Goal: Task Accomplishment & Management: Manage account settings

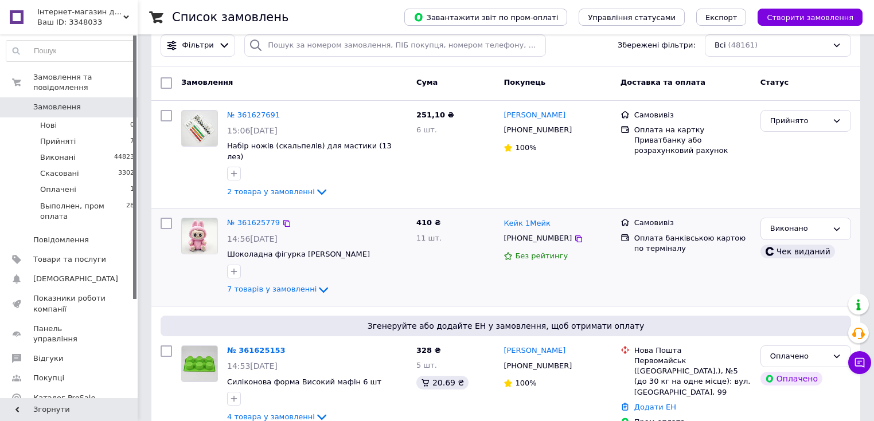
scroll to position [46, 0]
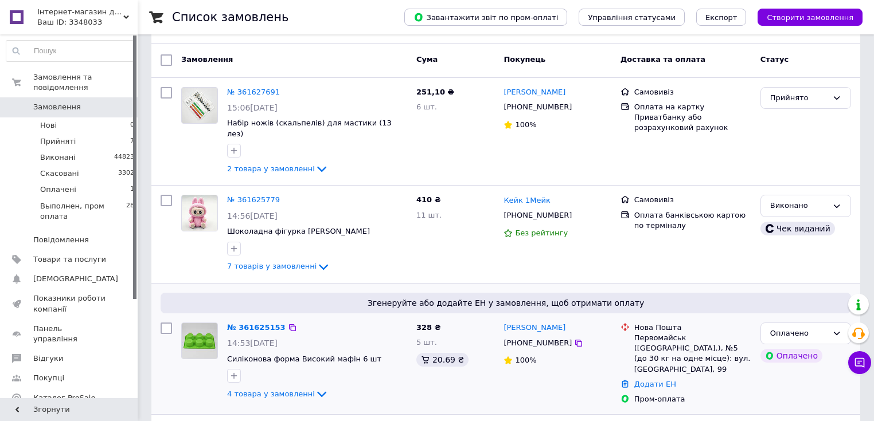
click at [170, 318] on div at bounding box center [166, 364] width 21 height 92
click at [165, 323] on input "checkbox" at bounding box center [166, 328] width 11 height 11
checkbox input "true"
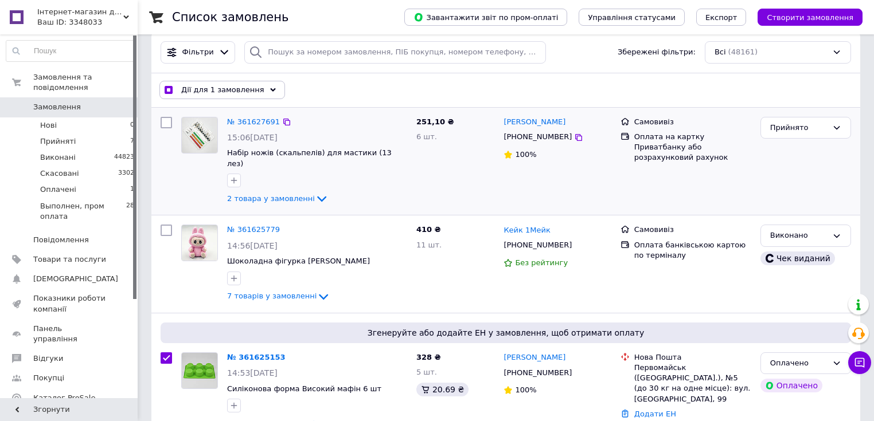
scroll to position [0, 0]
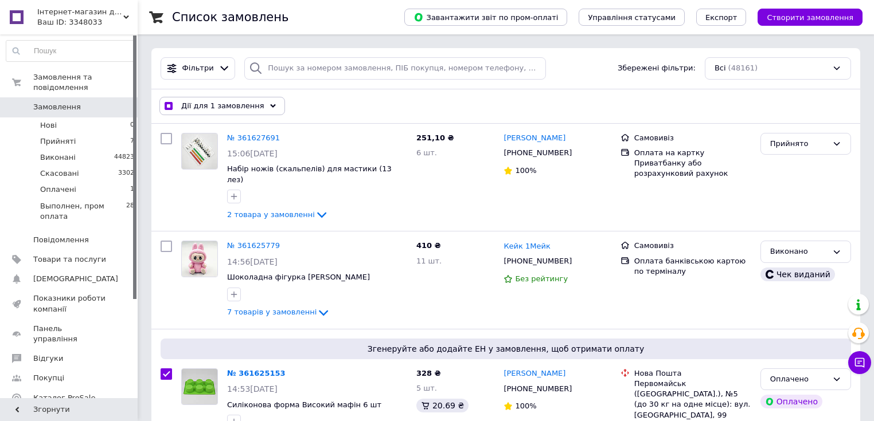
click at [266, 104] on div "Дії для 1 замовлення" at bounding box center [222, 106] width 126 height 18
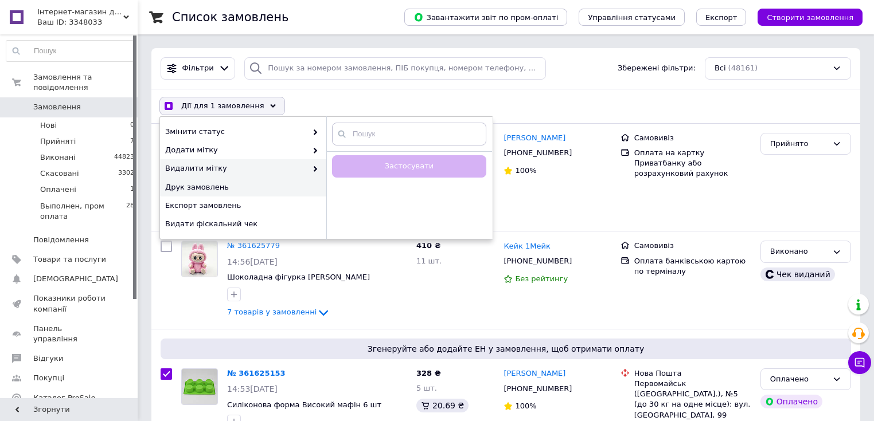
click at [209, 190] on span "Друк замовлень" at bounding box center [241, 187] width 153 height 10
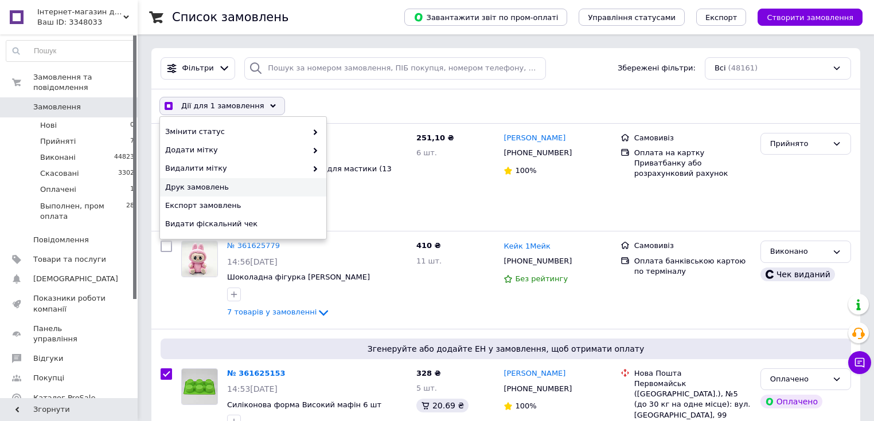
drag, startPoint x: 342, startPoint y: 94, endPoint x: 345, endPoint y: 81, distance: 13.6
click at [345, 89] on div "Дії для 1 замовлення Вибрати все 48161 замовлення Вибрані всі 48161 замовлення …" at bounding box center [505, 106] width 709 height 34
checkbox input "true"
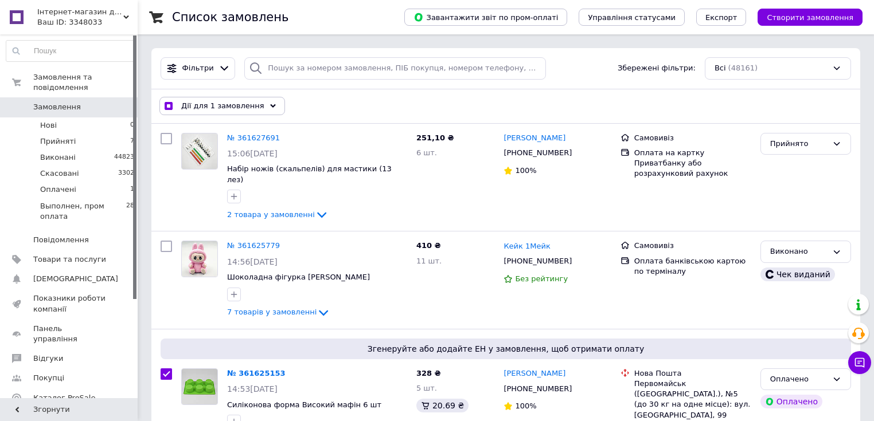
click at [171, 103] on input "checkbox" at bounding box center [168, 106] width 7 height 7
checkbox input "false"
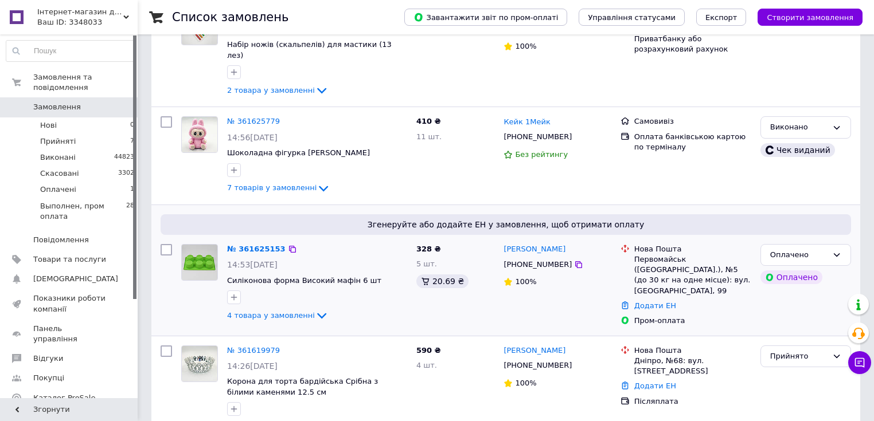
scroll to position [138, 0]
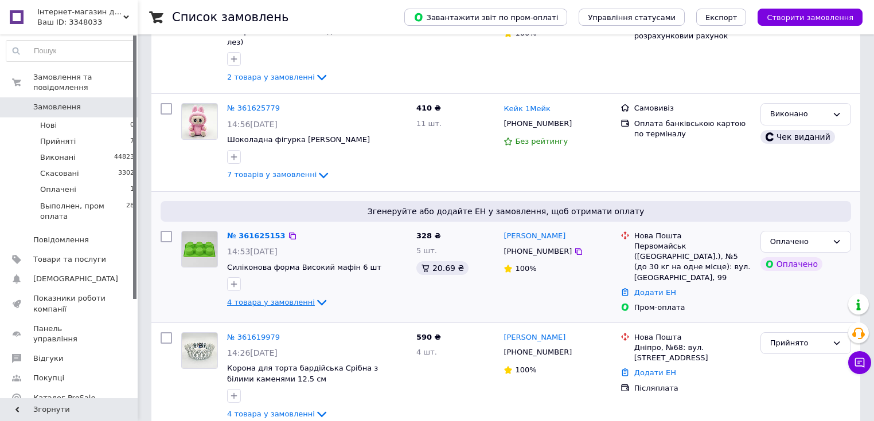
click at [315, 296] on icon at bounding box center [322, 303] width 14 height 14
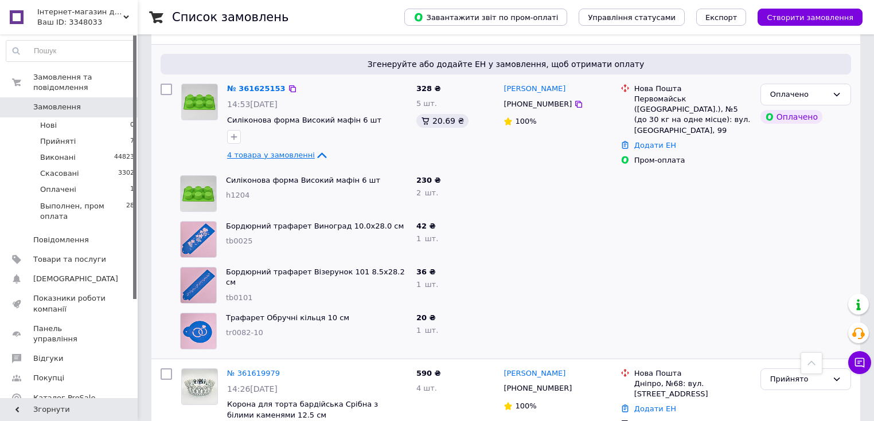
scroll to position [229, 0]
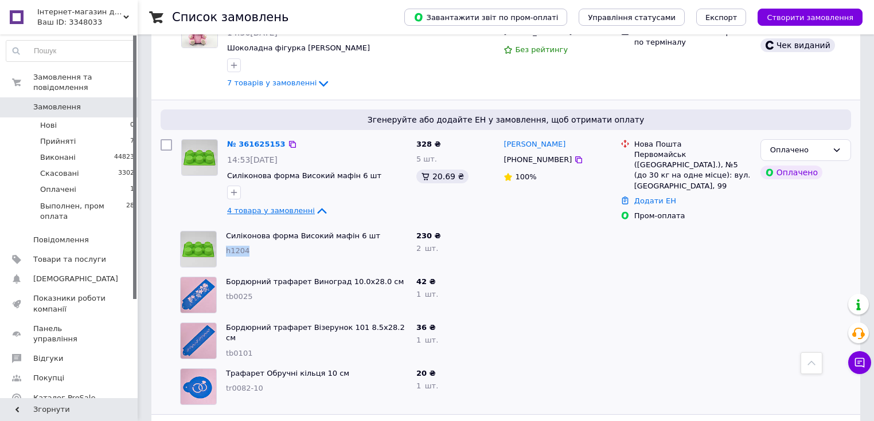
drag, startPoint x: 249, startPoint y: 237, endPoint x: 225, endPoint y: 236, distance: 24.7
click at [225, 236] on div "Силіконова форма Високий мафін 6 шт h1204" at bounding box center [316, 249] width 190 height 46
copy span "h1204"
click at [827, 16] on span "Створити замовлення" at bounding box center [809, 17] width 87 height 9
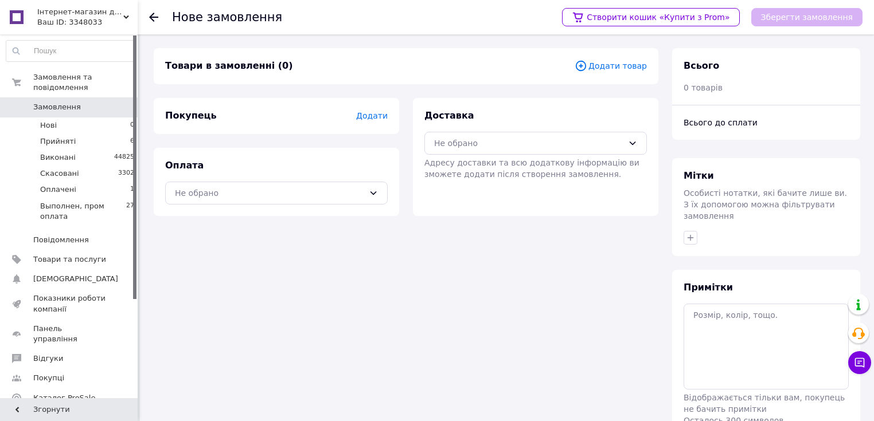
click at [616, 73] on div "Товари в замовленні (0) Додати товар" at bounding box center [406, 66] width 504 height 36
click at [615, 69] on span "Додати товар" at bounding box center [610, 66] width 72 height 13
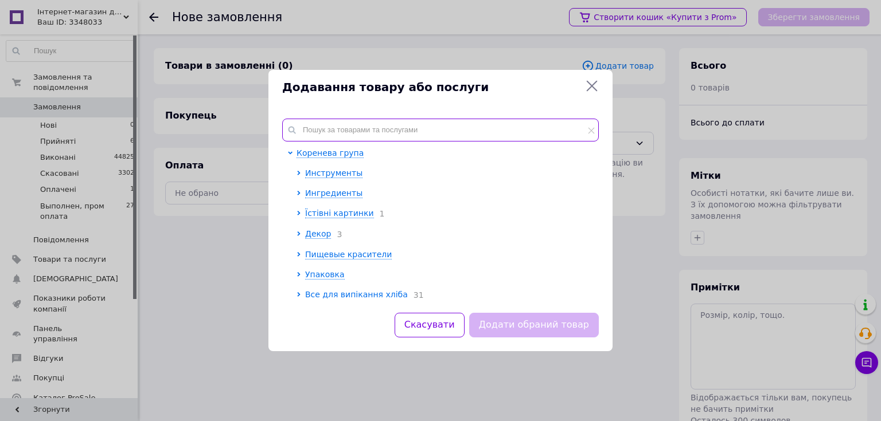
click at [320, 119] on input "text" at bounding box center [440, 130] width 316 height 23
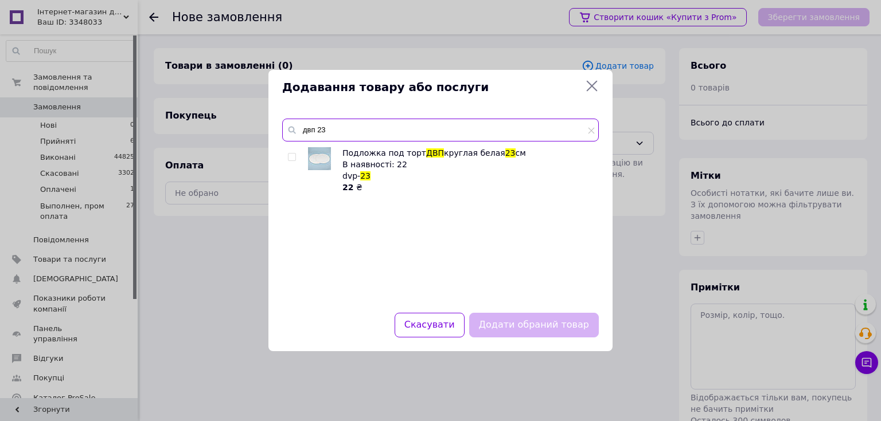
type input "двп 23"
click at [293, 155] on input "checkbox" at bounding box center [291, 157] width 7 height 7
checkbox input "true"
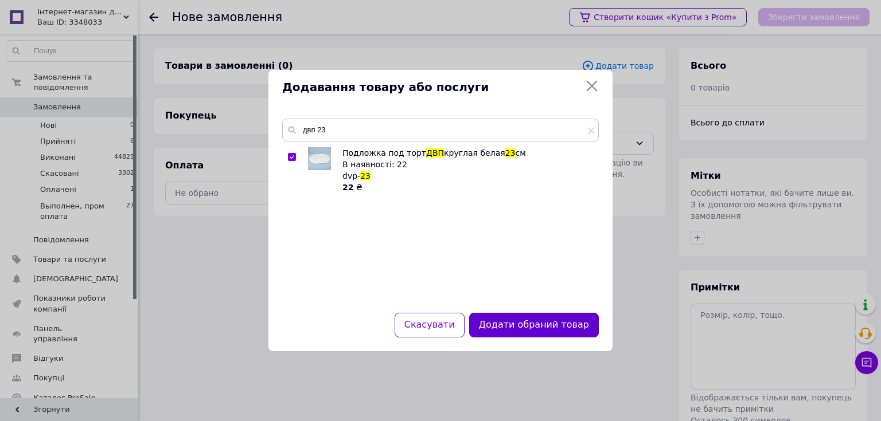
click at [521, 317] on button "Додати обраний товар" at bounding box center [534, 325] width 130 height 25
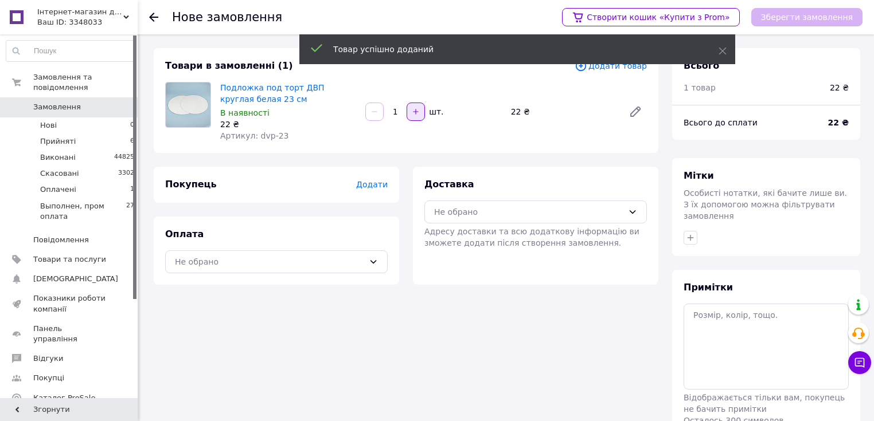
click at [413, 112] on icon "button" at bounding box center [415, 111] width 5 height 5
type input "2"
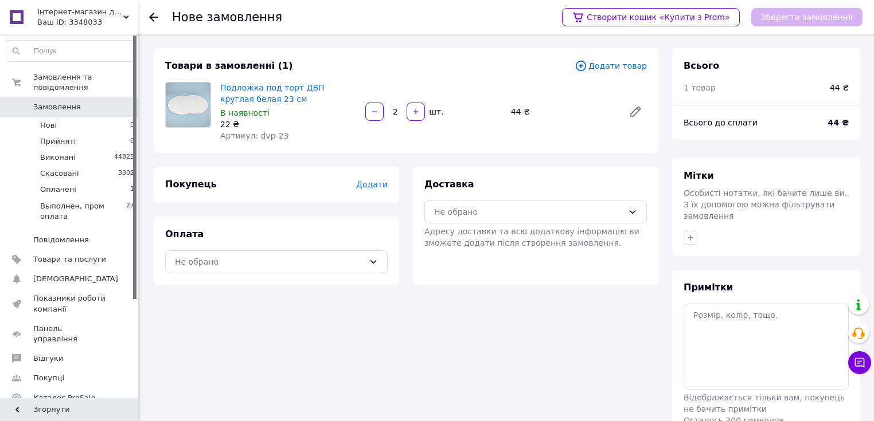
click at [633, 71] on span "Додати товар" at bounding box center [610, 66] width 72 height 13
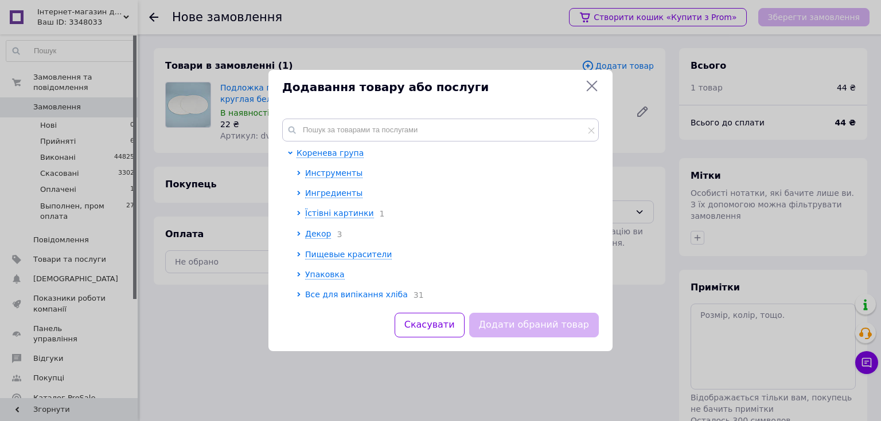
click at [412, 118] on div "Коренева група Инструменты Ингредиенты Їстівні картинки 1 Декор 3 Пищевые краси…" at bounding box center [440, 209] width 344 height 208
click at [416, 131] on input "text" at bounding box center [440, 130] width 316 height 23
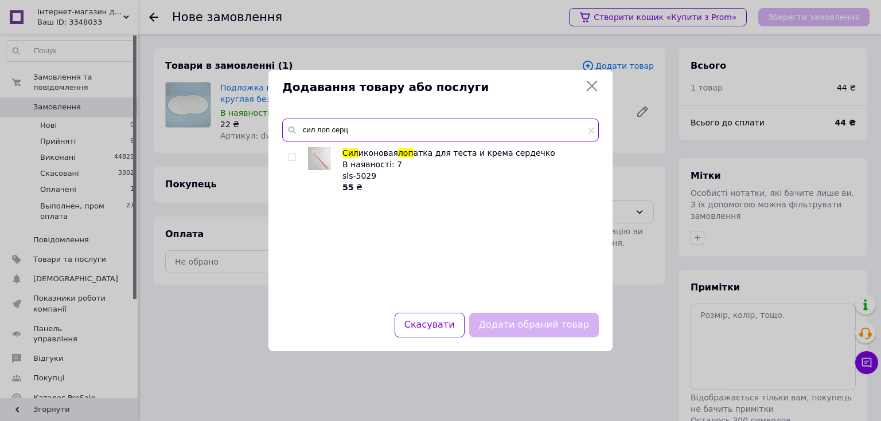
type input "сил лоп серц"
click at [593, 87] on icon at bounding box center [591, 86] width 11 height 11
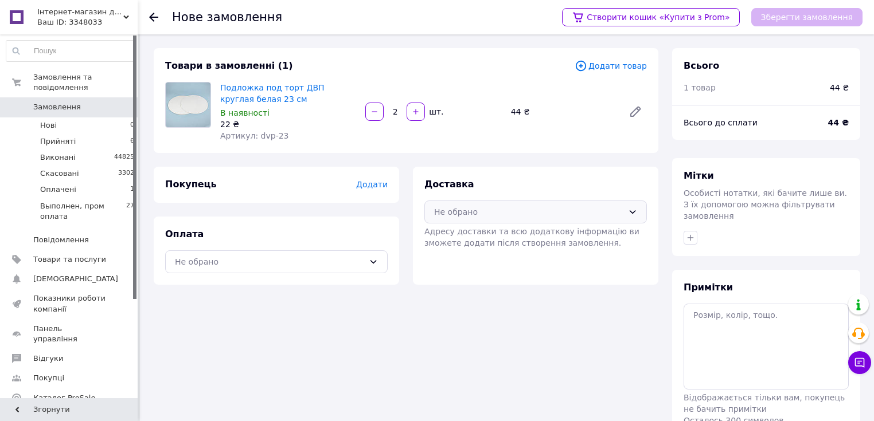
click at [488, 213] on div "Не обрано" at bounding box center [528, 212] width 189 height 13
click at [462, 255] on span "Самовивіз" at bounding box center [544, 258] width 186 height 11
click at [374, 189] on span "Додати" at bounding box center [372, 184] width 32 height 9
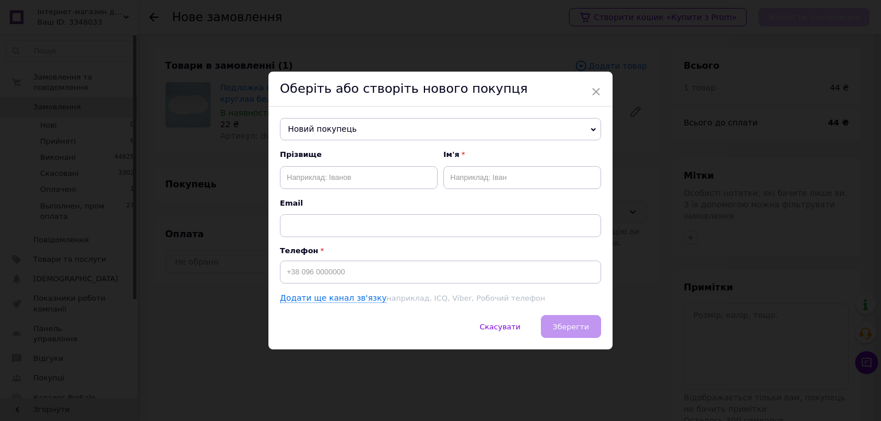
click at [352, 133] on span "Новий покупець" at bounding box center [440, 129] width 321 height 23
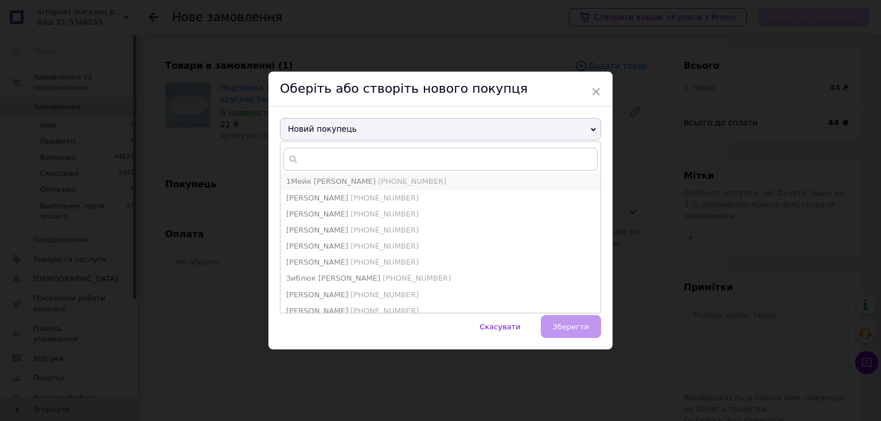
click at [378, 177] on span "[PHONE_NUMBER]" at bounding box center [412, 181] width 68 height 9
type input "1Мейк [PERSON_NAME]"
type input "[PHONE_NUMBER]"
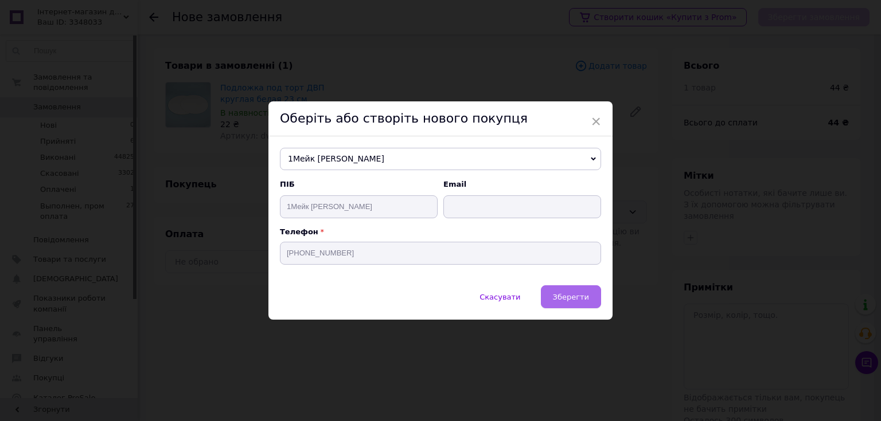
click at [572, 304] on button "Зберегти" at bounding box center [571, 296] width 60 height 23
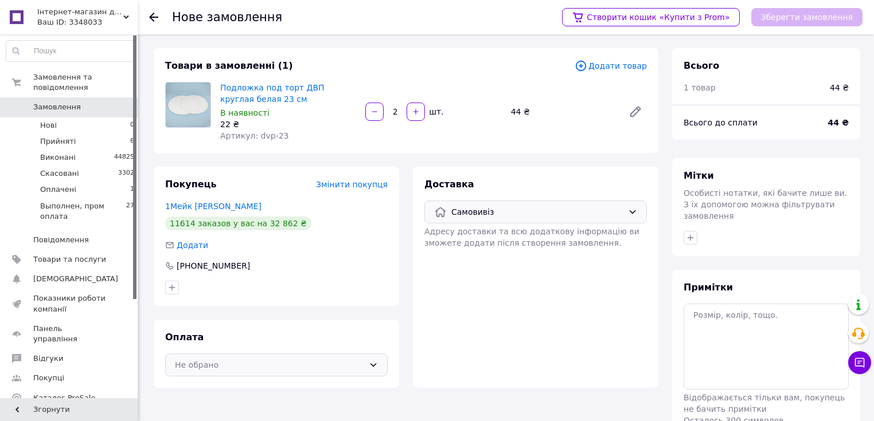
click at [306, 360] on div "Не обрано" at bounding box center [269, 365] width 189 height 13
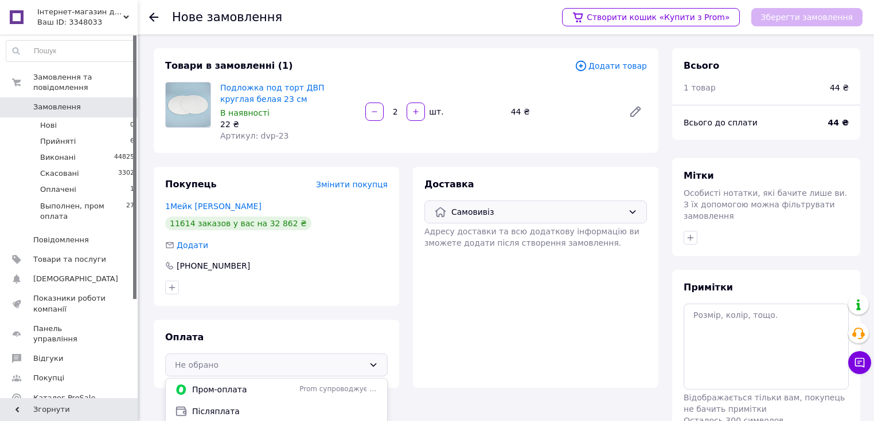
scroll to position [57, 0]
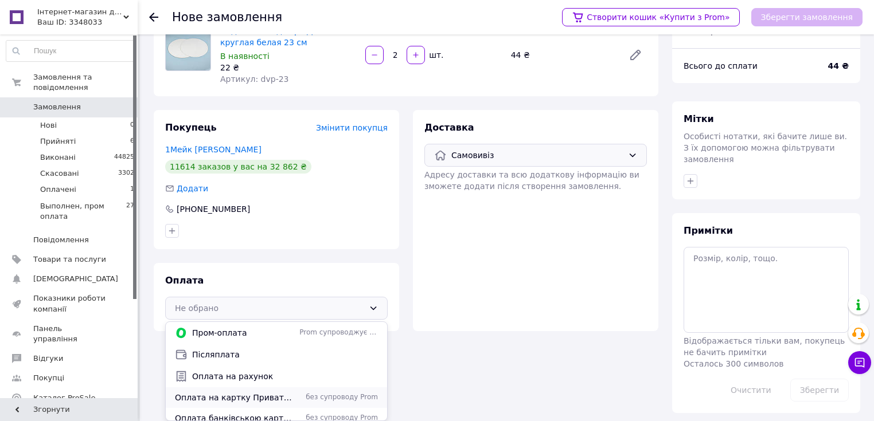
click at [281, 398] on span "Оплата на картку Приватбанку або розрахунковий рахунок" at bounding box center [235, 397] width 120 height 11
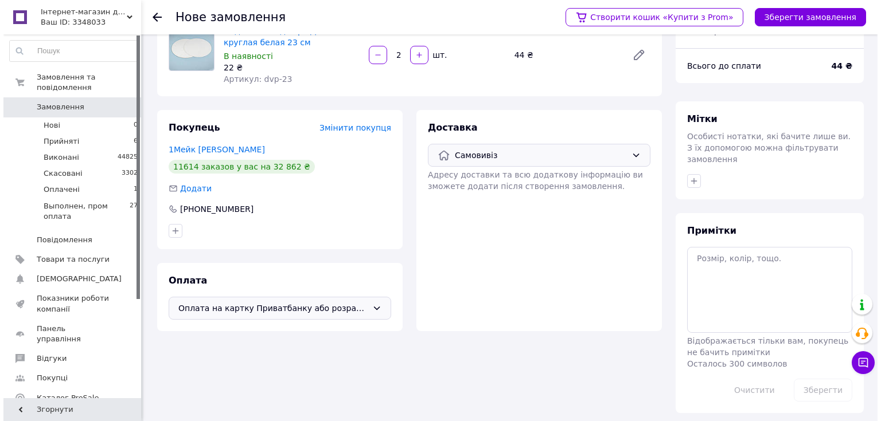
scroll to position [50, 0]
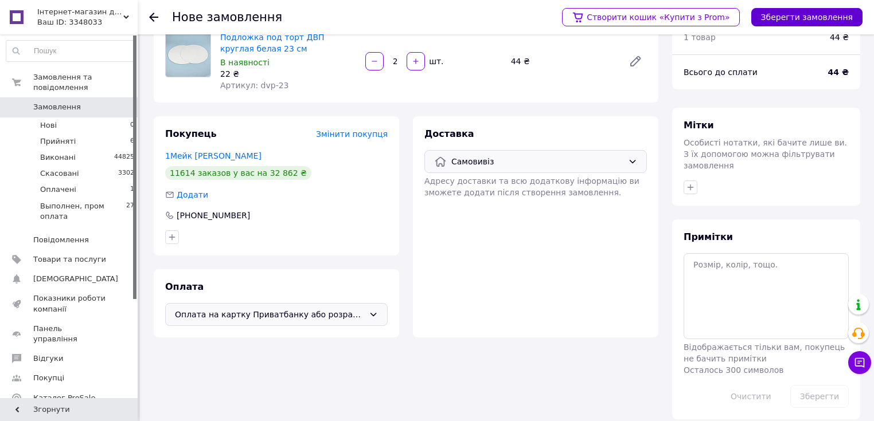
click at [793, 15] on button "Зберегти замовлення" at bounding box center [806, 17] width 111 height 18
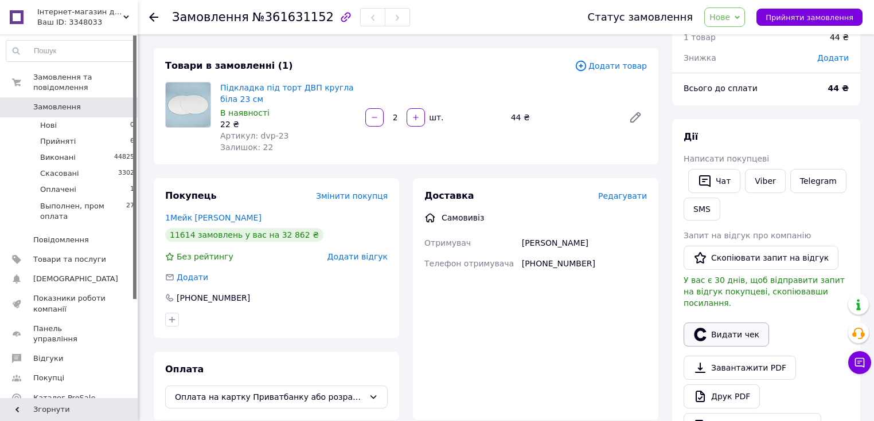
click at [749, 325] on button "Видати чек" at bounding box center [725, 335] width 85 height 24
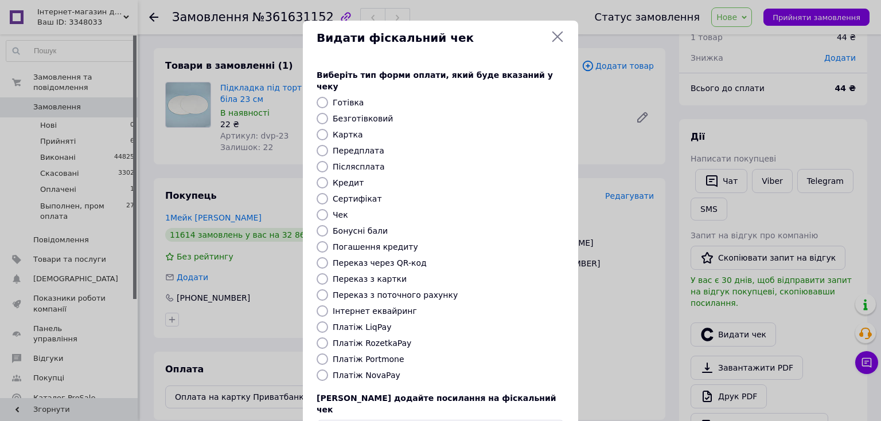
click at [323, 97] on input "Готівка" at bounding box center [321, 102] width 11 height 11
radio input "true"
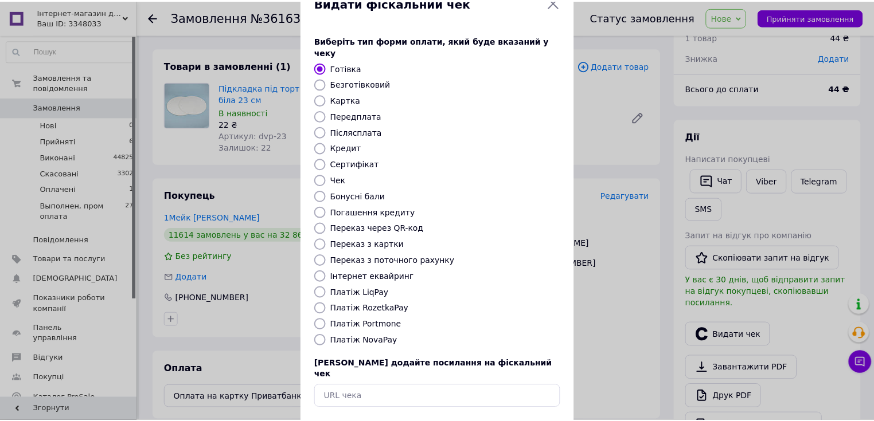
scroll to position [71, 0]
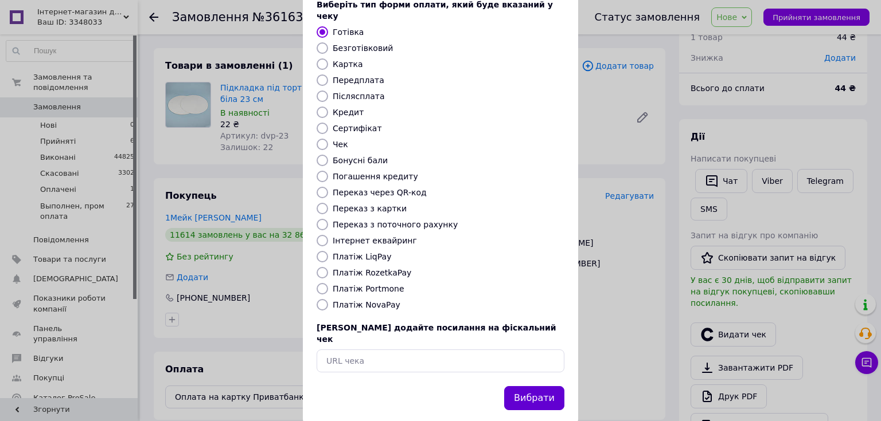
click at [541, 386] on button "Вибрати" at bounding box center [534, 398] width 60 height 25
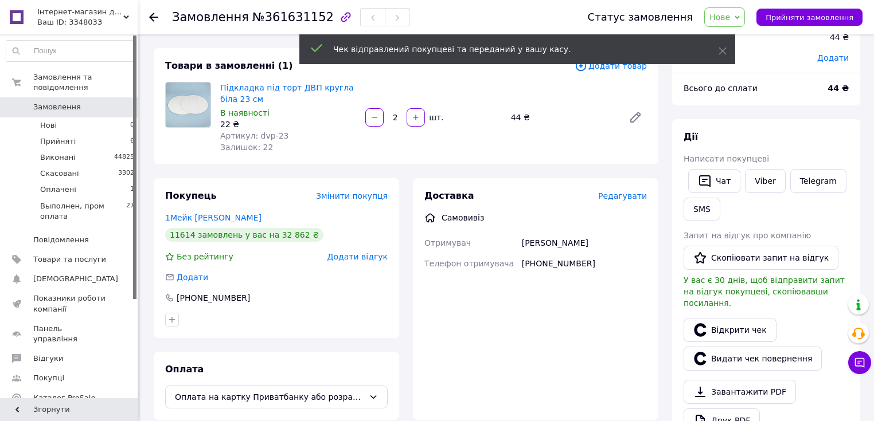
click at [745, 21] on span "Нове" at bounding box center [724, 16] width 41 height 19
click at [757, 55] on li "Виконано" at bounding box center [757, 57] width 105 height 17
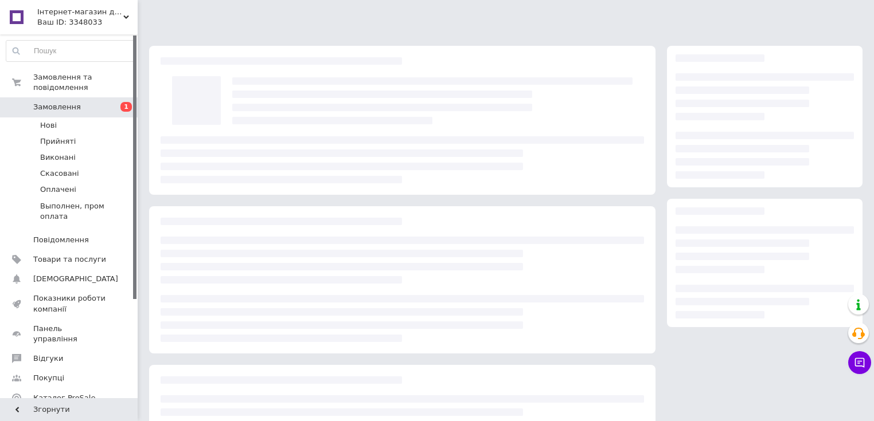
scroll to position [50, 0]
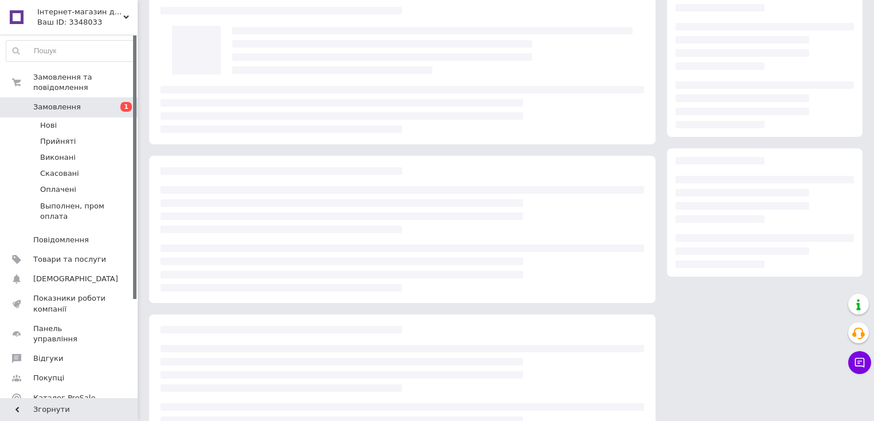
click at [50, 102] on span "Замовлення" at bounding box center [57, 107] width 48 height 10
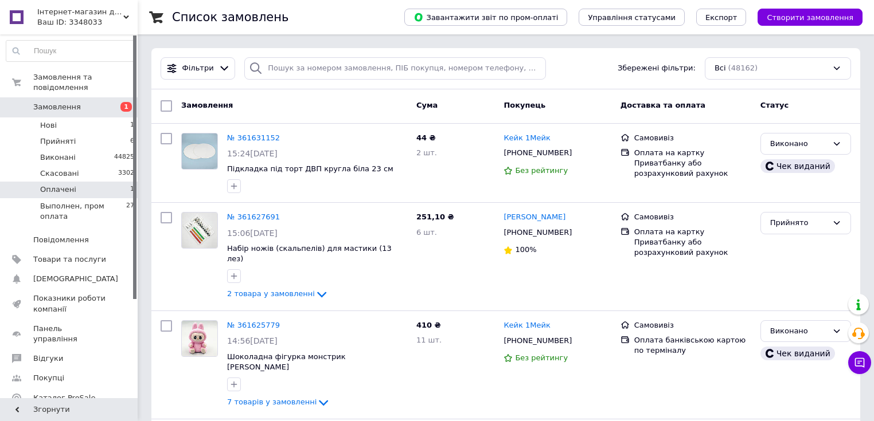
click at [122, 182] on li "Оплачені 1" at bounding box center [70, 190] width 141 height 16
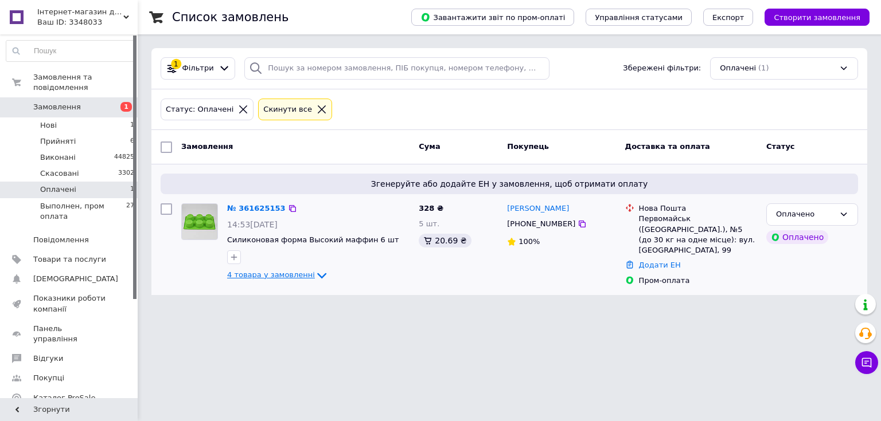
click at [246, 276] on span "4 товара у замовленні" at bounding box center [271, 275] width 88 height 9
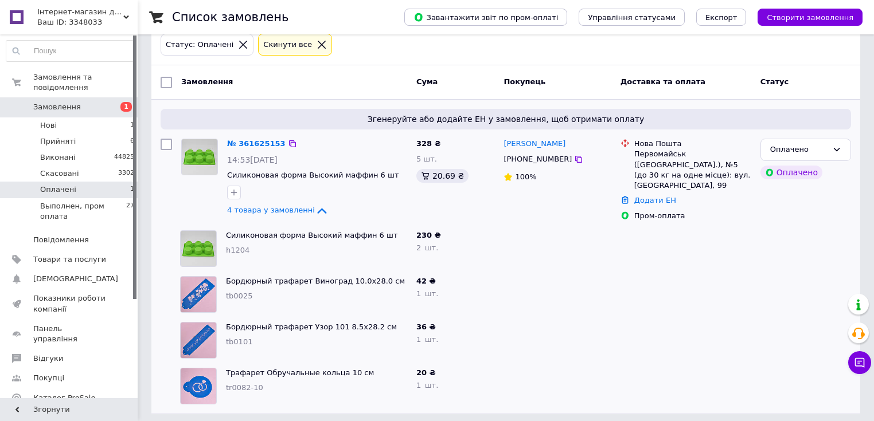
scroll to position [67, 0]
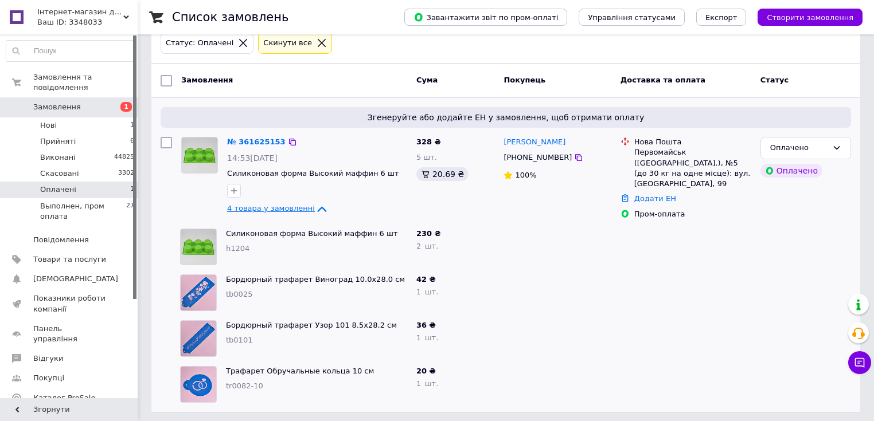
click at [272, 206] on span "4 товара у замовленні" at bounding box center [271, 208] width 88 height 9
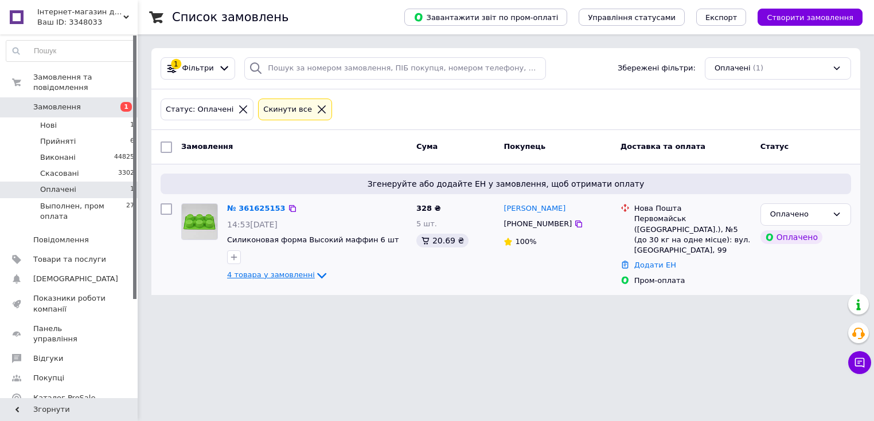
scroll to position [0, 0]
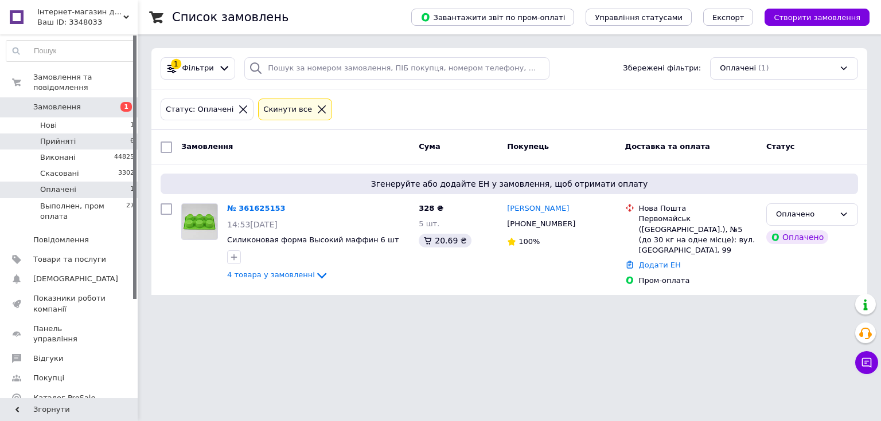
click at [119, 134] on li "Прийняті 6" at bounding box center [70, 142] width 141 height 16
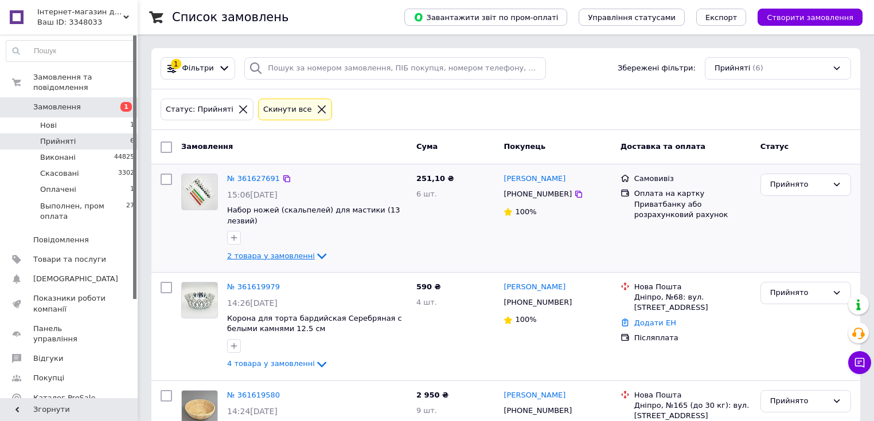
click at [315, 249] on icon at bounding box center [322, 256] width 14 height 14
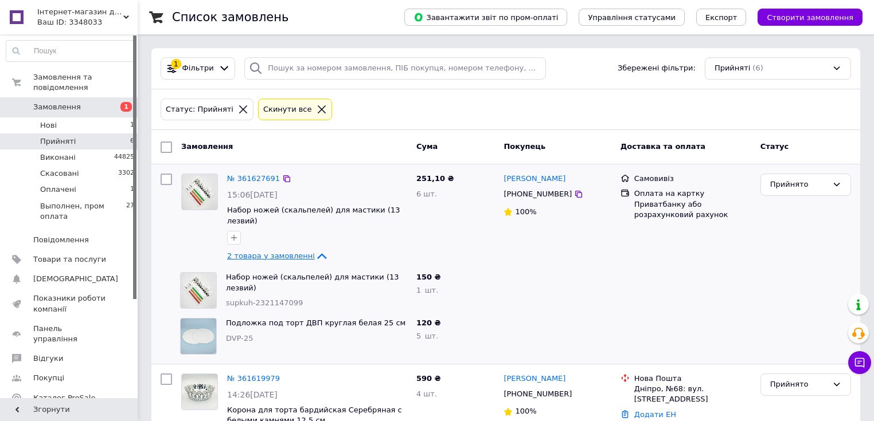
click at [315, 249] on icon at bounding box center [322, 256] width 14 height 14
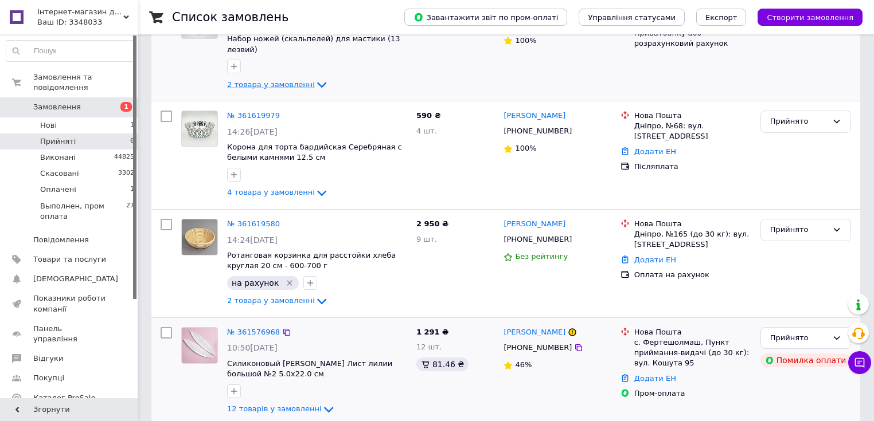
scroll to position [183, 0]
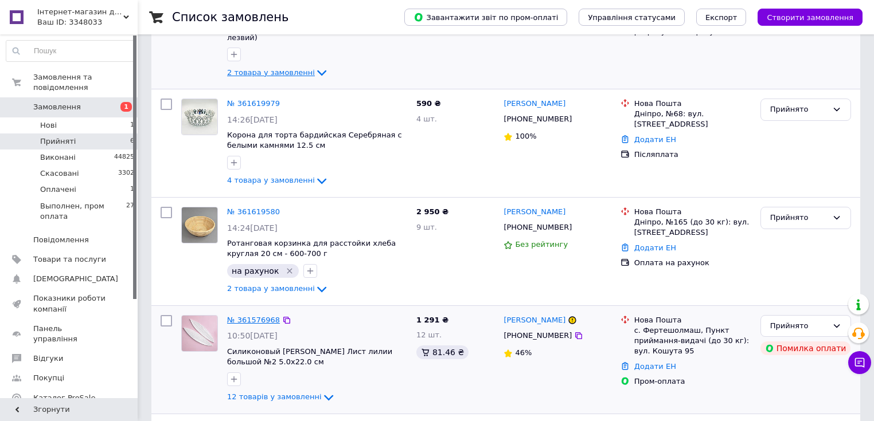
click at [250, 316] on link "№ 361576968" at bounding box center [253, 320] width 53 height 9
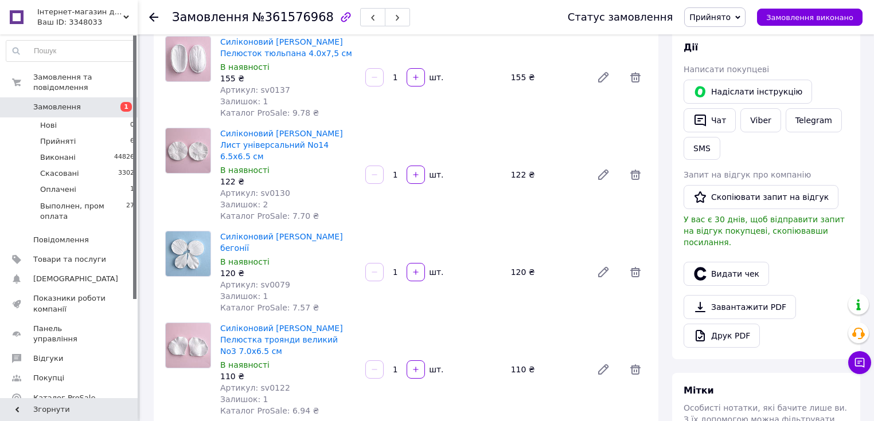
scroll to position [183, 0]
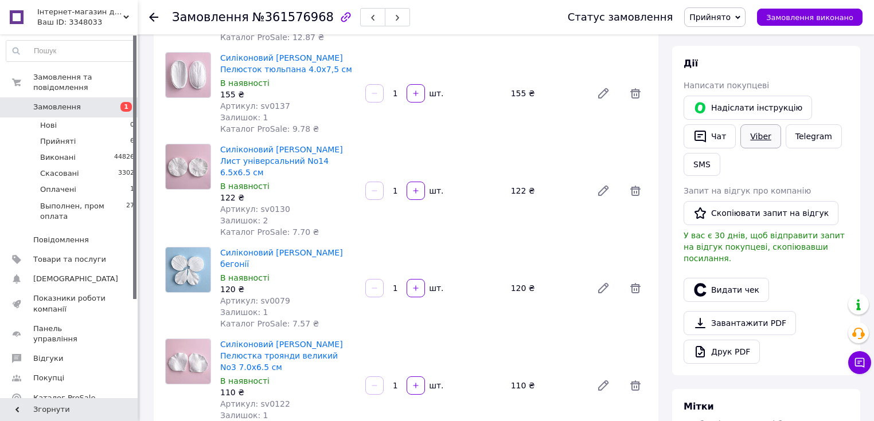
click at [761, 144] on link "Viber" at bounding box center [760, 136] width 40 height 24
click at [62, 102] on span "Замовлення" at bounding box center [57, 107] width 48 height 10
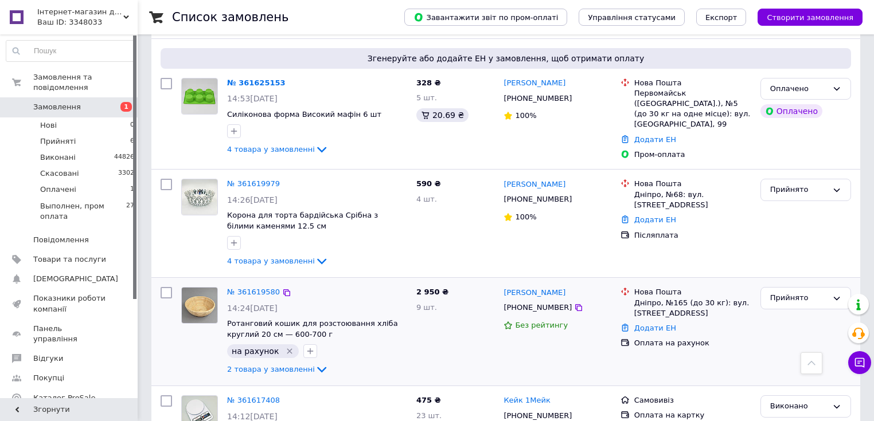
scroll to position [367, 0]
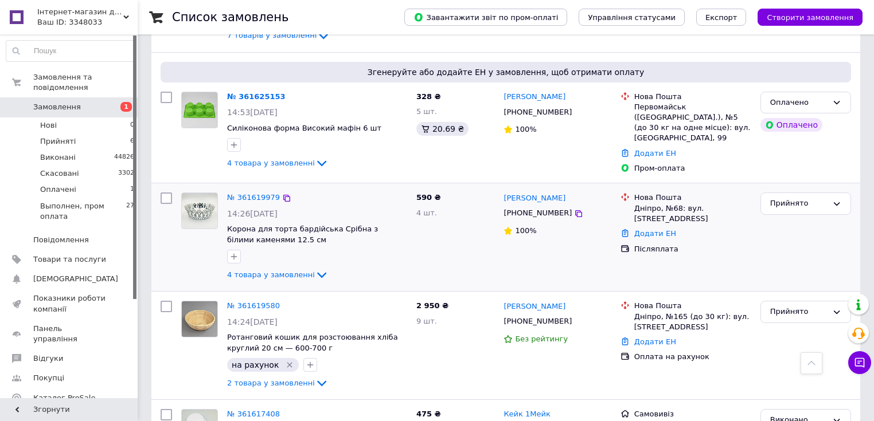
drag, startPoint x: 281, startPoint y: 250, endPoint x: 306, endPoint y: 257, distance: 25.6
click at [281, 271] on span "4 товара у замовленні" at bounding box center [271, 275] width 88 height 9
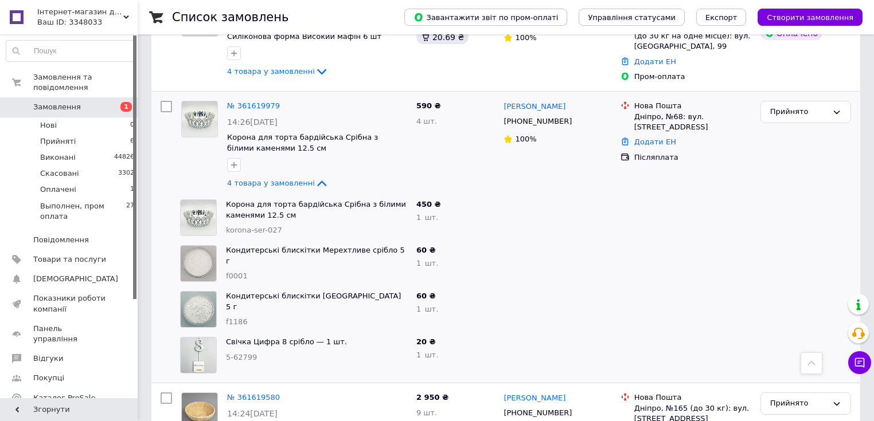
scroll to position [504, 0]
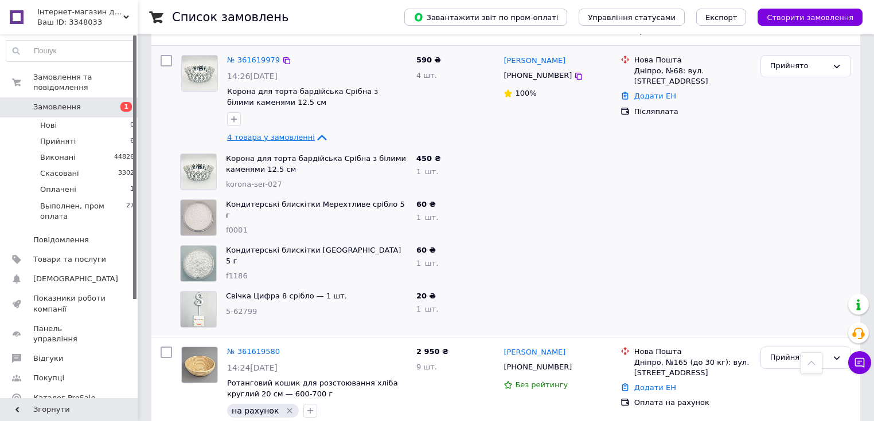
click at [296, 133] on span "4 товара у замовленні" at bounding box center [271, 137] width 88 height 9
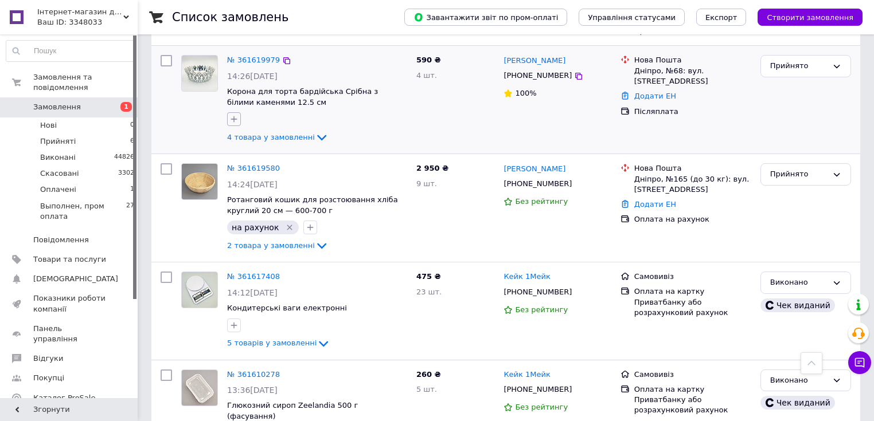
click at [236, 115] on icon "button" at bounding box center [233, 119] width 9 height 9
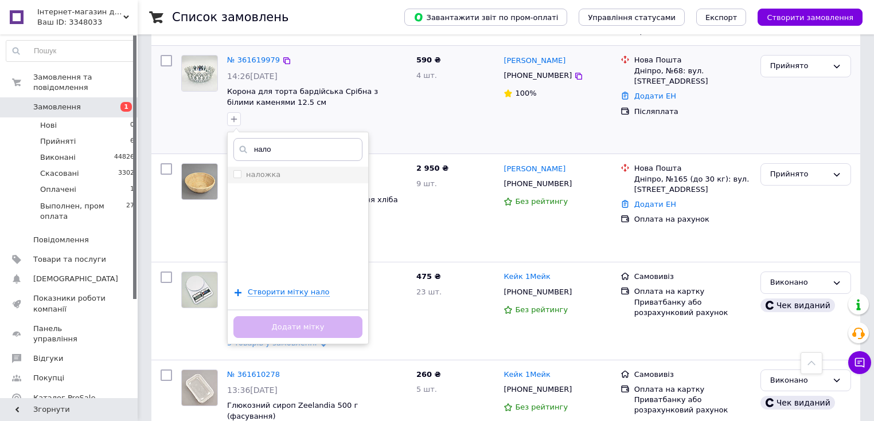
type input "нало"
click at [257, 170] on label "наложка" at bounding box center [263, 174] width 34 height 9
checkbox input "true"
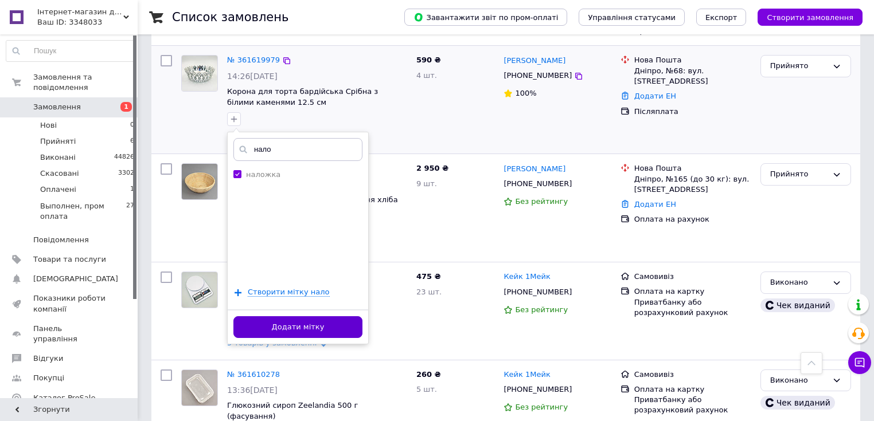
click at [273, 316] on button "Додати мітку" at bounding box center [297, 327] width 129 height 22
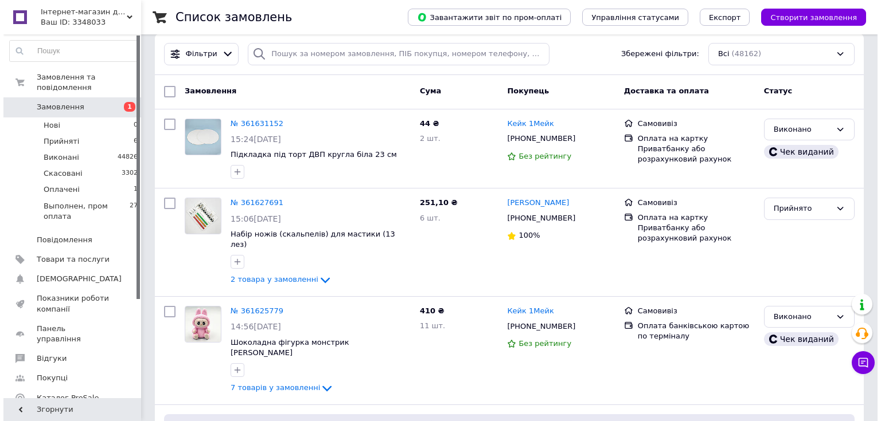
scroll to position [0, 0]
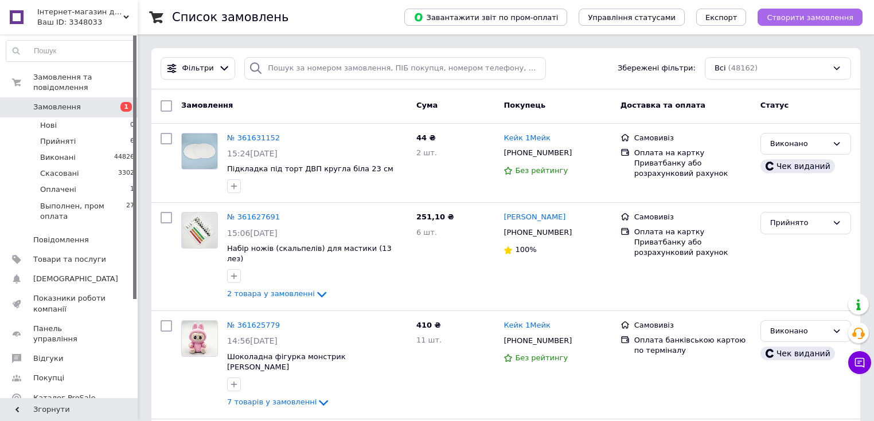
click at [823, 16] on span "Створити замовлення" at bounding box center [809, 17] width 87 height 9
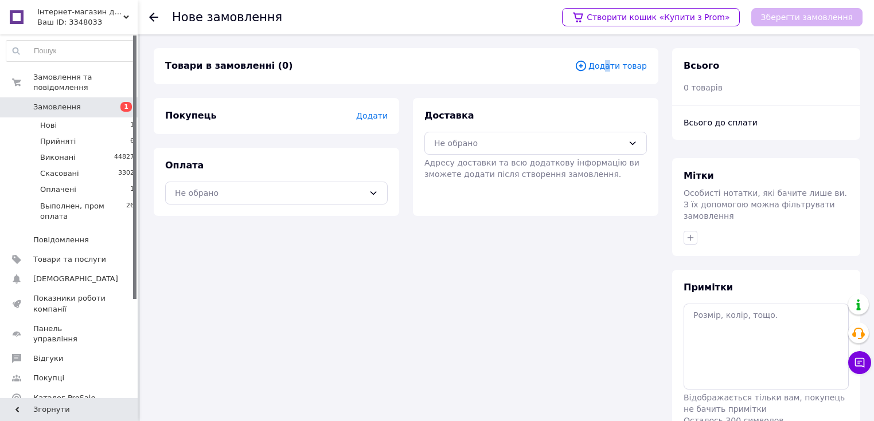
click at [613, 63] on span "Додати товар" at bounding box center [610, 66] width 72 height 13
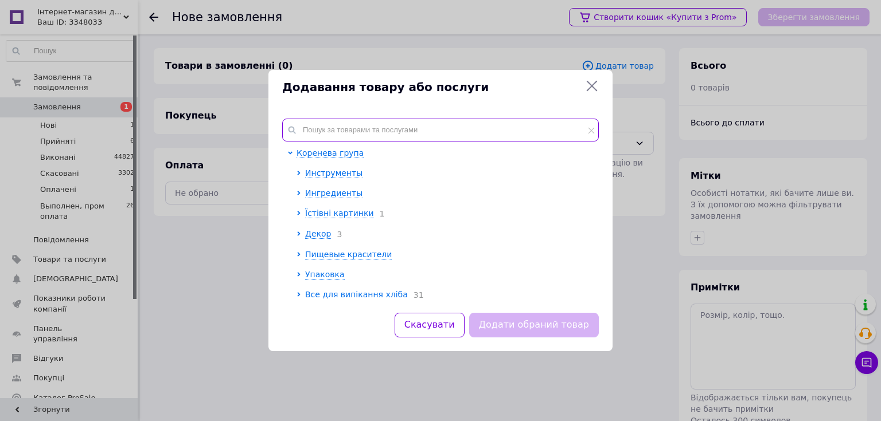
click at [351, 132] on input "text" at bounding box center [440, 130] width 316 height 23
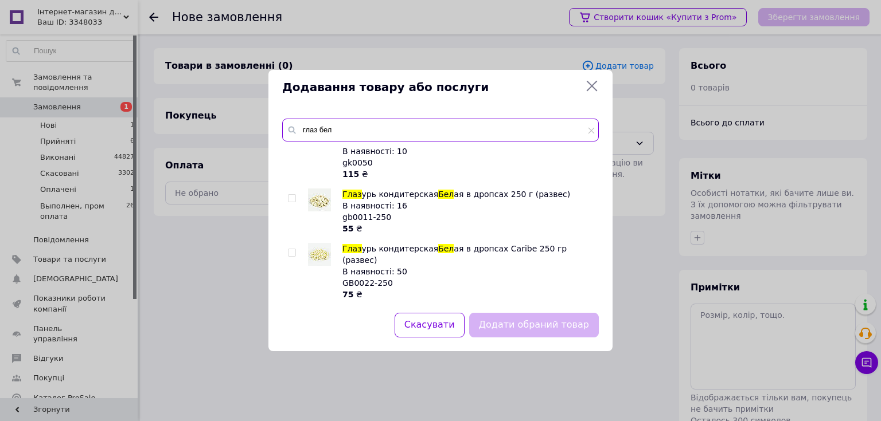
scroll to position [275, 0]
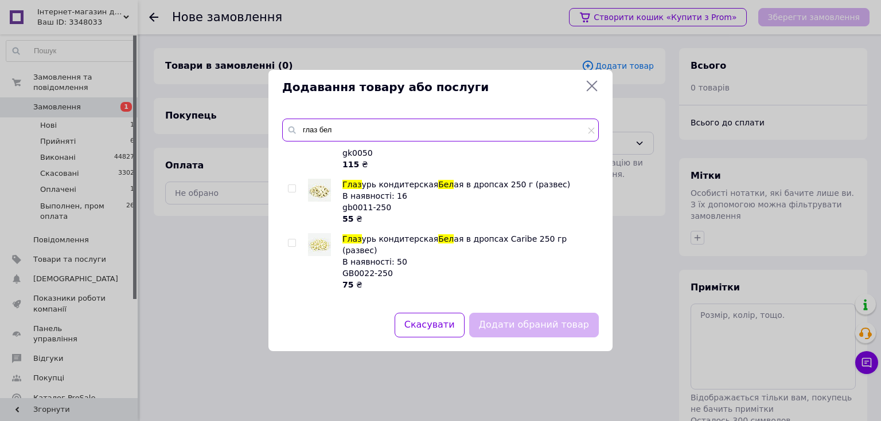
type input "глаз бел"
click at [292, 185] on input "checkbox" at bounding box center [291, 188] width 7 height 7
checkbox input "true"
drag, startPoint x: 336, startPoint y: 131, endPoint x: 285, endPoint y: 128, distance: 50.5
click at [285, 128] on div "глаз бел" at bounding box center [440, 130] width 316 height 23
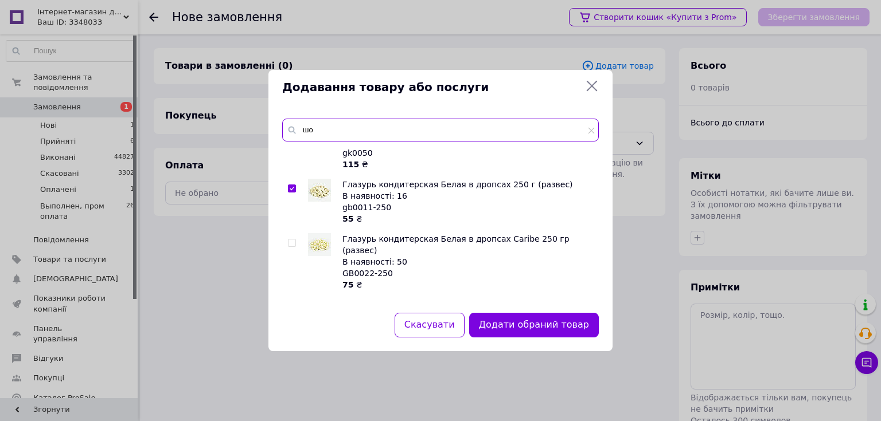
type input "ш"
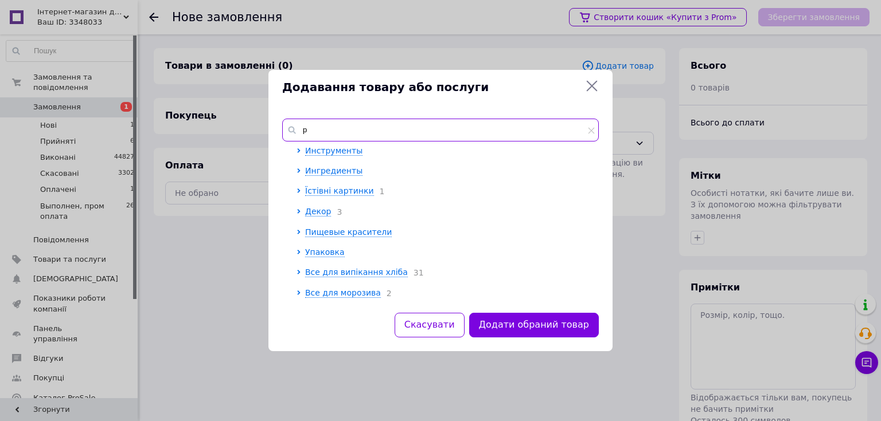
scroll to position [0, 0]
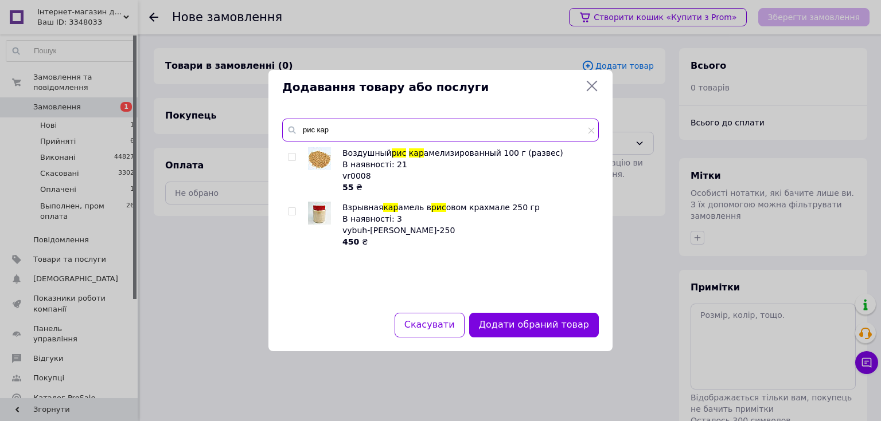
type input "рис кар"
click at [291, 157] on input "checkbox" at bounding box center [291, 157] width 7 height 7
checkbox input "true"
drag, startPoint x: 342, startPoint y: 132, endPoint x: 296, endPoint y: 127, distance: 46.2
click at [298, 128] on input "рис кар" at bounding box center [440, 130] width 316 height 23
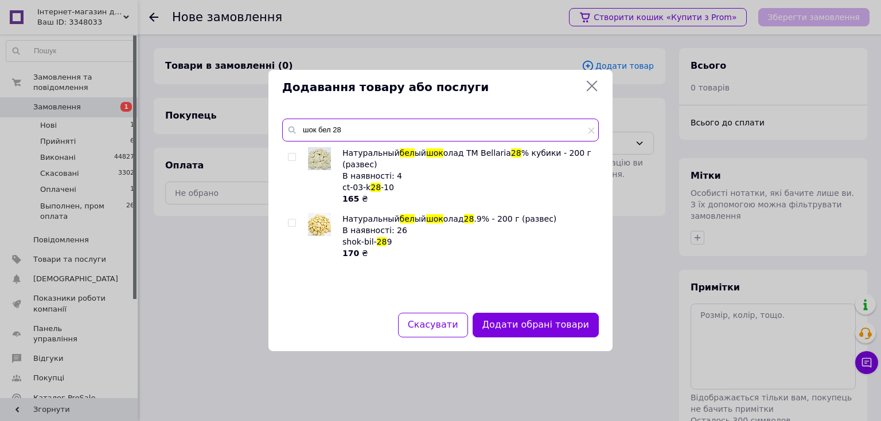
type input "шок бел 28"
click at [290, 225] on input "checkbox" at bounding box center [291, 223] width 7 height 7
checkbox input "true"
drag, startPoint x: 352, startPoint y: 132, endPoint x: 300, endPoint y: 126, distance: 52.0
click at [300, 126] on input "шок бел 28" at bounding box center [440, 130] width 316 height 23
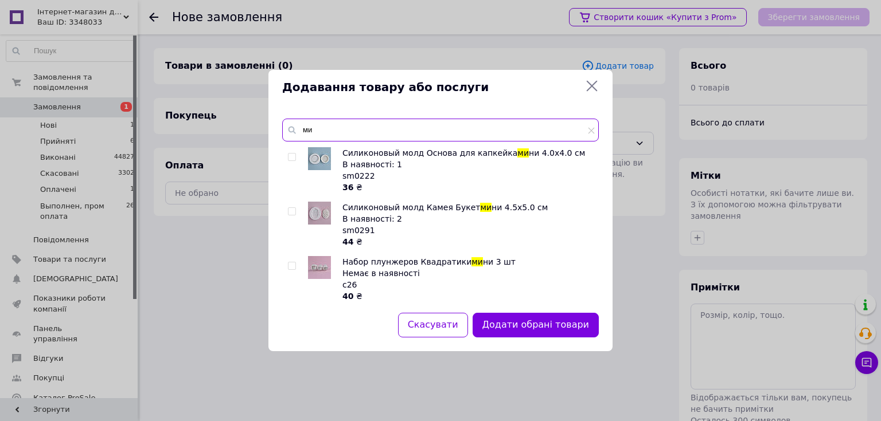
type input "м"
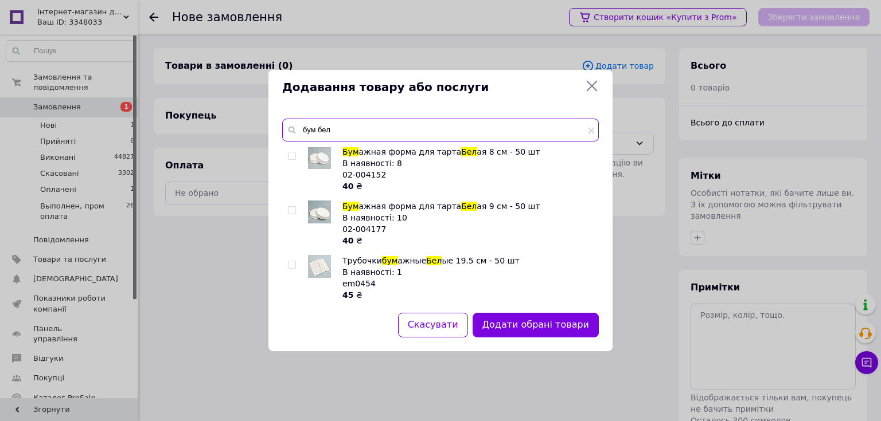
scroll to position [1422, 0]
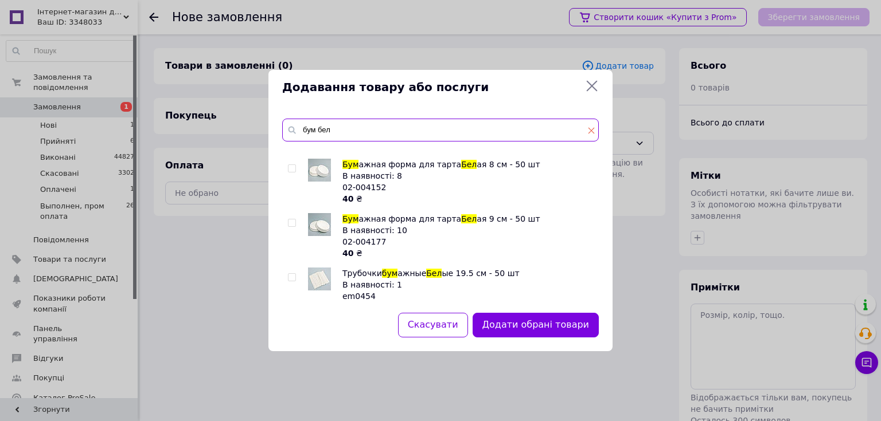
type input "бум бел"
click at [588, 131] on icon at bounding box center [591, 130] width 7 height 7
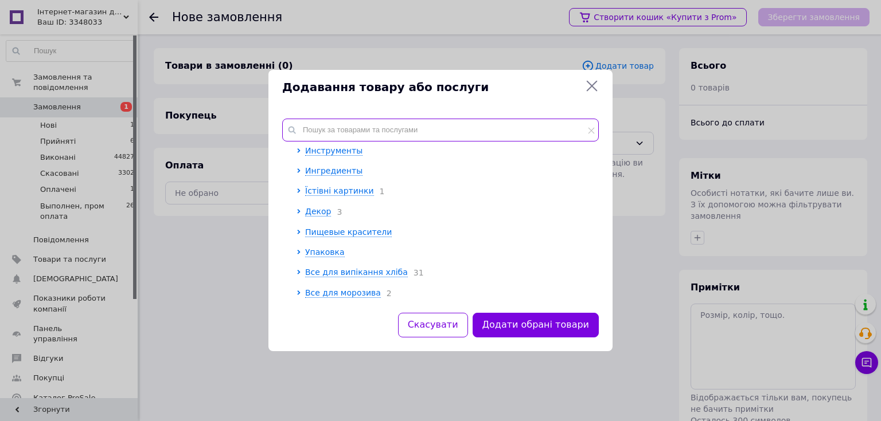
click at [378, 135] on input "text" at bounding box center [440, 130] width 316 height 23
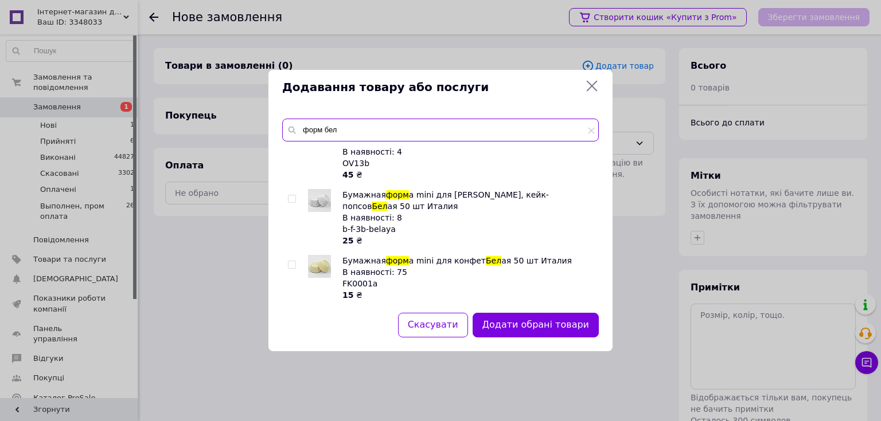
scroll to position [138, 0]
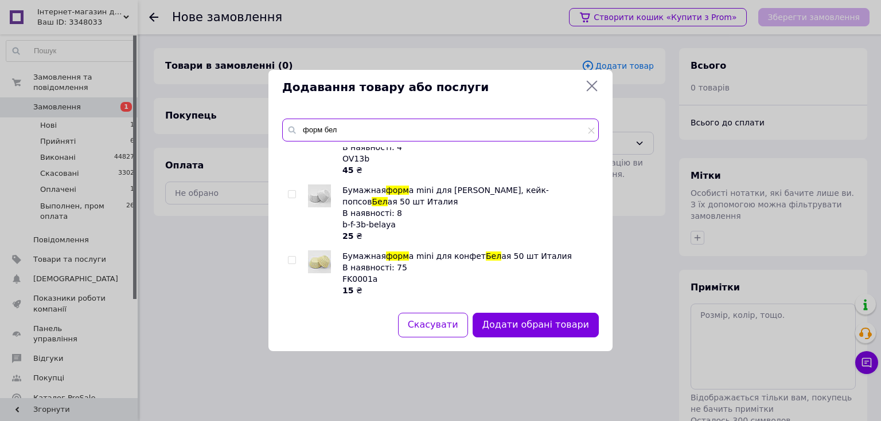
type input "форм бел"
click at [289, 193] on input "checkbox" at bounding box center [291, 194] width 7 height 7
checkbox input "true"
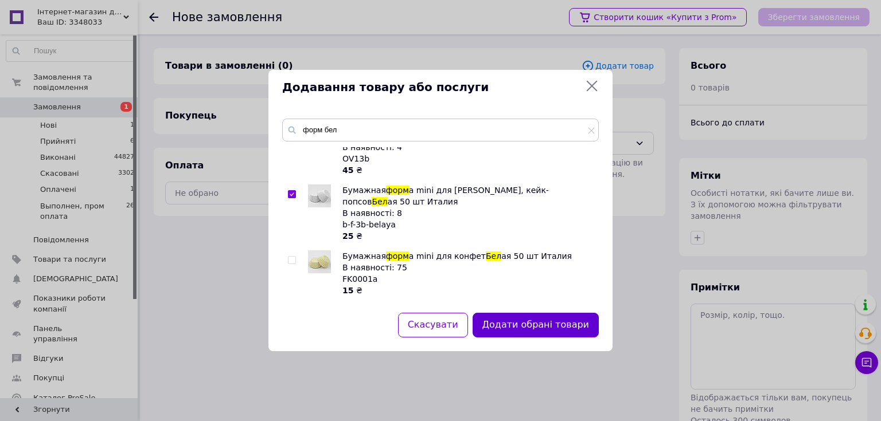
click at [506, 325] on button "Додати обрані товари" at bounding box center [535, 325] width 126 height 25
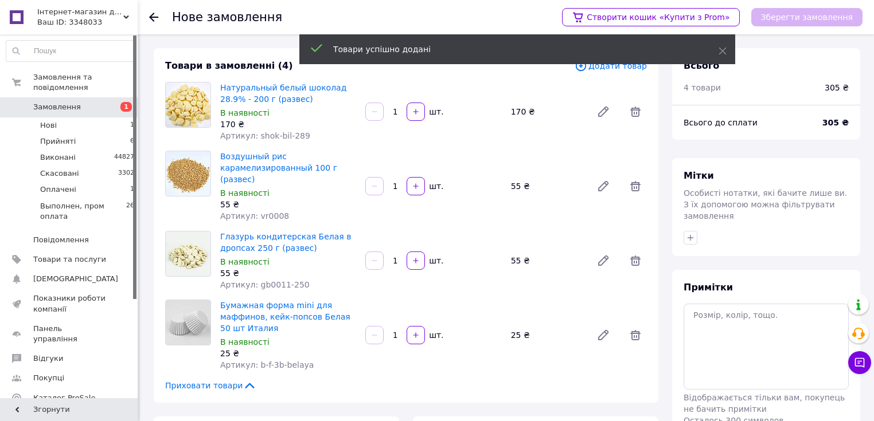
drag, startPoint x: 396, startPoint y: 326, endPoint x: 383, endPoint y: 326, distance: 13.2
click at [383, 326] on div "1   шт." at bounding box center [433, 335] width 138 height 18
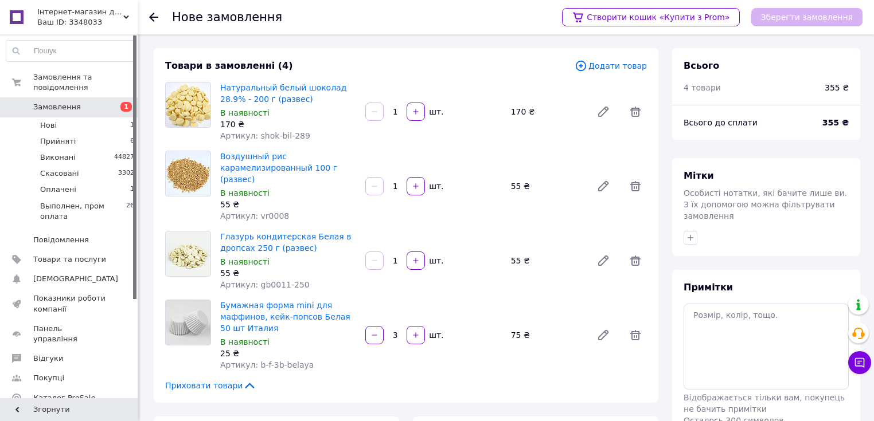
type input "3"
click at [607, 69] on span "Додати товар" at bounding box center [610, 66] width 72 height 13
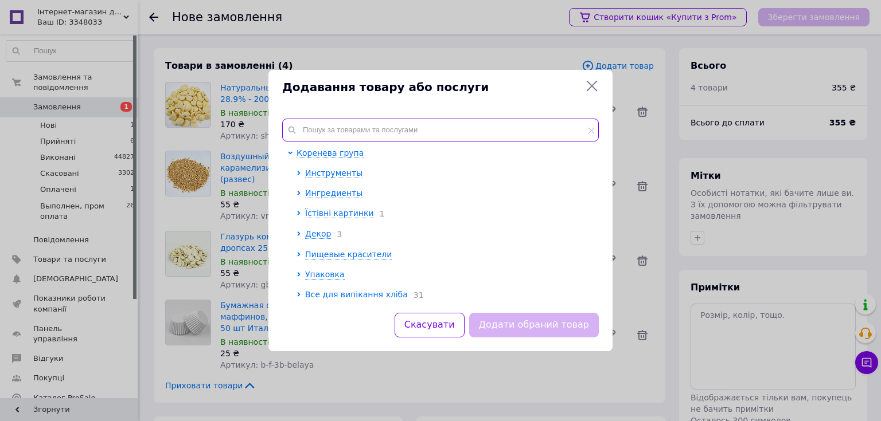
click at [369, 123] on input "text" at bounding box center [440, 130] width 316 height 23
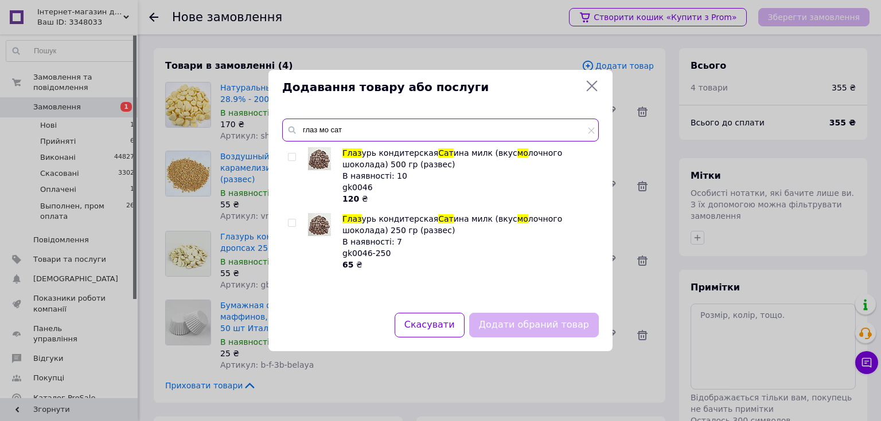
type input "глаз мо сат"
click at [291, 223] on input "checkbox" at bounding box center [291, 223] width 7 height 7
checkbox input "true"
drag, startPoint x: 356, startPoint y: 123, endPoint x: 302, endPoint y: 128, distance: 54.7
click at [302, 128] on input "глаз мо сат" at bounding box center [440, 130] width 316 height 23
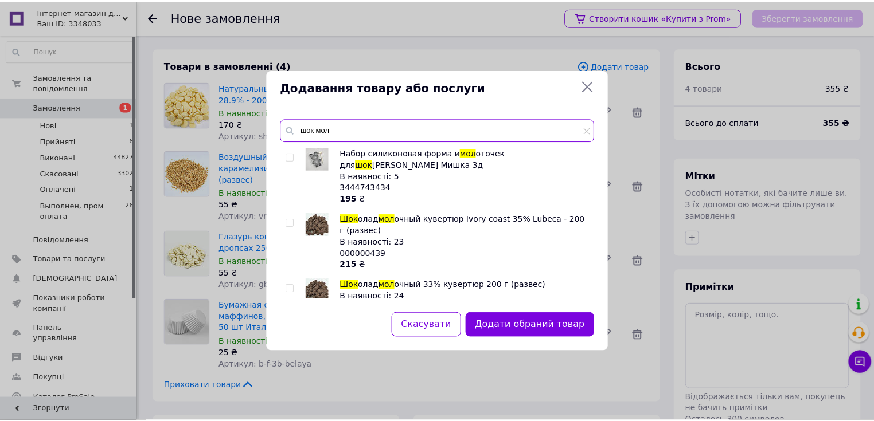
scroll to position [46, 0]
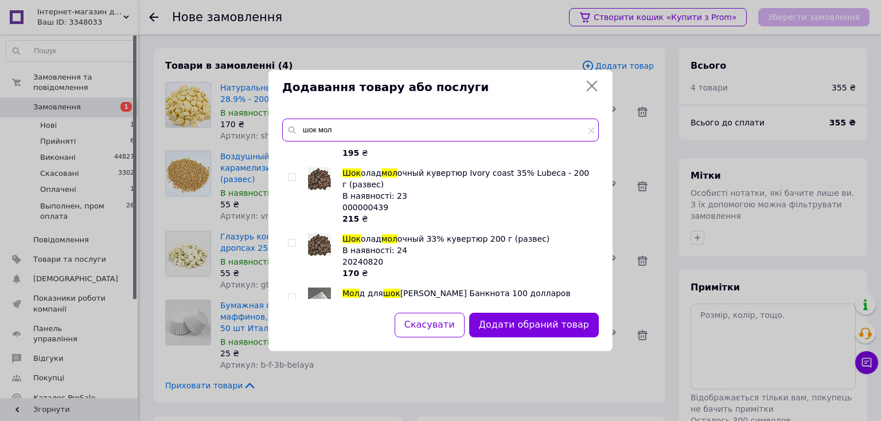
type input "шок мол"
click at [291, 240] on input "checkbox" at bounding box center [291, 243] width 7 height 7
checkbox input "true"
click at [534, 326] on button "Додати обрані товари" at bounding box center [535, 325] width 126 height 25
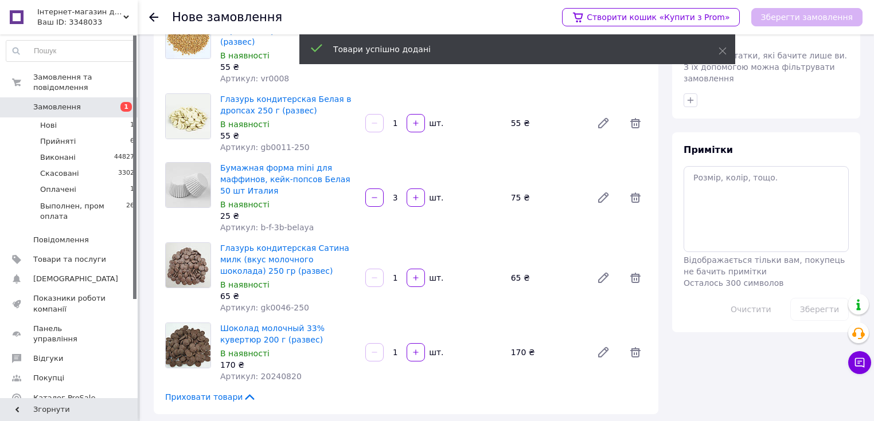
scroll to position [183, 0]
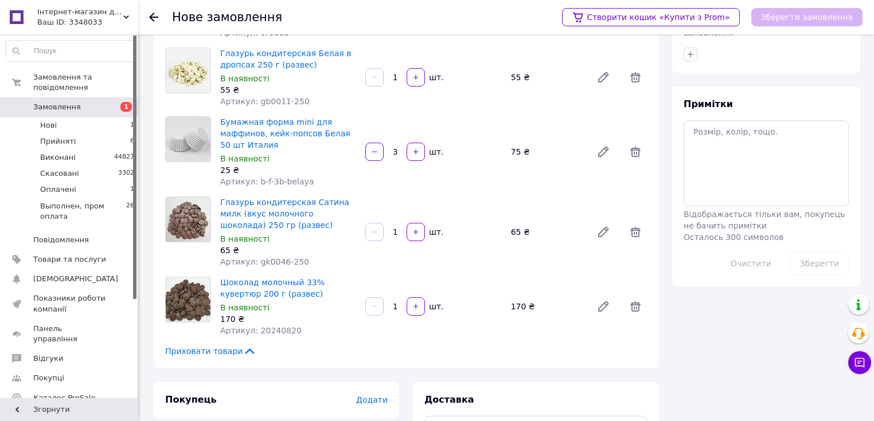
drag, startPoint x: 401, startPoint y: 295, endPoint x: 380, endPoint y: 295, distance: 20.6
click at [381, 298] on div "1   шт." at bounding box center [433, 307] width 138 height 18
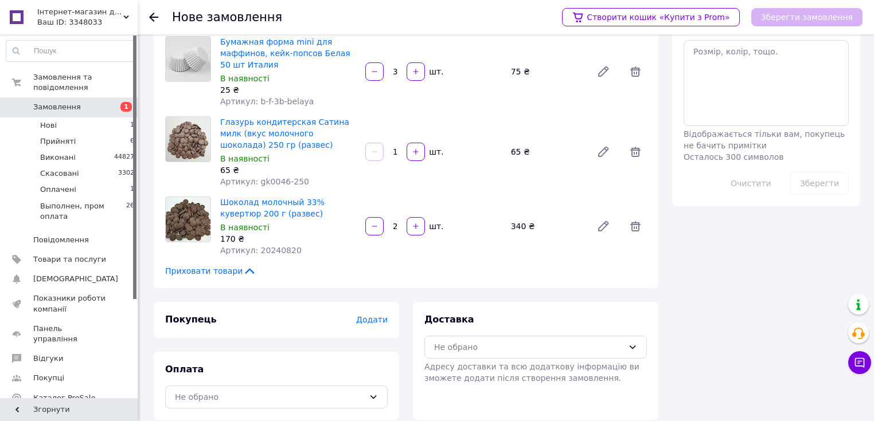
scroll to position [264, 0]
type input "2"
click at [381, 315] on span "Додати" at bounding box center [372, 319] width 32 height 9
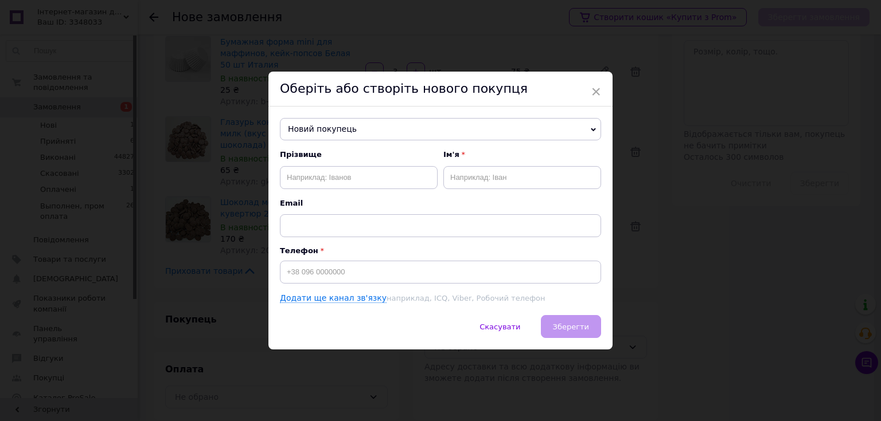
click at [378, 126] on span "Новий покупець" at bounding box center [440, 129] width 321 height 23
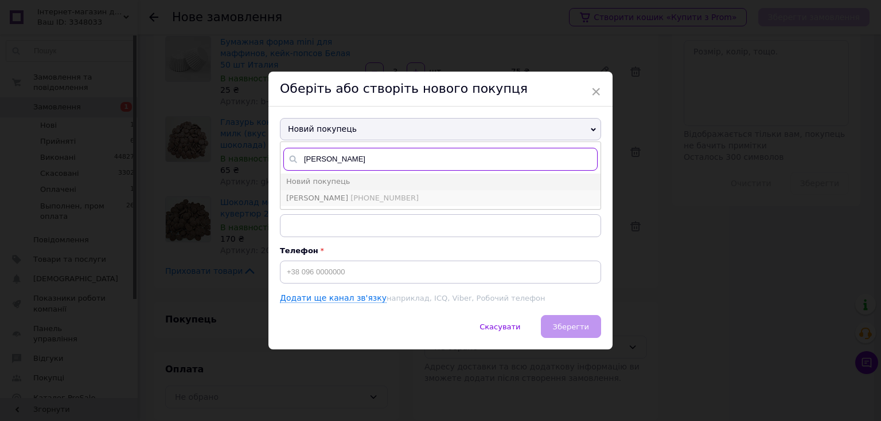
type input "скорич"
click at [370, 197] on span "[PHONE_NUMBER]" at bounding box center [384, 198] width 68 height 9
type input "скориченко дарья"
type input "[PHONE_NUMBER]"
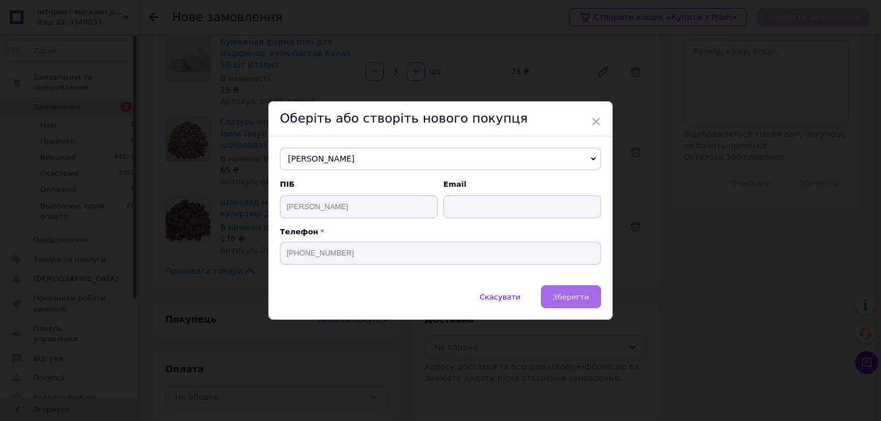
click at [554, 301] on button "Зберегти" at bounding box center [571, 296] width 60 height 23
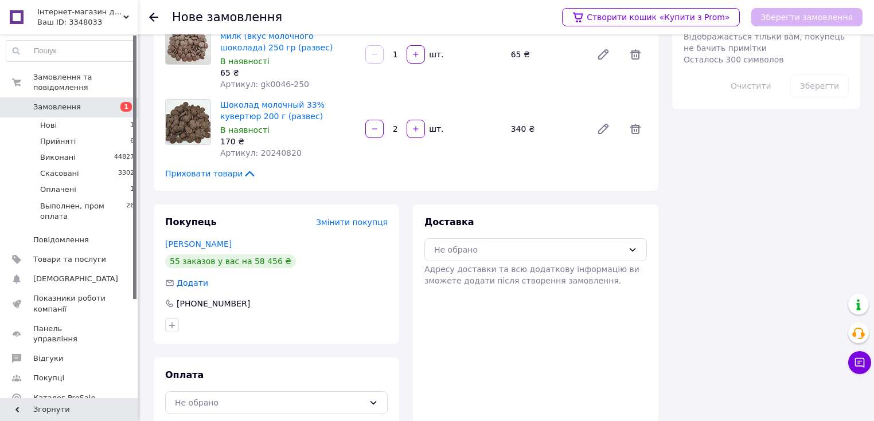
scroll to position [367, 0]
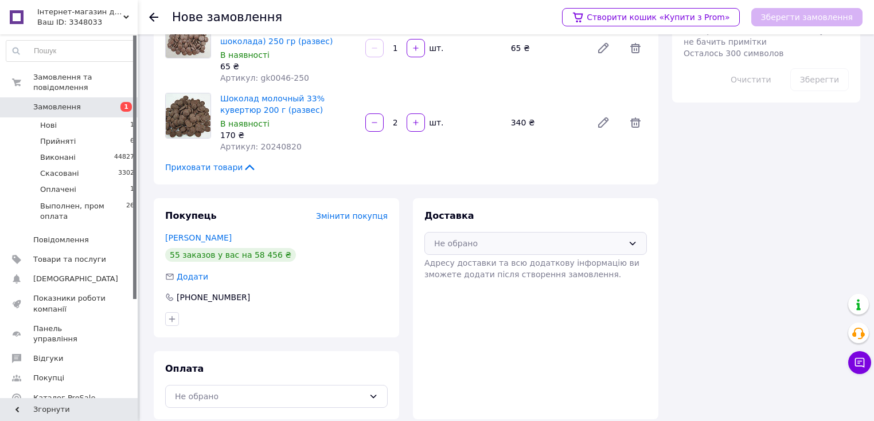
click at [484, 237] on div "Не обрано" at bounding box center [528, 243] width 189 height 13
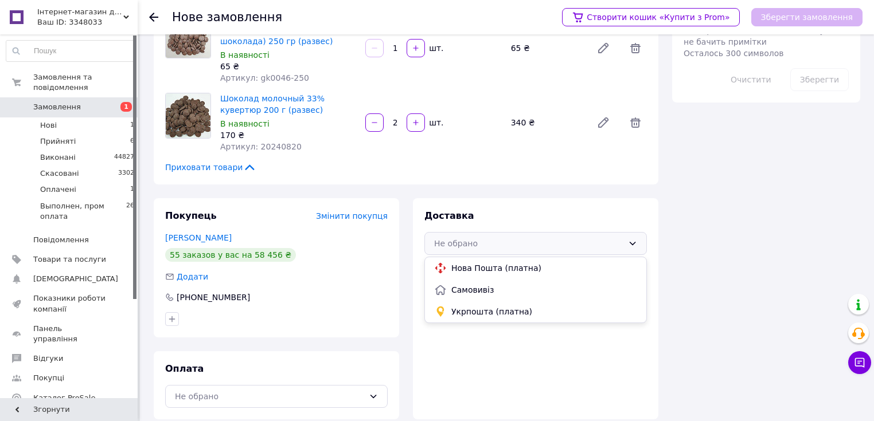
drag, startPoint x: 468, startPoint y: 277, endPoint x: 444, endPoint y: 279, distance: 23.5
click at [467, 284] on span "Самовивіз" at bounding box center [544, 289] width 186 height 11
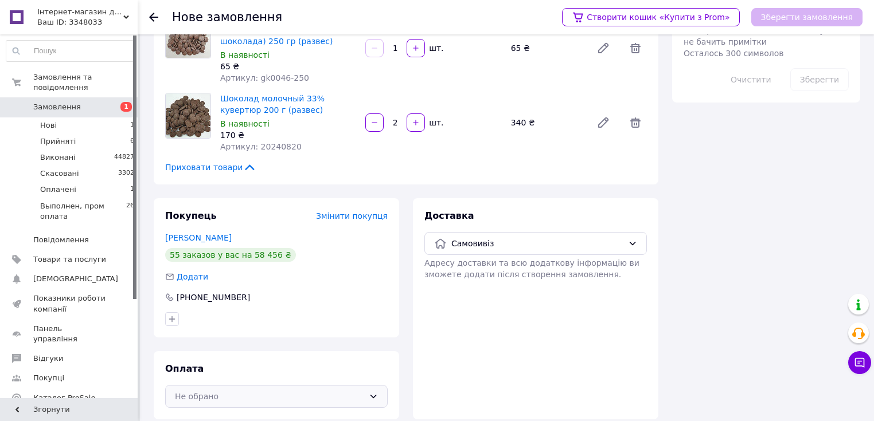
click at [271, 390] on div "Не обрано" at bounding box center [269, 396] width 189 height 13
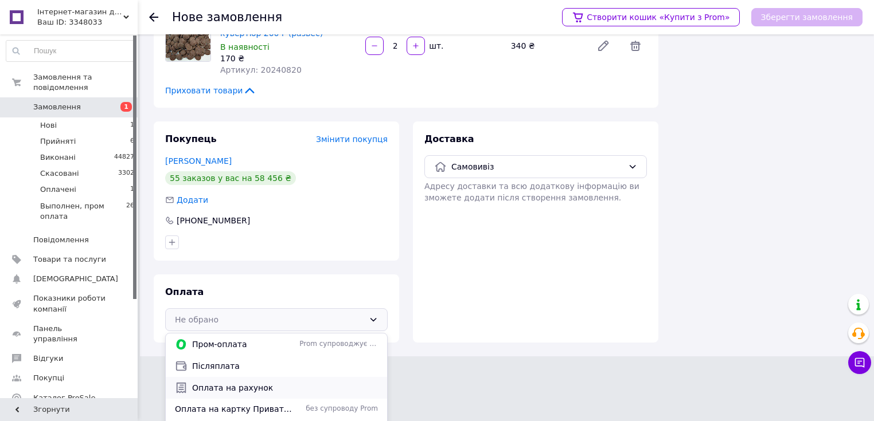
scroll to position [7, 0]
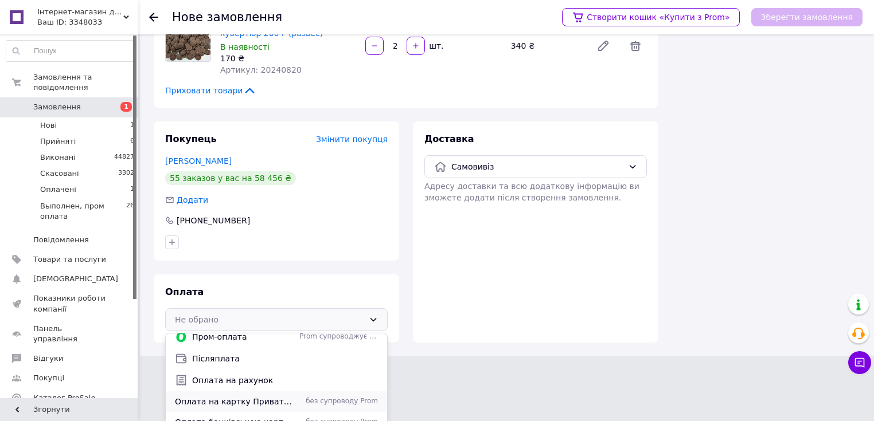
click at [275, 396] on span "Оплата на картку Приватбанку або розрахунковий рахунок" at bounding box center [235, 401] width 120 height 11
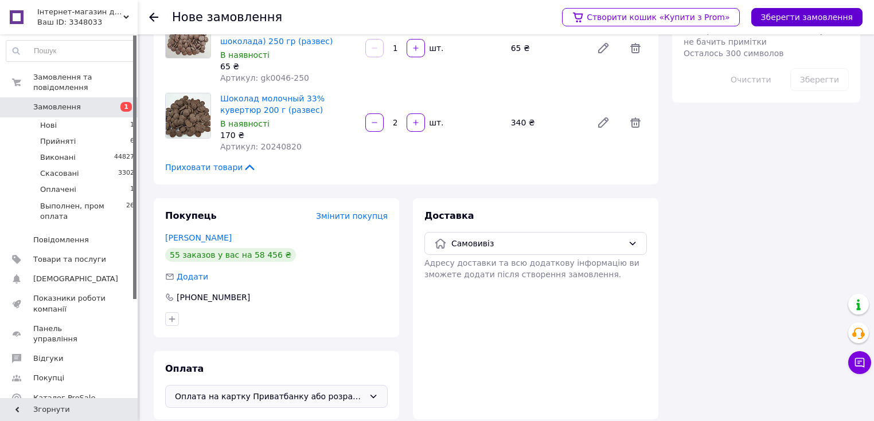
click at [802, 14] on button "Зберегти замовлення" at bounding box center [806, 17] width 111 height 18
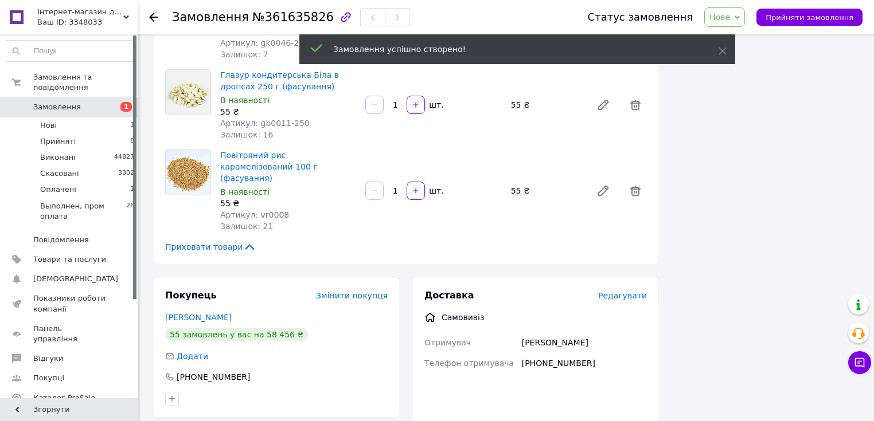
scroll to position [513, 0]
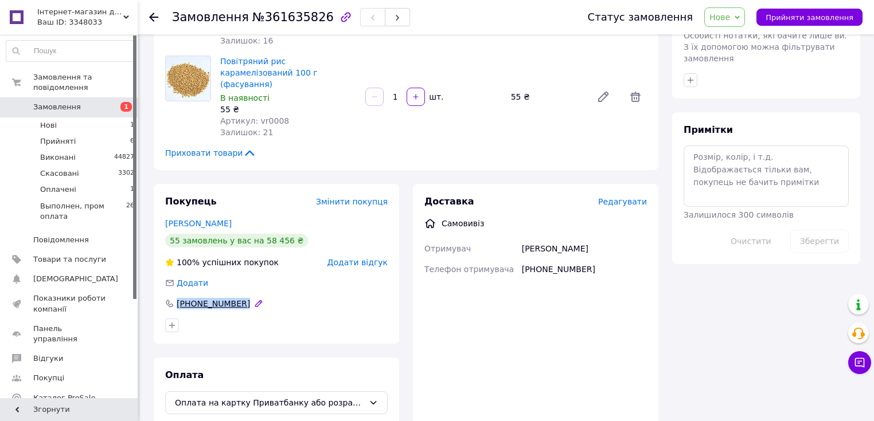
drag, startPoint x: 249, startPoint y: 280, endPoint x: 171, endPoint y: 264, distance: 79.2
click at [171, 264] on div "Покупець Змінити покупця скориченко дарья 55 замовлень у вас на 58 456 ₴ 100% у…" at bounding box center [276, 264] width 245 height 160
copy div "[PHONE_NUMBER]"
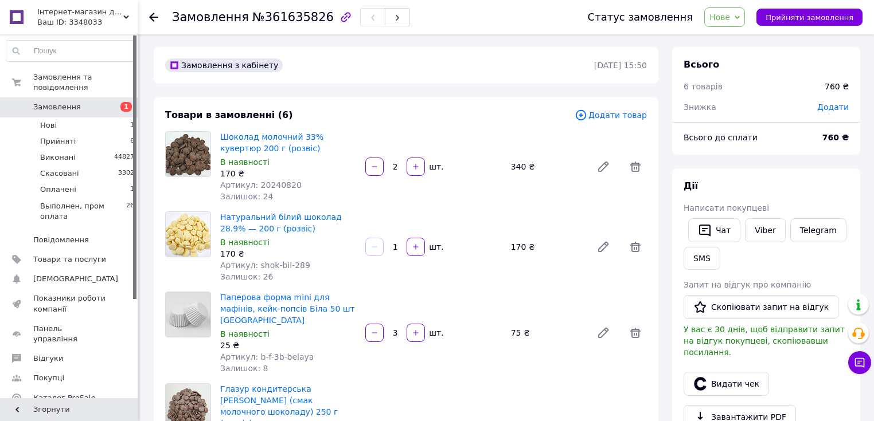
scroll to position [0, 0]
click at [829, 112] on span "Додати" at bounding box center [833, 108] width 32 height 9
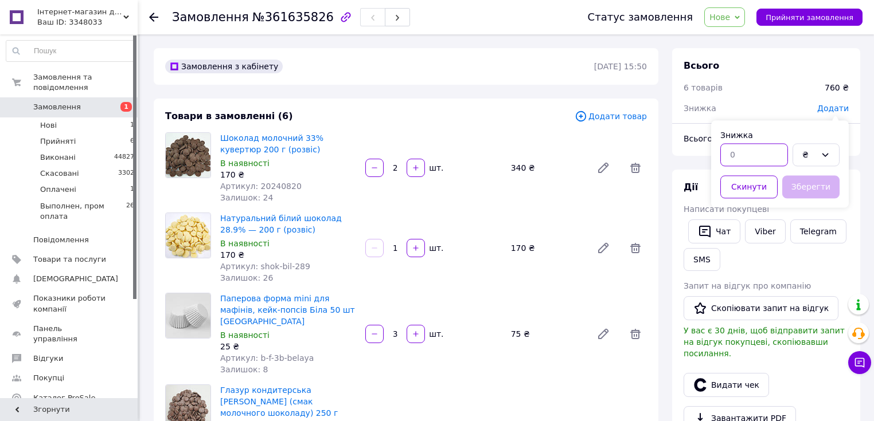
click at [755, 148] on input "text" at bounding box center [754, 154] width 68 height 23
type input "7"
click at [808, 155] on div "₴" at bounding box center [809, 154] width 14 height 13
click at [819, 194] on li "%" at bounding box center [816, 201] width 46 height 22
click at [811, 188] on button "Зберегти" at bounding box center [810, 186] width 57 height 23
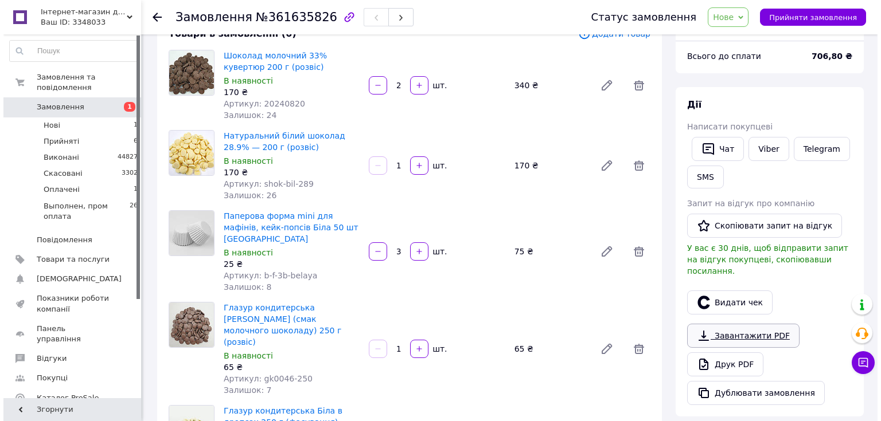
scroll to position [92, 0]
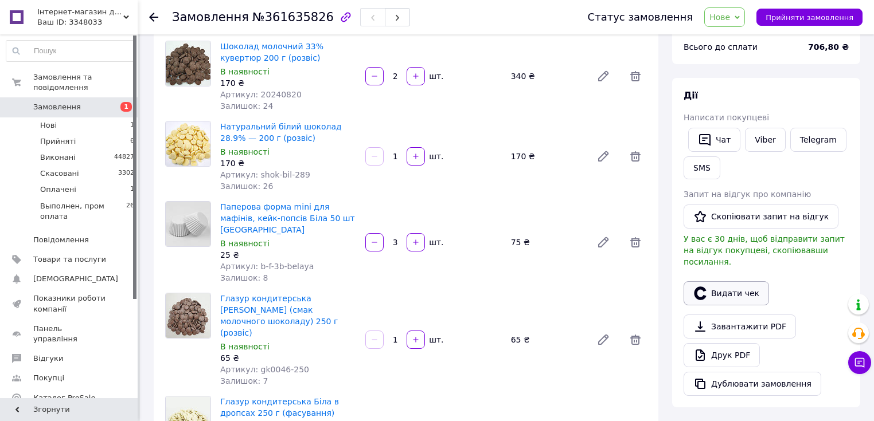
click at [720, 281] on button "Видати чек" at bounding box center [725, 293] width 85 height 24
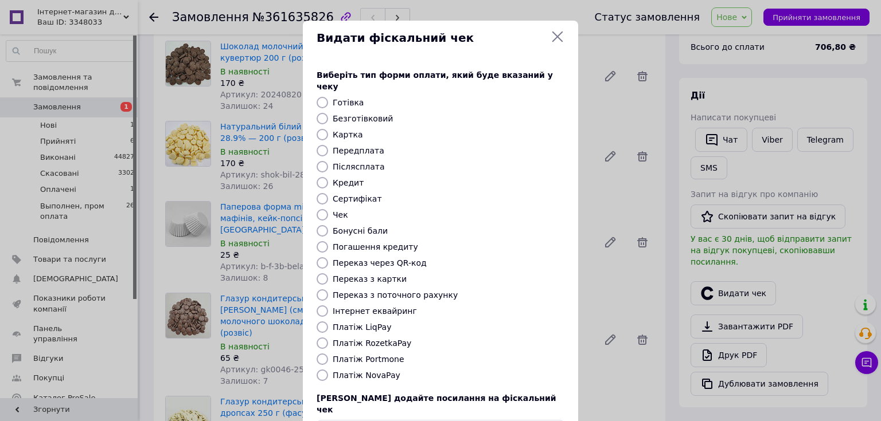
click at [324, 97] on input "Готівка" at bounding box center [321, 102] width 11 height 11
radio input "true"
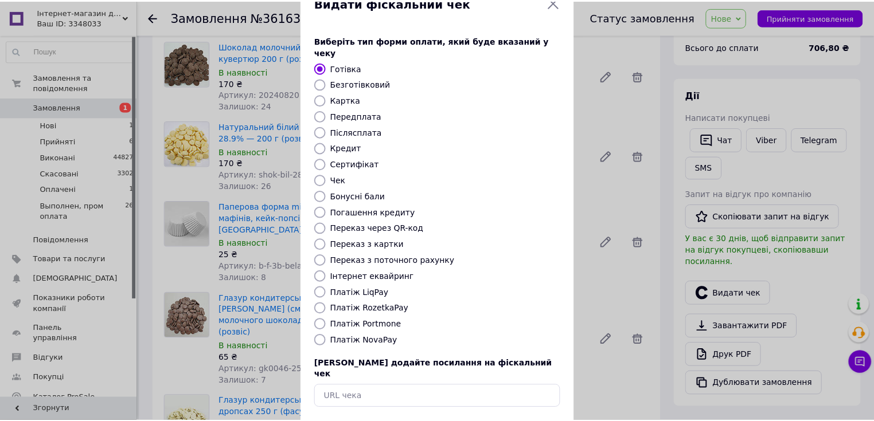
scroll to position [71, 0]
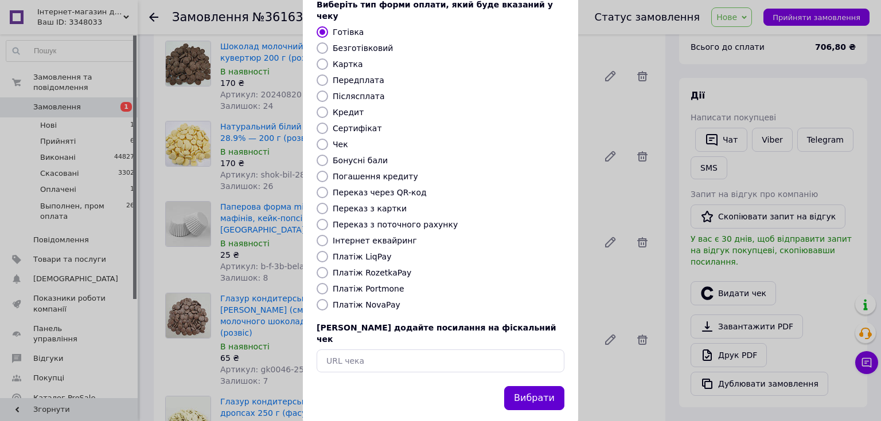
click at [542, 386] on button "Вибрати" at bounding box center [534, 398] width 60 height 25
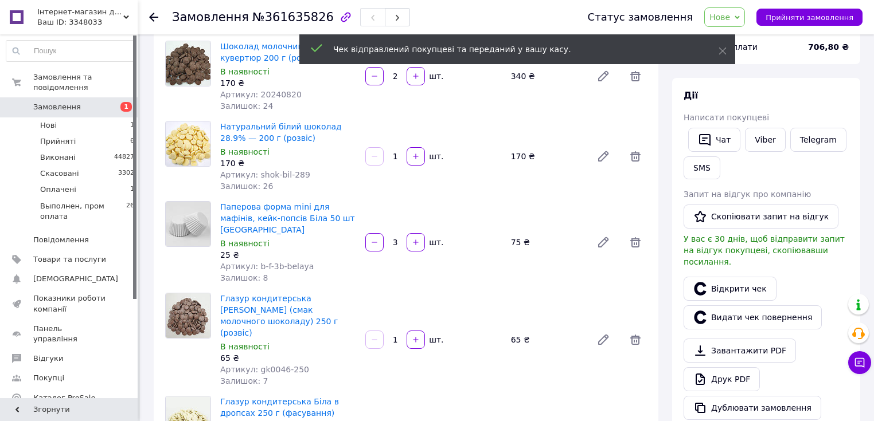
click at [740, 15] on icon at bounding box center [736, 17] width 5 height 5
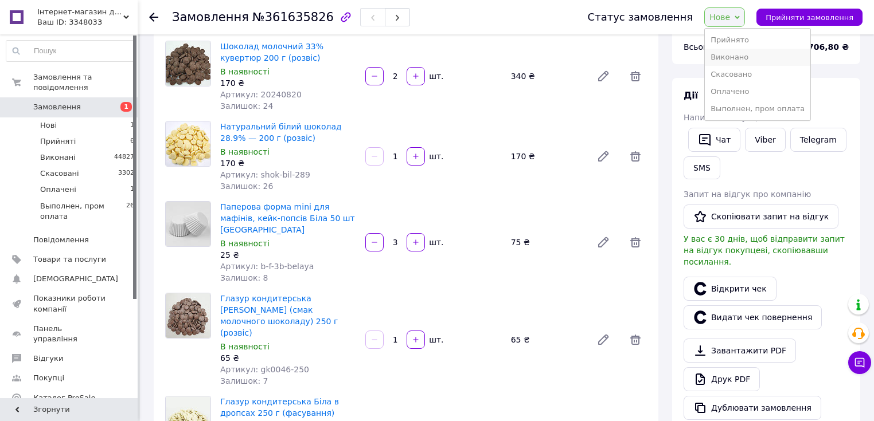
click at [754, 56] on li "Виконано" at bounding box center [757, 57] width 105 height 17
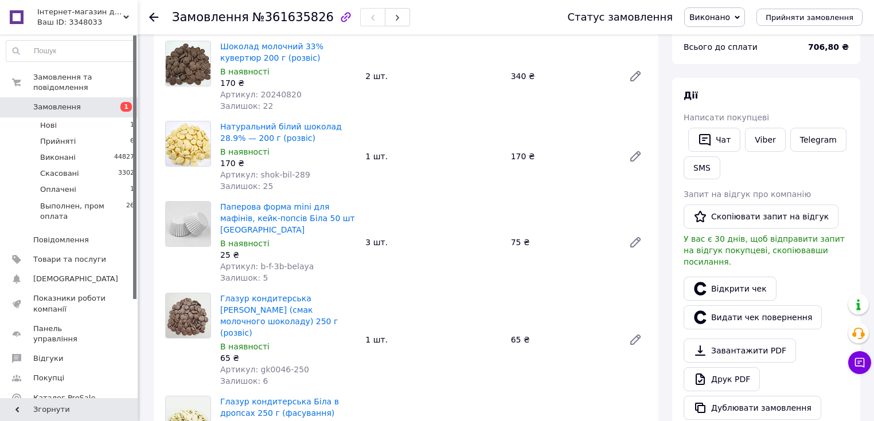
click at [85, 97] on link "Замовлення 1" at bounding box center [70, 106] width 141 height 19
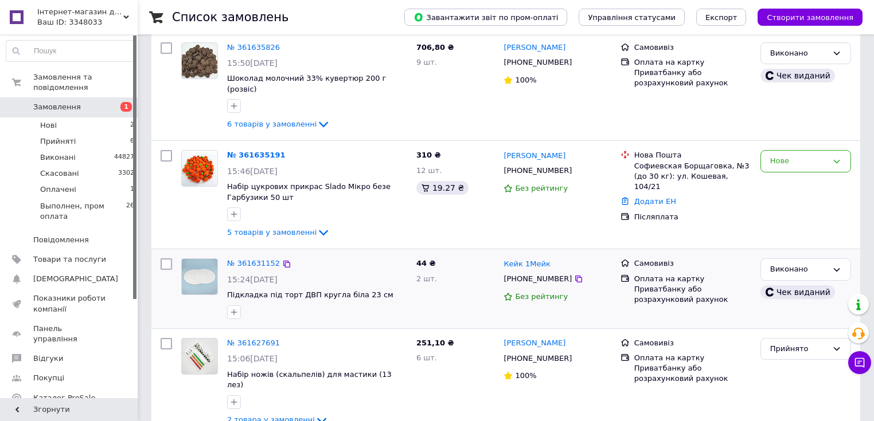
scroll to position [138, 0]
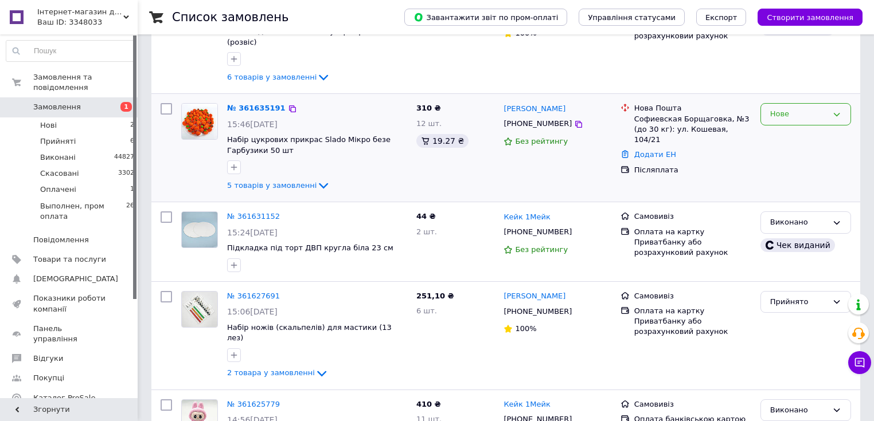
click at [784, 108] on div "Нове" at bounding box center [798, 114] width 57 height 12
click at [777, 128] on li "Прийнято" at bounding box center [805, 138] width 89 height 21
click at [166, 103] on input "checkbox" at bounding box center [166, 108] width 11 height 11
checkbox input "true"
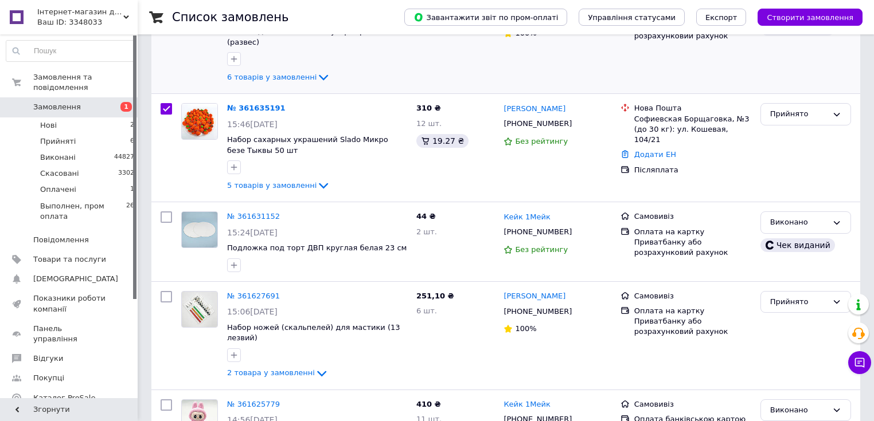
scroll to position [0, 0]
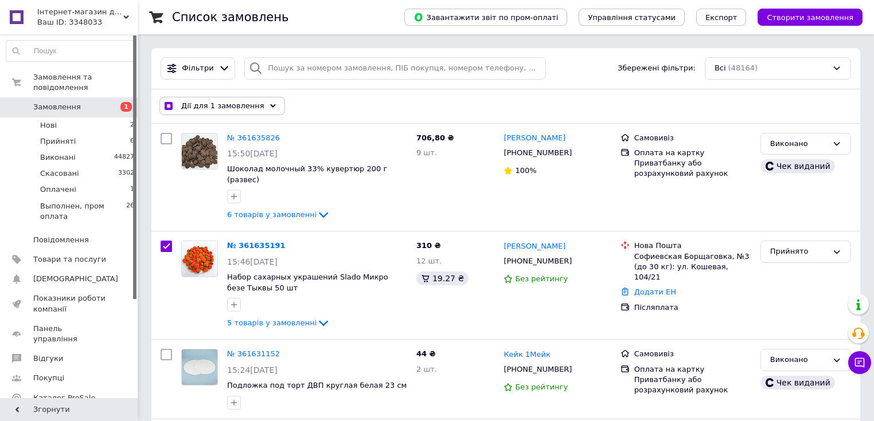
click at [250, 104] on span "Дії для 1 замовлення" at bounding box center [222, 106] width 83 height 10
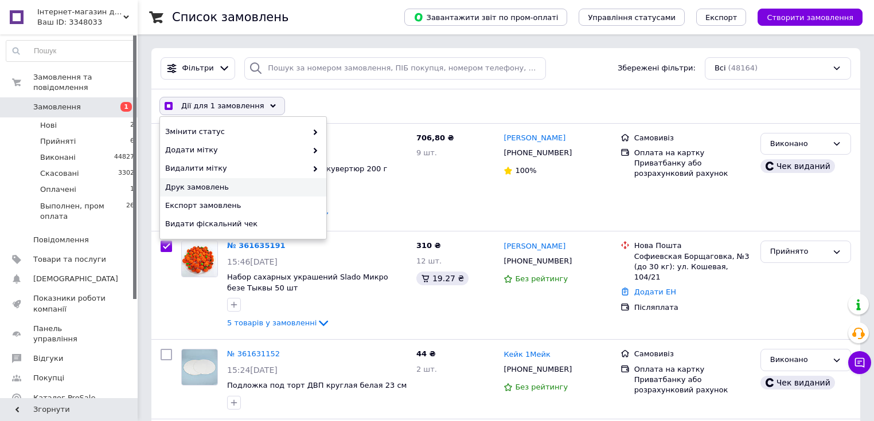
click at [232, 183] on span "Друк замовлень" at bounding box center [241, 187] width 153 height 10
click at [320, 117] on div "Змінити статус Додати мітку Видалити мітку Друк замовлень Експорт замовлень Вид…" at bounding box center [243, 178] width 166 height 122
click at [316, 99] on div "Дії для 1 замовлення Вибрати все 48164 замовлень Вибрані всі 48164 замовлень Ск…" at bounding box center [506, 106] width 704 height 30
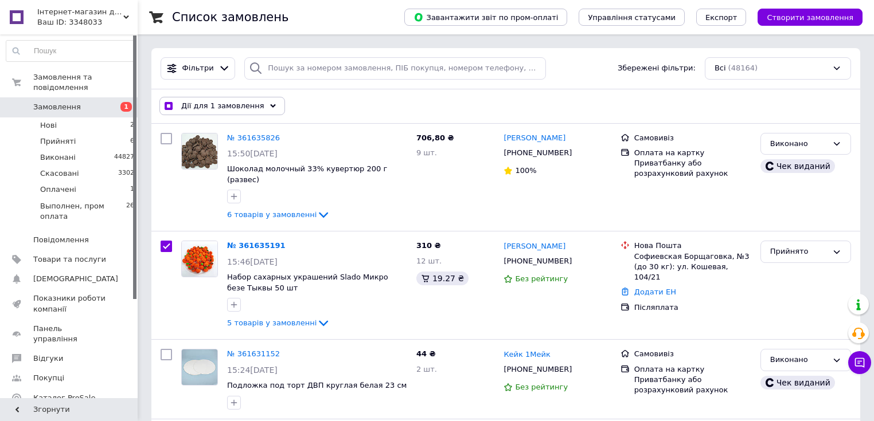
click at [163, 105] on div "Дії для 1 замовлення" at bounding box center [222, 106] width 126 height 18
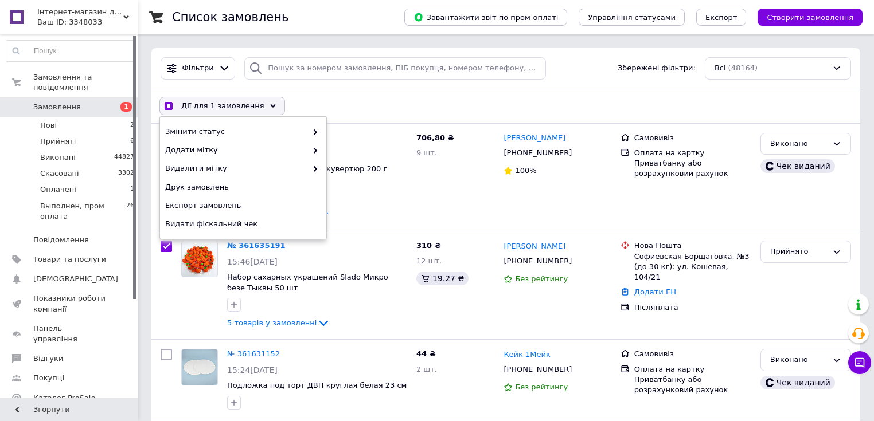
checkbox input "true"
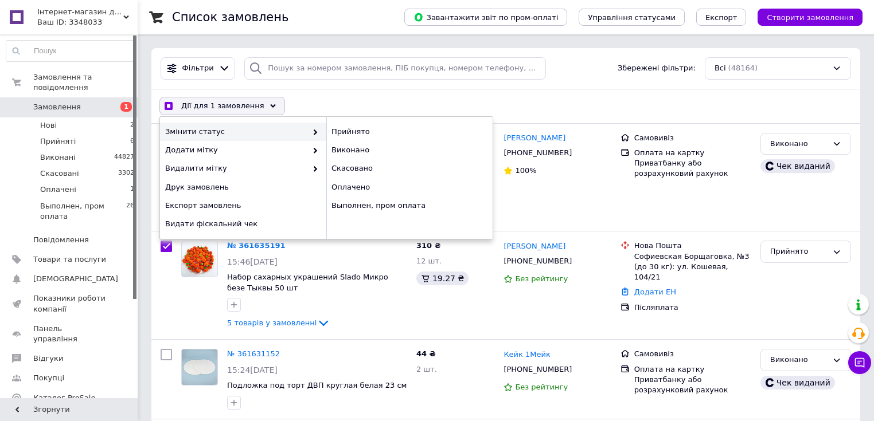
click at [170, 103] on input "checkbox" at bounding box center [168, 106] width 7 height 7
checkbox input "false"
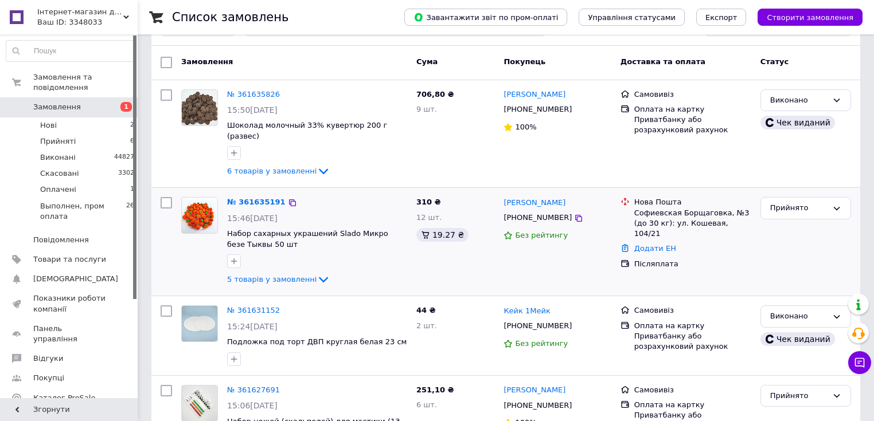
scroll to position [46, 0]
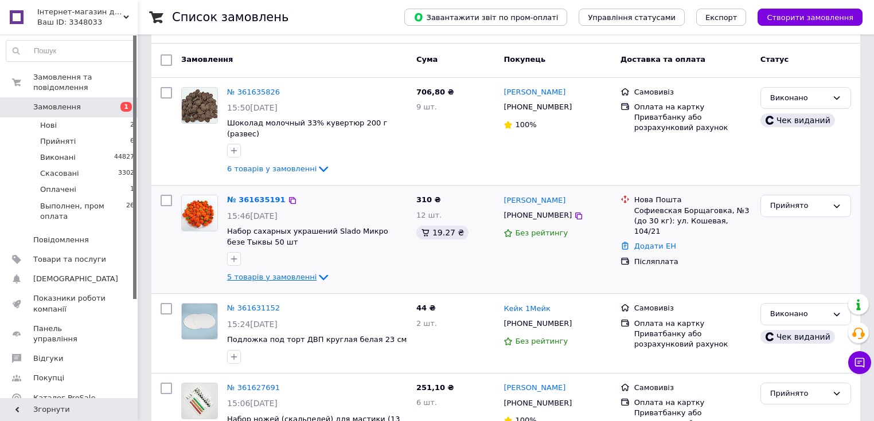
click at [265, 273] on span "5 товарів у замовленні" at bounding box center [271, 277] width 89 height 9
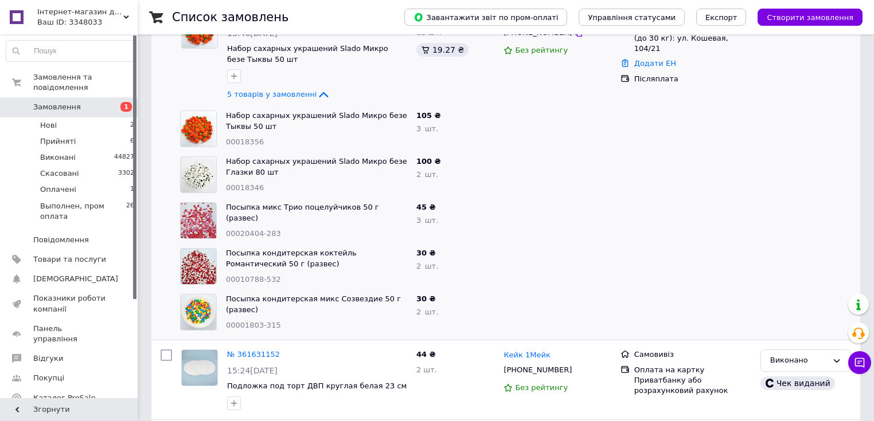
scroll to position [229, 0]
drag, startPoint x: 272, startPoint y: 267, endPoint x: 226, endPoint y: 268, distance: 45.9
click at [226, 275] on span "00010788-532" at bounding box center [253, 279] width 55 height 9
copy span "00010788-532"
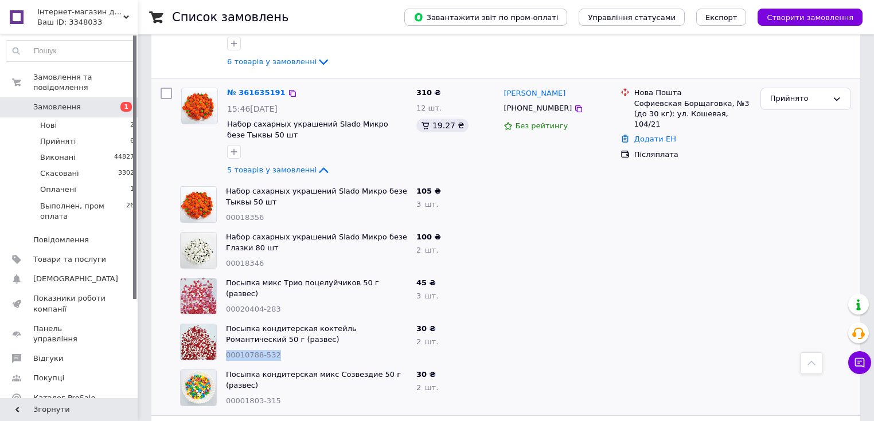
scroll to position [138, 0]
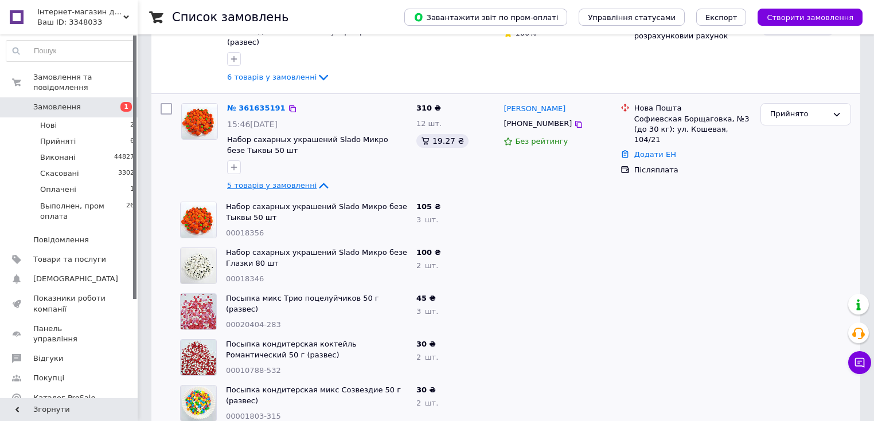
click at [299, 181] on span "5 товарів у замовленні" at bounding box center [271, 185] width 89 height 9
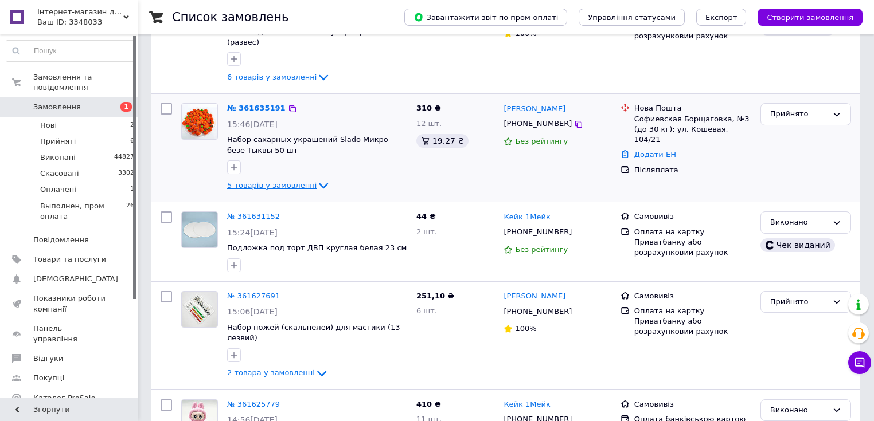
click at [299, 181] on span "5 товарів у замовленні" at bounding box center [271, 185] width 89 height 9
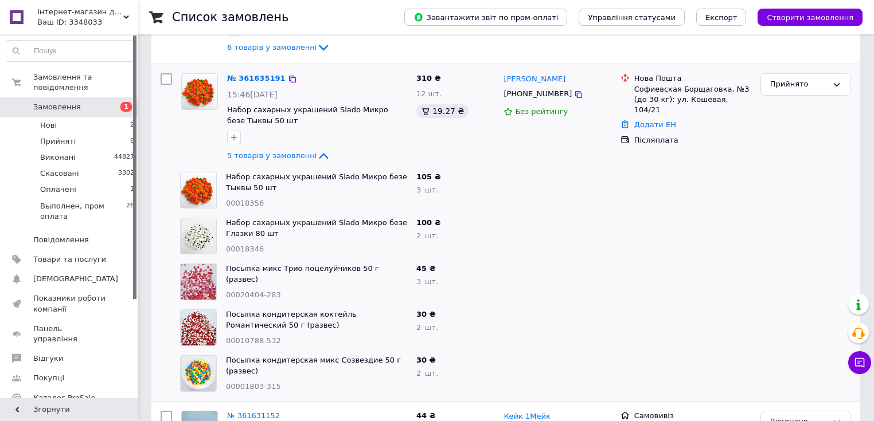
scroll to position [183, 0]
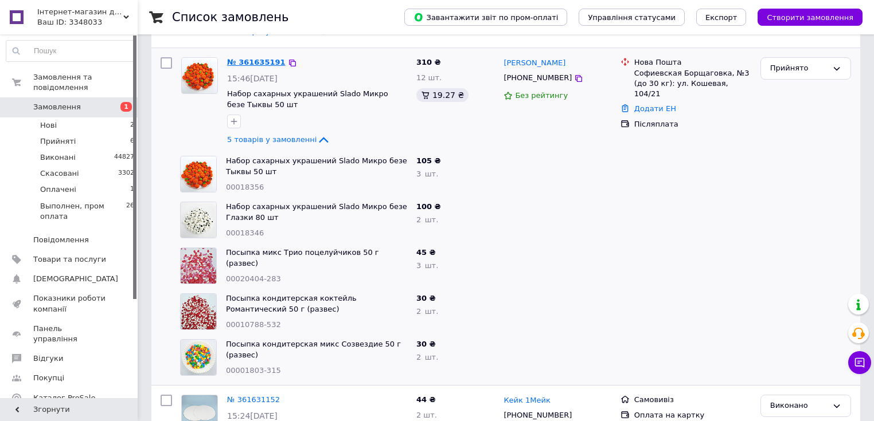
click at [253, 58] on link "№ 361635191" at bounding box center [256, 62] width 58 height 9
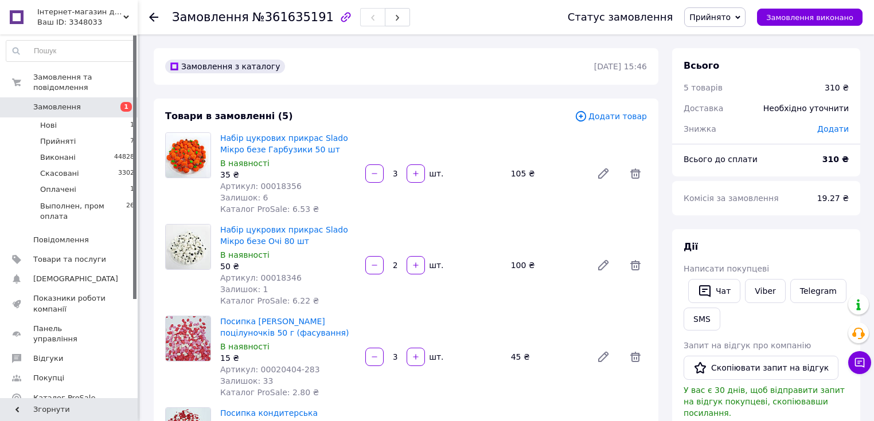
click at [586, 116] on icon at bounding box center [581, 116] width 10 height 10
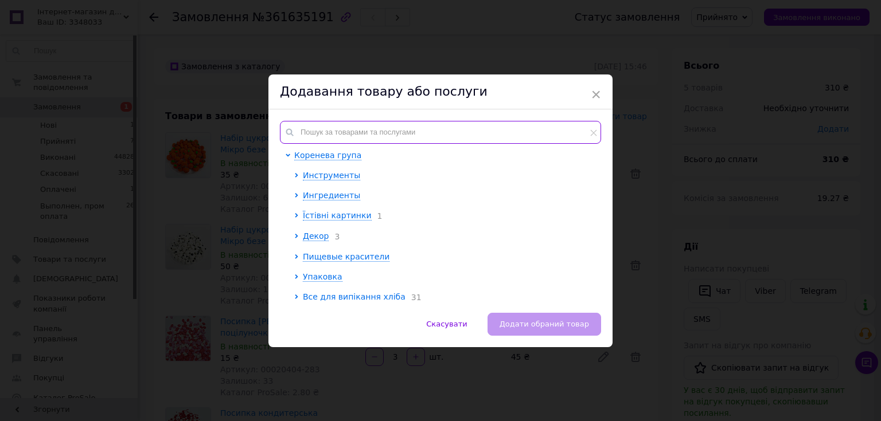
click at [320, 131] on input "text" at bounding box center [440, 132] width 321 height 23
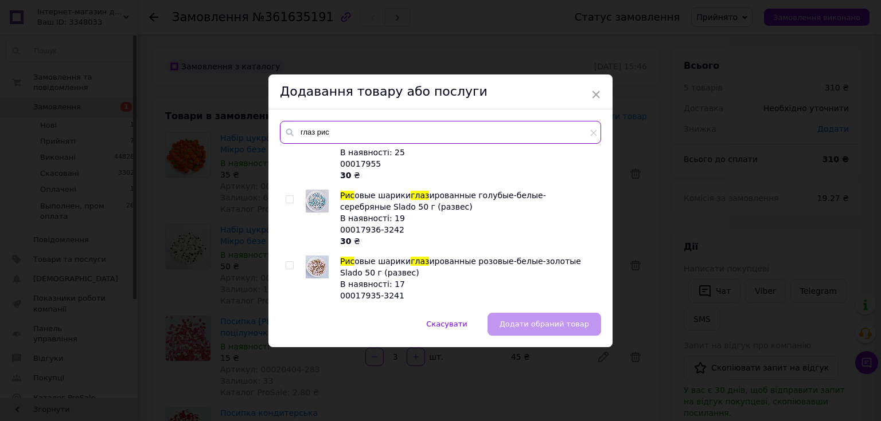
scroll to position [138, 0]
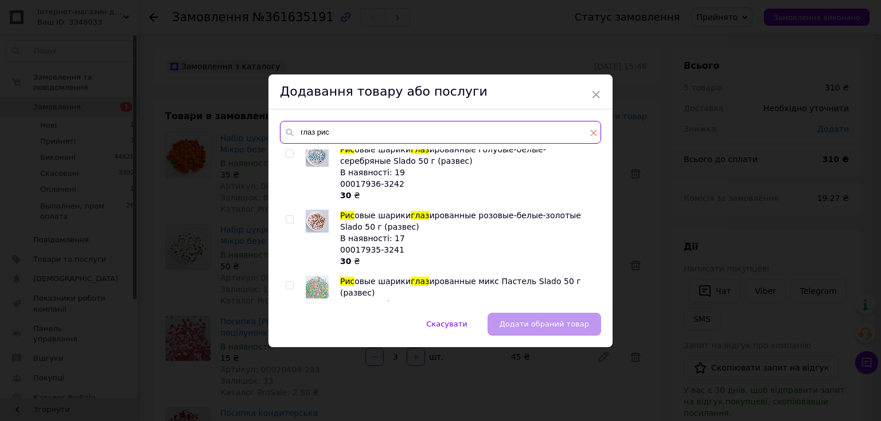
type input "глаз рис"
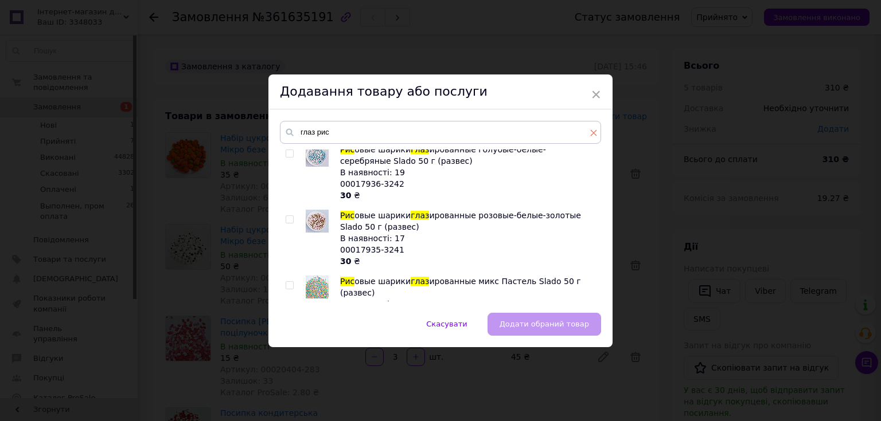
click at [593, 137] on span at bounding box center [593, 132] width 7 height 11
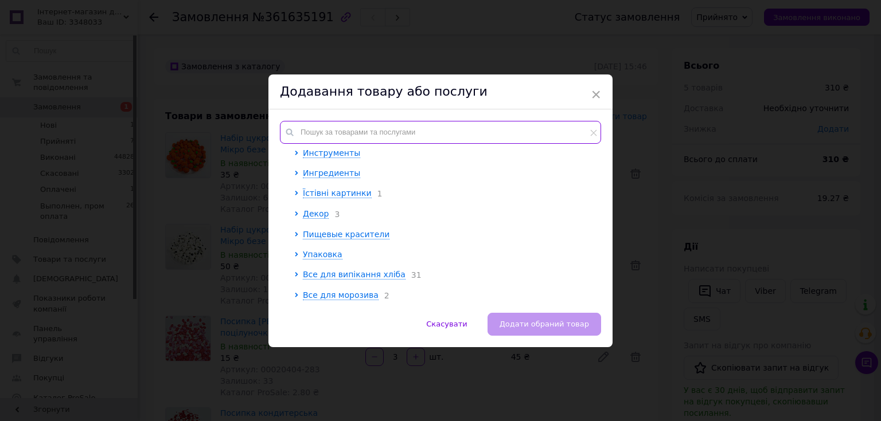
click at [415, 131] on input "text" at bounding box center [440, 132] width 321 height 23
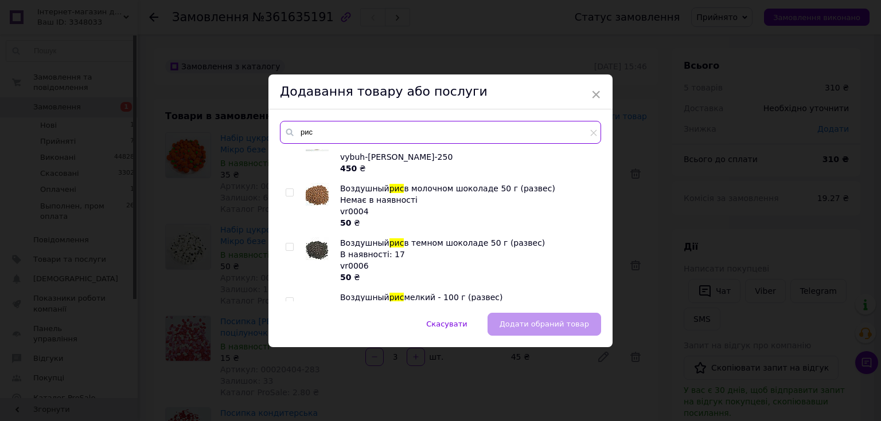
scroll to position [0, 0]
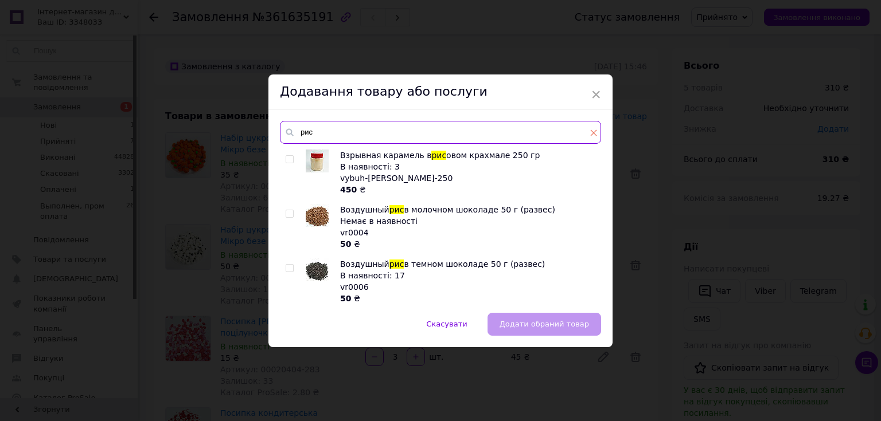
type input "рис"
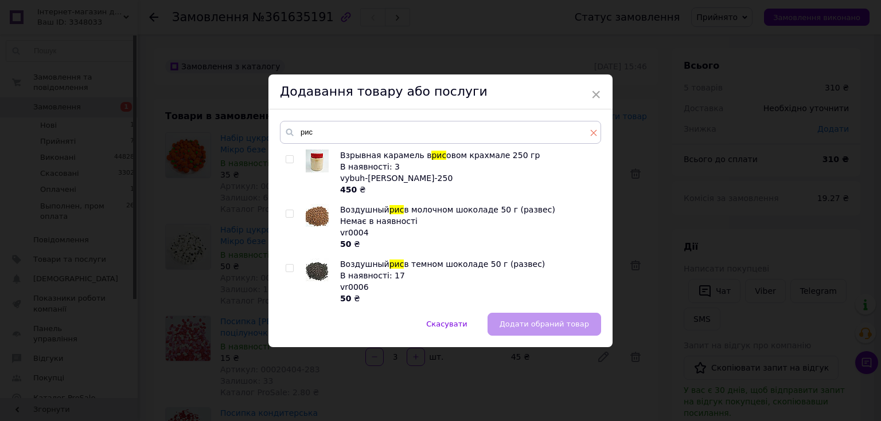
click at [593, 135] on icon at bounding box center [593, 133] width 7 height 7
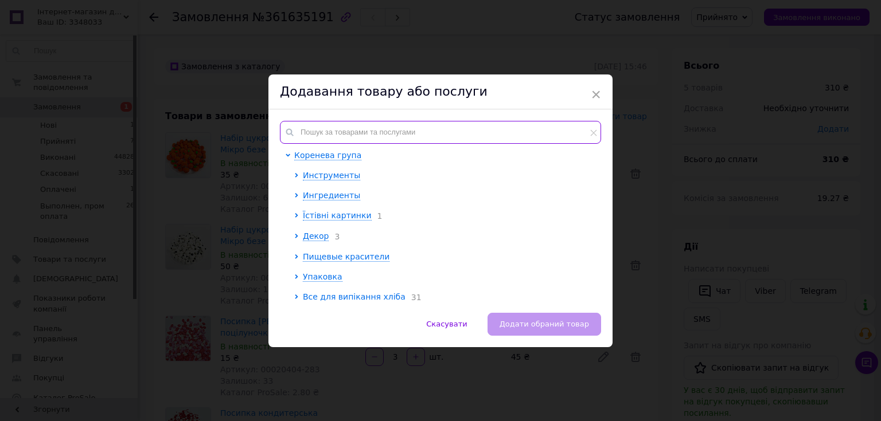
click at [463, 134] on input "text" at bounding box center [440, 132] width 321 height 23
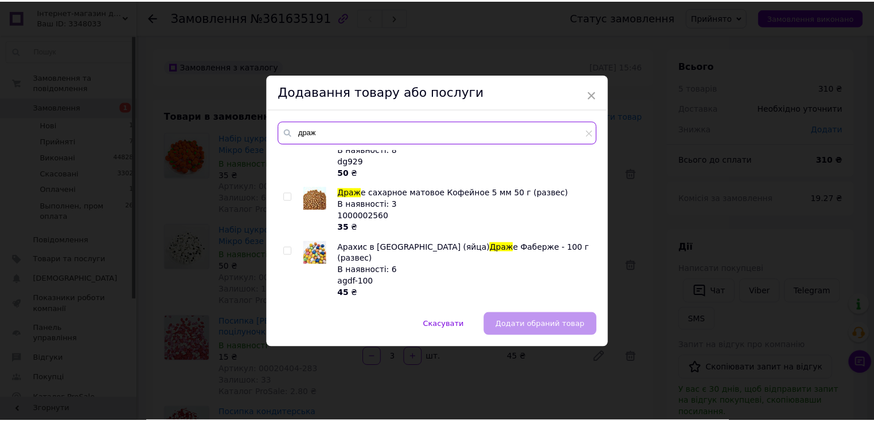
scroll to position [92, 0]
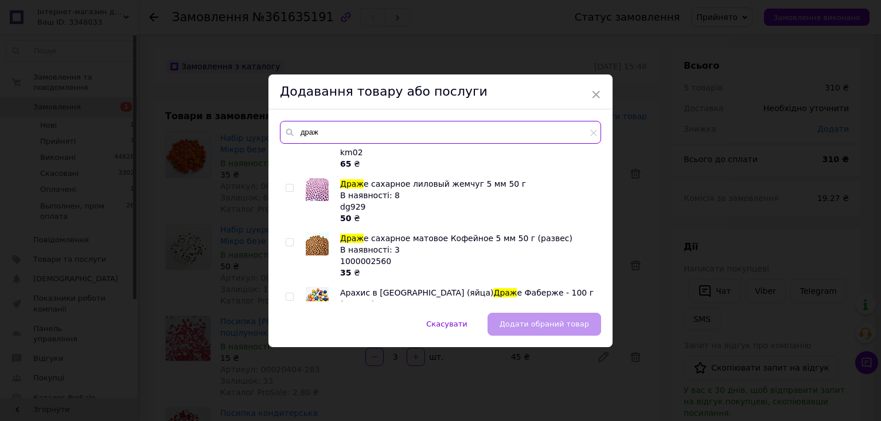
type input "драж"
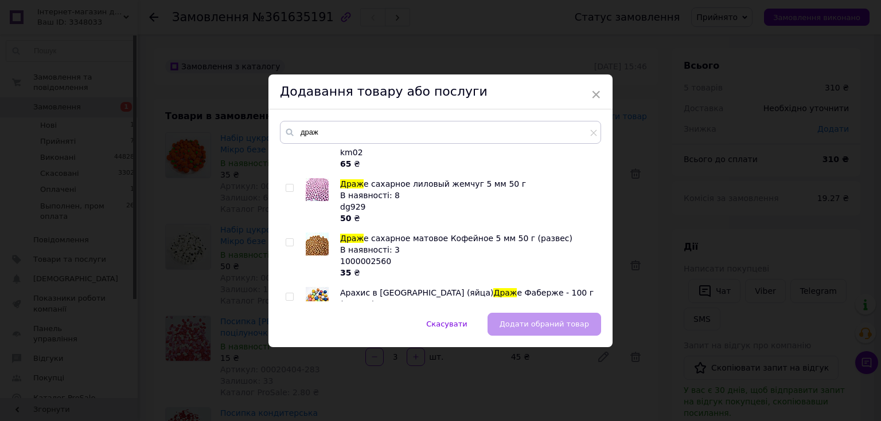
click at [287, 188] on input "checkbox" at bounding box center [288, 188] width 7 height 7
checkbox input "true"
click at [559, 323] on span "Додати обраний товар" at bounding box center [543, 324] width 89 height 9
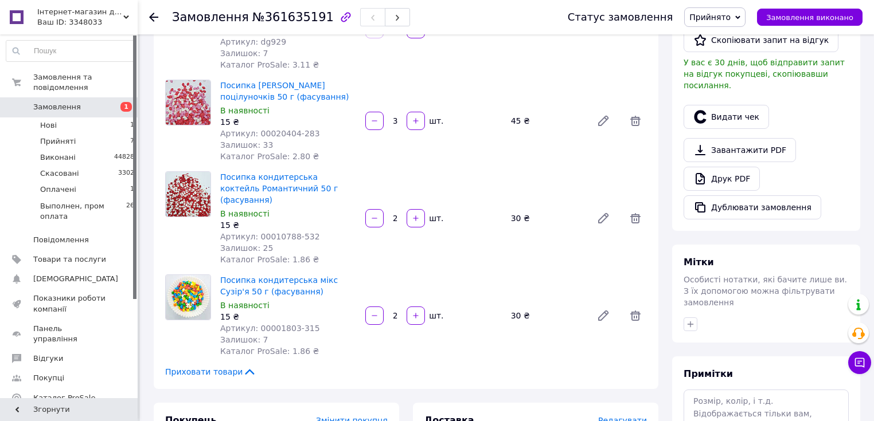
scroll to position [369, 0]
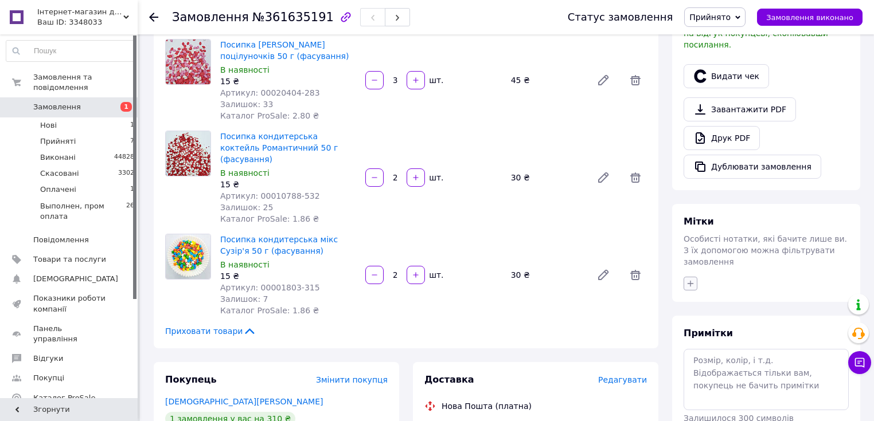
click at [686, 279] on icon "button" at bounding box center [690, 283] width 9 height 9
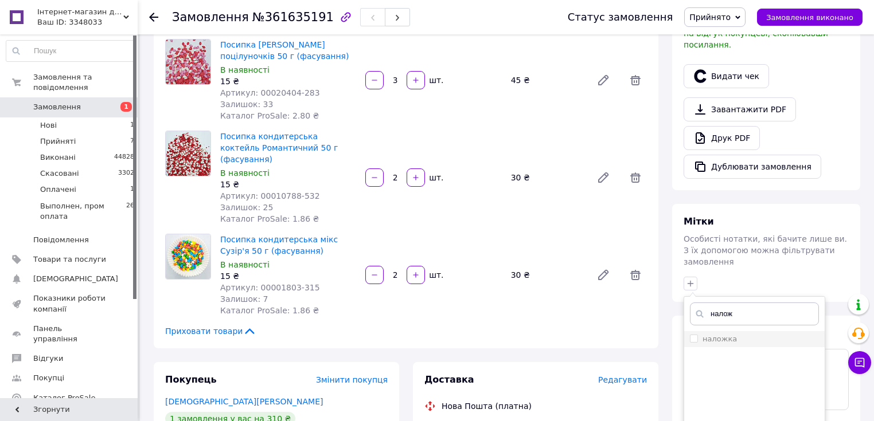
type input "налож"
click at [699, 334] on label "наложка" at bounding box center [713, 339] width 47 height 10
click at [697, 335] on input "наложка" at bounding box center [693, 338] width 7 height 7
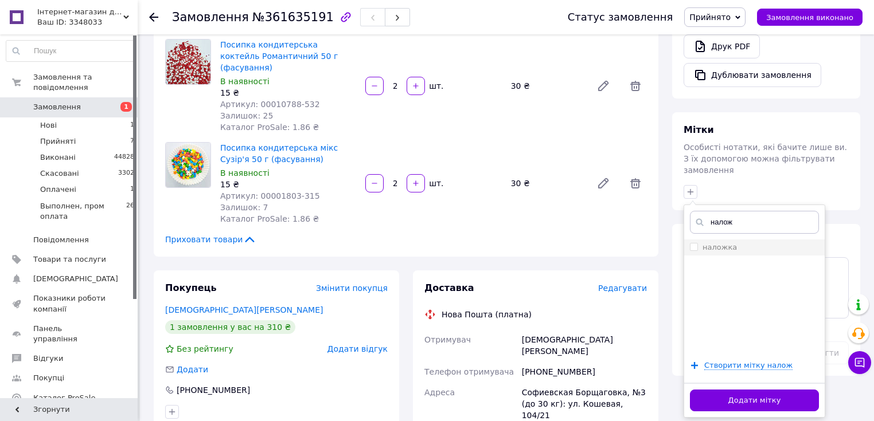
click at [690, 242] on label "наложка" at bounding box center [713, 247] width 47 height 10
click at [690, 243] on input "наложка" at bounding box center [693, 246] width 7 height 7
click at [691, 243] on input "наложка" at bounding box center [693, 246] width 7 height 7
checkbox input "true"
click at [698, 390] on button "Додати мітку" at bounding box center [754, 401] width 129 height 22
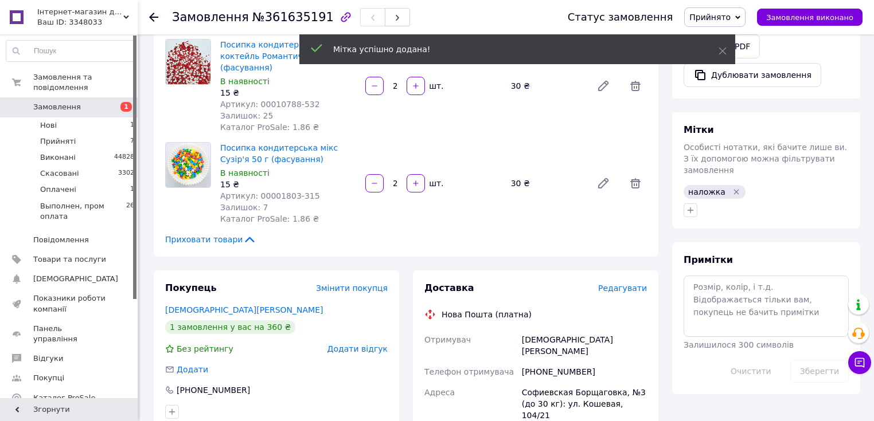
click at [57, 102] on span "Замовлення" at bounding box center [57, 107] width 48 height 10
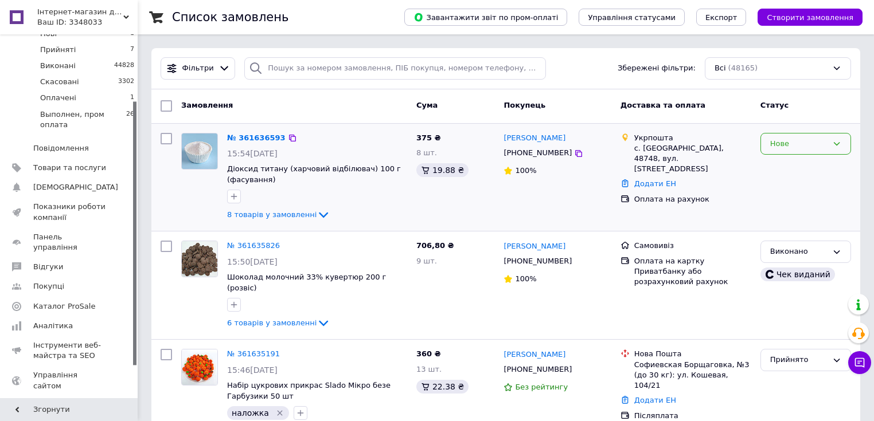
click at [820, 142] on div "Нове" at bounding box center [798, 144] width 57 height 12
click at [801, 165] on li "Прийнято" at bounding box center [805, 167] width 89 height 21
click at [162, 138] on input "checkbox" at bounding box center [166, 138] width 11 height 11
checkbox input "true"
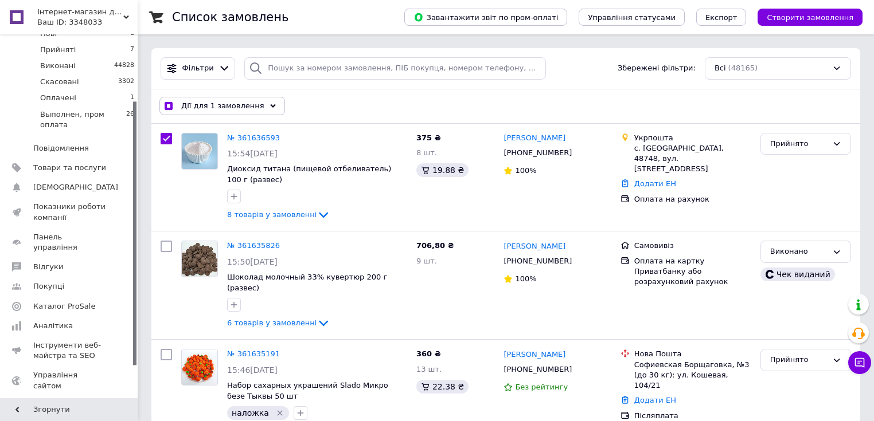
click at [202, 102] on span "Дії для 1 замовлення" at bounding box center [222, 106] width 83 height 10
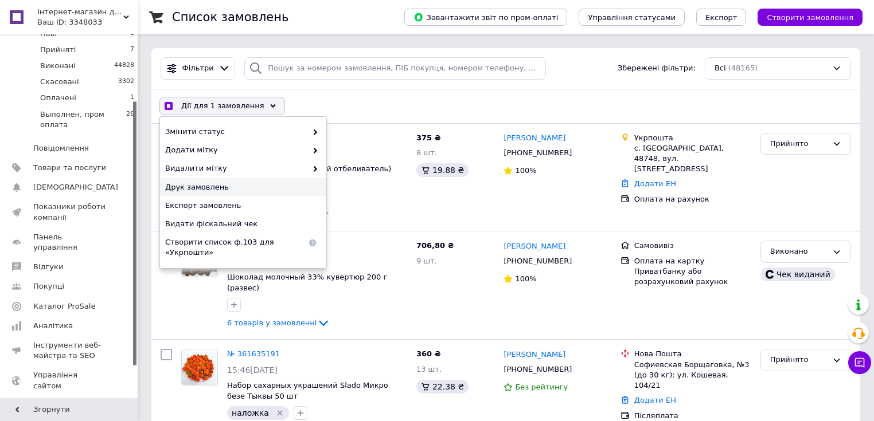
click at [202, 193] on div "Друк замовлень" at bounding box center [243, 187] width 166 height 18
click at [312, 100] on div "Дії для 1 замовлення Вибрати все 48165 замовлень Вибрані всі 48165 замовлень Ск…" at bounding box center [506, 106] width 704 height 30
checkbox input "true"
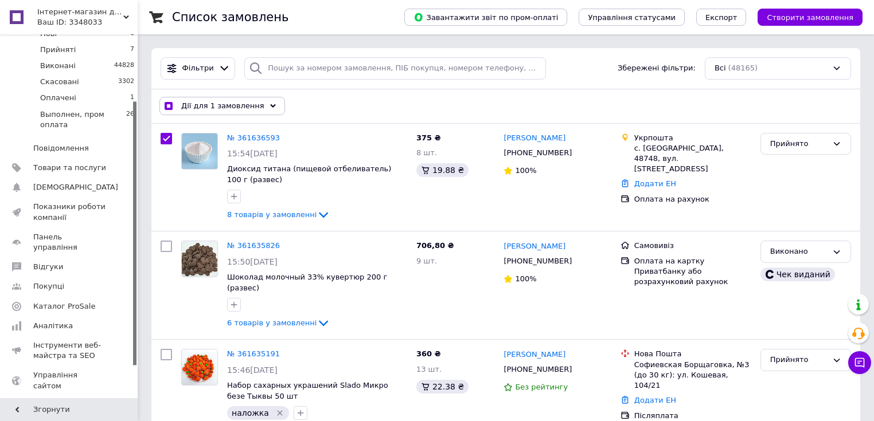
click at [169, 106] on input "checkbox" at bounding box center [168, 106] width 7 height 7
checkbox input "false"
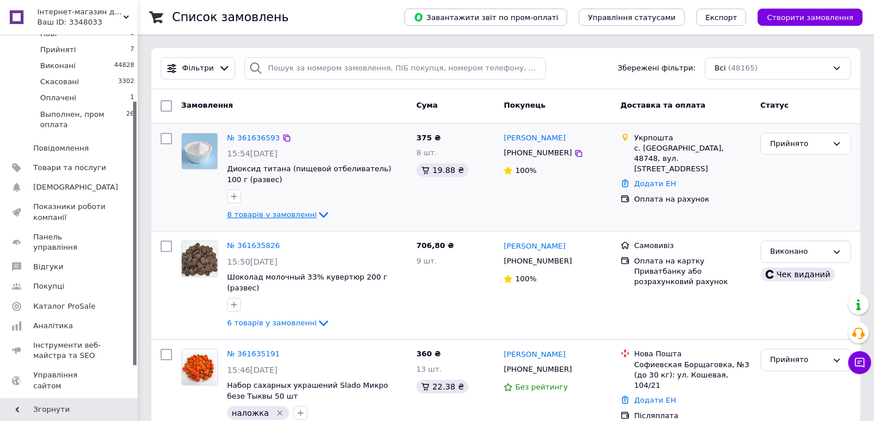
click at [247, 212] on span "8 товарів у замовленні" at bounding box center [271, 214] width 89 height 9
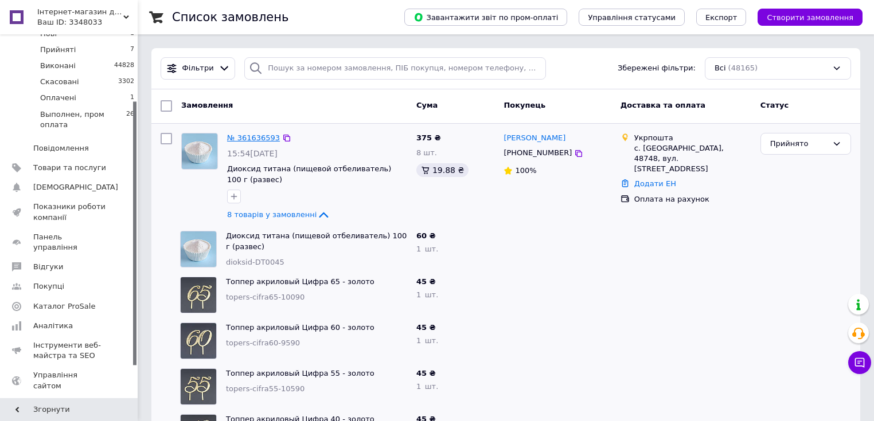
click at [251, 139] on link "№ 361636593" at bounding box center [253, 138] width 53 height 9
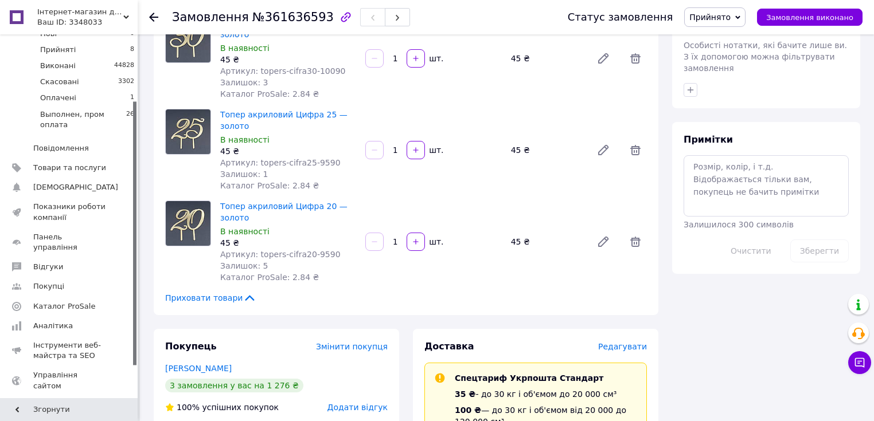
scroll to position [562, 0]
click at [687, 86] on icon "button" at bounding box center [690, 90] width 9 height 9
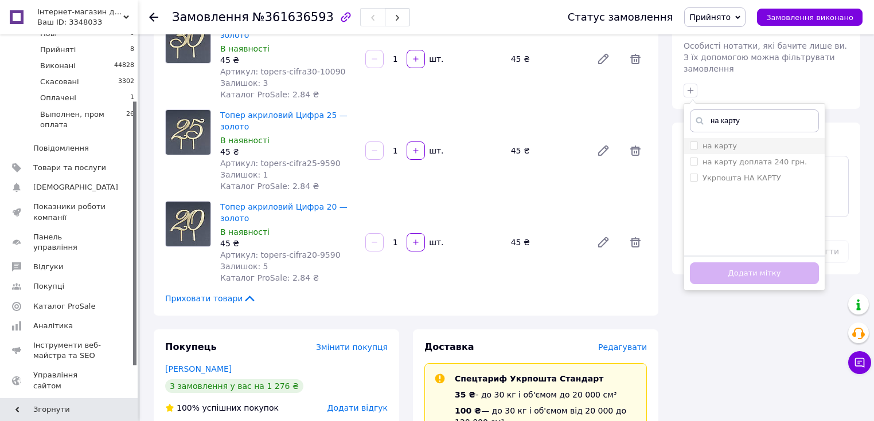
type input "на карту"
click at [722, 142] on label "на карту" at bounding box center [719, 146] width 34 height 9
checkbox input "true"
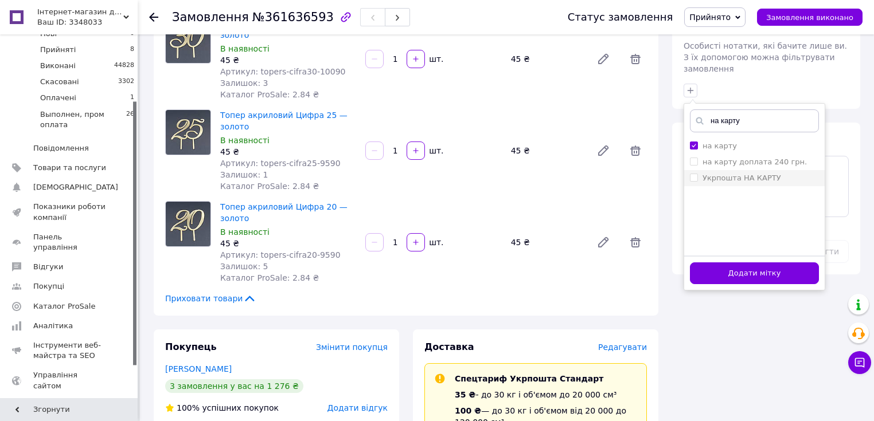
click at [746, 174] on label "Укрпошта НА КАРТУ" at bounding box center [741, 178] width 79 height 9
checkbox input "true"
click at [695, 142] on input "на карту" at bounding box center [693, 145] width 7 height 7
checkbox input "false"
click at [729, 263] on button "Додати мітку" at bounding box center [754, 274] width 129 height 22
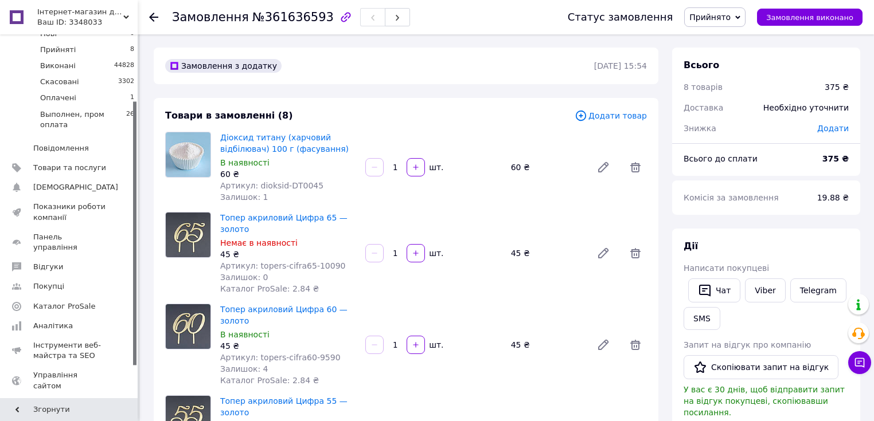
scroll to position [0, 0]
drag, startPoint x: 312, startPoint y: 17, endPoint x: 258, endPoint y: 14, distance: 54.0
click at [258, 14] on span "№361636593" at bounding box center [292, 17] width 81 height 14
copy span "361636593"
click at [699, 317] on button "SMS" at bounding box center [701, 319] width 37 height 23
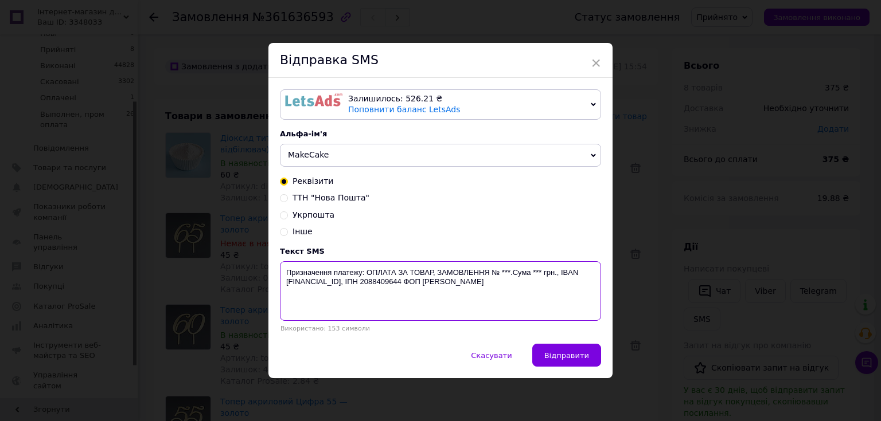
drag, startPoint x: 507, startPoint y: 272, endPoint x: 500, endPoint y: 273, distance: 7.0
click at [500, 273] on textarea "Призначення платежу: ОПЛАТА ЗА ТОВАР, ЗАМОВЛЕННЯ № ***.Сума *** грн., IBAN [FIN…" at bounding box center [440, 291] width 321 height 60
paste textarea "361636593"
drag, startPoint x: 568, startPoint y: 272, endPoint x: 560, endPoint y: 272, distance: 8.0
click at [560, 272] on textarea "Призначення платежу: ОПЛАТА ЗА ТОВАР, ЗАМОВЛЕННЯ № 361636593.Сума *** грн., IBA…" at bounding box center [440, 291] width 321 height 60
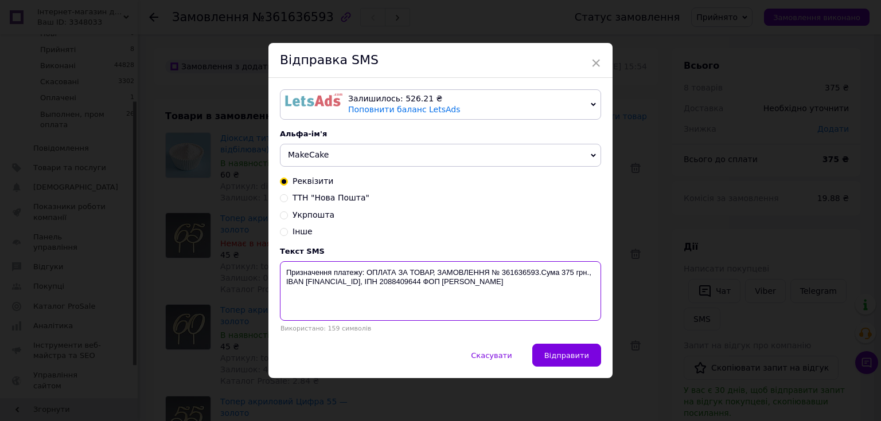
drag, startPoint x: 337, startPoint y: 293, endPoint x: 280, endPoint y: 270, distance: 60.7
click at [281, 271] on textarea "Призначення платежу: ОПЛАТА ЗА ТОВАР, ЗАМОВЛЕННЯ № 361636593.Сума 375 грн., IBA…" at bounding box center [440, 291] width 321 height 60
type textarea "Призначення платежу: ОПЛАТА ЗА ТОВАР, ЗАМОВЛЕННЯ № 361636593.Сума 375 грн., IBA…"
click at [686, 251] on div "× Відправка SMS Залишилось: 526.21 ₴ Поповнити баланс LetsAds Підключити SMSClu…" at bounding box center [440, 210] width 881 height 421
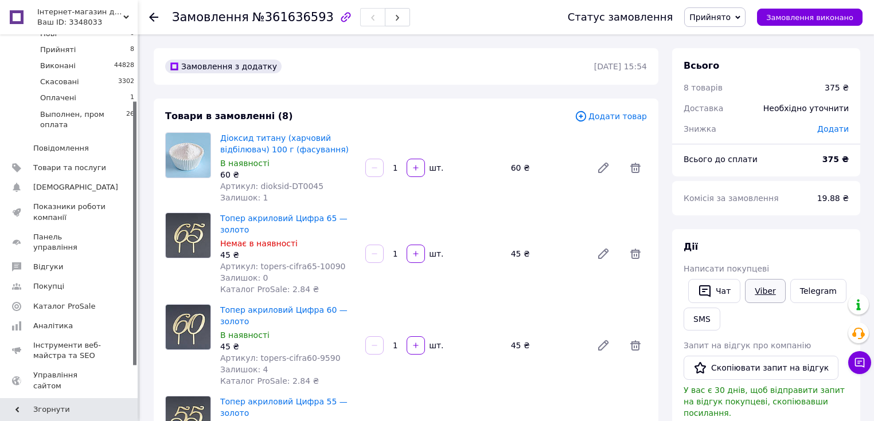
click at [761, 291] on link "Viber" at bounding box center [765, 291] width 40 height 24
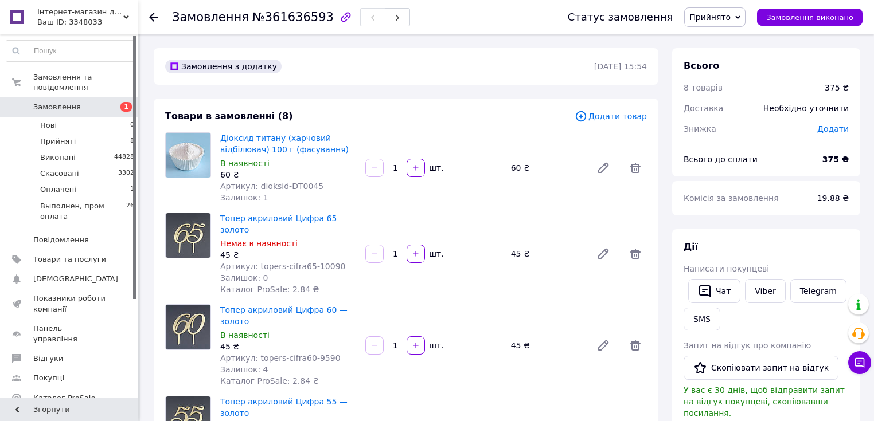
click at [73, 102] on span "Замовлення" at bounding box center [57, 107] width 48 height 10
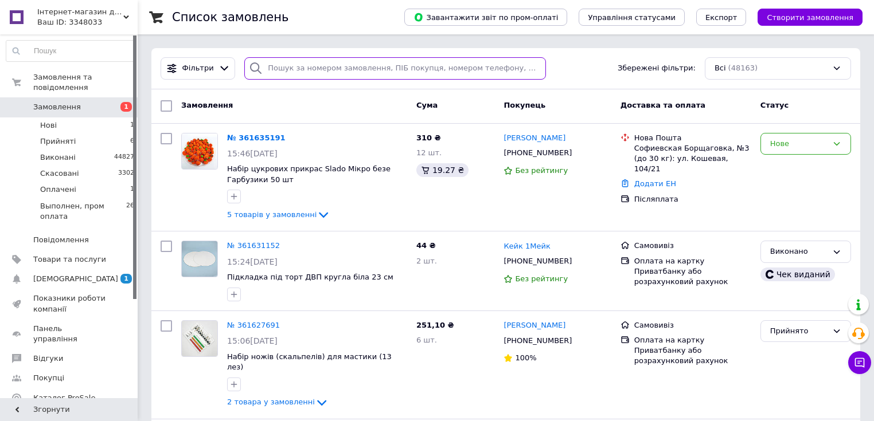
click at [272, 72] on input "search" at bounding box center [395, 68] width 302 height 22
paste input "[PHONE_NUMBER]"
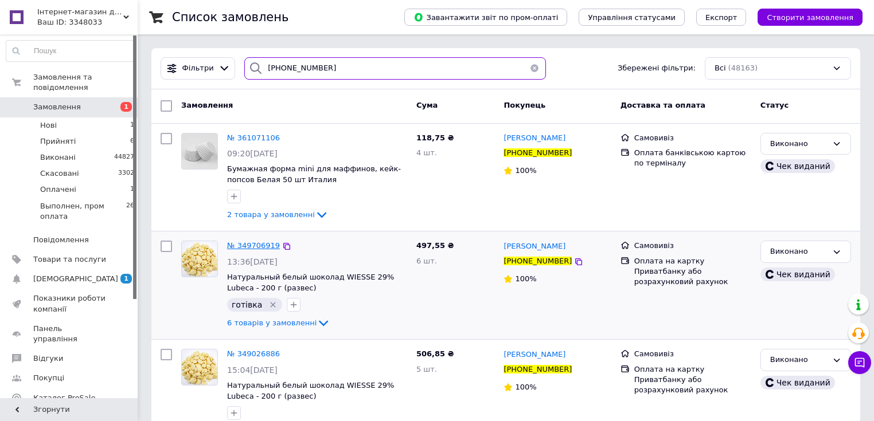
type input "[PHONE_NUMBER]"
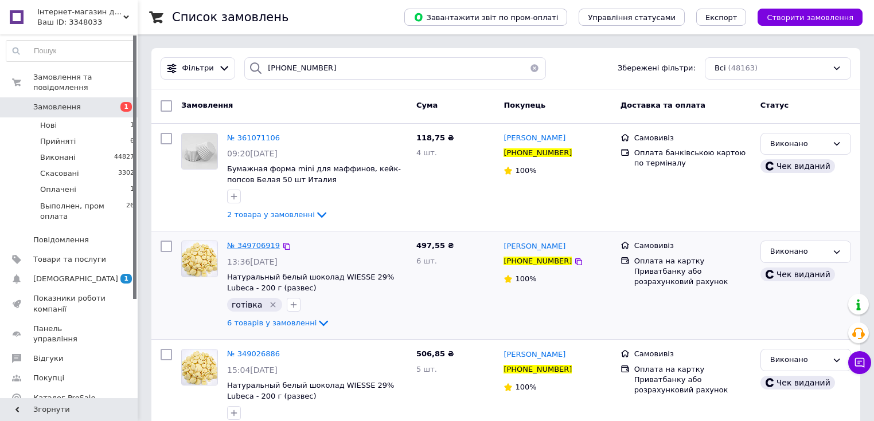
click at [250, 247] on span "№ 349706919" at bounding box center [253, 245] width 53 height 9
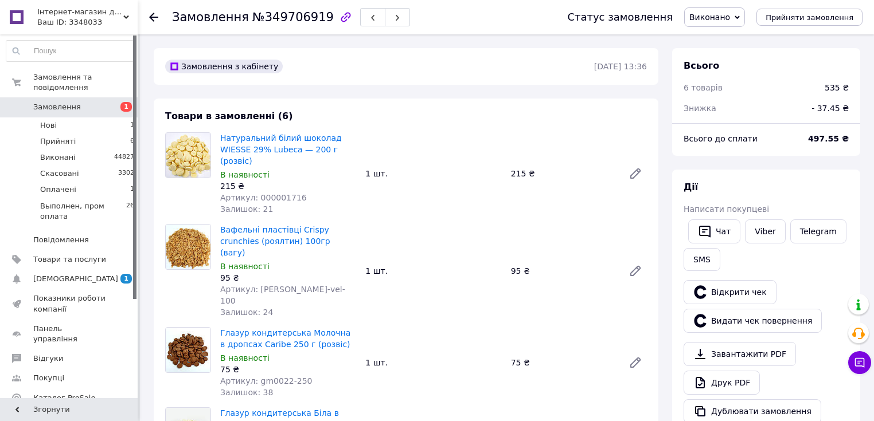
click at [157, 19] on icon at bounding box center [153, 17] width 9 height 9
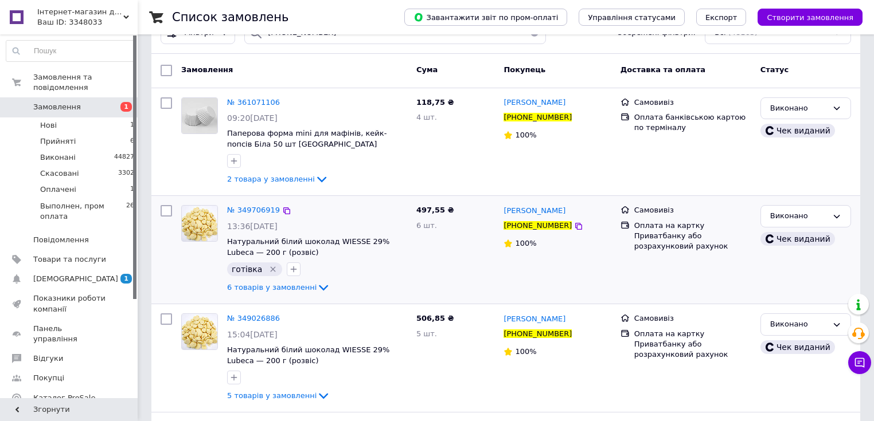
scroll to position [138, 0]
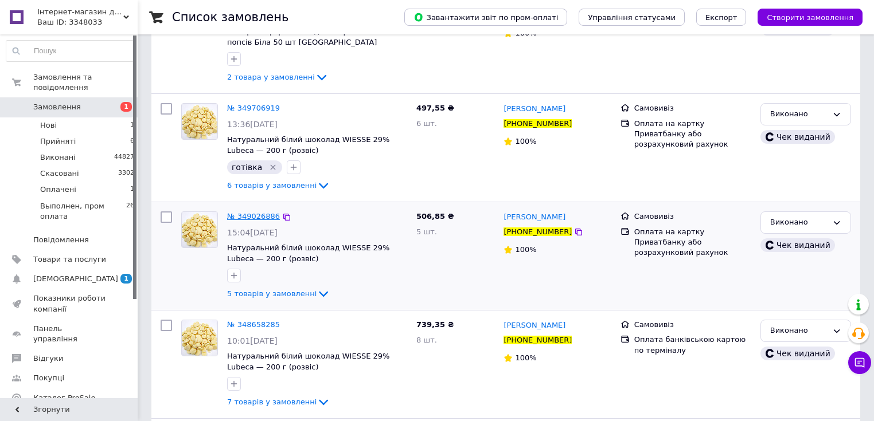
click at [242, 218] on span "№ 349026886" at bounding box center [253, 216] width 53 height 9
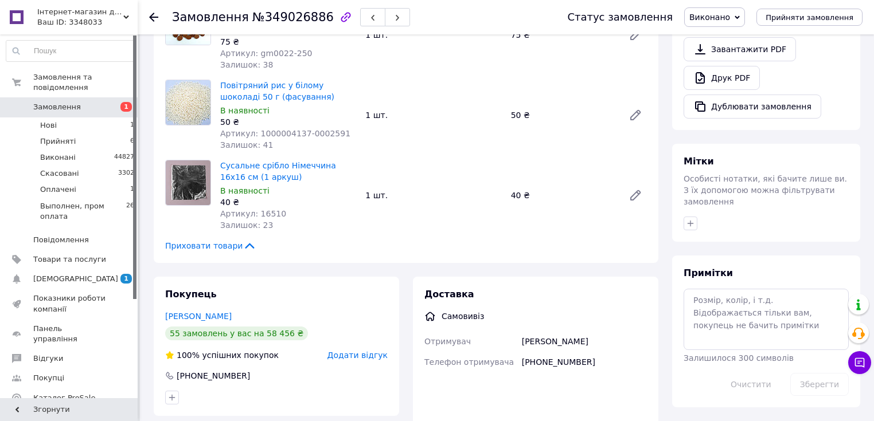
scroll to position [321, 0]
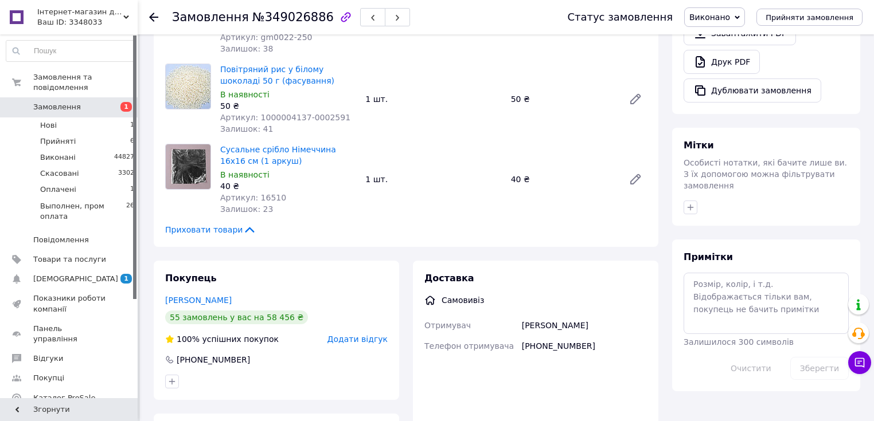
click at [87, 102] on span "Замовлення" at bounding box center [69, 107] width 73 height 10
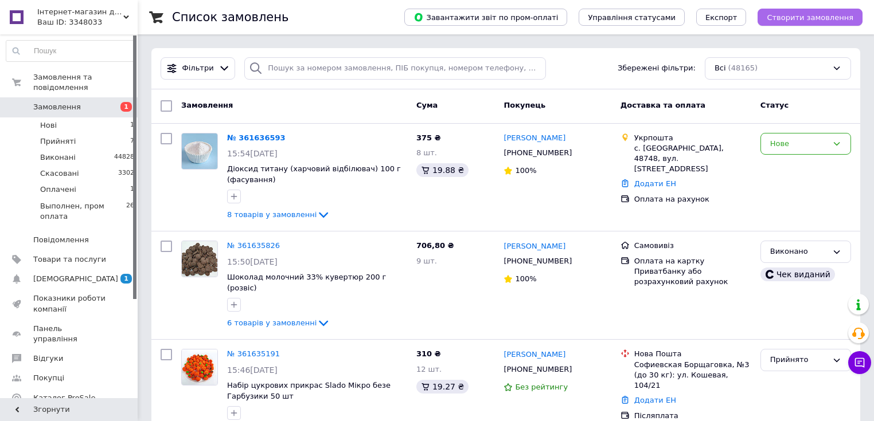
click at [819, 15] on span "Створити замовлення" at bounding box center [809, 17] width 87 height 9
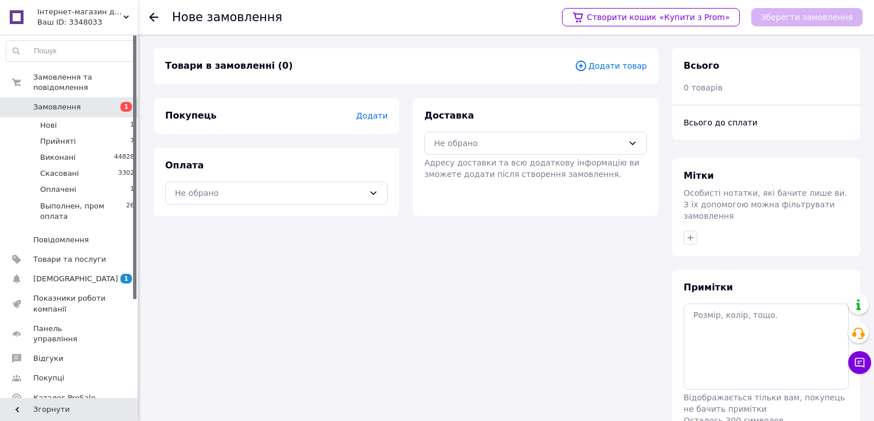
click at [616, 64] on span "Додати товар" at bounding box center [610, 66] width 72 height 13
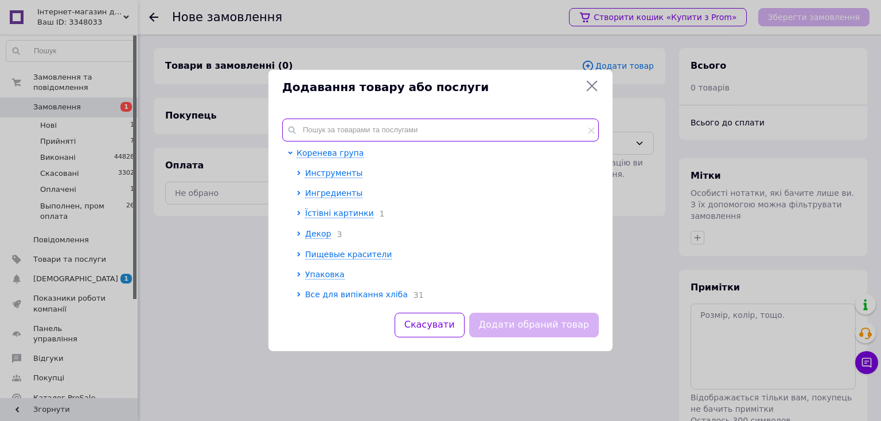
click at [310, 134] on input "text" at bounding box center [440, 130] width 316 height 23
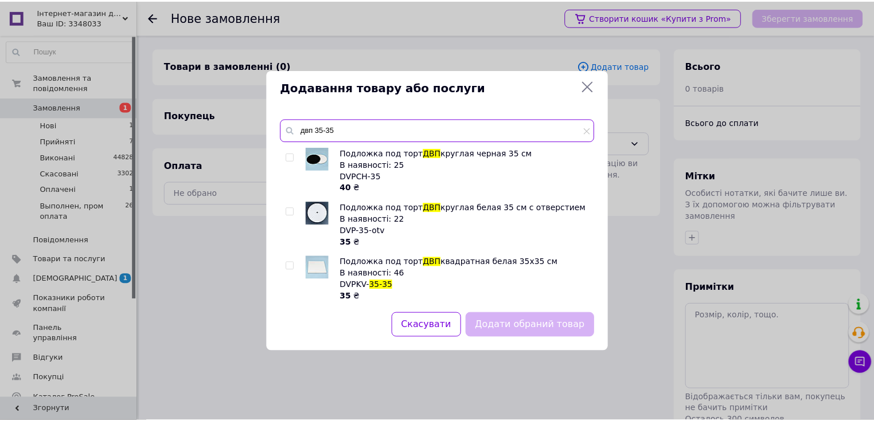
scroll to position [57, 0]
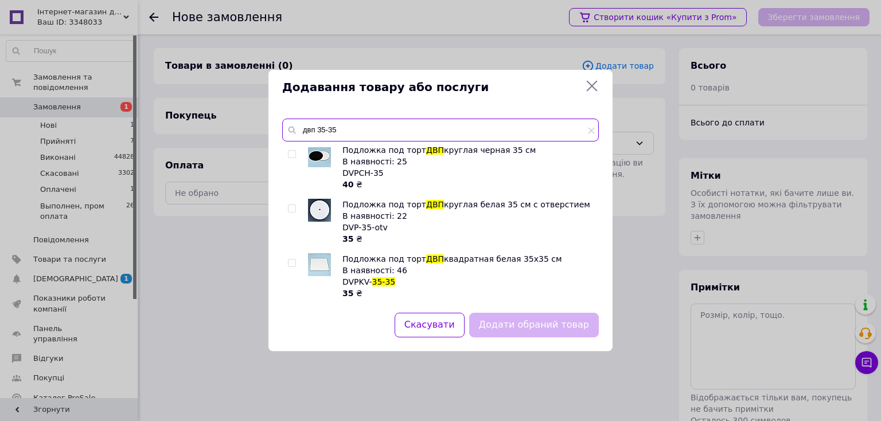
type input "двп 35-35"
click at [591, 83] on icon at bounding box center [592, 86] width 14 height 14
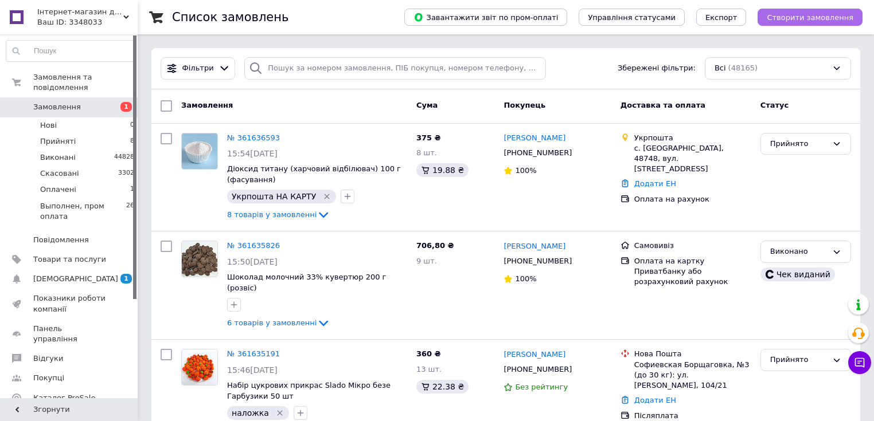
click at [813, 18] on span "Створити замовлення" at bounding box center [809, 17] width 87 height 9
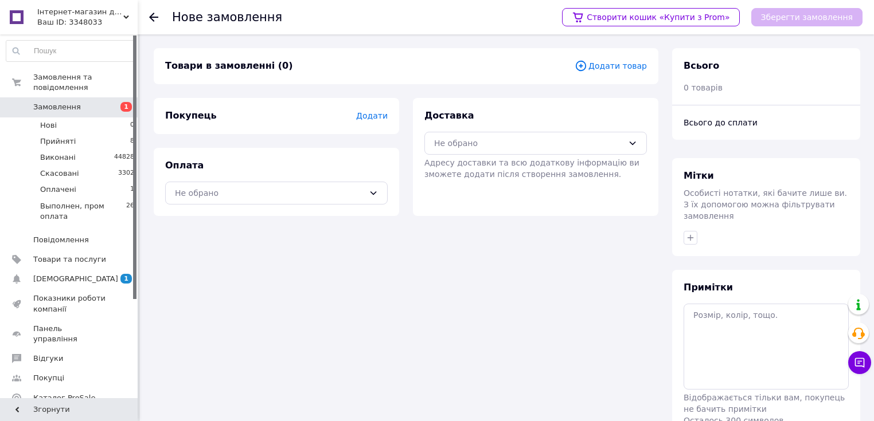
click at [626, 67] on span "Додати товар" at bounding box center [610, 66] width 72 height 13
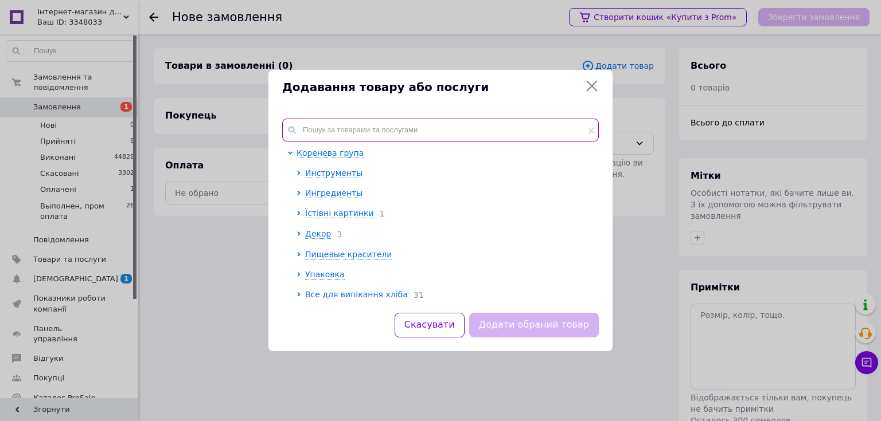
click at [444, 133] on input "text" at bounding box center [440, 130] width 316 height 23
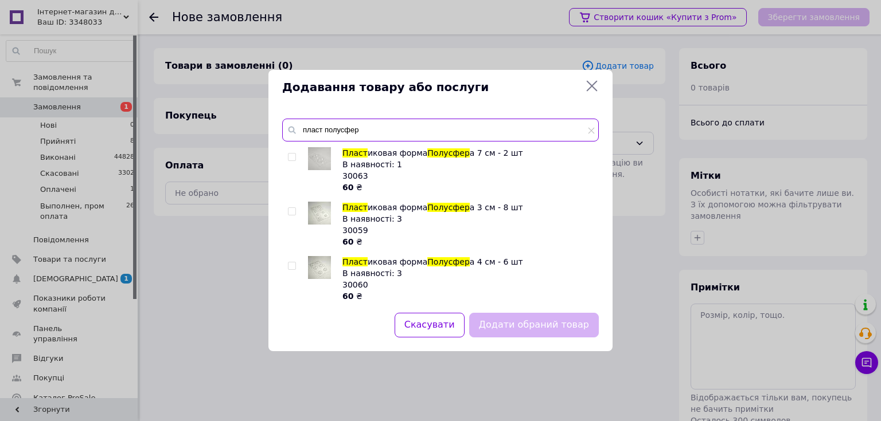
click at [594, 131] on input "пласт полусфер" at bounding box center [440, 130] width 316 height 23
type input "пласт полусфер"
click at [589, 132] on icon at bounding box center [591, 130] width 7 height 7
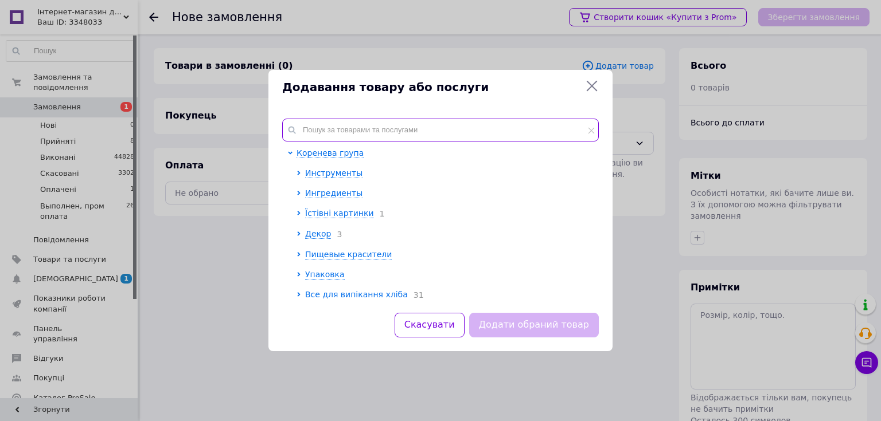
click at [435, 124] on input "text" at bounding box center [440, 130] width 316 height 23
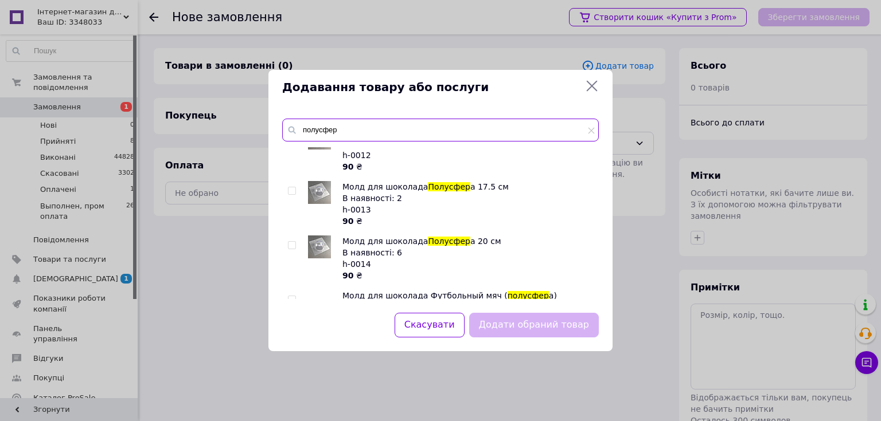
scroll to position [413, 0]
click at [317, 130] on input "полусфер" at bounding box center [440, 130] width 316 height 23
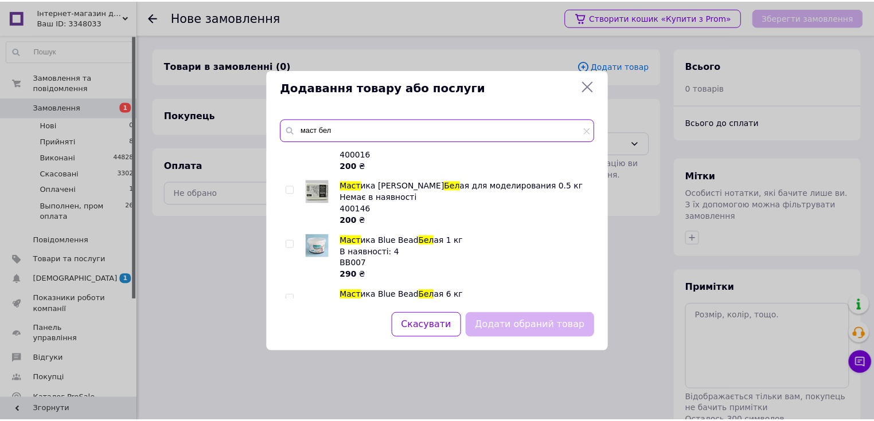
scroll to position [0, 0]
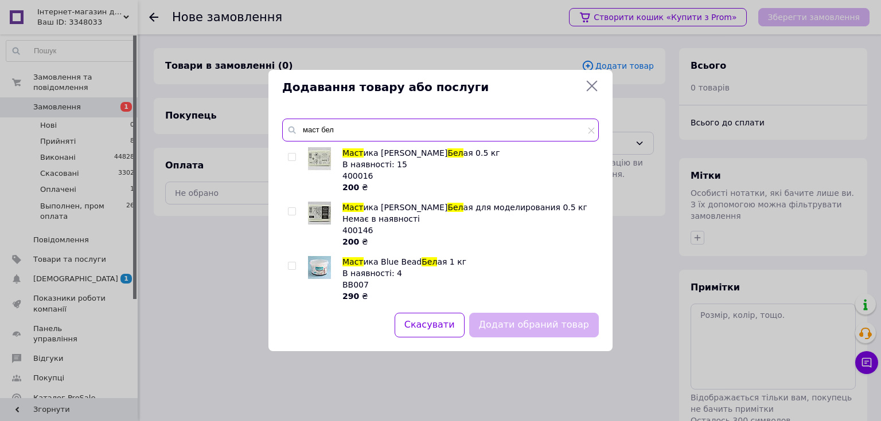
type input "маст бел"
click at [294, 156] on input "checkbox" at bounding box center [291, 157] width 7 height 7
checkbox input "true"
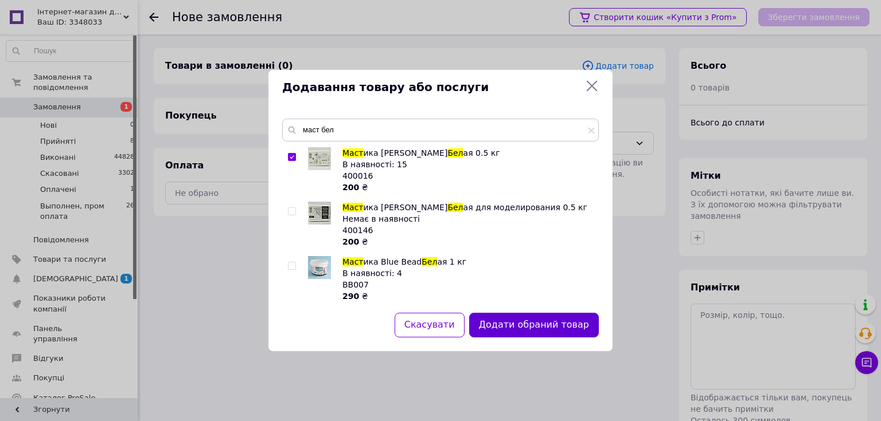
click at [508, 328] on button "Додати обраний товар" at bounding box center [534, 325] width 130 height 25
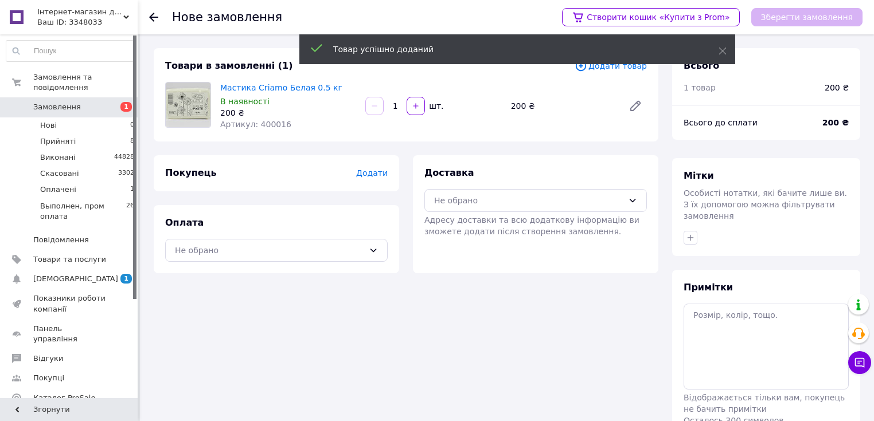
click at [372, 171] on span "Додати" at bounding box center [372, 173] width 32 height 9
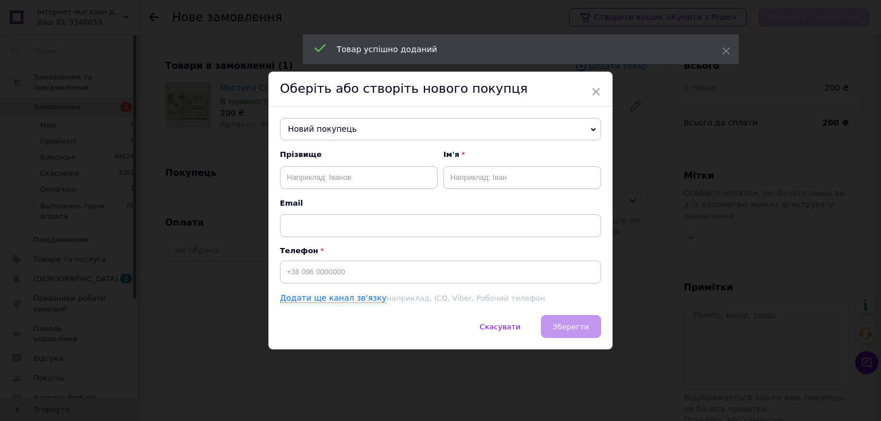
click at [349, 126] on span "Новий покупець" at bounding box center [440, 129] width 321 height 23
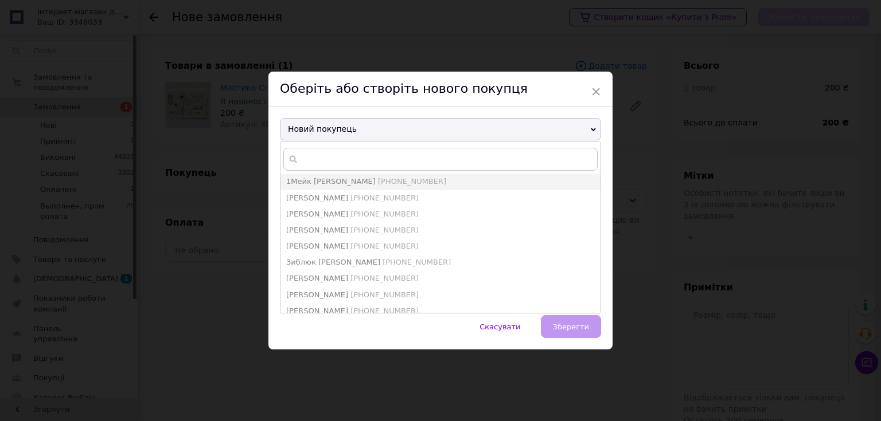
click at [378, 177] on span "[PHONE_NUMBER]" at bounding box center [412, 181] width 68 height 9
type input "1Мейк Кейк"
type input "[PHONE_NUMBER]"
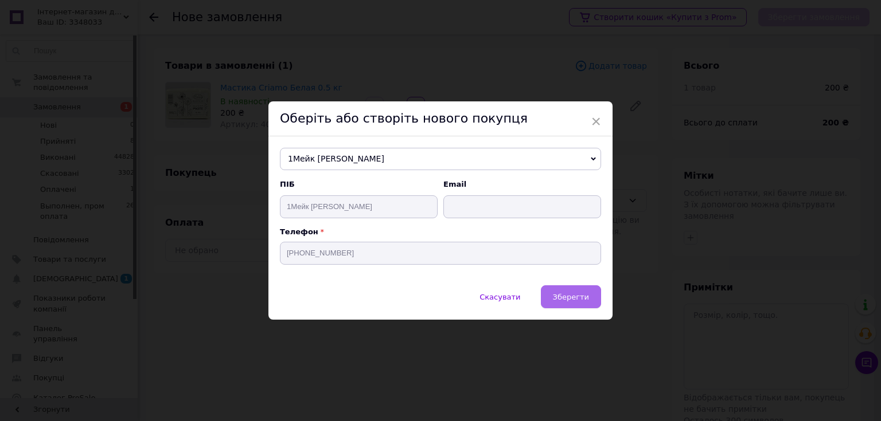
click at [557, 300] on span "Зберегти" at bounding box center [571, 297] width 36 height 9
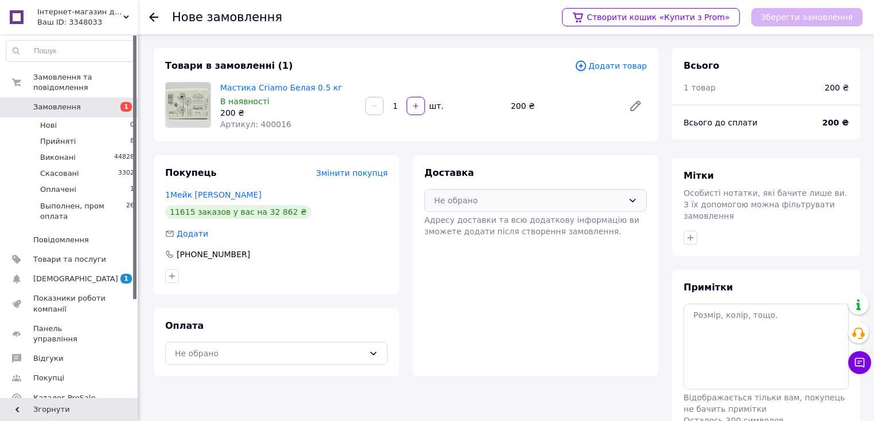
click at [459, 203] on div "Не обрано" at bounding box center [528, 200] width 189 height 13
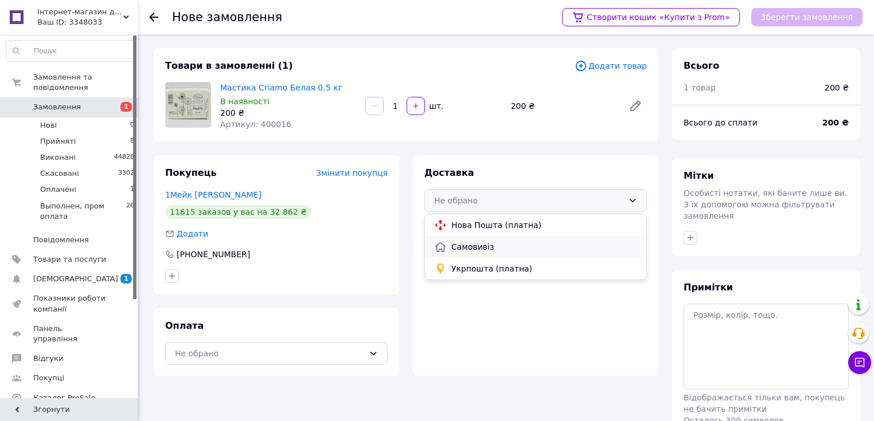
click at [464, 245] on span "Самовивіз" at bounding box center [544, 246] width 186 height 11
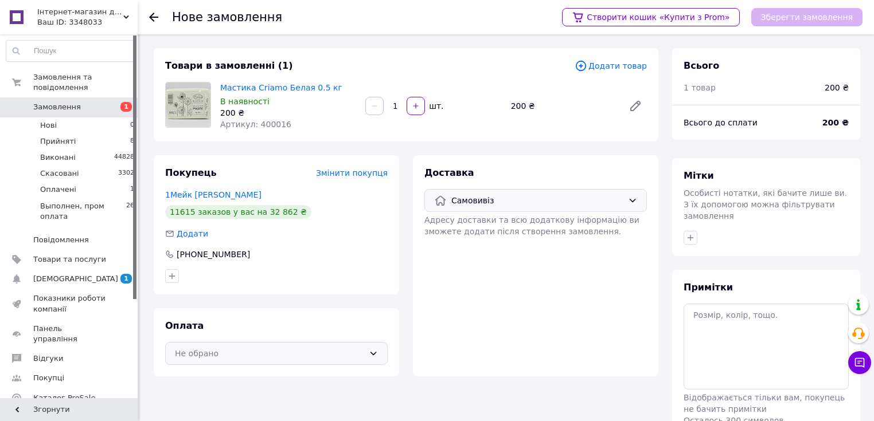
click at [335, 349] on div "Не обрано" at bounding box center [269, 353] width 189 height 13
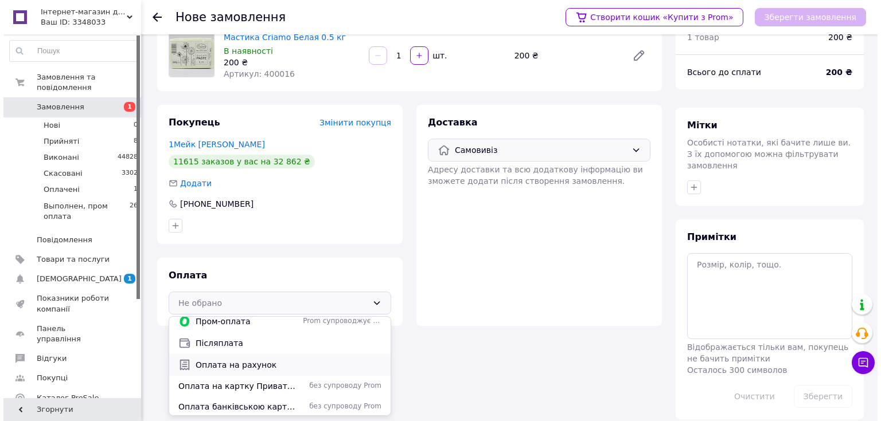
scroll to position [7, 0]
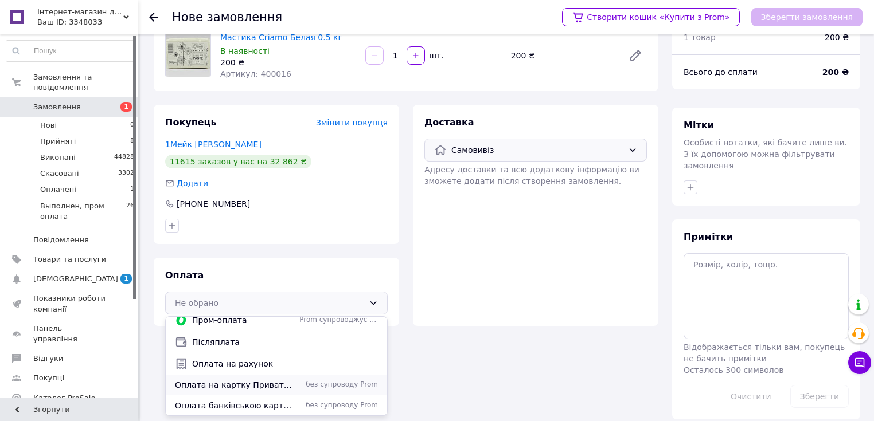
click at [323, 377] on div "Оплата на картку Приватбанку або розрахунковий рахунок без супроводу Prom" at bounding box center [276, 385] width 221 height 21
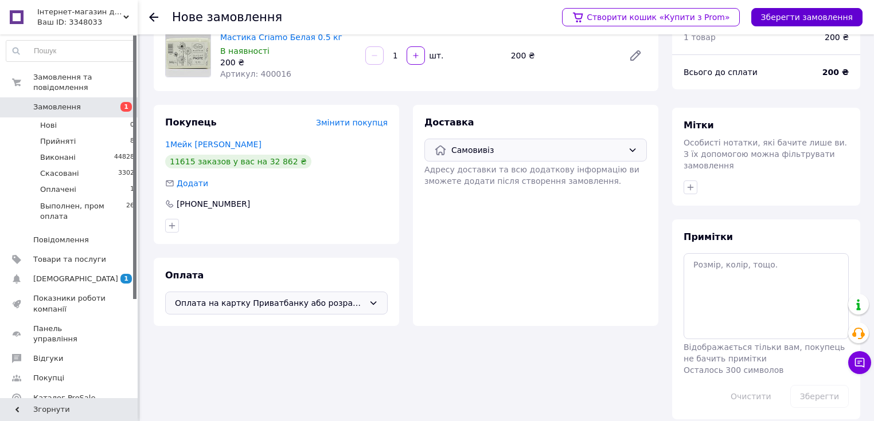
click at [787, 15] on button "Зберегти замовлення" at bounding box center [806, 17] width 111 height 18
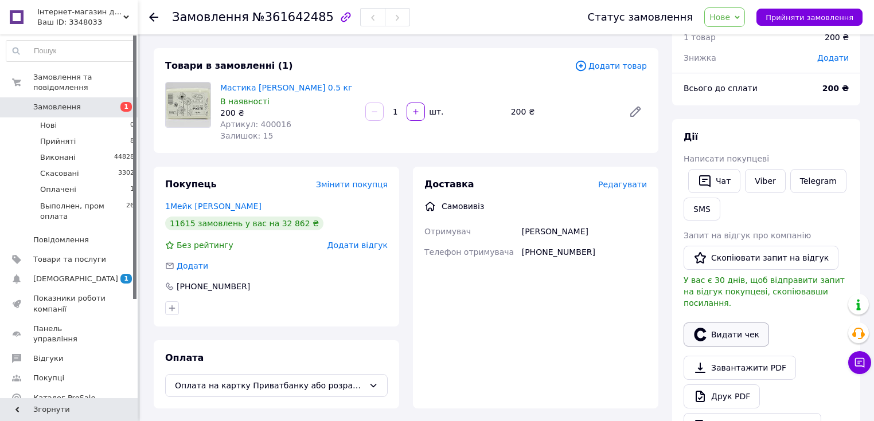
click at [722, 323] on button "Видати чек" at bounding box center [725, 335] width 85 height 24
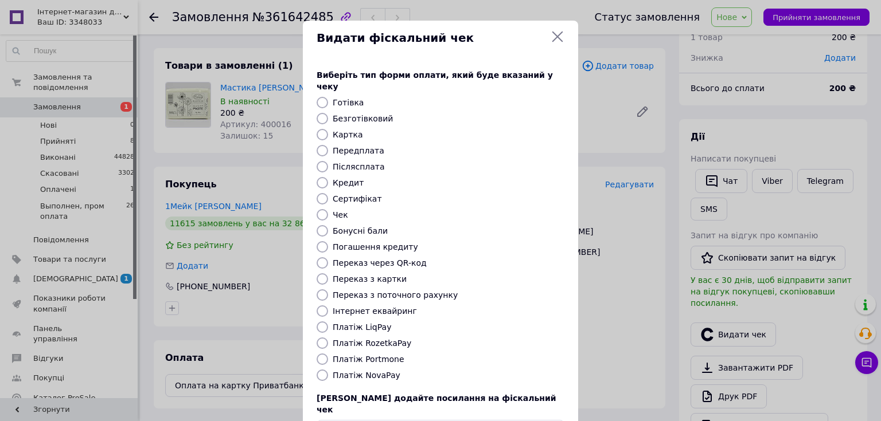
click at [318, 97] on input "Готівка" at bounding box center [321, 102] width 11 height 11
radio input "true"
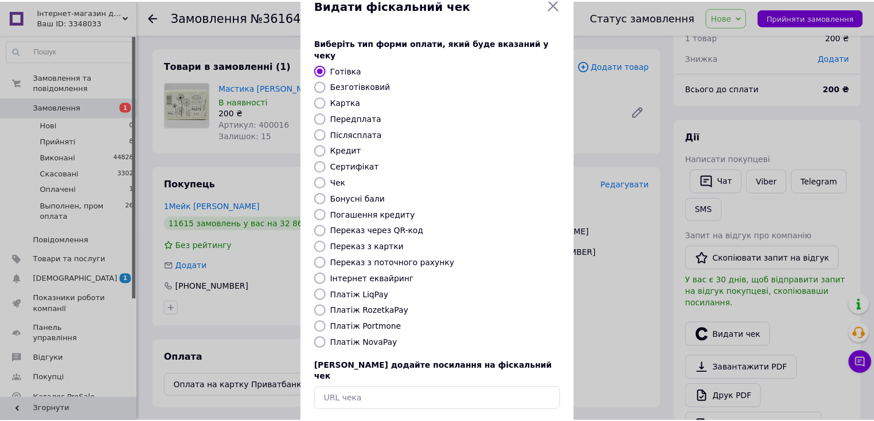
scroll to position [71, 0]
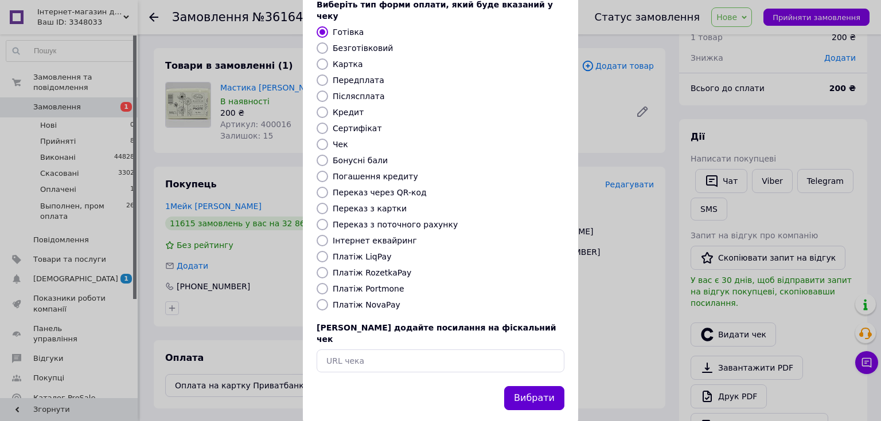
click at [521, 386] on button "Вибрати" at bounding box center [534, 398] width 60 height 25
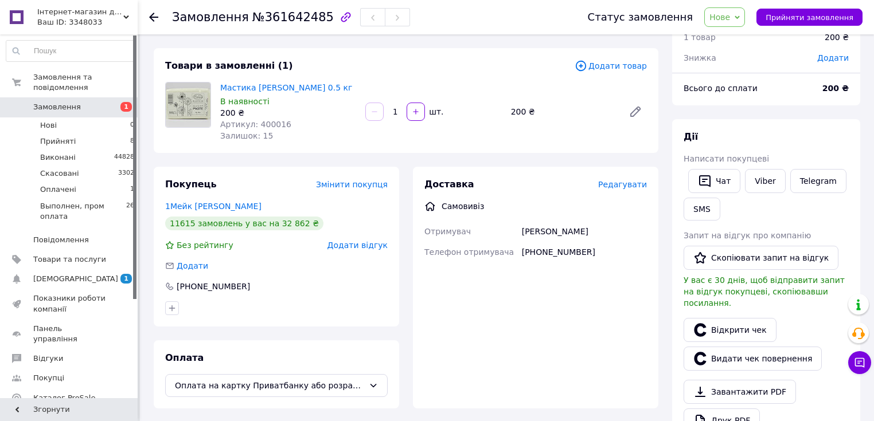
click at [740, 23] on span "Нове" at bounding box center [724, 16] width 41 height 19
click at [740, 52] on li "Виконано" at bounding box center [757, 57] width 105 height 17
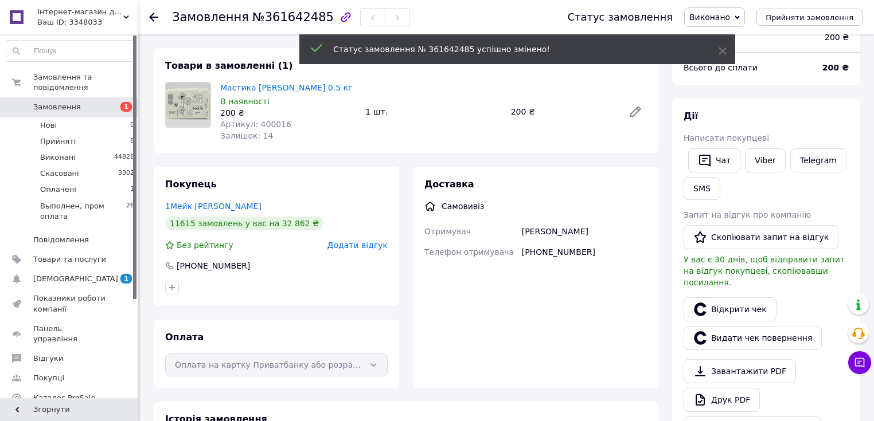
click at [150, 18] on icon at bounding box center [153, 17] width 9 height 9
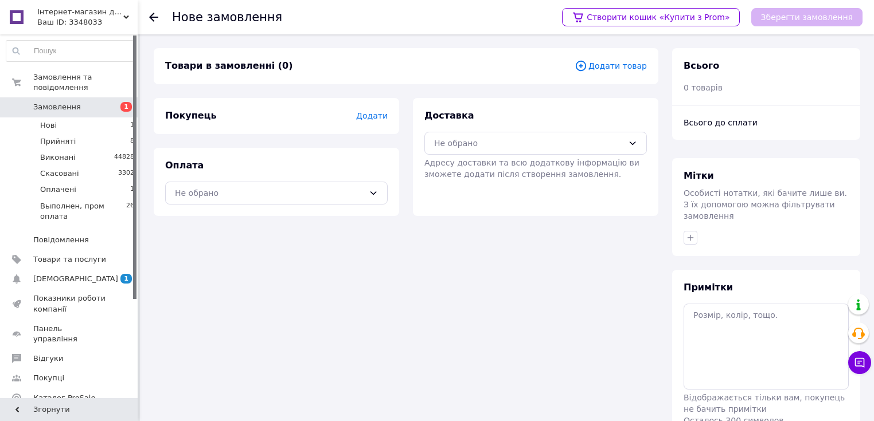
click at [587, 69] on icon at bounding box center [580, 66] width 13 height 13
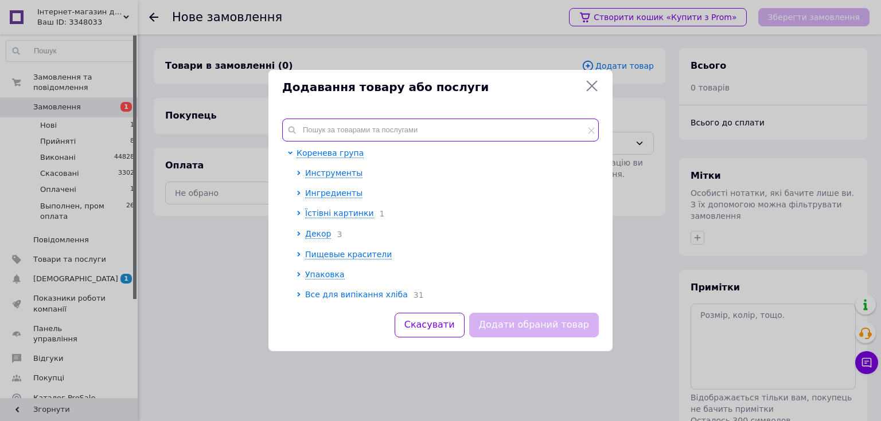
click at [324, 130] on input "text" at bounding box center [440, 130] width 316 height 23
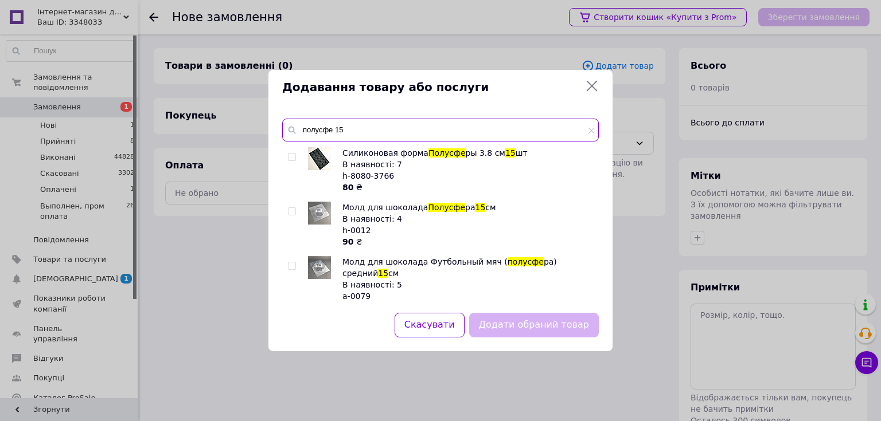
type input "полусфе 15"
click at [292, 213] on input "checkbox" at bounding box center [291, 211] width 7 height 7
checkbox input "true"
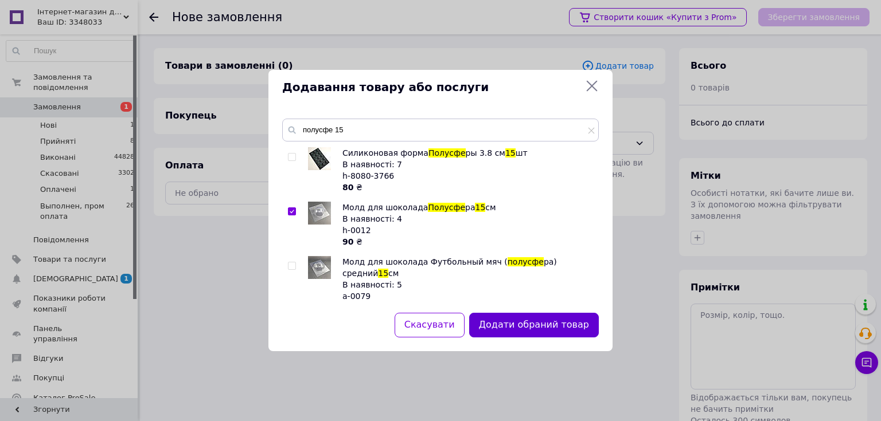
click at [523, 328] on button "Додати обраний товар" at bounding box center [534, 325] width 130 height 25
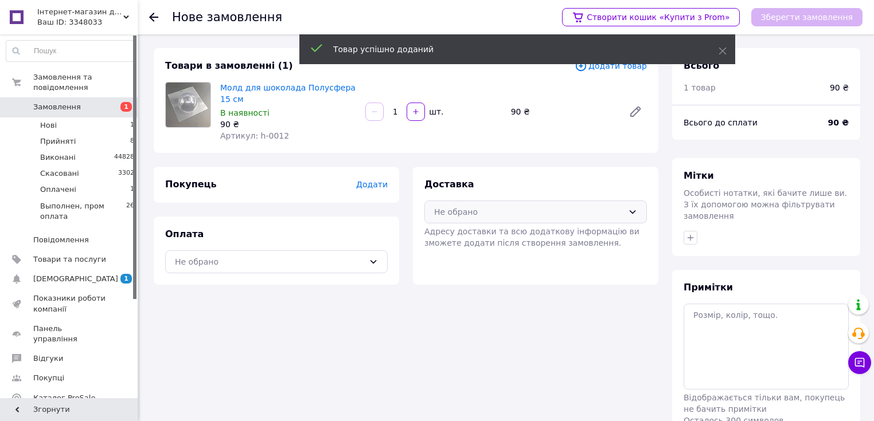
click at [473, 210] on div "Не обрано" at bounding box center [528, 212] width 189 height 13
click at [461, 257] on span "Самовивіз" at bounding box center [544, 258] width 186 height 11
click at [373, 180] on span "Додати" at bounding box center [372, 184] width 32 height 9
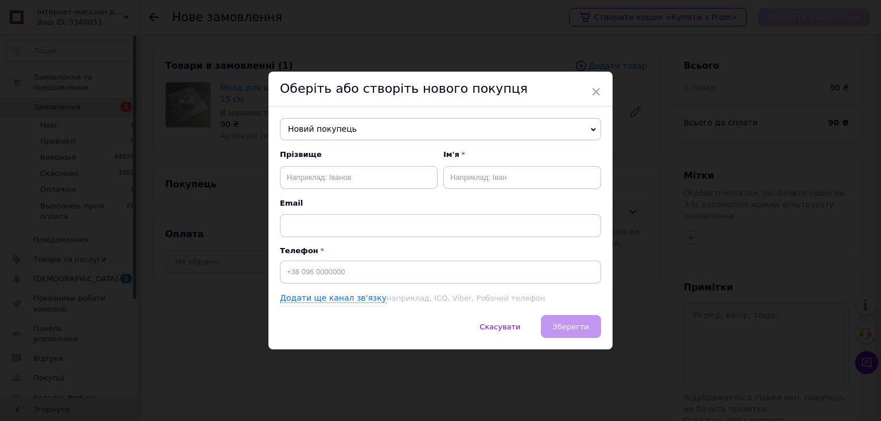
click at [355, 130] on span "Новий покупець" at bounding box center [440, 129] width 321 height 23
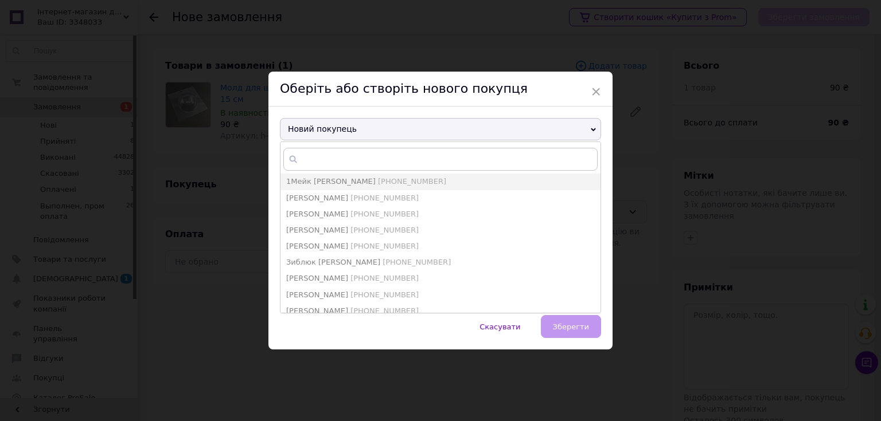
click at [378, 182] on span "[PHONE_NUMBER]" at bounding box center [412, 181] width 68 height 9
type input "1Мейк Кейк"
type input "[PHONE_NUMBER]"
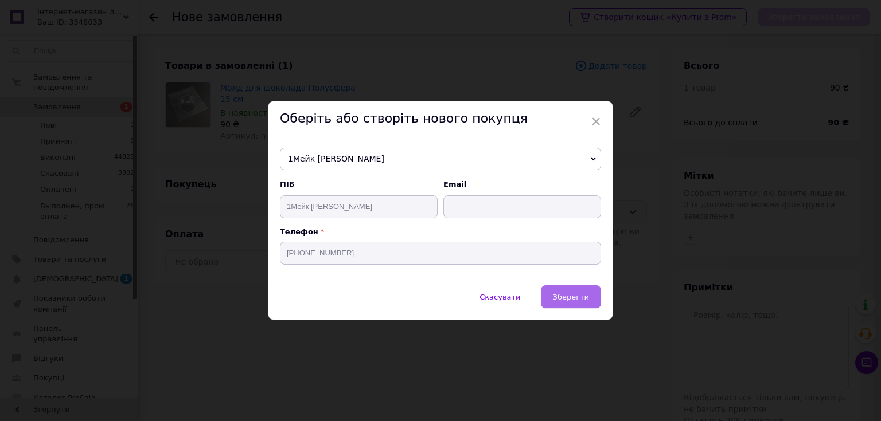
drag, startPoint x: 568, startPoint y: 299, endPoint x: 530, endPoint y: 292, distance: 38.5
click at [568, 299] on span "Зберегти" at bounding box center [571, 297] width 36 height 9
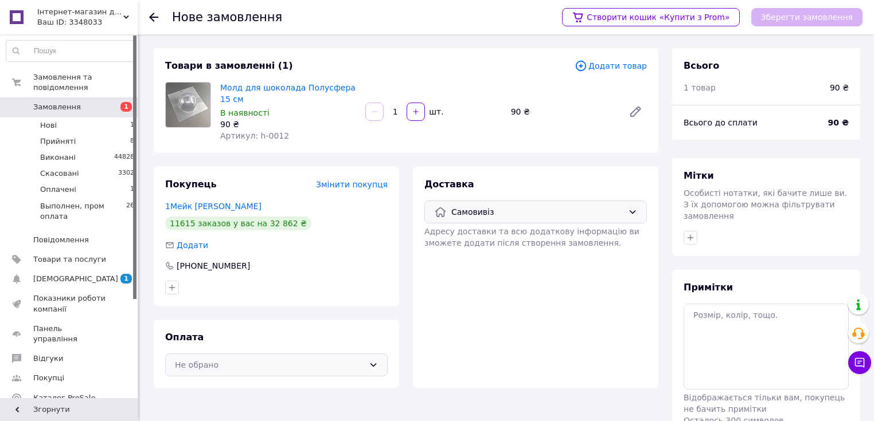
click at [221, 366] on div "Не обрано" at bounding box center [269, 365] width 189 height 13
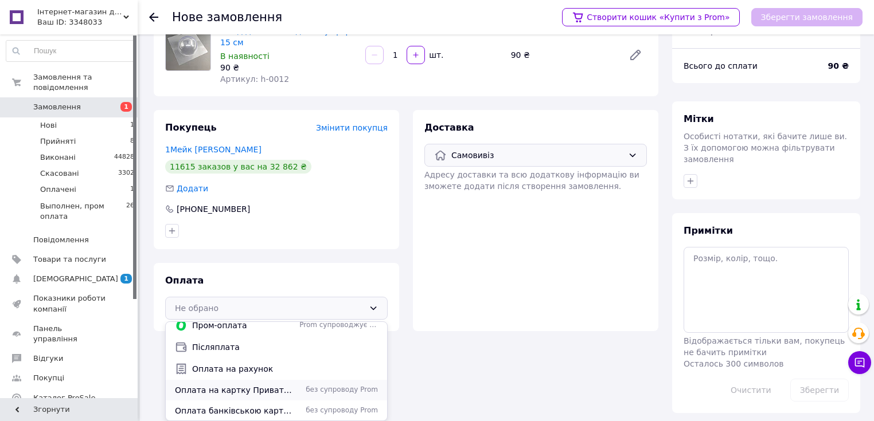
click at [289, 394] on span "Оплата на картку Приватбанку або розрахунковий рахунок" at bounding box center [235, 390] width 120 height 11
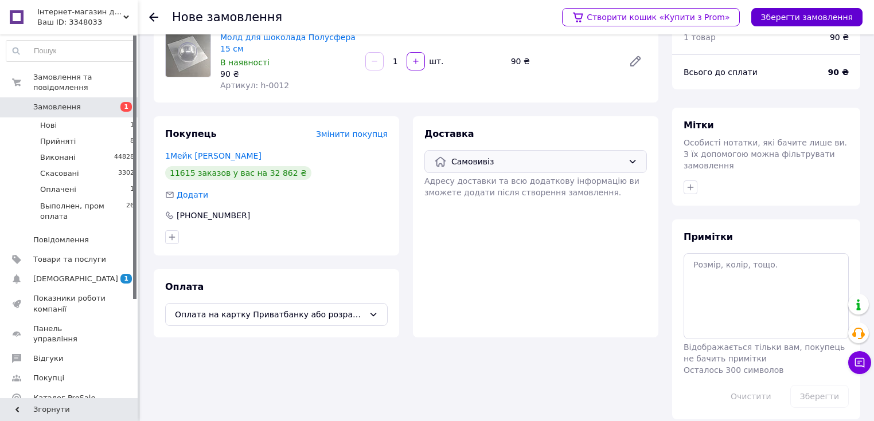
click at [792, 14] on button "Зберегти замовлення" at bounding box center [806, 17] width 111 height 18
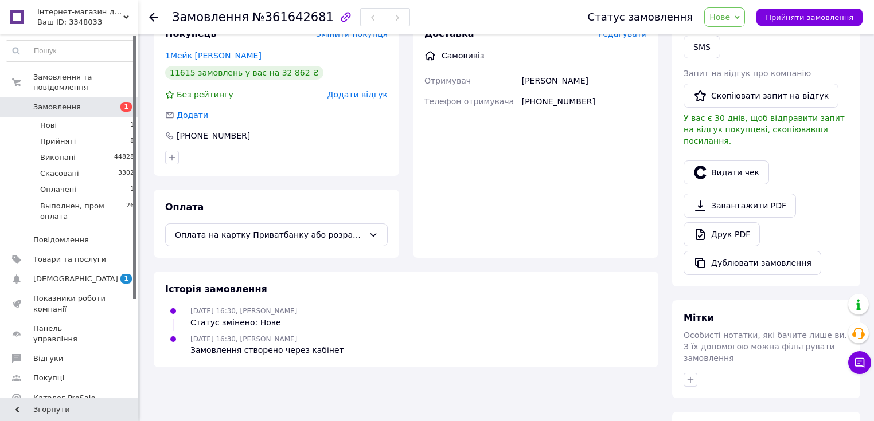
scroll to position [234, 0]
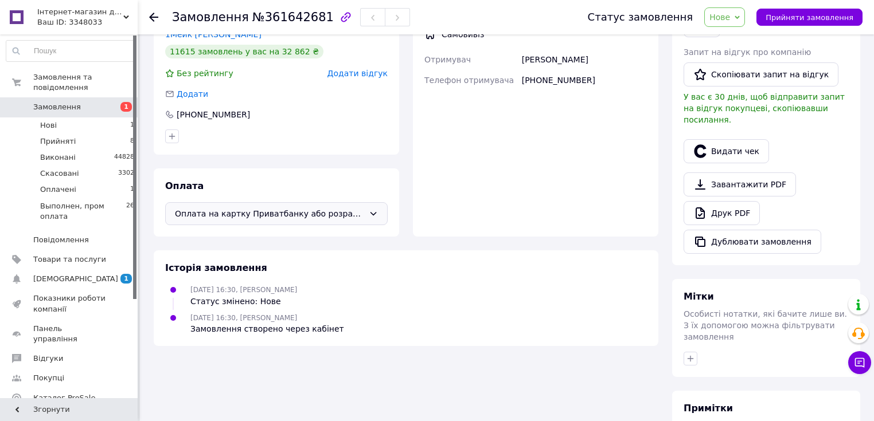
click at [303, 214] on span "Оплата на картку Приватбанку або розрахунковий рахунок" at bounding box center [269, 214] width 189 height 13
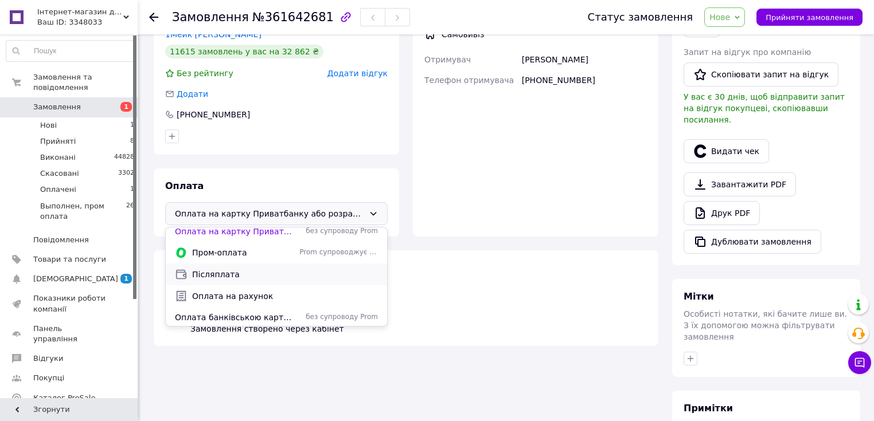
scroll to position [8, 0]
click at [289, 313] on span "Оплата банківською картою по терміналу" at bounding box center [235, 315] width 120 height 11
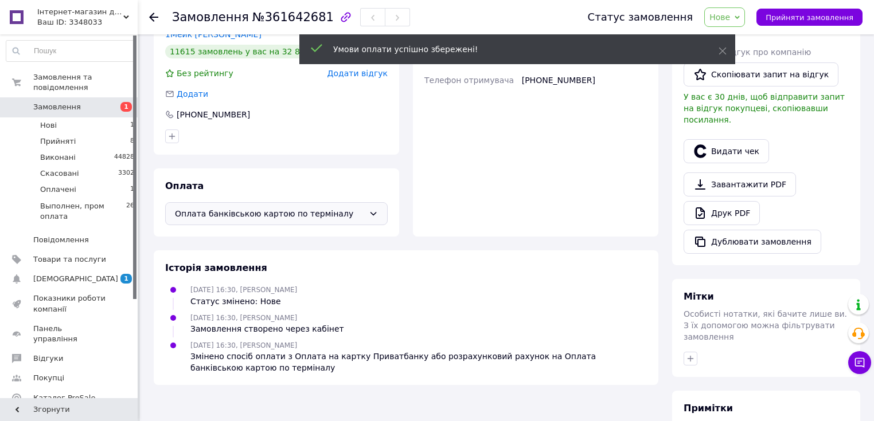
click at [330, 200] on div "Оплата Оплата банківською картою по терміналу" at bounding box center [276, 203] width 245 height 68
click at [320, 217] on span "Оплата банківською картою по терміналу" at bounding box center [269, 214] width 189 height 13
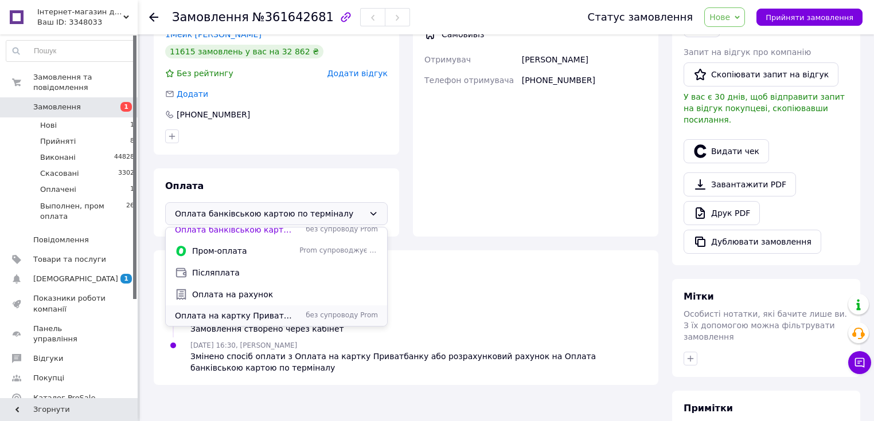
click at [319, 320] on span "без супроводу Prom" at bounding box center [338, 316] width 79 height 10
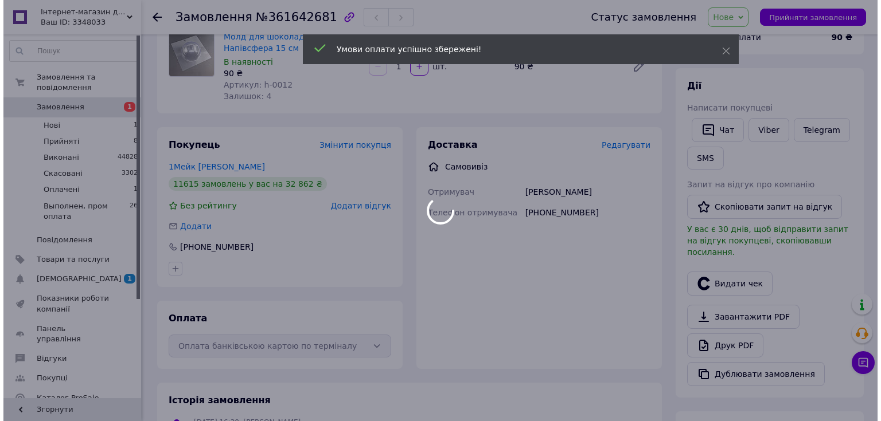
scroll to position [96, 0]
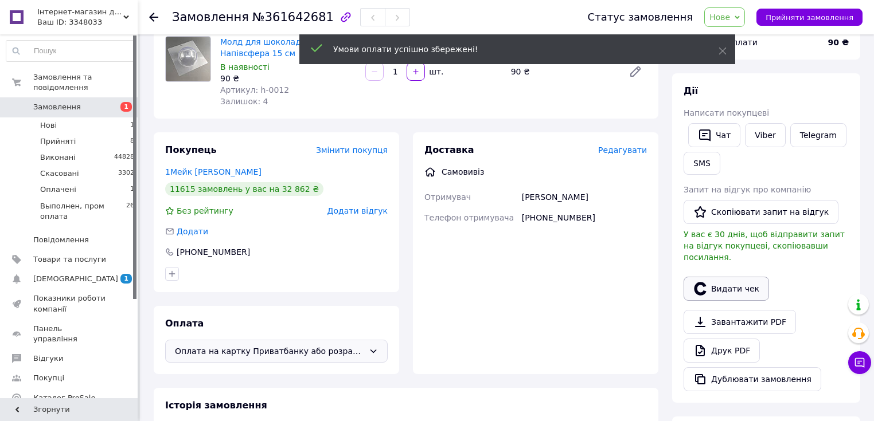
click at [723, 277] on button "Видати чек" at bounding box center [725, 289] width 85 height 24
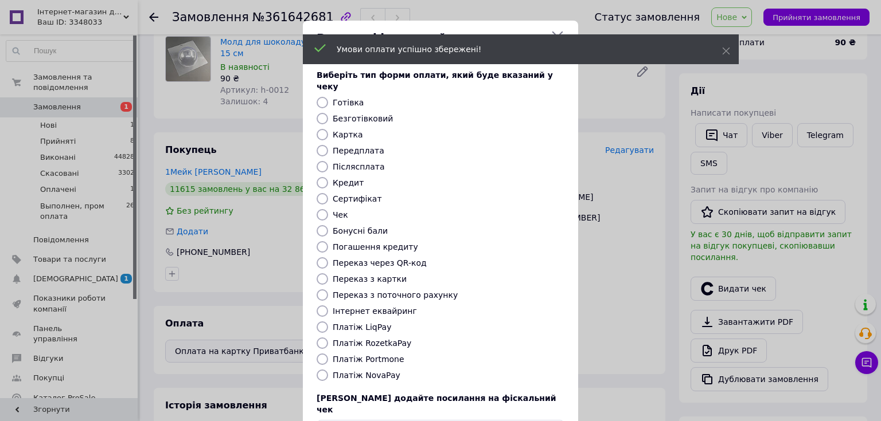
click at [326, 97] on input "Готівка" at bounding box center [321, 102] width 11 height 11
radio input "true"
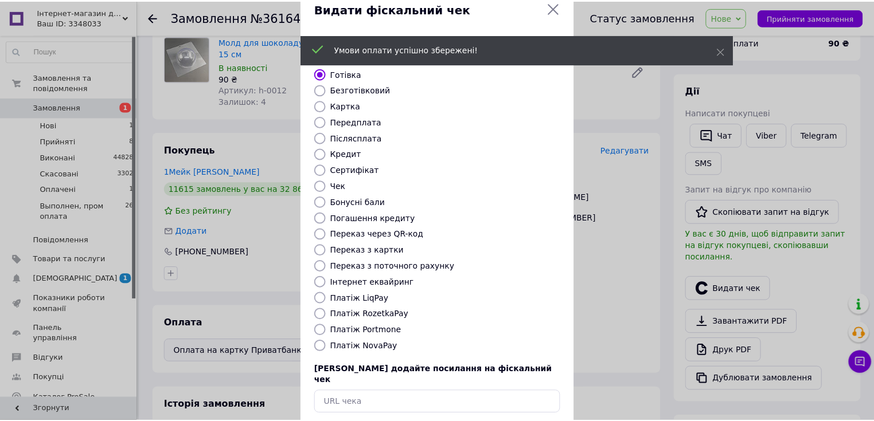
scroll to position [71, 0]
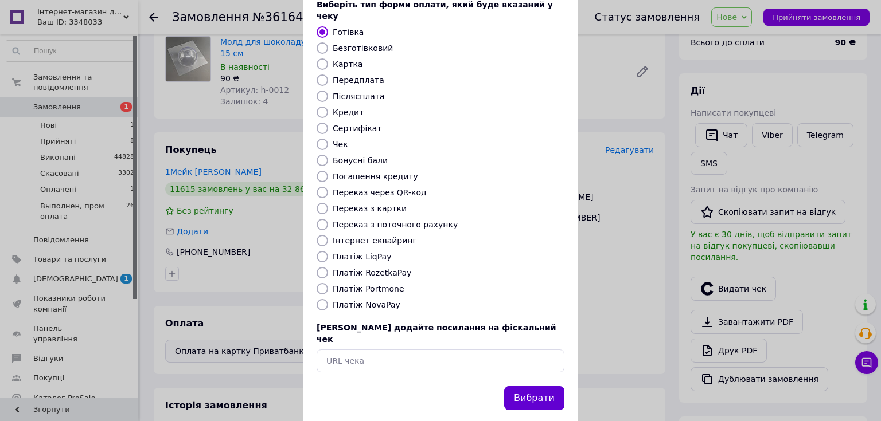
click at [532, 386] on button "Вибрати" at bounding box center [534, 398] width 60 height 25
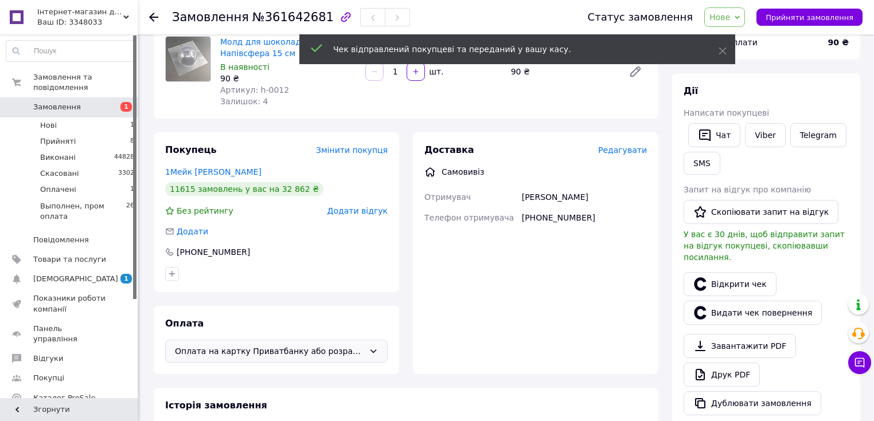
click at [730, 18] on span "Нове" at bounding box center [719, 17] width 21 height 9
click at [744, 60] on li "Виконано" at bounding box center [757, 57] width 105 height 17
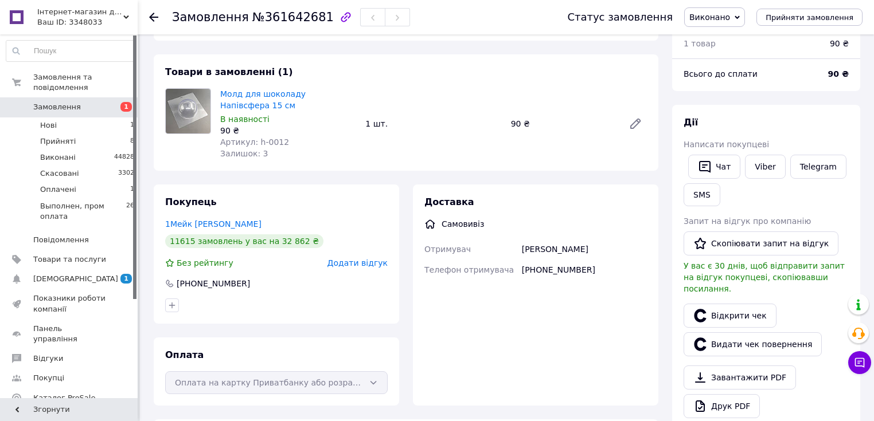
scroll to position [0, 0]
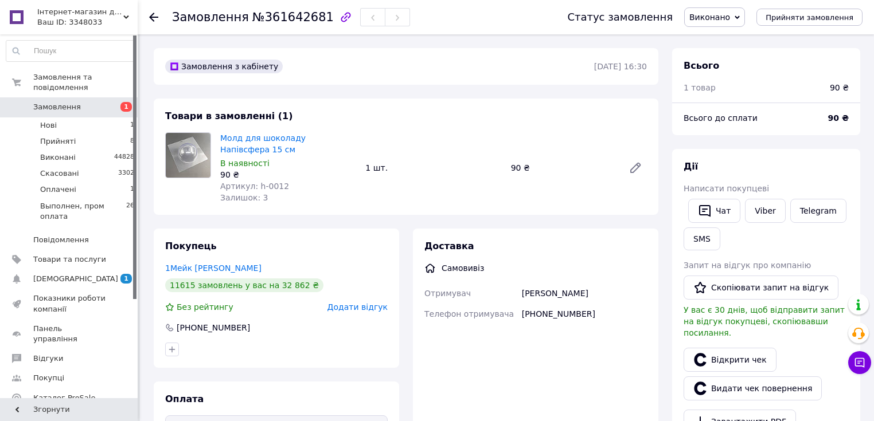
click at [78, 102] on span "Замовлення" at bounding box center [69, 107] width 73 height 10
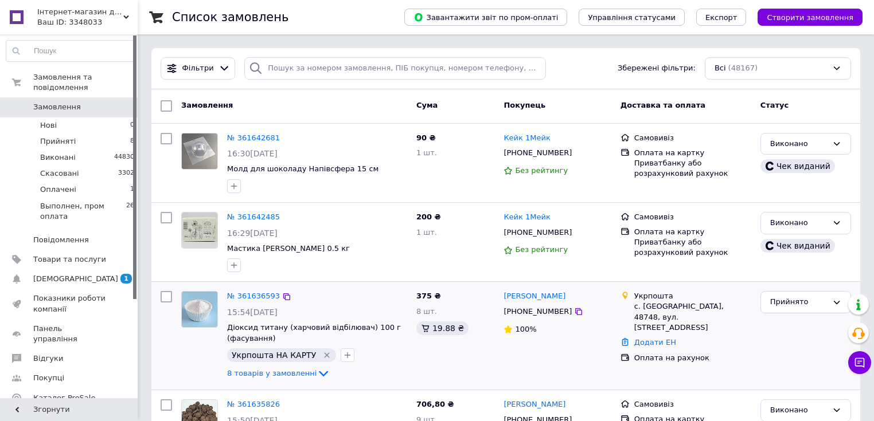
click at [504, 371] on div "[PERSON_NAME] [PHONE_NUMBER] 100%" at bounding box center [557, 336] width 116 height 99
click at [67, 102] on span "Замовлення" at bounding box center [57, 107] width 48 height 10
click at [81, 274] on span "[DEMOGRAPHIC_DATA]" at bounding box center [69, 279] width 73 height 10
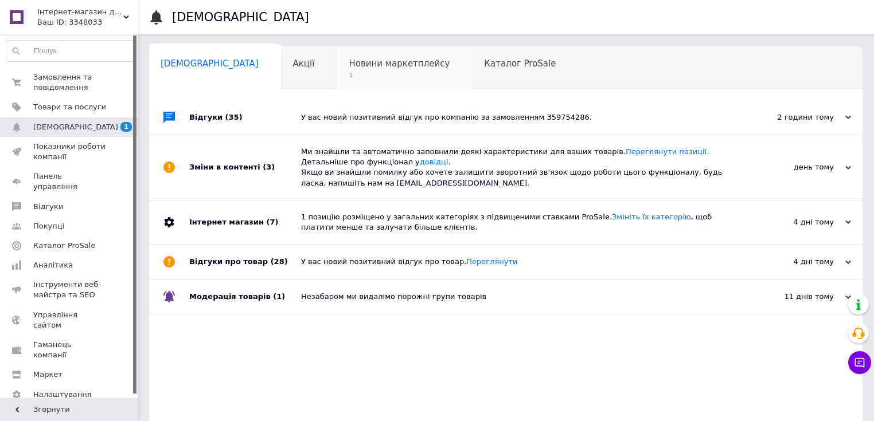
click at [349, 71] on span "1" at bounding box center [399, 75] width 101 height 9
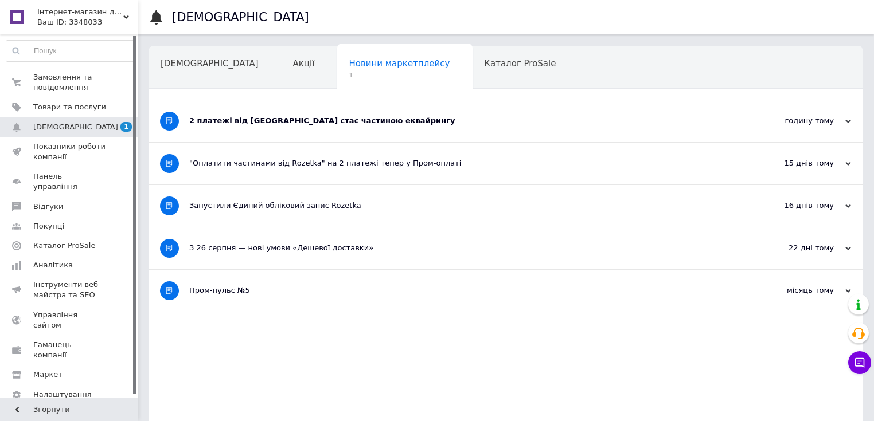
click at [304, 108] on div "2 платежі від Rozetka стає частиною еквайрингу" at bounding box center [462, 121] width 547 height 42
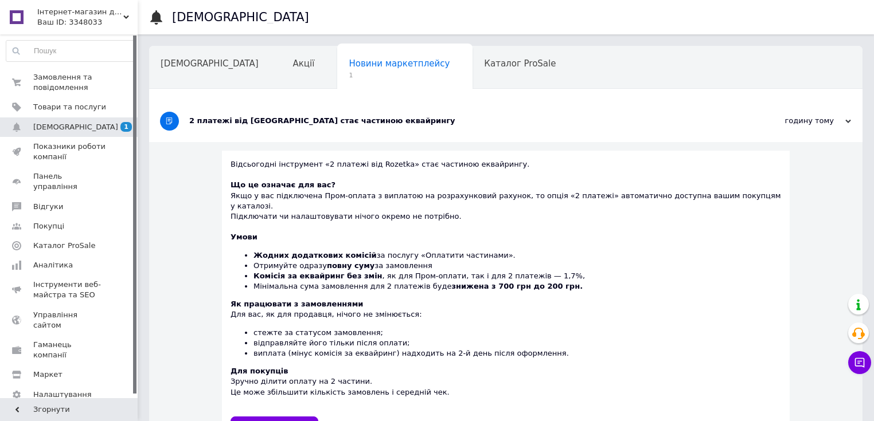
click at [304, 115] on div "2 платежі від Rozetka стає частиною еквайрингу" at bounding box center [462, 121] width 547 height 42
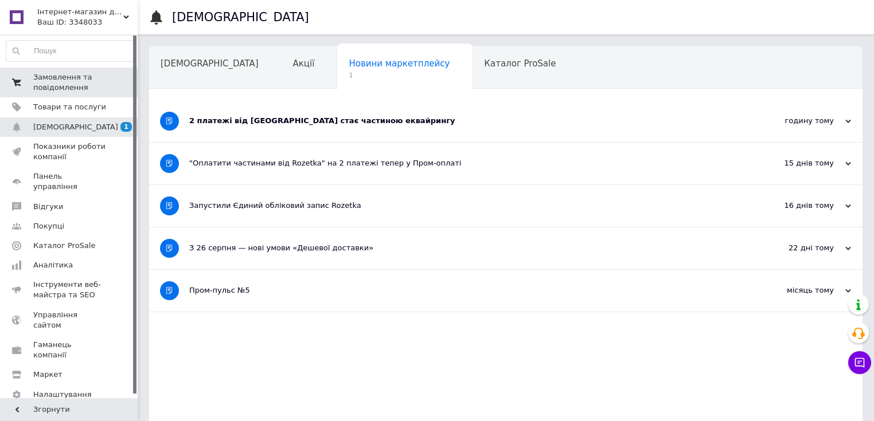
click at [84, 76] on span "Замовлення та повідомлення" at bounding box center [69, 82] width 73 height 21
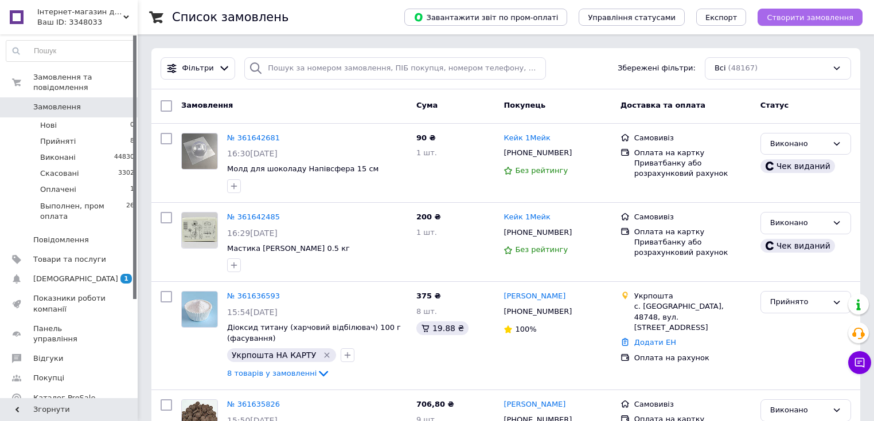
click at [816, 17] on span "Створити замовлення" at bounding box center [809, 17] width 87 height 9
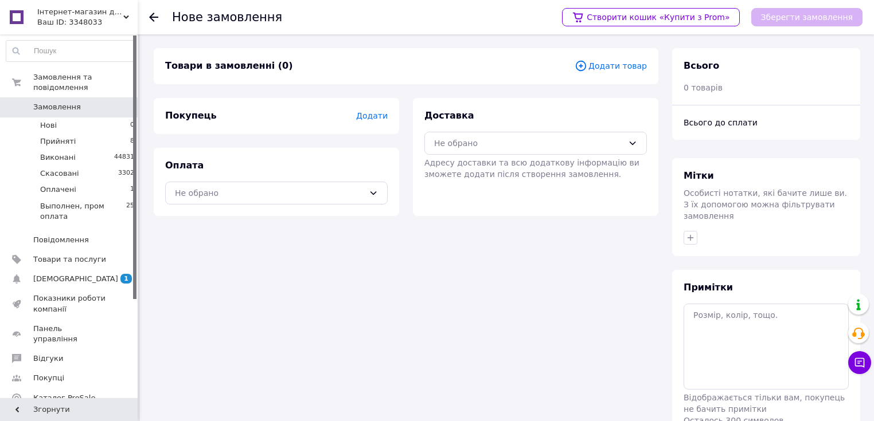
click at [628, 67] on span "Додати товар" at bounding box center [610, 66] width 72 height 13
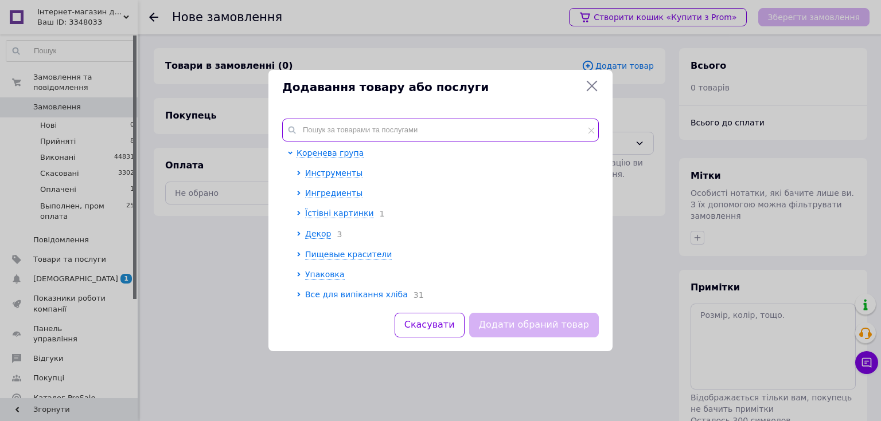
click at [457, 136] on input "text" at bounding box center [440, 130] width 316 height 23
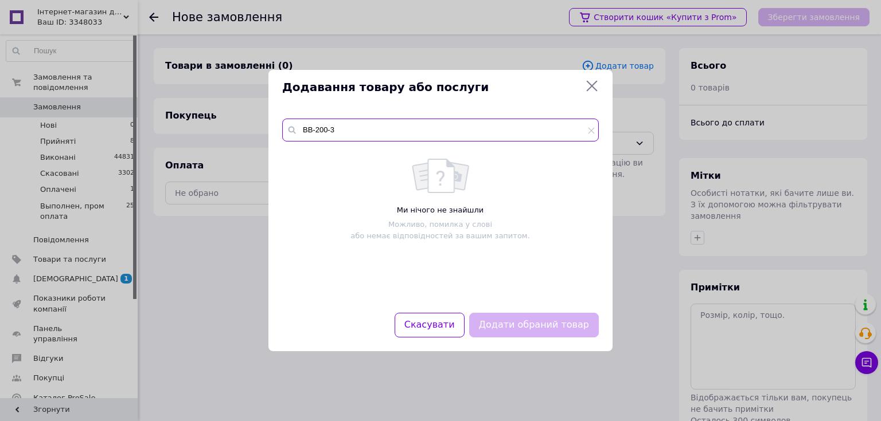
drag, startPoint x: 347, startPoint y: 132, endPoint x: 285, endPoint y: 133, distance: 61.4
click at [285, 133] on div "BB-200-3" at bounding box center [440, 130] width 316 height 23
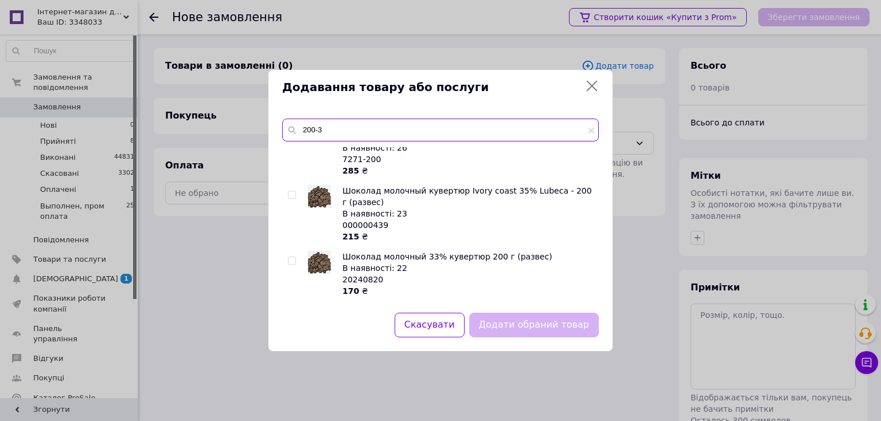
scroll to position [178, 0]
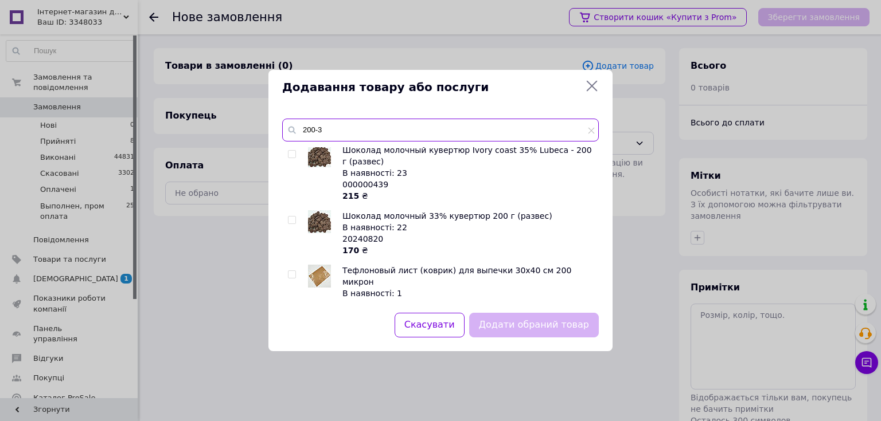
type input "200-3"
click at [591, 85] on icon at bounding box center [591, 86] width 11 height 11
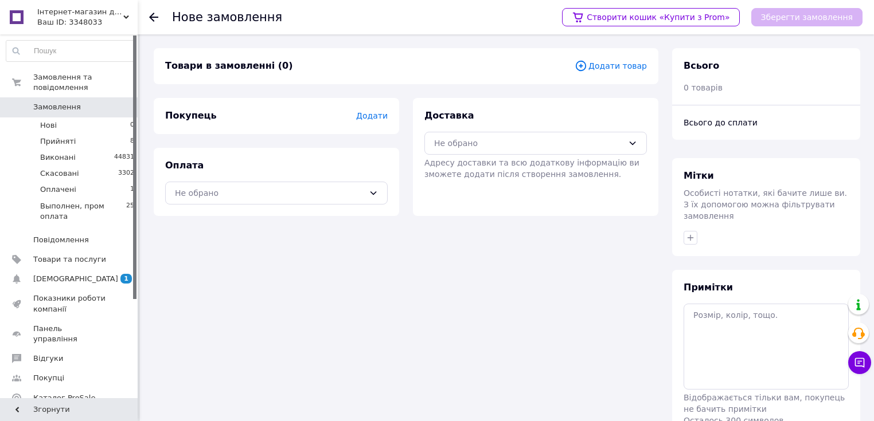
click at [637, 65] on span "Додати товар" at bounding box center [610, 66] width 72 height 13
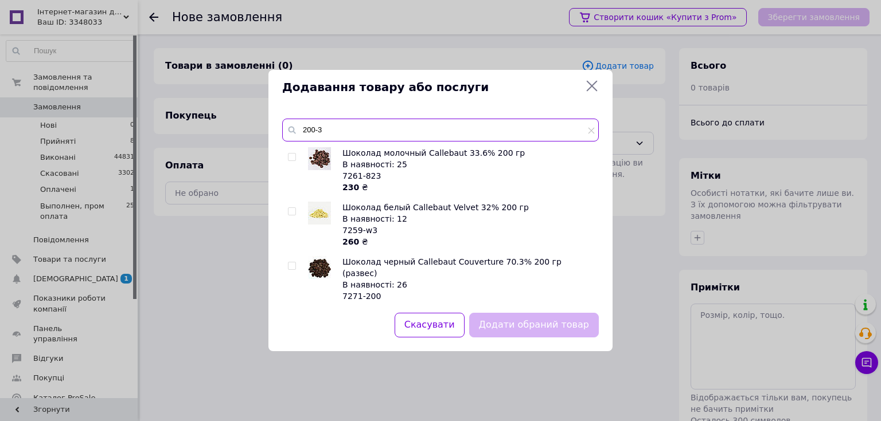
click at [449, 138] on input "200-3" at bounding box center [440, 130] width 316 height 23
click at [378, 134] on input "200-3" at bounding box center [440, 130] width 316 height 23
type input "2"
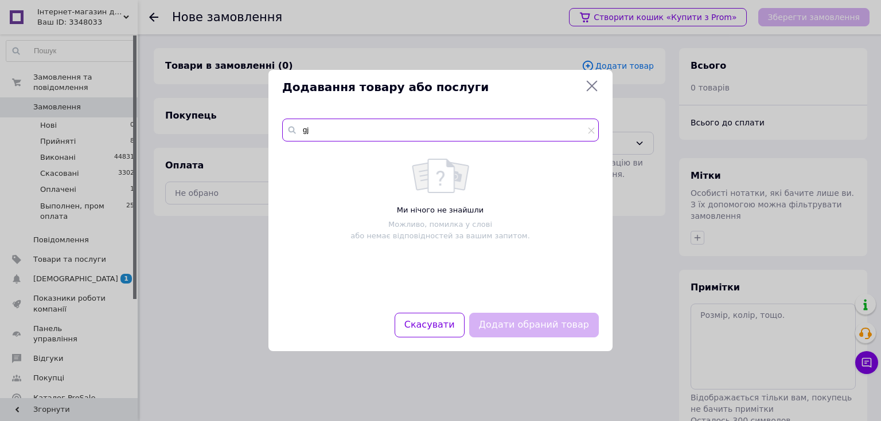
type input "g"
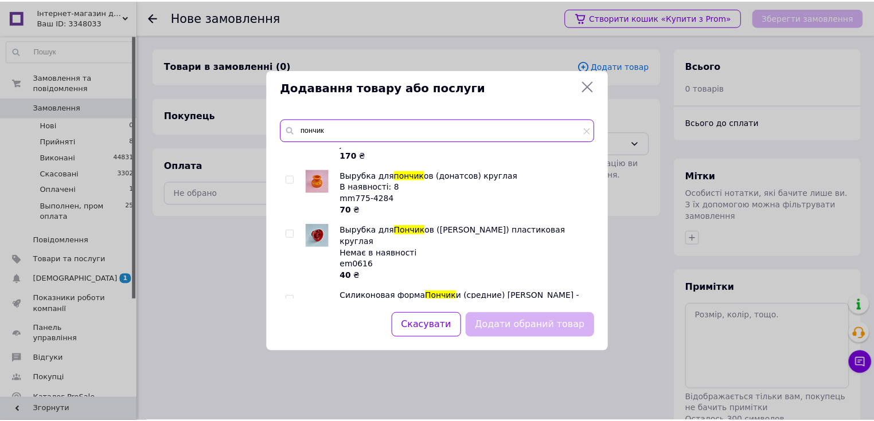
scroll to position [46, 0]
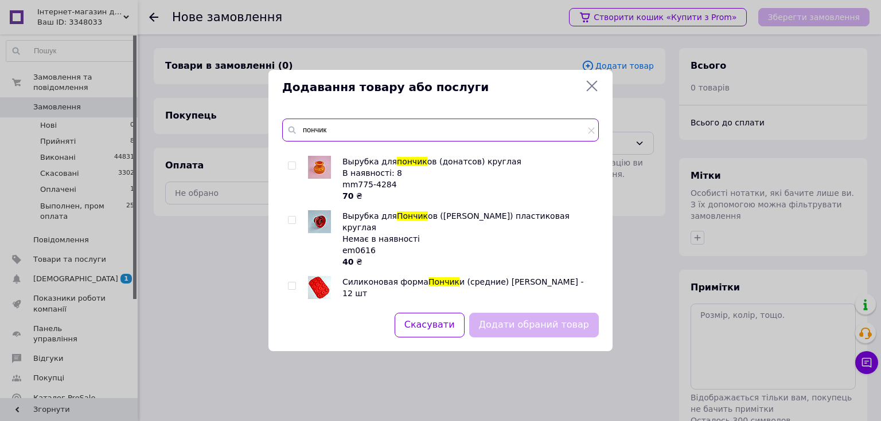
click at [308, 131] on input "пончик" at bounding box center [440, 130] width 316 height 23
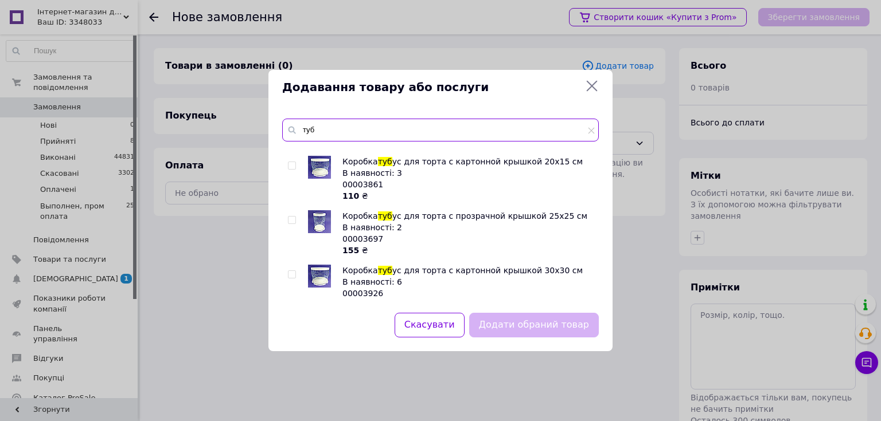
type input "туб"
click at [291, 218] on input "checkbox" at bounding box center [291, 220] width 7 height 7
checkbox input "true"
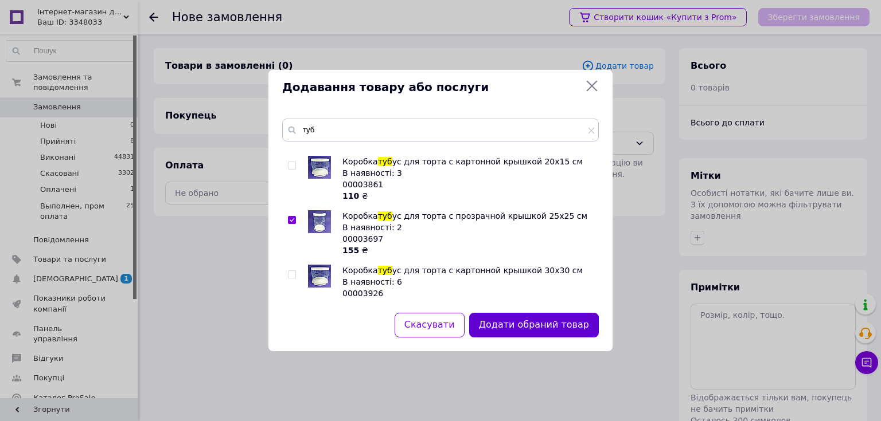
click at [518, 327] on button "Додати обраний товар" at bounding box center [534, 325] width 130 height 25
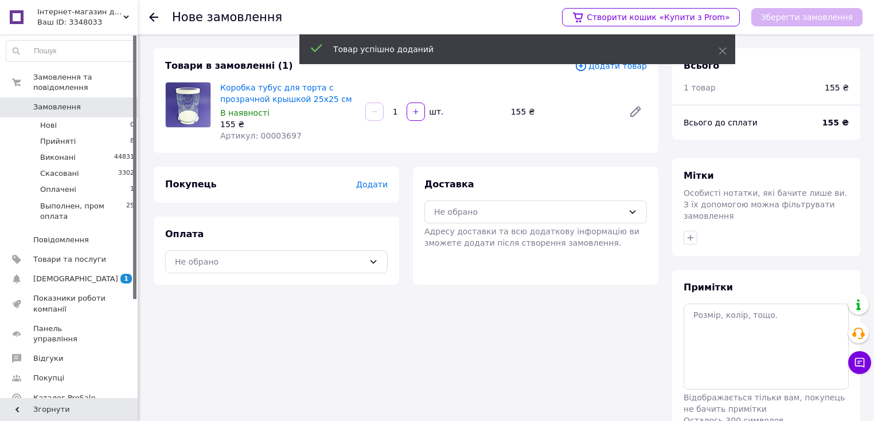
drag, startPoint x: 400, startPoint y: 115, endPoint x: 383, endPoint y: 109, distance: 17.6
click at [381, 112] on div "1   шт." at bounding box center [433, 112] width 138 height 18
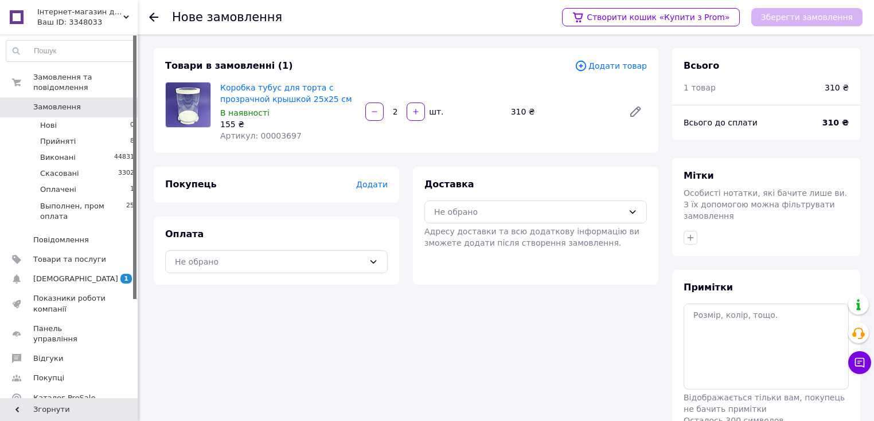
type input "2"
click at [378, 188] on span "Додати" at bounding box center [372, 184] width 32 height 9
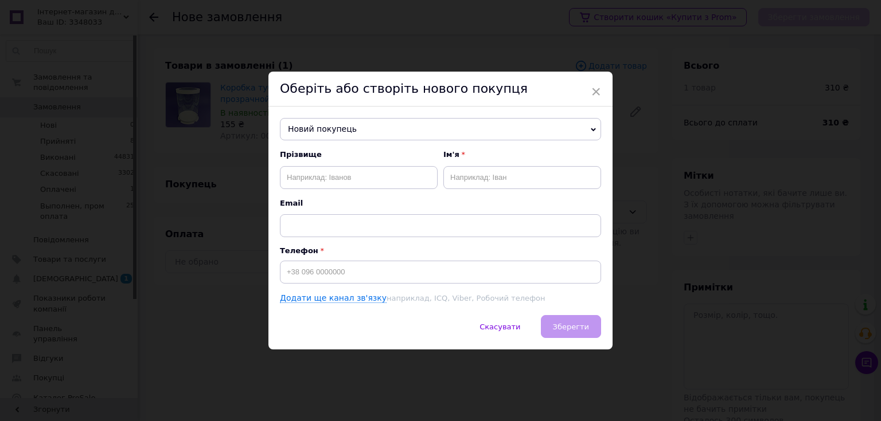
click at [636, 149] on div "× Оберіть або створіть нового покупця Новий покупець 1Мейк Кейк +380963099444 Є…" at bounding box center [440, 210] width 881 height 421
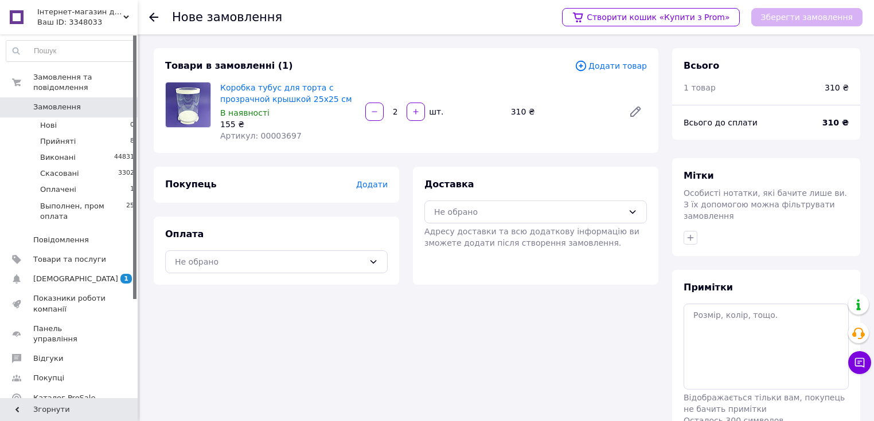
click at [606, 61] on span "Додати товар" at bounding box center [610, 66] width 72 height 13
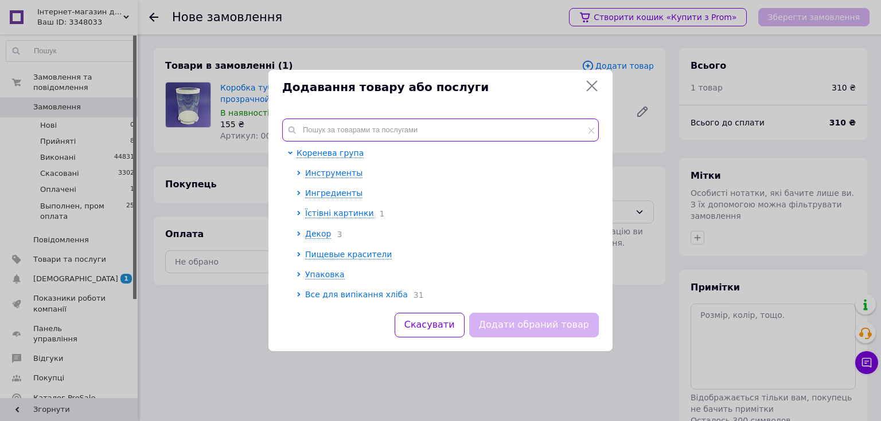
click at [451, 136] on input "text" at bounding box center [440, 130] width 316 height 23
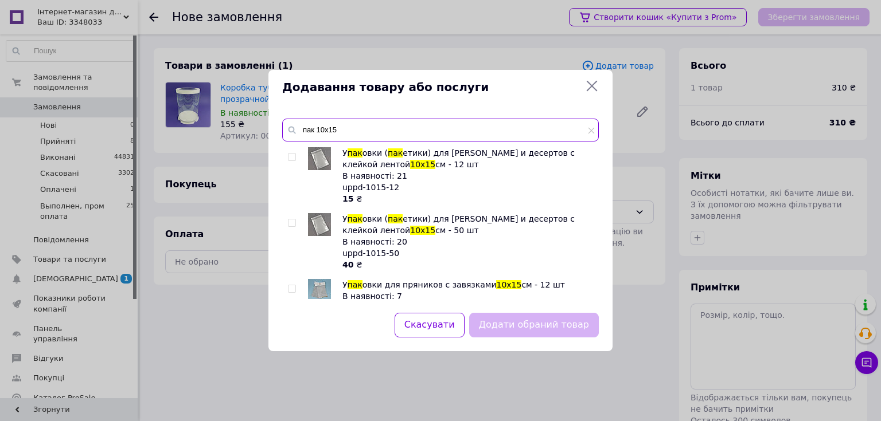
type input "пак 10х15"
click at [294, 222] on input "checkbox" at bounding box center [291, 223] width 7 height 7
checkbox input "true"
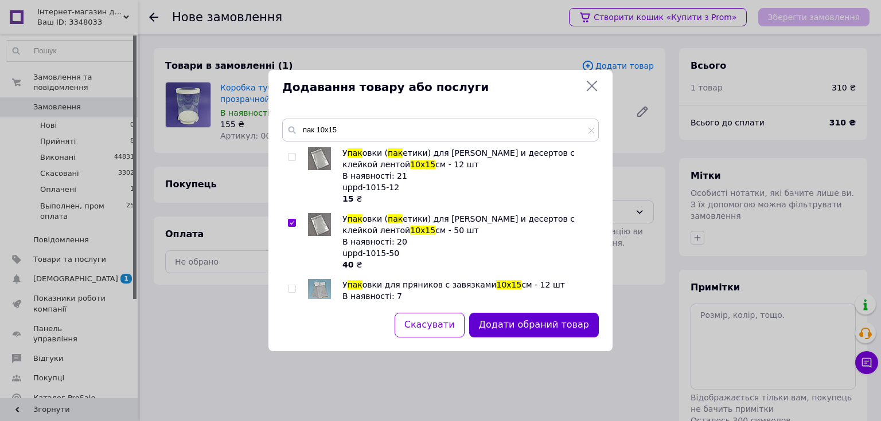
click at [522, 328] on button "Додати обраний товар" at bounding box center [534, 325] width 130 height 25
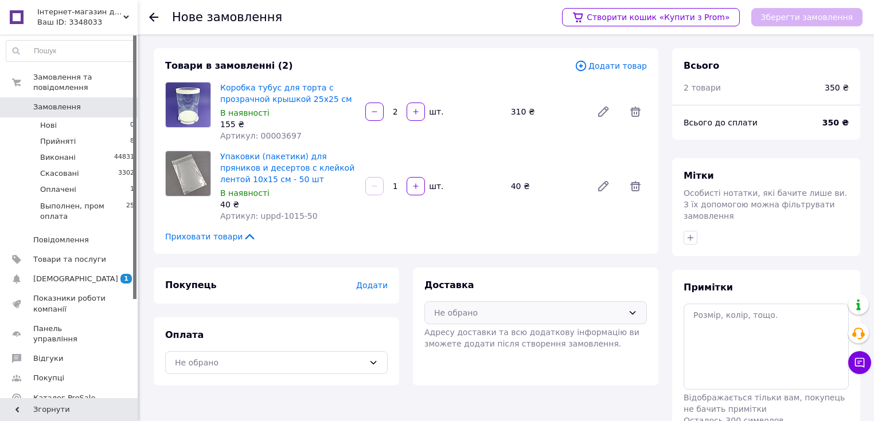
click at [503, 319] on div "Не обрано" at bounding box center [535, 313] width 222 height 23
click at [477, 358] on span "Самовивіз" at bounding box center [544, 359] width 186 height 11
click at [370, 282] on span "Додати" at bounding box center [372, 285] width 32 height 9
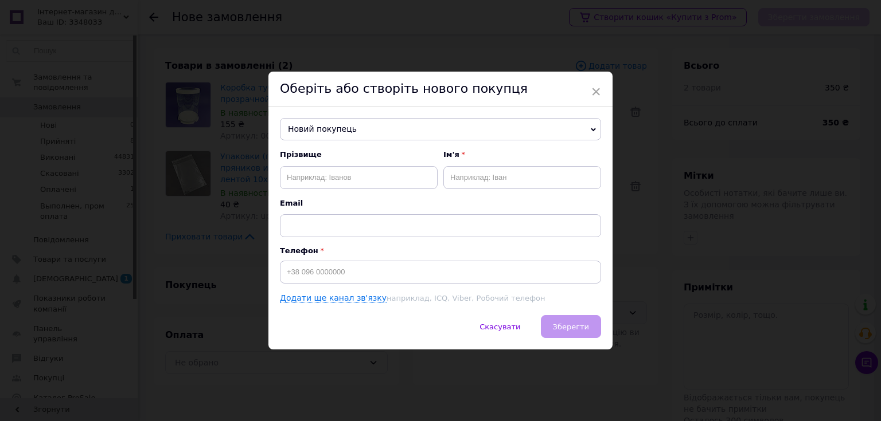
click at [425, 122] on span "Новий покупець" at bounding box center [440, 129] width 321 height 23
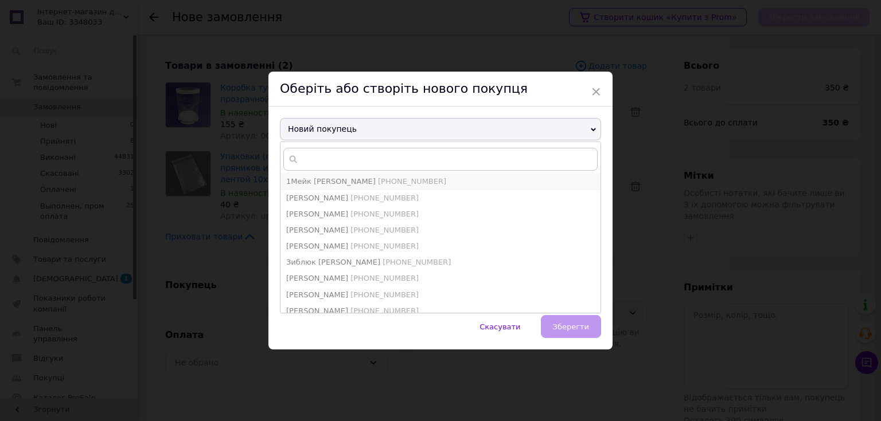
click at [378, 181] on span "[PHONE_NUMBER]" at bounding box center [412, 181] width 68 height 9
type input "1Мейк [PERSON_NAME]"
type input "[PHONE_NUMBER]"
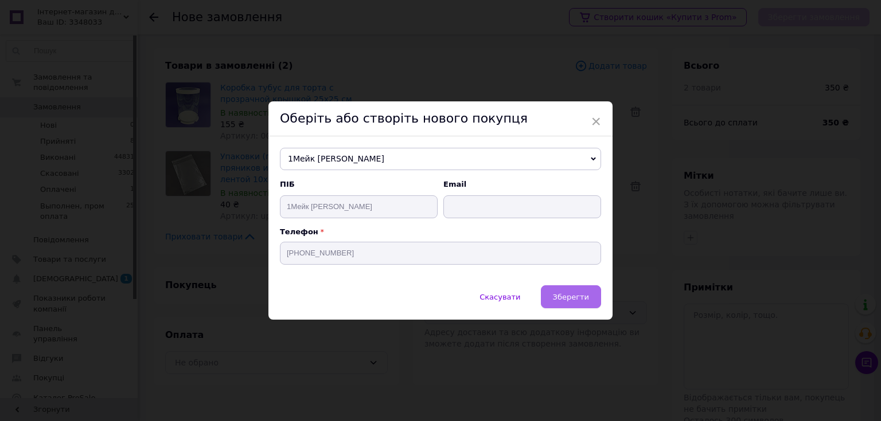
click at [570, 299] on span "Зберегти" at bounding box center [571, 297] width 36 height 9
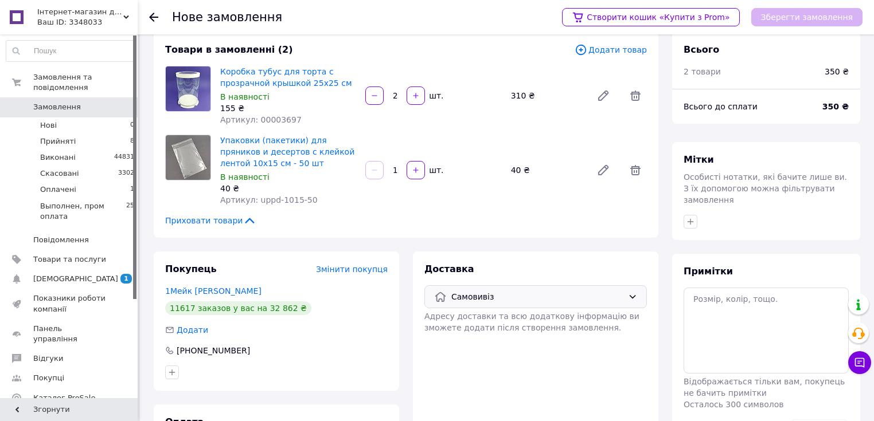
scroll to position [0, 0]
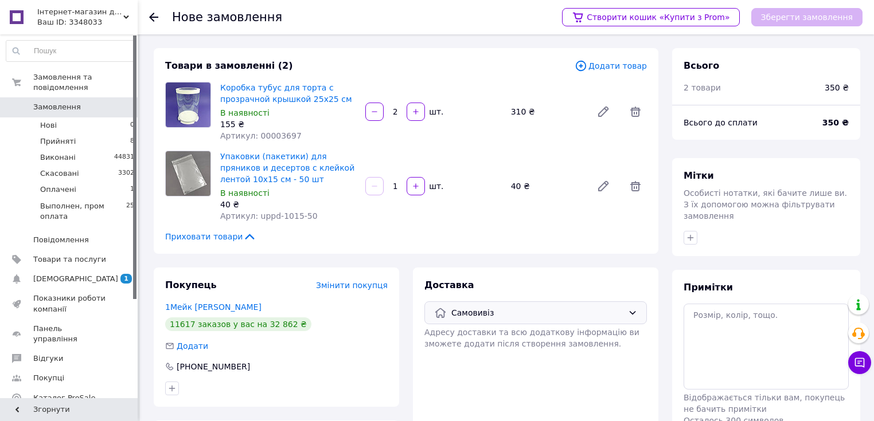
click at [607, 69] on span "Додати товар" at bounding box center [610, 66] width 72 height 13
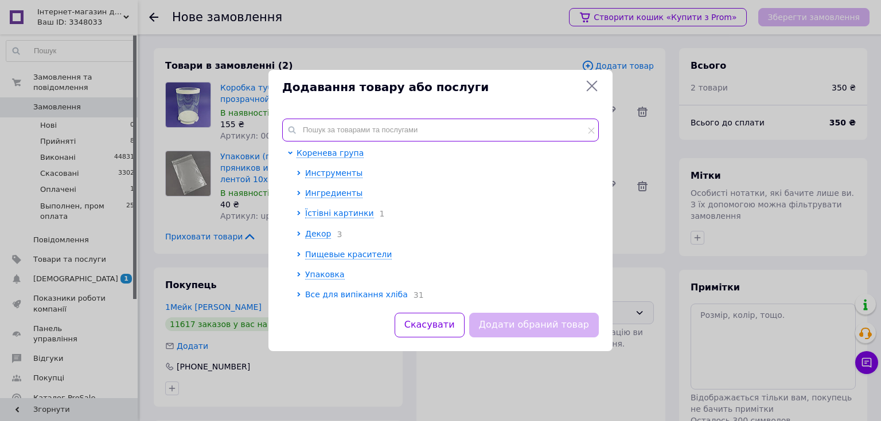
click at [315, 131] on input "text" at bounding box center [440, 130] width 316 height 23
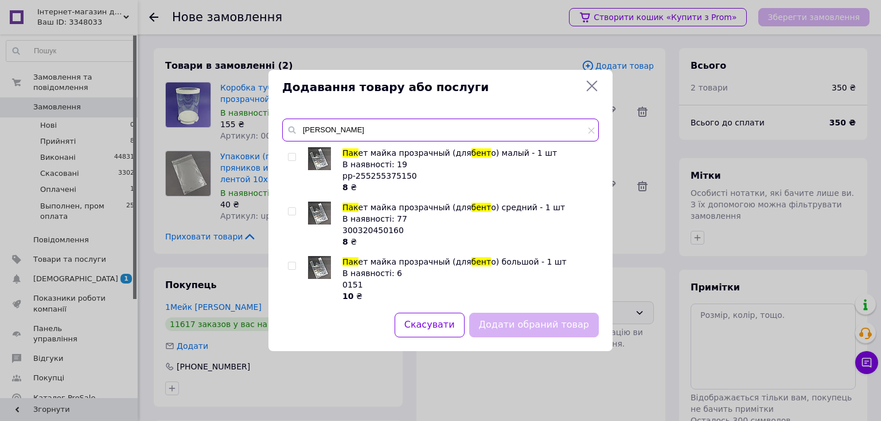
type input "пак бент"
click at [292, 268] on input "checkbox" at bounding box center [291, 266] width 7 height 7
checkbox input "true"
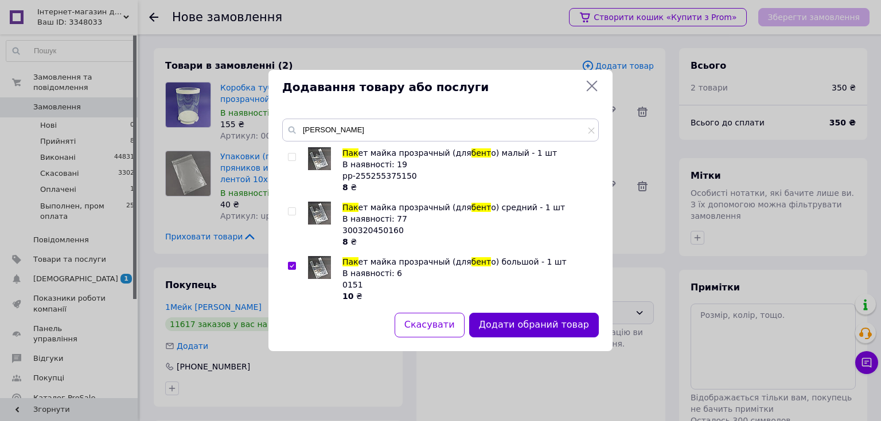
click at [519, 319] on button "Додати обраний товар" at bounding box center [534, 325] width 130 height 25
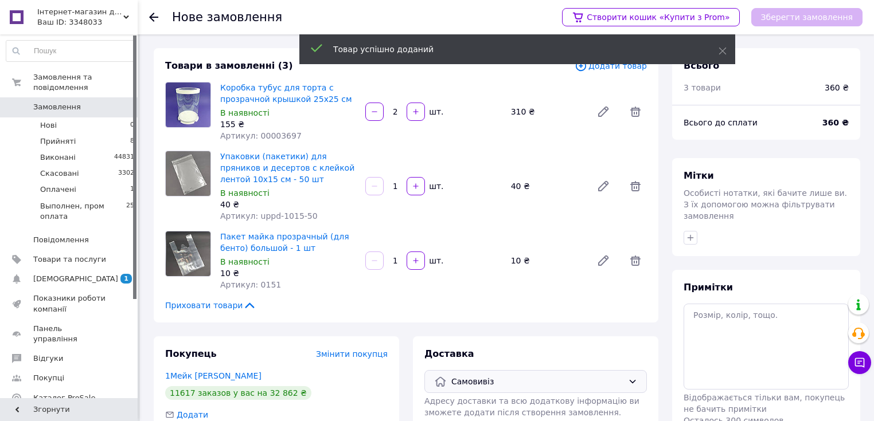
drag, startPoint x: 398, startPoint y: 265, endPoint x: 386, endPoint y: 259, distance: 13.3
click at [388, 260] on input "1" at bounding box center [395, 261] width 18 height 9
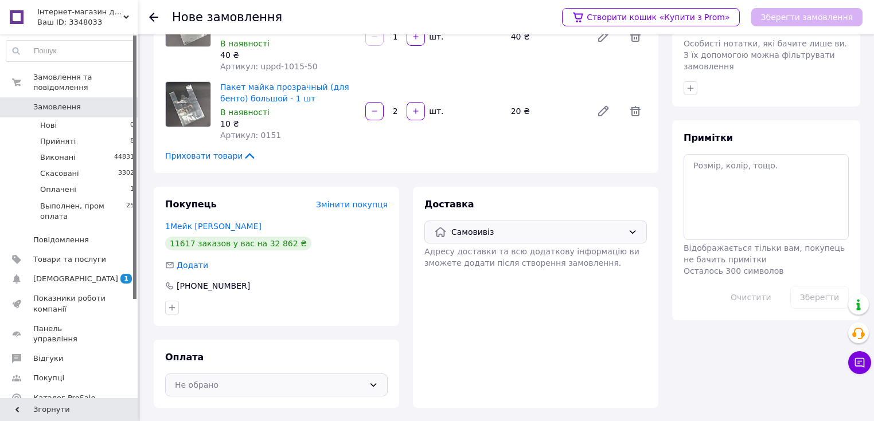
type input "2"
click at [324, 381] on div "Не обрано" at bounding box center [269, 385] width 189 height 13
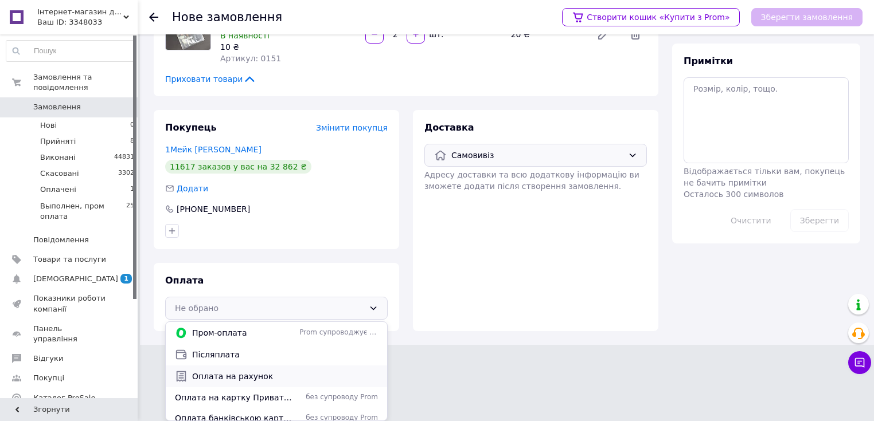
scroll to position [7, 0]
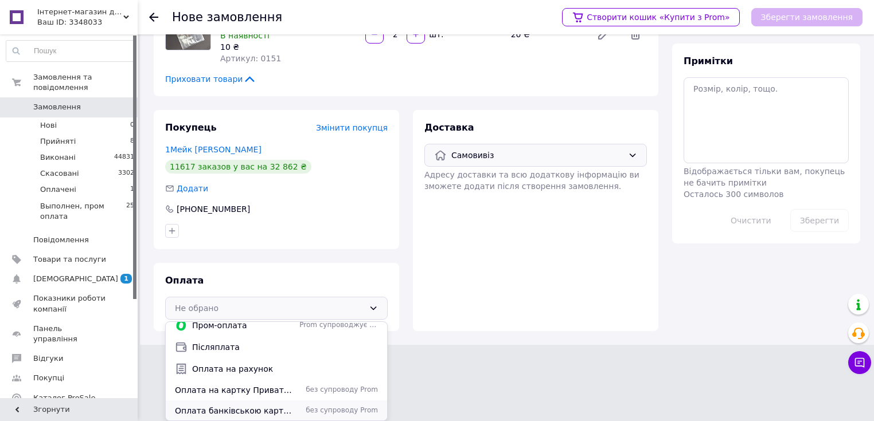
click at [335, 403] on div "Оплата банківською картою по терміналу без супроводу Prom" at bounding box center [276, 411] width 221 height 21
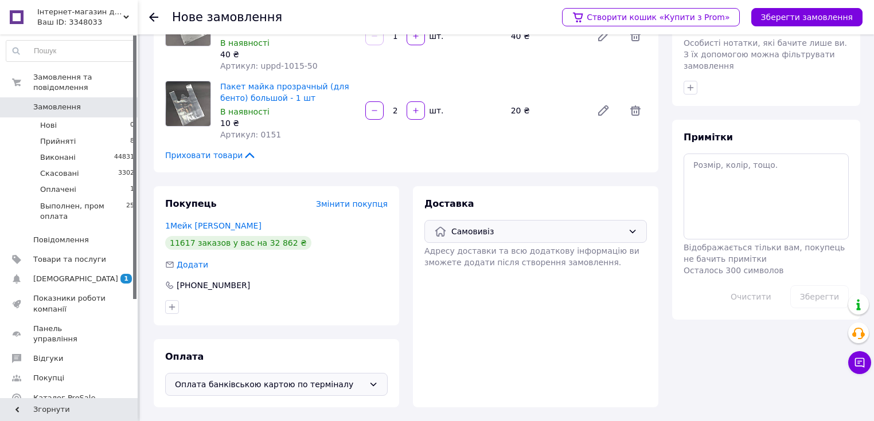
scroll to position [150, 0]
click at [775, 21] on button "Зберегти замовлення" at bounding box center [806, 17] width 111 height 18
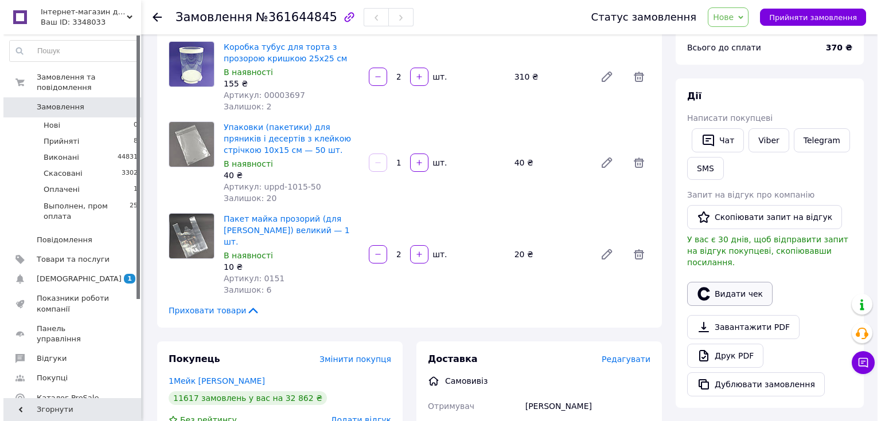
scroll to position [92, 0]
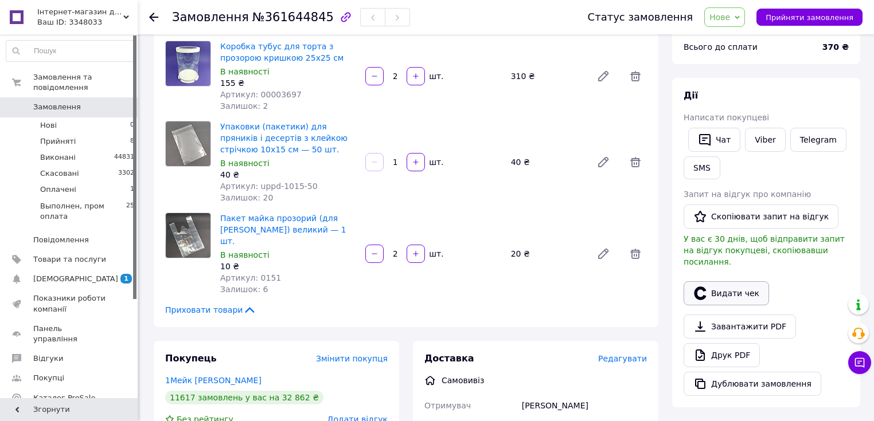
click at [724, 281] on button "Видати чек" at bounding box center [725, 293] width 85 height 24
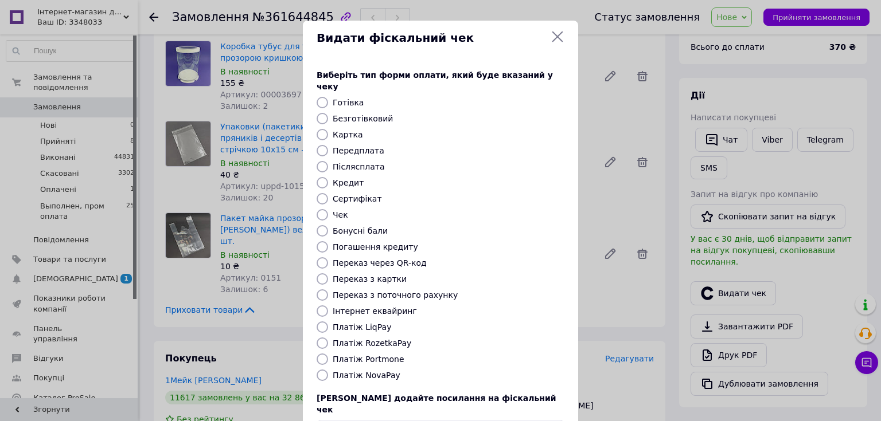
click at [319, 129] on input "Картка" at bounding box center [321, 134] width 11 height 11
radio input "true"
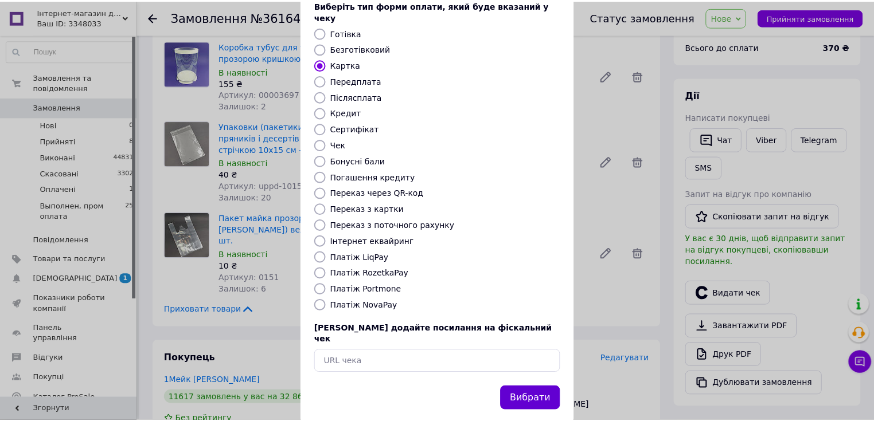
scroll to position [71, 0]
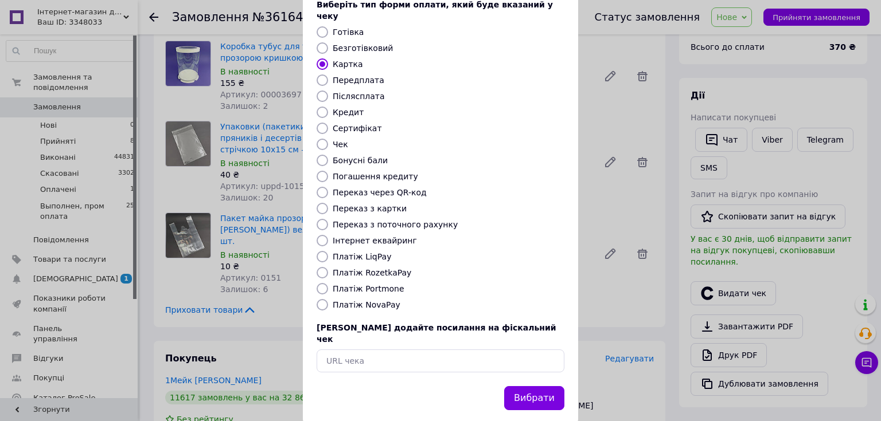
click at [525, 386] on button "Вибрати" at bounding box center [534, 398] width 60 height 25
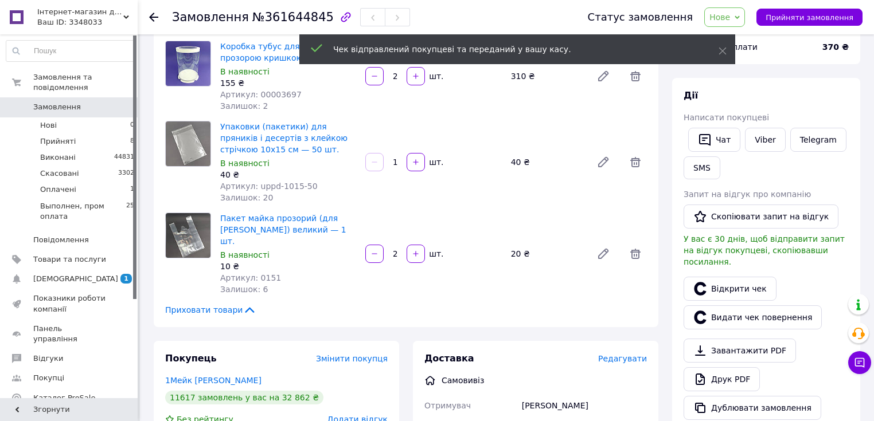
click at [730, 15] on span "Нове" at bounding box center [719, 17] width 21 height 9
click at [750, 57] on li "Виконано" at bounding box center [757, 57] width 105 height 17
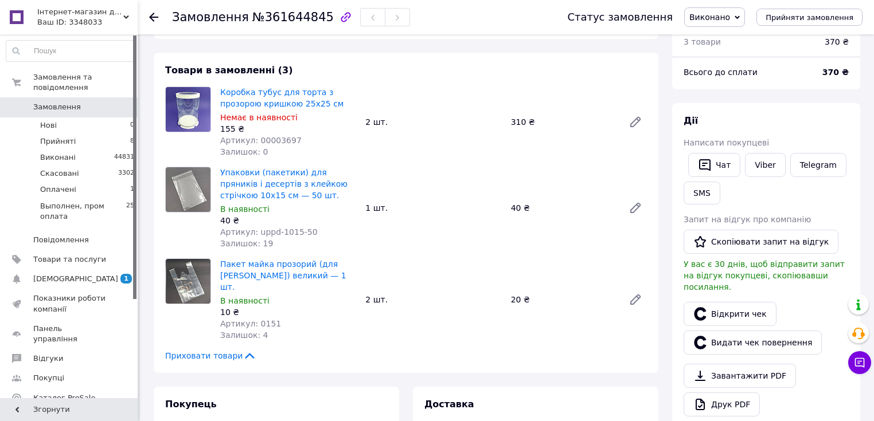
scroll to position [0, 0]
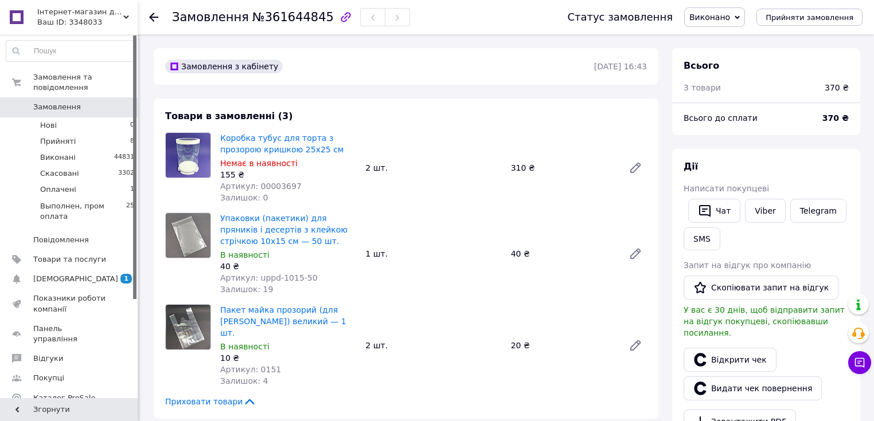
click at [46, 103] on link "Замовлення 0" at bounding box center [70, 106] width 141 height 19
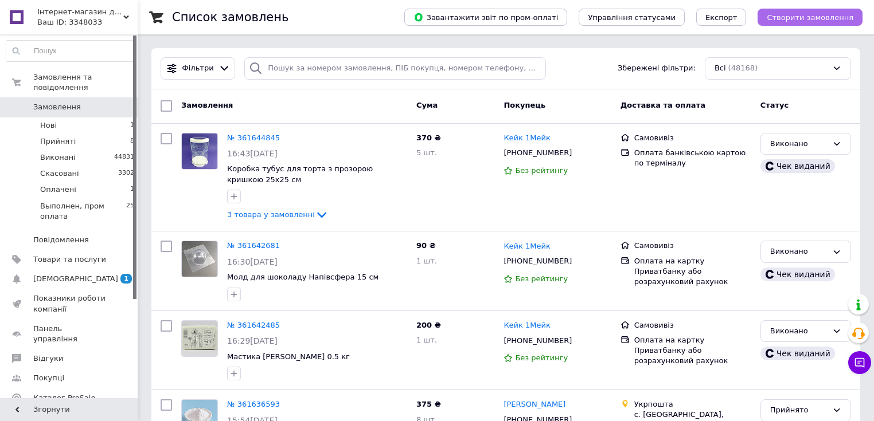
click at [809, 21] on span "Створити замовлення" at bounding box center [809, 17] width 87 height 9
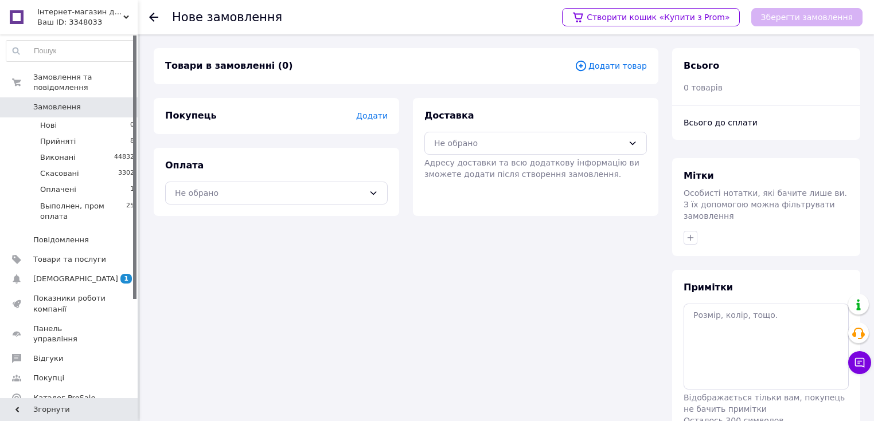
click at [599, 67] on span "Додати товар" at bounding box center [610, 66] width 72 height 13
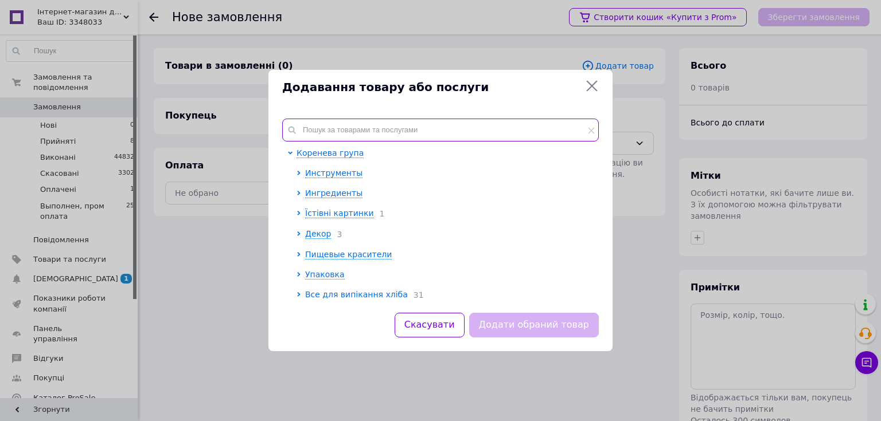
click at [354, 128] on input "text" at bounding box center [440, 130] width 316 height 23
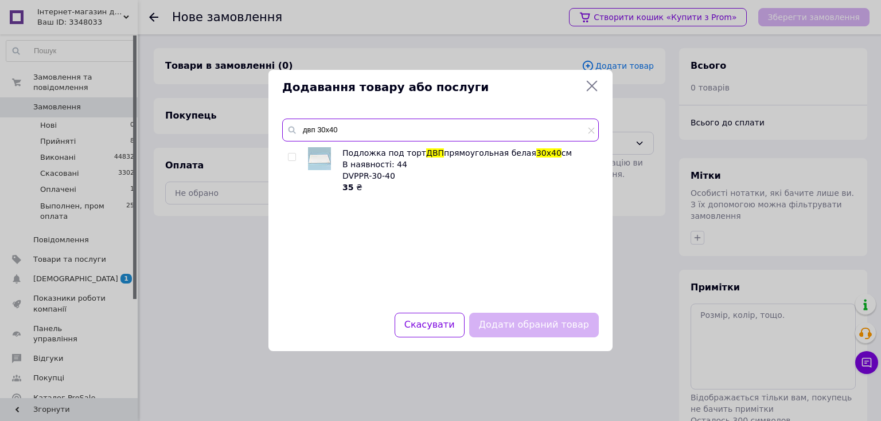
type input "двп 30х40"
click at [293, 158] on input "checkbox" at bounding box center [291, 157] width 7 height 7
checkbox input "true"
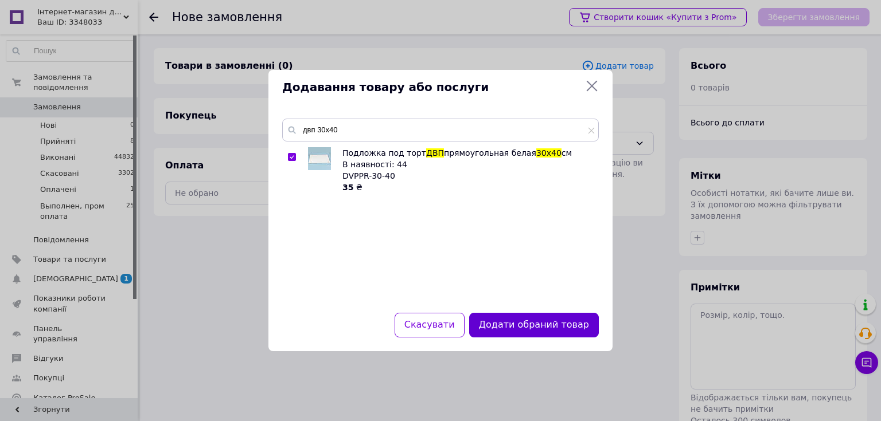
click at [509, 326] on button "Додати обраний товар" at bounding box center [534, 325] width 130 height 25
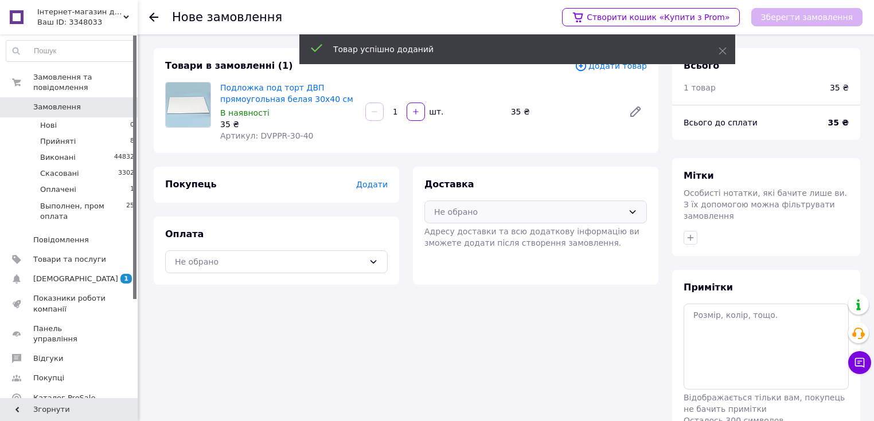
click at [482, 213] on div "Не обрано" at bounding box center [528, 212] width 189 height 13
click at [468, 262] on span "Самовивіз" at bounding box center [544, 258] width 186 height 11
click at [369, 190] on div "Додати" at bounding box center [372, 184] width 32 height 11
click at [373, 183] on span "Додати" at bounding box center [372, 184] width 32 height 9
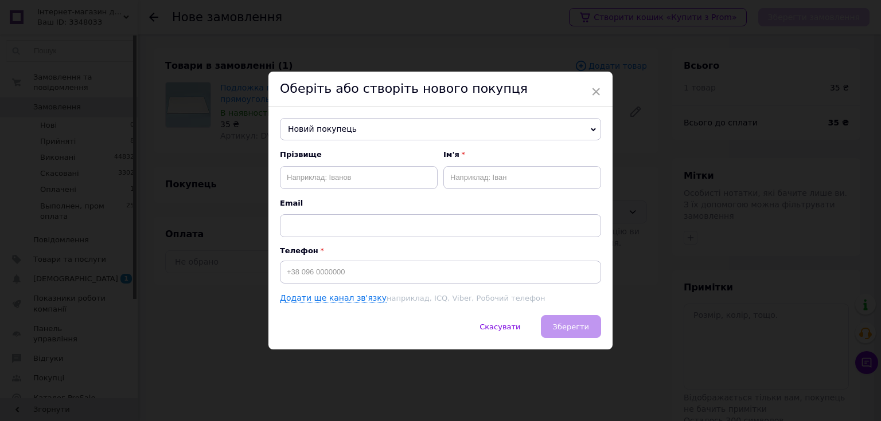
click at [346, 126] on span "Новий покупець" at bounding box center [440, 129] width 321 height 23
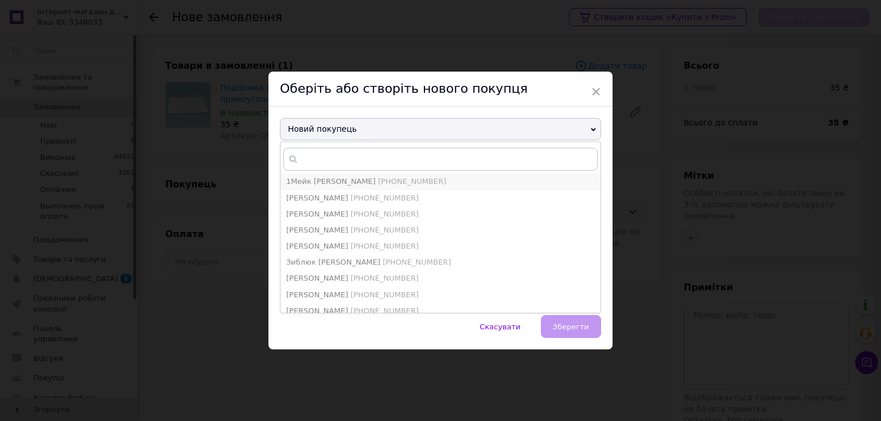
click at [378, 178] on span "[PHONE_NUMBER]" at bounding box center [412, 181] width 68 height 9
type input "1Мейк [PERSON_NAME]"
type input "[PHONE_NUMBER]"
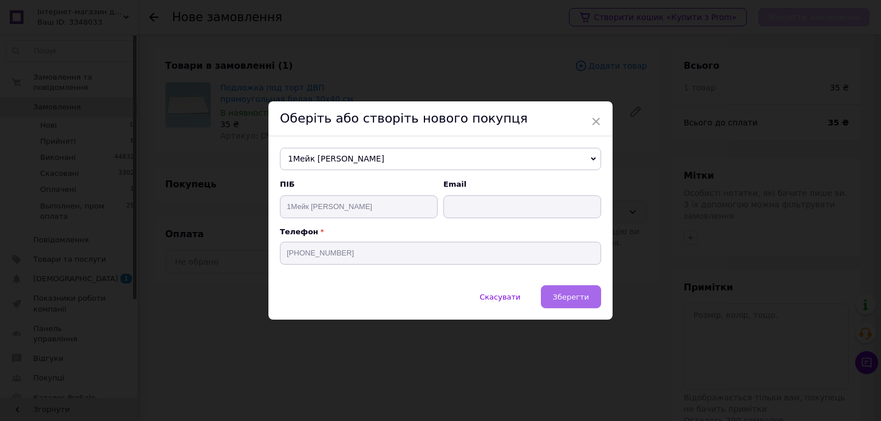
click at [561, 293] on span "Зберегти" at bounding box center [571, 297] width 36 height 9
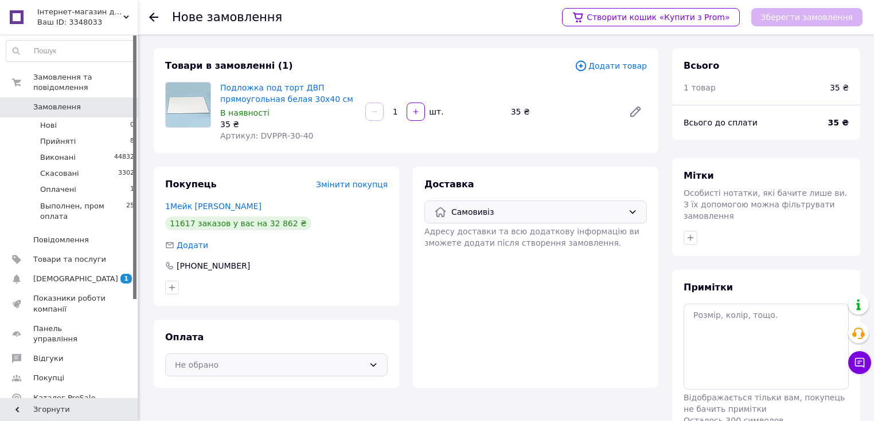
click at [253, 363] on div "Не обрано" at bounding box center [269, 365] width 189 height 13
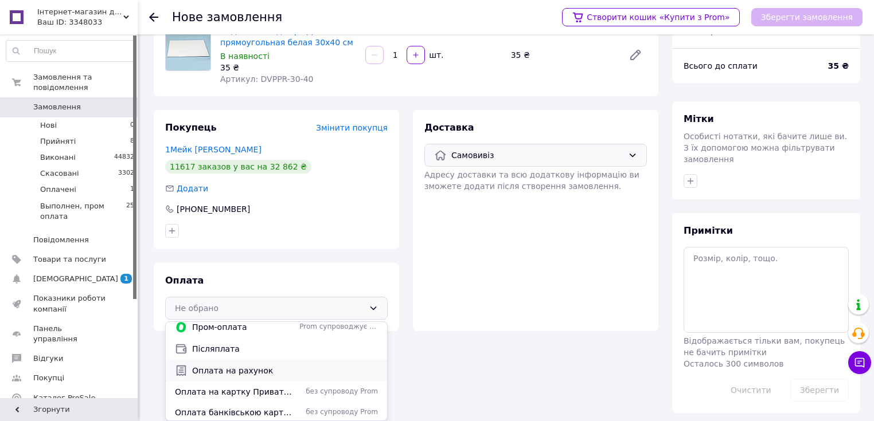
scroll to position [7, 0]
click at [302, 401] on div "Оплата банківською картою по терміналу без супроводу Prom" at bounding box center [276, 411] width 221 height 21
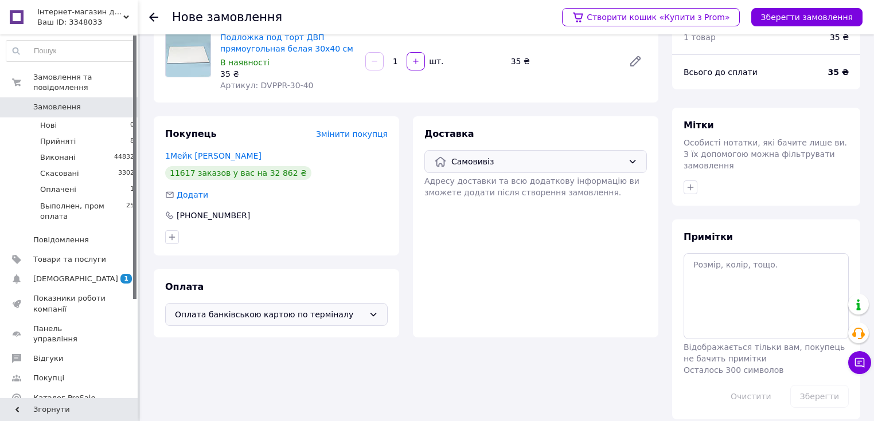
click at [293, 322] on div "Оплата банківською картою по терміналу" at bounding box center [276, 314] width 222 height 23
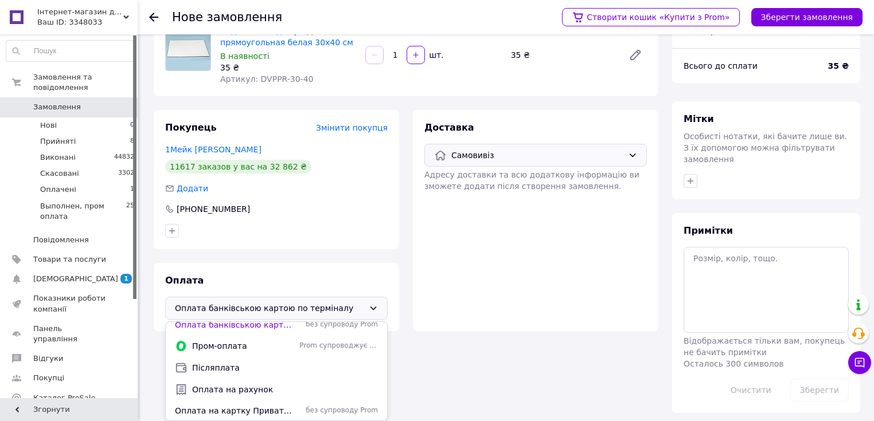
click at [282, 409] on span "Оплата на картку Приватбанку або розрахунковий рахунок" at bounding box center [235, 410] width 120 height 11
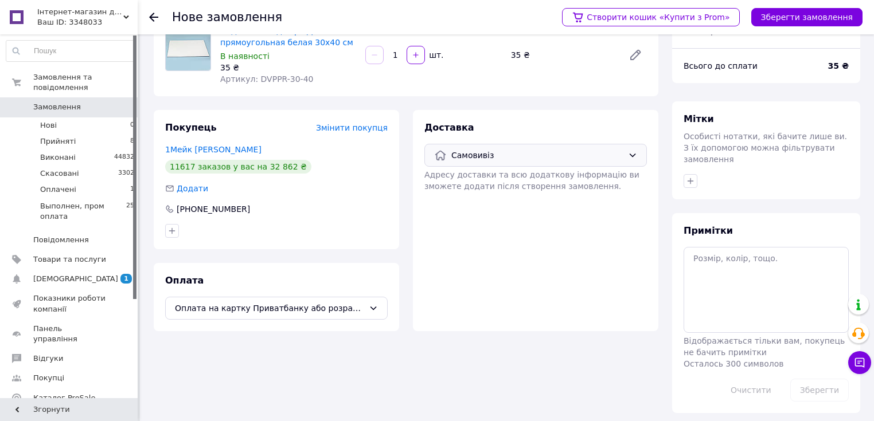
scroll to position [50, 0]
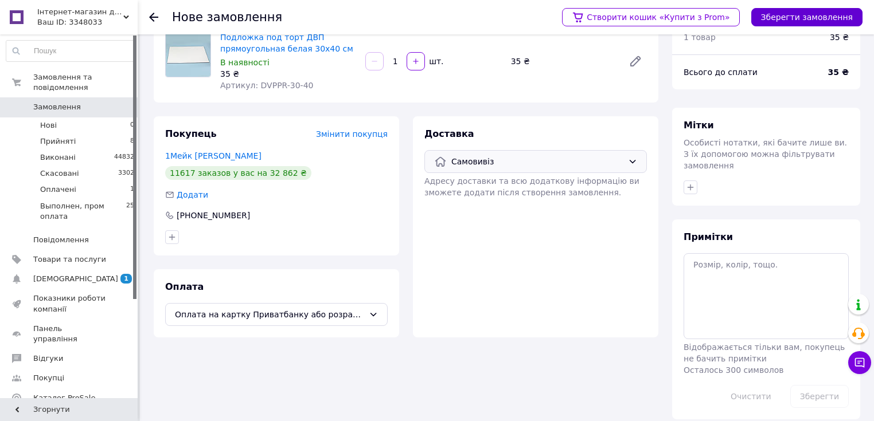
click at [804, 19] on button "Зберегти замовлення" at bounding box center [806, 17] width 111 height 18
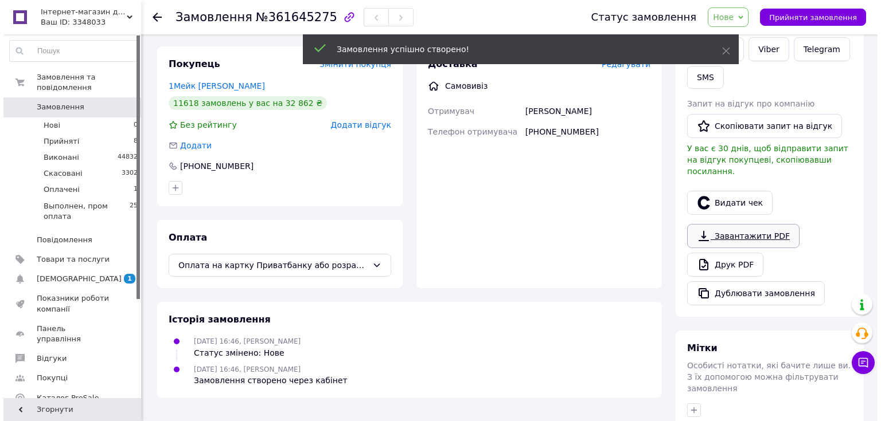
scroll to position [188, 0]
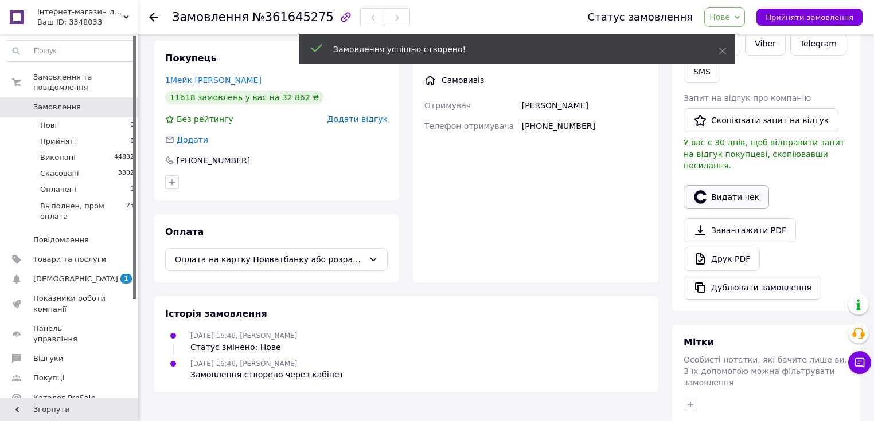
click at [724, 188] on button "Видати чек" at bounding box center [725, 197] width 85 height 24
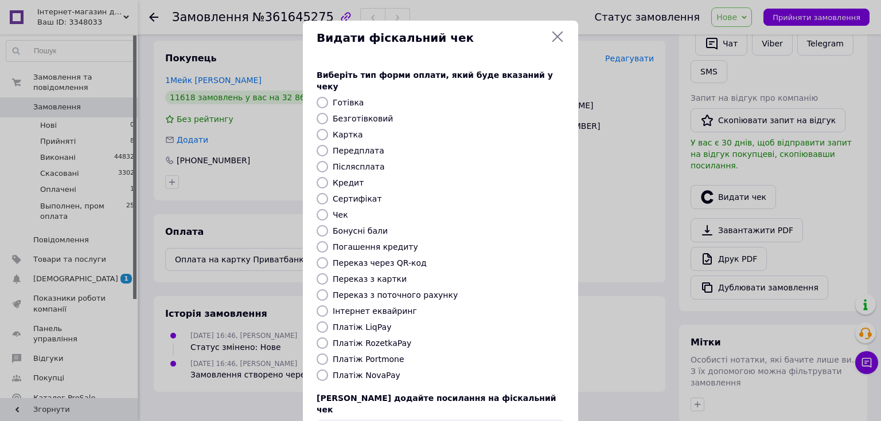
click at [324, 97] on input "Готівка" at bounding box center [321, 102] width 11 height 11
radio input "true"
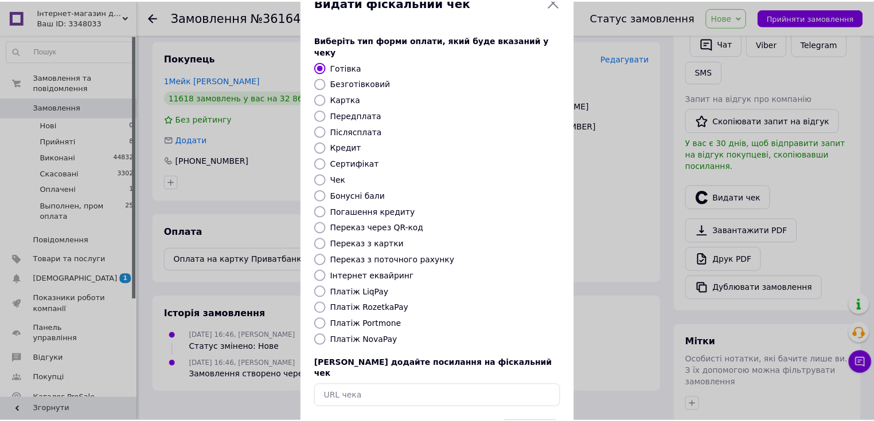
scroll to position [71, 0]
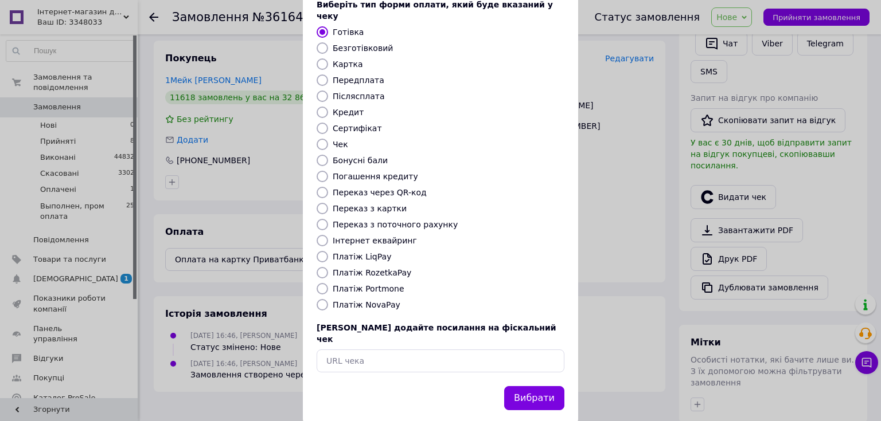
click at [545, 386] on button "Вибрати" at bounding box center [534, 398] width 60 height 25
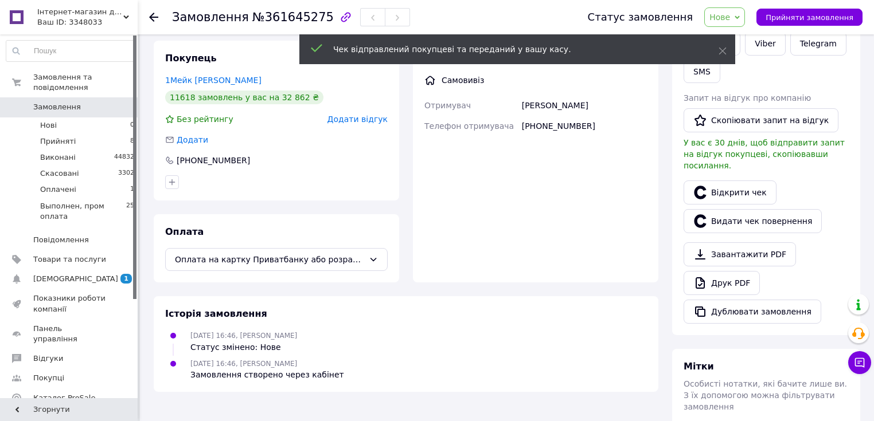
click at [712, 19] on div "Статус замовлення Нове Прийнято Виконано Скасовано Оплачено Выполнен, пром опла…" at bounding box center [719, 16] width 286 height 19
click at [728, 19] on span "Нове" at bounding box center [719, 17] width 21 height 9
click at [754, 57] on li "Виконано" at bounding box center [757, 57] width 105 height 17
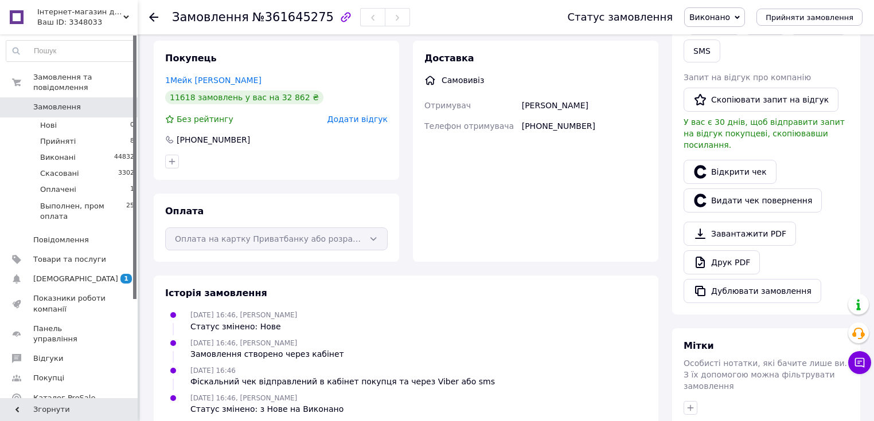
click at [67, 102] on span "Замовлення" at bounding box center [57, 107] width 48 height 10
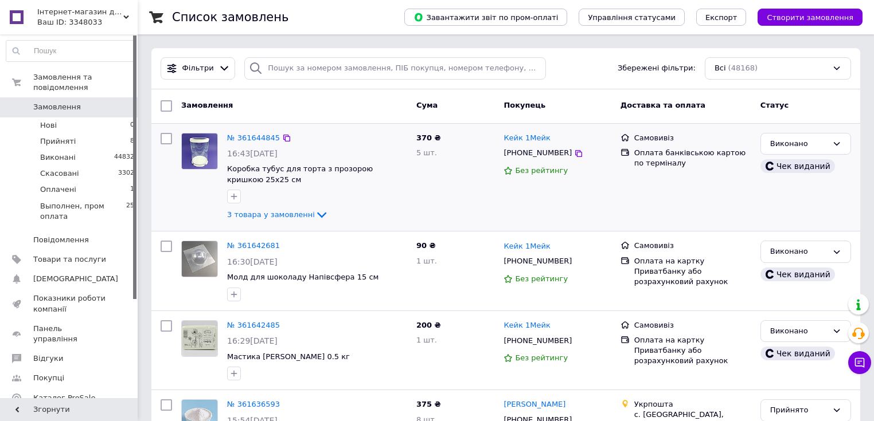
click at [744, 208] on div "Самовивіз Оплата банківською картою по терміналу" at bounding box center [686, 177] width 140 height 99
click at [790, 25] on button "Створити замовлення" at bounding box center [809, 17] width 105 height 17
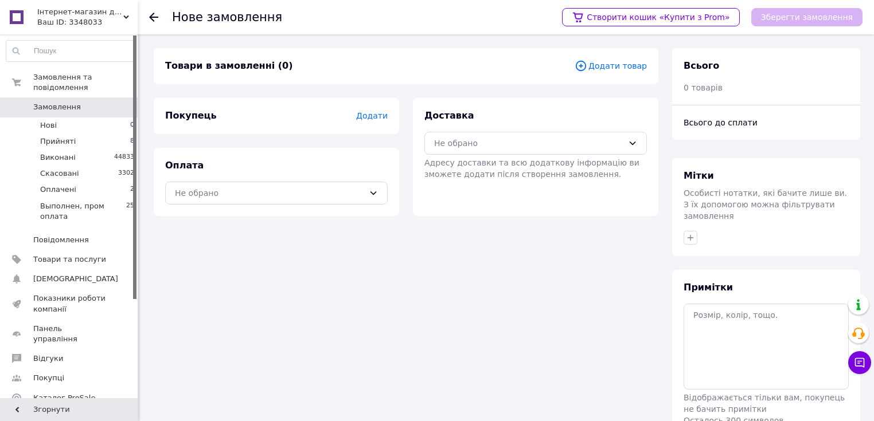
click at [611, 76] on div "Товари в замовленні (0) Додати товар" at bounding box center [406, 66] width 504 height 36
click at [612, 65] on span "Додати товар" at bounding box center [610, 66] width 72 height 13
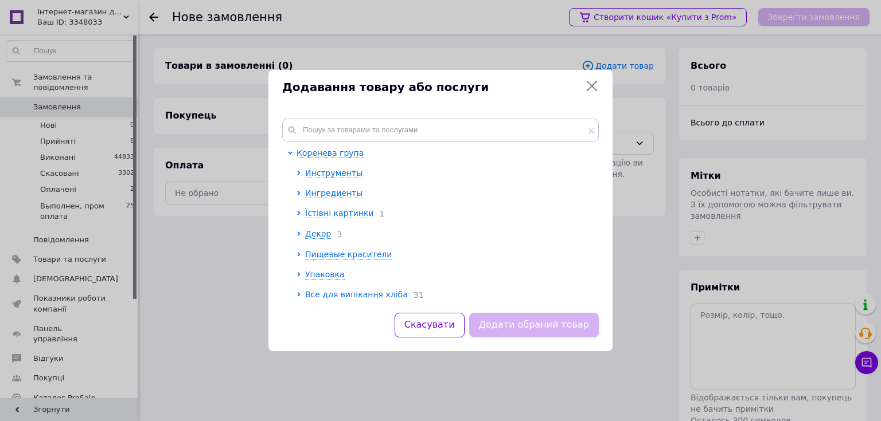
click at [390, 118] on div "Коренева група Инструменты Ингредиенты Їстівні картинки 1 Декор 3 Пищевые краси…" at bounding box center [440, 209] width 344 height 208
click at [429, 131] on input "text" at bounding box center [440, 130] width 316 height 23
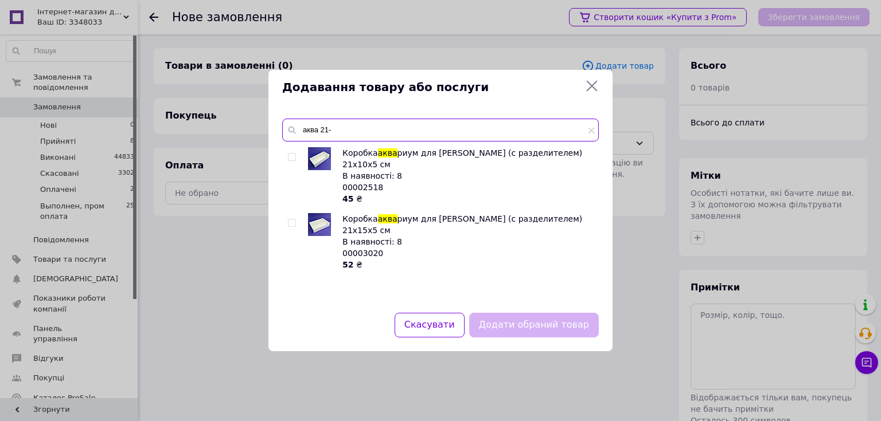
type input "аква 21-"
click at [591, 86] on icon at bounding box center [591, 86] width 11 height 11
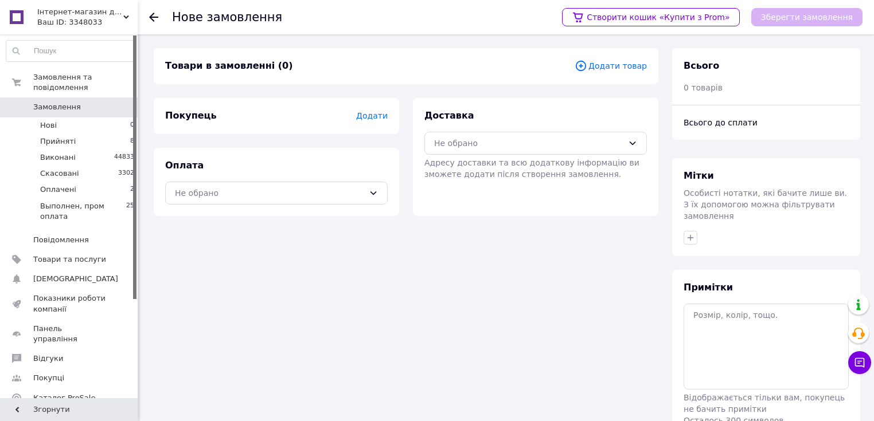
click at [74, 102] on span "Замовлення" at bounding box center [57, 107] width 48 height 10
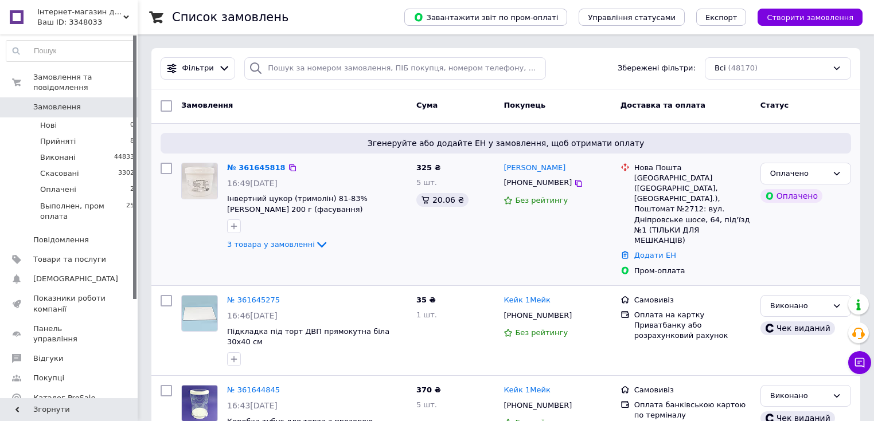
click at [720, 126] on div "Згенеруйте або додайте ЕН у замовлення, щоб отримати оплату № 361645818 16:49[D…" at bounding box center [505, 205] width 709 height 162
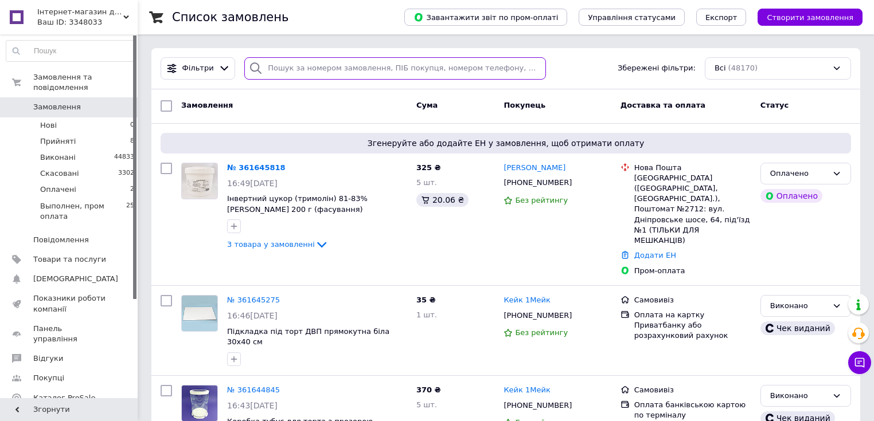
click at [307, 67] on input "search" at bounding box center [395, 68] width 302 height 22
paste input "361265589"
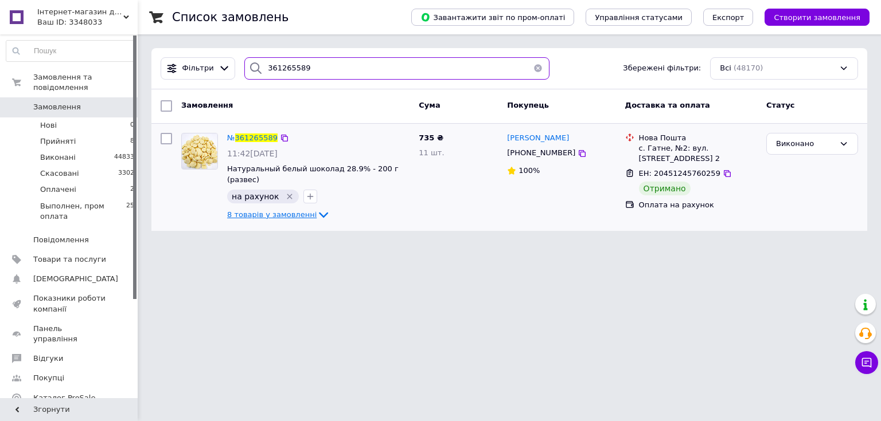
type input "361265589"
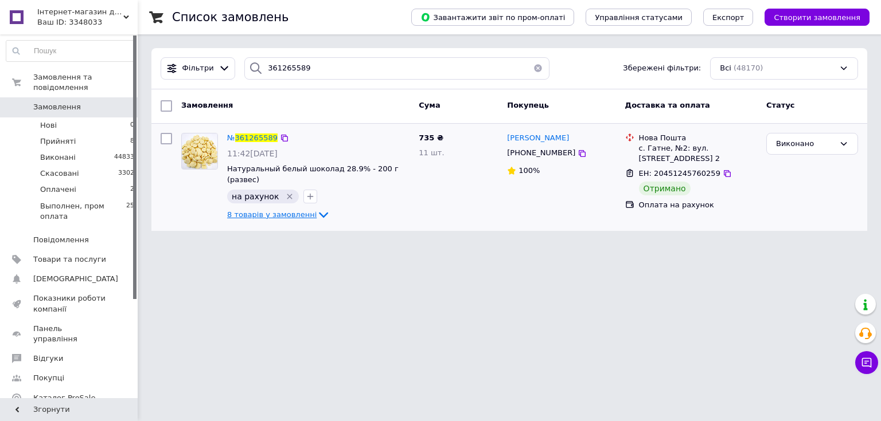
click at [291, 210] on span "8 товарів у замовленні" at bounding box center [271, 214] width 89 height 9
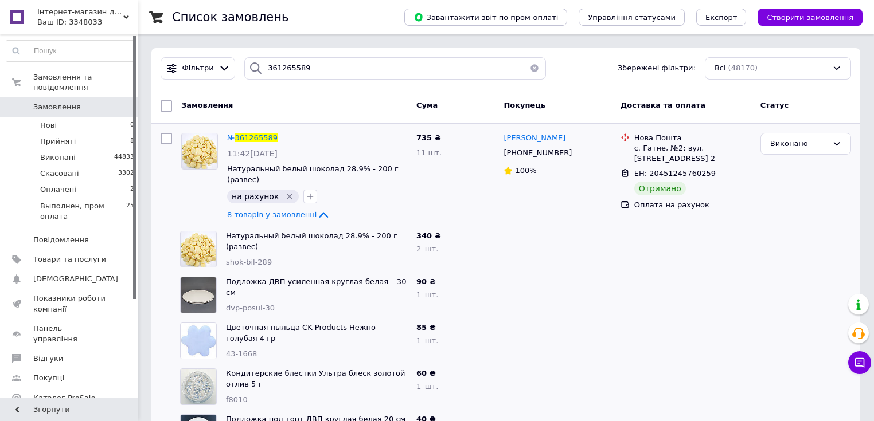
click at [530, 69] on button "button" at bounding box center [534, 68] width 23 height 22
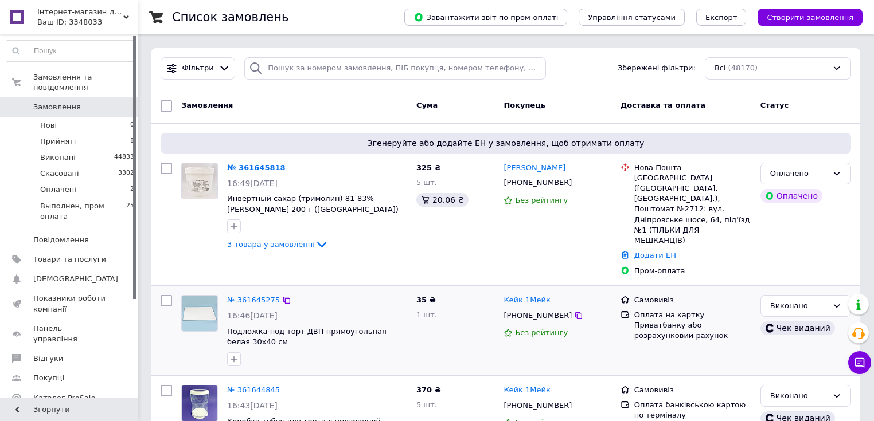
click at [479, 348] on div "35 ₴ 1 шт." at bounding box center [456, 331] width 88 height 80
click at [167, 167] on input "checkbox" at bounding box center [166, 168] width 11 height 11
checkbox input "true"
click at [223, 103] on span "Дії для 1 замовлення" at bounding box center [222, 106] width 83 height 10
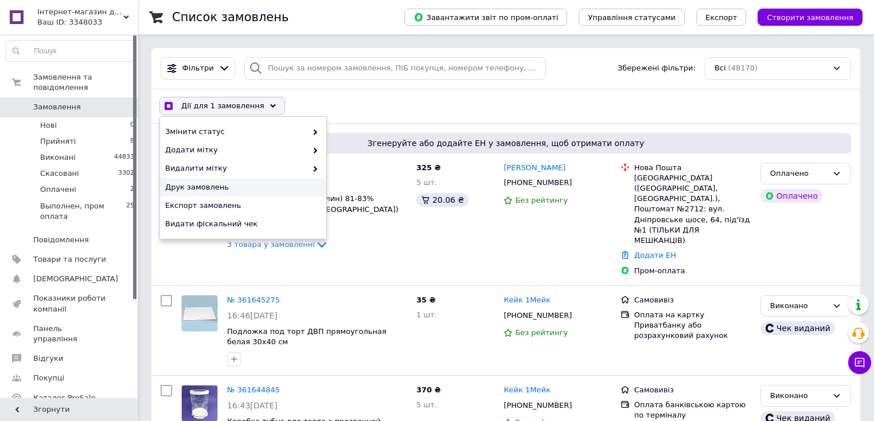
click at [222, 186] on span "Друк замовлень" at bounding box center [241, 187] width 153 height 10
checkbox input "true"
click at [816, 15] on span "Створити замовлення" at bounding box center [809, 17] width 87 height 9
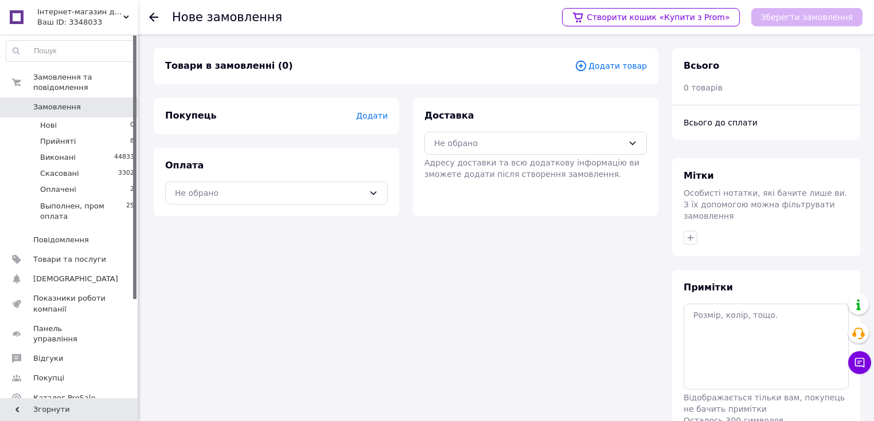
click at [605, 67] on span "Додати товар" at bounding box center [610, 66] width 72 height 13
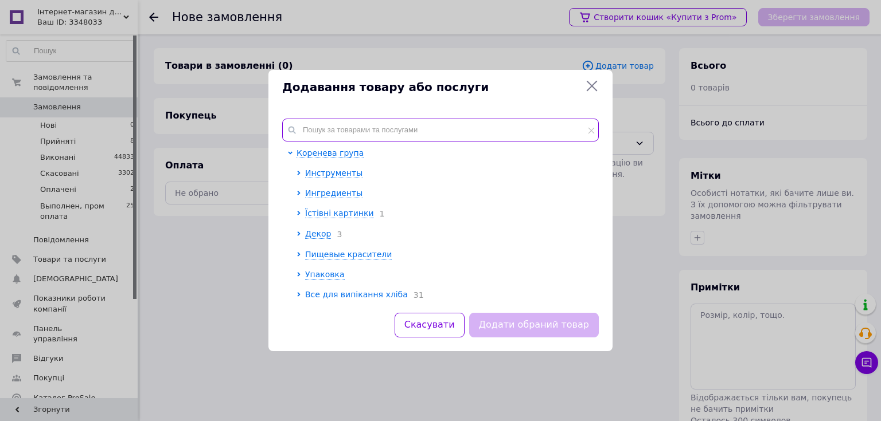
click at [347, 127] on input "text" at bounding box center [440, 130] width 316 height 23
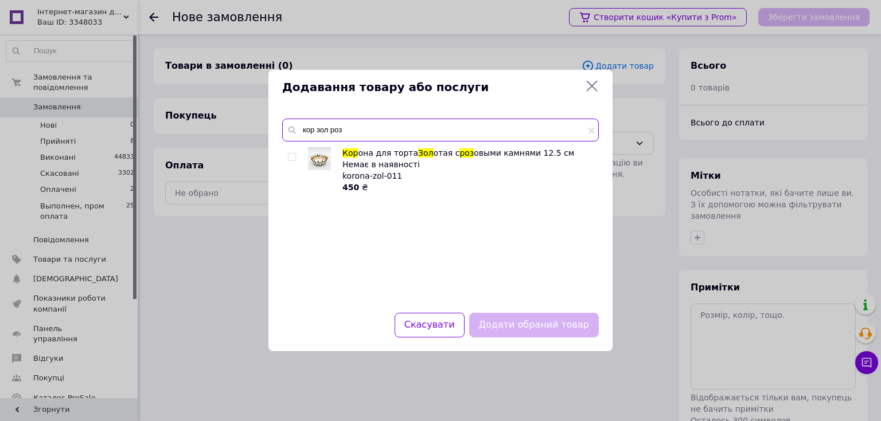
type input "кор зол роз"
drag, startPoint x: 411, startPoint y: 173, endPoint x: 343, endPoint y: 177, distance: 67.8
click at [343, 177] on div "Кор она для торта Зол отая с роз овыми камнями 12.5 см Немає в наявності korona…" at bounding box center [467, 170] width 250 height 46
copy span "korona-zol-011"
click at [590, 83] on icon at bounding box center [592, 86] width 14 height 14
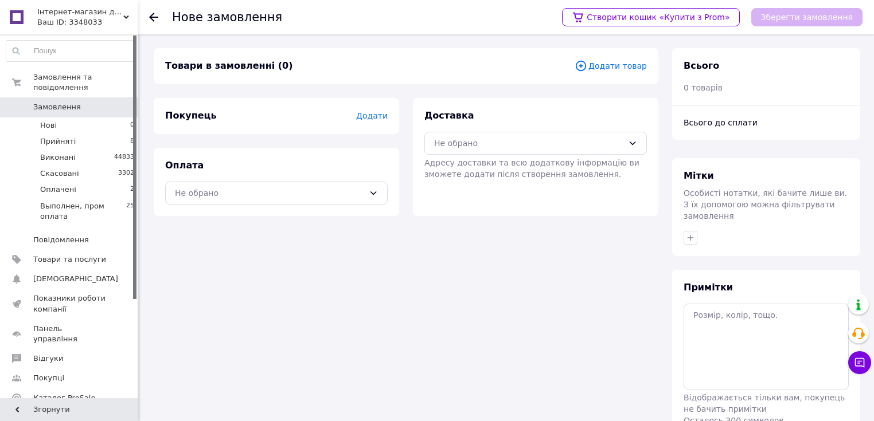
click at [64, 102] on span "Замовлення" at bounding box center [57, 107] width 48 height 10
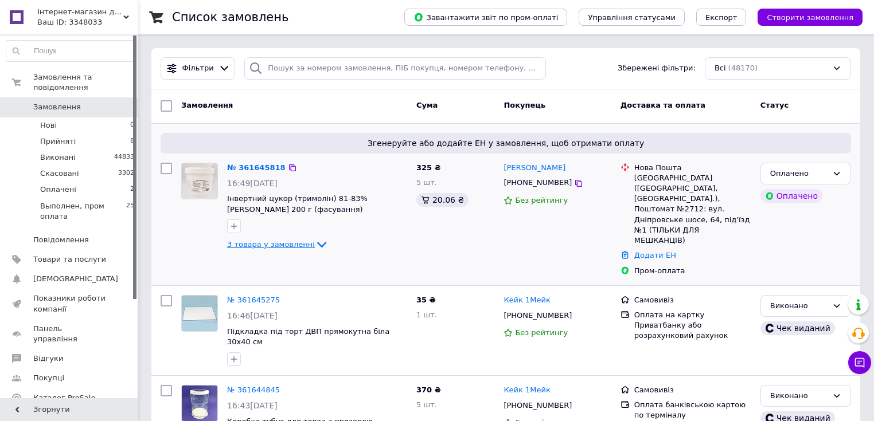
click at [287, 242] on span "3 товара у замовленні" at bounding box center [271, 244] width 88 height 9
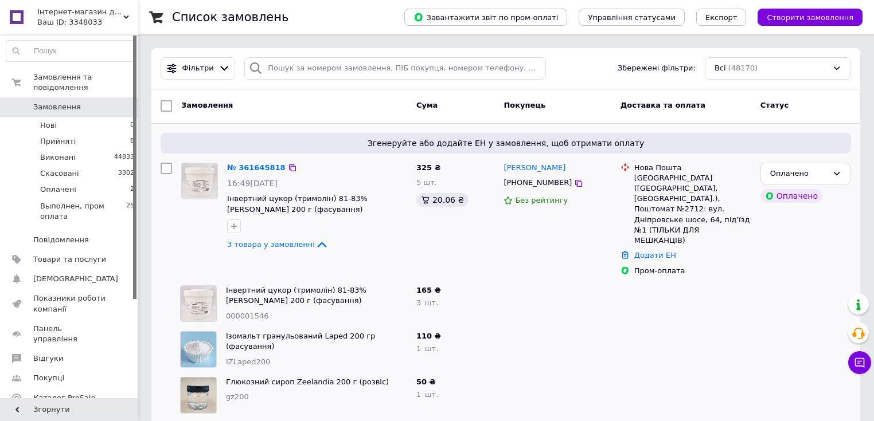
click at [251, 158] on div "№ 361645818 16:49[DATE] Інвертний цукор (тримолін) 81-83% [PERSON_NAME] 200 г (…" at bounding box center [316, 207] width 189 height 99
click at [253, 167] on link "№ 361645818" at bounding box center [256, 167] width 58 height 9
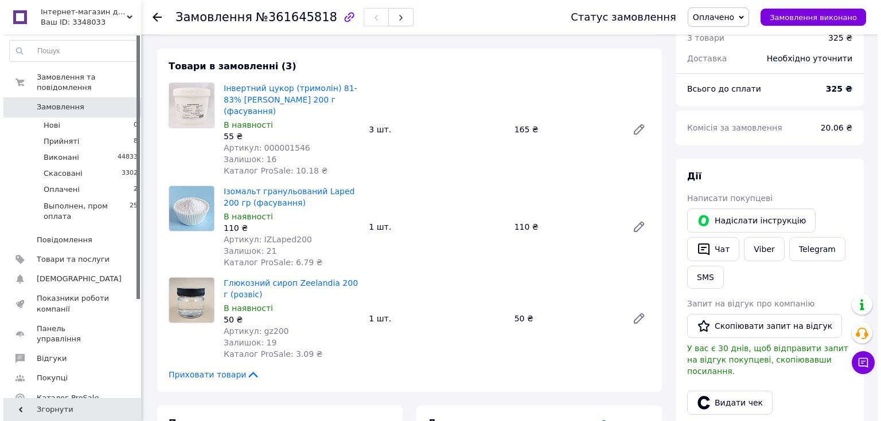
scroll to position [183, 0]
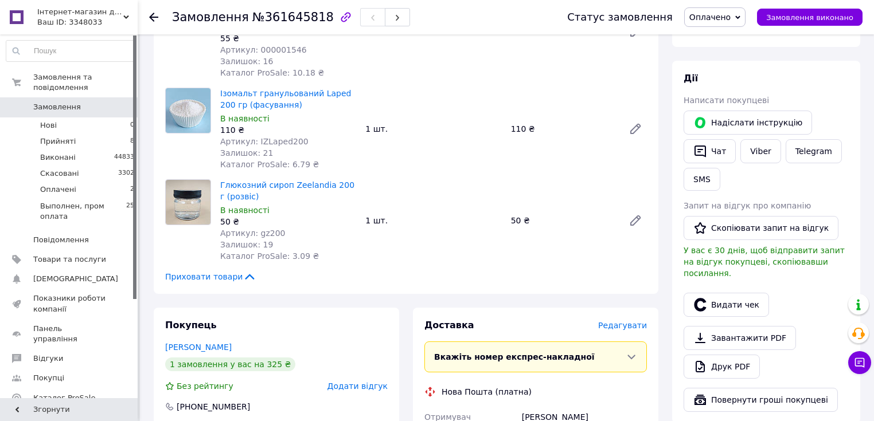
click at [615, 321] on span "Редагувати" at bounding box center [622, 325] width 49 height 9
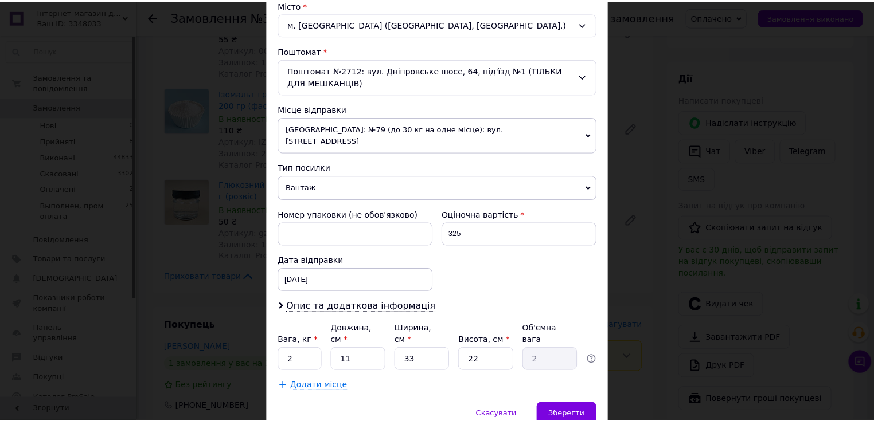
scroll to position [349, 0]
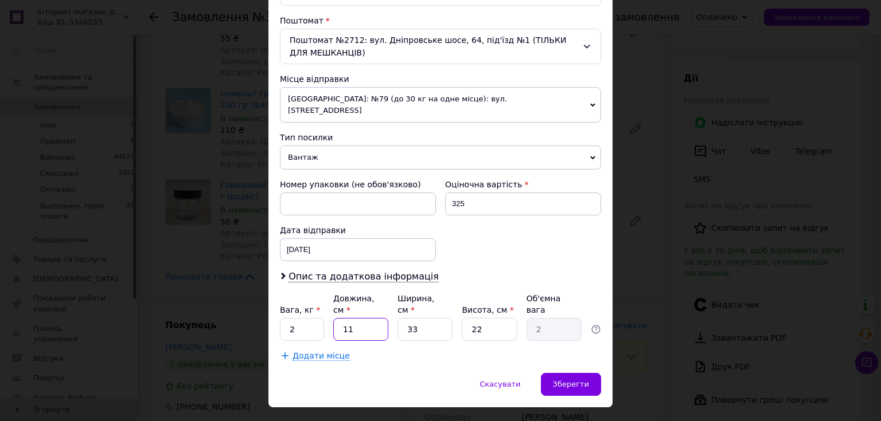
click at [347, 318] on input "11" at bounding box center [360, 329] width 55 height 23
type input "2"
type input "0.36"
type input "25"
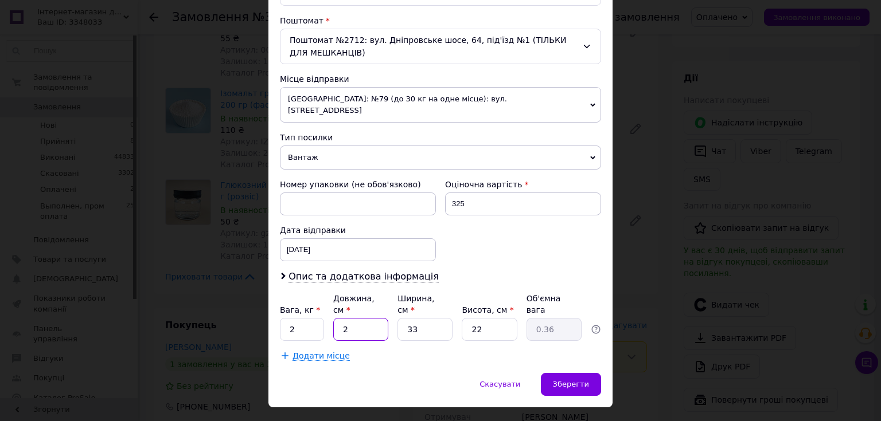
type input "4.54"
type input "25"
click at [406, 318] on input "33" at bounding box center [424, 329] width 55 height 23
type input "1"
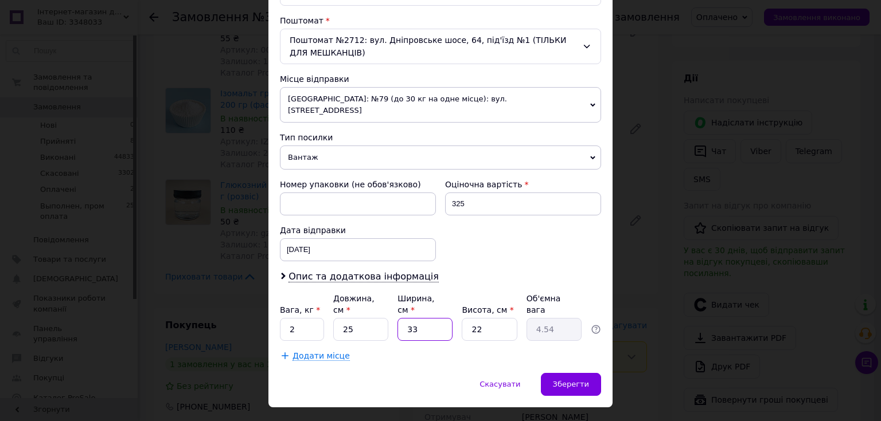
type input "0.14"
type input "17"
type input "2.34"
type input "17"
click at [468, 318] on input "22" at bounding box center [488, 329] width 55 height 23
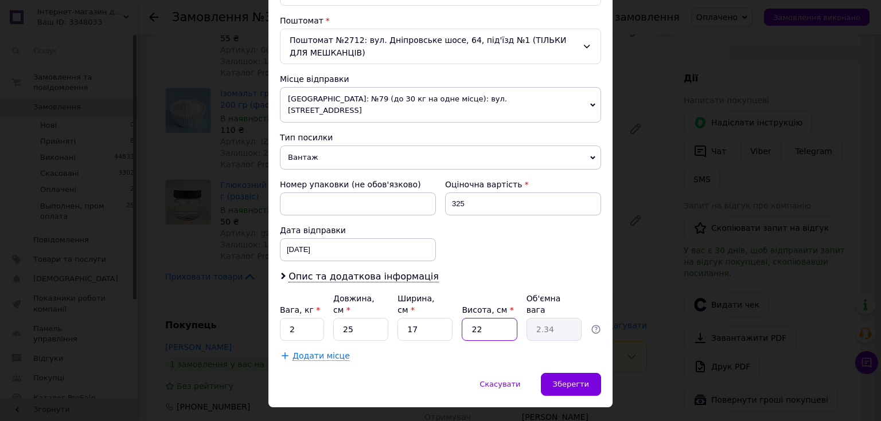
click at [468, 318] on input "22" at bounding box center [488, 329] width 55 height 23
type input "1"
type input "0.11"
type input "10"
type input "1.06"
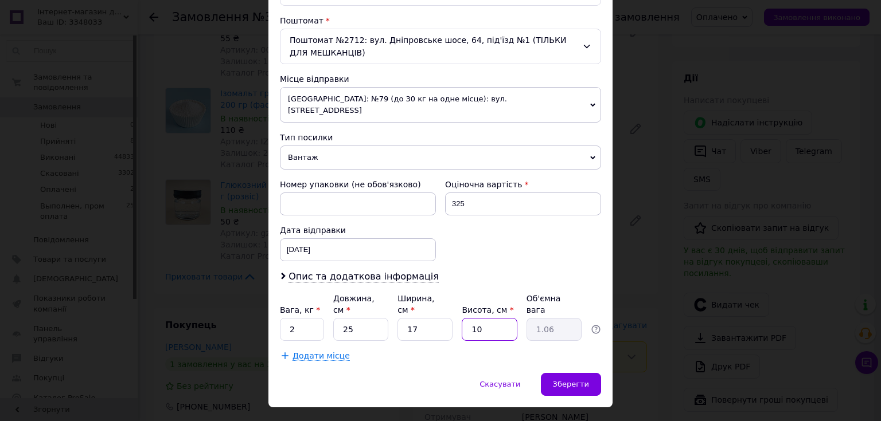
type input "10"
click at [293, 318] on input "2" at bounding box center [302, 329] width 44 height 23
type input "1.1"
click at [557, 373] on div "Зберегти" at bounding box center [571, 384] width 60 height 23
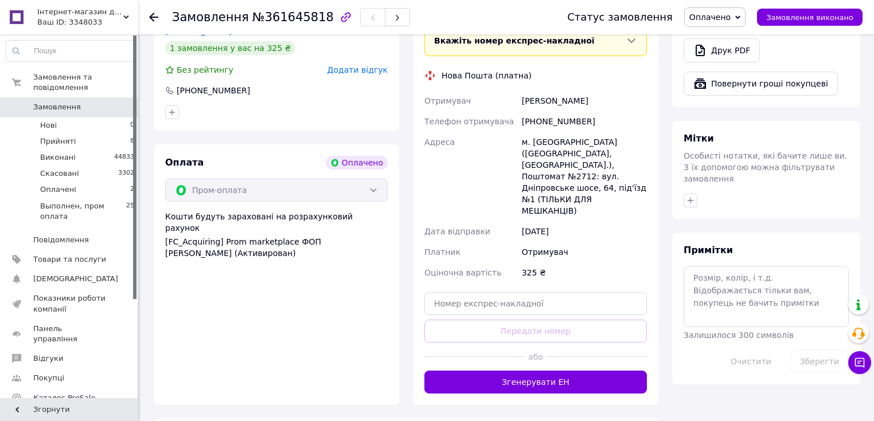
scroll to position [550, 0]
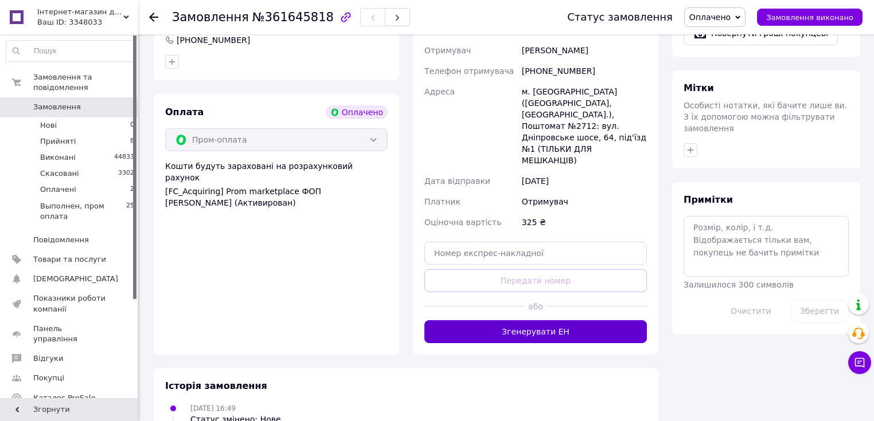
click at [545, 320] on button "Згенерувати ЕН" at bounding box center [535, 331] width 222 height 23
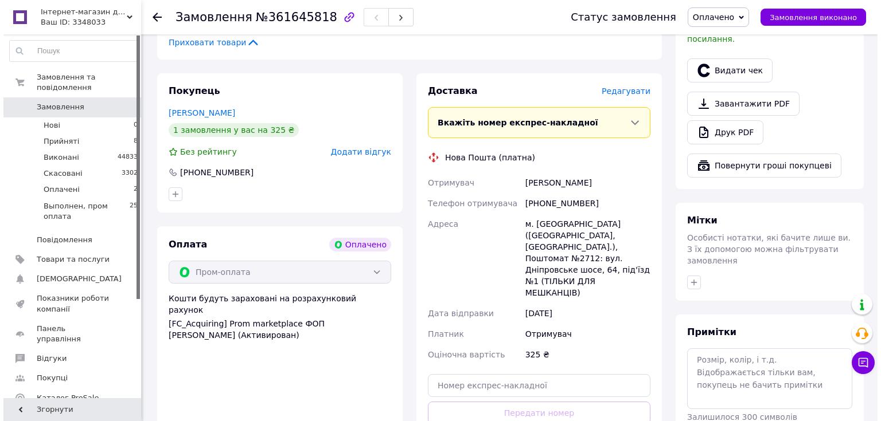
scroll to position [367, 0]
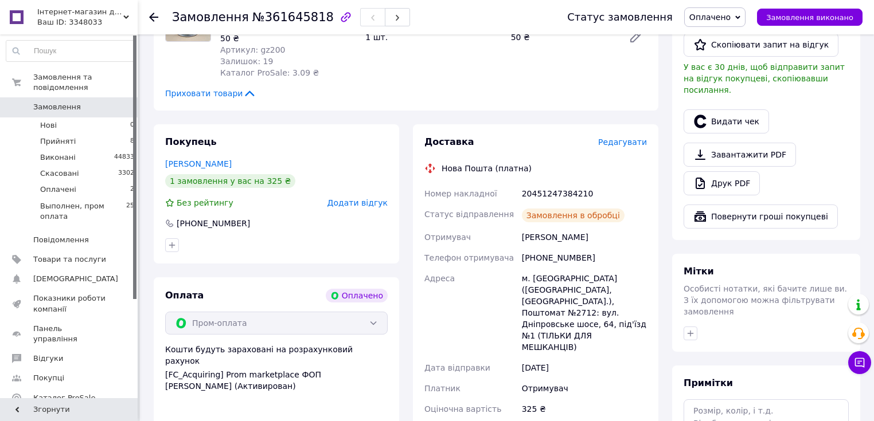
click at [544, 183] on div "20451247384210" at bounding box center [584, 193] width 130 height 21
copy div "20451247384210"
click at [713, 109] on button "Видати чек" at bounding box center [725, 121] width 85 height 24
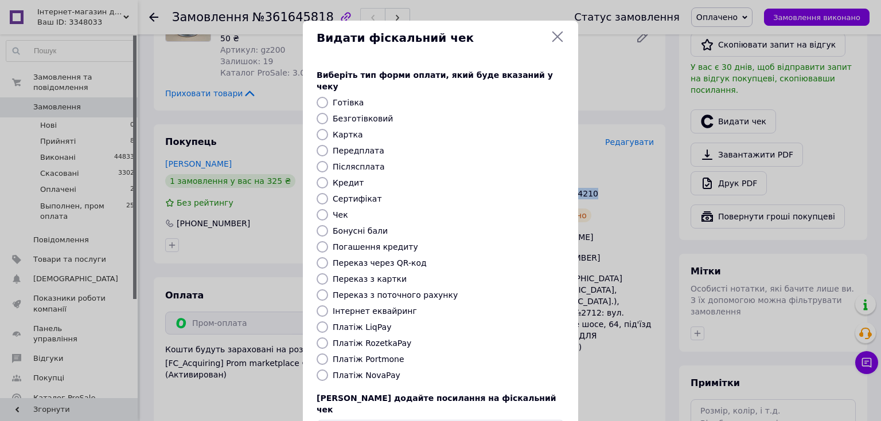
click at [322, 338] on input "Платіж RozetkaPay" at bounding box center [321, 343] width 11 height 11
radio input "true"
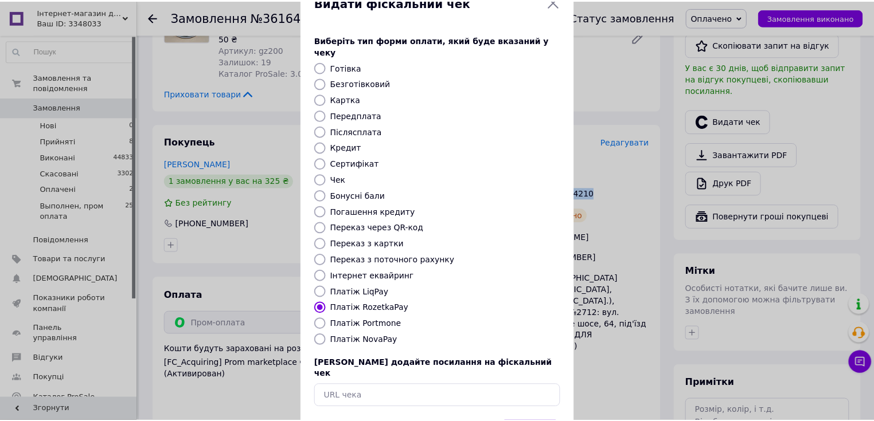
scroll to position [71, 0]
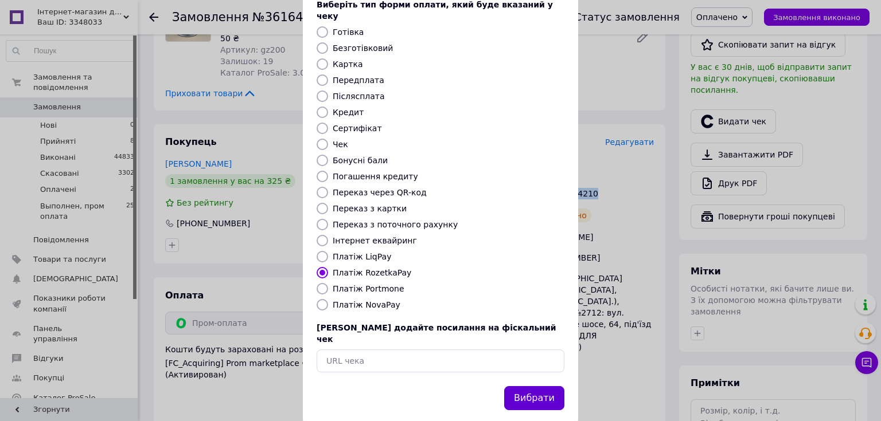
click at [522, 386] on button "Вибрати" at bounding box center [534, 398] width 60 height 25
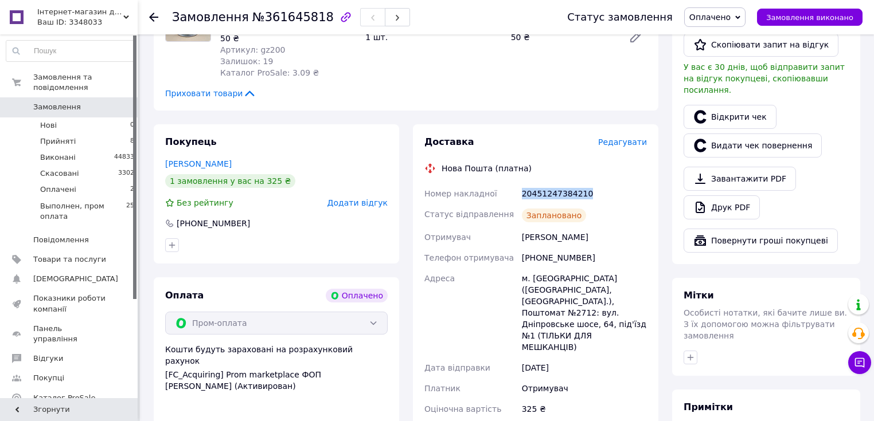
click at [730, 13] on span "Оплачено" at bounding box center [709, 17] width 41 height 9
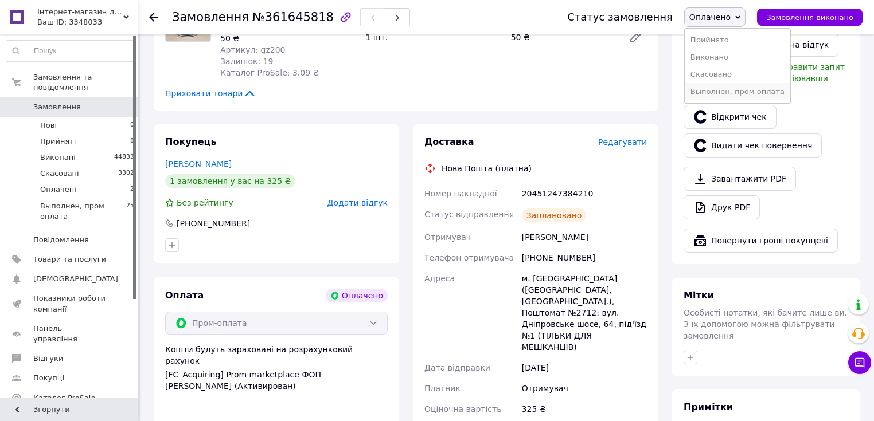
click at [745, 92] on li "Выполнен, пром оплата" at bounding box center [737, 91] width 105 height 17
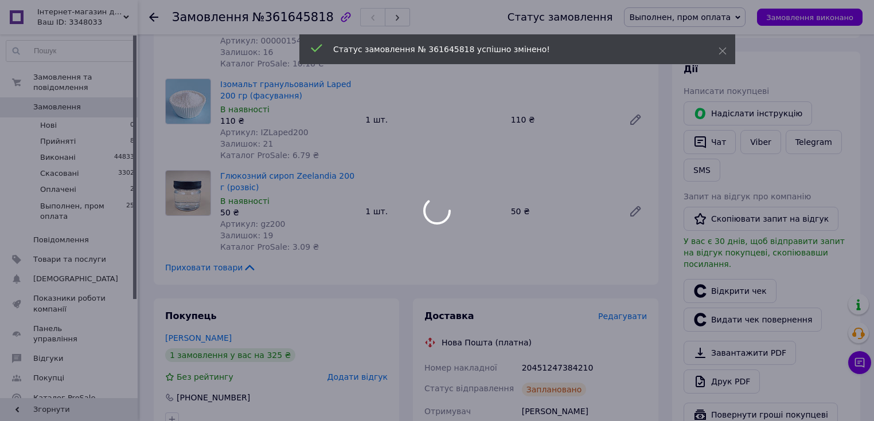
scroll to position [183, 0]
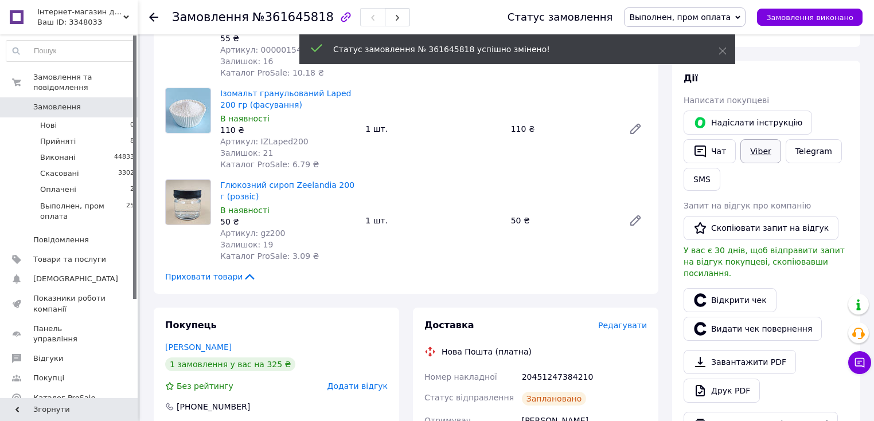
click at [757, 154] on link "Viber" at bounding box center [760, 151] width 40 height 24
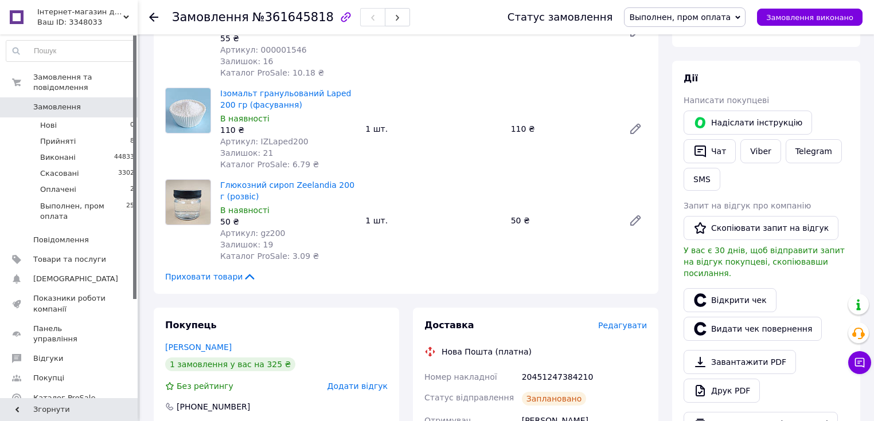
click at [65, 102] on span "Замовлення" at bounding box center [57, 107] width 48 height 10
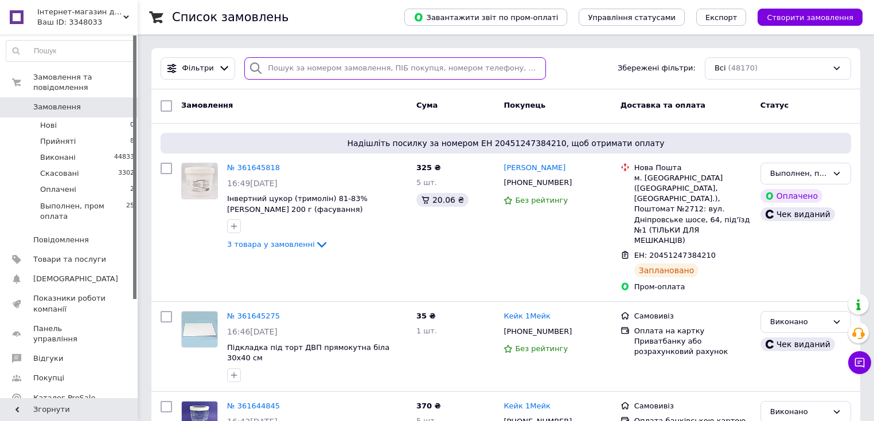
click at [282, 67] on input "search" at bounding box center [395, 68] width 302 height 22
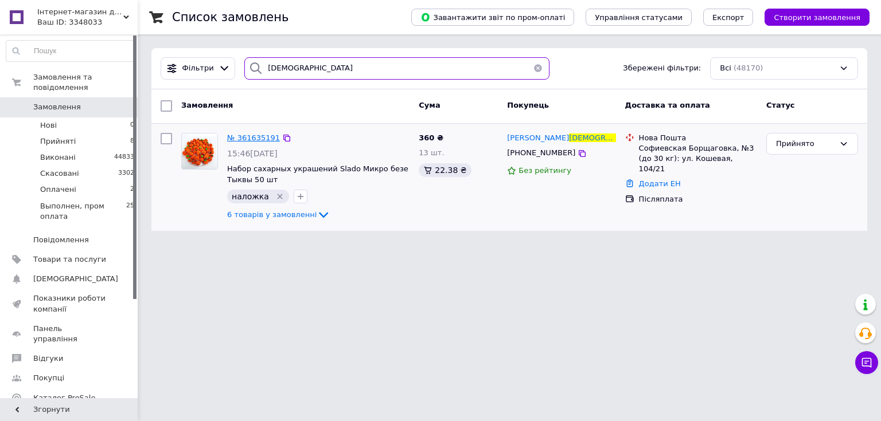
type input "тафінцева"
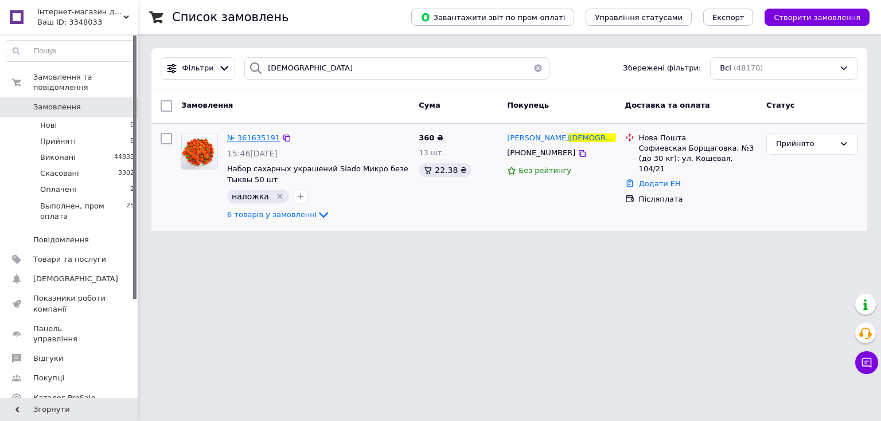
click at [248, 139] on span "№ 361635191" at bounding box center [253, 138] width 53 height 9
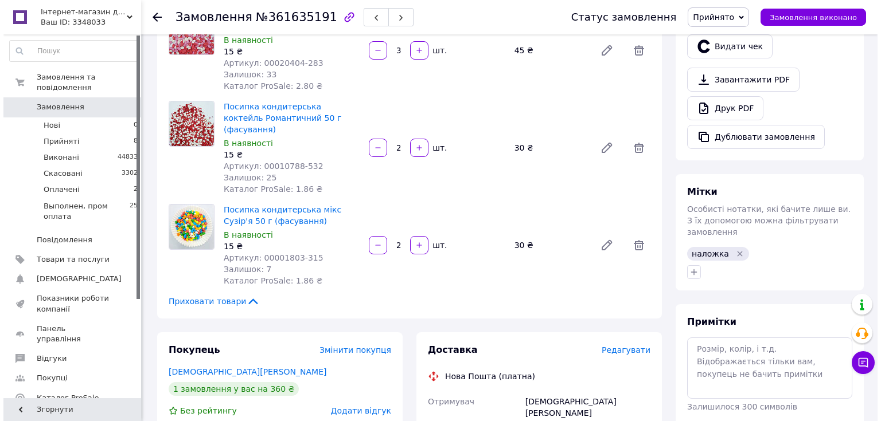
scroll to position [459, 0]
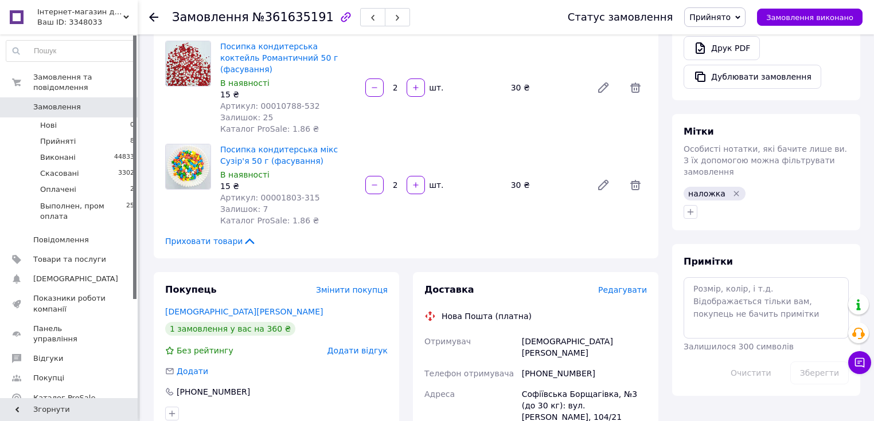
click at [624, 285] on span "Редагувати" at bounding box center [622, 289] width 49 height 9
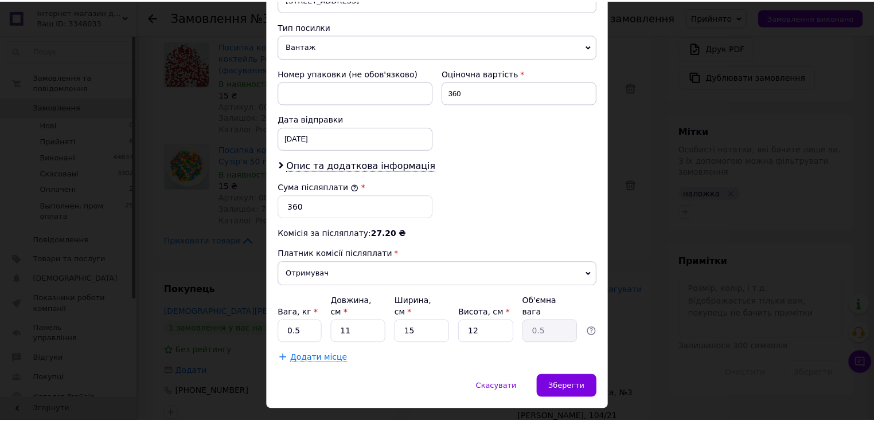
scroll to position [449, 0]
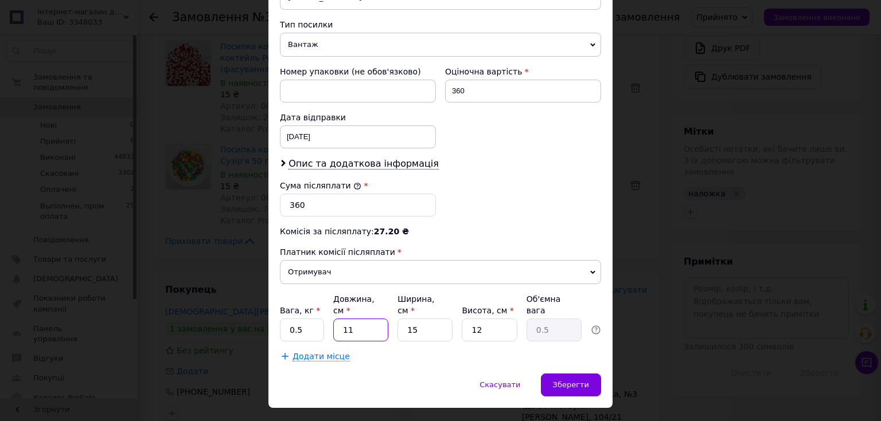
click at [348, 319] on input "11" at bounding box center [360, 330] width 55 height 23
type input "2"
type input "0.1"
type input "25"
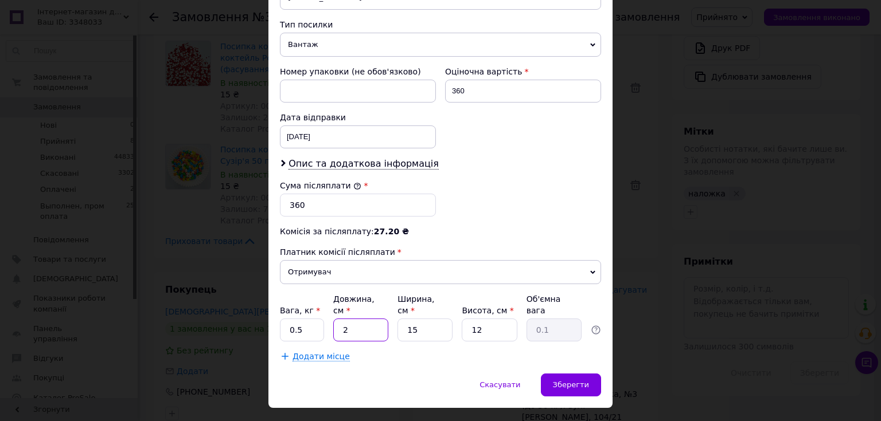
type input "1.13"
type input "25"
click at [418, 319] on input "15" at bounding box center [424, 330] width 55 height 23
type input "1"
type input "0.1"
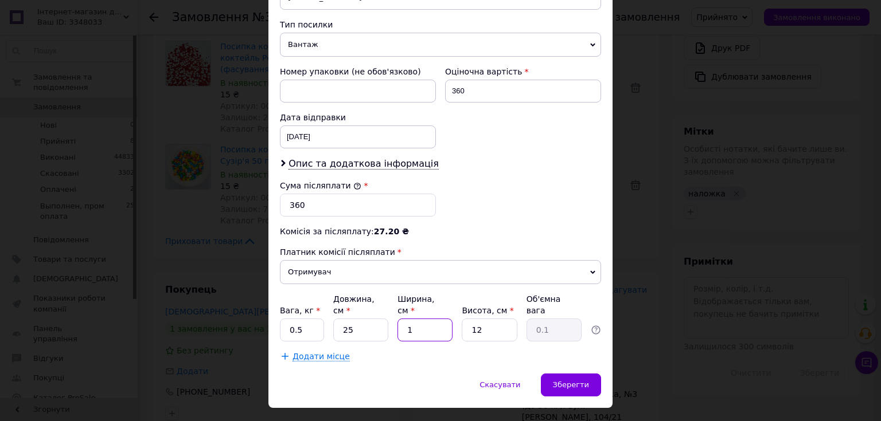
type input "17"
type input "1.27"
type input "17"
drag, startPoint x: 487, startPoint y: 296, endPoint x: 484, endPoint y: 302, distance: 6.9
click at [487, 319] on input "12" at bounding box center [488, 330] width 55 height 23
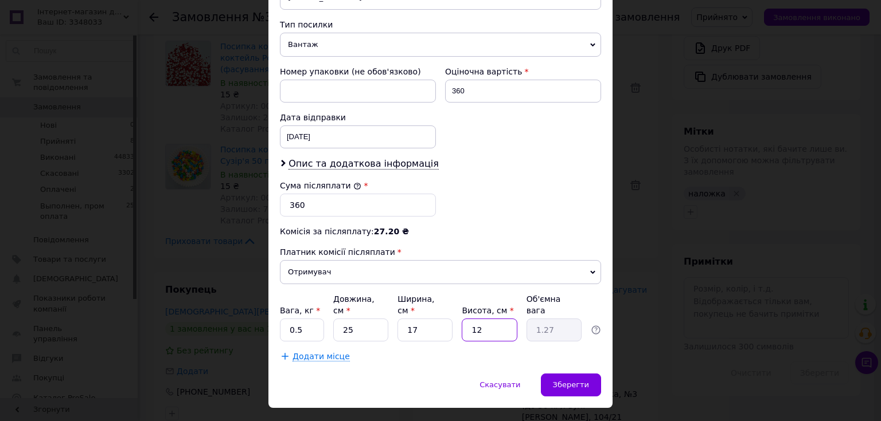
type input "1"
type input "0.11"
type input "10"
type input "1.06"
type input "10"
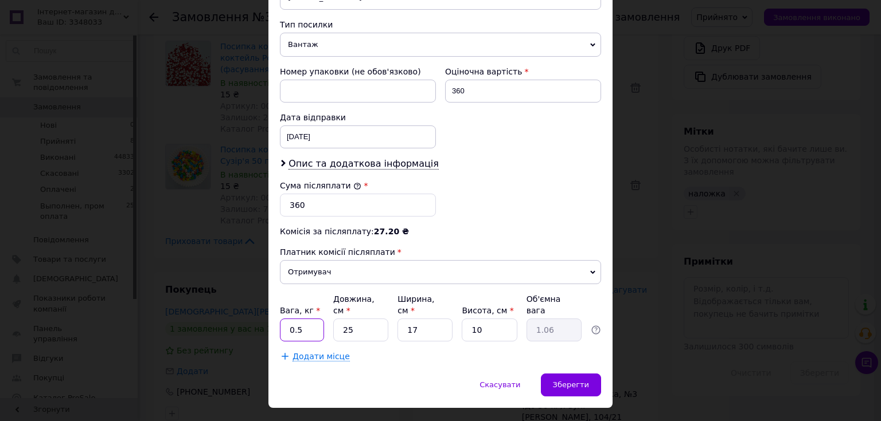
click at [288, 319] on input "0.5" at bounding box center [302, 330] width 44 height 23
type input "1.1"
click at [571, 381] on span "Зберегти" at bounding box center [571, 385] width 36 height 9
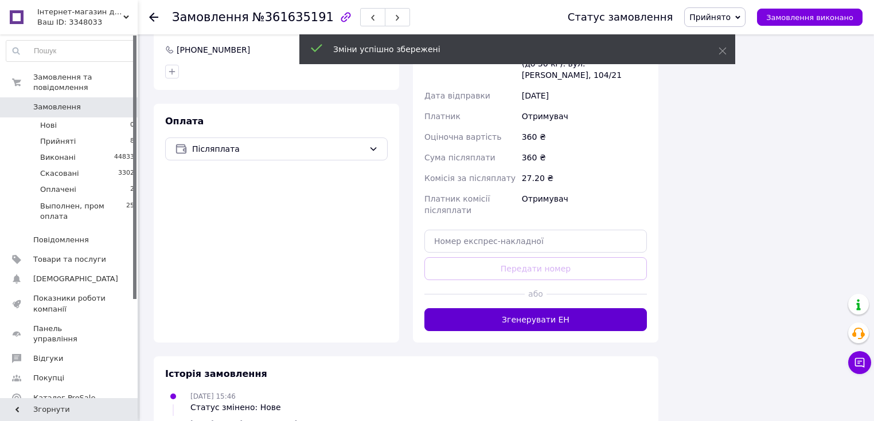
scroll to position [826, 0]
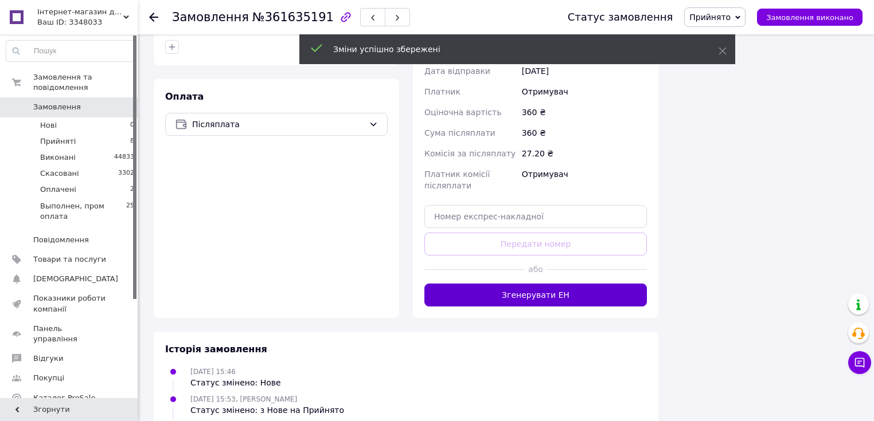
click at [507, 284] on button "Згенерувати ЕН" at bounding box center [535, 295] width 222 height 23
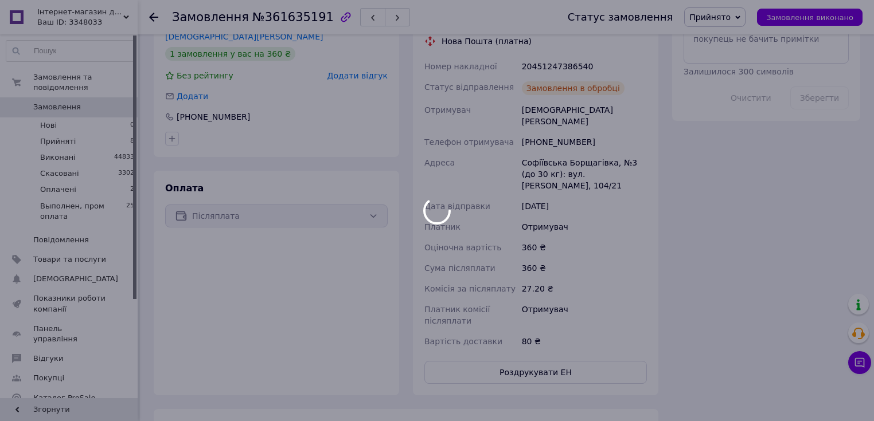
scroll to position [642, 0]
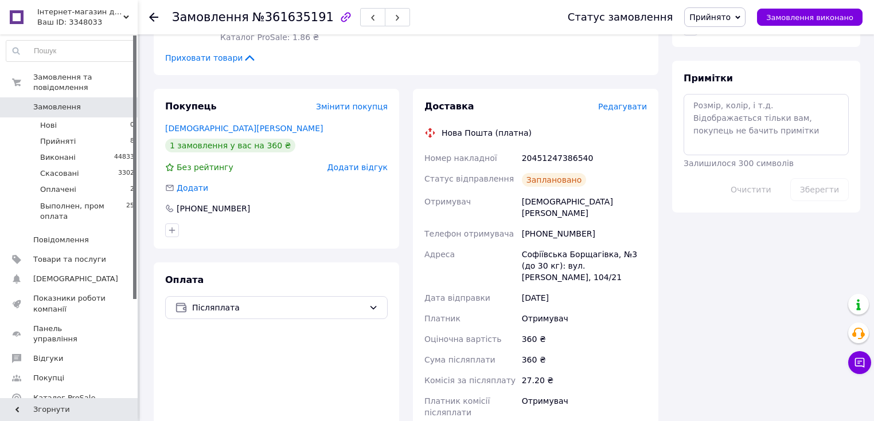
click at [545, 148] on div "20451247386540" at bounding box center [584, 158] width 130 height 21
copy div "20451247386540"
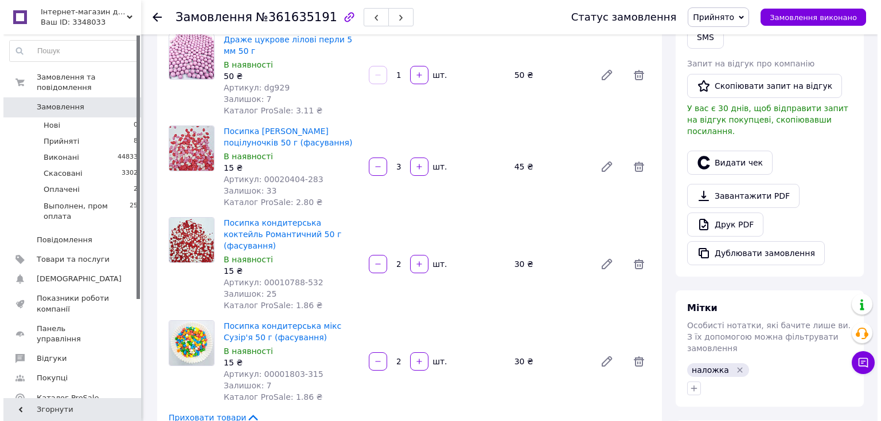
scroll to position [275, 0]
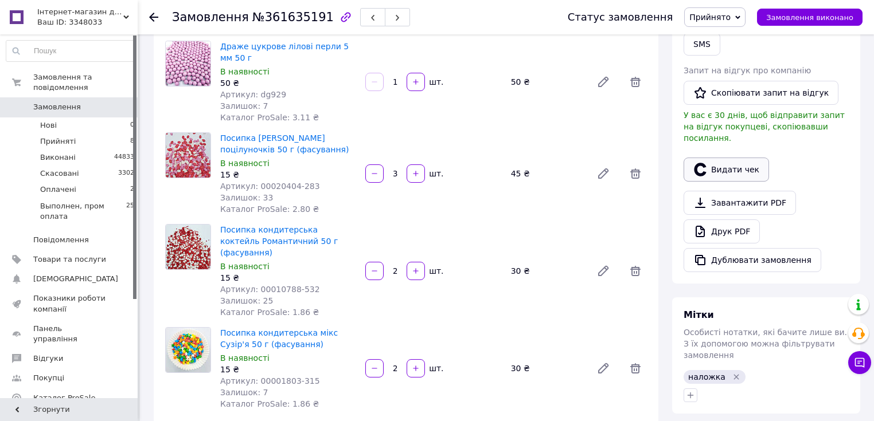
click at [718, 161] on button "Видати чек" at bounding box center [725, 170] width 85 height 24
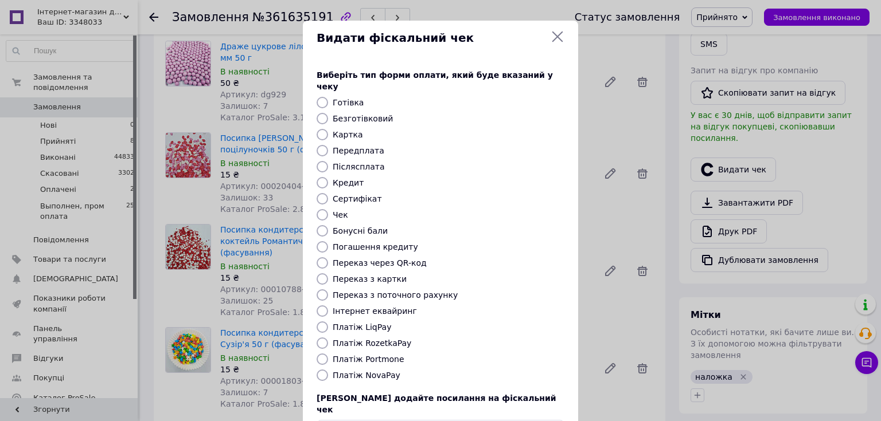
click at [319, 161] on input "Післясплата" at bounding box center [321, 166] width 11 height 11
radio input "true"
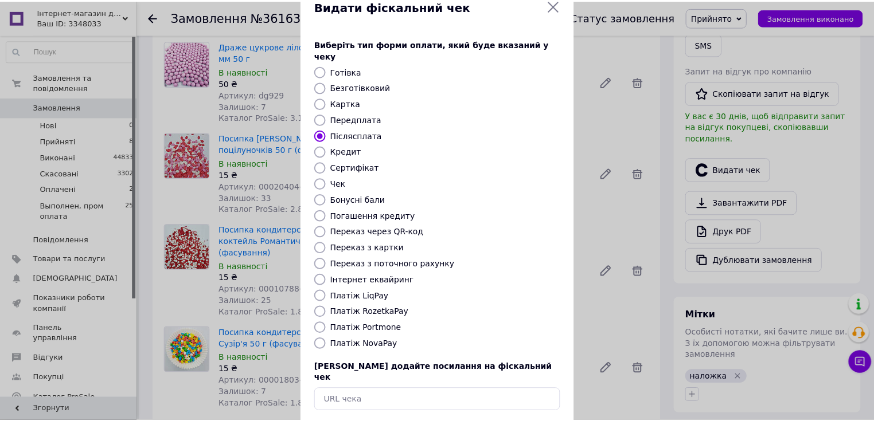
scroll to position [71, 0]
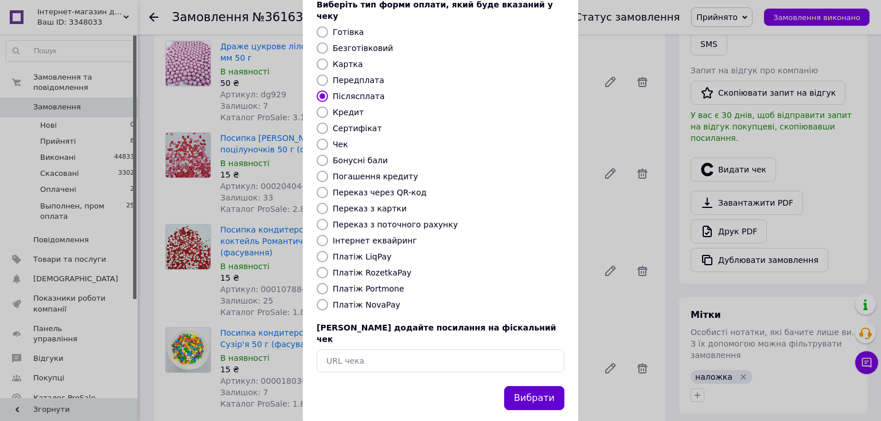
click at [522, 386] on button "Вибрати" at bounding box center [534, 398] width 60 height 25
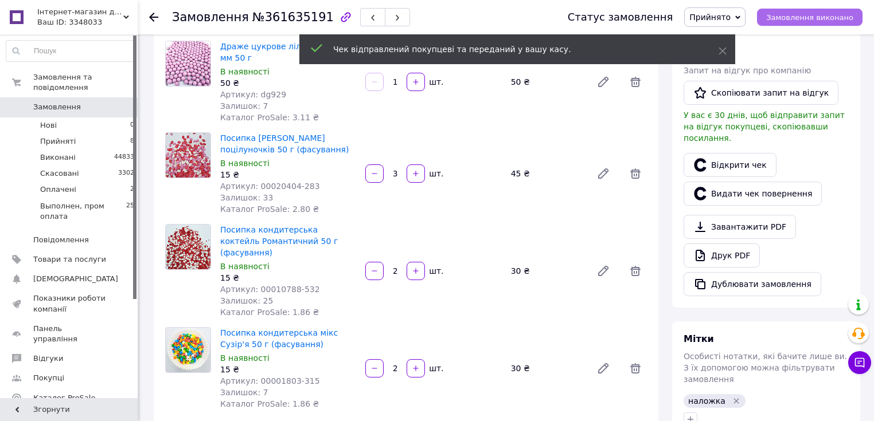
click at [804, 16] on span "Замовлення виконано" at bounding box center [809, 17] width 87 height 9
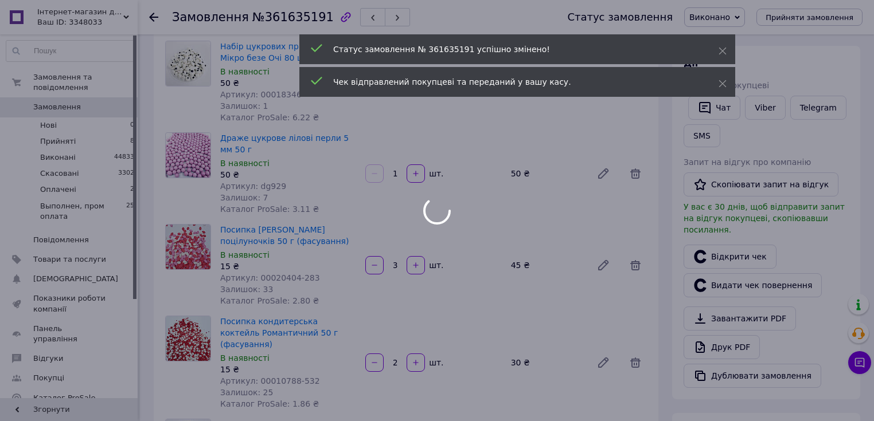
scroll to position [183, 0]
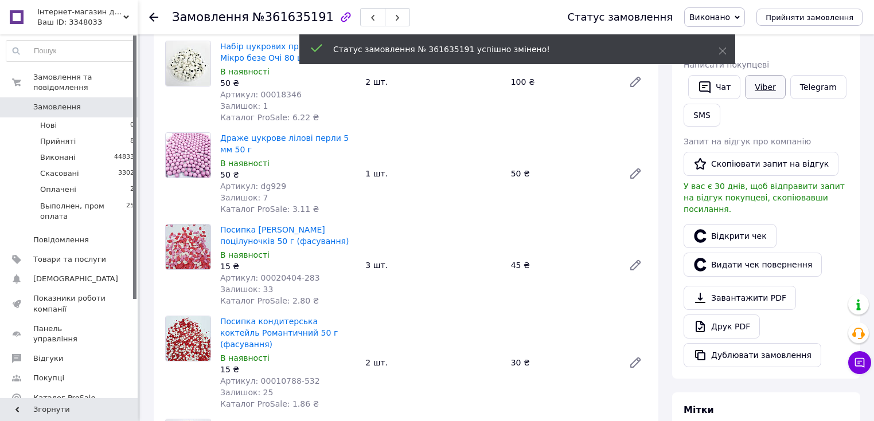
click at [761, 88] on link "Viber" at bounding box center [765, 87] width 40 height 24
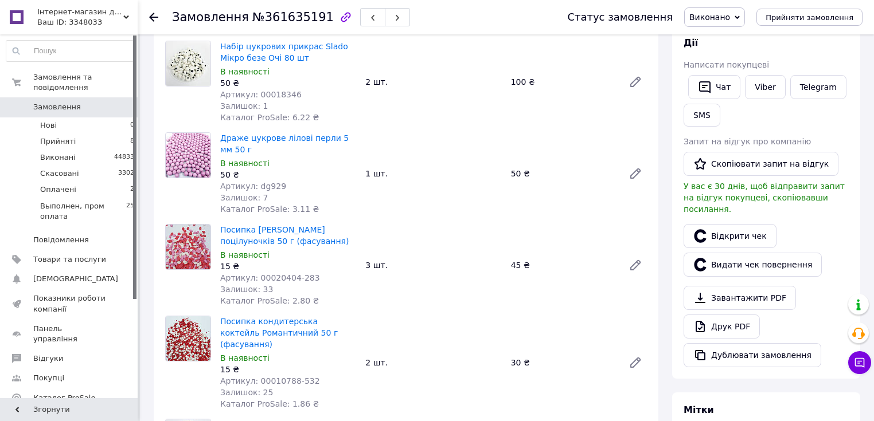
click at [699, 118] on button "SMS" at bounding box center [701, 115] width 37 height 23
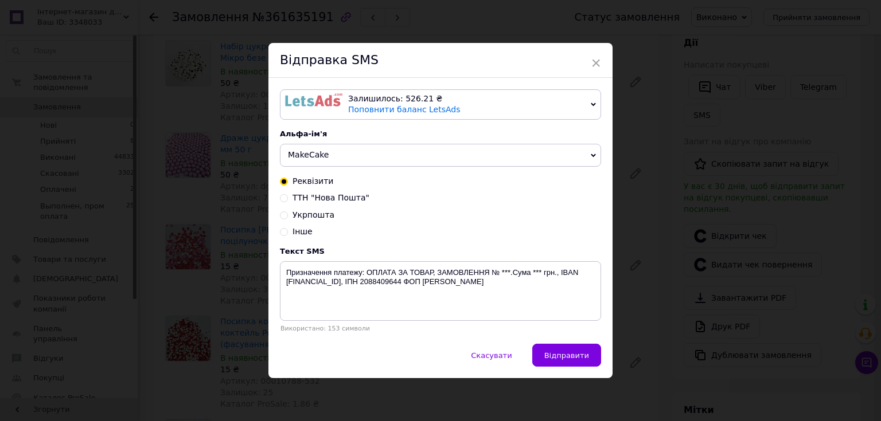
click at [282, 201] on input "ТТН "Нова Пошта"" at bounding box center [284, 197] width 8 height 8
radio input "true"
radio input "false"
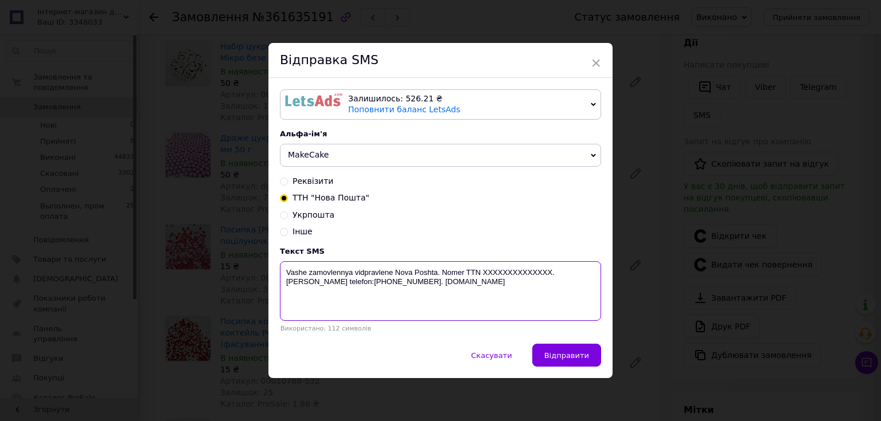
drag, startPoint x: 549, startPoint y: 273, endPoint x: 482, endPoint y: 273, distance: 66.5
click at [482, 273] on textarea "Vashe zamovlennya vidpravlene Nova Poshta. Nomer TTN XXXXXXXXXXXXXX. Nash telef…" at bounding box center [440, 291] width 321 height 60
paste textarea "20451247386540"
type textarea "Vashe zamovlennya vidpravlene Nova Poshta. Nomer TTN 20451247386540. Nash telef…"
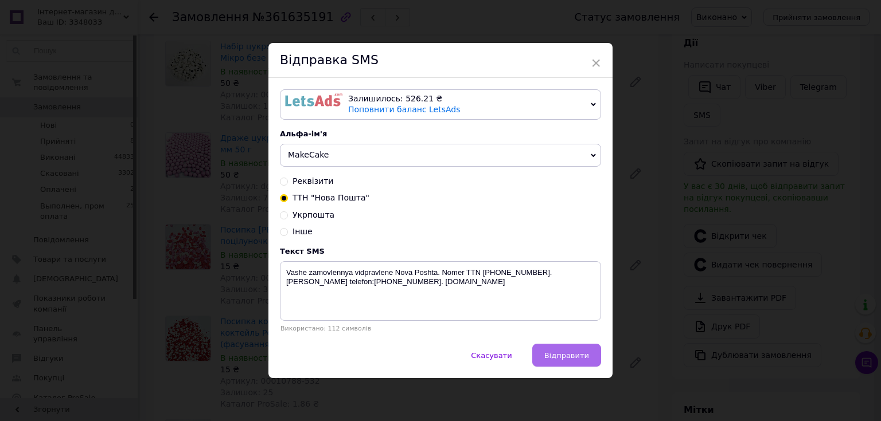
click at [558, 353] on span "Відправити" at bounding box center [566, 355] width 45 height 9
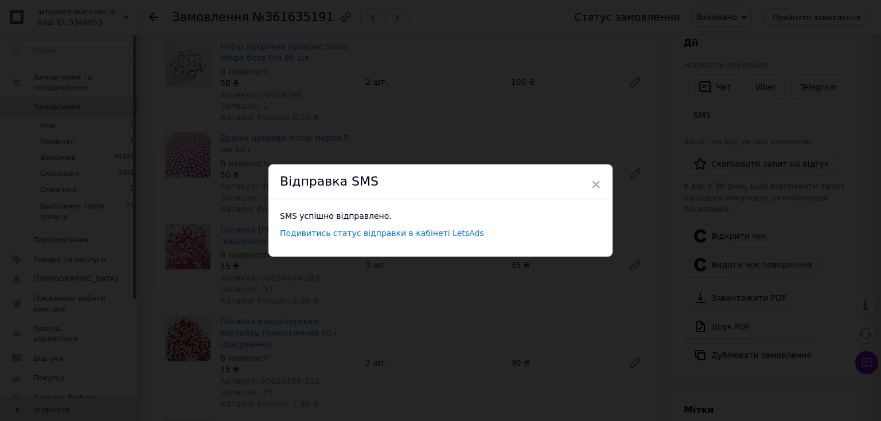
click at [662, 277] on div "× Відправка SMS SMS успішно відправлено. Подивитись статус відправки в кабінеті…" at bounding box center [440, 210] width 881 height 421
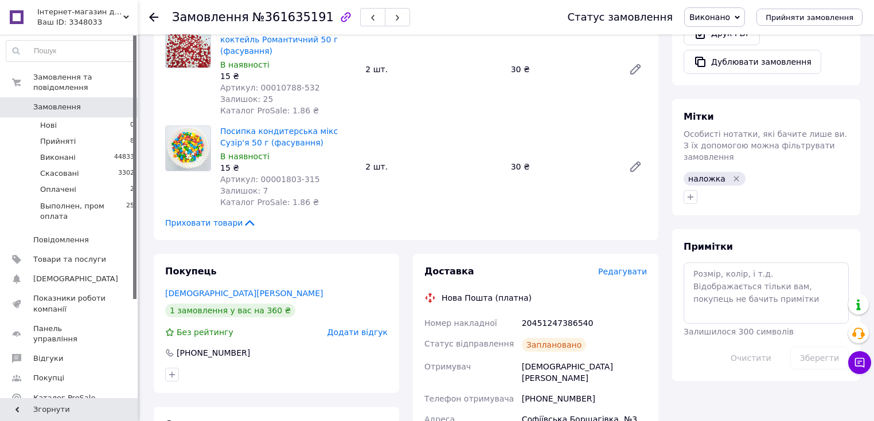
scroll to position [550, 0]
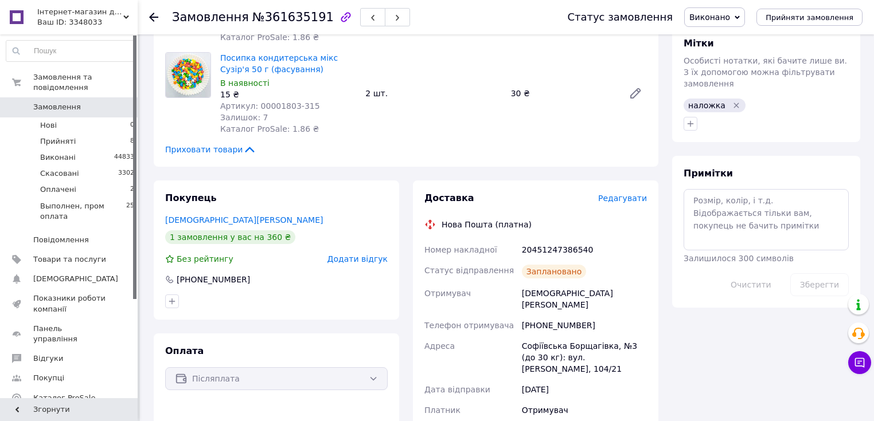
click at [93, 102] on span "Замовлення" at bounding box center [69, 107] width 73 height 10
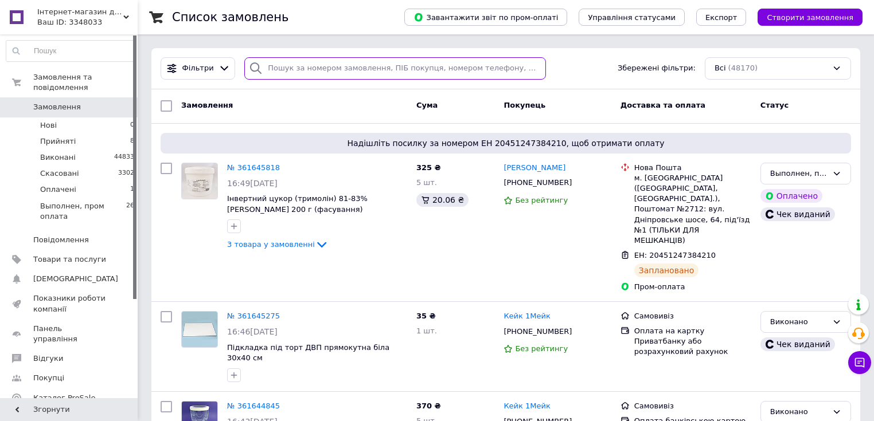
click at [331, 74] on input "search" at bounding box center [395, 68] width 302 height 22
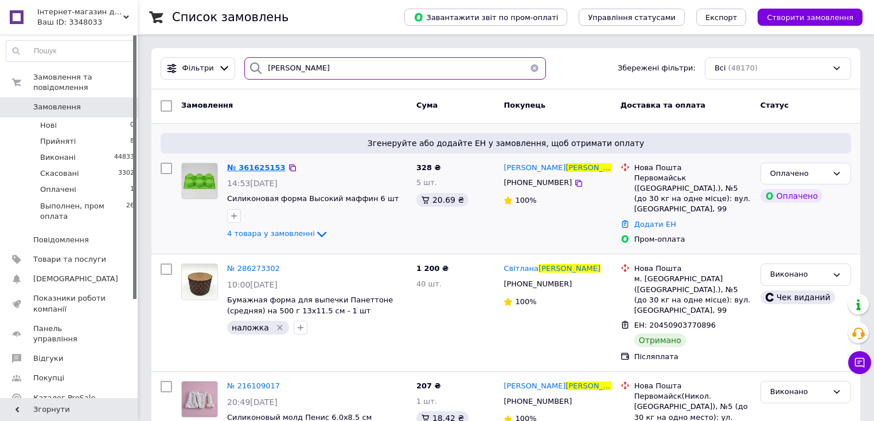
type input "савчак"
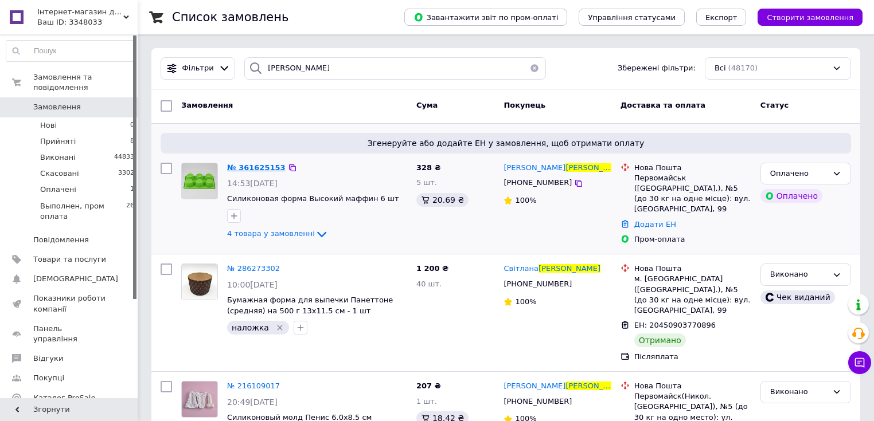
click at [255, 166] on span "№ 361625153" at bounding box center [256, 167] width 58 height 9
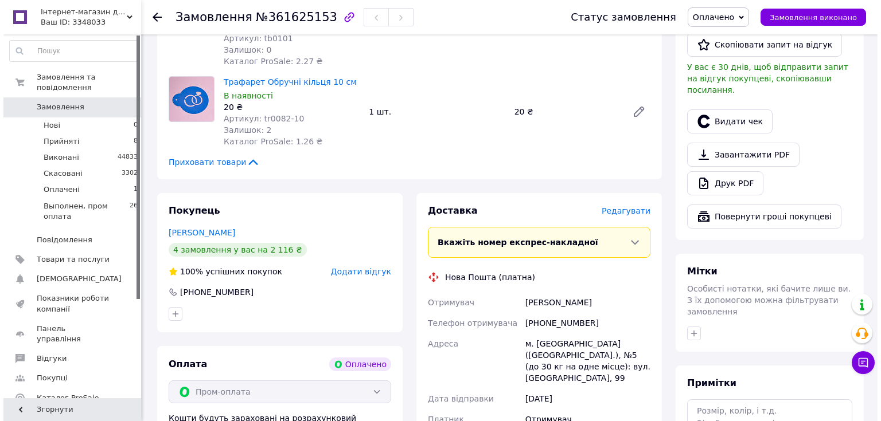
scroll to position [459, 0]
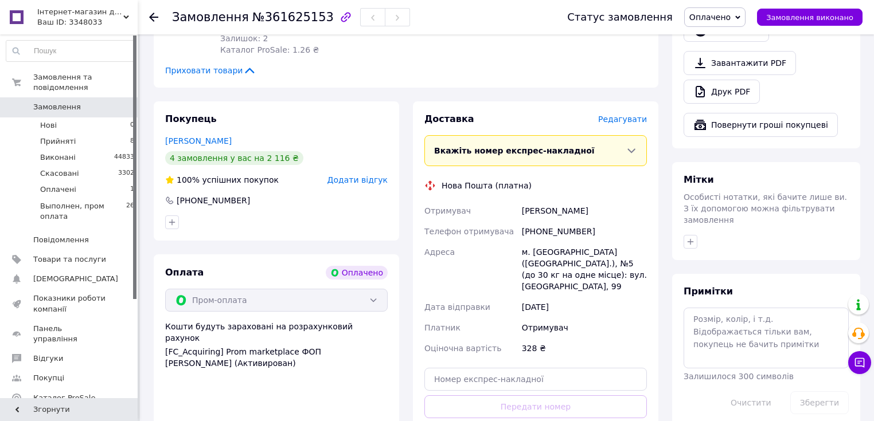
click at [631, 120] on span "Редагувати" at bounding box center [622, 119] width 49 height 9
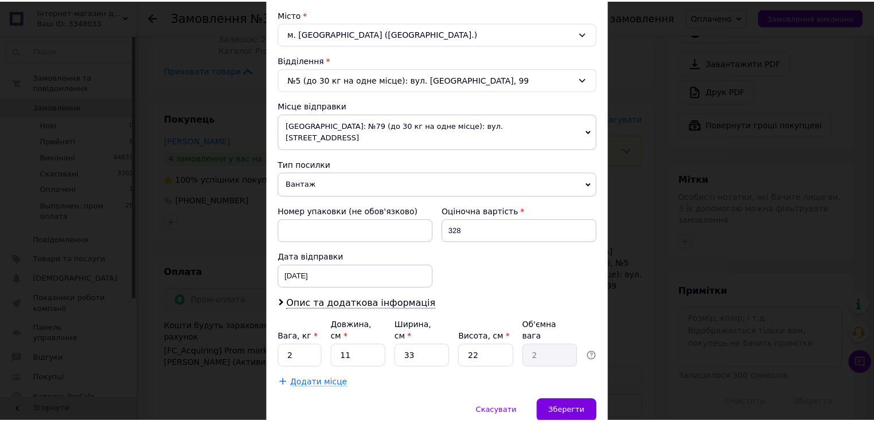
scroll to position [337, 0]
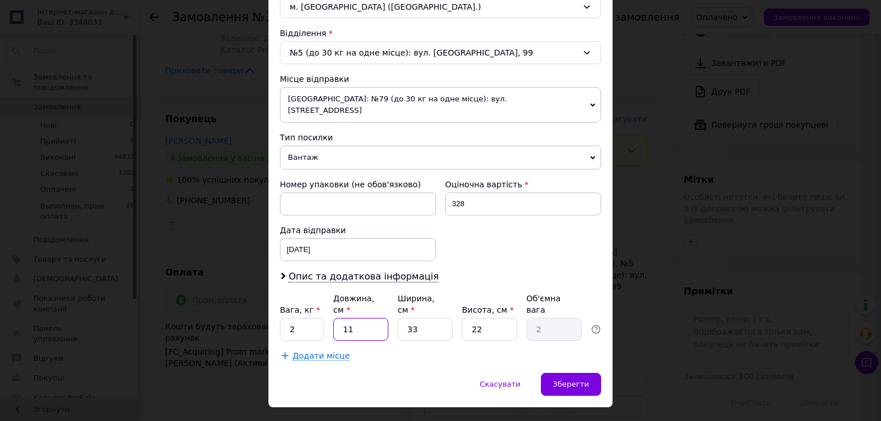
click at [348, 318] on input "11" at bounding box center [360, 329] width 55 height 23
type input "3"
type input "0.54"
type input "34"
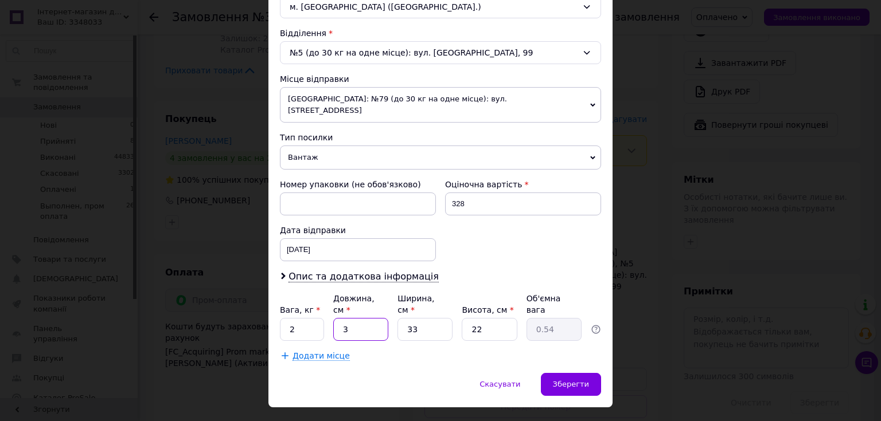
type input "6.17"
type input "34"
click at [408, 318] on input "33" at bounding box center [424, 329] width 55 height 23
type input "2"
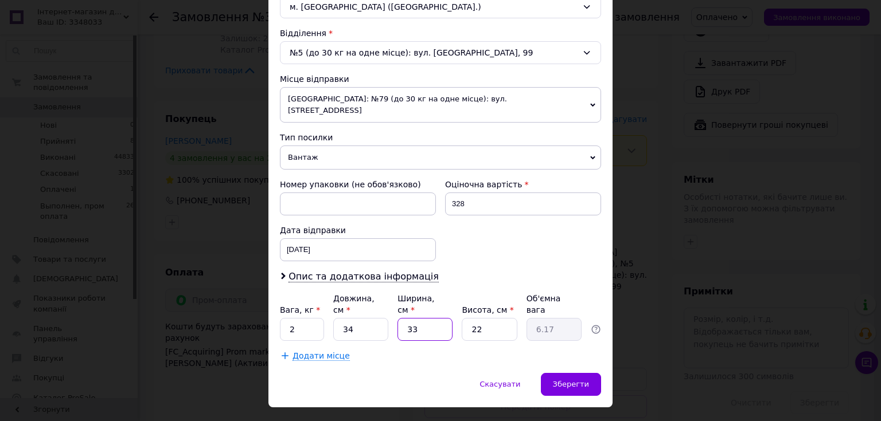
type input "0.37"
type input "22"
type input "4.11"
type input "22"
click at [470, 318] on input "22" at bounding box center [488, 329] width 55 height 23
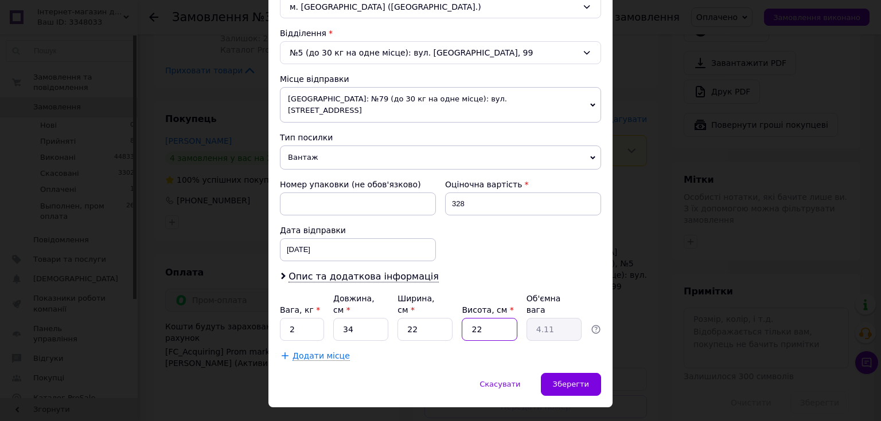
click at [470, 318] on input "22" at bounding box center [488, 329] width 55 height 23
type input "1"
type input "0.19"
type input "10"
type input "1.87"
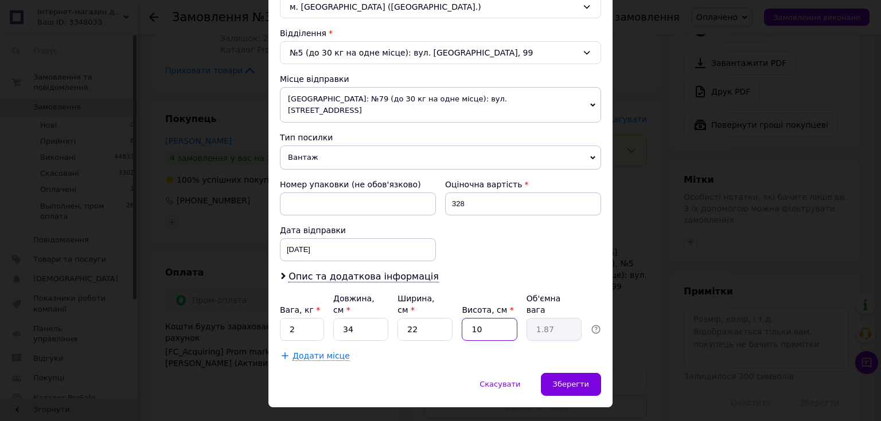
type input "10"
click at [294, 318] on input "2" at bounding box center [302, 329] width 44 height 23
click at [287, 318] on input "2" at bounding box center [302, 329] width 44 height 23
type input "1.9"
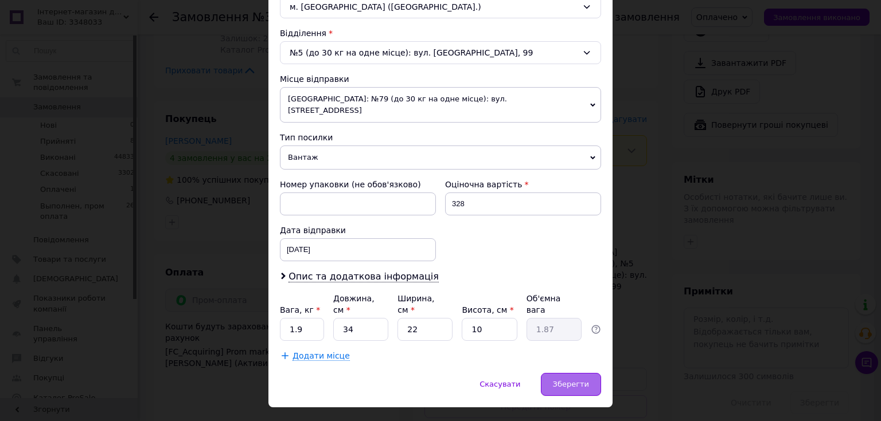
click at [563, 373] on div "Зберегти" at bounding box center [571, 384] width 60 height 23
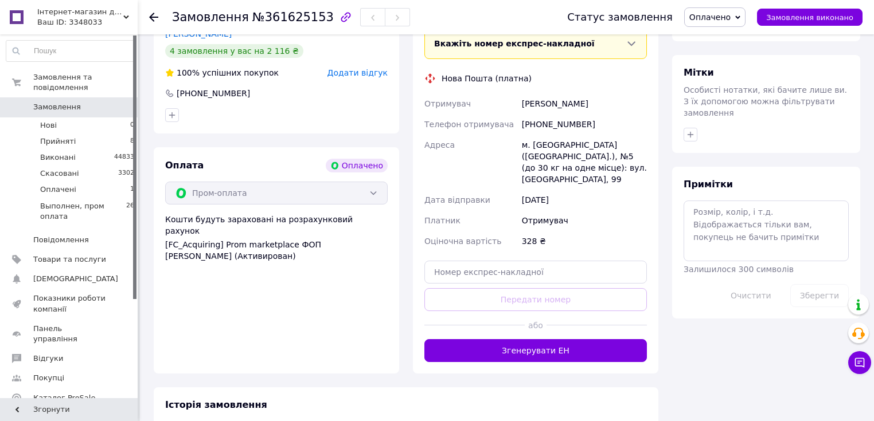
scroll to position [596, 0]
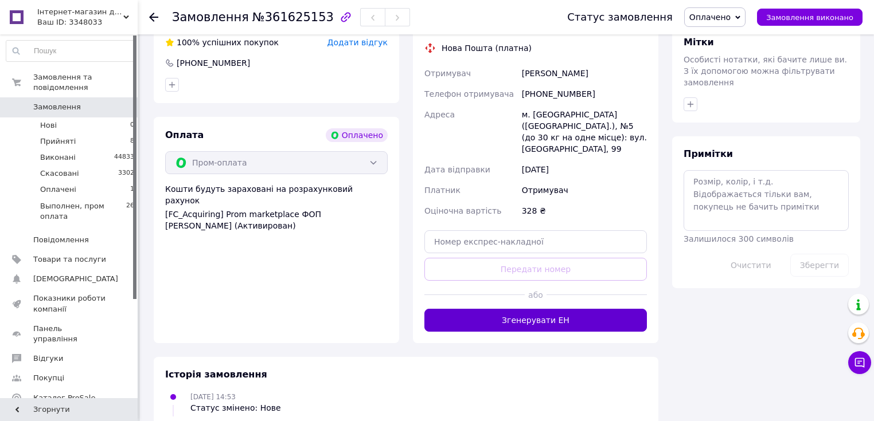
click at [510, 318] on button "Згенерувати ЕН" at bounding box center [535, 320] width 222 height 23
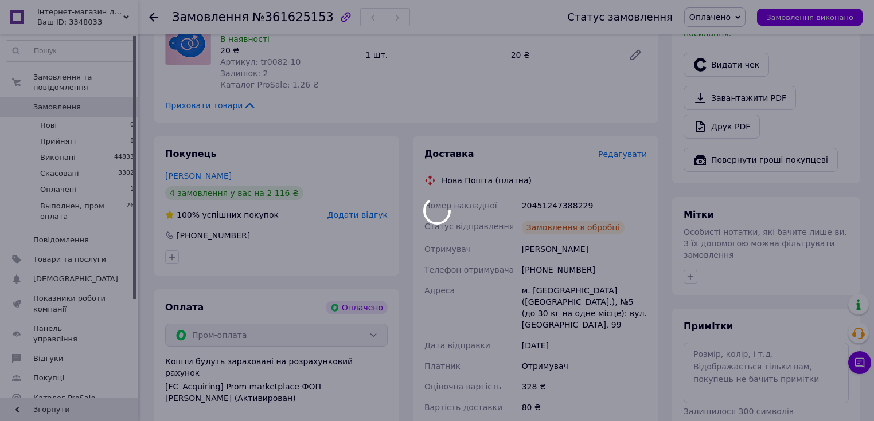
scroll to position [413, 0]
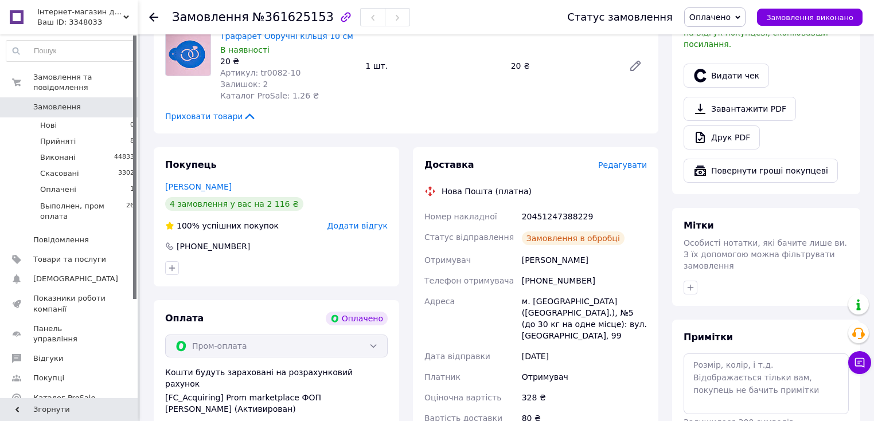
click at [550, 214] on div "20451247388229" at bounding box center [584, 216] width 130 height 21
copy div "20451247388229"
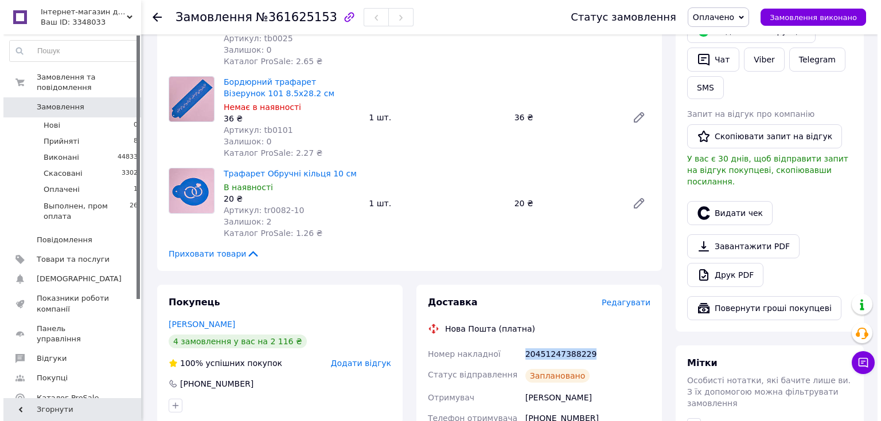
scroll to position [275, 0]
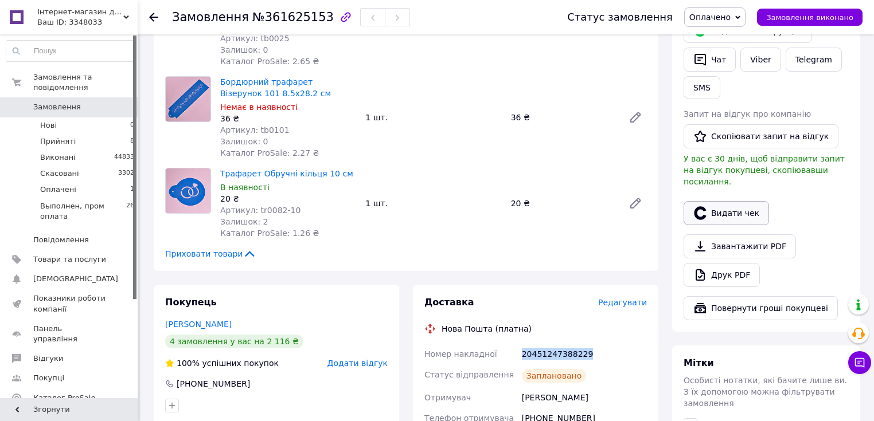
click at [727, 204] on button "Видати чек" at bounding box center [725, 213] width 85 height 24
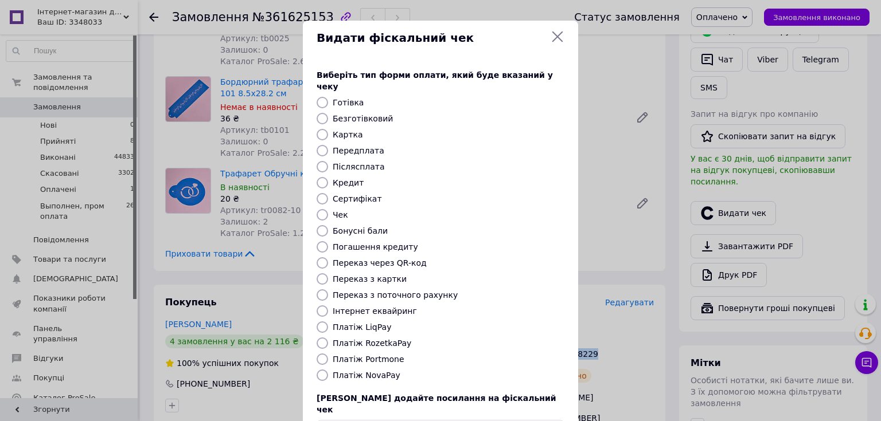
click at [318, 338] on input "Платіж RozetkaPay" at bounding box center [321, 343] width 11 height 11
radio input "true"
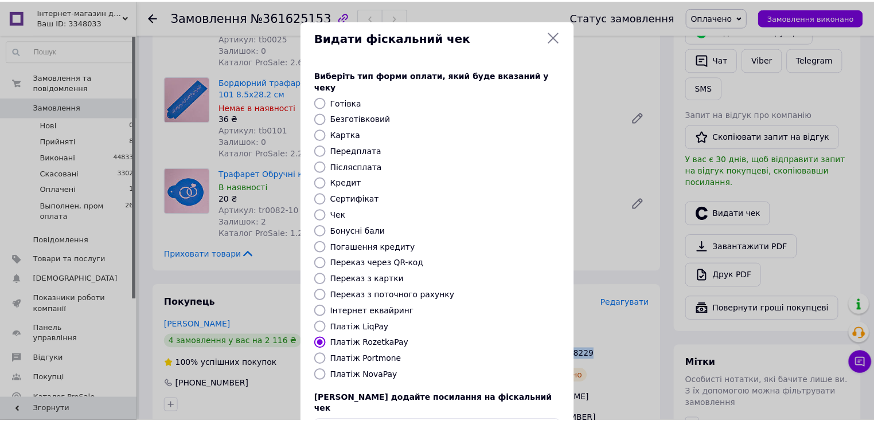
scroll to position [46, 0]
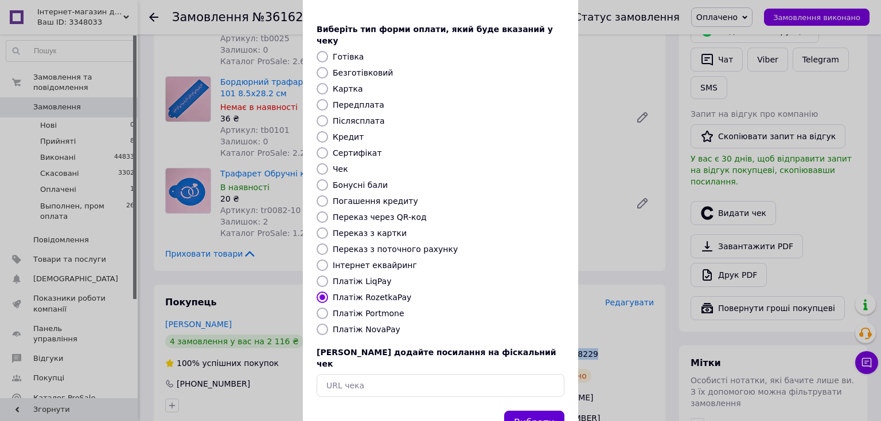
click at [545, 411] on button "Вибрати" at bounding box center [534, 423] width 60 height 25
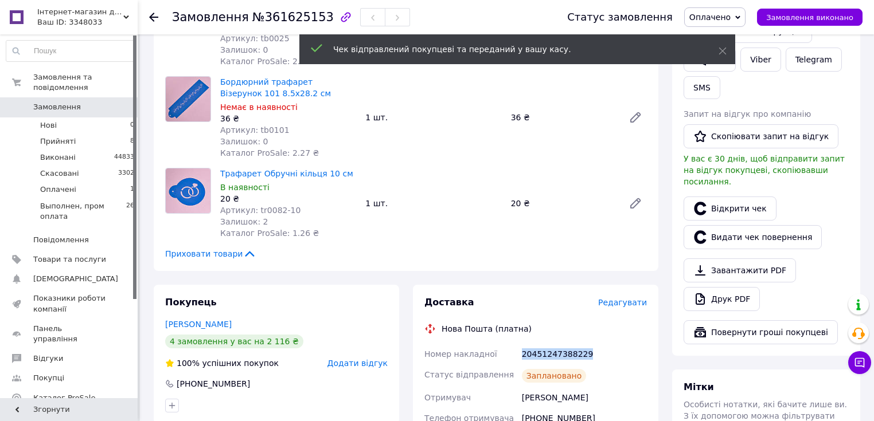
click at [718, 17] on span "Оплачено" at bounding box center [709, 17] width 41 height 9
click at [746, 89] on li "Выполнен, пром оплата" at bounding box center [737, 91] width 105 height 17
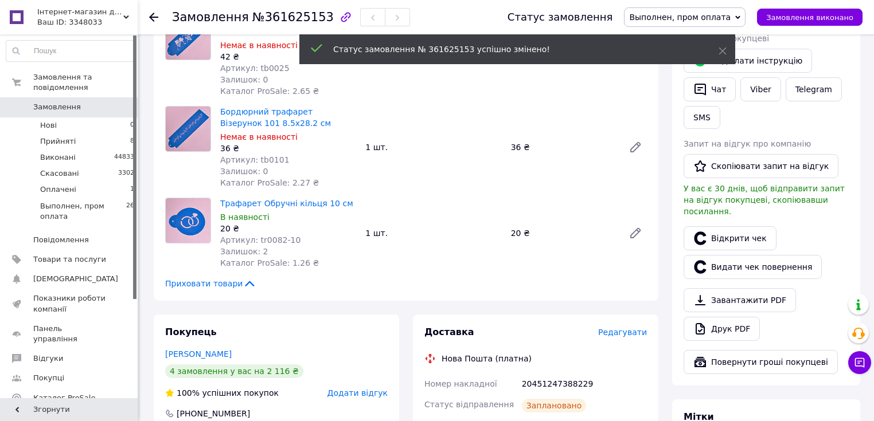
scroll to position [229, 0]
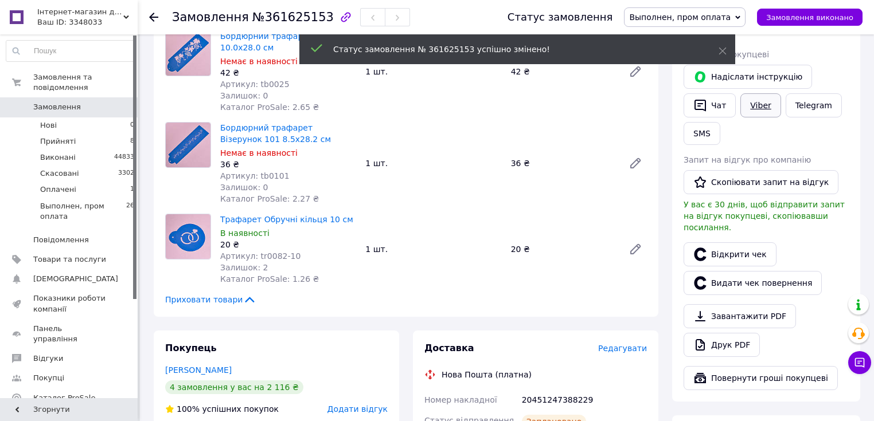
click at [756, 108] on link "Viber" at bounding box center [760, 105] width 40 height 24
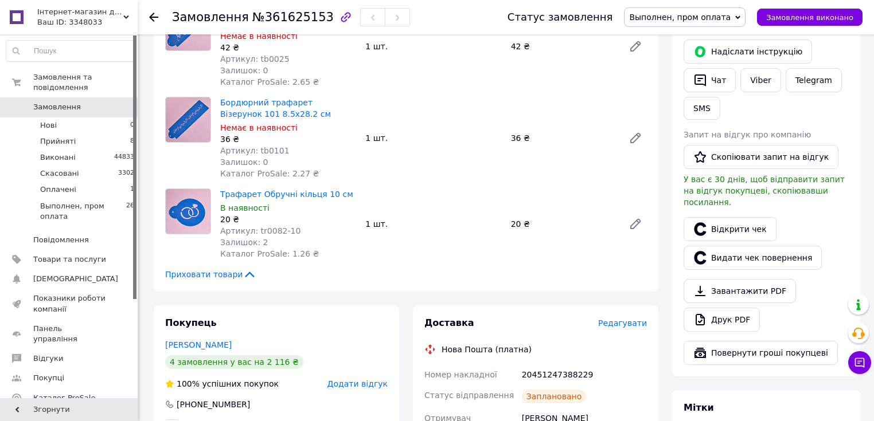
scroll to position [275, 0]
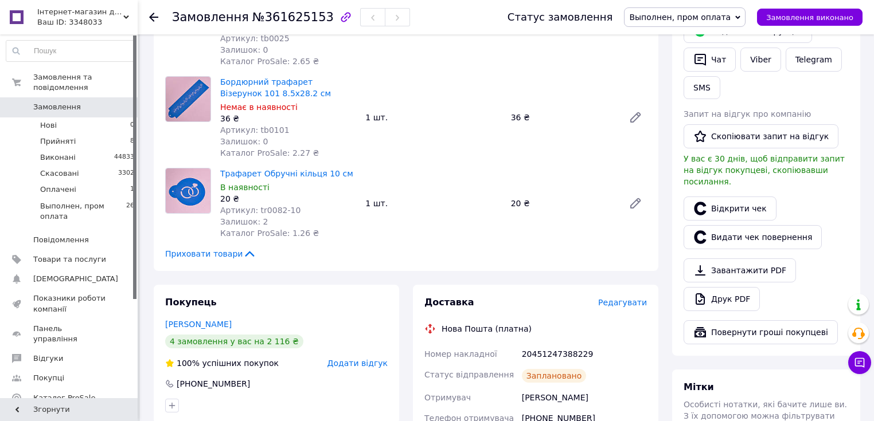
click at [87, 102] on span "Замовлення" at bounding box center [69, 107] width 73 height 10
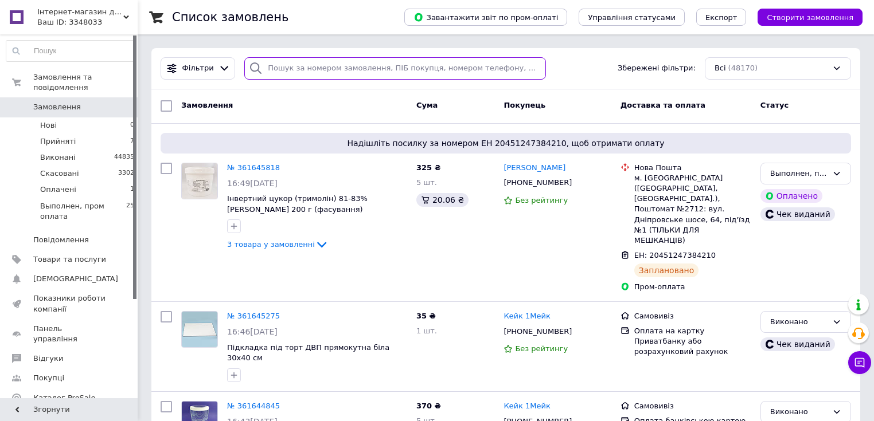
drag, startPoint x: 308, startPoint y: 72, endPoint x: 343, endPoint y: 58, distance: 37.0
click at [307, 68] on input "search" at bounding box center [395, 68] width 302 height 22
type input "к"
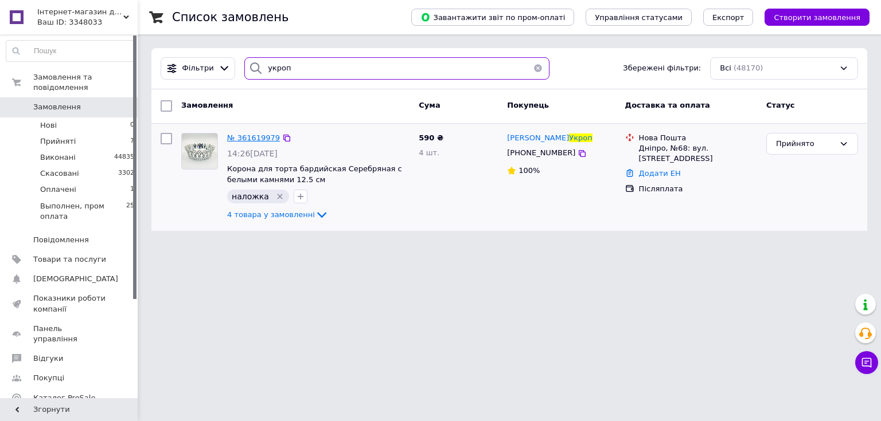
type input "укроп"
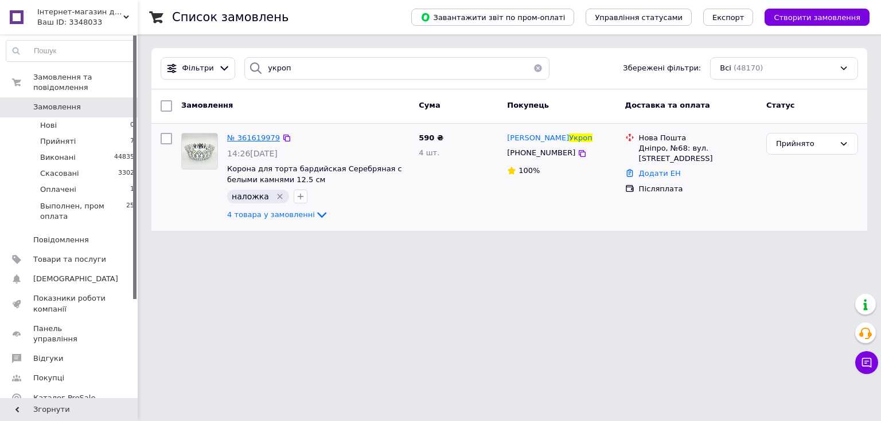
click at [243, 139] on span "№ 361619979" at bounding box center [253, 138] width 53 height 9
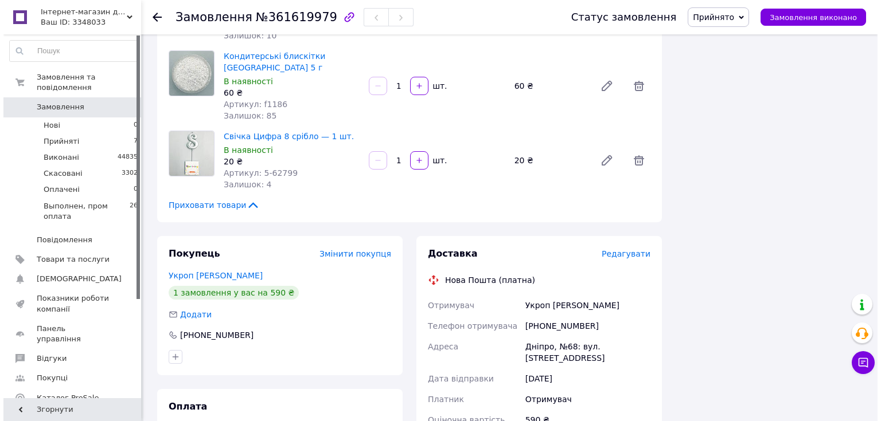
scroll to position [367, 0]
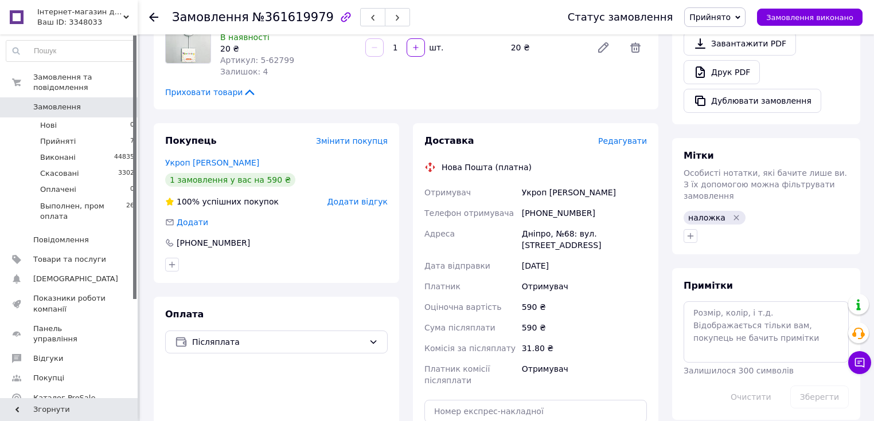
click at [621, 136] on span "Редагувати" at bounding box center [622, 140] width 49 height 9
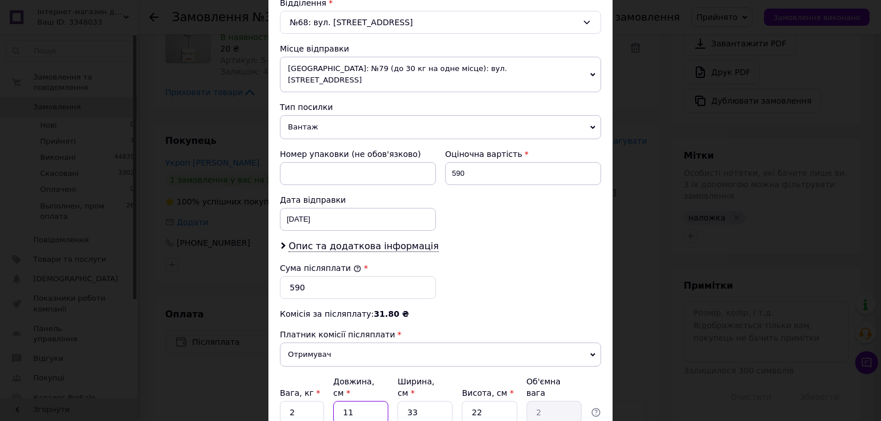
click at [344, 401] on input "11" at bounding box center [360, 412] width 55 height 23
click at [349, 401] on input "11" at bounding box center [360, 412] width 55 height 23
type input "2"
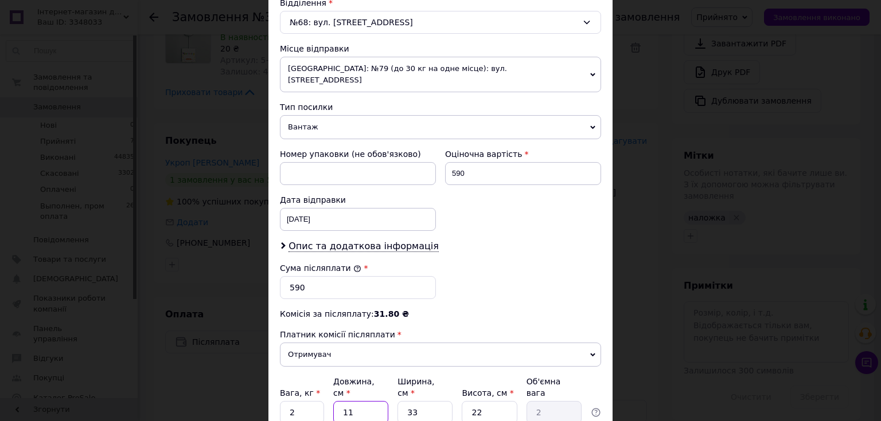
type input "0.36"
type input "25"
type input "4.54"
type input "25"
click at [410, 401] on input "33" at bounding box center [424, 412] width 55 height 23
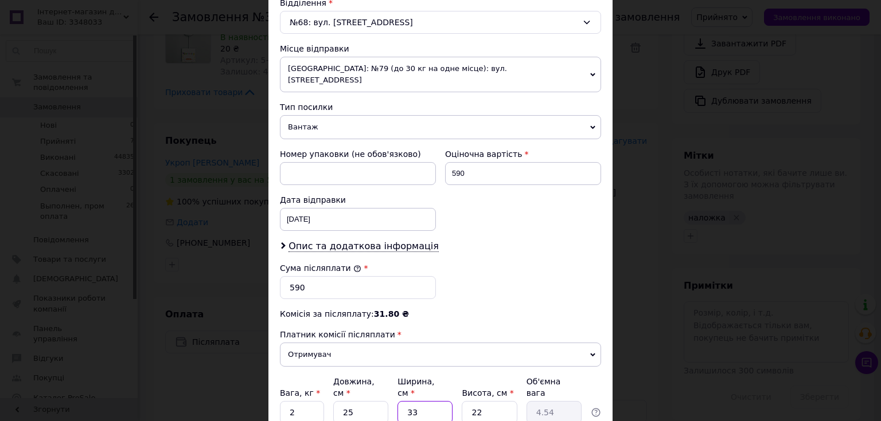
click at [408, 401] on input "33" at bounding box center [424, 412] width 55 height 23
type input "1"
type input "0.14"
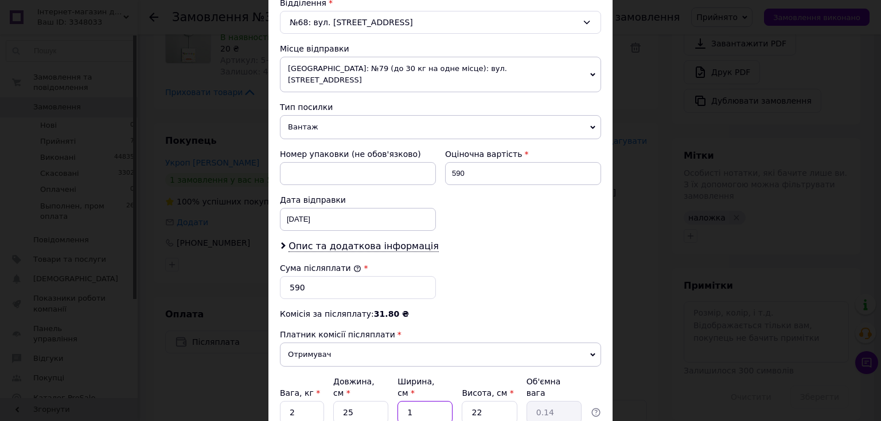
type input "17"
type input "2.34"
type input "17"
click at [482, 401] on input "22" at bounding box center [488, 412] width 55 height 23
click at [479, 401] on input "22" at bounding box center [488, 412] width 55 height 23
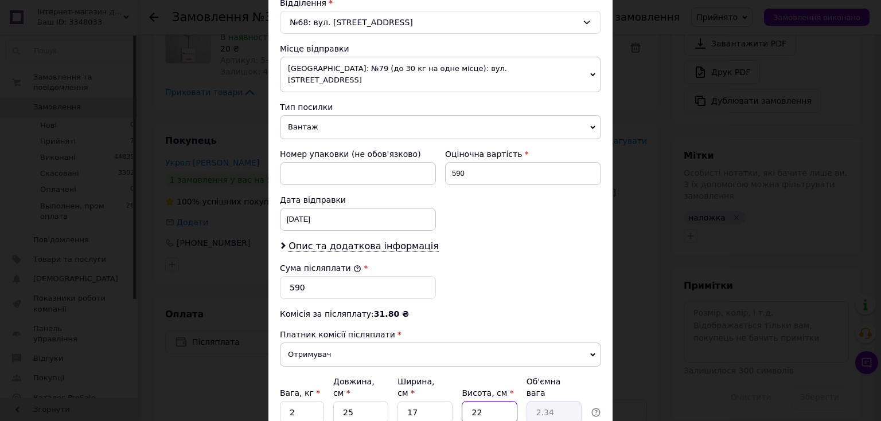
drag, startPoint x: 462, startPoint y: 388, endPoint x: 479, endPoint y: 386, distance: 16.7
click at [465, 401] on input "22" at bounding box center [488, 412] width 55 height 23
click at [476, 401] on input "22" at bounding box center [488, 412] width 55 height 23
click at [474, 401] on input "22" at bounding box center [488, 412] width 55 height 23
click at [472, 401] on input "22" at bounding box center [488, 412] width 55 height 23
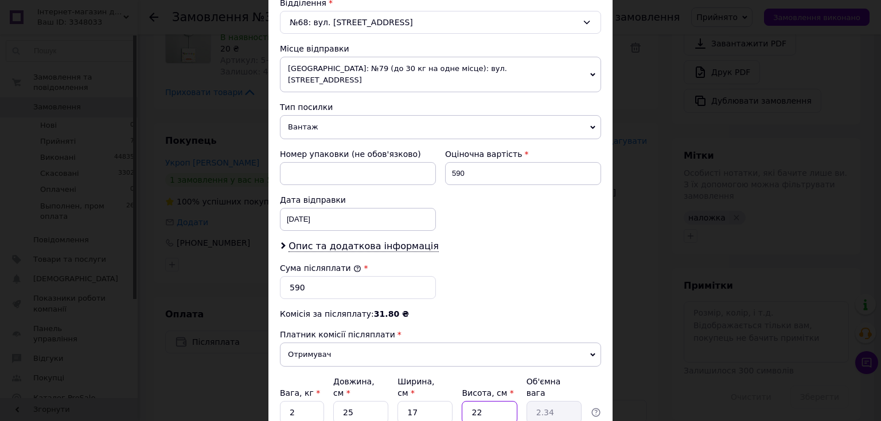
click at [472, 401] on input "22" at bounding box center [488, 412] width 55 height 23
type input "1"
type input "0.11"
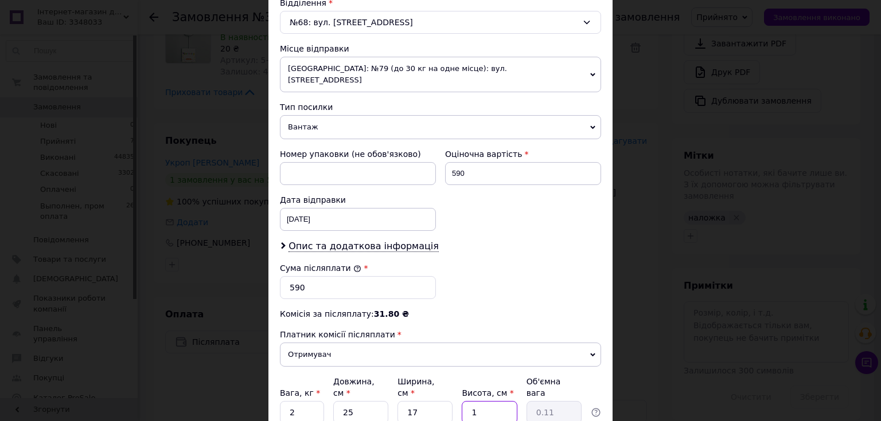
type input "10"
type input "1.06"
type input "10"
click at [304, 401] on input "2" at bounding box center [302, 412] width 44 height 23
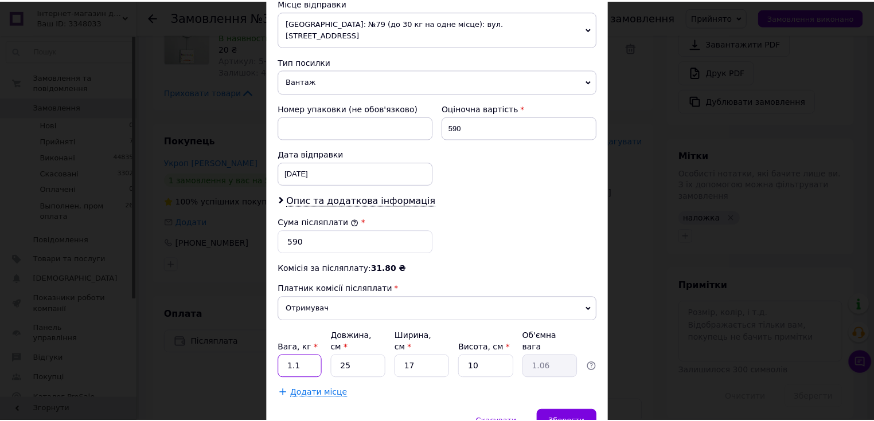
scroll to position [449, 0]
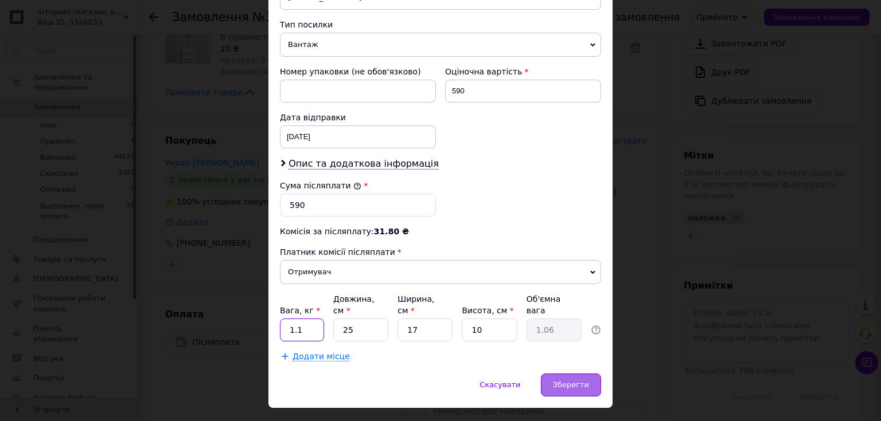
type input "1.1"
click at [574, 381] on span "Зберегти" at bounding box center [571, 385] width 36 height 9
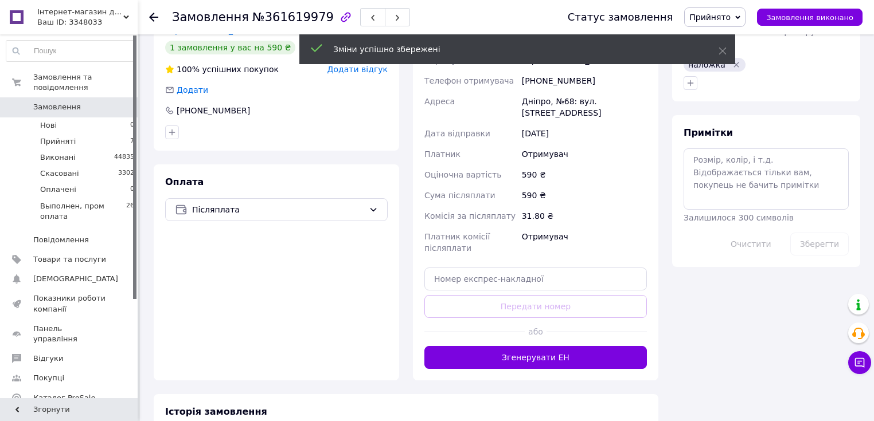
scroll to position [504, 0]
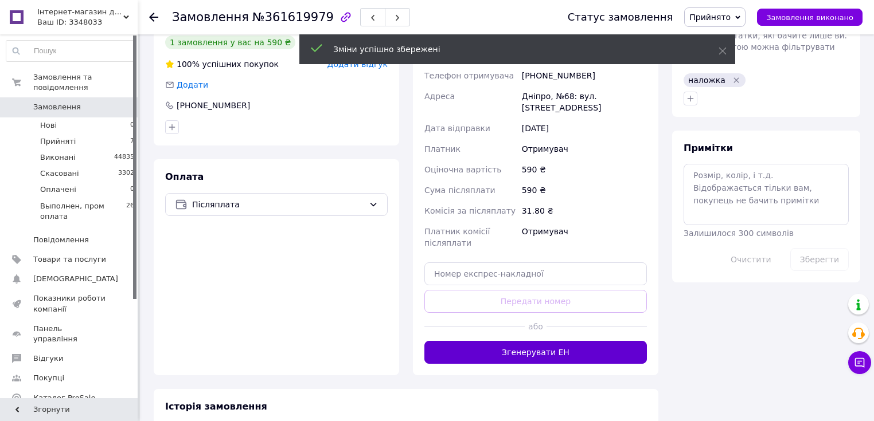
click at [527, 342] on button "Згенерувати ЕН" at bounding box center [535, 352] width 222 height 23
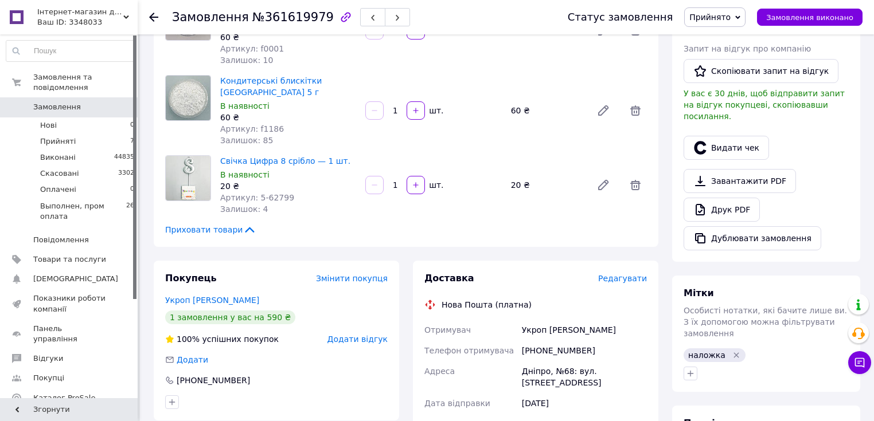
scroll to position [229, 0]
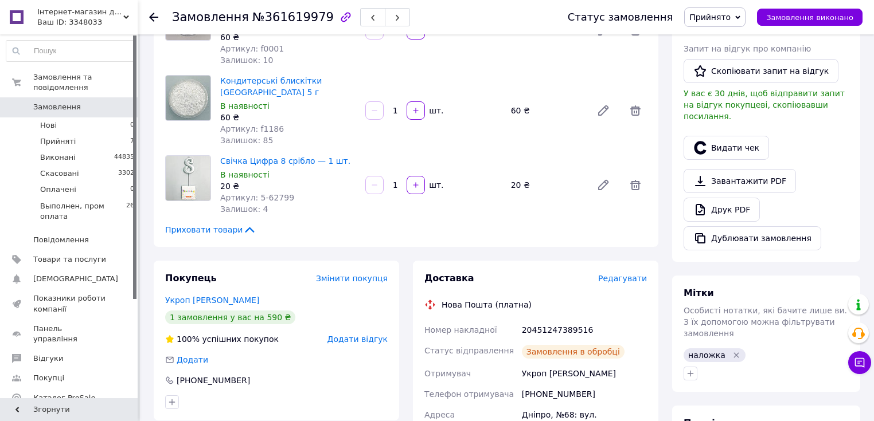
click at [545, 320] on div "20451247389516" at bounding box center [584, 330] width 130 height 21
copy div "20451247389516"
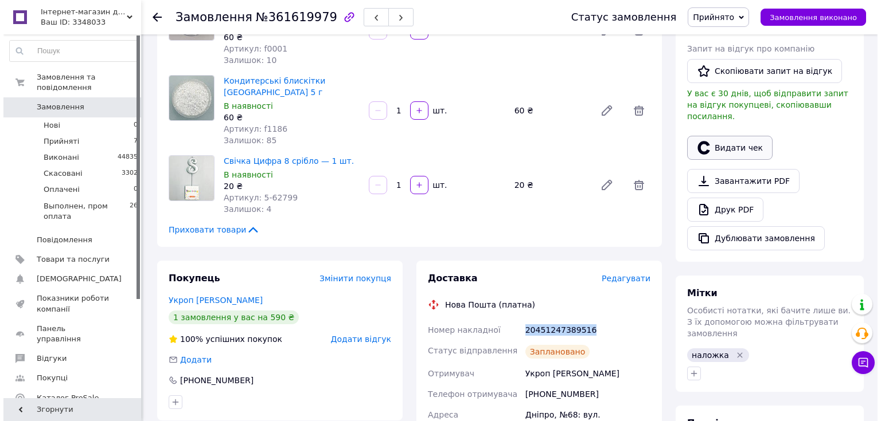
scroll to position [183, 0]
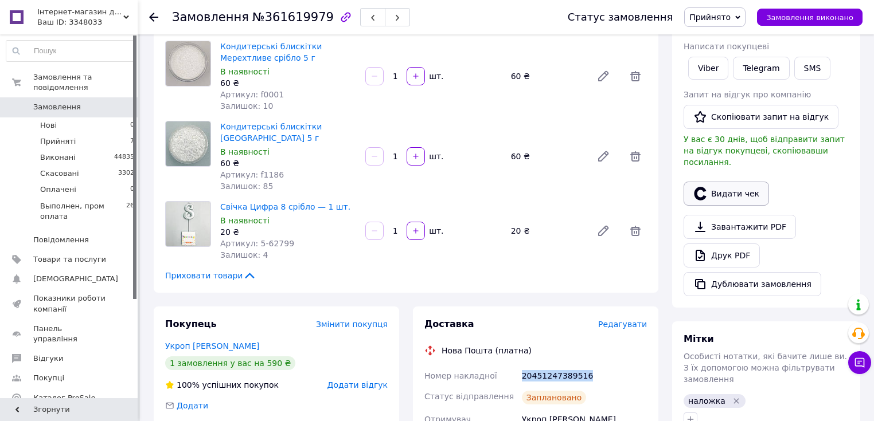
click at [705, 187] on icon "button" at bounding box center [700, 194] width 14 height 14
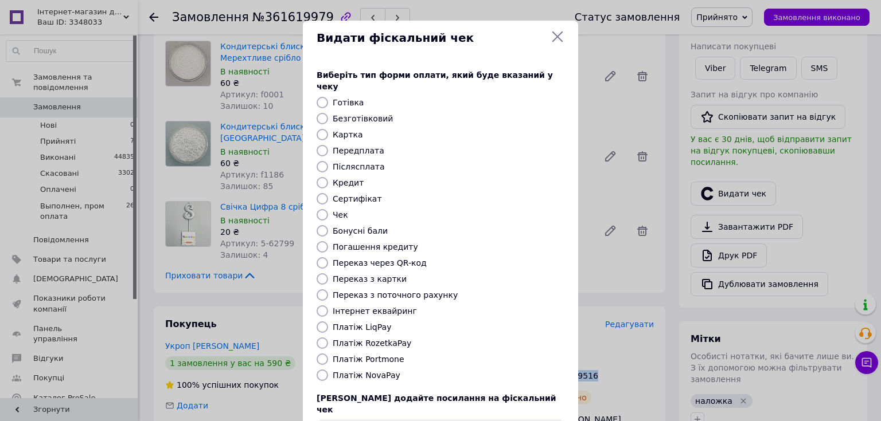
click at [319, 161] on input "Післясплата" at bounding box center [321, 166] width 11 height 11
radio input "true"
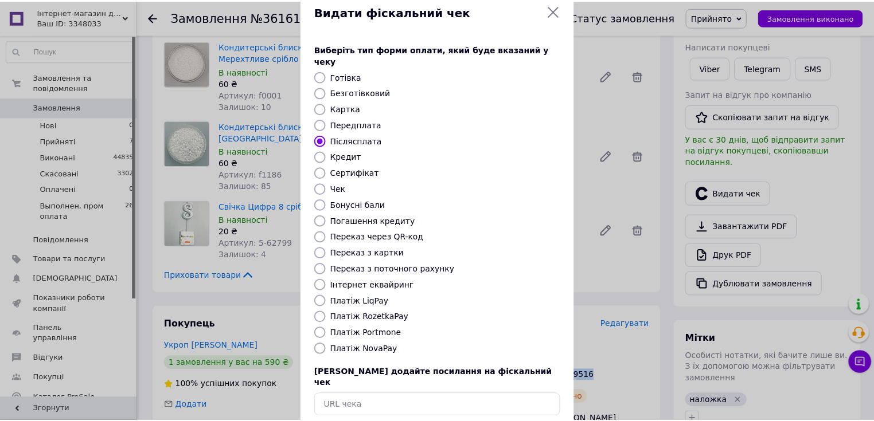
scroll to position [71, 0]
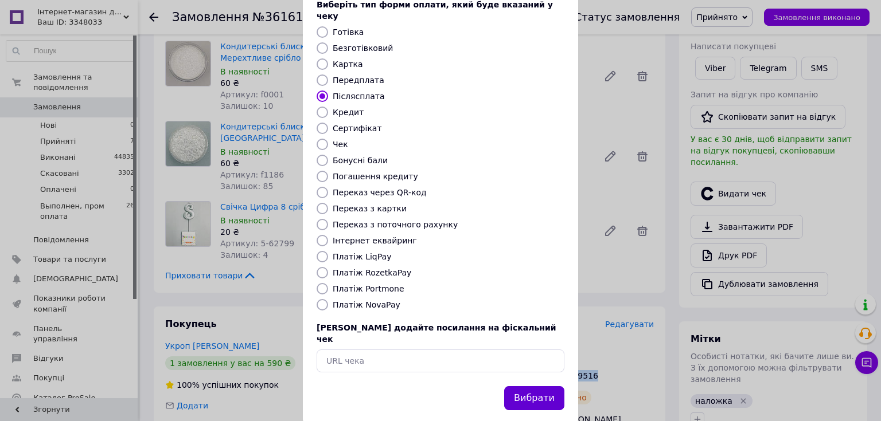
click at [533, 386] on button "Вибрати" at bounding box center [534, 398] width 60 height 25
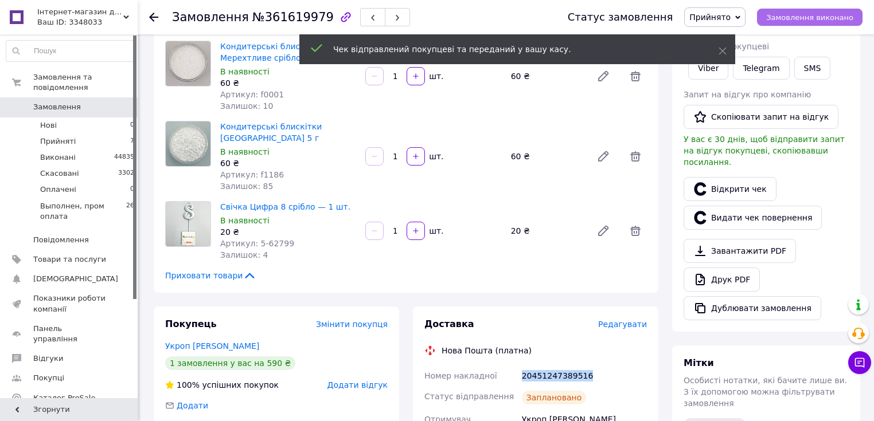
click at [796, 15] on span "Замовлення виконано" at bounding box center [809, 17] width 87 height 9
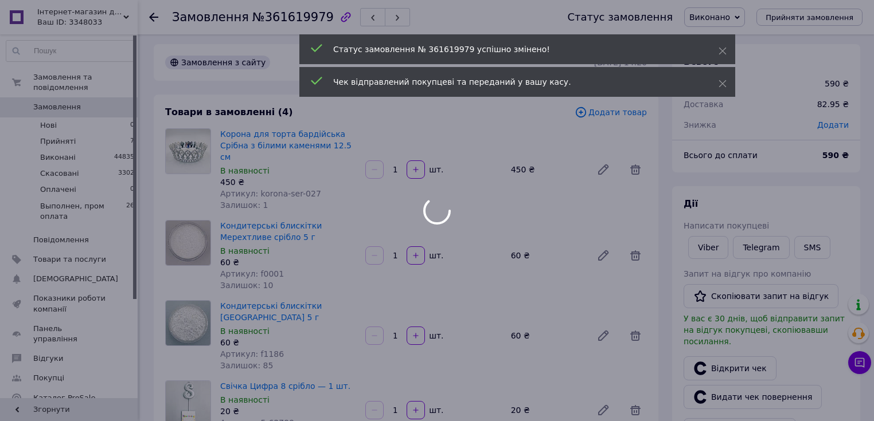
scroll to position [0, 0]
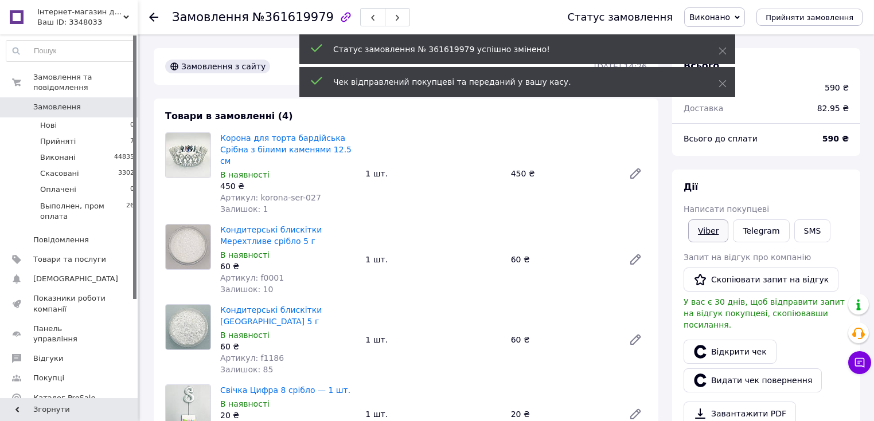
click at [702, 220] on link "Viber" at bounding box center [708, 231] width 40 height 23
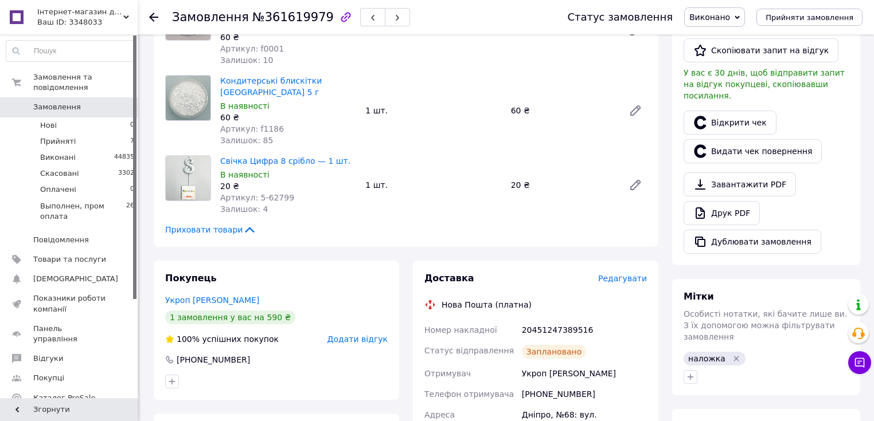
scroll to position [413, 0]
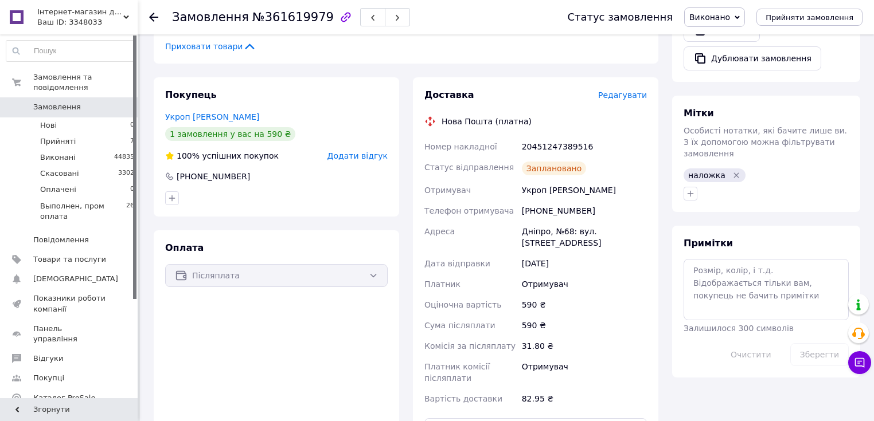
click at [57, 102] on span "Замовлення" at bounding box center [57, 107] width 48 height 10
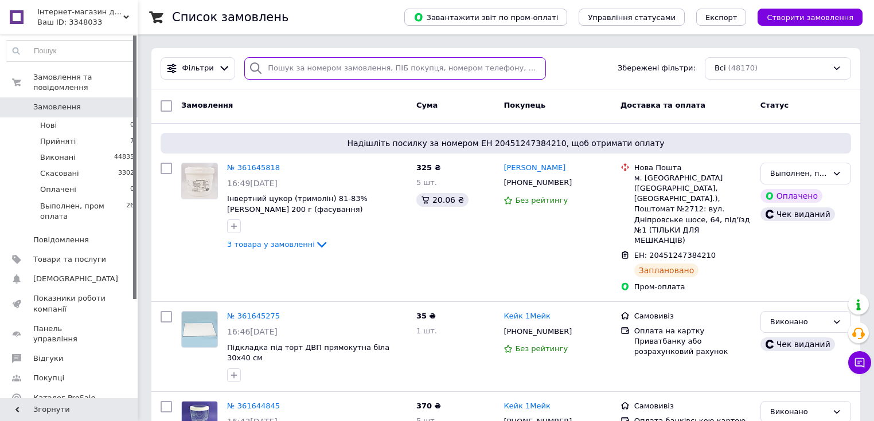
click at [342, 68] on input "search" at bounding box center [395, 68] width 302 height 22
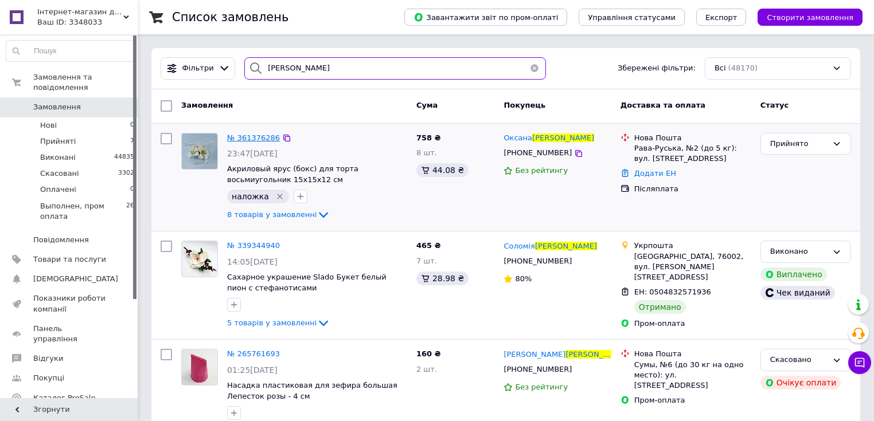
type input "грицак"
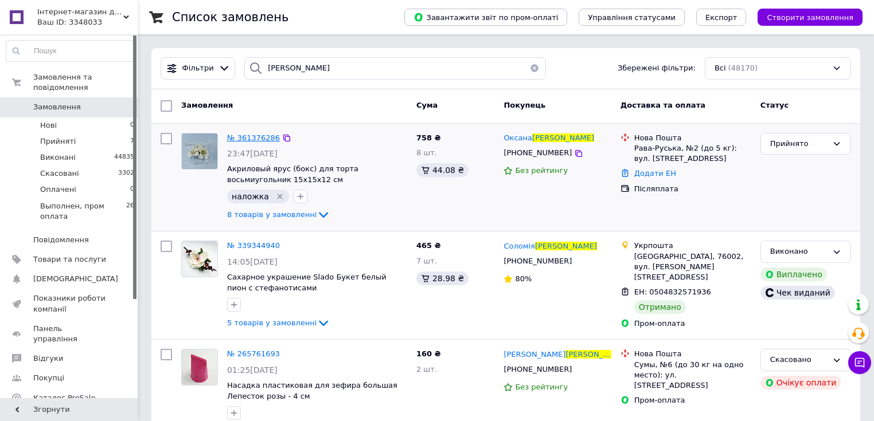
click at [255, 135] on span "№ 361376286" at bounding box center [253, 138] width 53 height 9
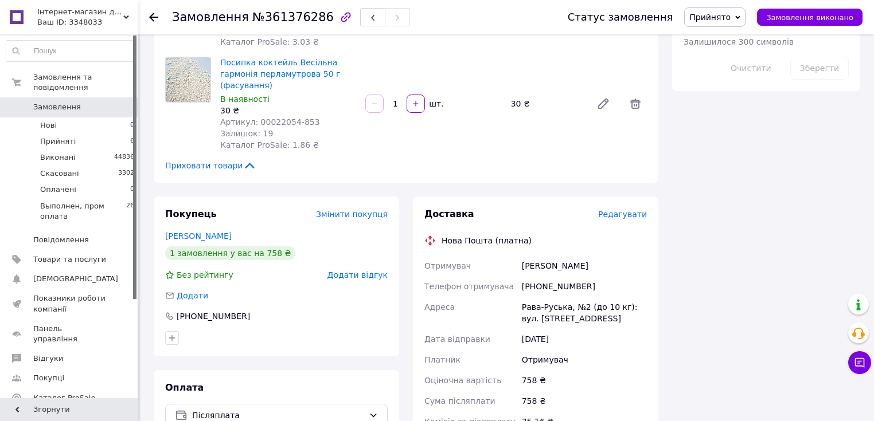
scroll to position [780, 0]
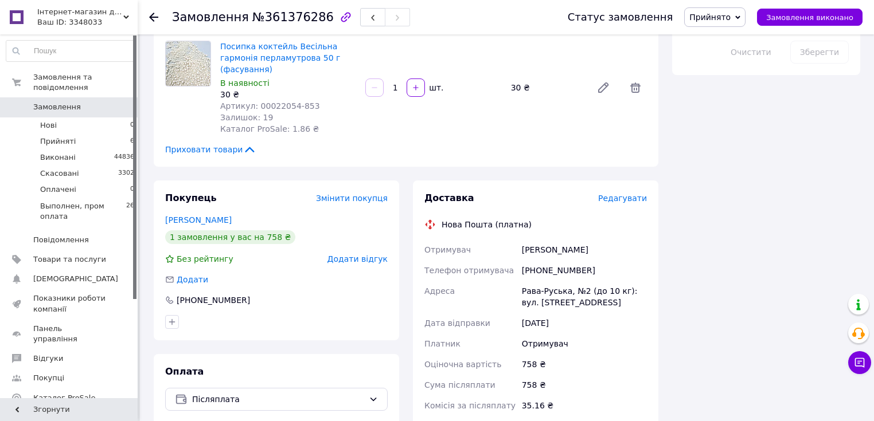
click at [622, 194] on span "Редагувати" at bounding box center [622, 198] width 49 height 9
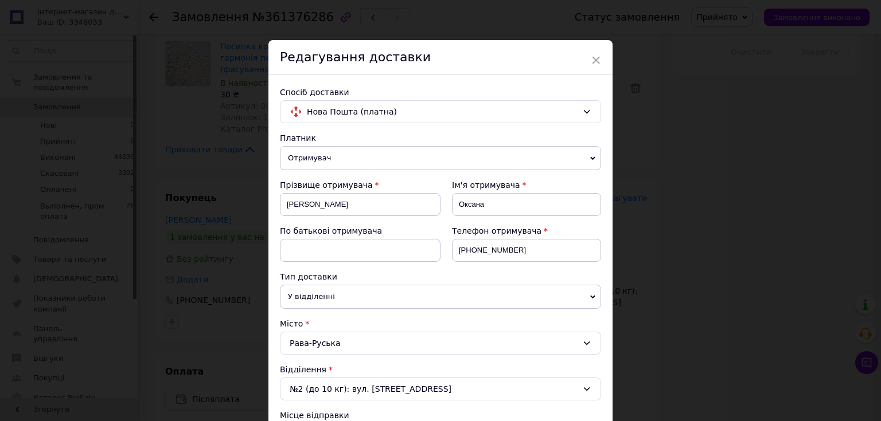
click at [780, 167] on div "× Редагування доставки Спосіб доставки Нова Пошта (платна) Платник Отримувач Ві…" at bounding box center [440, 210] width 881 height 421
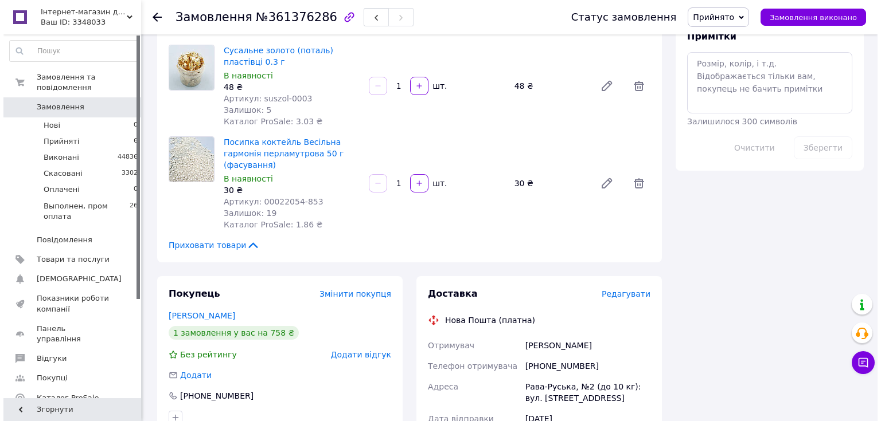
scroll to position [826, 0]
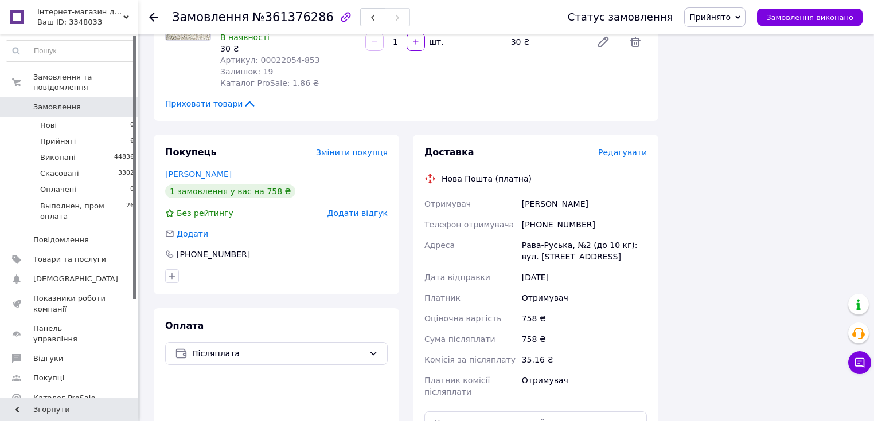
click at [624, 148] on span "Редагувати" at bounding box center [622, 152] width 49 height 9
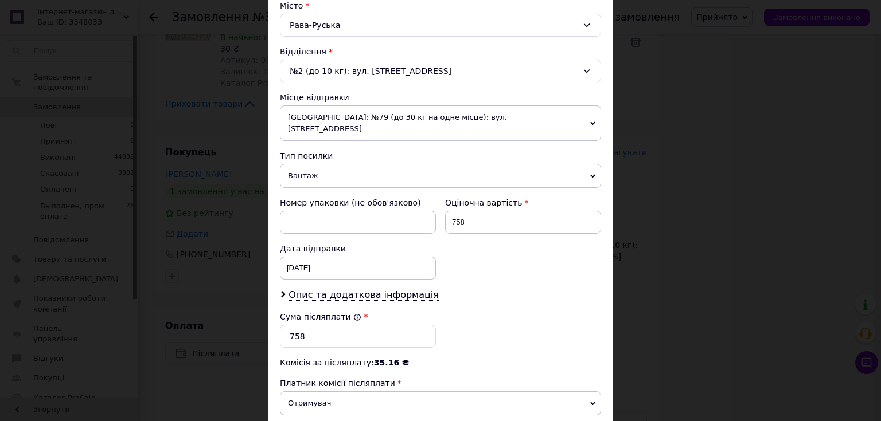
scroll to position [367, 0]
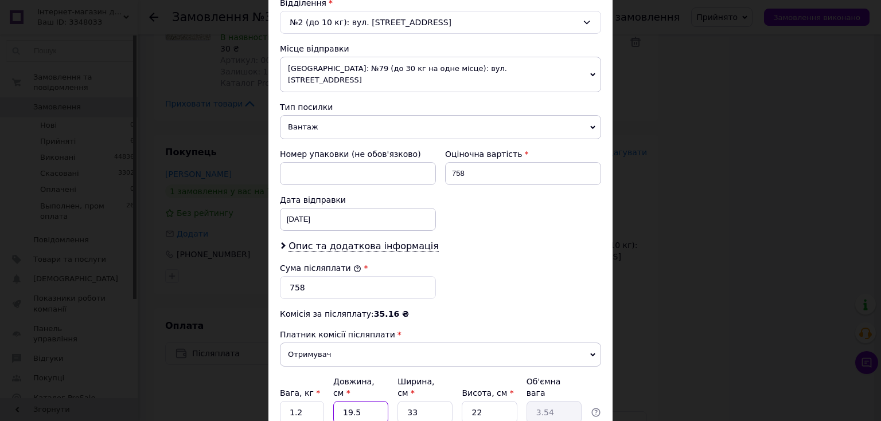
click at [347, 401] on input "19.5" at bounding box center [360, 412] width 55 height 23
drag, startPoint x: 347, startPoint y: 376, endPoint x: 352, endPoint y: 370, distance: 8.1
click at [349, 401] on input "19.5" at bounding box center [360, 412] width 55 height 23
type input "4"
type input "0.73"
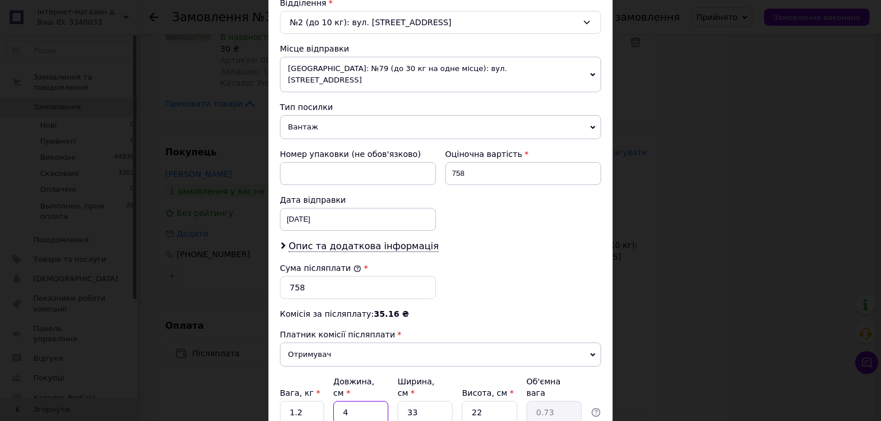
type input "40"
type input "7.26"
type input "40"
click at [415, 401] on input "33" at bounding box center [424, 412] width 55 height 23
type input "3"
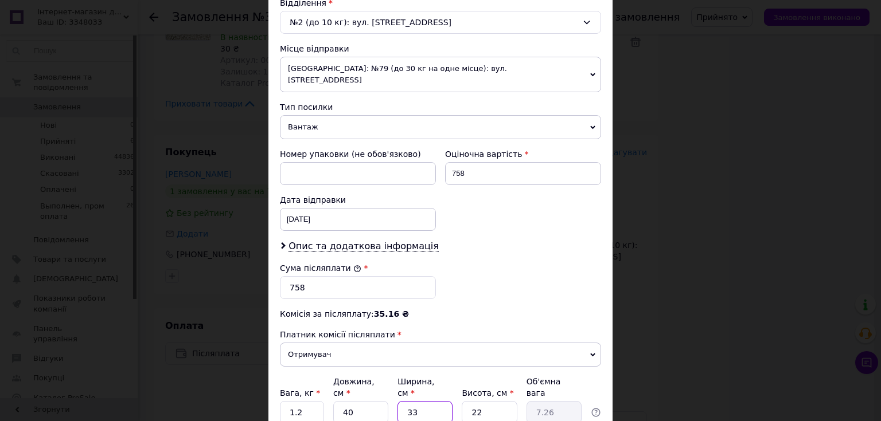
type input "0.66"
type input "34"
type input "7.48"
type input "34"
click at [296, 401] on input "1.2" at bounding box center [302, 412] width 44 height 23
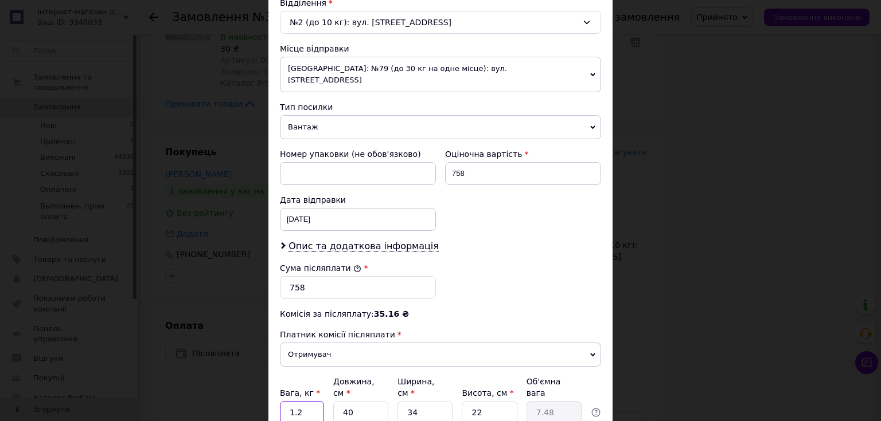
click at [296, 401] on input "1.2" at bounding box center [302, 412] width 44 height 23
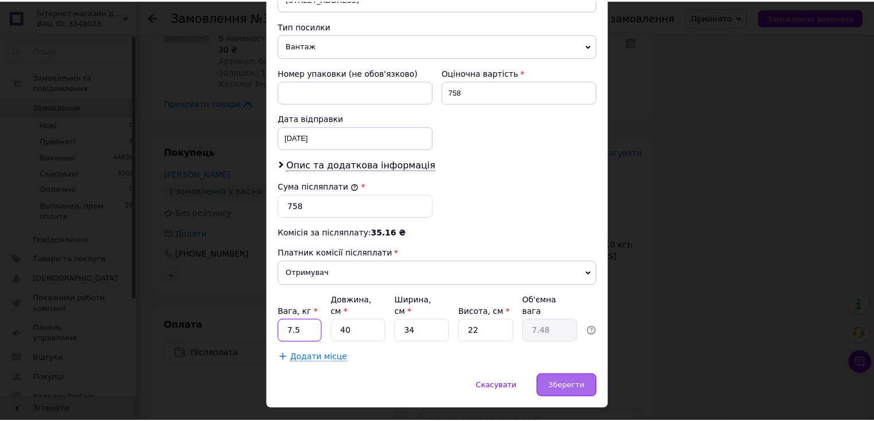
scroll to position [449, 0]
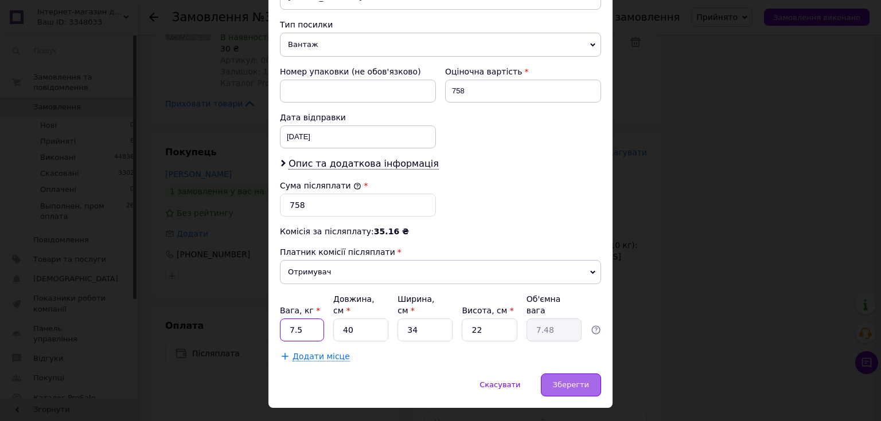
type input "7.5"
click at [566, 381] on span "Зберегти" at bounding box center [571, 385] width 36 height 9
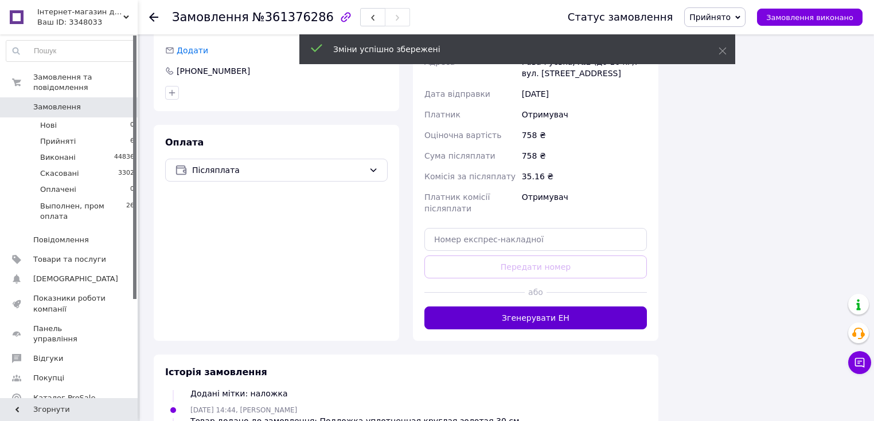
scroll to position [252, 0]
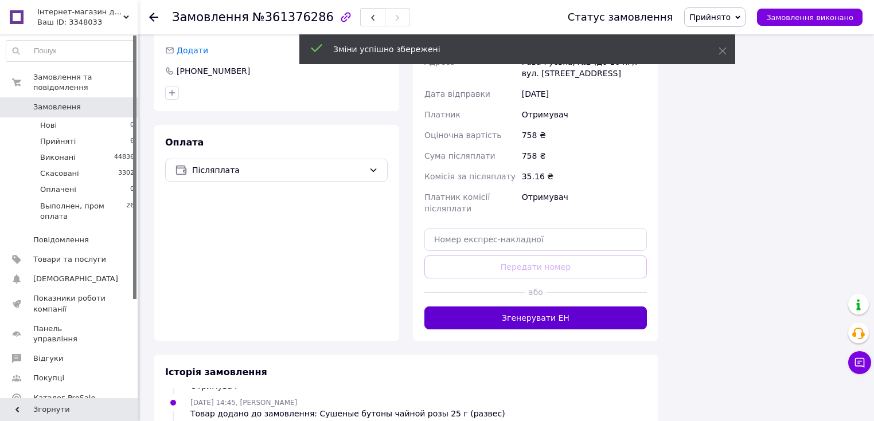
click at [529, 307] on button "Згенерувати ЕН" at bounding box center [535, 318] width 222 height 23
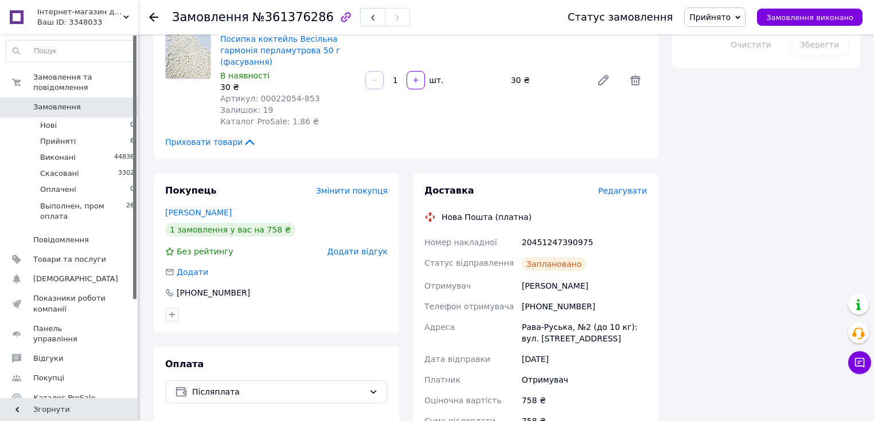
scroll to position [780, 0]
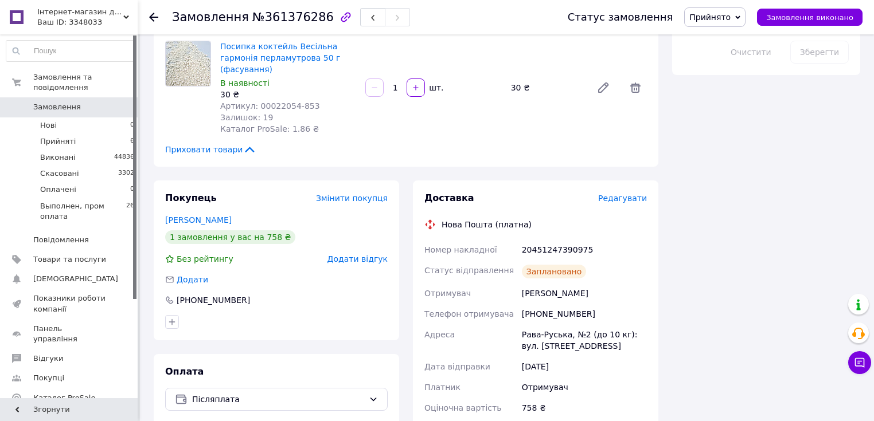
click at [557, 240] on div "20451247390975" at bounding box center [584, 250] width 130 height 21
copy div "20451247390975"
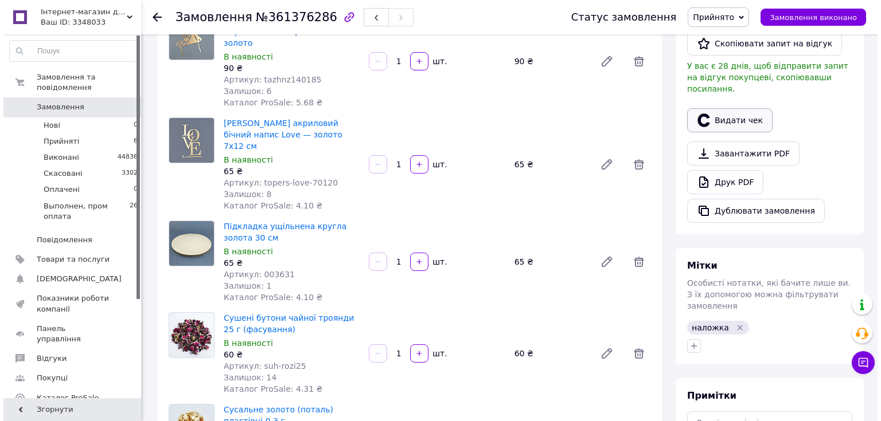
scroll to position [321, 0]
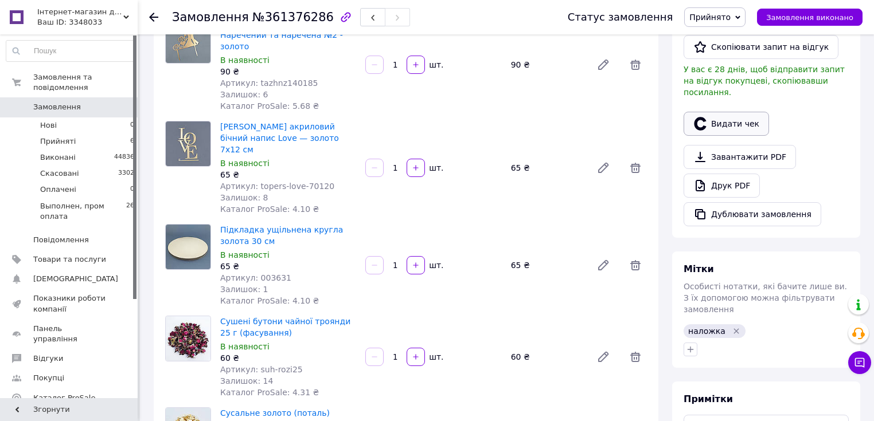
click at [719, 112] on button "Видати чек" at bounding box center [725, 124] width 85 height 24
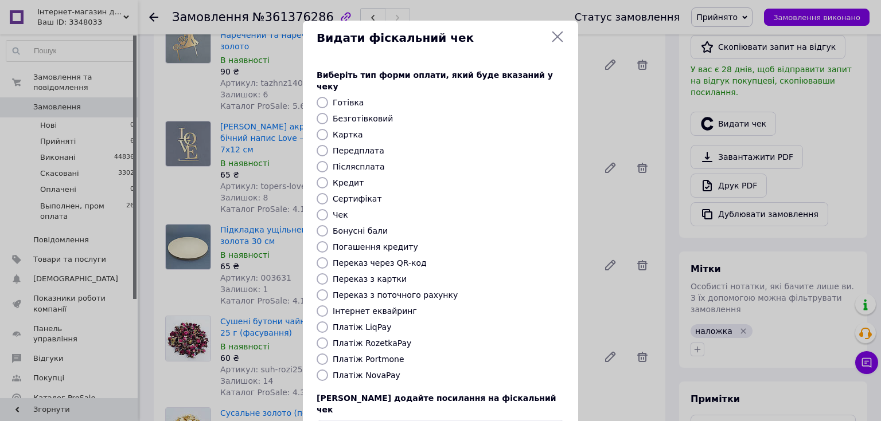
click at [317, 161] on input "Післясплата" at bounding box center [321, 166] width 11 height 11
radio input "true"
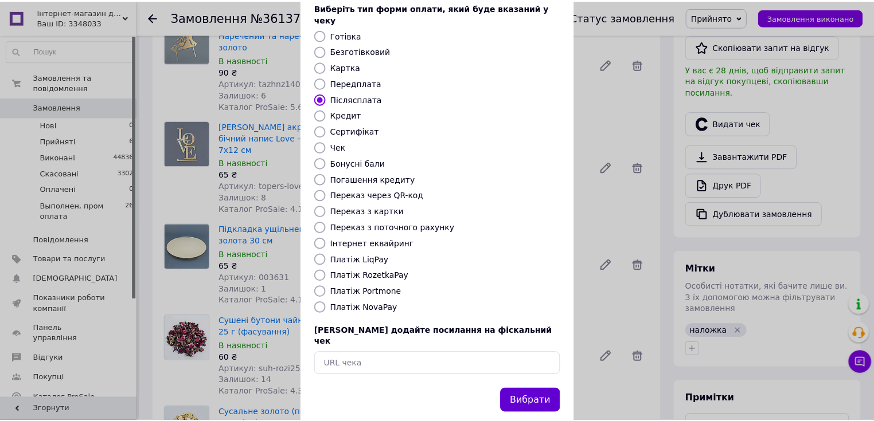
scroll to position [71, 0]
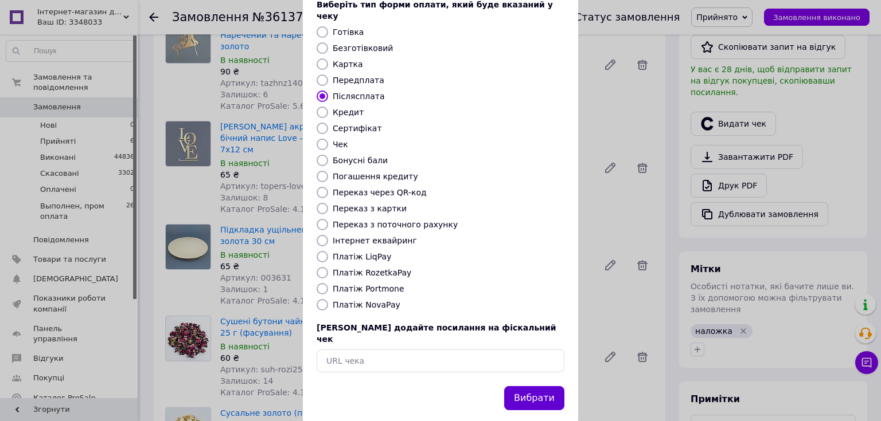
click at [525, 386] on button "Вибрати" at bounding box center [534, 398] width 60 height 25
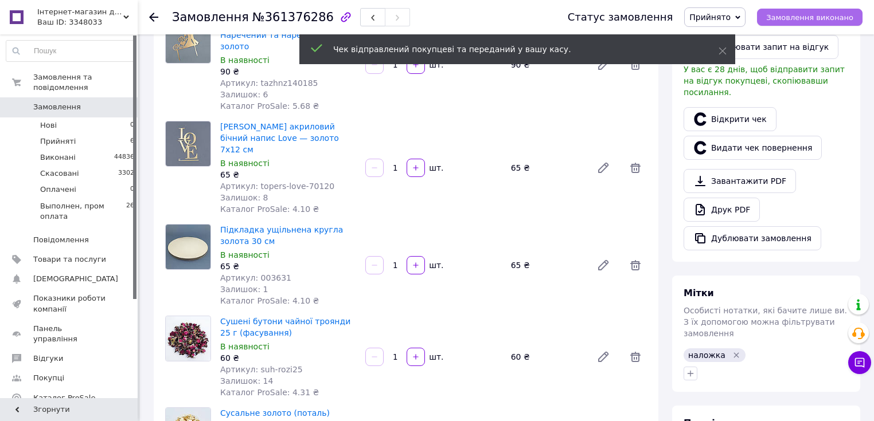
click at [780, 21] on span "Замовлення виконано" at bounding box center [809, 17] width 87 height 9
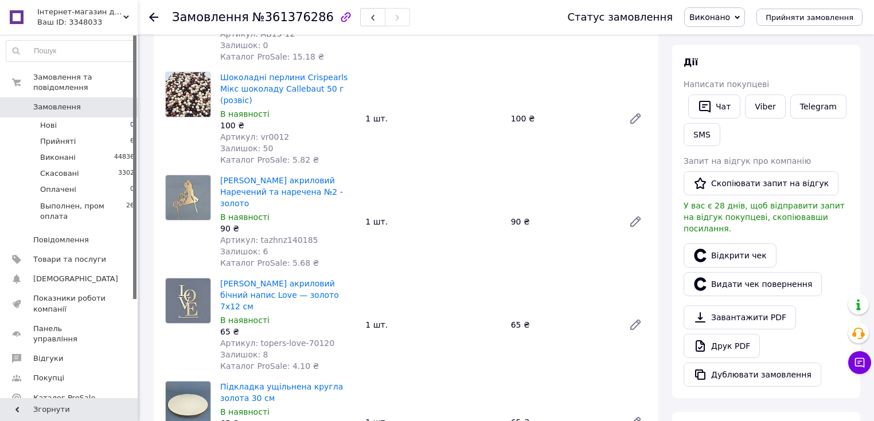
scroll to position [138, 0]
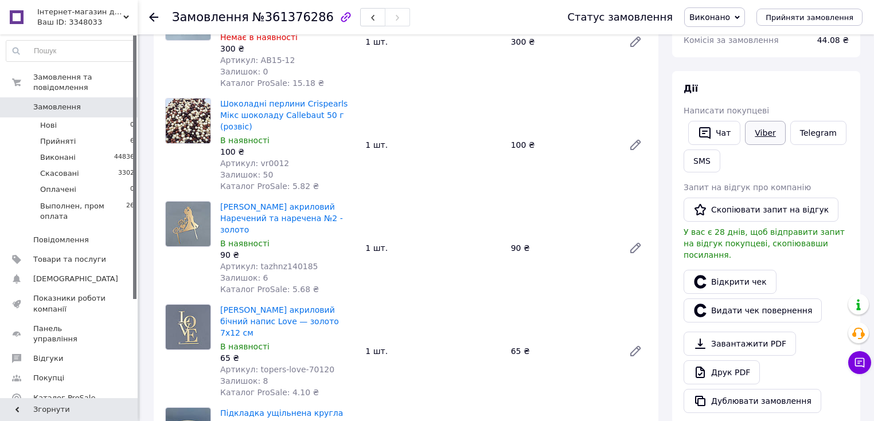
click at [773, 128] on link "Viber" at bounding box center [765, 133] width 40 height 24
click at [105, 102] on span "Замовлення" at bounding box center [69, 107] width 73 height 10
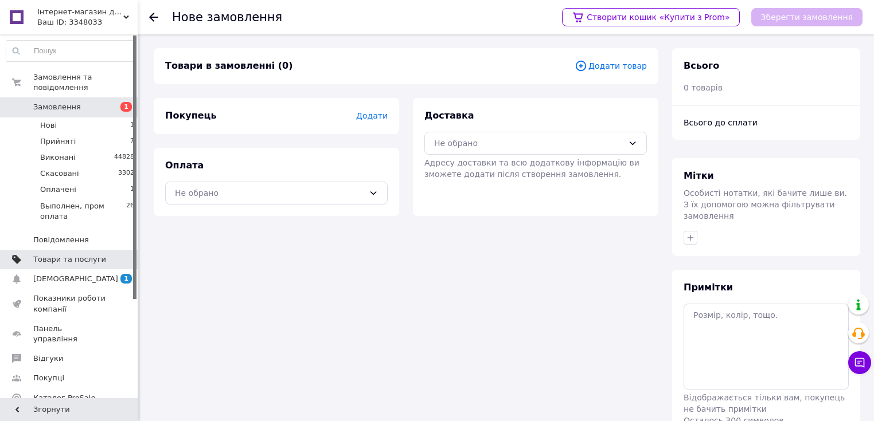
click at [101, 250] on link "Товари та послуги" at bounding box center [70, 259] width 141 height 19
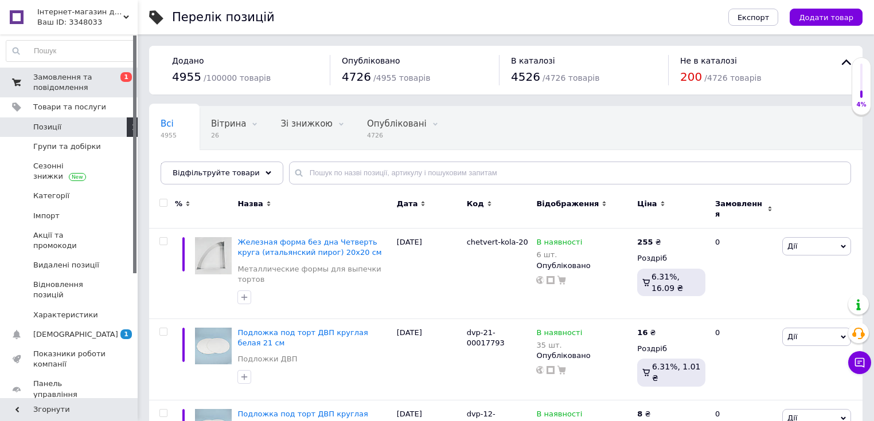
click at [78, 69] on link "Замовлення та повідомлення 0 1" at bounding box center [70, 83] width 141 height 30
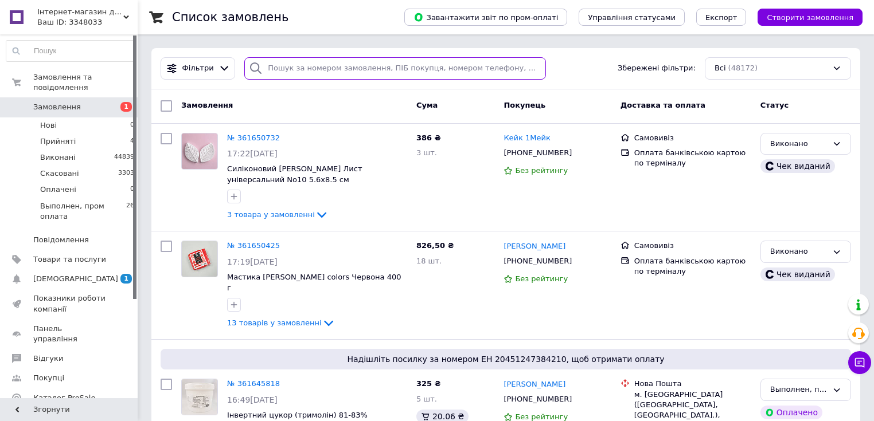
click at [440, 76] on input "search" at bounding box center [395, 68] width 302 height 22
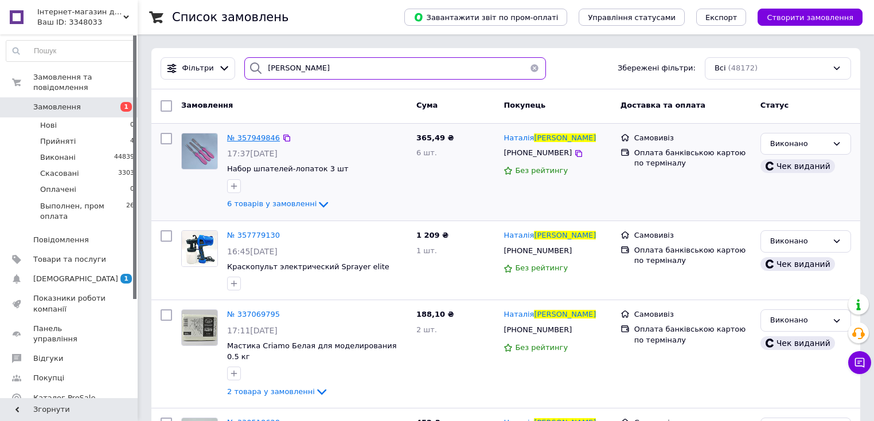
type input "[PERSON_NAME]"
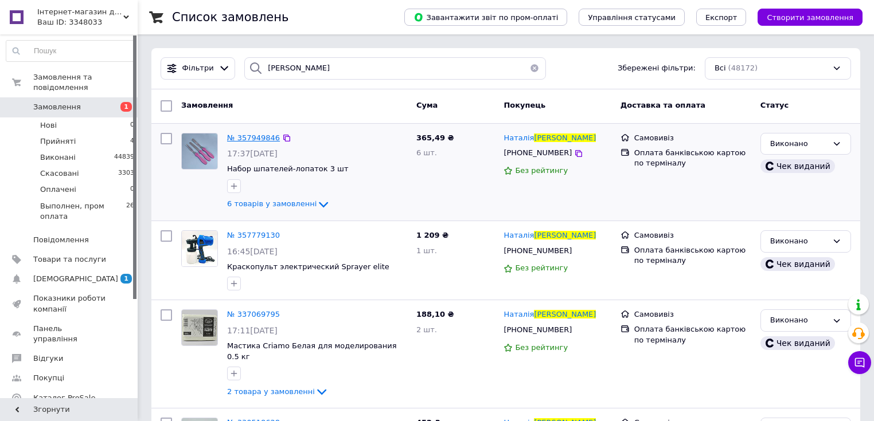
click at [244, 138] on span "№ 357949846" at bounding box center [253, 138] width 53 height 9
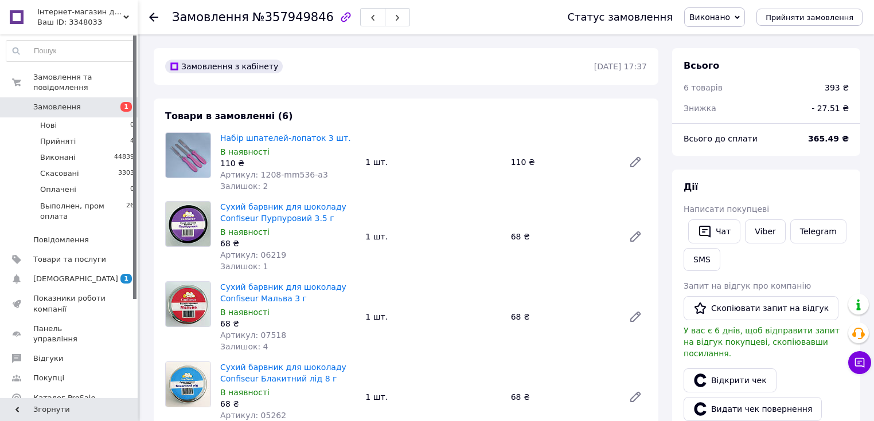
click at [152, 15] on icon at bounding box center [153, 17] width 9 height 9
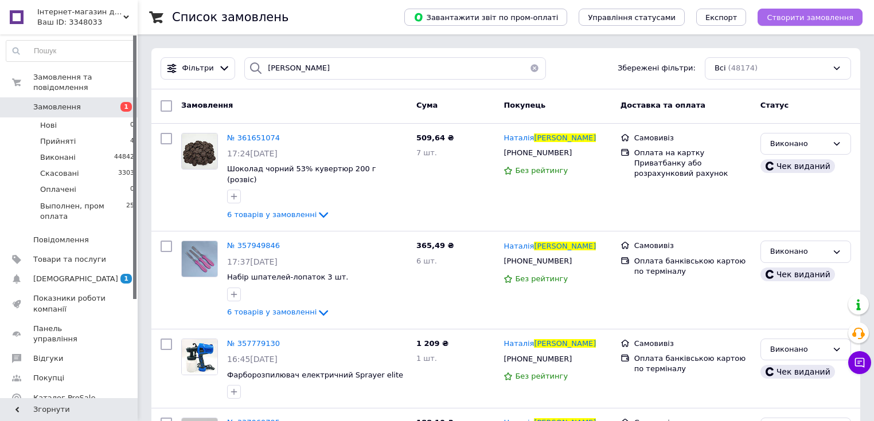
click at [809, 22] on span "Створити замовлення" at bounding box center [809, 17] width 87 height 9
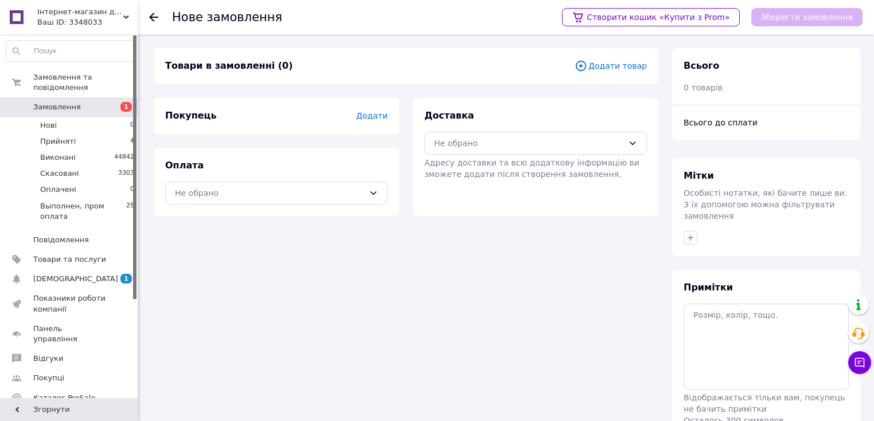
click at [624, 68] on span "Додати товар" at bounding box center [610, 66] width 72 height 13
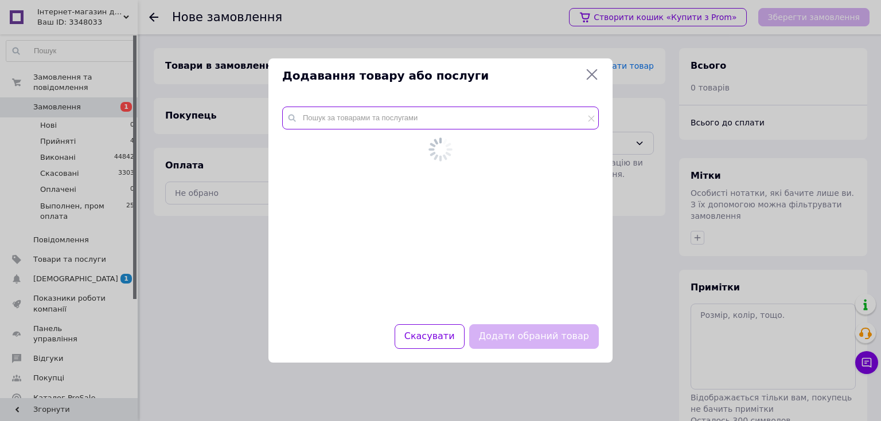
click at [373, 128] on input "text" at bounding box center [440, 118] width 316 height 23
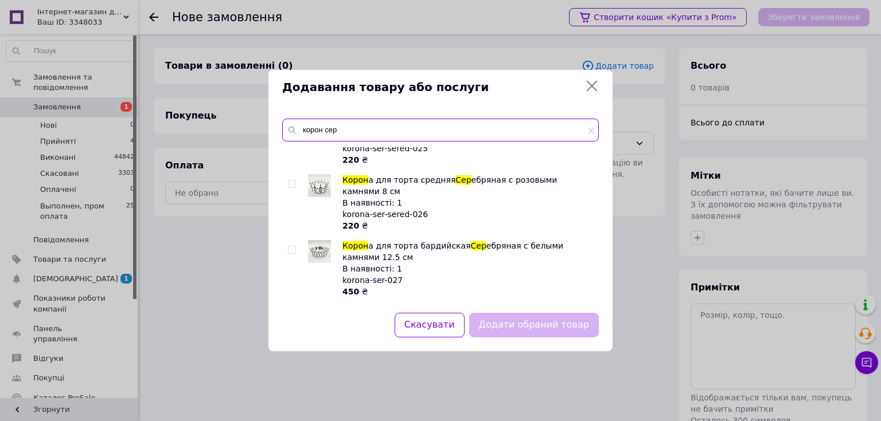
scroll to position [642, 0]
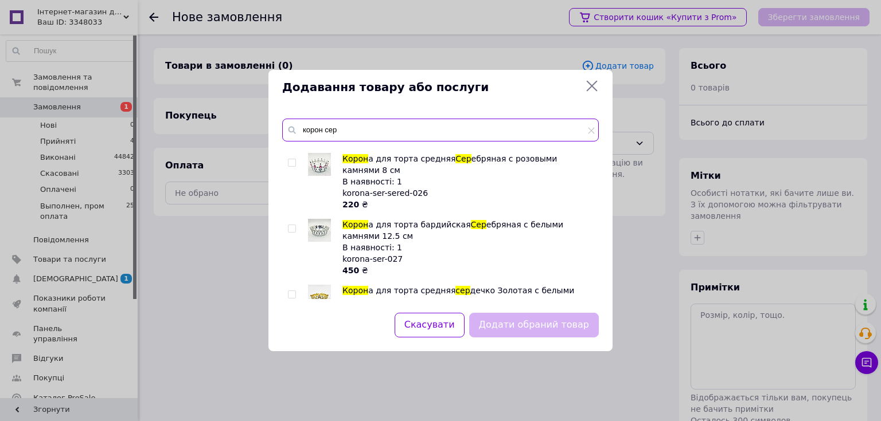
type input "корон сер"
click at [292, 357] on input "checkbox" at bounding box center [291, 360] width 7 height 7
checkbox input "true"
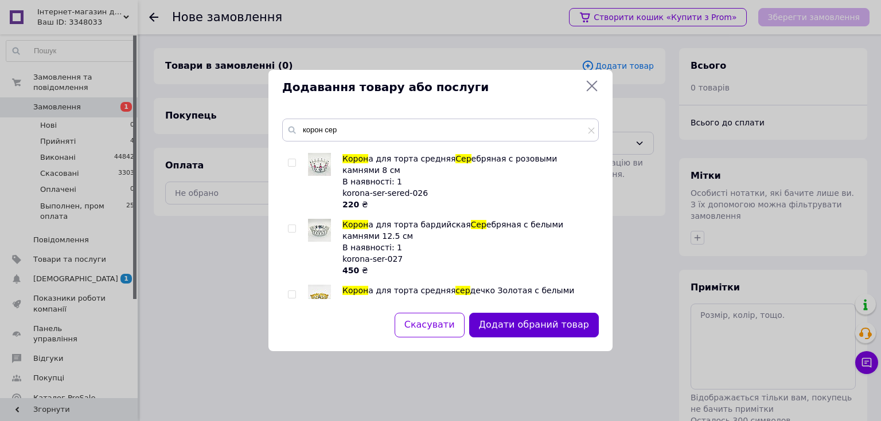
click at [531, 322] on button "Додати обраний товар" at bounding box center [534, 325] width 130 height 25
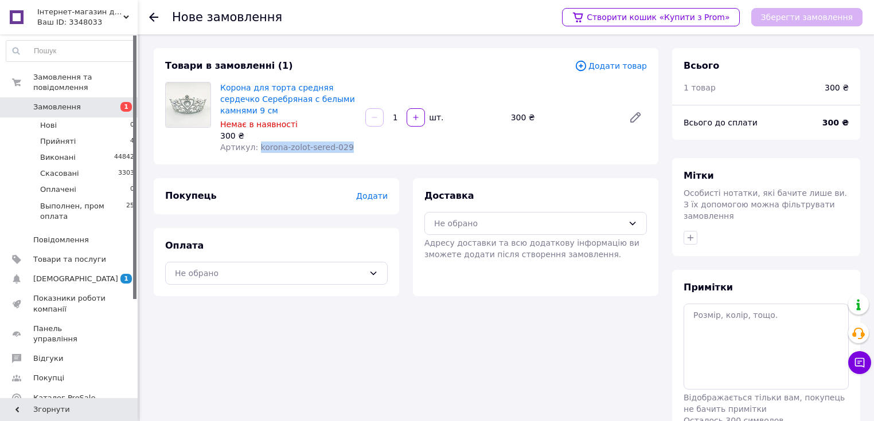
drag, startPoint x: 346, startPoint y: 138, endPoint x: 254, endPoint y: 144, distance: 92.5
click at [254, 144] on div "Товари в замовленні (1) Додати товар Корона для торта средняя сердечко Серебрян…" at bounding box center [406, 106] width 504 height 116
copy span "korona-zolot-sered-029"
click at [639, 65] on span "Додати товар" at bounding box center [610, 66] width 72 height 13
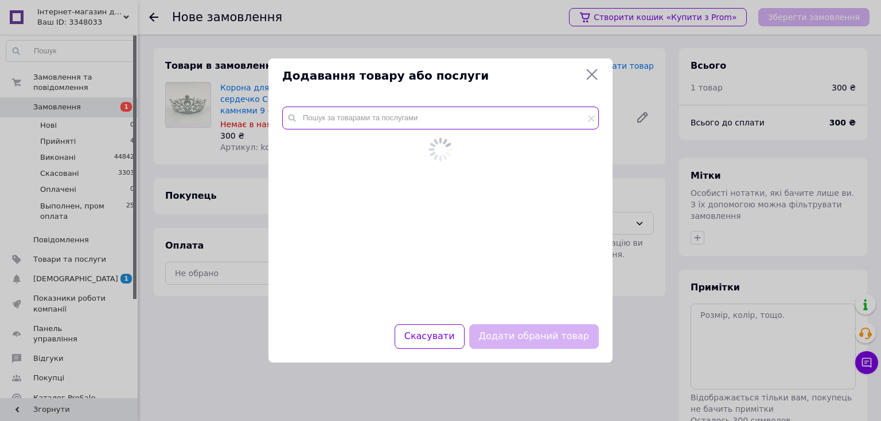
click at [408, 124] on input "text" at bounding box center [440, 118] width 316 height 23
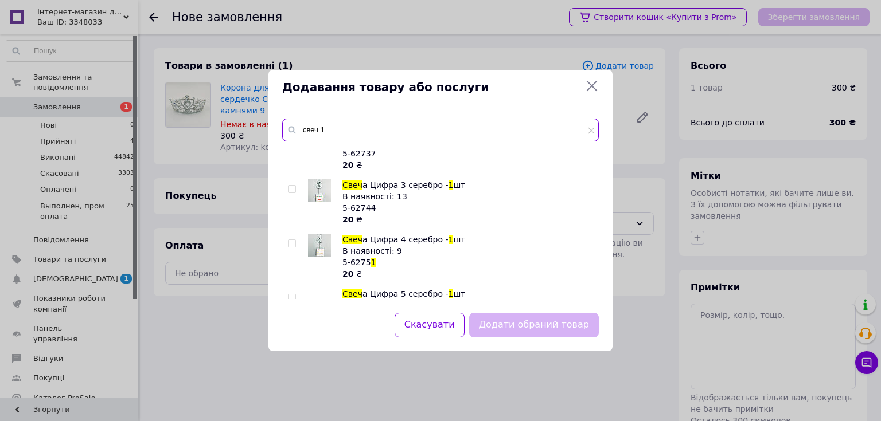
scroll to position [413, 0]
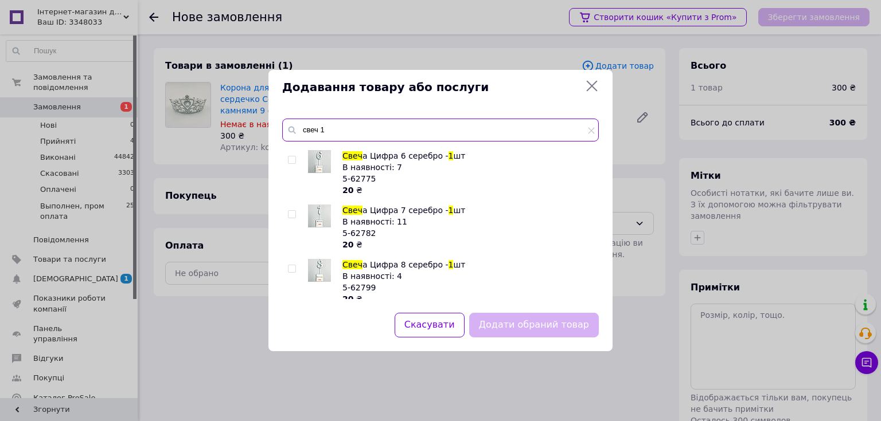
type input "свеч 1"
click at [292, 213] on input "checkbox" at bounding box center [291, 214] width 7 height 7
checkbox input "true"
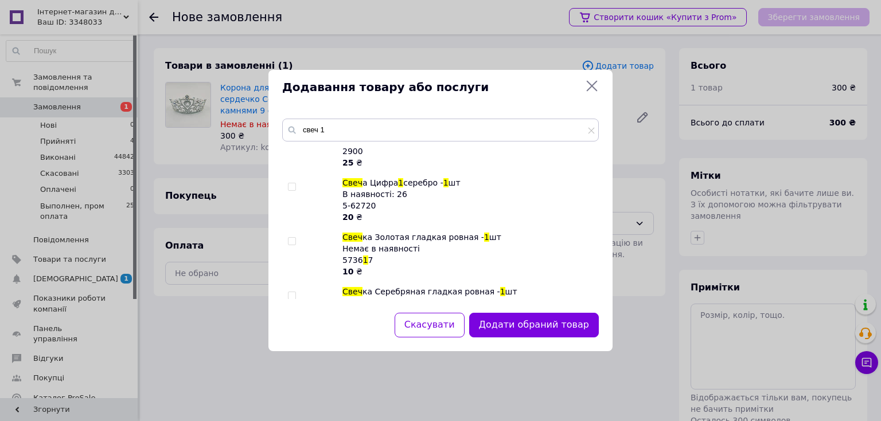
scroll to position [917, 0]
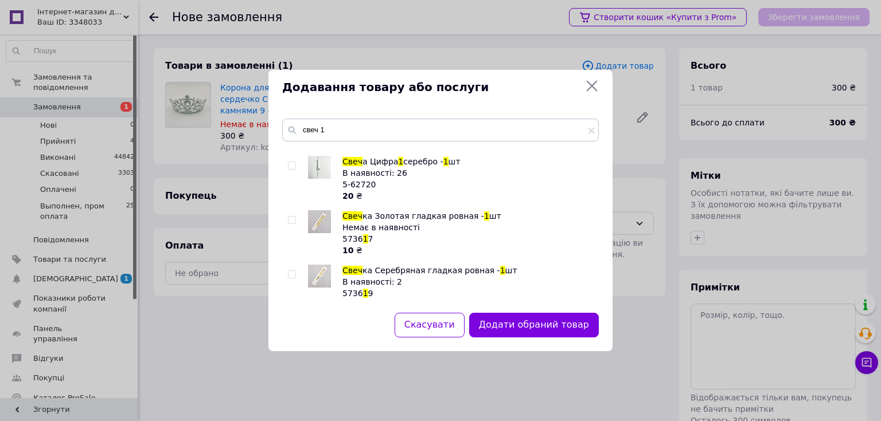
click at [290, 161] on div at bounding box center [293, 179] width 11 height 46
click at [291, 163] on input "checkbox" at bounding box center [291, 165] width 7 height 7
checkbox input "true"
drag, startPoint x: 331, startPoint y: 133, endPoint x: 297, endPoint y: 133, distance: 33.8
click at [297, 133] on div "свеч 1" at bounding box center [440, 130] width 316 height 23
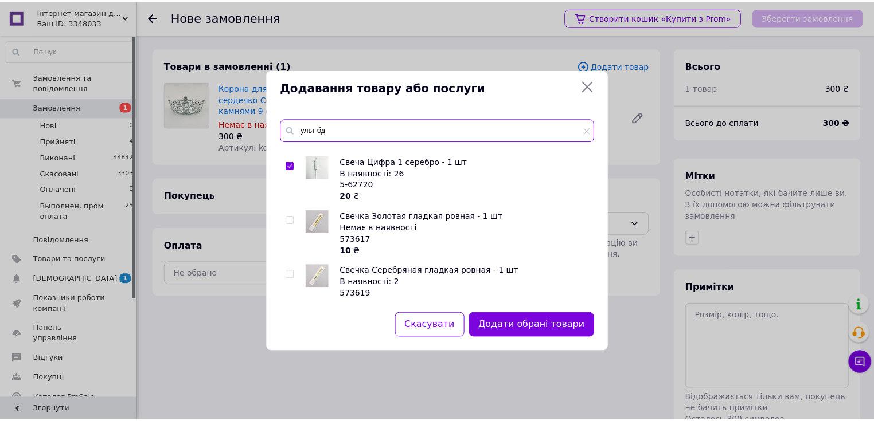
scroll to position [0, 0]
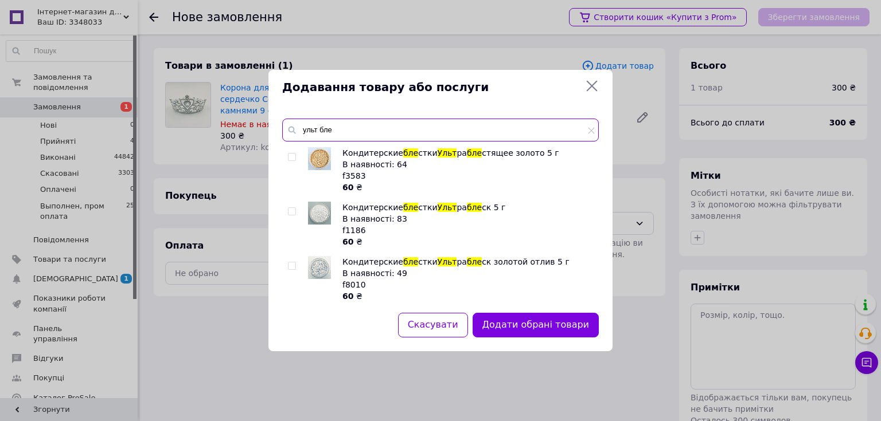
type input "ульт бле"
click at [295, 209] on input "checkbox" at bounding box center [291, 211] width 7 height 7
checkbox input "true"
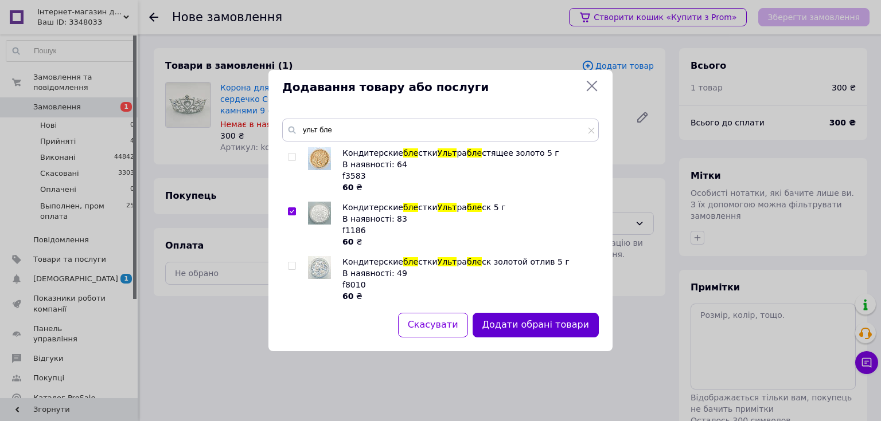
click at [537, 323] on button "Додати обрані товари" at bounding box center [535, 325] width 126 height 25
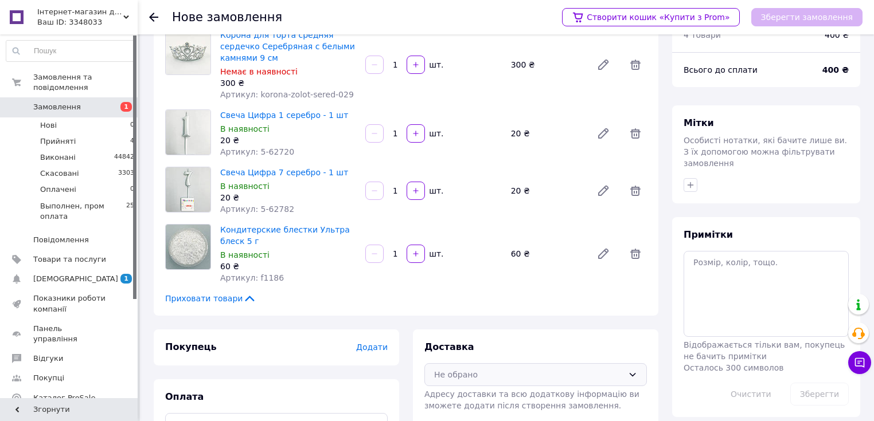
scroll to position [80, 0]
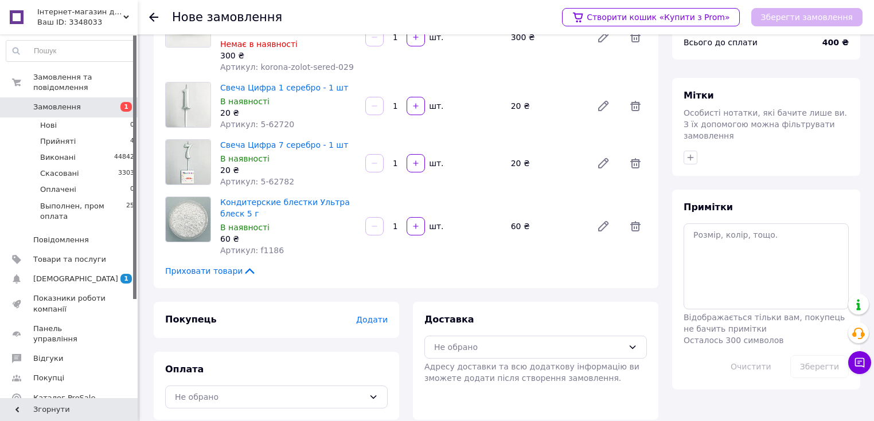
click at [390, 308] on div "Покупець Додати" at bounding box center [276, 320] width 245 height 36
click at [380, 315] on span "Додати" at bounding box center [372, 319] width 32 height 9
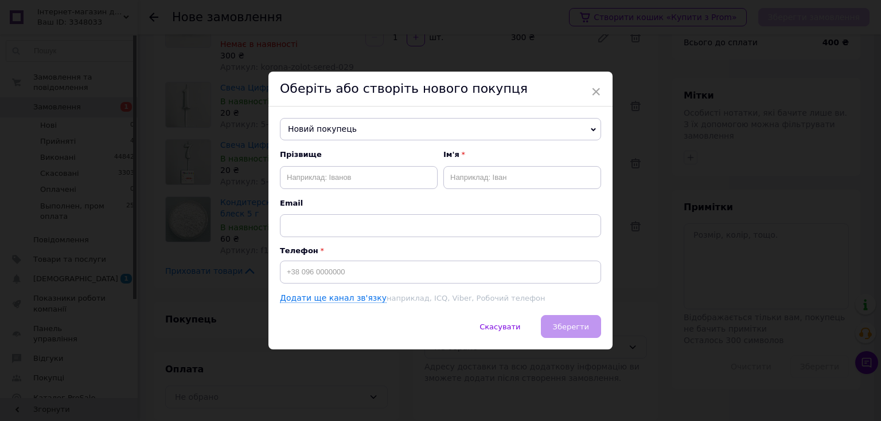
click at [378, 311] on div "Новий покупець Новий покупець Прізвище Ім'я Email Телефон Додати ще канал зв'яз…" at bounding box center [440, 211] width 344 height 209
click at [388, 138] on span "Новий покупець" at bounding box center [440, 129] width 321 height 23
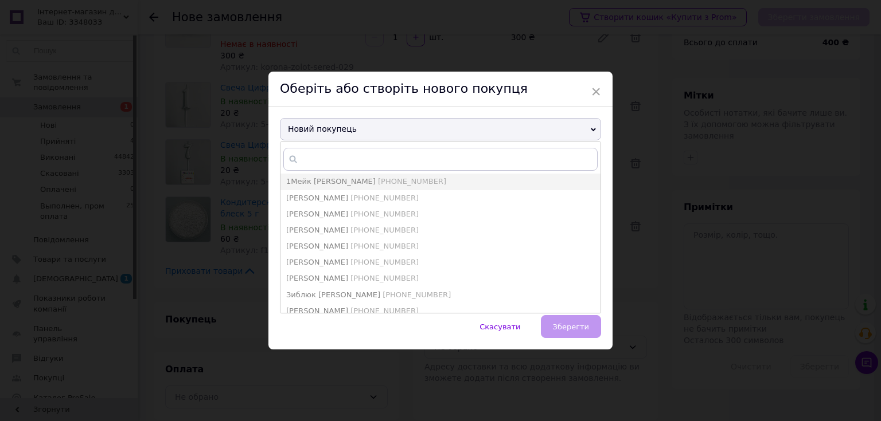
drag, startPoint x: 385, startPoint y: 181, endPoint x: 636, endPoint y: 303, distance: 279.5
click at [386, 181] on li "1Мейк Кейк [PHONE_NUMBER]" at bounding box center [440, 182] width 320 height 16
type input "1Мейк [PERSON_NAME]"
type input "[PHONE_NUMBER]"
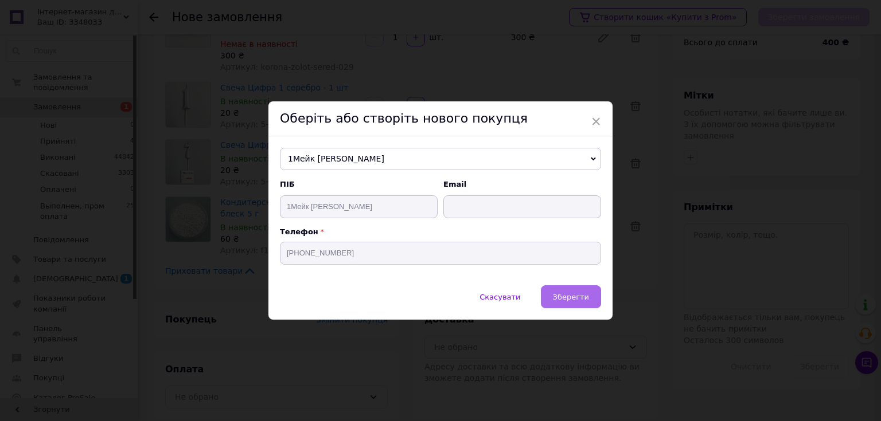
click at [544, 293] on button "Зберегти" at bounding box center [571, 296] width 60 height 23
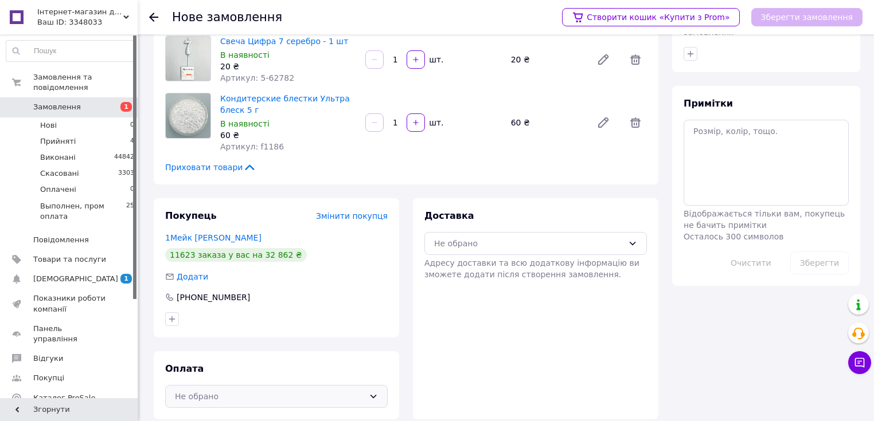
click at [361, 390] on div "Не обрано" at bounding box center [269, 396] width 189 height 13
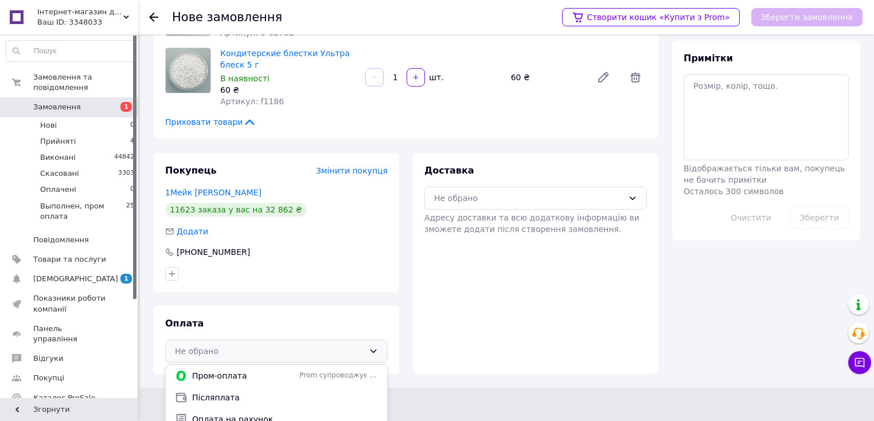
scroll to position [261, 0]
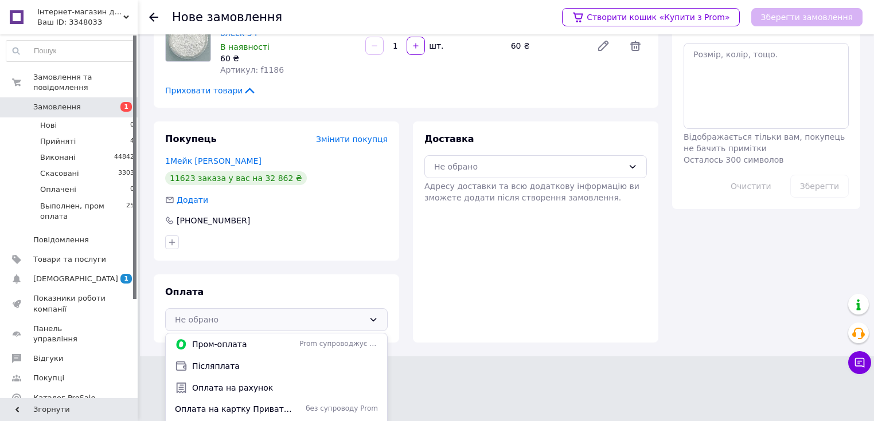
click at [280, 404] on span "Оплата на картку Приватбанку або розрахунковий рахунок" at bounding box center [235, 409] width 120 height 11
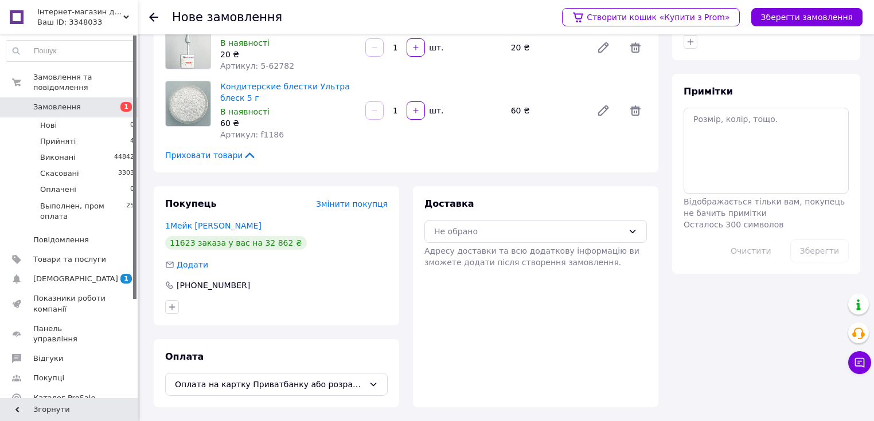
scroll to position [184, 0]
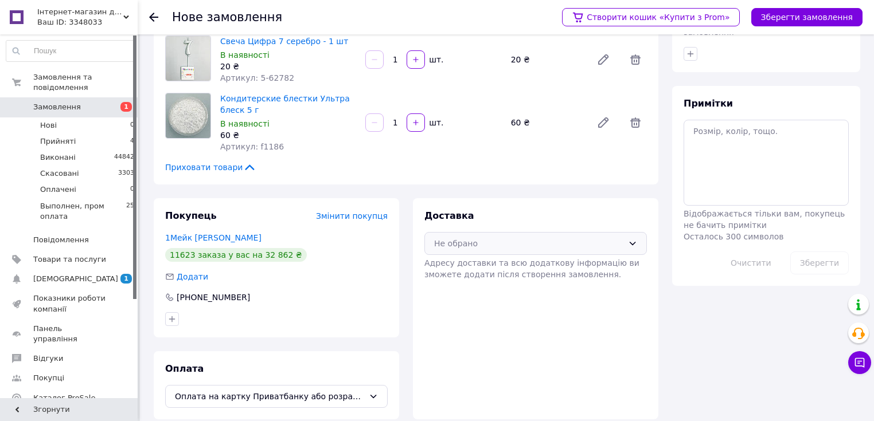
click at [498, 237] on div "Не обрано" at bounding box center [528, 243] width 189 height 13
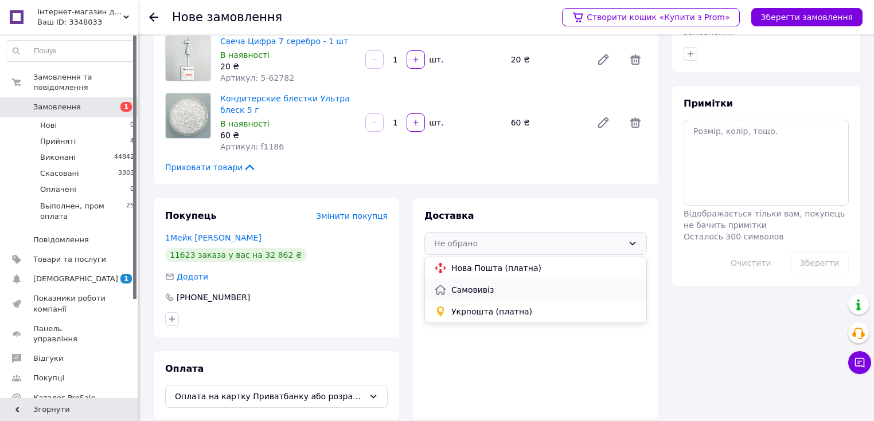
click at [494, 284] on span "Самовивіз" at bounding box center [544, 289] width 186 height 11
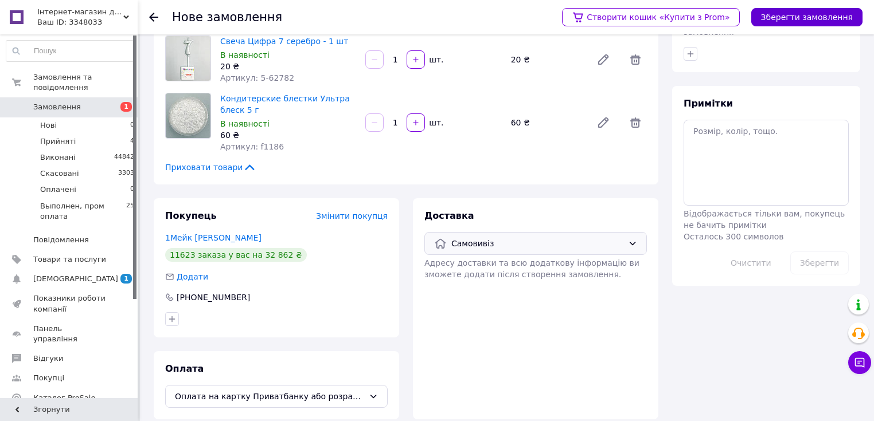
click at [784, 15] on button "Зберегти замовлення" at bounding box center [806, 17] width 111 height 18
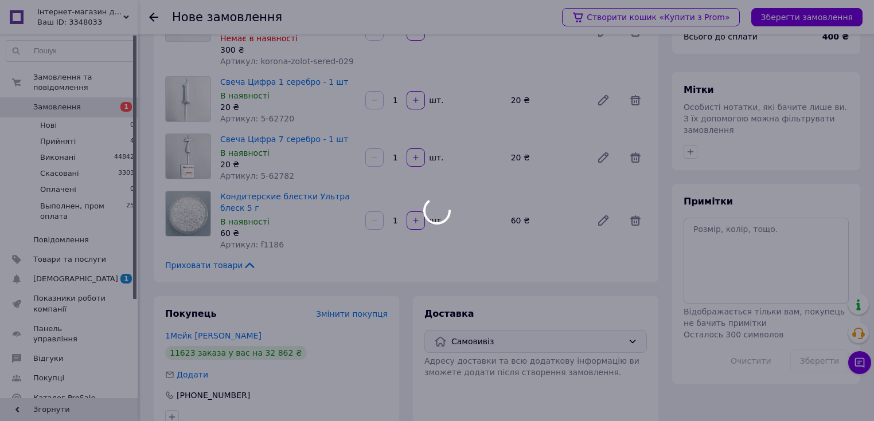
scroll to position [0, 0]
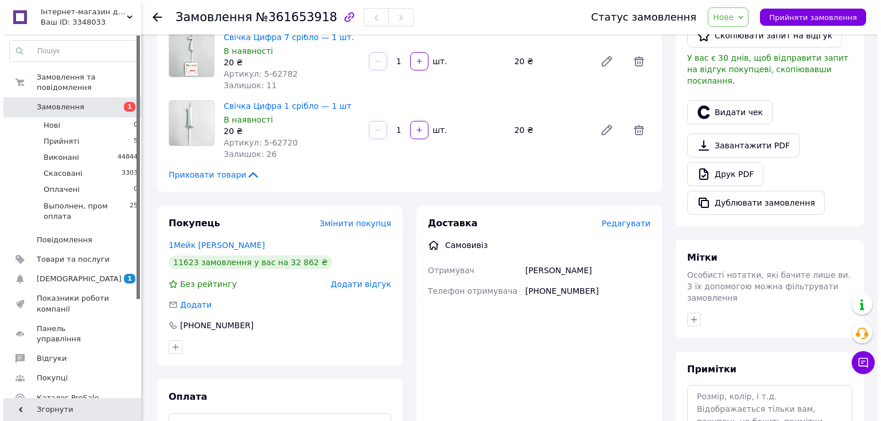
scroll to position [182, 0]
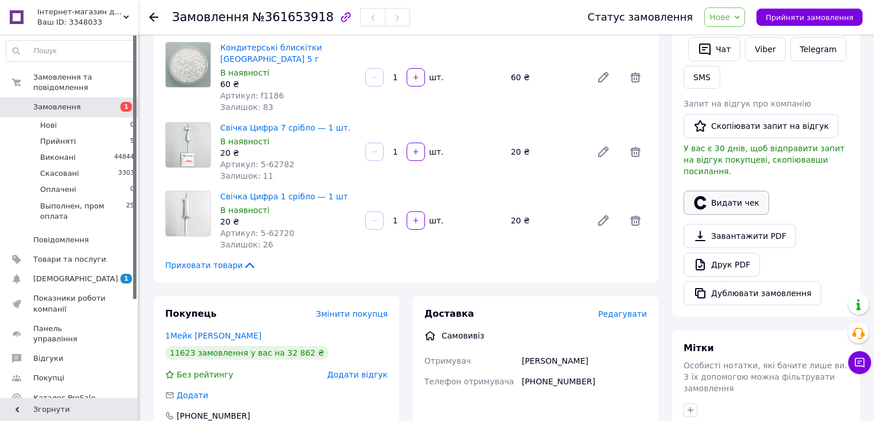
click at [744, 191] on button "Видати чек" at bounding box center [725, 203] width 85 height 24
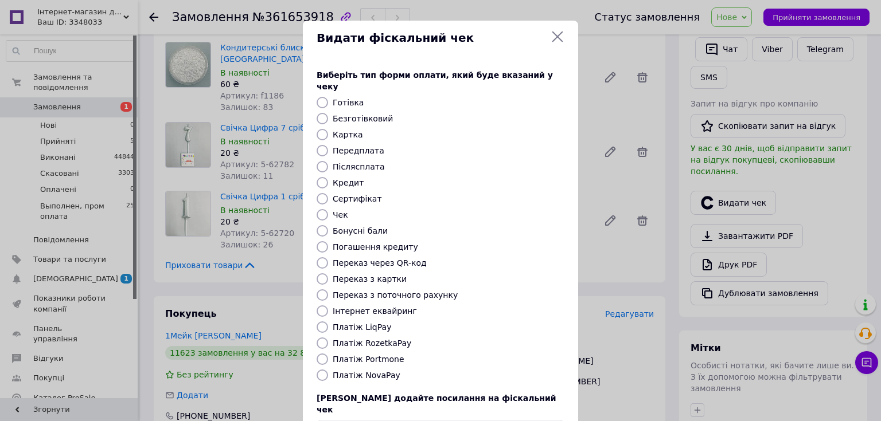
drag, startPoint x: 343, startPoint y: 90, endPoint x: 409, endPoint y: 168, distance: 102.5
click at [343, 98] on label "Готівка" at bounding box center [348, 102] width 31 height 9
click at [328, 97] on input "Готівка" at bounding box center [321, 102] width 11 height 11
radio input "true"
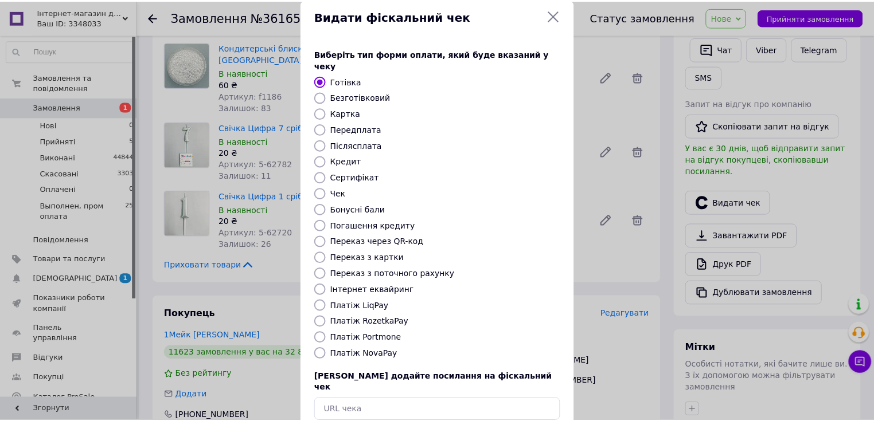
scroll to position [71, 0]
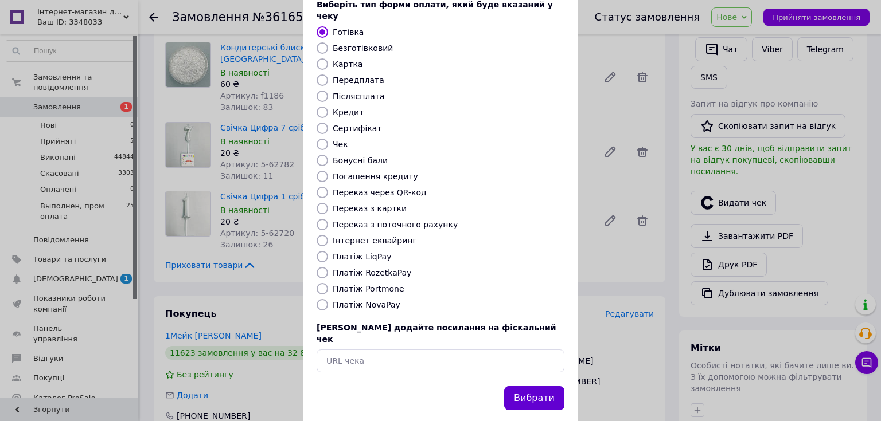
click at [538, 386] on button "Вибрати" at bounding box center [534, 398] width 60 height 25
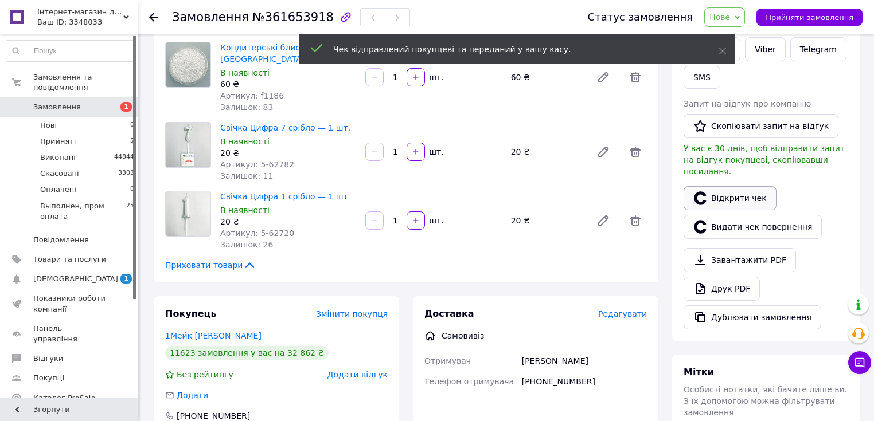
click at [734, 186] on link "Відкрити чек" at bounding box center [729, 198] width 93 height 24
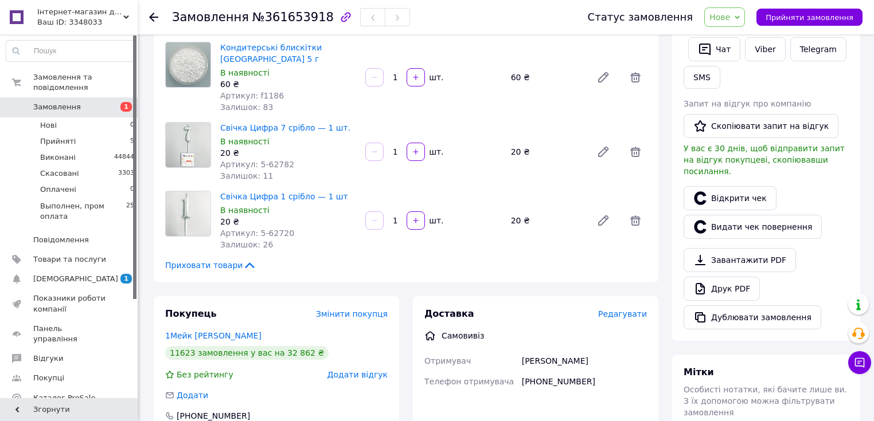
click at [733, 23] on span "Нове" at bounding box center [724, 16] width 41 height 19
click at [733, 60] on li "Виконано" at bounding box center [757, 57] width 105 height 17
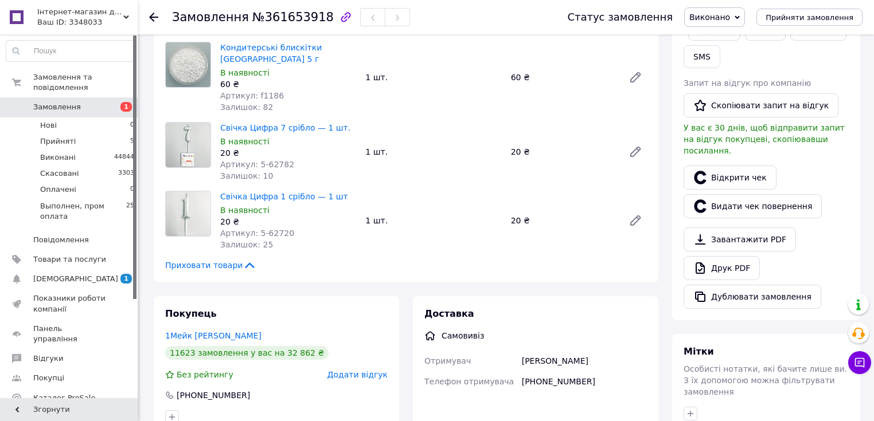
click at [63, 102] on span "Замовлення" at bounding box center [57, 107] width 48 height 10
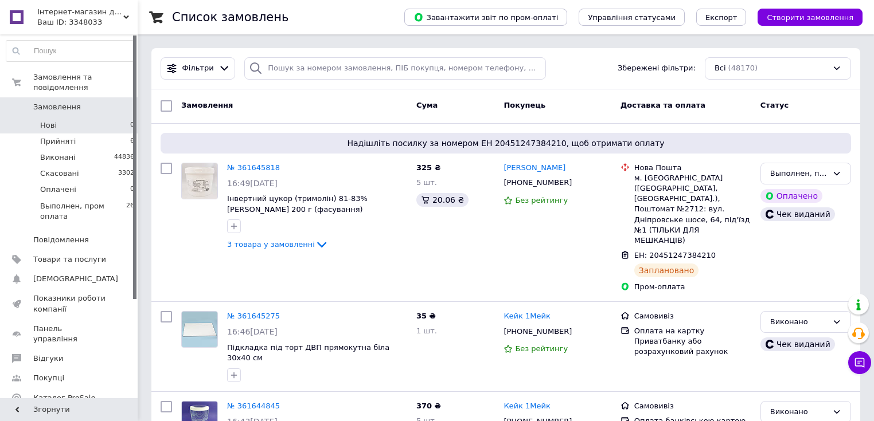
click at [80, 134] on li "Прийняті 6" at bounding box center [70, 142] width 141 height 16
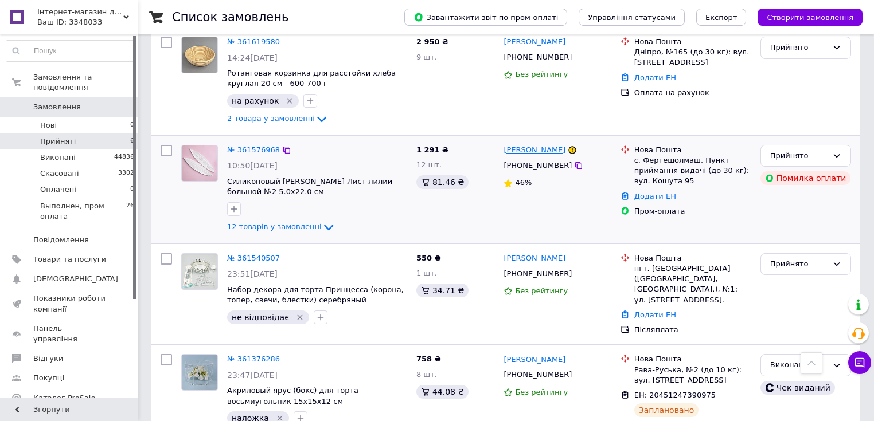
scroll to position [367, 0]
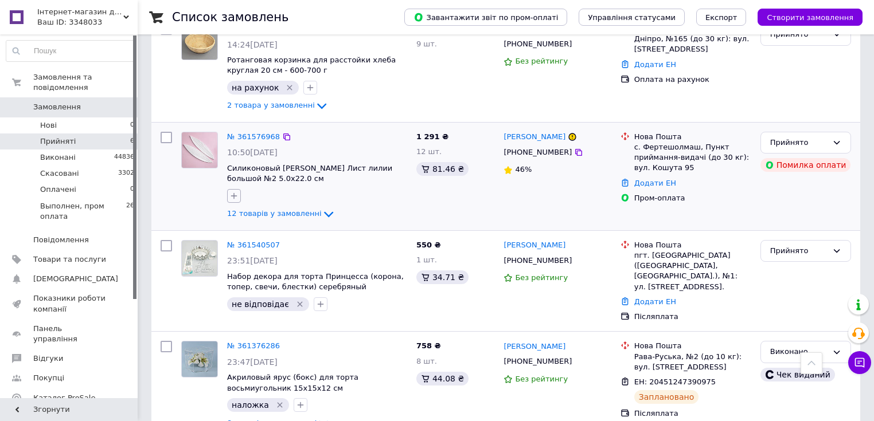
click at [236, 191] on icon "button" at bounding box center [233, 195] width 9 height 9
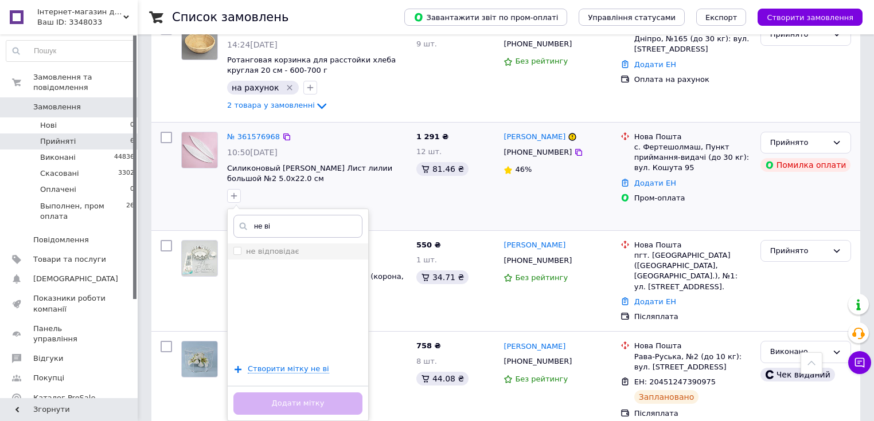
type input "не ві"
click at [255, 247] on label "не відповідає" at bounding box center [272, 251] width 53 height 9
checkbox input "true"
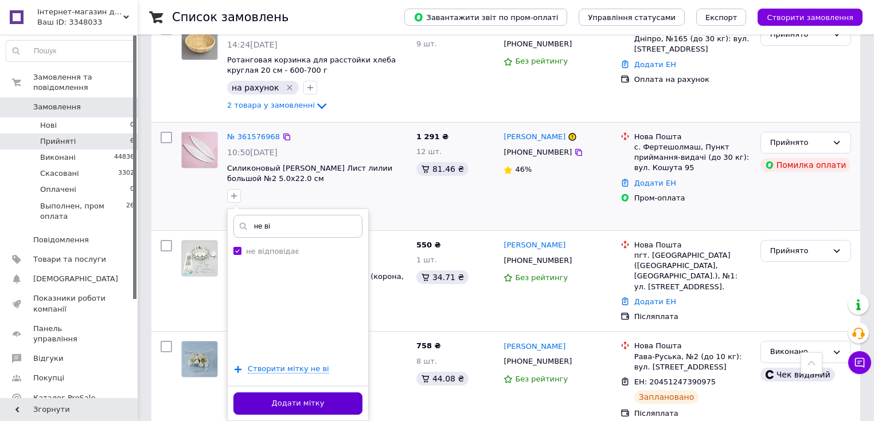
click at [299, 393] on button "Додати мітку" at bounding box center [297, 404] width 129 height 22
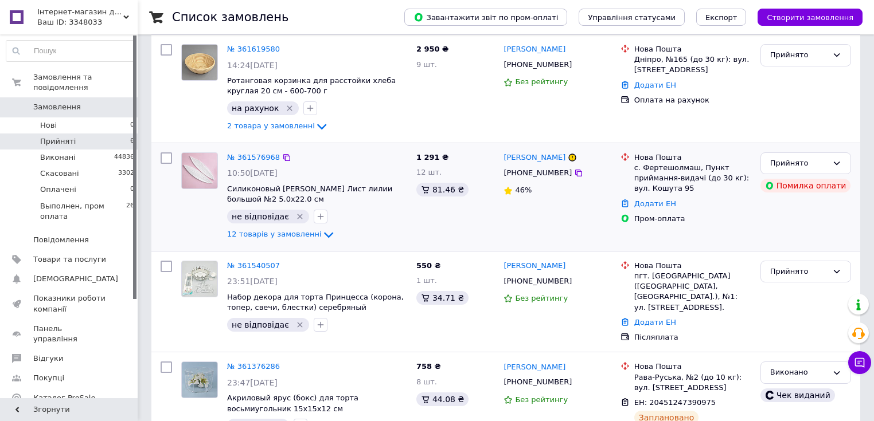
scroll to position [376, 0]
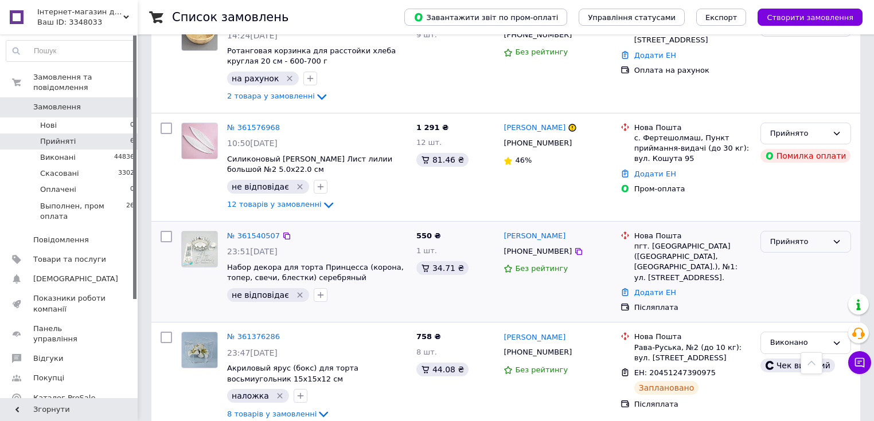
click at [805, 236] on div "Прийнято" at bounding box center [798, 242] width 57 height 12
click at [784, 276] on li "Скасовано" at bounding box center [805, 286] width 89 height 21
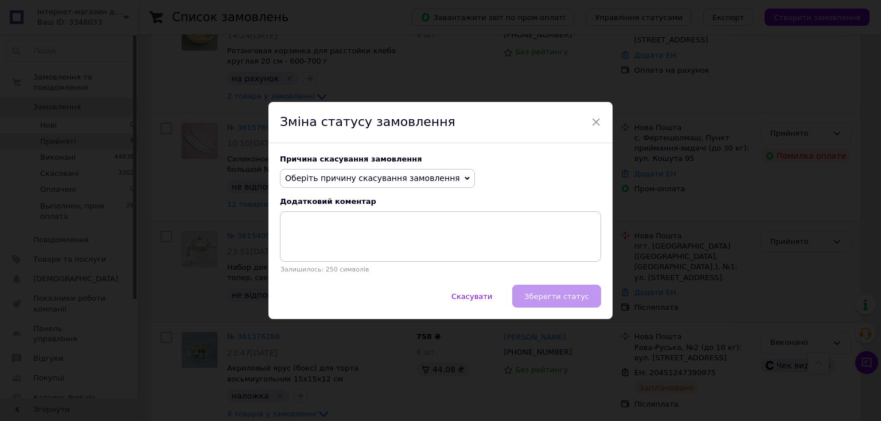
click at [375, 176] on span "Оберіть причину скасування замовлення" at bounding box center [372, 178] width 175 height 9
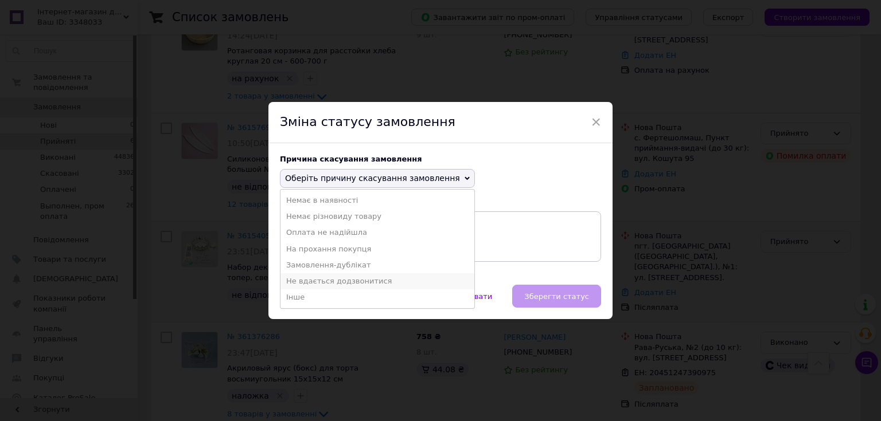
click at [360, 279] on li "Не вдається додзвонитися" at bounding box center [377, 281] width 194 height 16
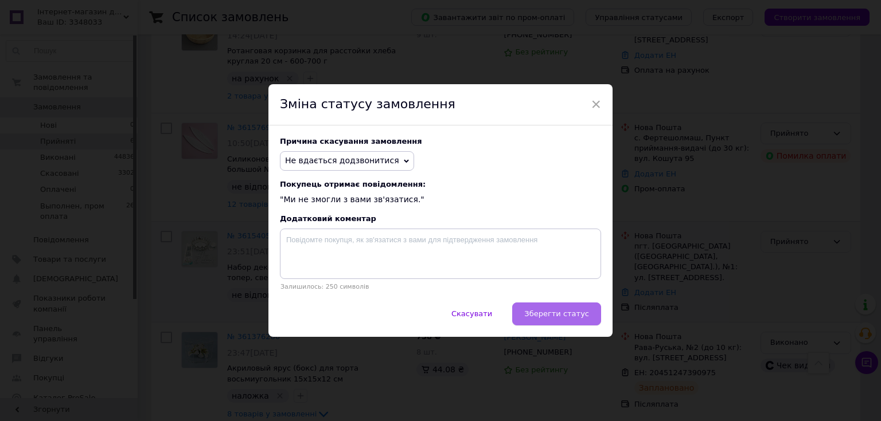
click at [567, 314] on span "Зберегти статус" at bounding box center [556, 314] width 65 height 9
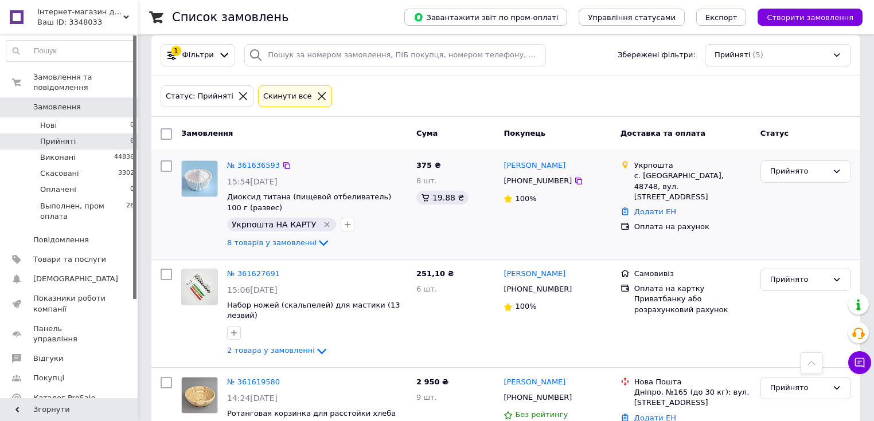
scroll to position [0, 0]
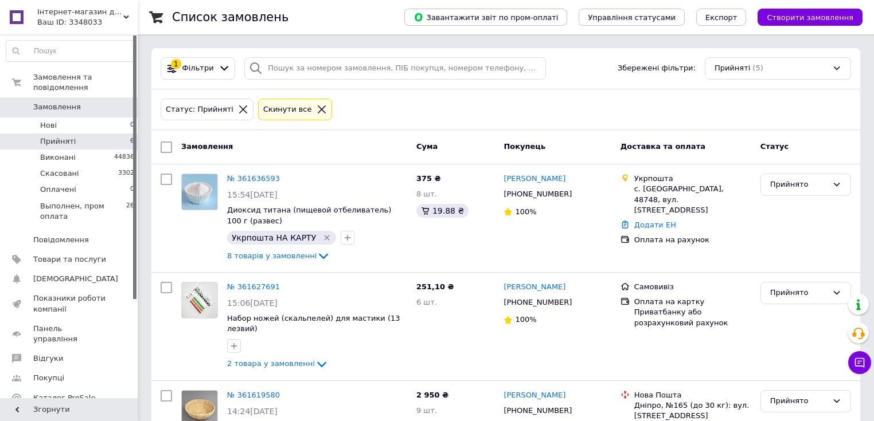
click at [62, 102] on span "Замовлення" at bounding box center [57, 107] width 48 height 10
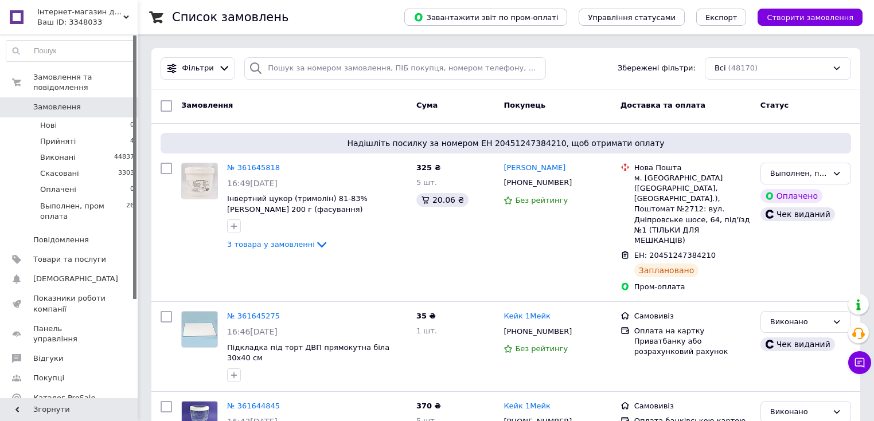
click at [795, 15] on span "Створити замовлення" at bounding box center [809, 17] width 87 height 9
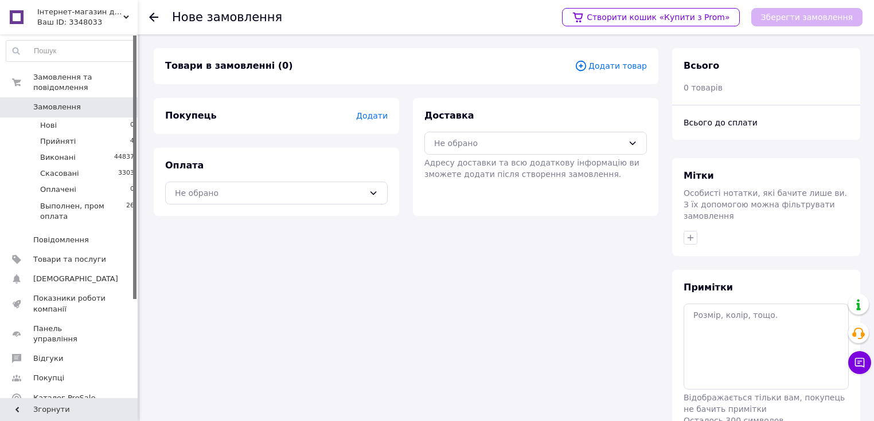
click at [605, 64] on span "Додати товар" at bounding box center [610, 66] width 72 height 13
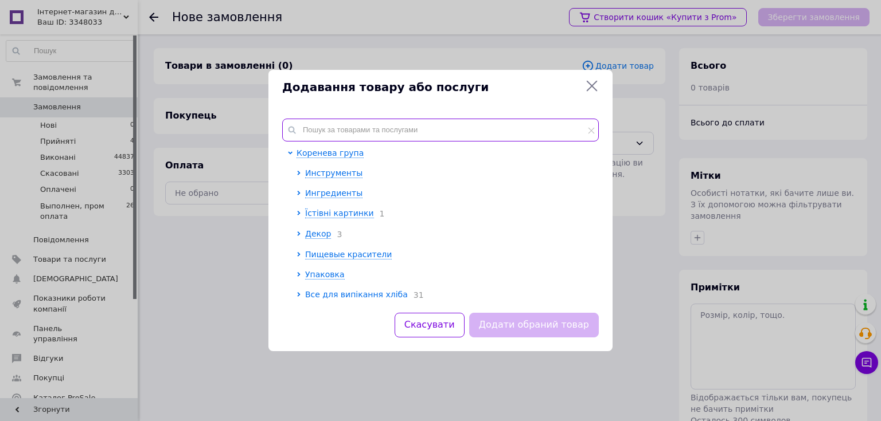
click at [413, 132] on input "text" at bounding box center [440, 130] width 316 height 23
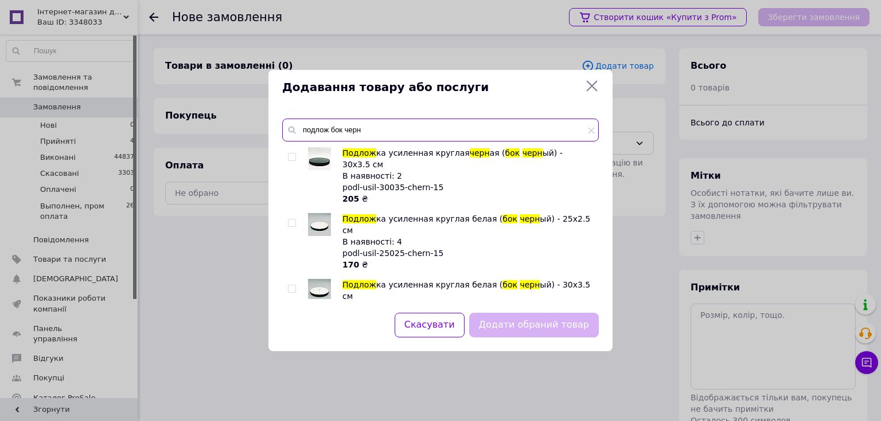
scroll to position [3, 0]
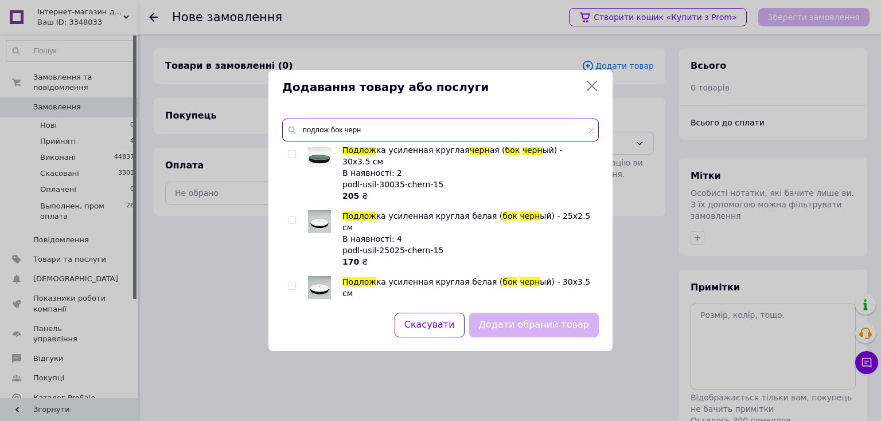
drag, startPoint x: 362, startPoint y: 131, endPoint x: 303, endPoint y: 128, distance: 59.7
click at [303, 128] on input "подлож бок черн" at bounding box center [440, 130] width 316 height 23
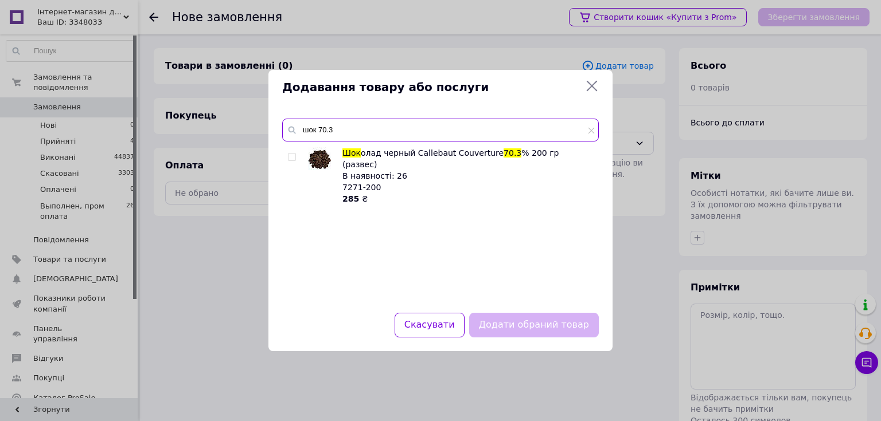
scroll to position [0, 0]
drag, startPoint x: 332, startPoint y: 130, endPoint x: 288, endPoint y: 130, distance: 44.1
click at [288, 130] on div "шок 53" at bounding box center [440, 130] width 316 height 23
type input "05257"
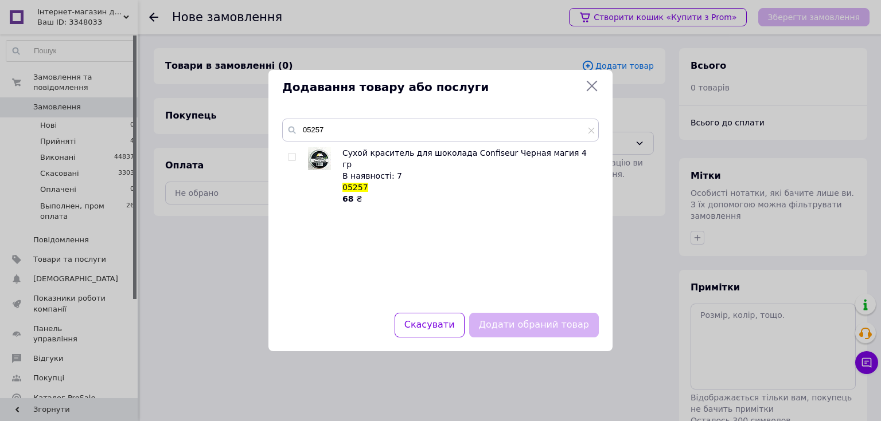
click at [294, 161] on input "checkbox" at bounding box center [291, 157] width 7 height 7
checkbox input "true"
drag, startPoint x: 502, startPoint y: 321, endPoint x: 498, endPoint y: 311, distance: 10.8
click at [503, 320] on button "Додати обраний товар" at bounding box center [534, 325] width 130 height 25
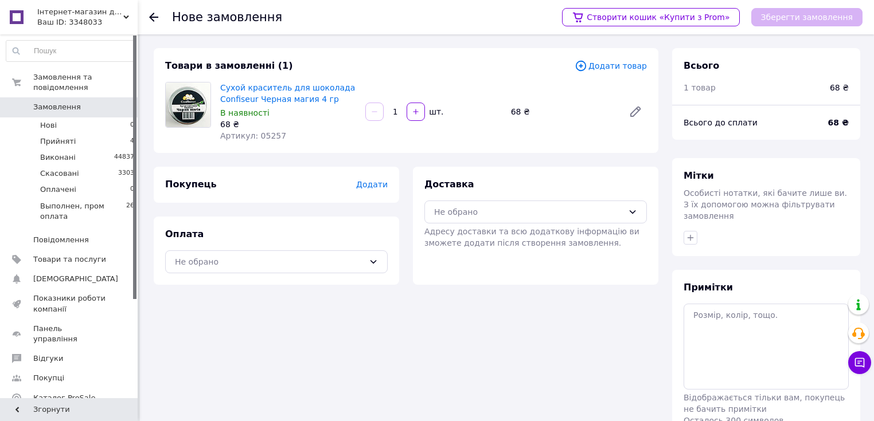
click at [613, 62] on span "Додати товар" at bounding box center [610, 66] width 72 height 13
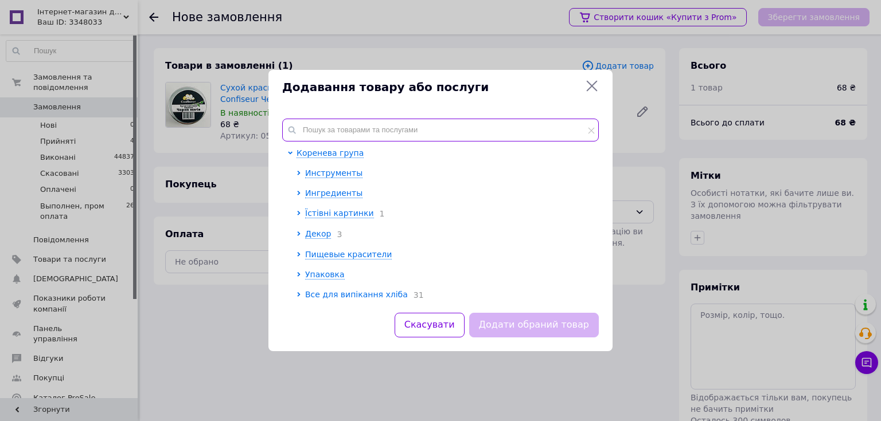
click at [388, 126] on input "text" at bounding box center [440, 130] width 316 height 23
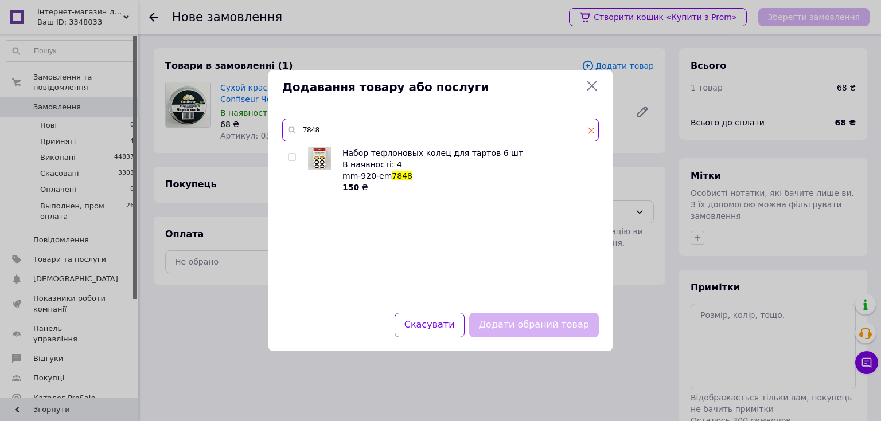
type input "7848"
click at [588, 129] on icon at bounding box center [591, 130] width 6 height 6
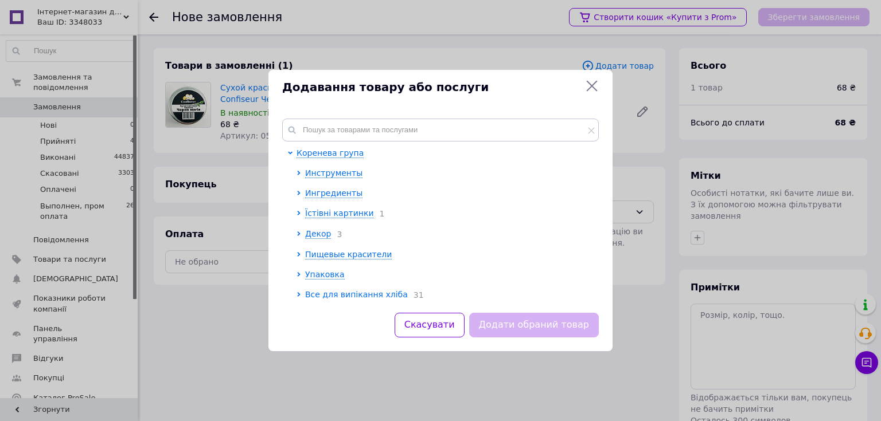
click at [592, 81] on icon at bounding box center [592, 86] width 14 height 14
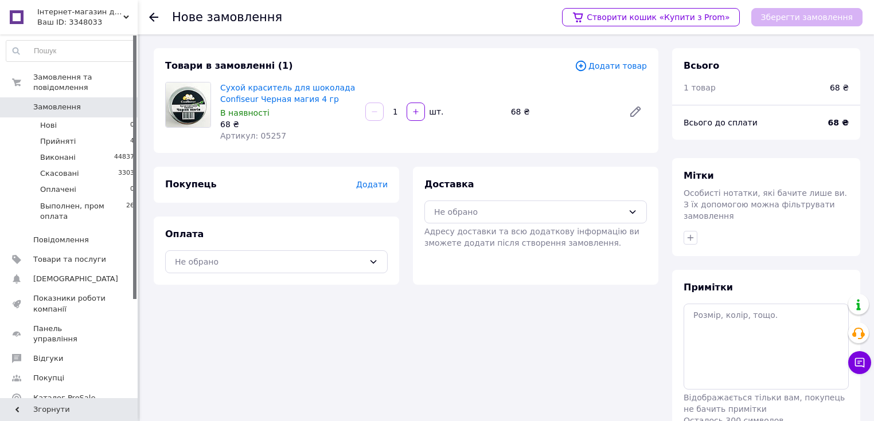
click at [624, 62] on span "Додати товар" at bounding box center [610, 66] width 72 height 13
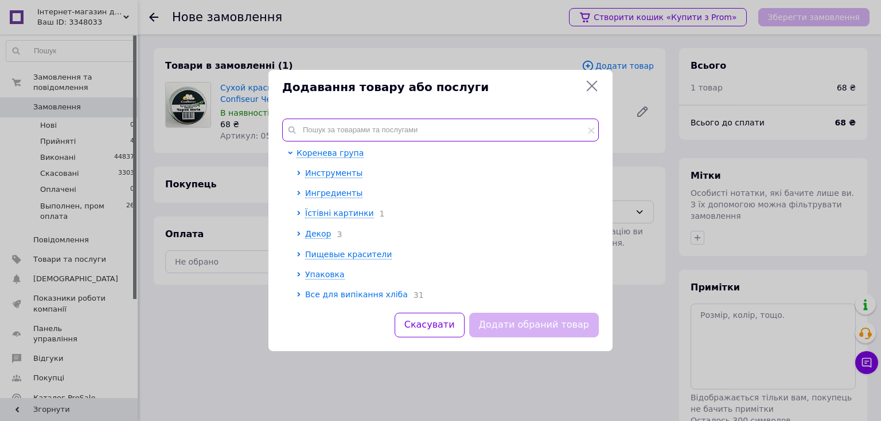
click at [401, 131] on input "text" at bounding box center [440, 130] width 316 height 23
click at [395, 131] on input "text" at bounding box center [440, 130] width 316 height 23
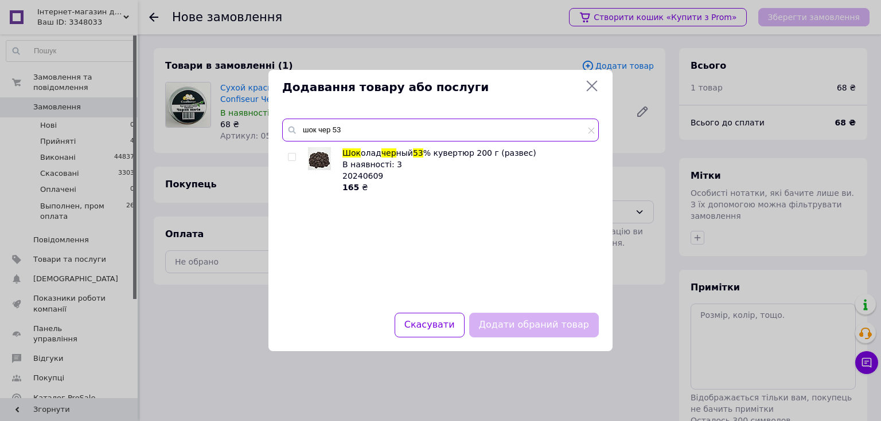
type input "шок чер 53"
drag, startPoint x: 294, startPoint y: 157, endPoint x: 314, endPoint y: 138, distance: 28.0
click at [294, 156] on input "checkbox" at bounding box center [291, 157] width 7 height 7
checkbox input "true"
drag, startPoint x: 350, startPoint y: 127, endPoint x: 296, endPoint y: 130, distance: 53.4
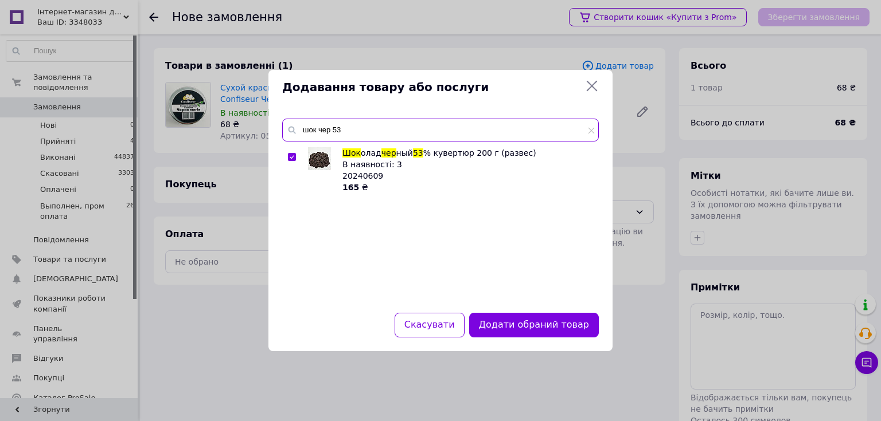
click at [296, 130] on div "шок чер 53" at bounding box center [440, 130] width 316 height 23
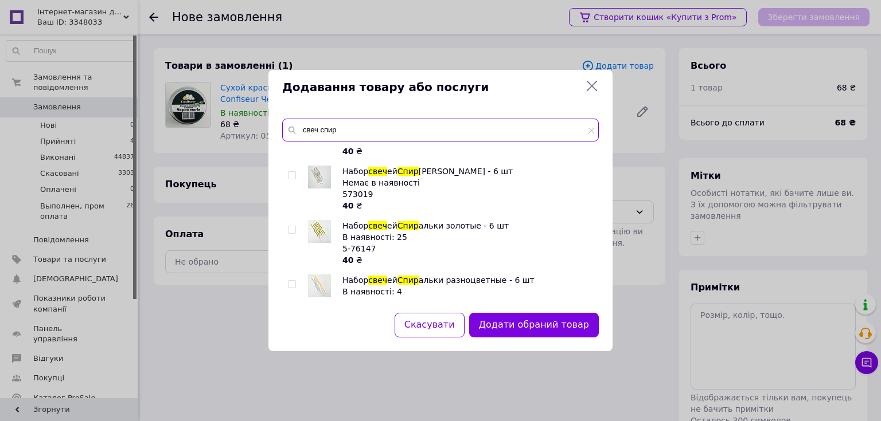
scroll to position [92, 0]
type input "свеч спир"
click at [290, 229] on input "checkbox" at bounding box center [291, 228] width 7 height 7
checkbox input "true"
drag, startPoint x: 357, startPoint y: 132, endPoint x: 299, endPoint y: 140, distance: 58.4
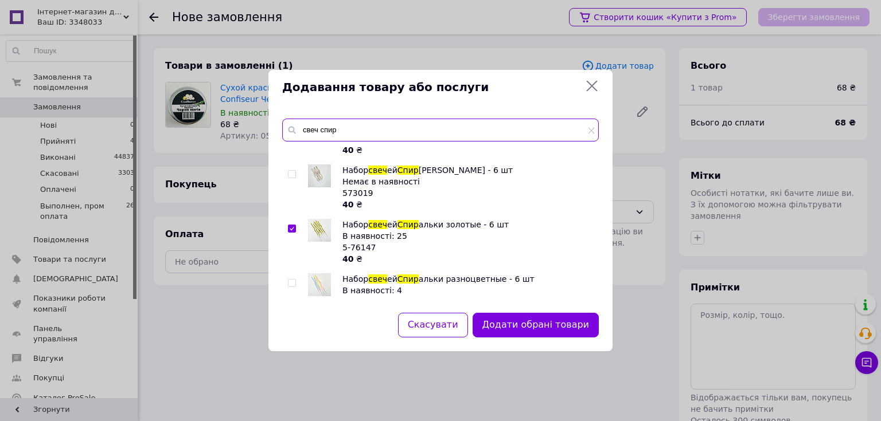
click at [299, 140] on input "свеч спир" at bounding box center [440, 130] width 316 height 23
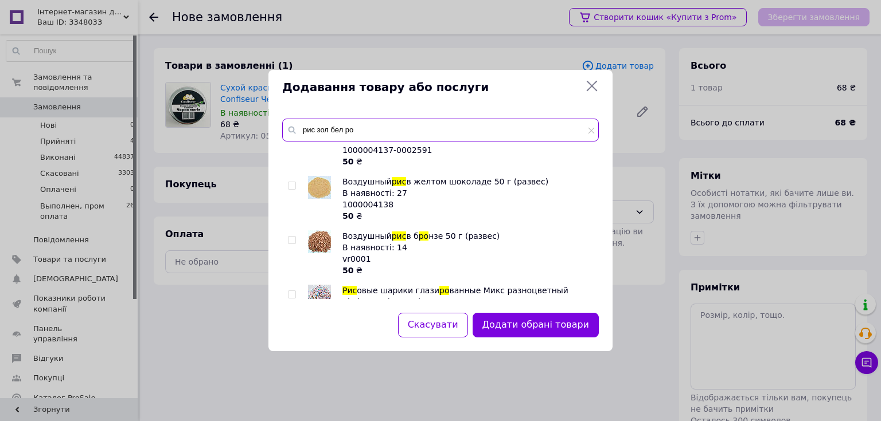
scroll to position [0, 0]
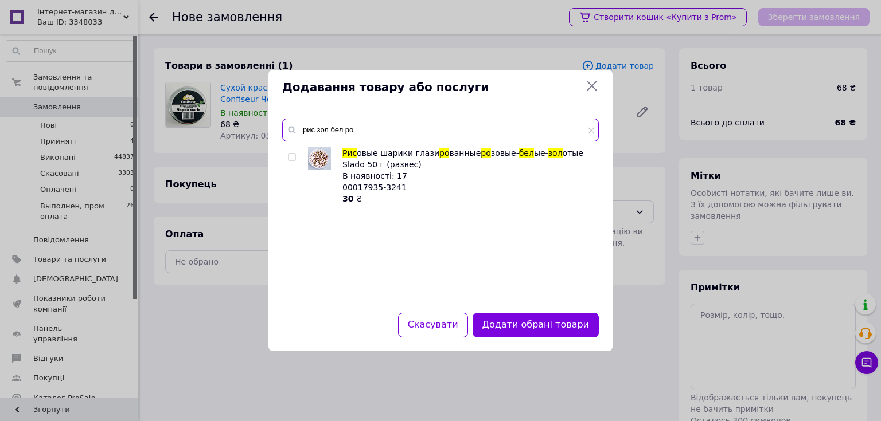
type input "рис зол бел ро"
click at [288, 158] on input "checkbox" at bounding box center [291, 157] width 7 height 7
checkbox input "true"
drag, startPoint x: 369, startPoint y: 127, endPoint x: 300, endPoint y: 135, distance: 69.3
click at [300, 135] on input "рис зол бел ро" at bounding box center [440, 130] width 316 height 23
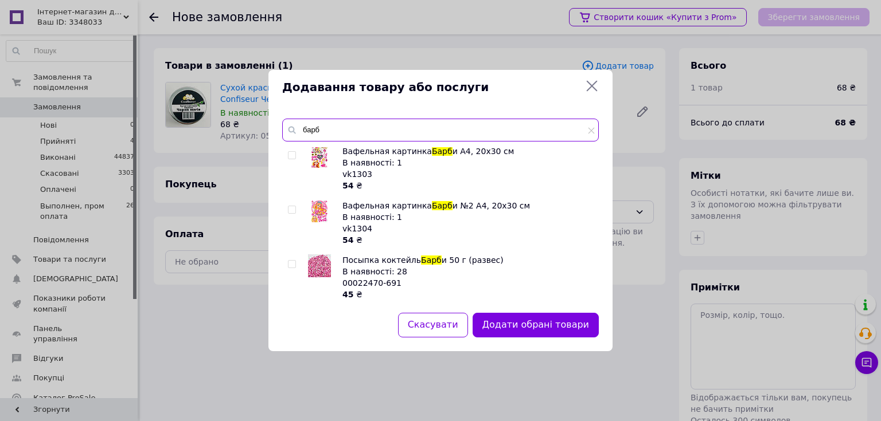
scroll to position [57, 0]
type input "барб"
click at [291, 259] on span at bounding box center [292, 263] width 8 height 8
click at [291, 260] on input "checkbox" at bounding box center [291, 263] width 7 height 7
checkbox input "true"
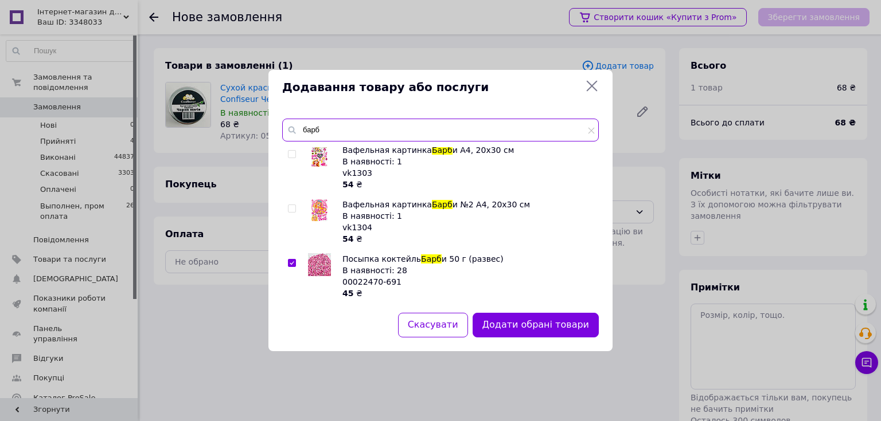
drag, startPoint x: 311, startPoint y: 133, endPoint x: 301, endPoint y: 134, distance: 9.8
click at [301, 134] on input "барб" at bounding box center [440, 130] width 316 height 23
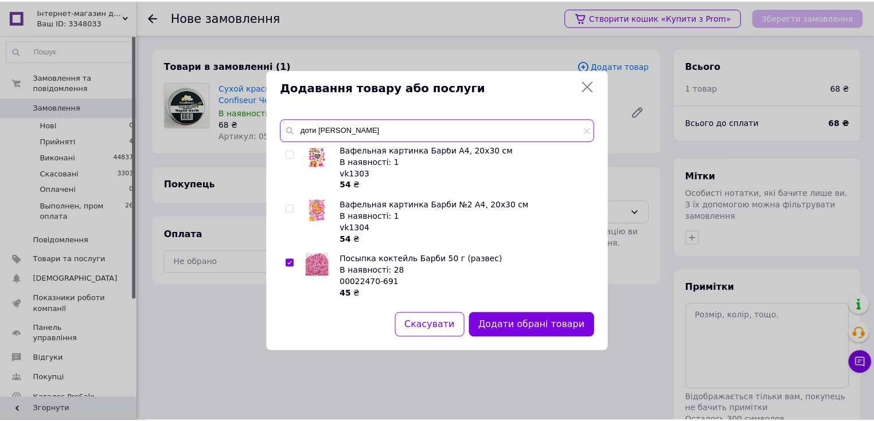
scroll to position [0, 0]
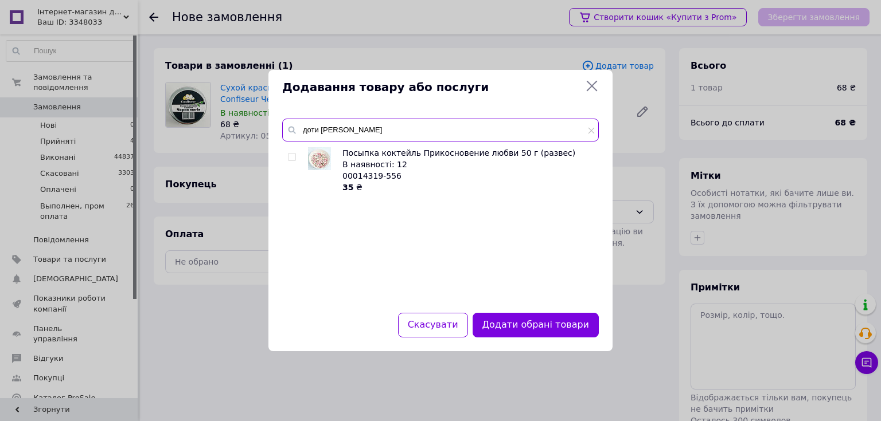
type input "доти кох"
click at [294, 157] on input "checkbox" at bounding box center [291, 157] width 7 height 7
checkbox input "true"
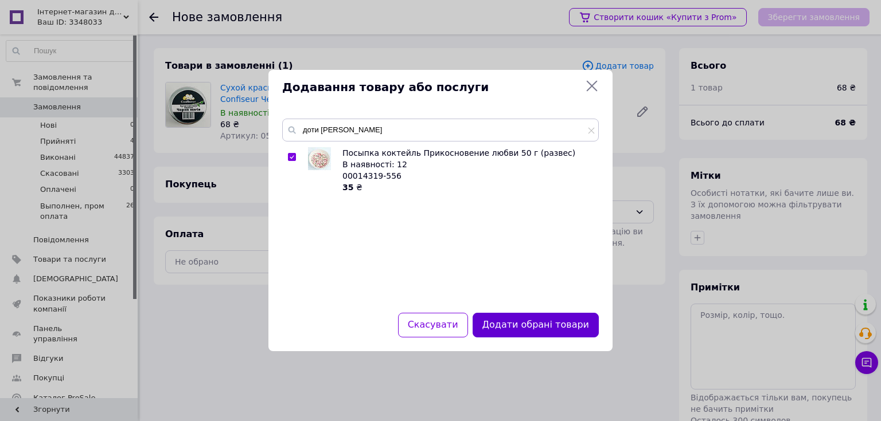
click at [511, 316] on button "Додати обрані товари" at bounding box center [535, 325] width 126 height 25
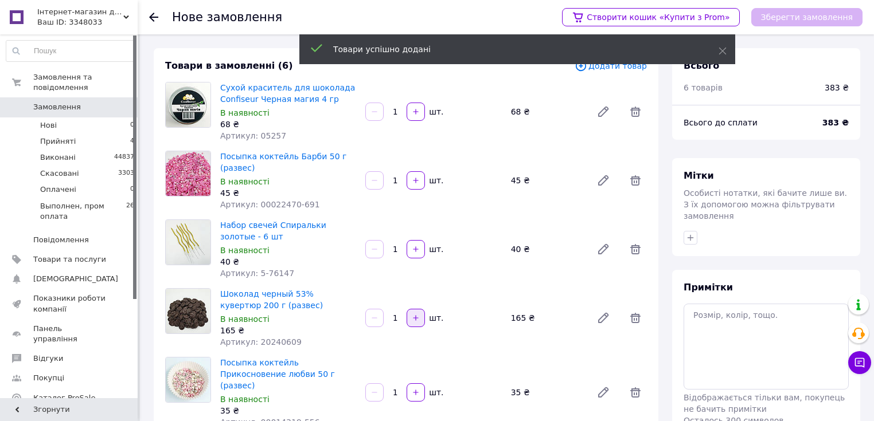
click at [412, 319] on icon "button" at bounding box center [416, 318] width 8 height 8
type input "2"
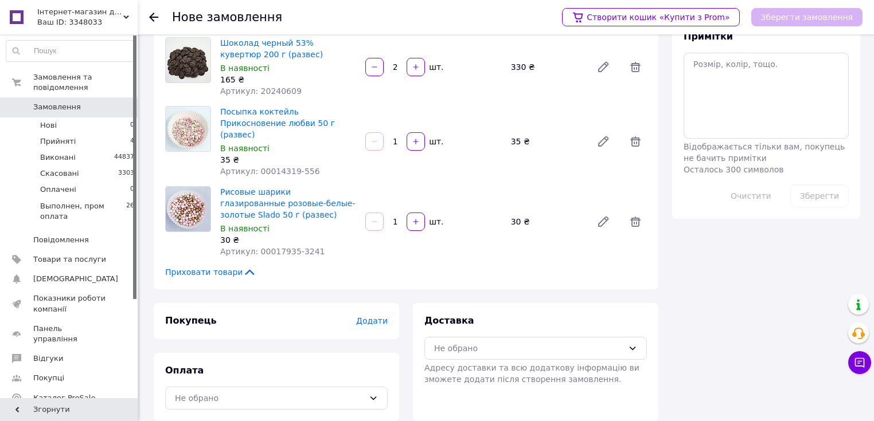
scroll to position [252, 0]
click at [378, 315] on span "Додати" at bounding box center [372, 319] width 32 height 9
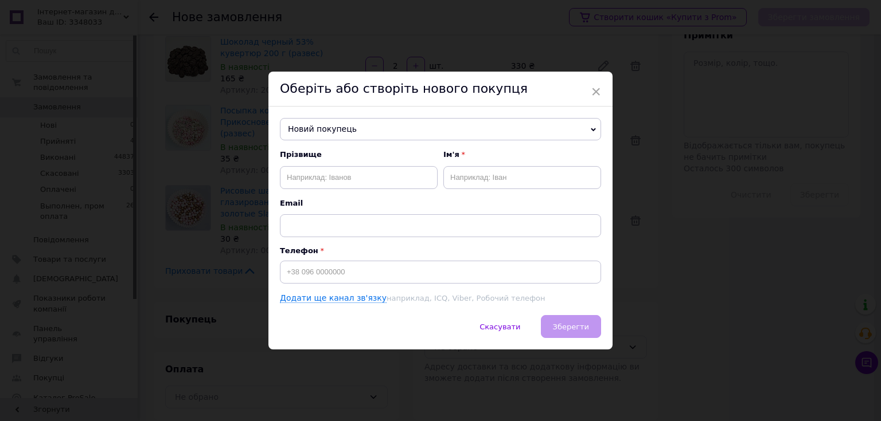
click at [354, 135] on span "Новий покупець" at bounding box center [440, 129] width 321 height 23
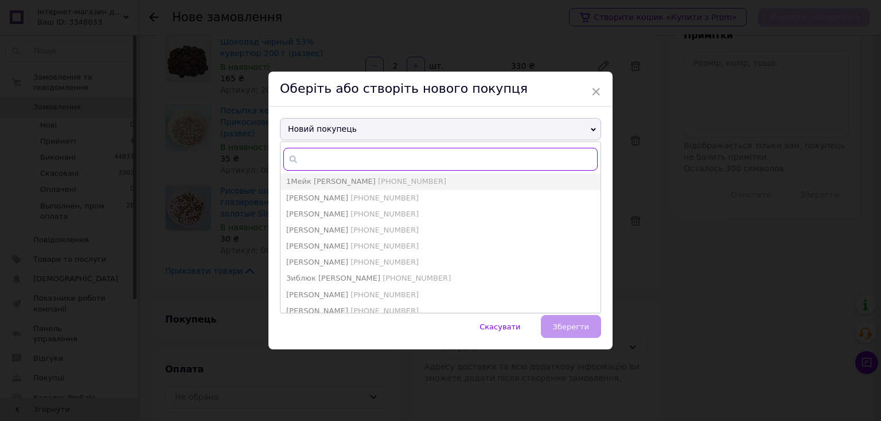
click at [338, 157] on input "text" at bounding box center [440, 159] width 314 height 23
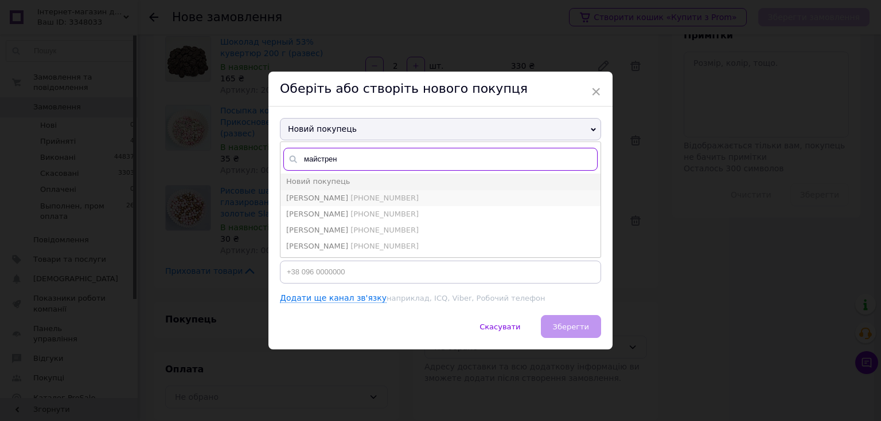
type input "майстрен"
click at [373, 194] on span "+380975875956" at bounding box center [384, 198] width 68 height 9
type input "Майстренко Наталія"
type input "+380975875956"
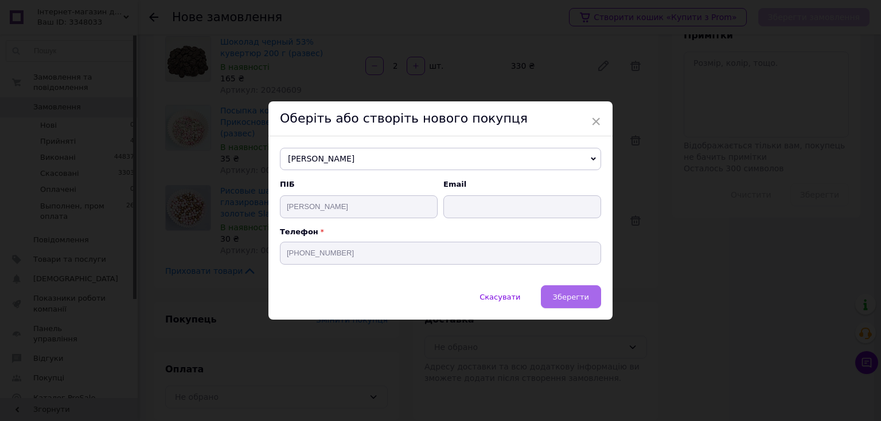
drag, startPoint x: 580, startPoint y: 303, endPoint x: 542, endPoint y: 308, distance: 38.3
click at [580, 303] on button "Зберегти" at bounding box center [571, 296] width 60 height 23
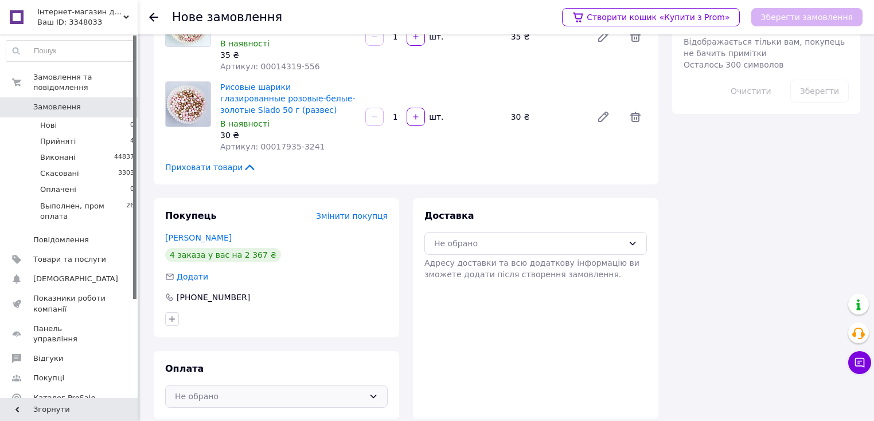
click at [330, 390] on div "Не обрано" at bounding box center [269, 396] width 189 height 13
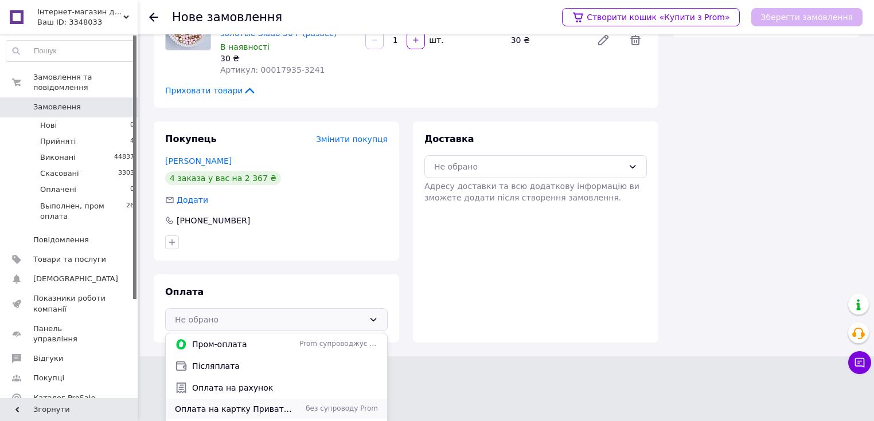
click at [288, 404] on span "Оплата на картку Приватбанку або розрахунковий рахунок" at bounding box center [235, 409] width 120 height 11
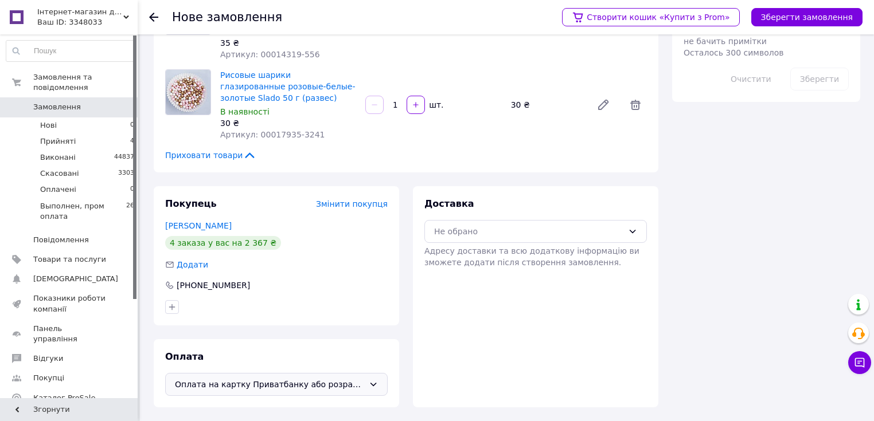
scroll to position [356, 0]
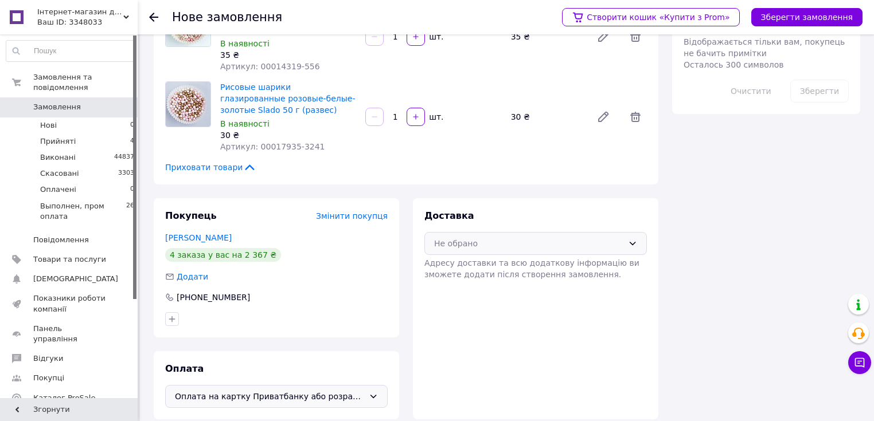
click at [477, 237] on div "Не обрано" at bounding box center [528, 243] width 189 height 13
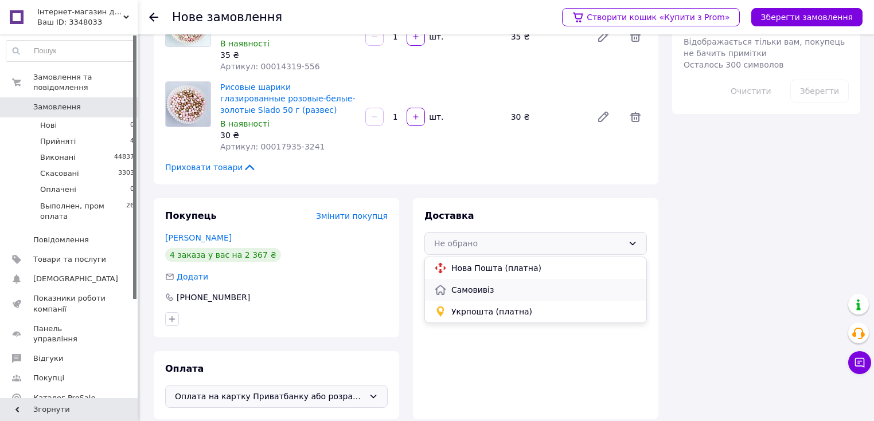
click at [478, 284] on span "Самовивіз" at bounding box center [544, 289] width 186 height 11
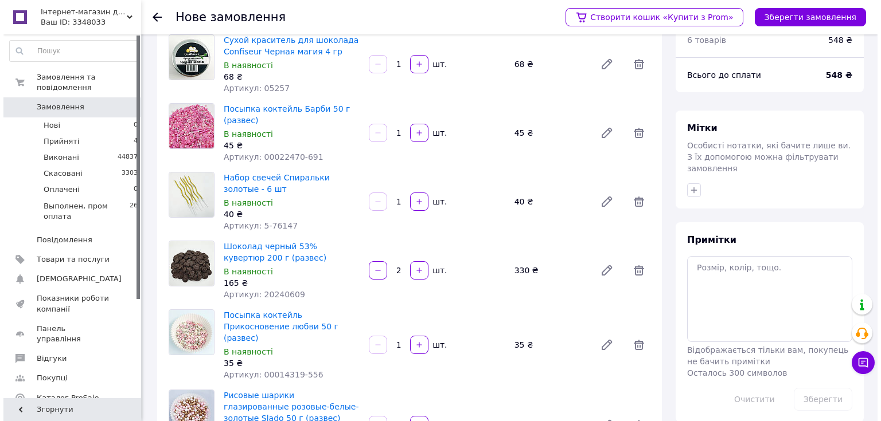
scroll to position [0, 0]
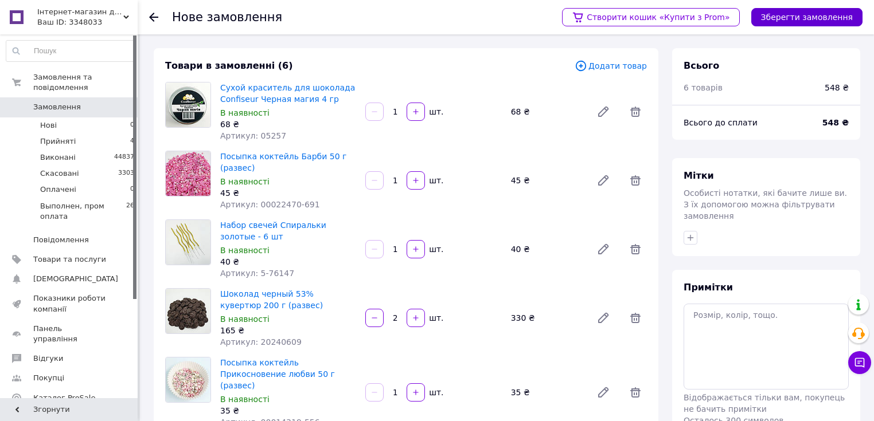
click at [807, 18] on button "Зберегти замовлення" at bounding box center [806, 17] width 111 height 18
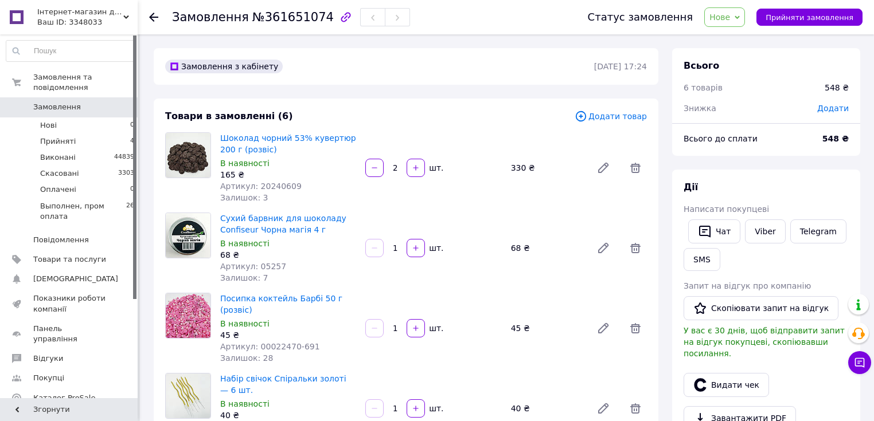
click at [834, 98] on div "Додати" at bounding box center [832, 108] width 45 height 25
click at [835, 110] on span "Додати" at bounding box center [833, 108] width 32 height 9
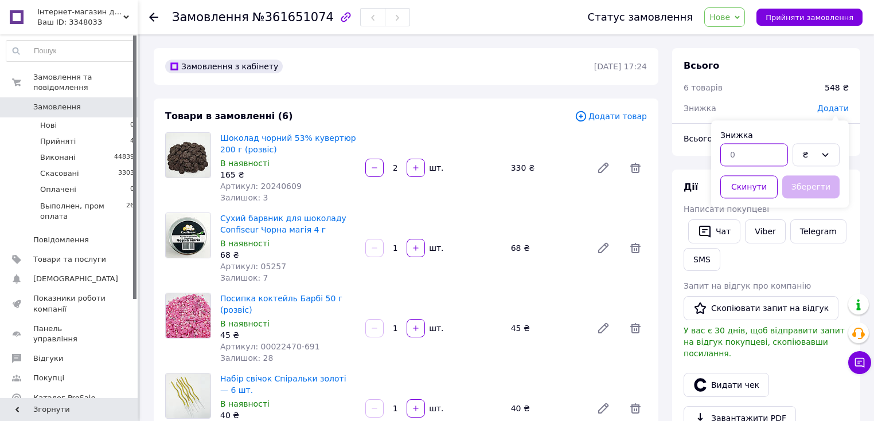
click at [738, 154] on input "text" at bounding box center [754, 154] width 68 height 23
type input "7"
click at [815, 154] on div "₴" at bounding box center [809, 154] width 14 height 13
click at [816, 198] on li "%" at bounding box center [816, 201] width 46 height 22
click at [812, 186] on button "Зберегти" at bounding box center [810, 186] width 57 height 23
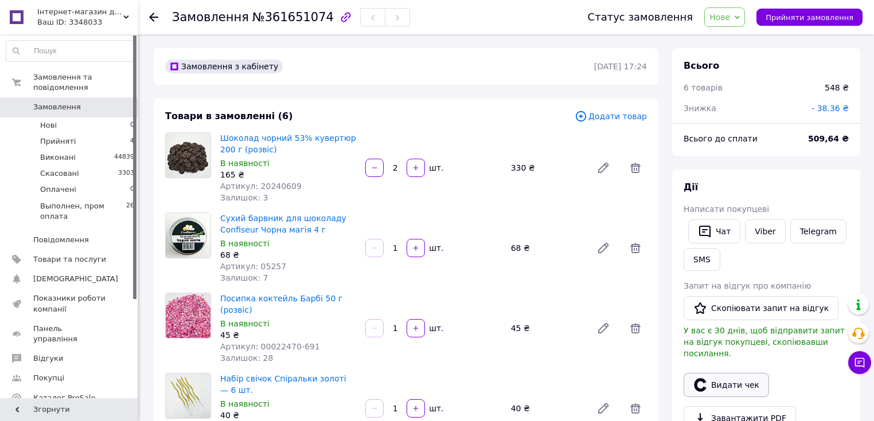
click at [732, 374] on button "Видати чек" at bounding box center [725, 385] width 85 height 24
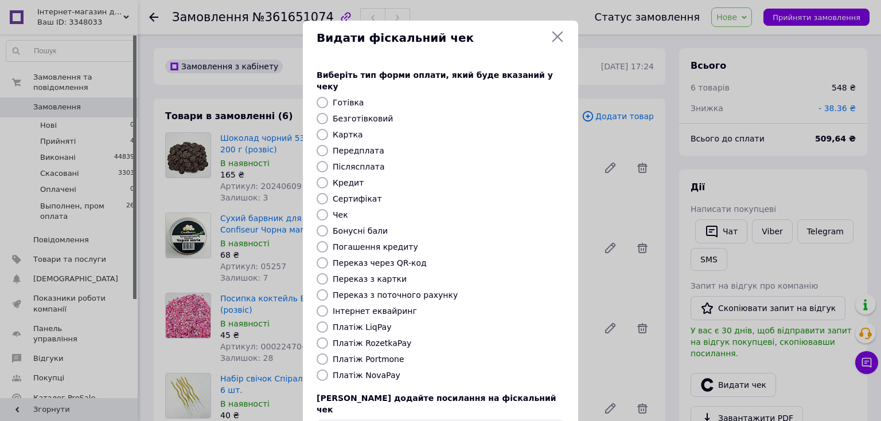
click at [339, 130] on label "Картка" at bounding box center [348, 134] width 30 height 9
click at [328, 129] on input "Картка" at bounding box center [321, 134] width 11 height 11
radio input "true"
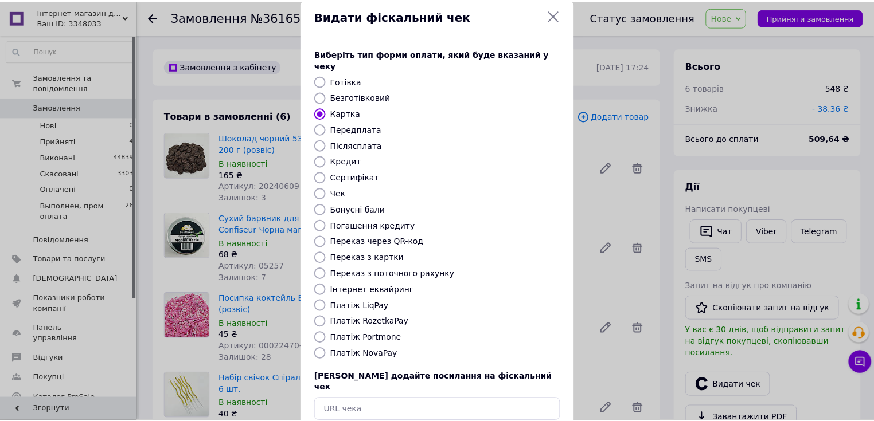
scroll to position [71, 0]
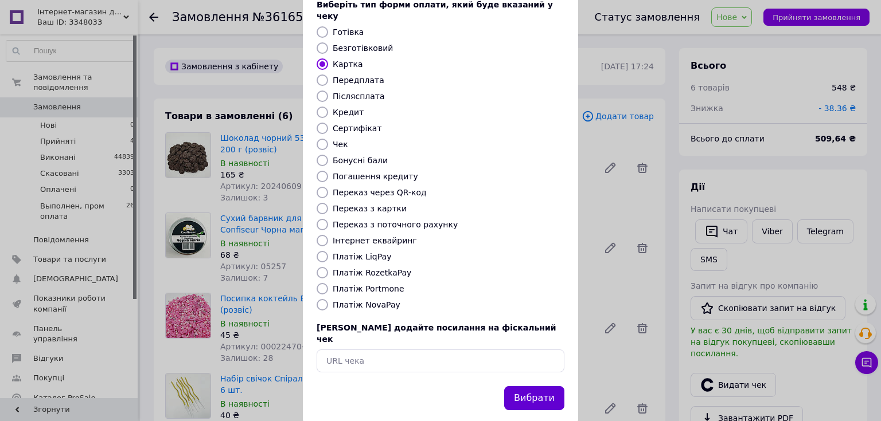
click at [534, 386] on button "Вибрати" at bounding box center [534, 398] width 60 height 25
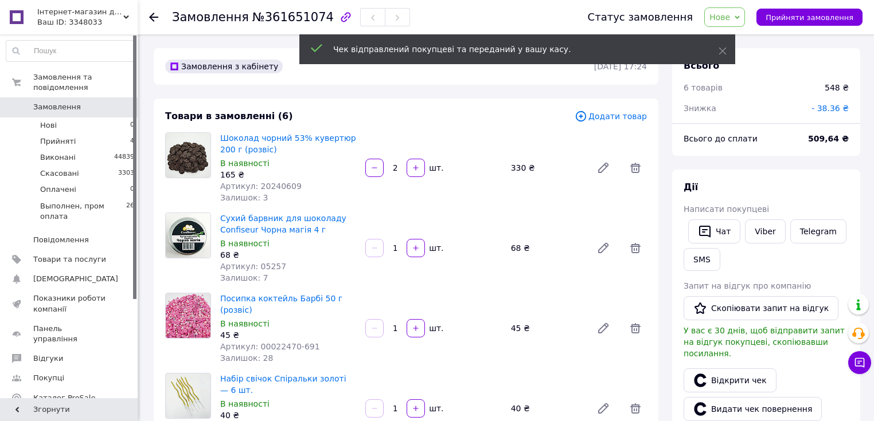
click at [730, 17] on span "Нове" at bounding box center [719, 17] width 21 height 9
click at [752, 57] on li "Виконано" at bounding box center [757, 57] width 105 height 17
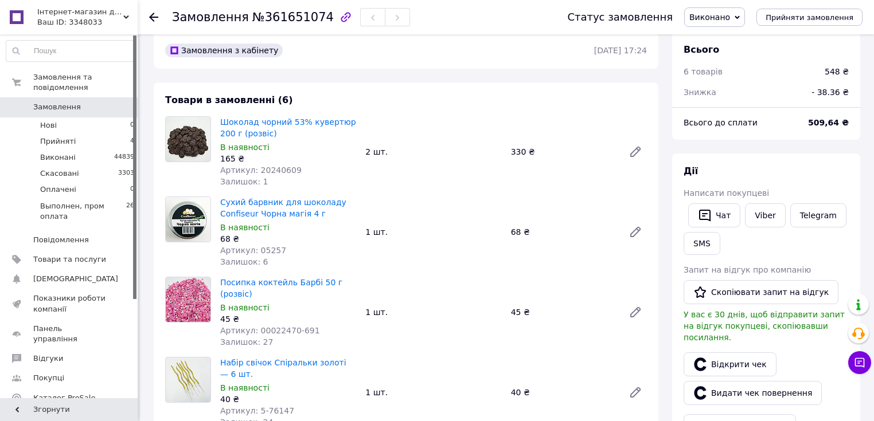
scroll to position [0, 0]
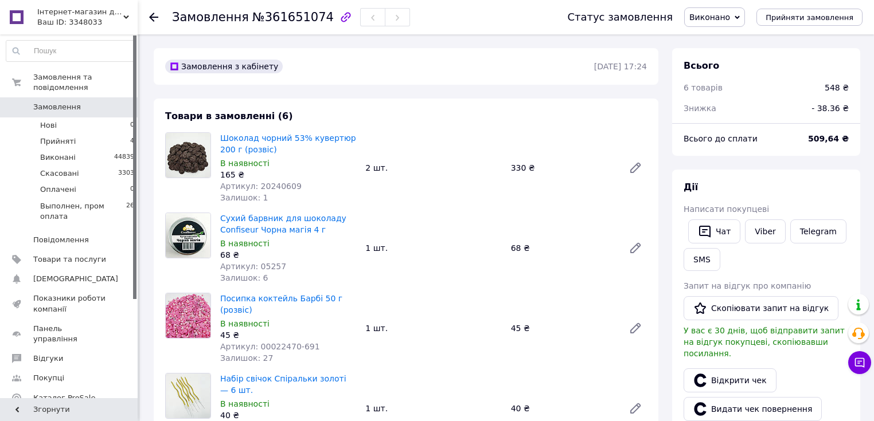
click at [60, 102] on span "Замовлення" at bounding box center [57, 107] width 48 height 10
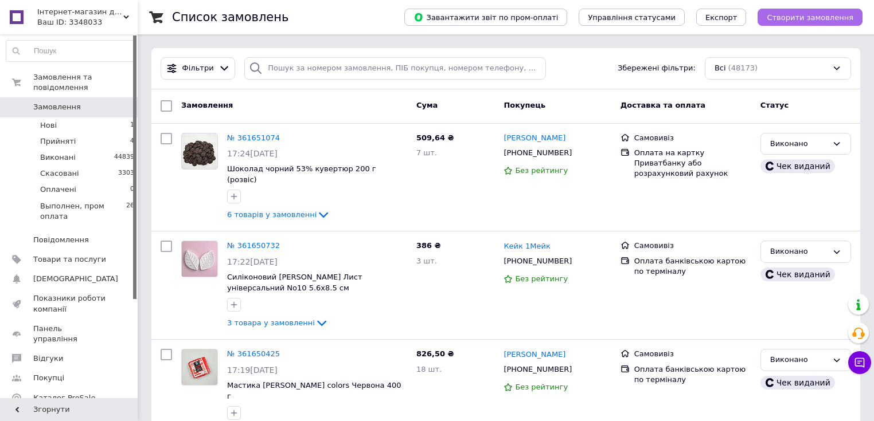
click at [803, 13] on span "Створити замовлення" at bounding box center [809, 17] width 87 height 9
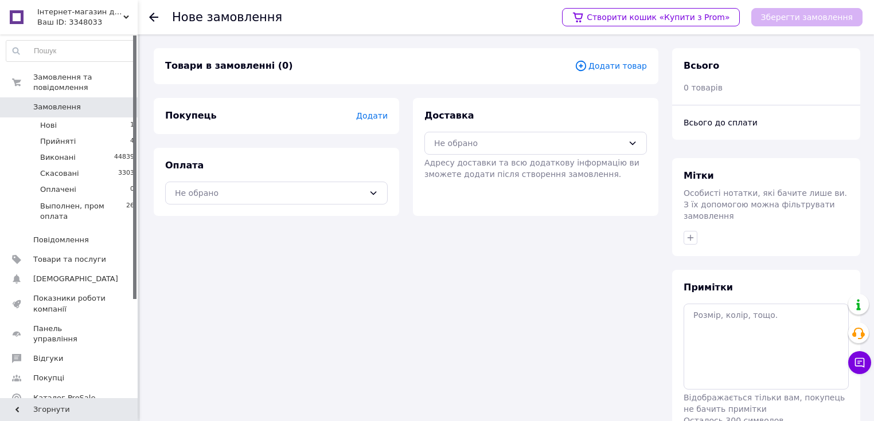
click at [622, 69] on span "Додати товар" at bounding box center [610, 66] width 72 height 13
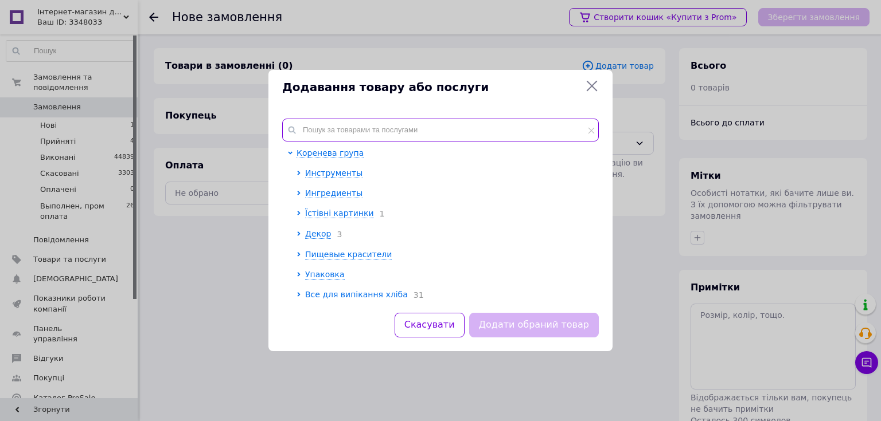
click at [440, 124] on input "text" at bounding box center [440, 130] width 316 height 23
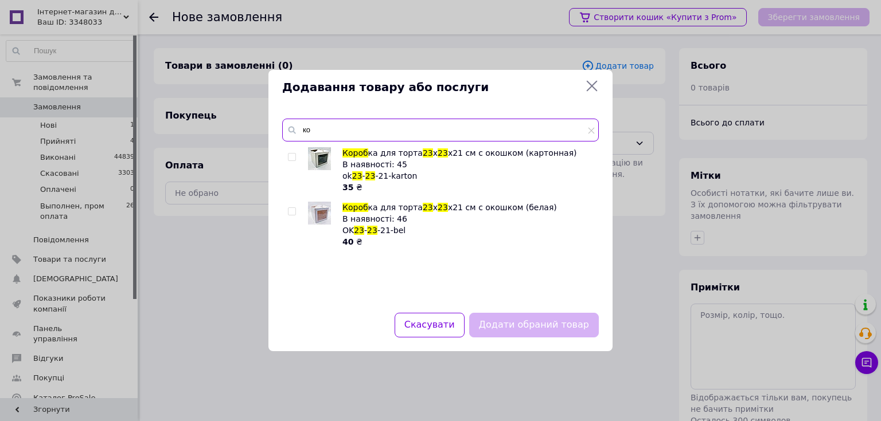
type input "к"
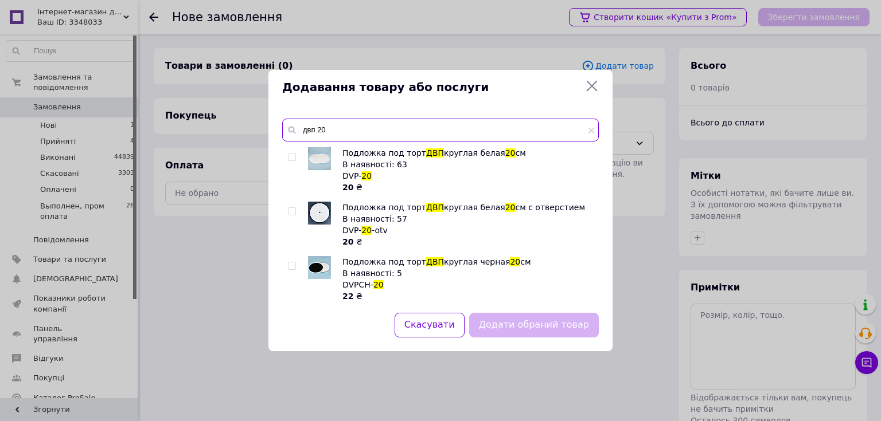
type input "двп 20"
click at [292, 156] on input "checkbox" at bounding box center [291, 157] width 7 height 7
checkbox input "true"
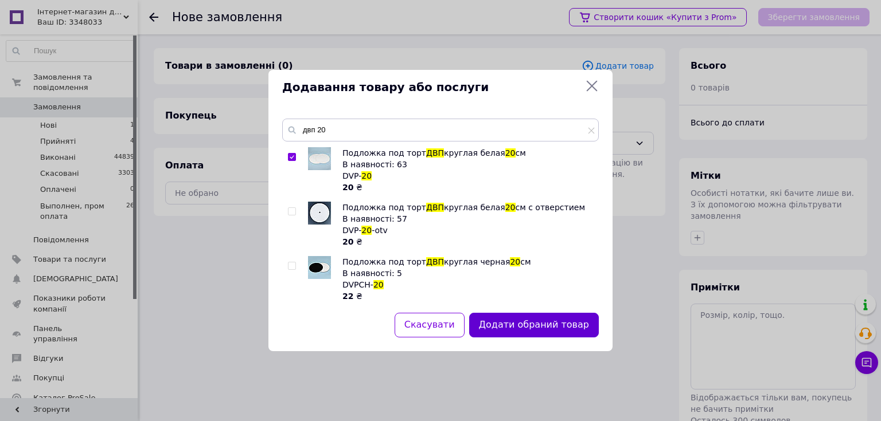
click at [566, 326] on button "Додати обраний товар" at bounding box center [534, 325] width 130 height 25
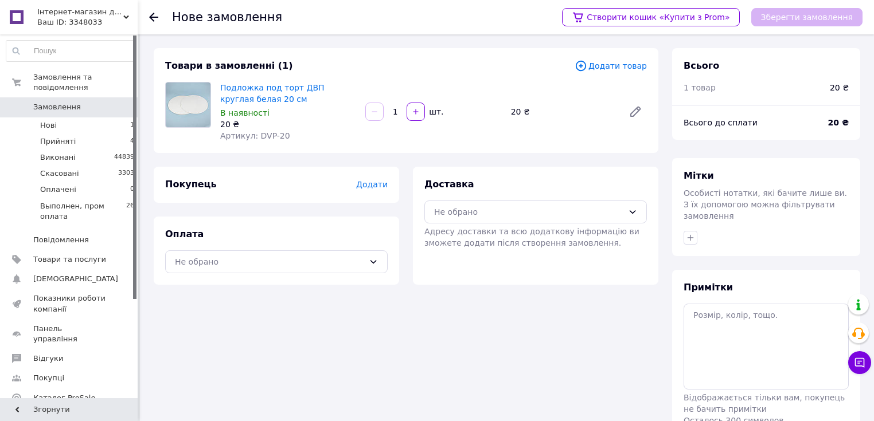
click at [626, 58] on div "Товари в замовленні (1) Додати товар Подложка под торт ДВП круглая белая 20 см …" at bounding box center [406, 100] width 504 height 105
click at [621, 61] on span "Додати товар" at bounding box center [610, 66] width 72 height 13
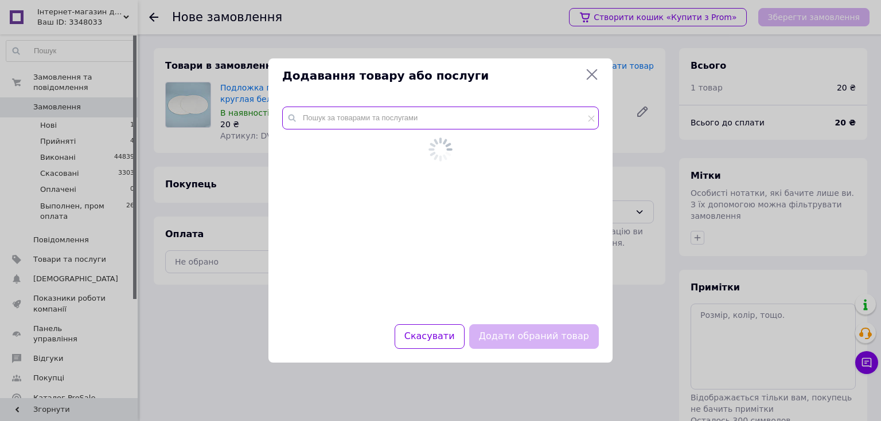
click at [432, 120] on input "text" at bounding box center [440, 118] width 316 height 23
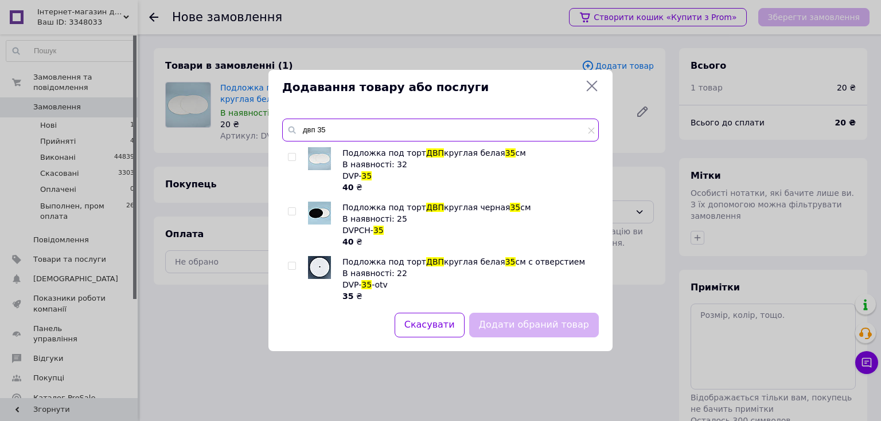
type input "двп 35"
click at [292, 156] on input "checkbox" at bounding box center [291, 157] width 7 height 7
checkbox input "true"
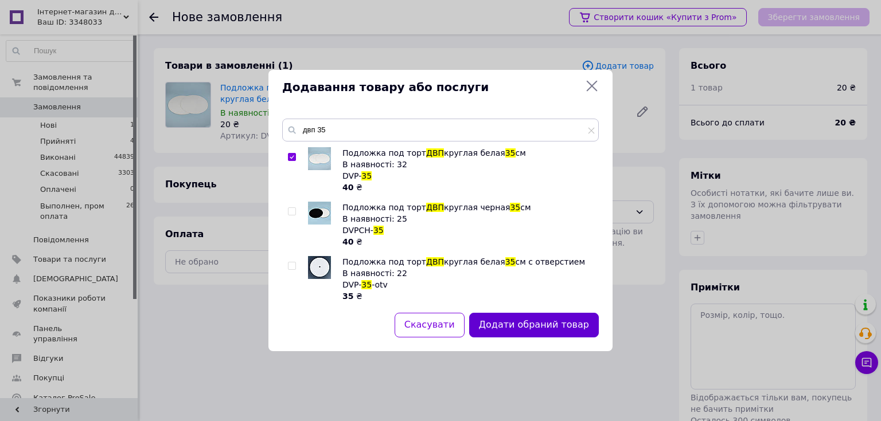
click at [543, 322] on button "Додати обраний товар" at bounding box center [534, 325] width 130 height 25
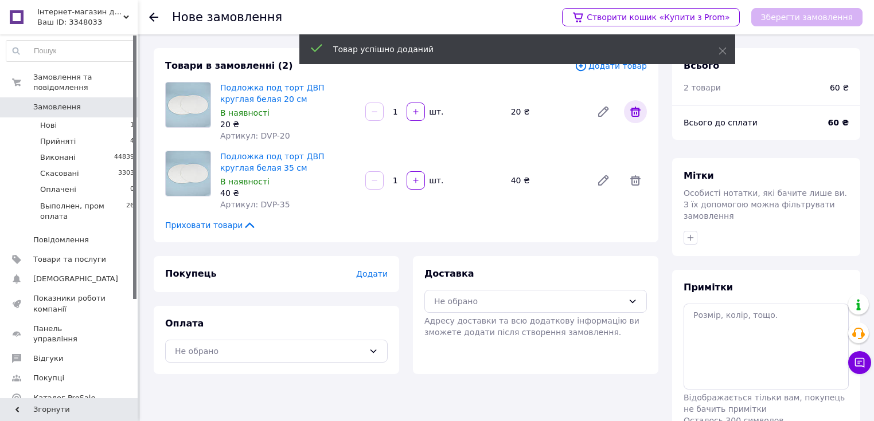
click at [634, 111] on icon at bounding box center [635, 112] width 14 height 14
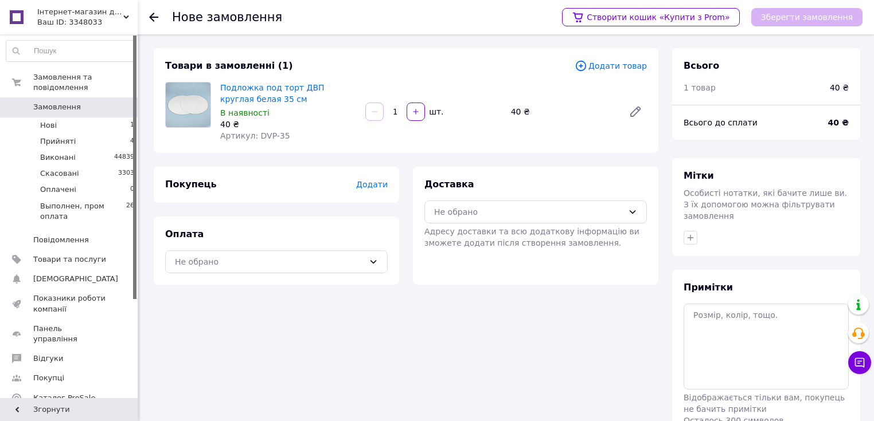
click at [376, 184] on span "Додати" at bounding box center [372, 184] width 32 height 9
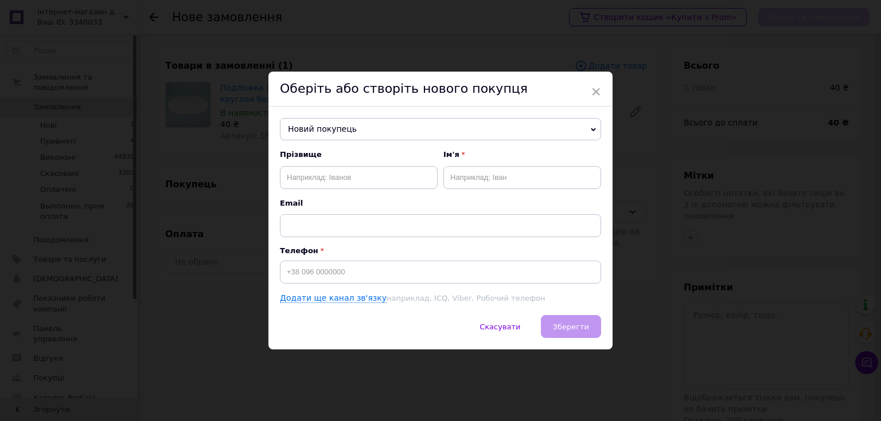
click at [373, 123] on span "Новий покупець" at bounding box center [440, 129] width 321 height 23
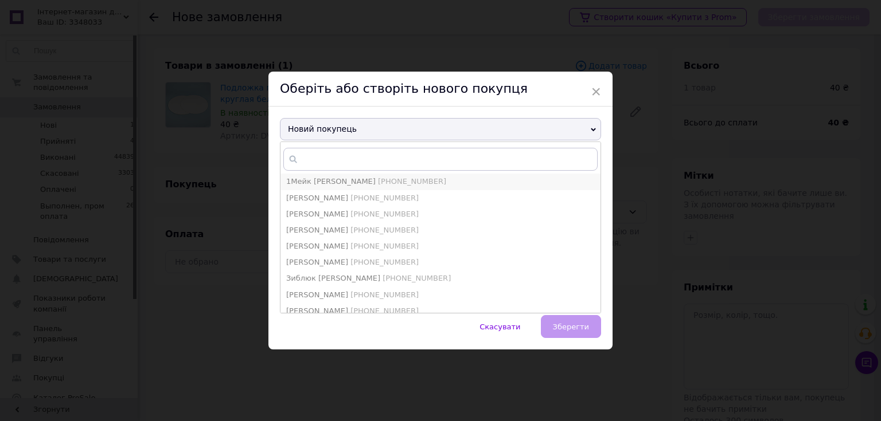
click at [323, 183] on span "1Мейк [PERSON_NAME]" at bounding box center [330, 181] width 89 height 9
type input "1Мейк [PERSON_NAME]"
type input "[PHONE_NUMBER]"
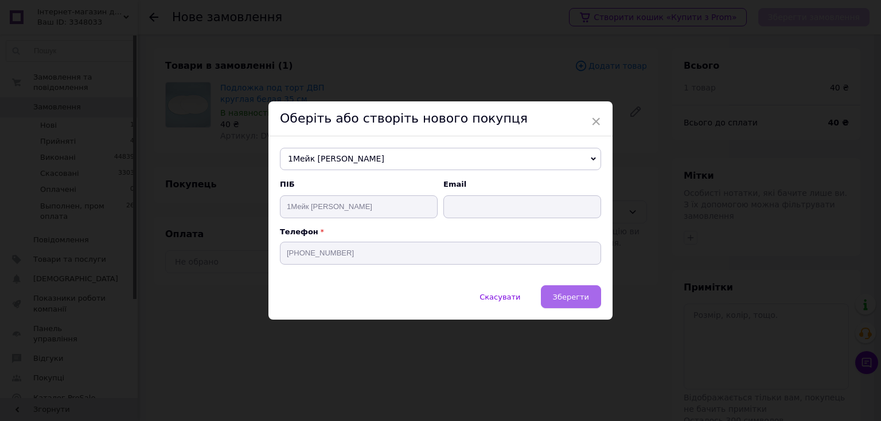
click at [589, 288] on button "Зберегти" at bounding box center [571, 296] width 60 height 23
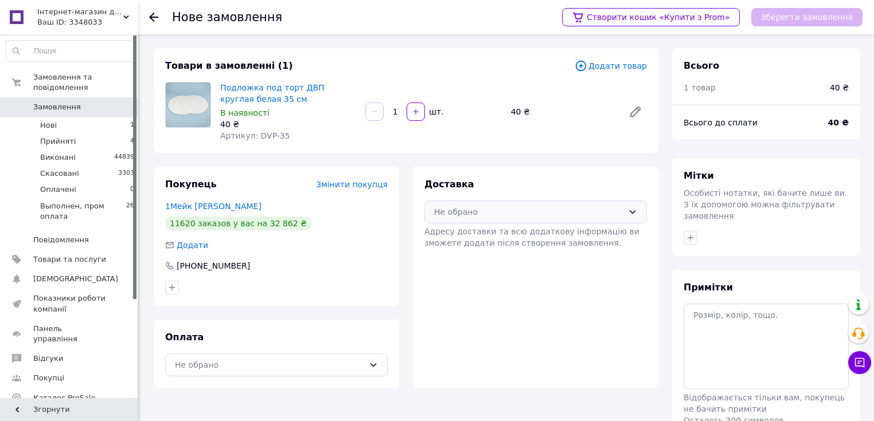
click at [470, 210] on div "Не обрано" at bounding box center [528, 212] width 189 height 13
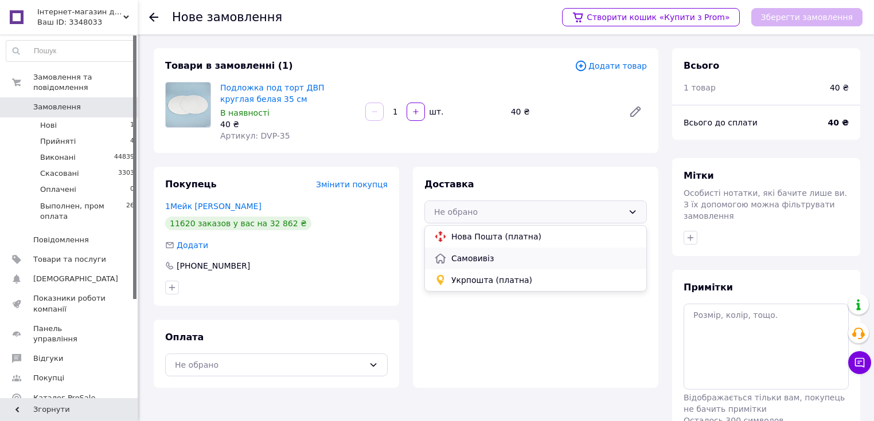
click at [471, 263] on span "Самовивіз" at bounding box center [544, 258] width 186 height 11
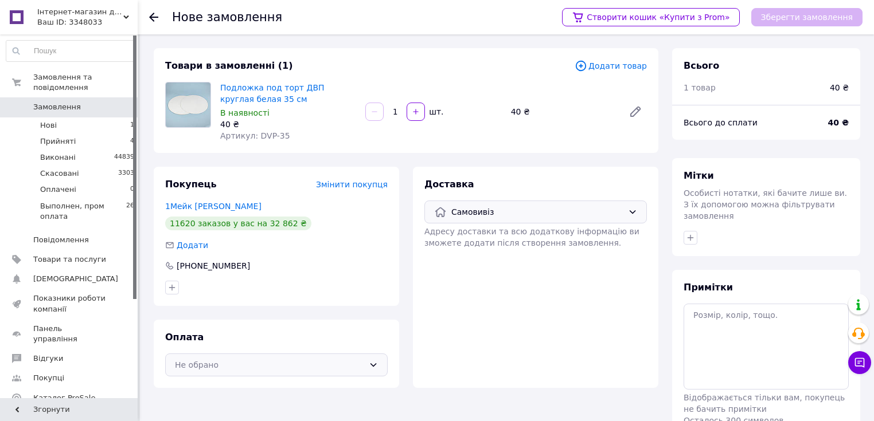
click at [333, 367] on div "Не обрано" at bounding box center [269, 365] width 189 height 13
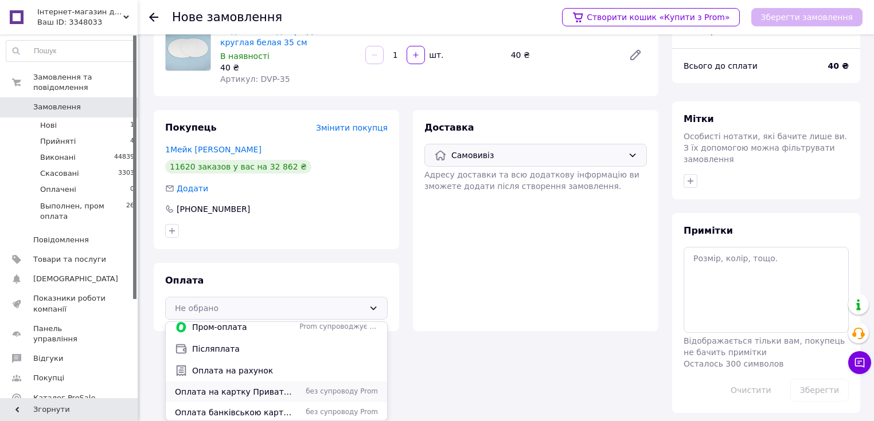
scroll to position [7, 0]
click at [311, 385] on span "без супроводу Prom" at bounding box center [338, 390] width 79 height 10
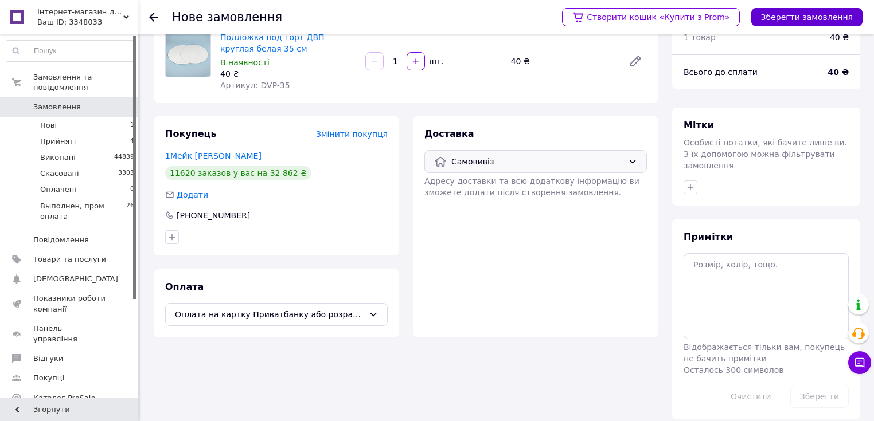
click at [803, 16] on button "Зберегти замовлення" at bounding box center [806, 17] width 111 height 18
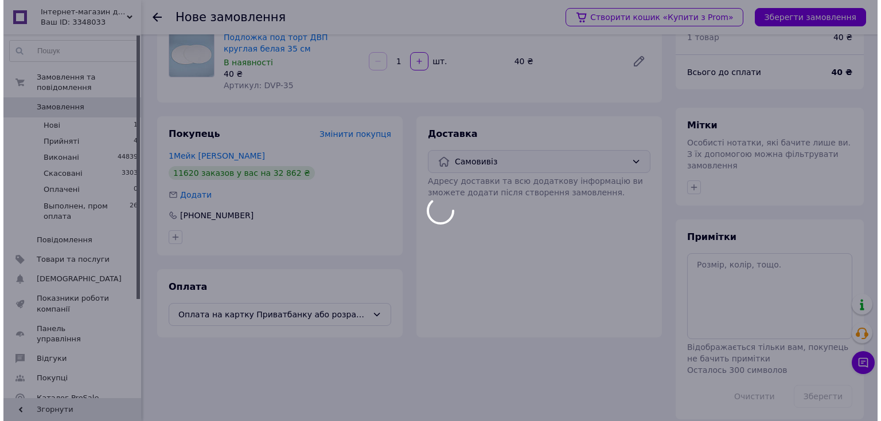
scroll to position [0, 0]
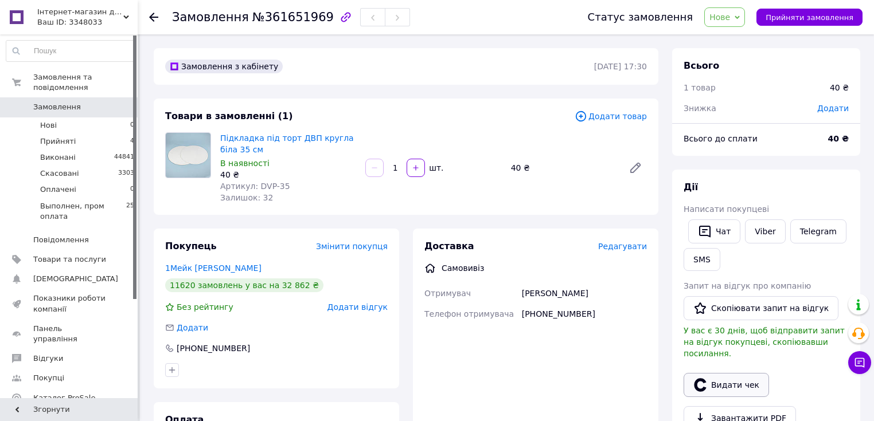
click at [722, 384] on button "Видати чек" at bounding box center [725, 385] width 85 height 24
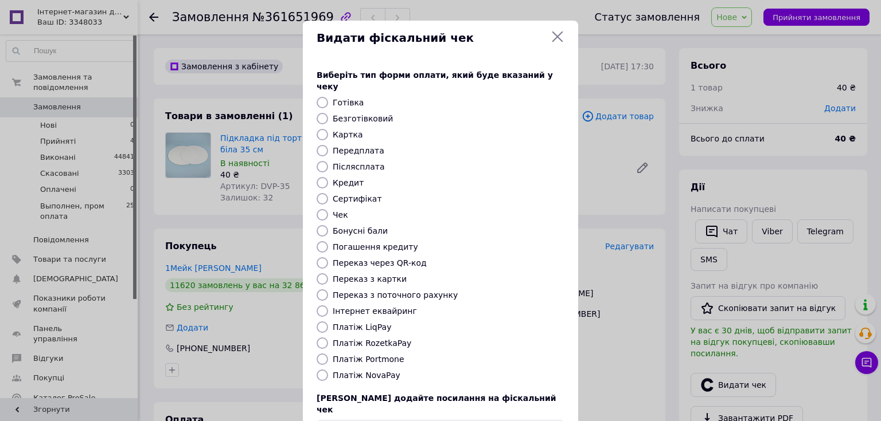
click at [346, 98] on label "Готівка" at bounding box center [348, 102] width 31 height 9
click at [328, 97] on input "Готівка" at bounding box center [321, 102] width 11 height 11
radio input "true"
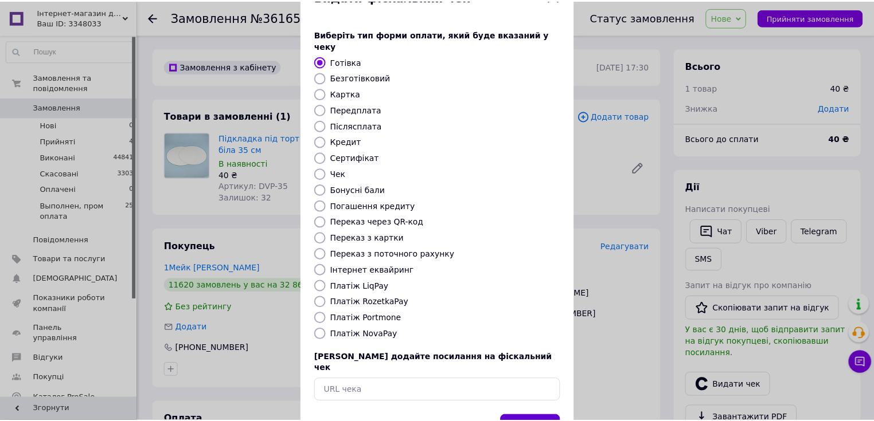
scroll to position [71, 0]
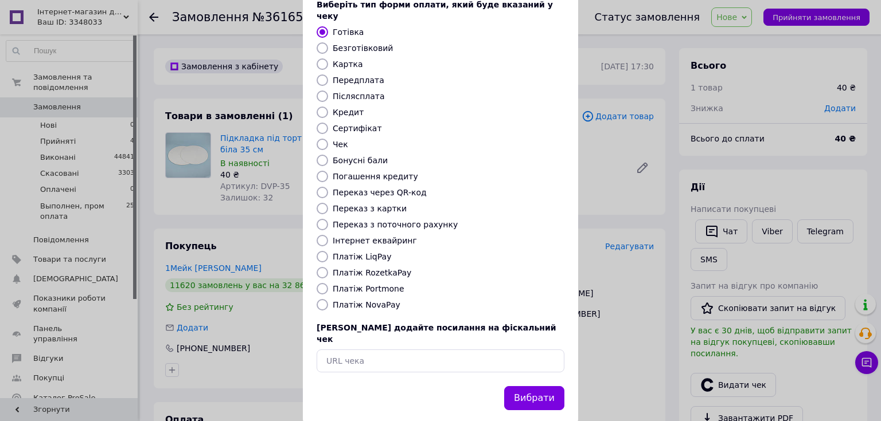
click at [541, 386] on button "Вибрати" at bounding box center [534, 398] width 60 height 25
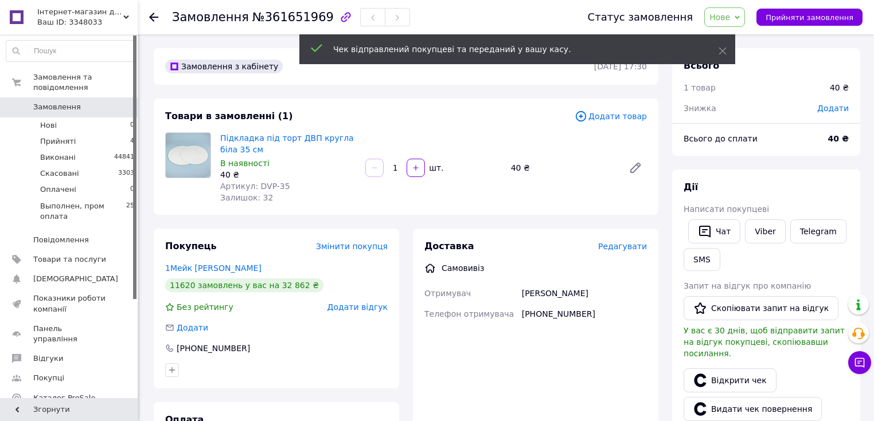
click at [744, 17] on span "Нове" at bounding box center [724, 16] width 41 height 19
click at [754, 56] on li "Виконано" at bounding box center [757, 57] width 105 height 17
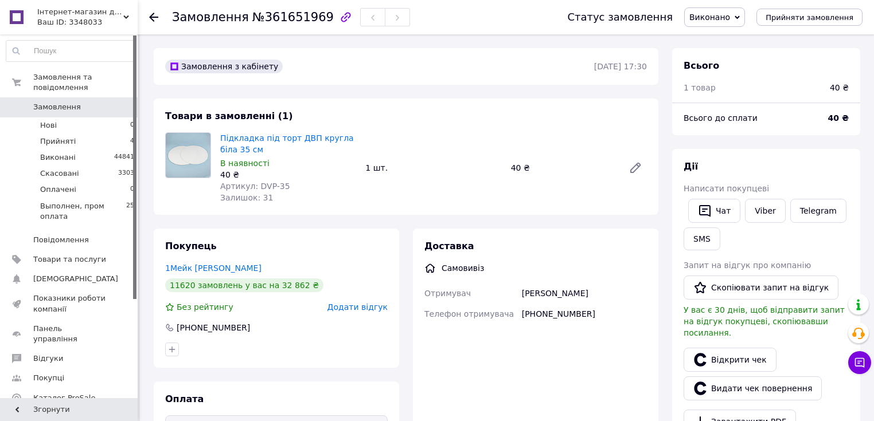
click at [94, 102] on span "Замовлення" at bounding box center [69, 107] width 73 height 10
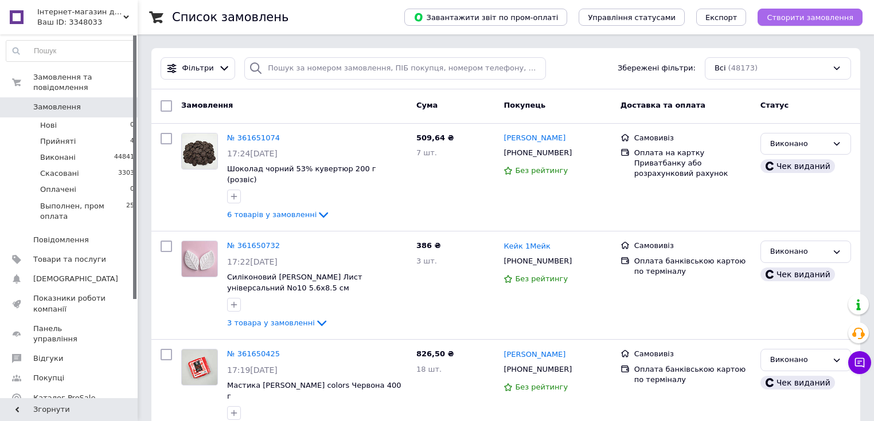
click at [821, 14] on span "Створити замовлення" at bounding box center [809, 17] width 87 height 9
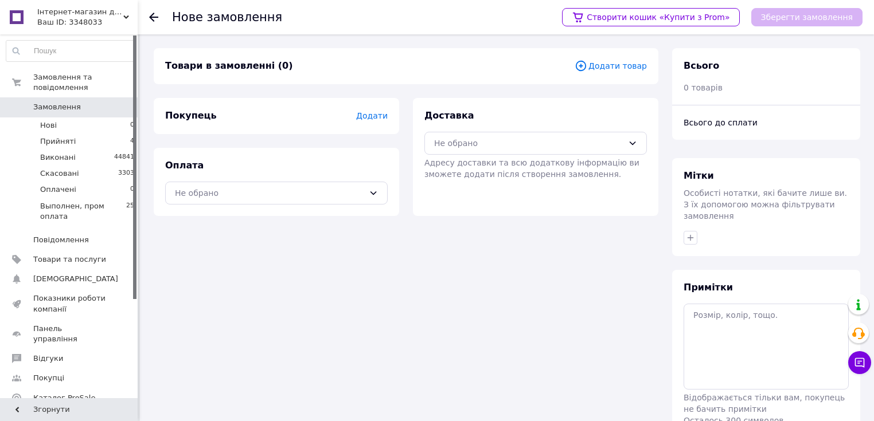
click at [617, 64] on span "Додати товар" at bounding box center [610, 66] width 72 height 13
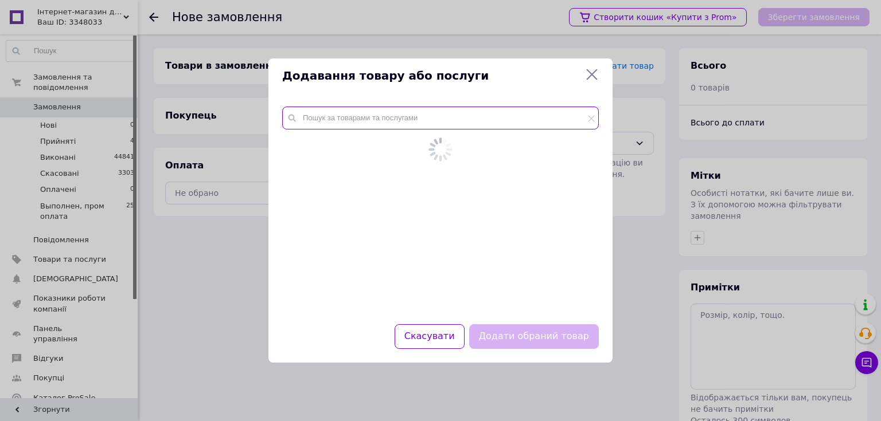
click at [377, 124] on input "text" at bounding box center [440, 118] width 316 height 23
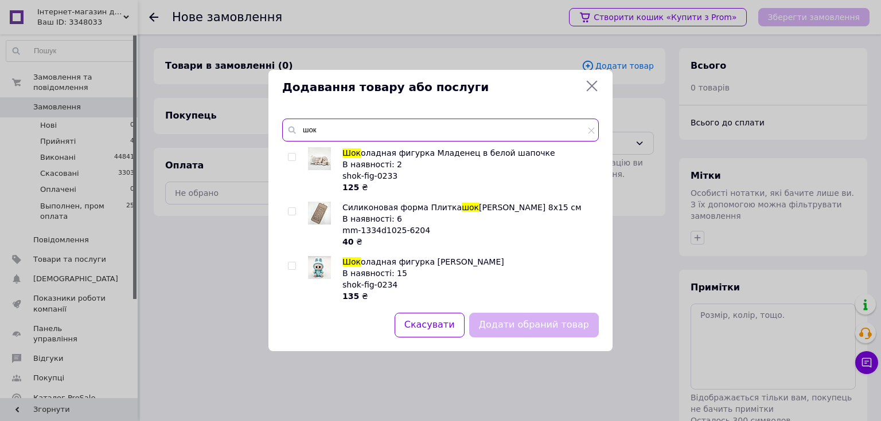
drag, startPoint x: 330, startPoint y: 131, endPoint x: 288, endPoint y: 135, distance: 42.0
click at [288, 135] on div "шок" at bounding box center [440, 130] width 316 height 23
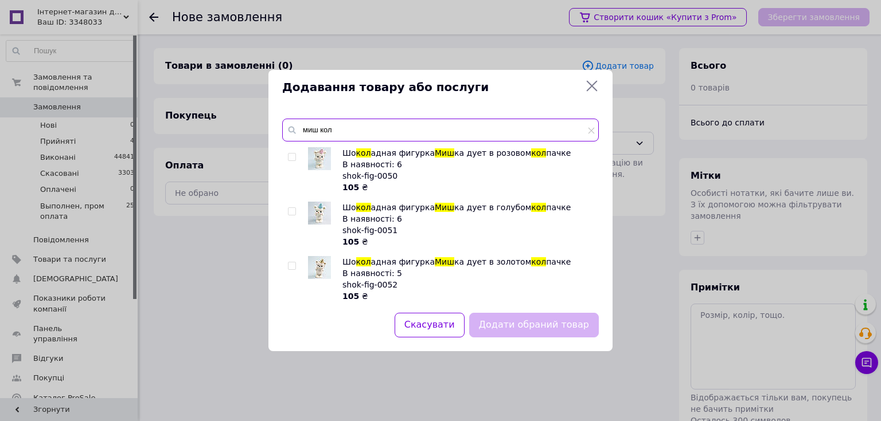
type input "миш кол"
click at [292, 212] on input "checkbox" at bounding box center [291, 211] width 7 height 7
checkbox input "true"
drag, startPoint x: 339, startPoint y: 134, endPoint x: 295, endPoint y: 127, distance: 44.6
click at [287, 127] on div "миш кол" at bounding box center [440, 130] width 316 height 23
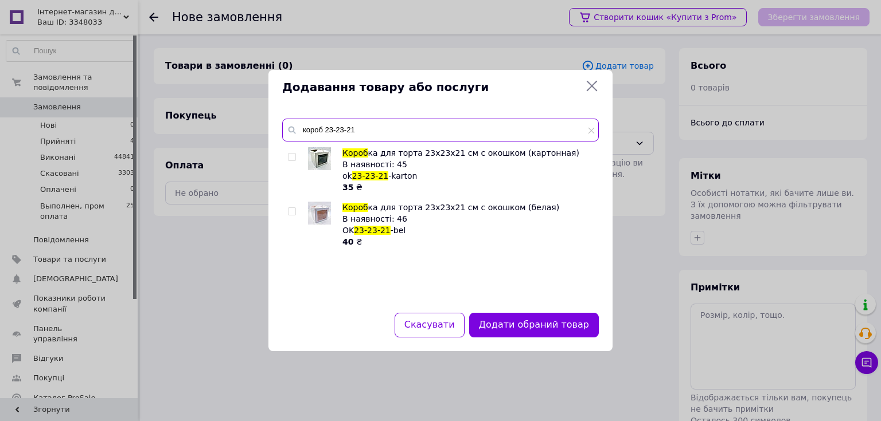
type input "короб 23-23-21"
click at [292, 158] on input "checkbox" at bounding box center [291, 157] width 7 height 7
checkbox input "true"
drag, startPoint x: 362, startPoint y: 130, endPoint x: 300, endPoint y: 126, distance: 62.6
click at [300, 126] on input "короб 23-23-21" at bounding box center [440, 130] width 316 height 23
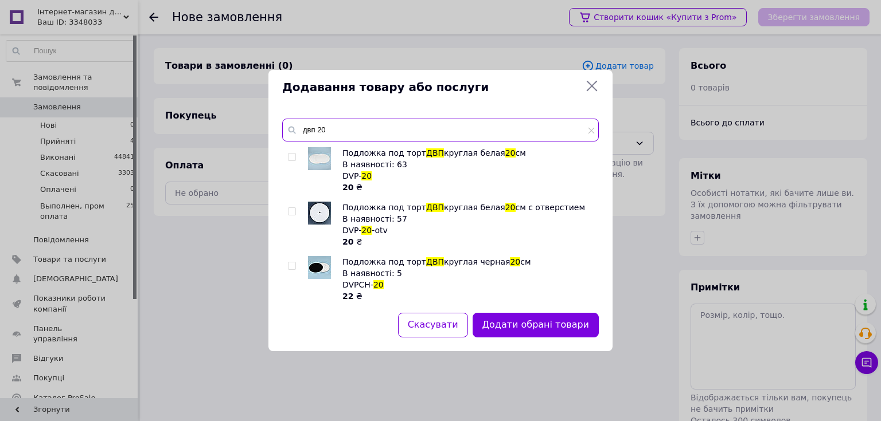
type input "двп 20"
click at [288, 152] on div at bounding box center [293, 170] width 11 height 46
drag, startPoint x: 292, startPoint y: 159, endPoint x: 367, endPoint y: 216, distance: 93.7
click at [294, 159] on input "checkbox" at bounding box center [291, 157] width 7 height 7
checkbox input "true"
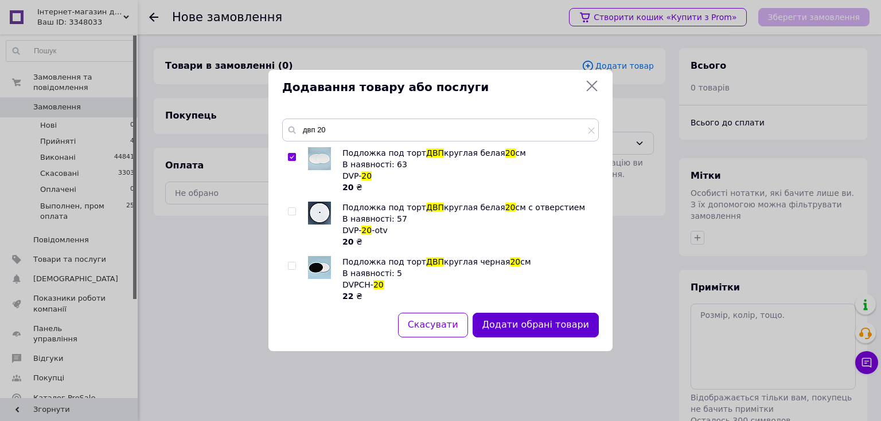
drag, startPoint x: 515, startPoint y: 318, endPoint x: 498, endPoint y: 319, distance: 17.2
click at [514, 319] on button "Додати обрані товари" at bounding box center [535, 325] width 126 height 25
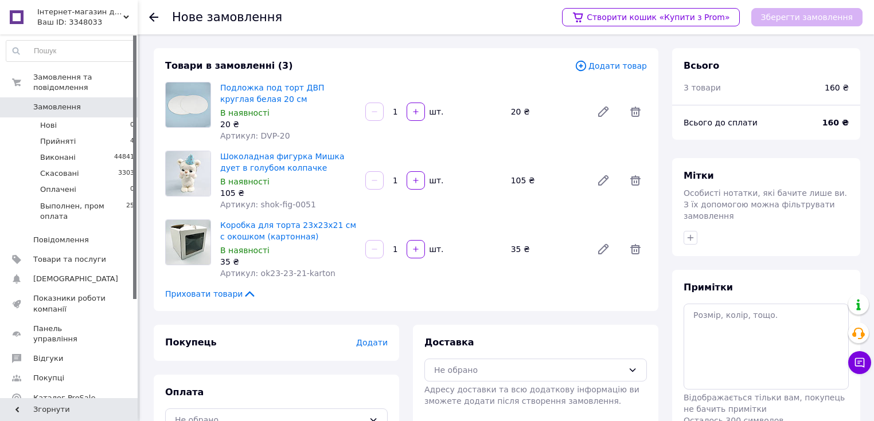
click at [528, 346] on div "Доставка Не обрано Адресу доставки та всю додаткову інформацію ви зможете додат…" at bounding box center [535, 372] width 222 height 71
click at [371, 337] on div "Покупець Додати" at bounding box center [276, 343] width 222 height 13
click at [374, 344] on span "Додати" at bounding box center [372, 342] width 32 height 9
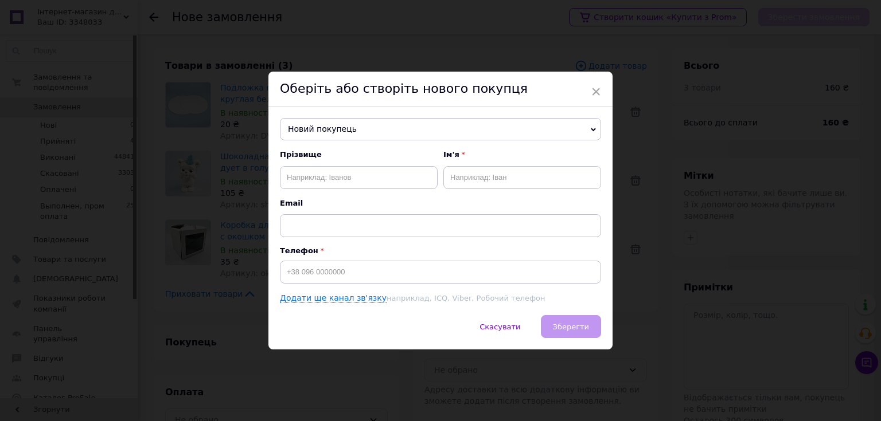
click at [357, 126] on span "Новий покупець" at bounding box center [440, 129] width 321 height 23
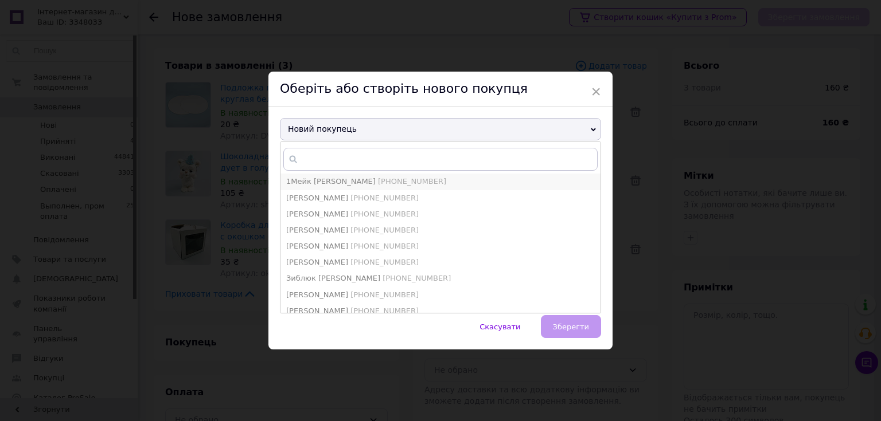
click at [336, 174] on li "1Мейк Кейк +380963099444" at bounding box center [440, 182] width 320 height 16
type input "1Мейк [PERSON_NAME]"
type input "[PHONE_NUMBER]"
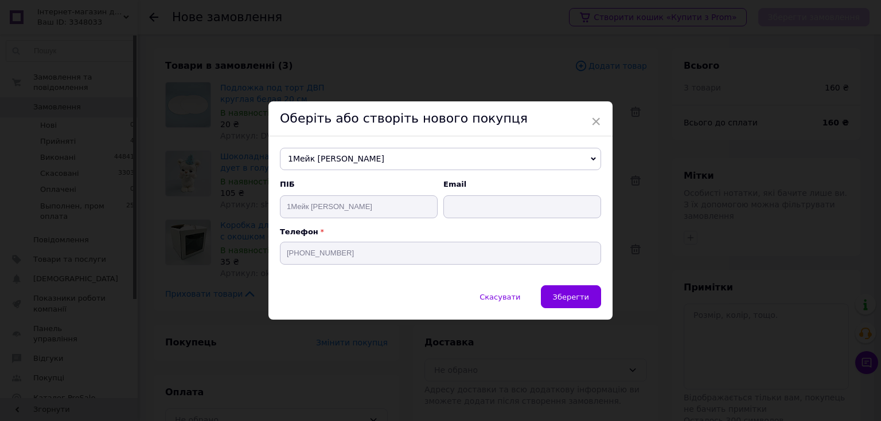
click at [578, 294] on span "Зберегти" at bounding box center [571, 297] width 36 height 9
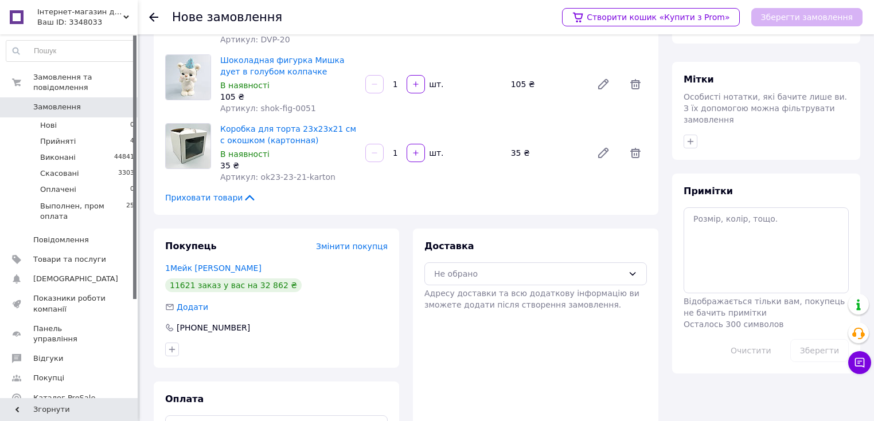
scroll to position [138, 0]
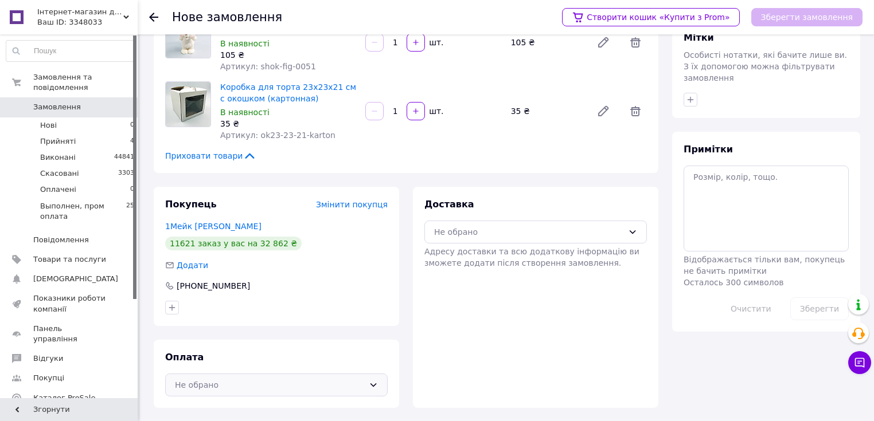
drag, startPoint x: 339, startPoint y: 388, endPoint x: 336, endPoint y: 369, distance: 18.7
click at [339, 388] on div "Не обрано" at bounding box center [269, 385] width 189 height 13
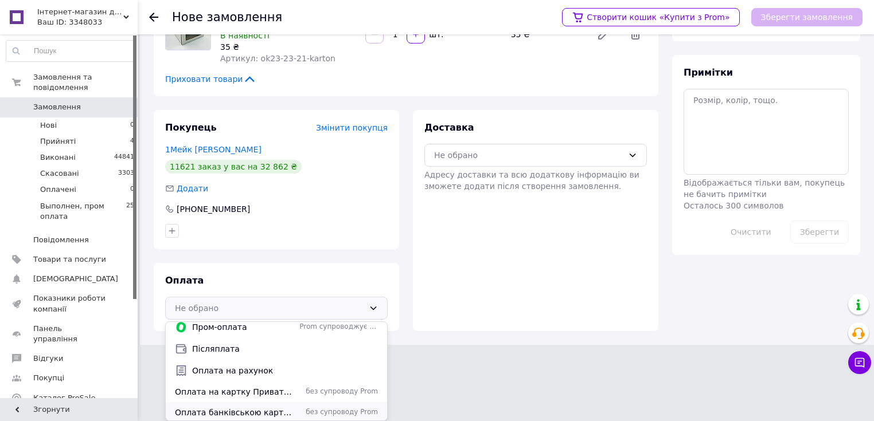
scroll to position [7, 0]
click at [317, 392] on span "без супроводу Prom" at bounding box center [338, 390] width 79 height 10
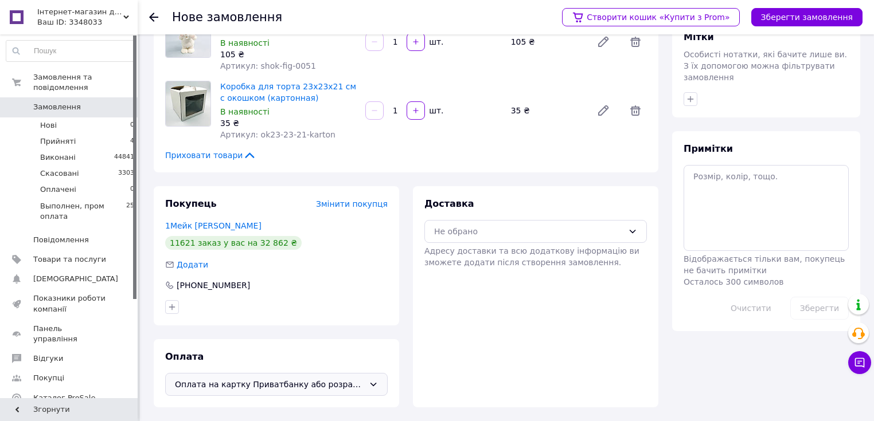
scroll to position [138, 0]
click at [477, 230] on div "Не обрано" at bounding box center [528, 232] width 189 height 13
click at [468, 279] on span "Самовивіз" at bounding box center [544, 278] width 186 height 11
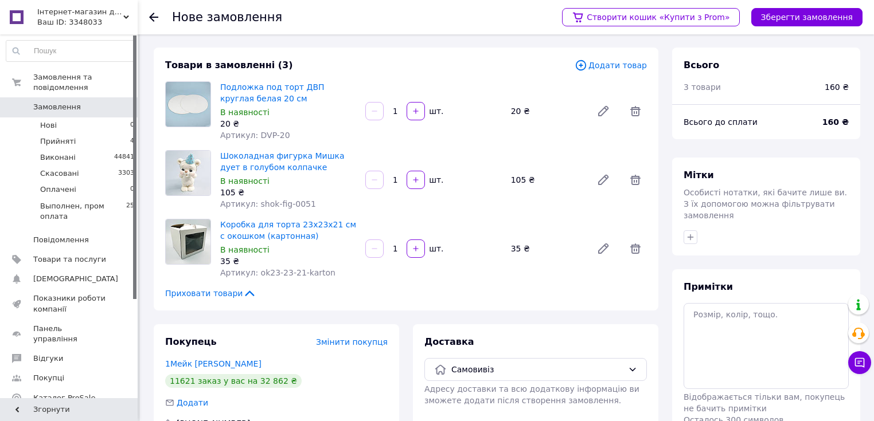
scroll to position [0, 0]
drag, startPoint x: 632, startPoint y: 72, endPoint x: 624, endPoint y: 69, distance: 8.5
click at [632, 72] on div "Додати товар" at bounding box center [610, 66] width 72 height 13
click at [624, 69] on span "Додати товар" at bounding box center [610, 66] width 72 height 13
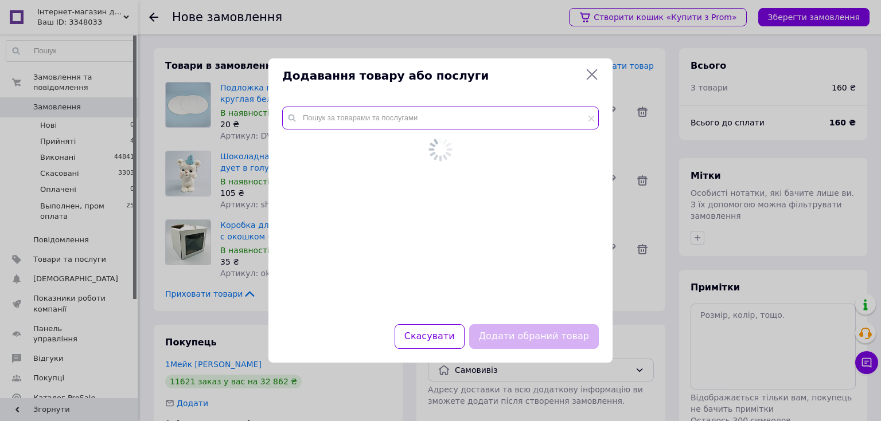
click at [410, 130] on input "text" at bounding box center [440, 118] width 316 height 23
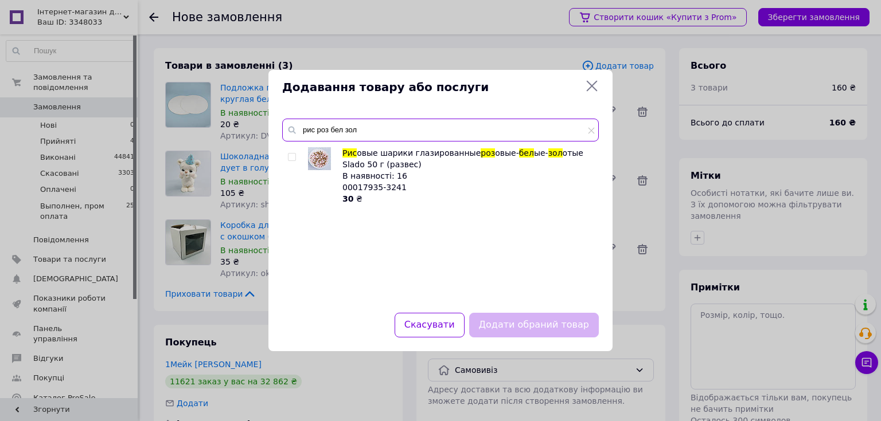
type input "рис роз бел зол"
click at [291, 155] on input "checkbox" at bounding box center [291, 157] width 7 height 7
checkbox input "true"
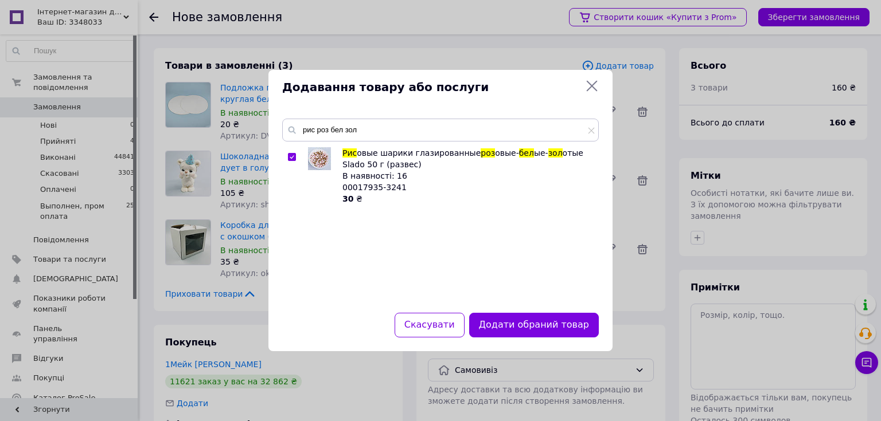
click at [541, 309] on div "рис роз бел зол Рис овые шарики глазированные роз овые- бел ые- зол отые Slado …" at bounding box center [440, 209] width 344 height 208
click at [542, 326] on button "Додати обраний товар" at bounding box center [534, 325] width 130 height 25
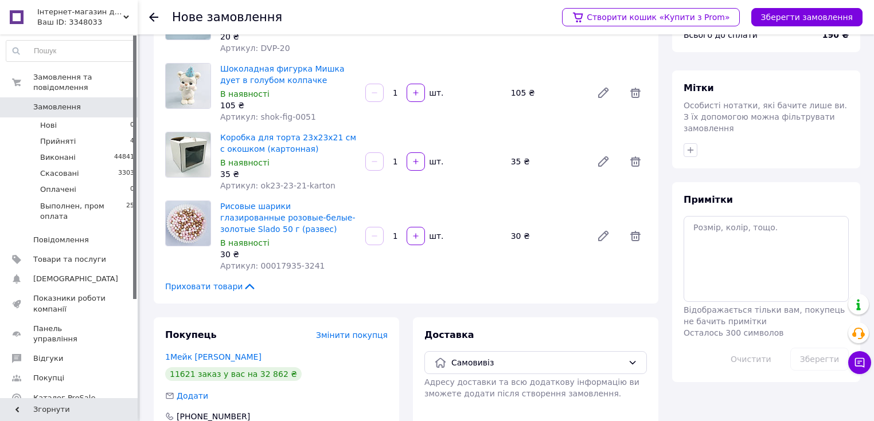
scroll to position [218, 0]
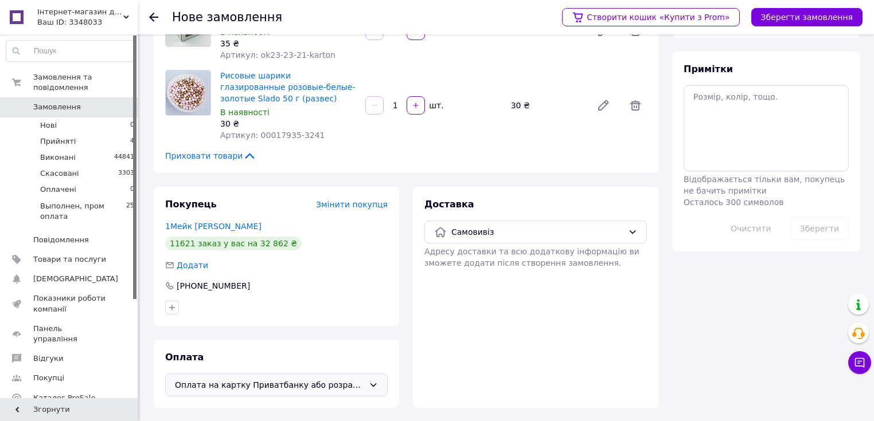
click at [340, 374] on div "Оплата на картку Приватбанку або розрахунковий рахунок" at bounding box center [276, 385] width 222 height 23
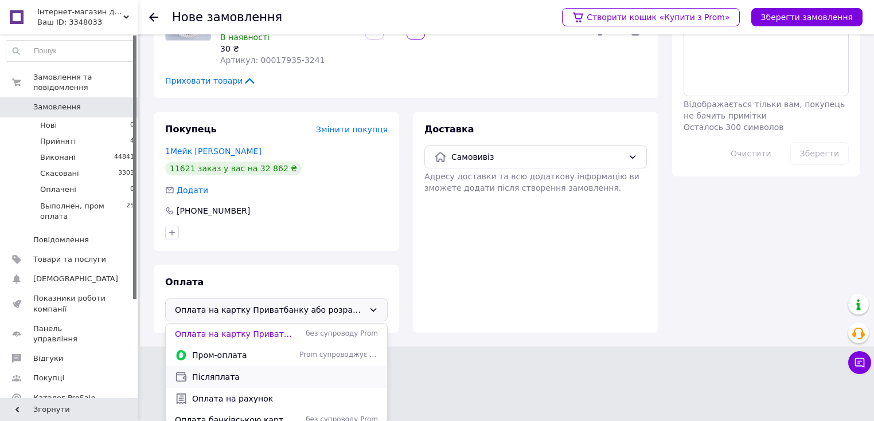
scroll to position [295, 0]
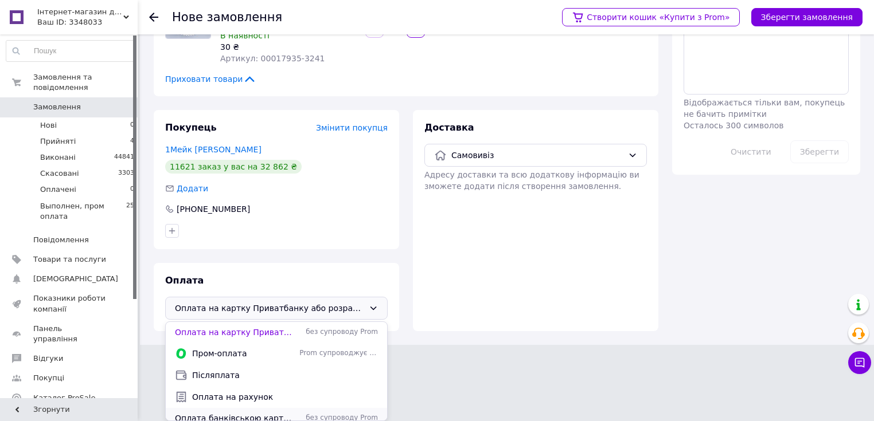
click at [313, 416] on span "без супроводу Prom" at bounding box center [338, 418] width 79 height 10
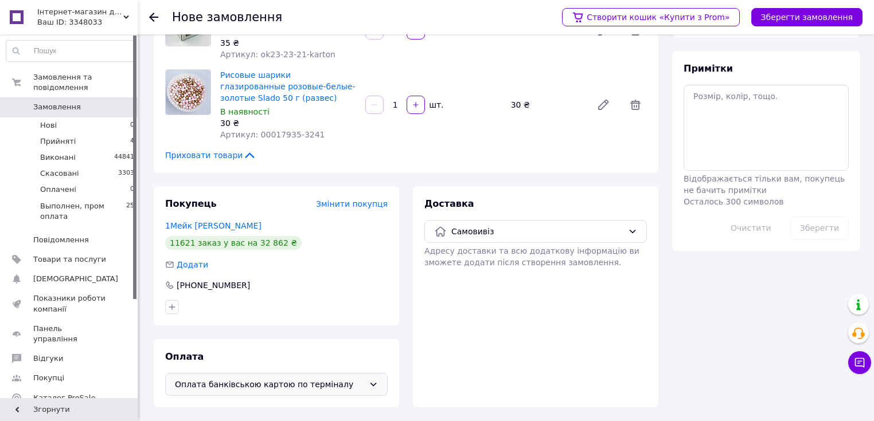
scroll to position [218, 0]
click at [808, 13] on button "Зберегти замовлення" at bounding box center [806, 17] width 111 height 18
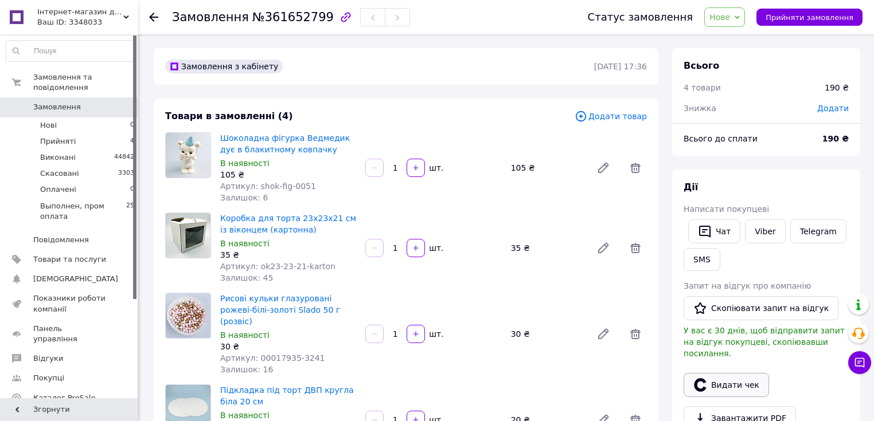
click at [732, 373] on button "Видати чек" at bounding box center [725, 385] width 85 height 24
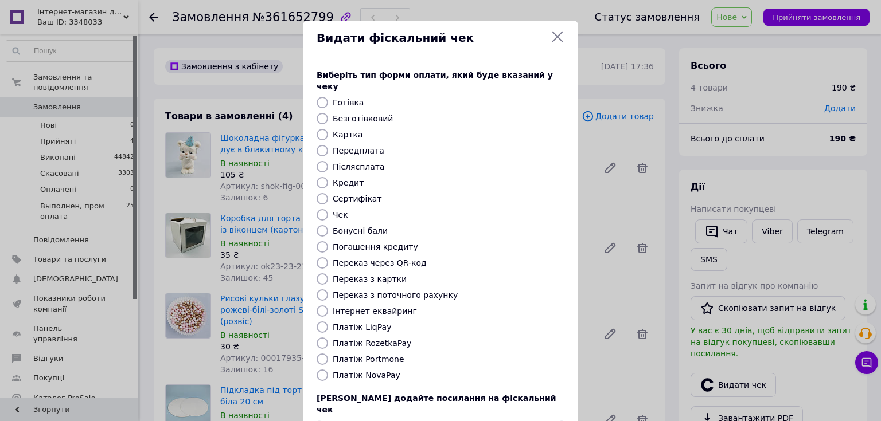
click at [346, 130] on label "Картка" at bounding box center [348, 134] width 30 height 9
click at [328, 129] on input "Картка" at bounding box center [321, 134] width 11 height 11
radio input "true"
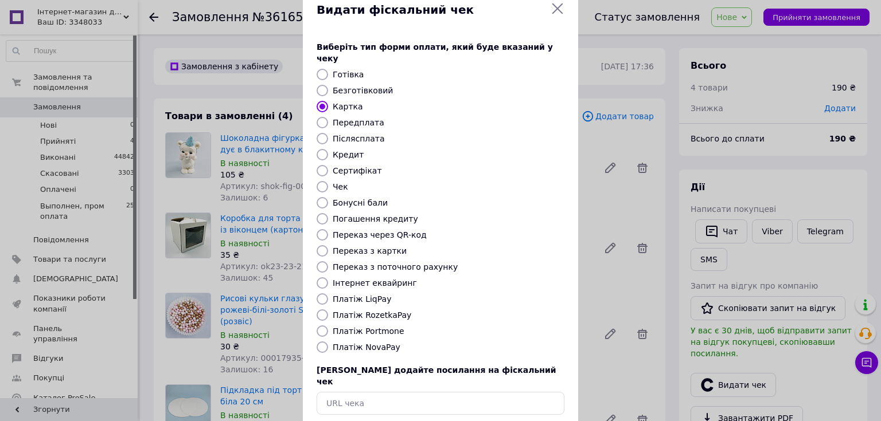
scroll to position [71, 0]
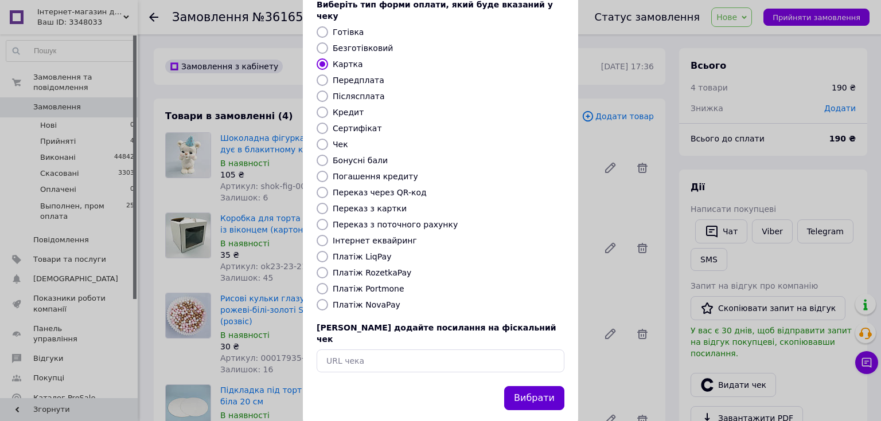
drag, startPoint x: 530, startPoint y: 372, endPoint x: 592, endPoint y: 241, distance: 144.6
click at [530, 386] on button "Вибрати" at bounding box center [534, 398] width 60 height 25
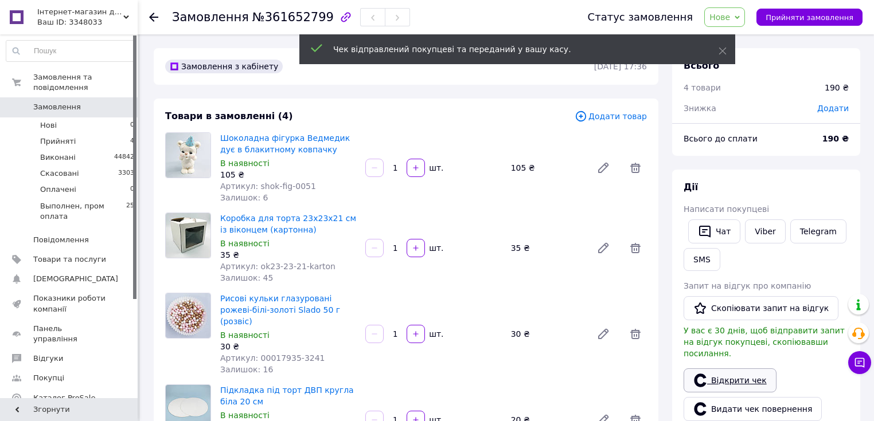
click at [737, 371] on link "Відкрити чек" at bounding box center [729, 381] width 93 height 24
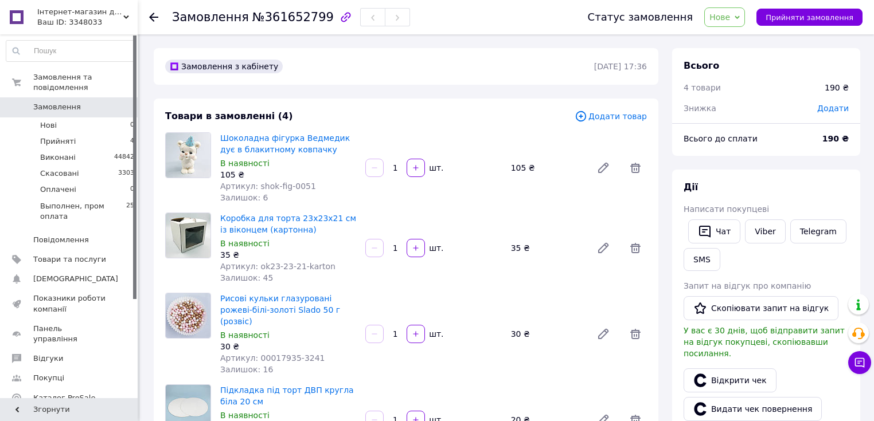
click at [730, 13] on span "Нове" at bounding box center [719, 17] width 21 height 9
click at [741, 57] on li "Виконано" at bounding box center [757, 57] width 105 height 17
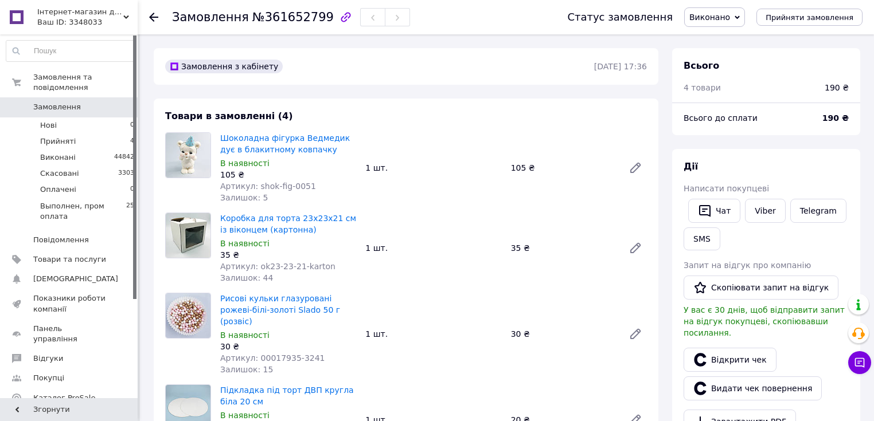
click at [57, 102] on span "Замовлення" at bounding box center [57, 107] width 48 height 10
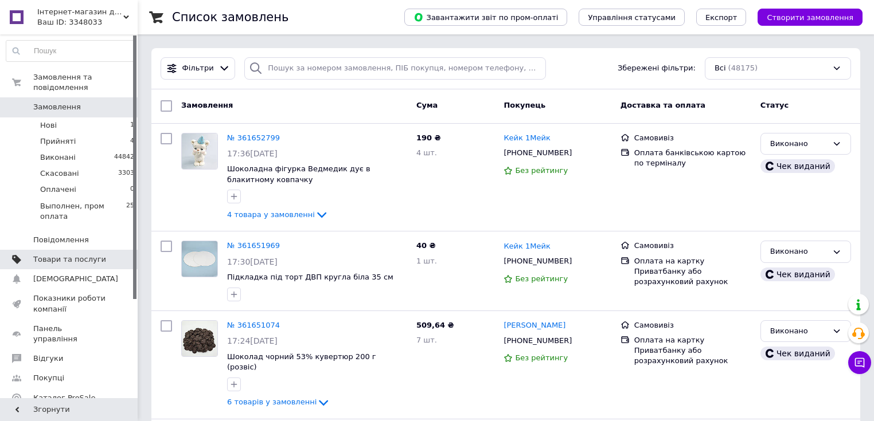
click at [79, 255] on span "Товари та послуги" at bounding box center [69, 260] width 73 height 10
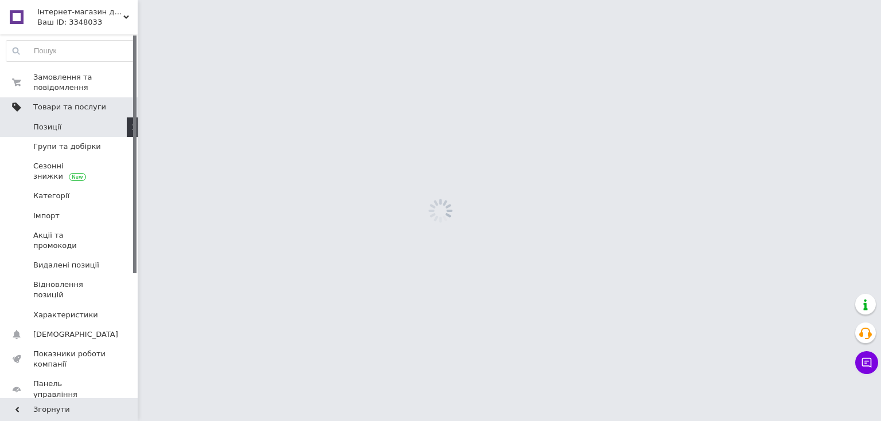
click at [44, 98] on link "Товари та послуги" at bounding box center [70, 106] width 141 height 19
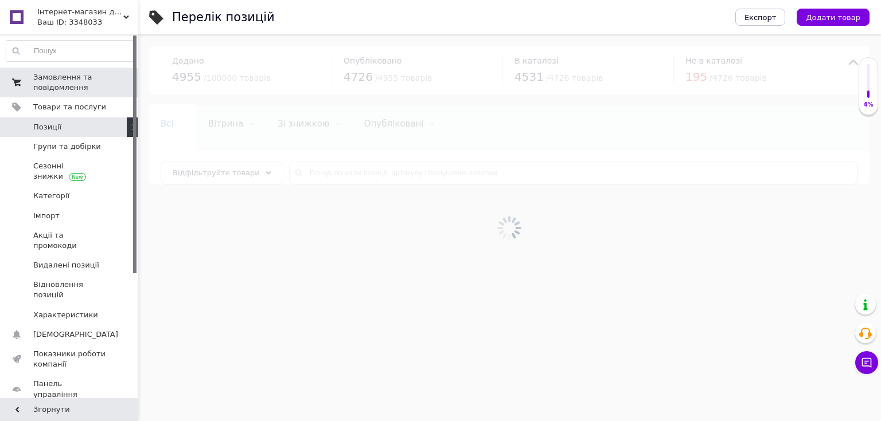
click at [48, 85] on span "Замовлення та повідомлення" at bounding box center [69, 82] width 73 height 21
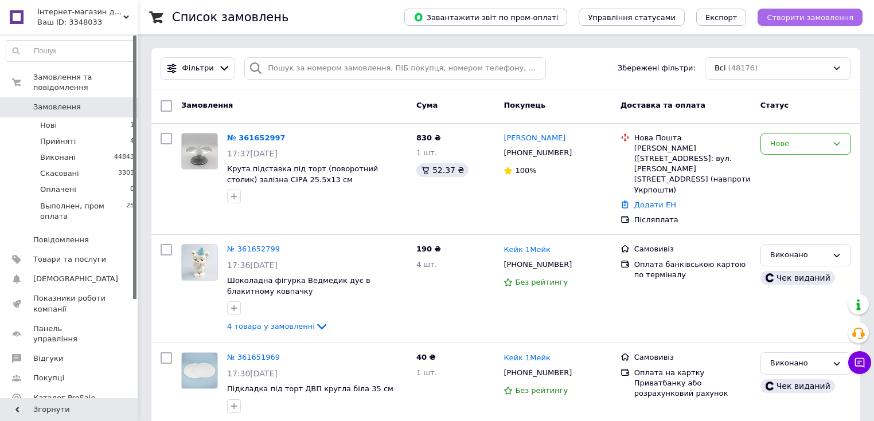
click at [823, 18] on span "Створити замовлення" at bounding box center [809, 17] width 87 height 9
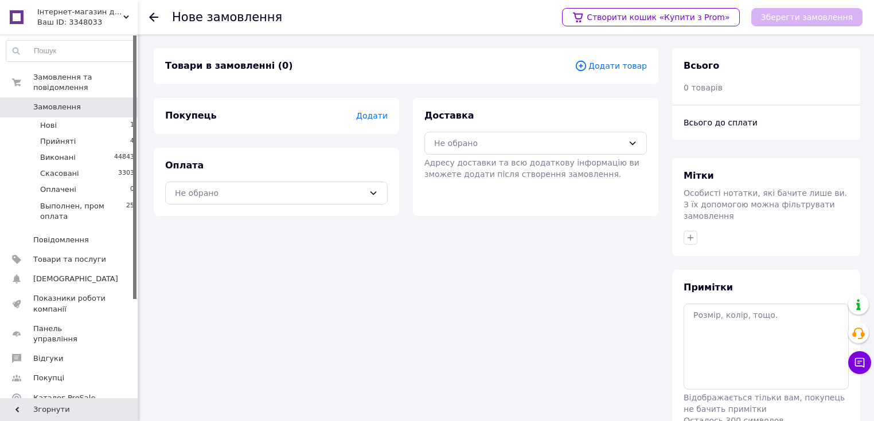
click at [622, 60] on span "Додати товар" at bounding box center [610, 66] width 72 height 13
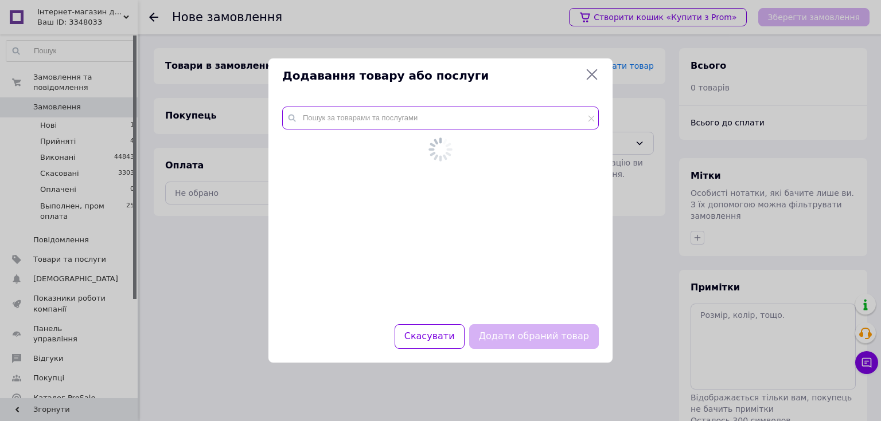
click at [461, 126] on input "text" at bounding box center [440, 118] width 316 height 23
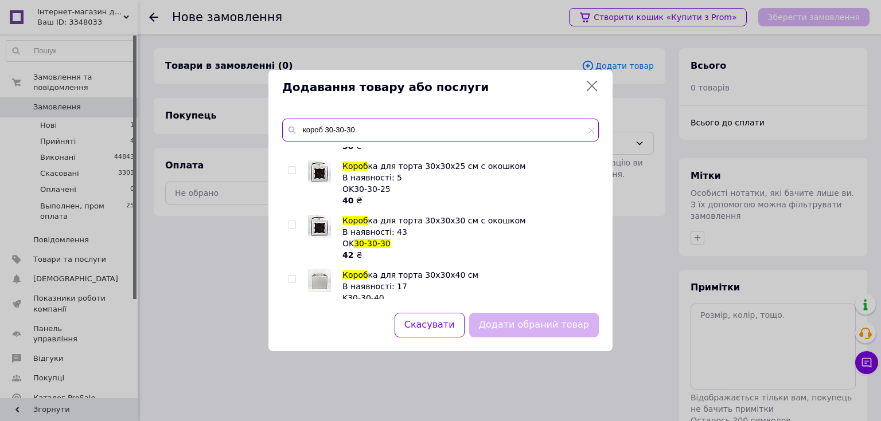
scroll to position [275, 0]
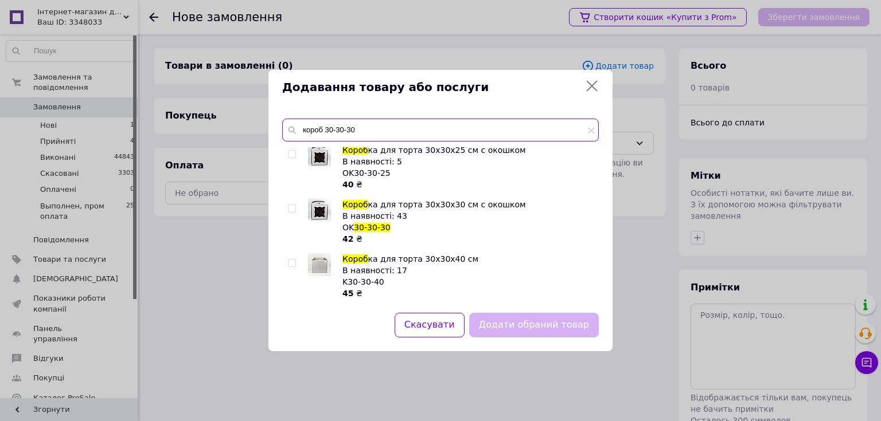
type input "короб 30-30-30"
click at [289, 210] on input "checkbox" at bounding box center [291, 208] width 7 height 7
checkbox input "true"
drag, startPoint x: 383, startPoint y: 132, endPoint x: 289, endPoint y: 134, distance: 94.0
click at [289, 134] on div "короб 30-30-30" at bounding box center [440, 130] width 316 height 23
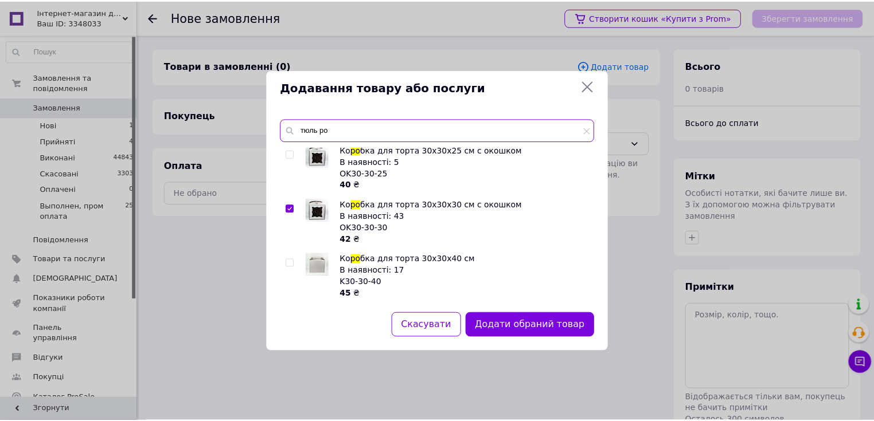
scroll to position [0, 0]
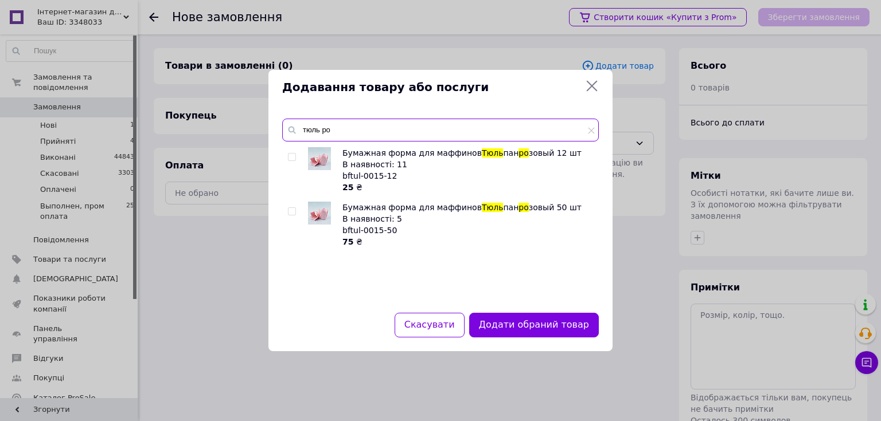
type input "тюль ро"
drag, startPoint x: 291, startPoint y: 155, endPoint x: 339, endPoint y: 126, distance: 56.3
click at [296, 152] on div at bounding box center [293, 170] width 11 height 46
drag, startPoint x: 328, startPoint y: 128, endPoint x: 299, endPoint y: 132, distance: 29.5
click at [299, 132] on input "тюль ро" at bounding box center [440, 130] width 316 height 23
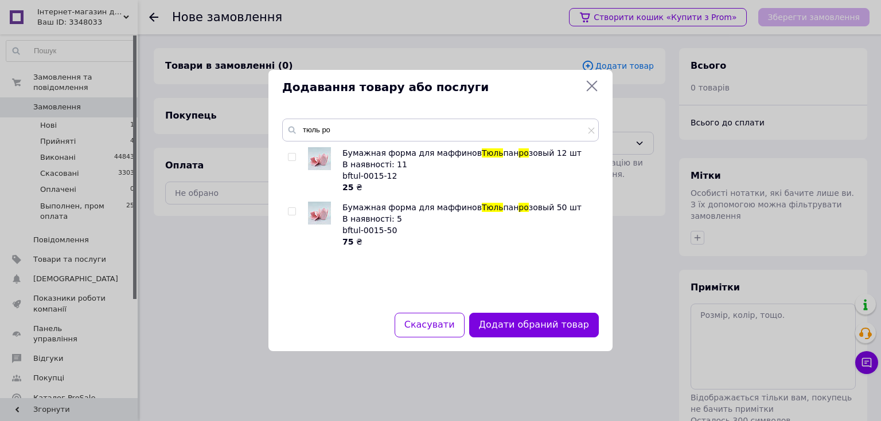
click at [291, 155] on input "checkbox" at bounding box center [291, 157] width 7 height 7
checkbox input "true"
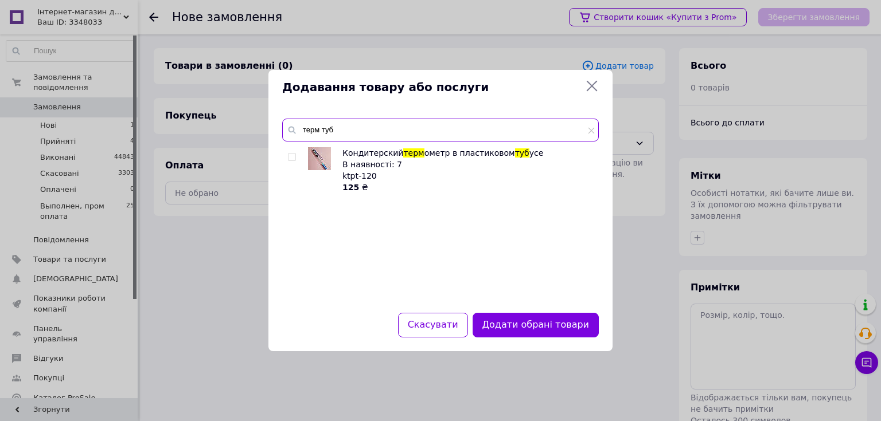
type input "терм туб"
click at [293, 154] on input "checkbox" at bounding box center [291, 157] width 7 height 7
checkbox input "true"
click at [520, 331] on button "Додати обрані товари" at bounding box center [535, 325] width 126 height 25
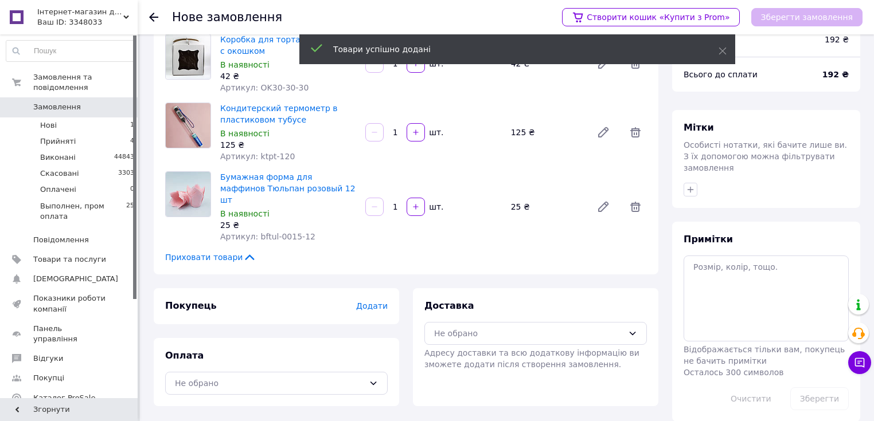
scroll to position [50, 0]
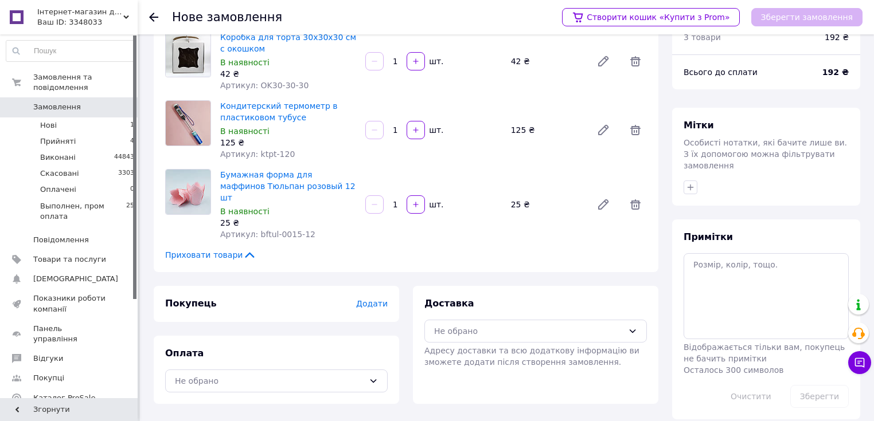
click at [373, 299] on span "Додати" at bounding box center [372, 303] width 32 height 9
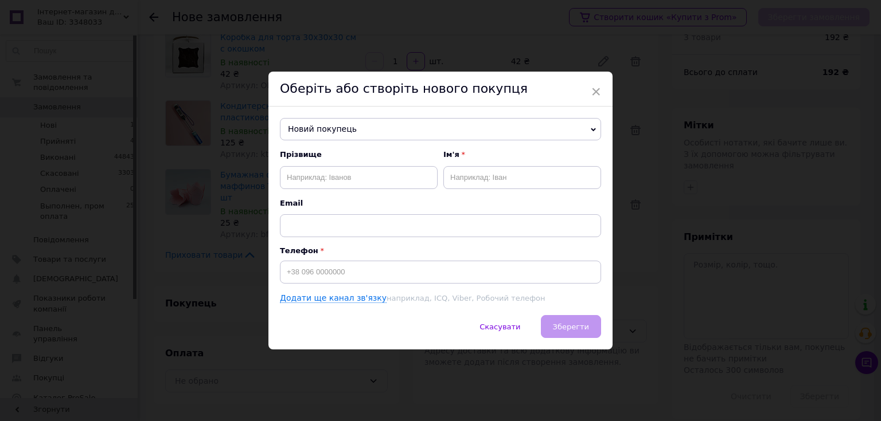
click at [372, 122] on span "Новий покупець" at bounding box center [440, 129] width 321 height 23
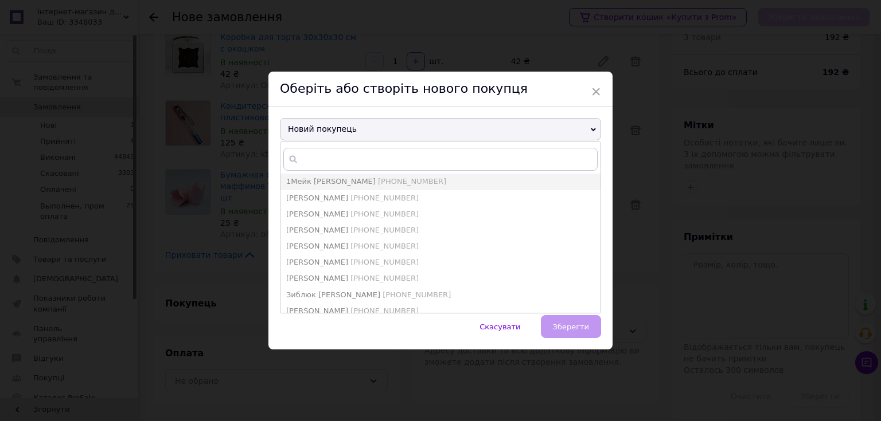
click at [378, 178] on span "[PHONE_NUMBER]" at bounding box center [412, 181] width 68 height 9
type input "1Мейк [PERSON_NAME]"
type input "[PHONE_NUMBER]"
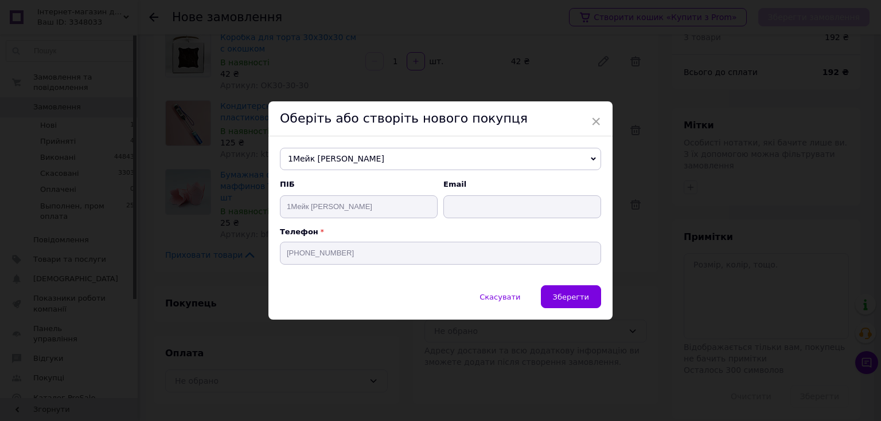
click at [566, 296] on span "Зберегти" at bounding box center [571, 297] width 36 height 9
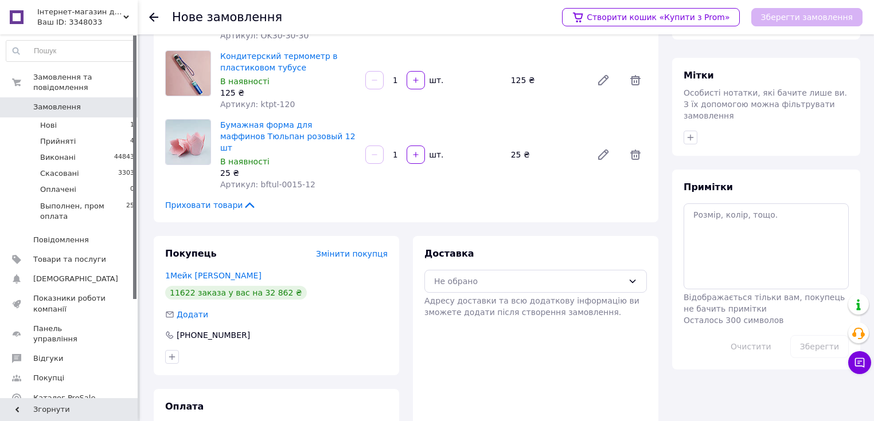
scroll to position [138, 0]
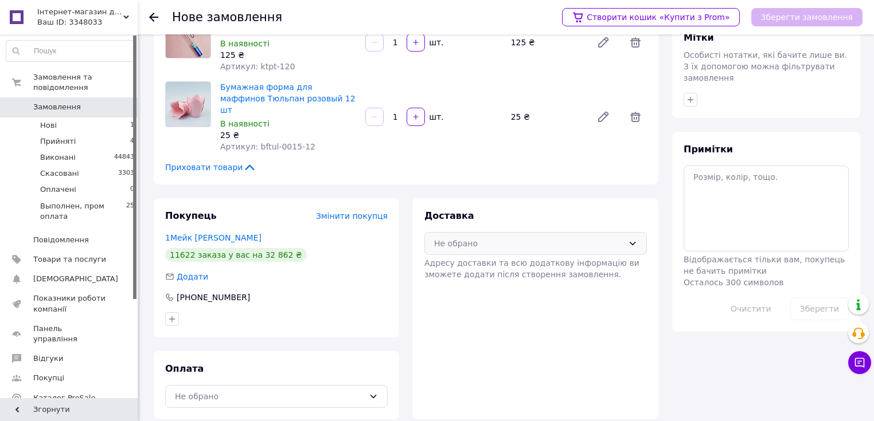
click at [502, 237] on div "Не обрано" at bounding box center [528, 243] width 189 height 13
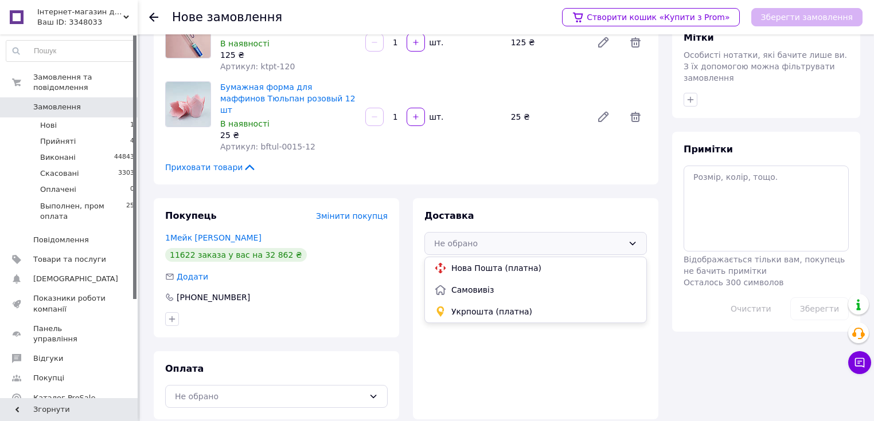
drag, startPoint x: 471, startPoint y: 269, endPoint x: 475, endPoint y: 261, distance: 8.7
click at [471, 279] on div "Самовивіз" at bounding box center [535, 290] width 221 height 22
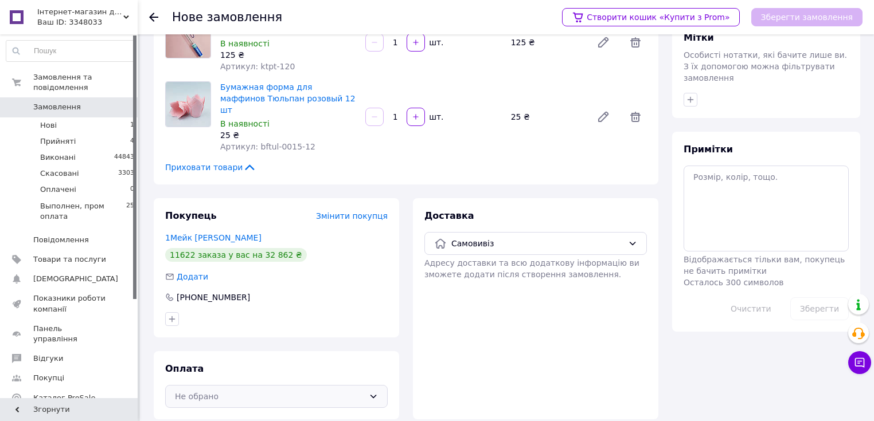
click at [333, 390] on div "Не обрано" at bounding box center [269, 396] width 189 height 13
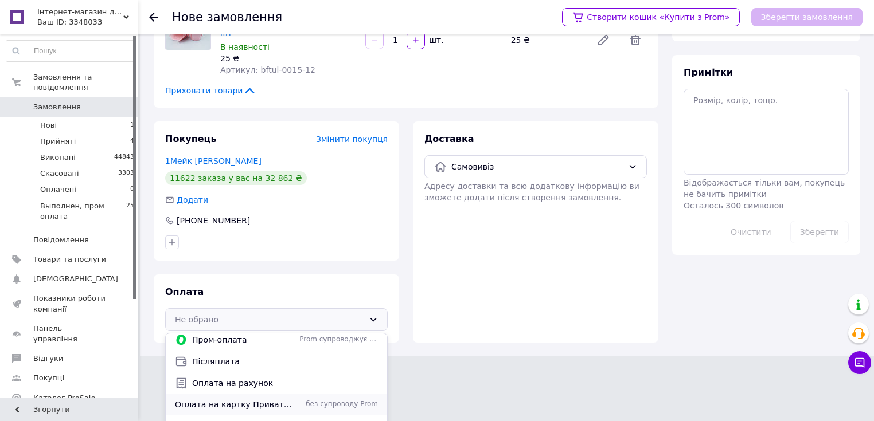
scroll to position [7, 0]
click at [292, 396] on div "Оплата на картку Приватбанку або розрахунковий рахунок без супроводу Prom" at bounding box center [276, 402] width 221 height 21
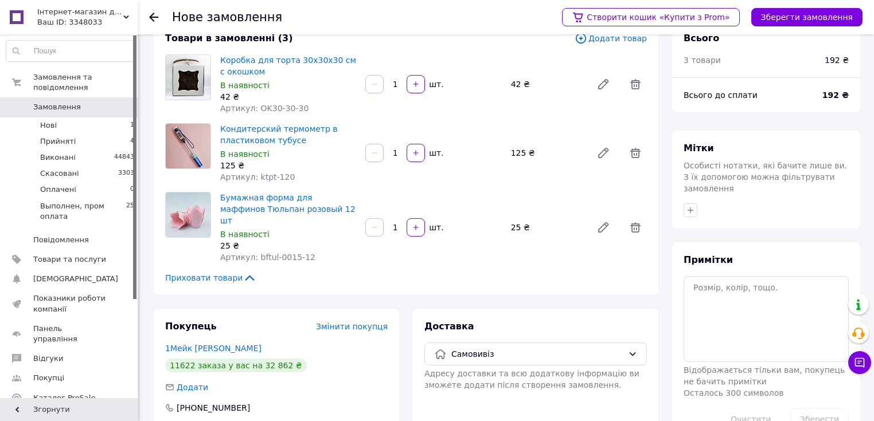
scroll to position [0, 0]
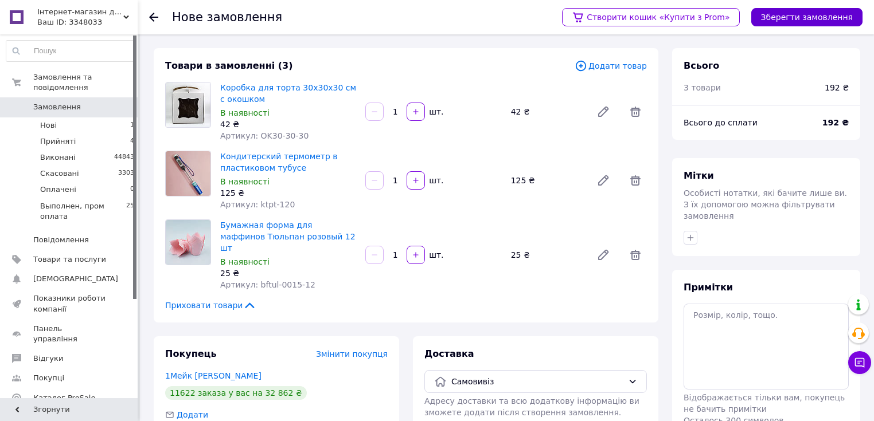
drag, startPoint x: 792, startPoint y: 22, endPoint x: 774, endPoint y: 26, distance: 18.7
click at [791, 21] on button "Зберегти замовлення" at bounding box center [806, 17] width 111 height 18
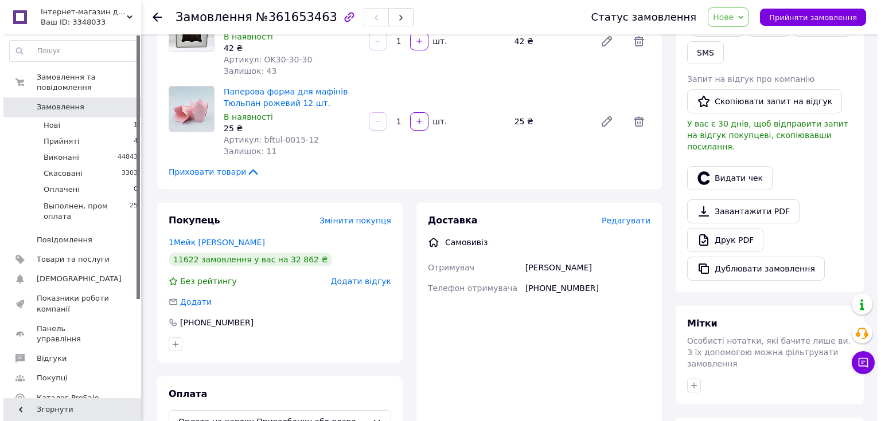
scroll to position [183, 0]
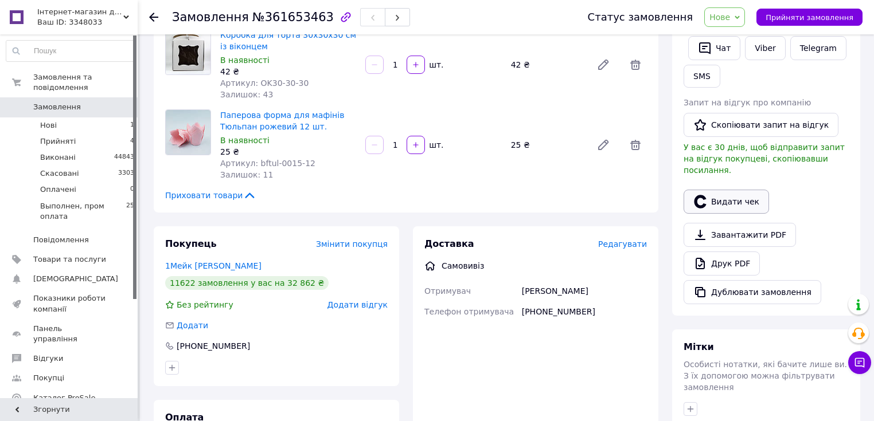
click at [732, 190] on button "Видати чек" at bounding box center [725, 202] width 85 height 24
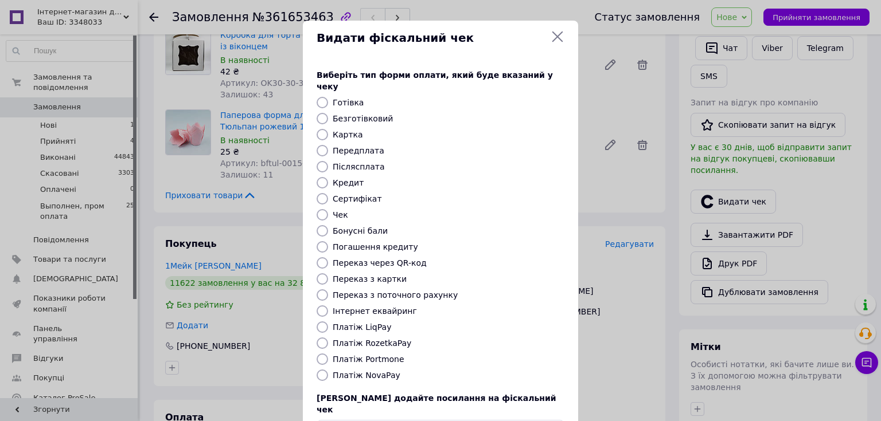
click at [345, 98] on label "Готівка" at bounding box center [348, 102] width 31 height 9
click at [328, 97] on input "Готівка" at bounding box center [321, 102] width 11 height 11
radio input "true"
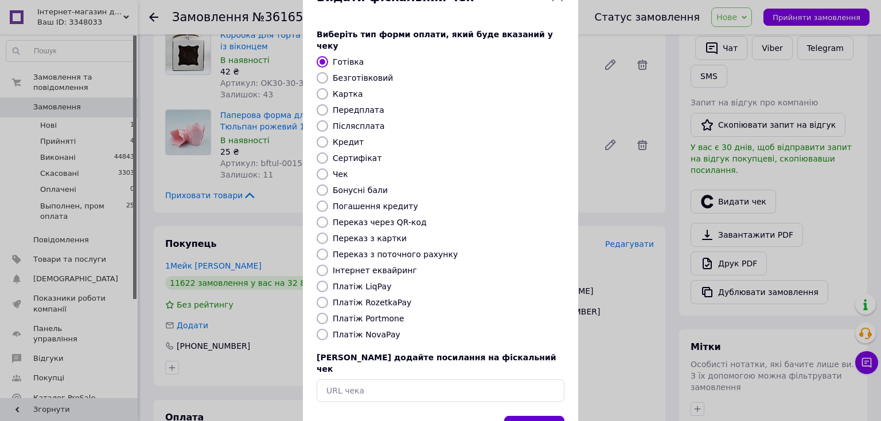
scroll to position [71, 0]
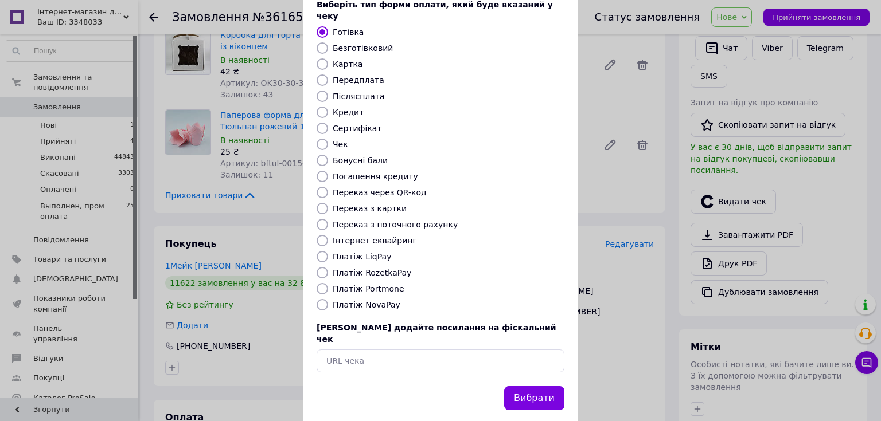
drag, startPoint x: 533, startPoint y: 374, endPoint x: 527, endPoint y: 372, distance: 6.2
click at [533, 386] on button "Вибрати" at bounding box center [534, 398] width 60 height 25
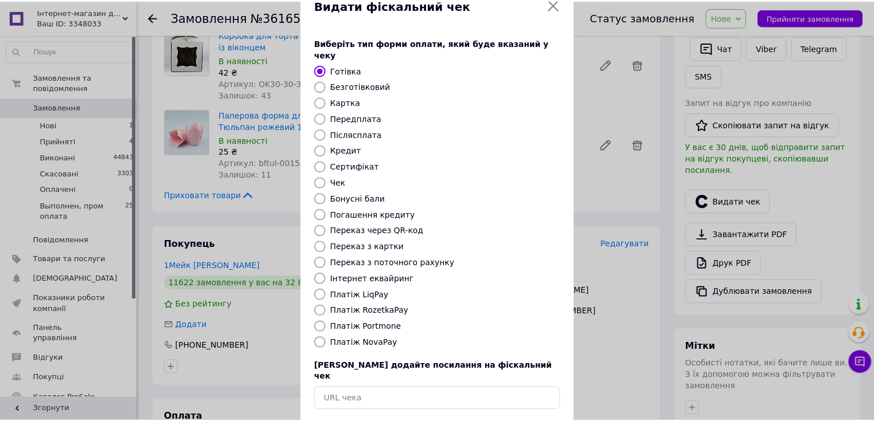
scroll to position [0, 0]
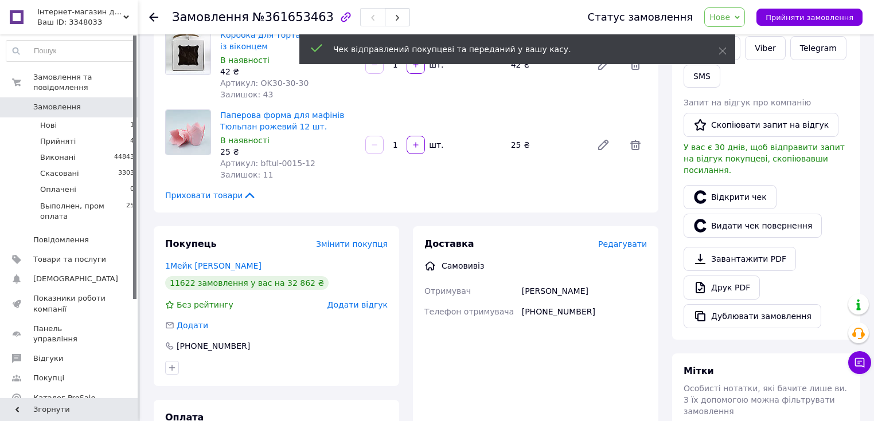
click at [743, 17] on span "Нове" at bounding box center [724, 16] width 41 height 19
click at [744, 58] on li "Виконано" at bounding box center [757, 57] width 105 height 17
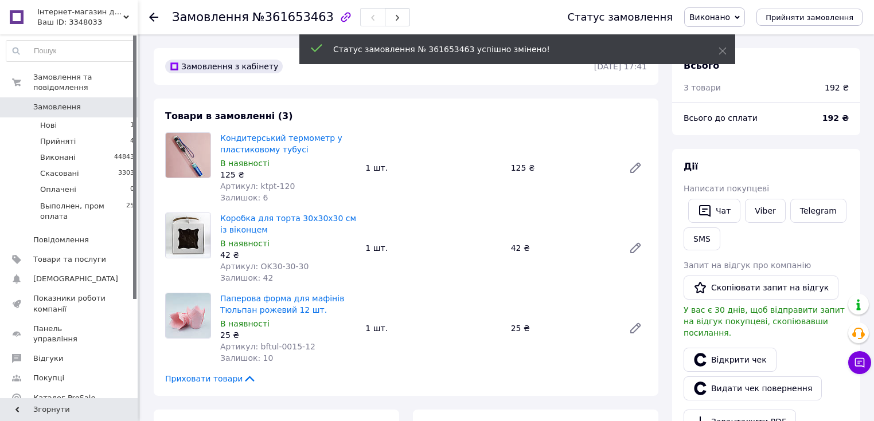
click at [78, 102] on span "Замовлення" at bounding box center [69, 107] width 73 height 10
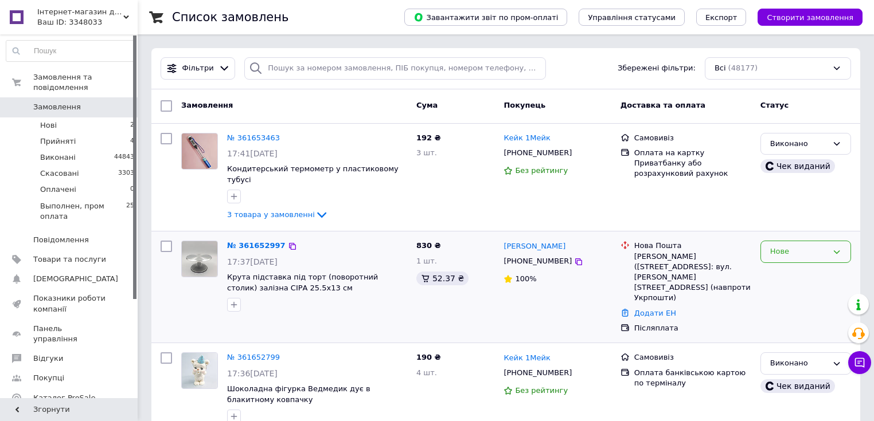
click at [805, 246] on div "Нове" at bounding box center [798, 252] width 57 height 12
click at [803, 265] on li "Прийнято" at bounding box center [805, 275] width 89 height 21
click at [167, 241] on input "checkbox" at bounding box center [166, 246] width 11 height 11
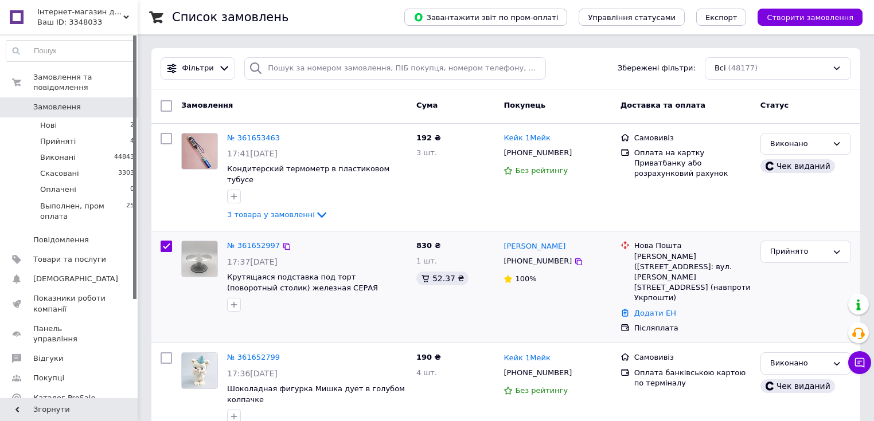
checkbox input "true"
click at [216, 103] on span "Дії для 1 замовлення" at bounding box center [222, 106] width 83 height 10
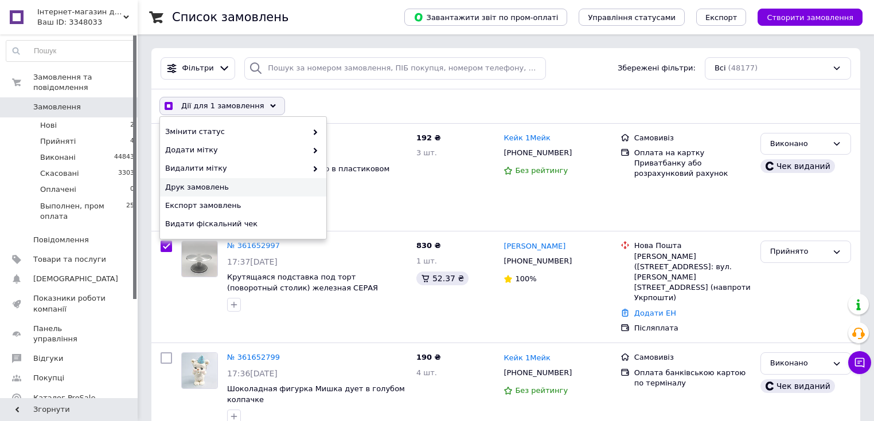
click at [200, 186] on span "Друк замовлень" at bounding box center [241, 187] width 153 height 10
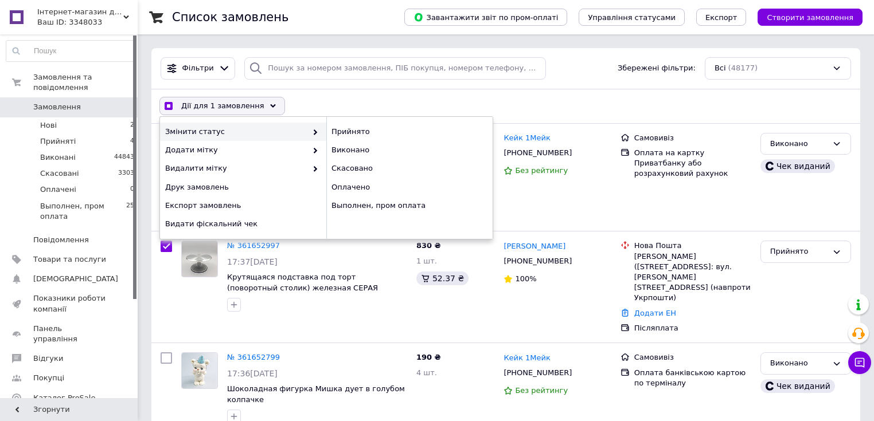
click at [468, 96] on div "Дії для 1 замовлення Вибрати все 48177 замовлень Вибрані всі 48177 замовлень Ск…" at bounding box center [506, 106] width 704 height 30
checkbox input "true"
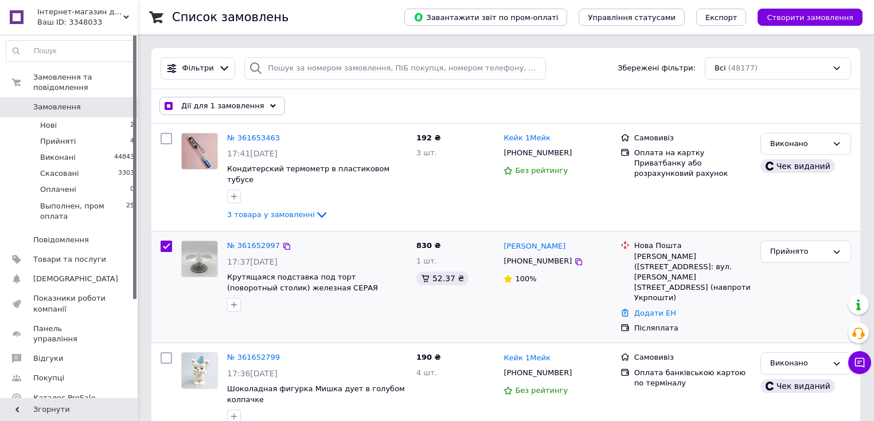
click at [167, 241] on input "checkbox" at bounding box center [166, 246] width 11 height 11
checkbox input "false"
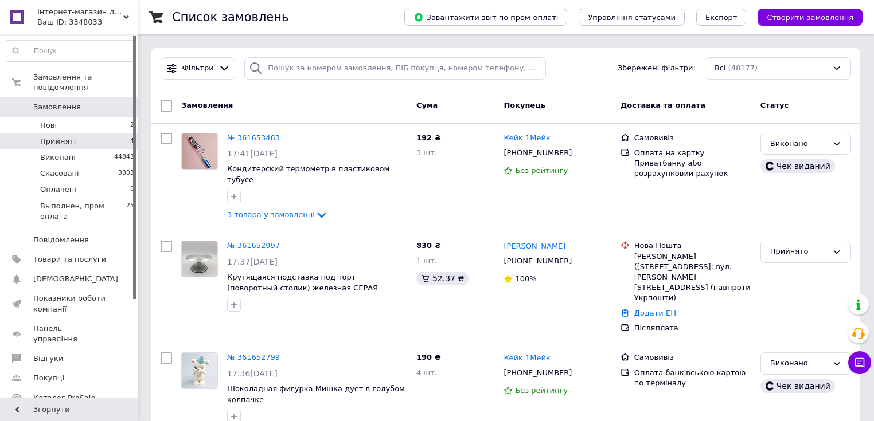
click at [95, 134] on li "Прийняті 4" at bounding box center [70, 142] width 141 height 16
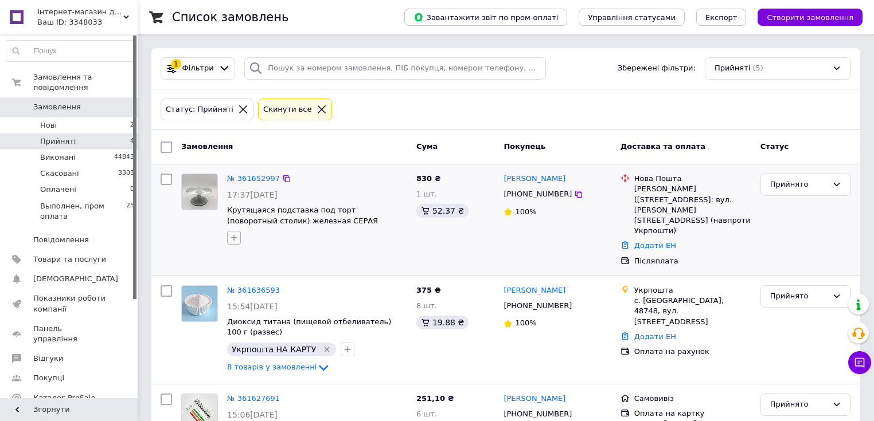
click at [233, 237] on icon "button" at bounding box center [234, 238] width 6 height 6
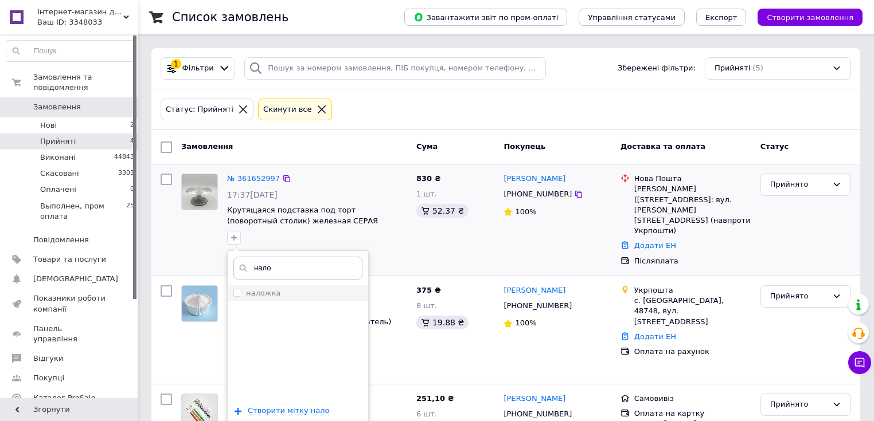
type input "нало"
click at [252, 294] on label "наложка" at bounding box center [263, 293] width 34 height 9
checkbox input "true"
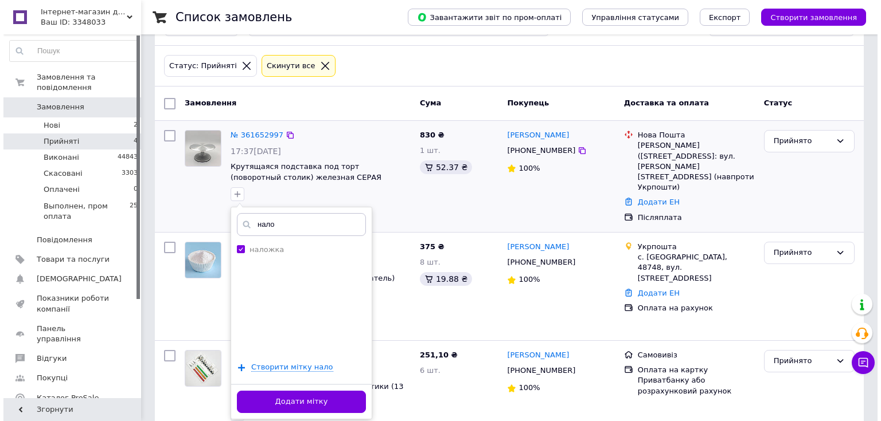
scroll to position [92, 0]
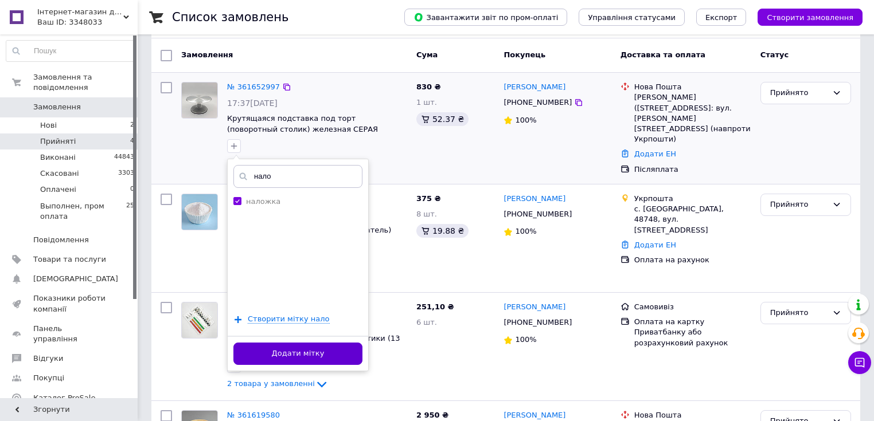
click at [300, 356] on button "Додати мітку" at bounding box center [297, 354] width 129 height 22
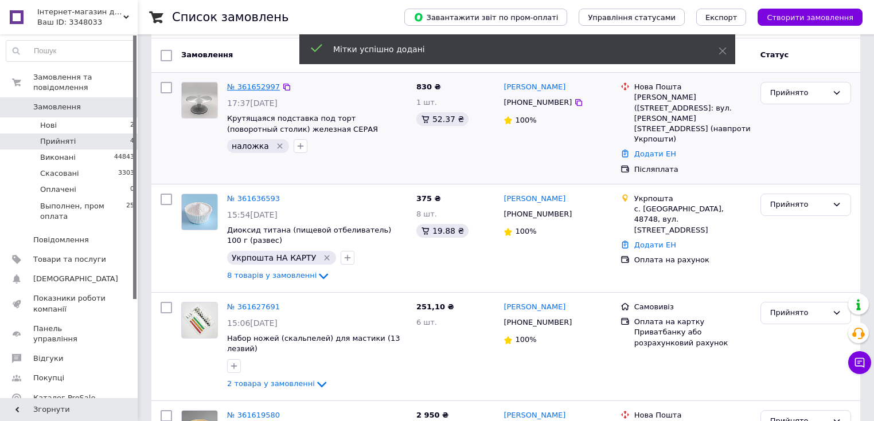
click at [244, 88] on link "№ 361652997" at bounding box center [253, 87] width 53 height 9
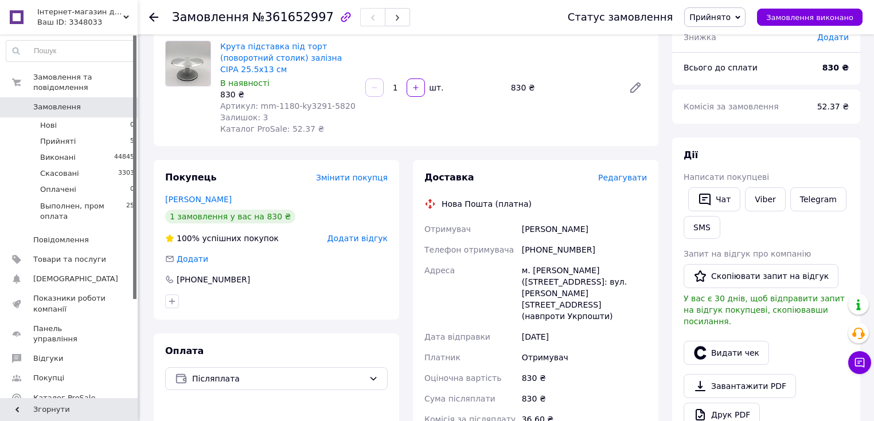
click at [637, 177] on span "Редагувати" at bounding box center [622, 177] width 49 height 9
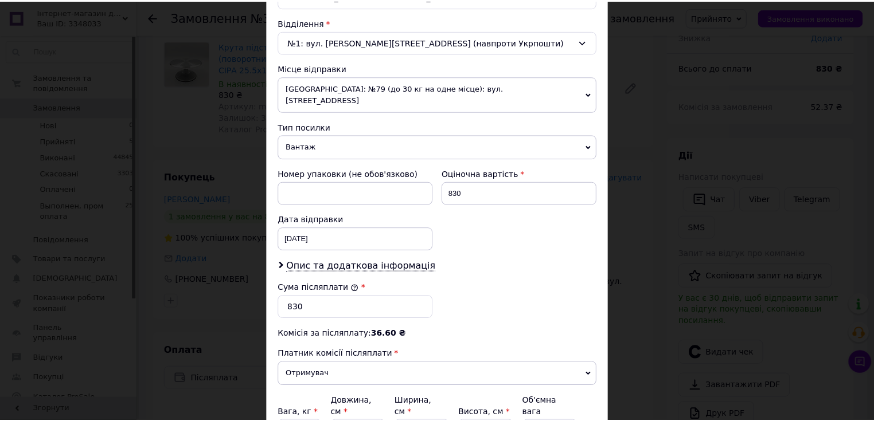
scroll to position [449, 0]
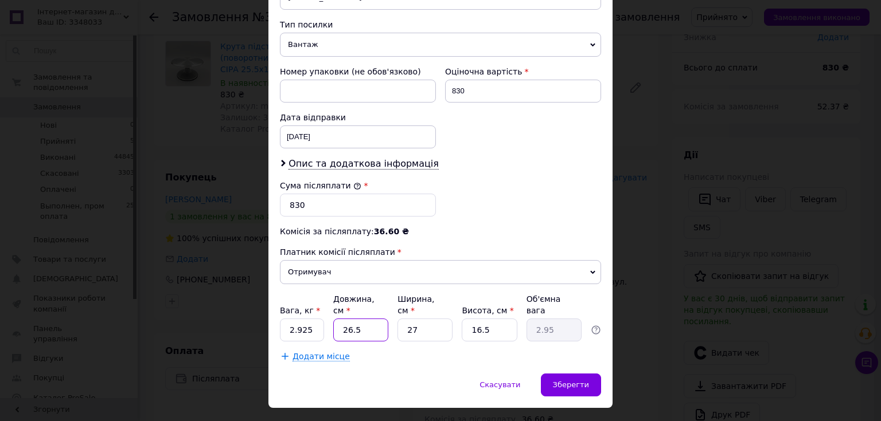
click at [366, 319] on input "26.5" at bounding box center [360, 330] width 55 height 23
type input "26."
type input "2.9"
type input "2"
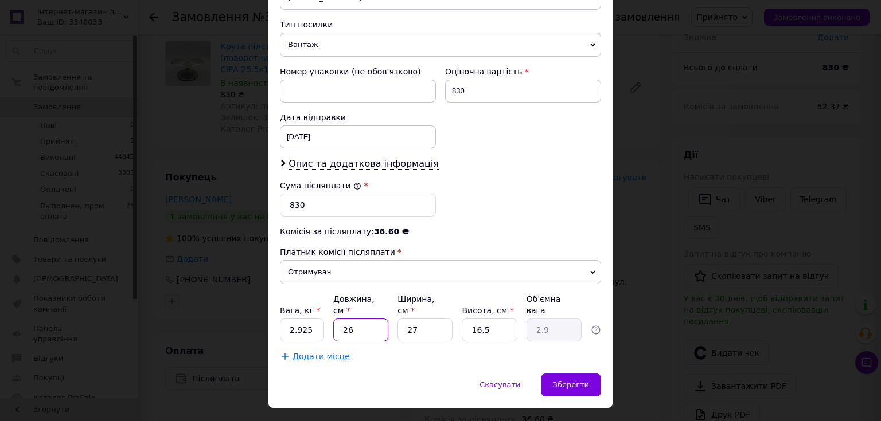
type input "0.22"
type input "2"
type input "0.22"
type input "25"
type input "2.78"
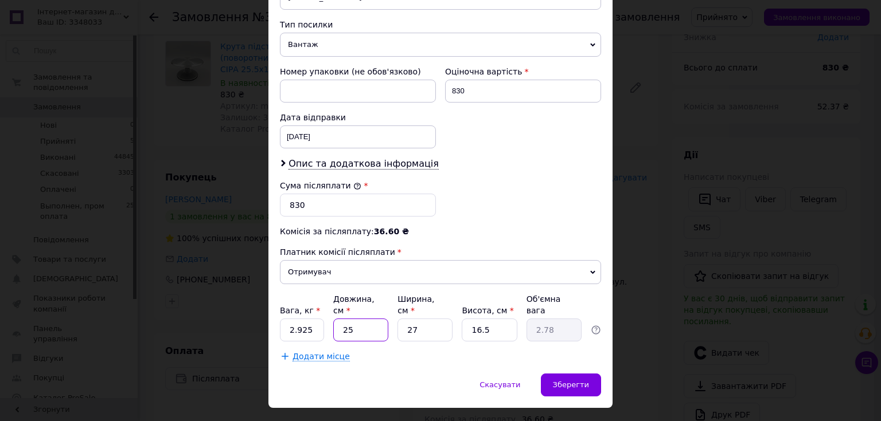
type input "25"
type input "2"
type input "0.21"
type input "25"
type input "2.58"
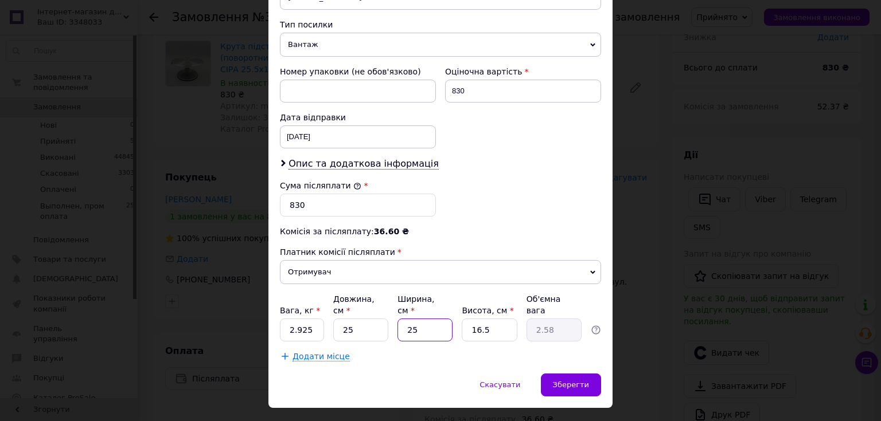
type input "25"
type input "1"
type input "0.16"
type input "16"
type input "2.5"
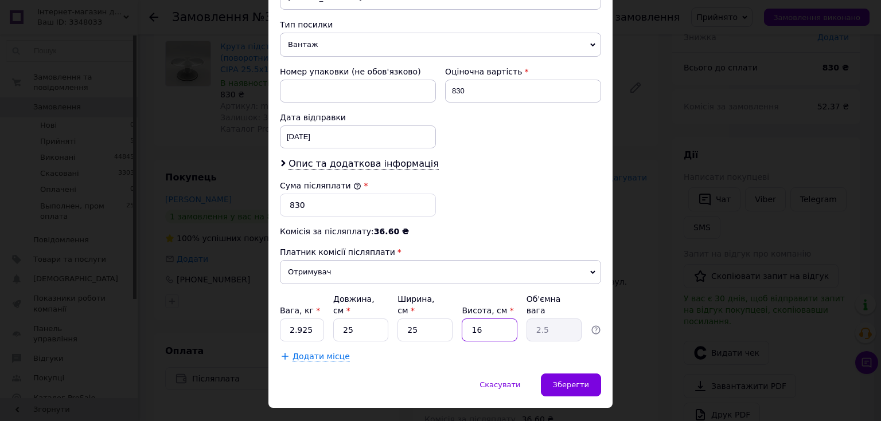
type input "16"
click at [378, 319] on input "25" at bounding box center [360, 330] width 55 height 23
type input "2"
type input "0.2"
type input "26"
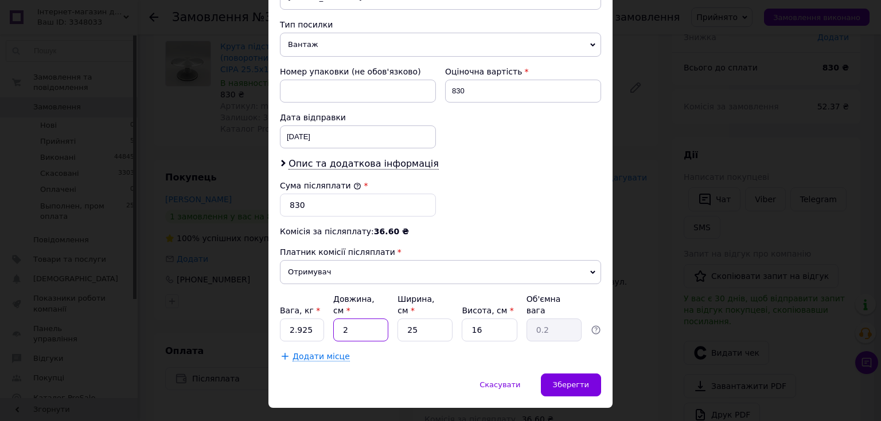
type input "2.6"
type input "26"
type input "2"
type input "0.21"
type input "26"
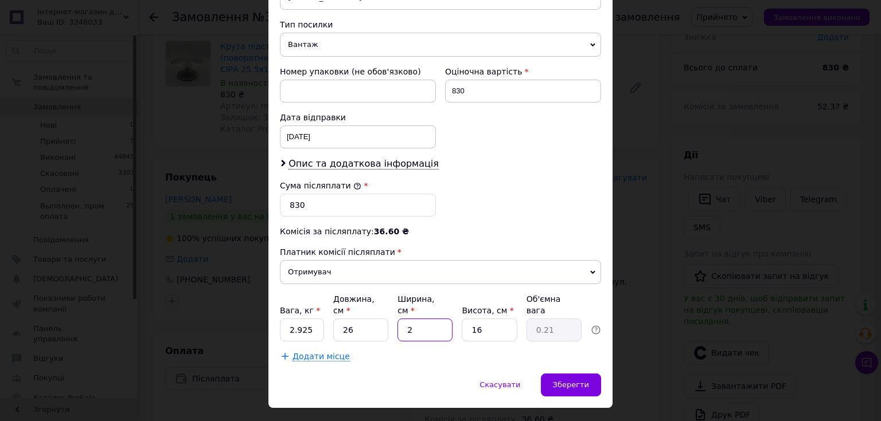
type input "2.7"
type input "26"
click at [313, 319] on input "2.925" at bounding box center [302, 330] width 44 height 23
type input "2.7"
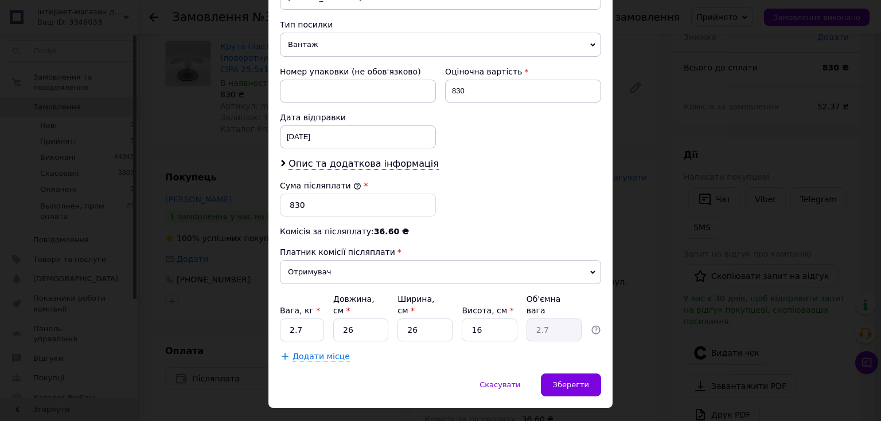
drag, startPoint x: 572, startPoint y: 360, endPoint x: 539, endPoint y: 362, distance: 33.3
click at [572, 381] on span "Зберегти" at bounding box center [571, 385] width 36 height 9
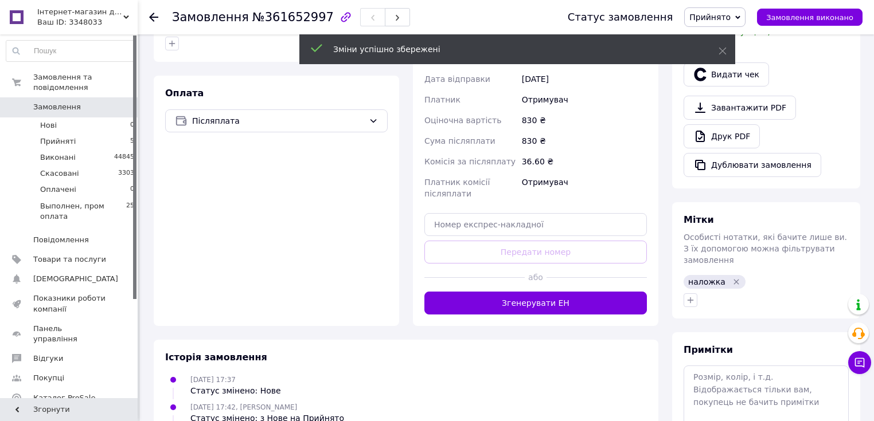
scroll to position [367, 0]
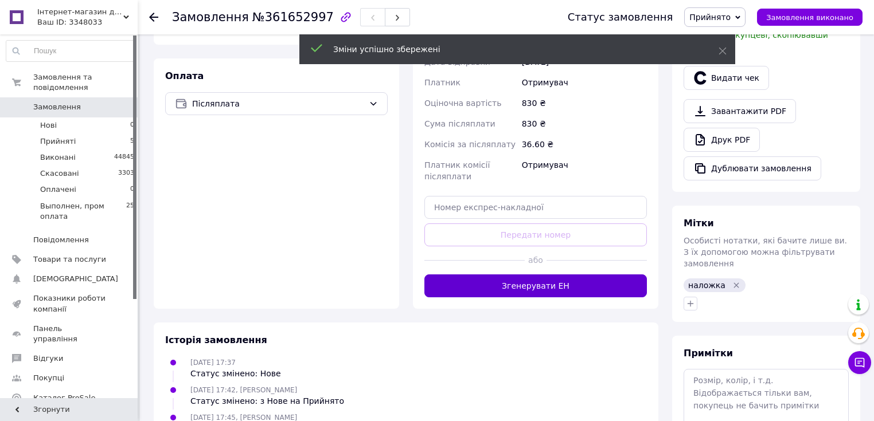
click at [490, 275] on button "Згенерувати ЕН" at bounding box center [535, 286] width 222 height 23
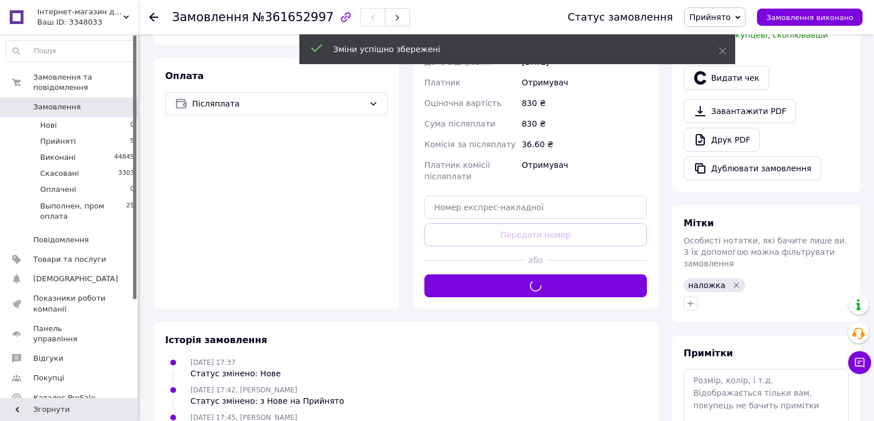
scroll to position [183, 0]
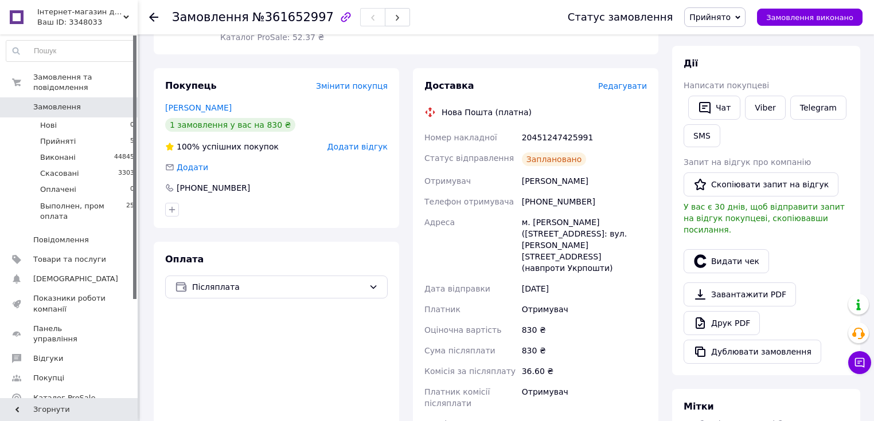
click at [540, 138] on div "20451247425991" at bounding box center [584, 137] width 130 height 21
copy div "20451247425991"
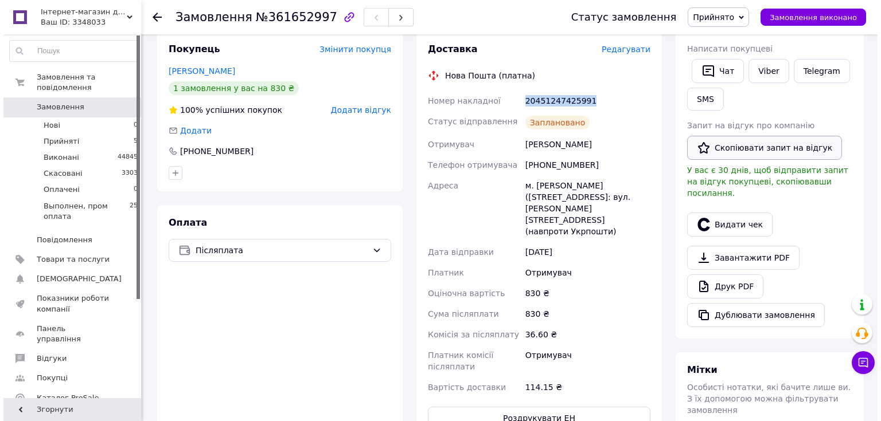
scroll to position [138, 0]
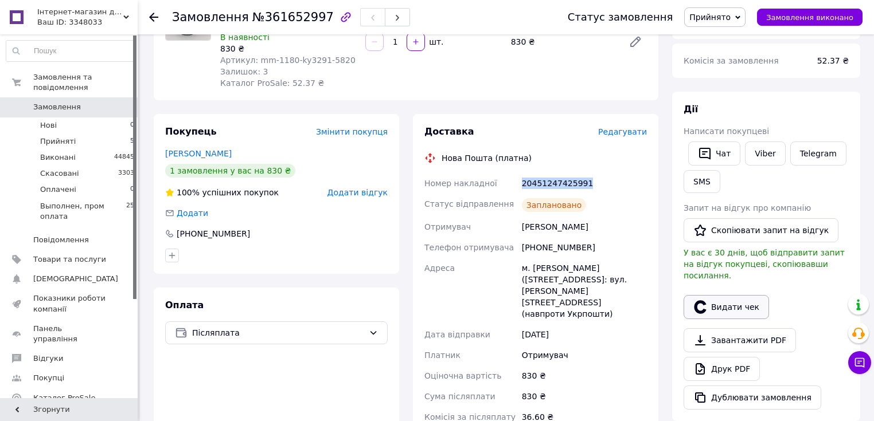
click at [737, 297] on button "Видати чек" at bounding box center [725, 307] width 85 height 24
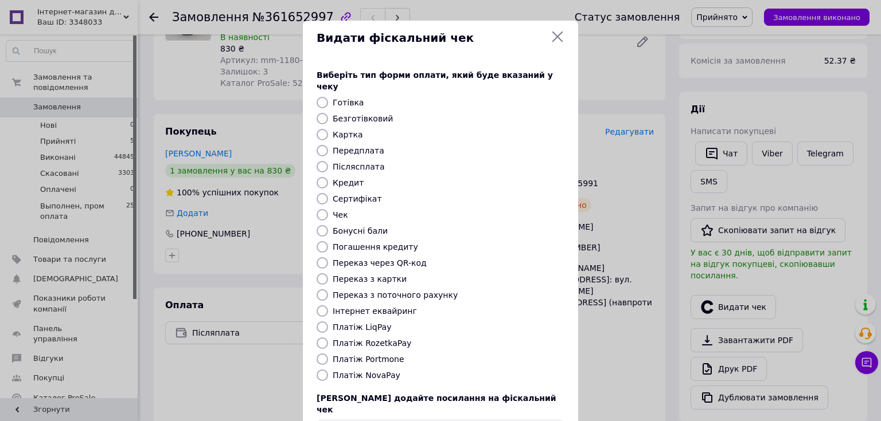
click at [355, 162] on label "Післясплата" at bounding box center [359, 166] width 52 height 9
click at [328, 161] on input "Післясплата" at bounding box center [321, 166] width 11 height 11
radio input "true"
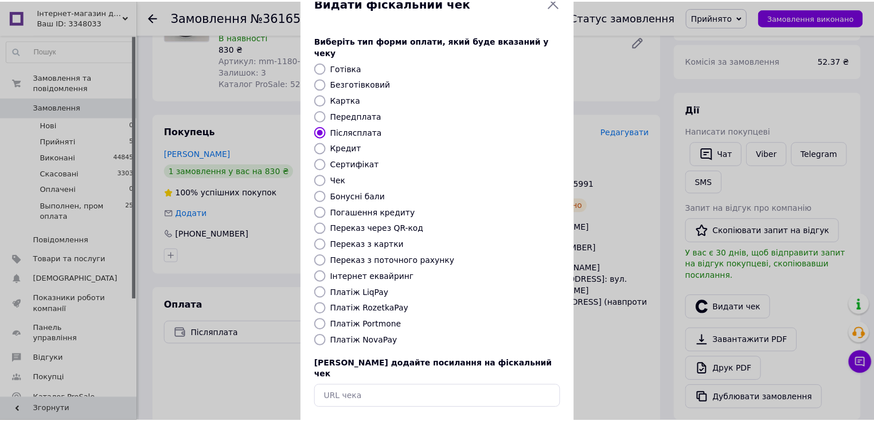
scroll to position [71, 0]
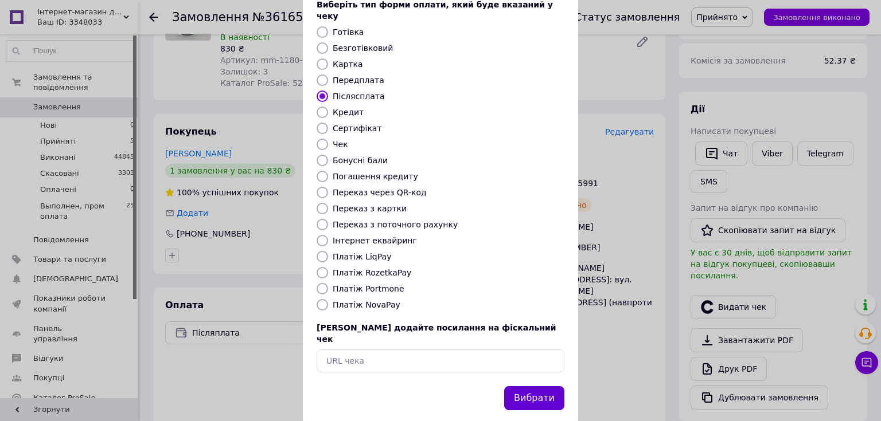
click at [539, 386] on button "Вибрати" at bounding box center [534, 398] width 60 height 25
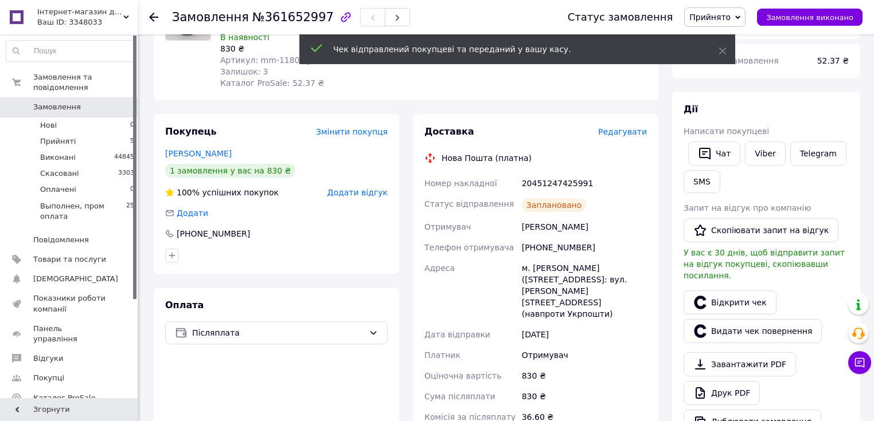
click at [832, 18] on span "Замовлення виконано" at bounding box center [809, 17] width 87 height 9
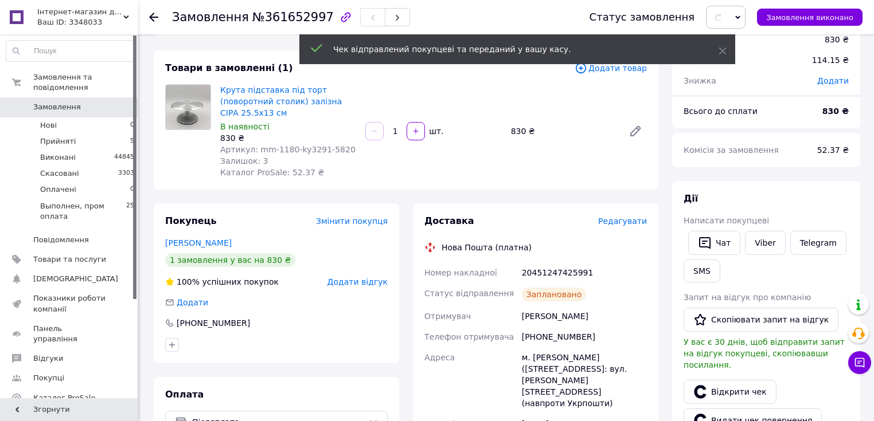
scroll to position [0, 0]
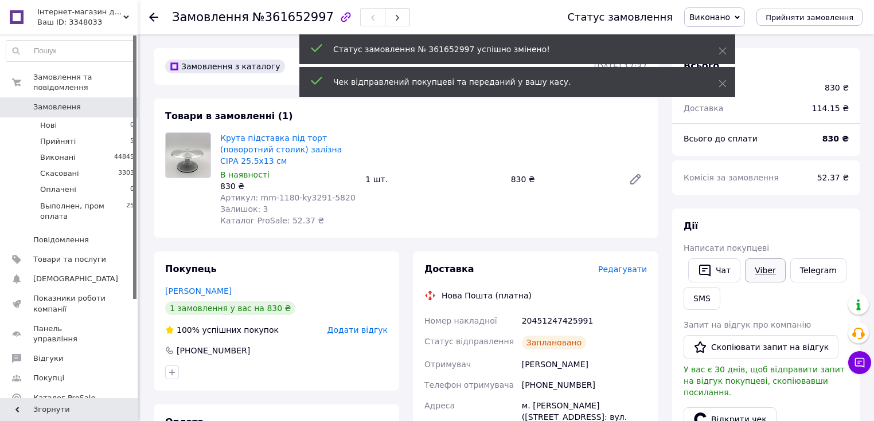
click at [761, 265] on link "Viber" at bounding box center [765, 271] width 40 height 24
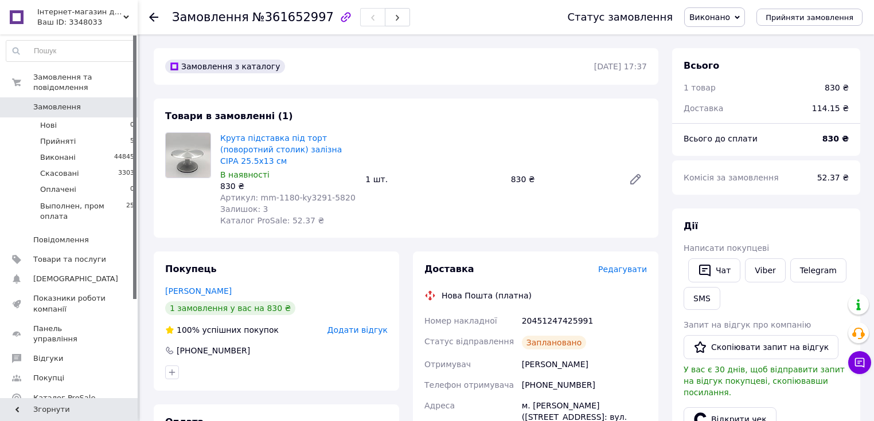
click at [63, 102] on span "Замовлення" at bounding box center [57, 107] width 48 height 10
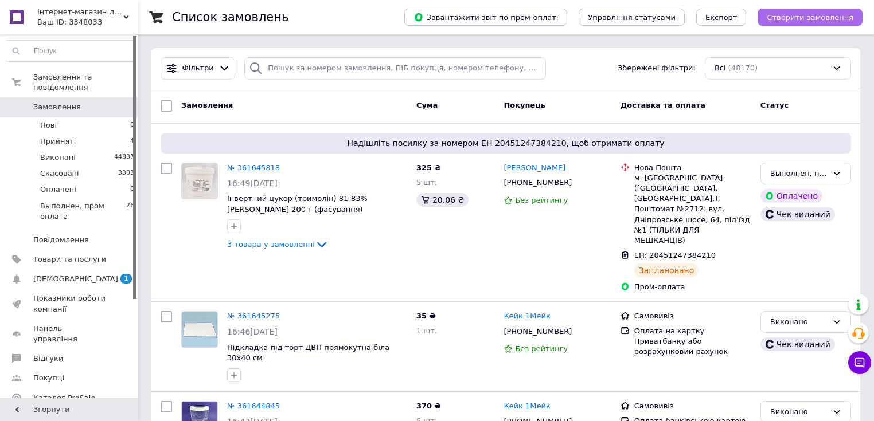
click at [831, 13] on span "Створити замовлення" at bounding box center [809, 17] width 87 height 9
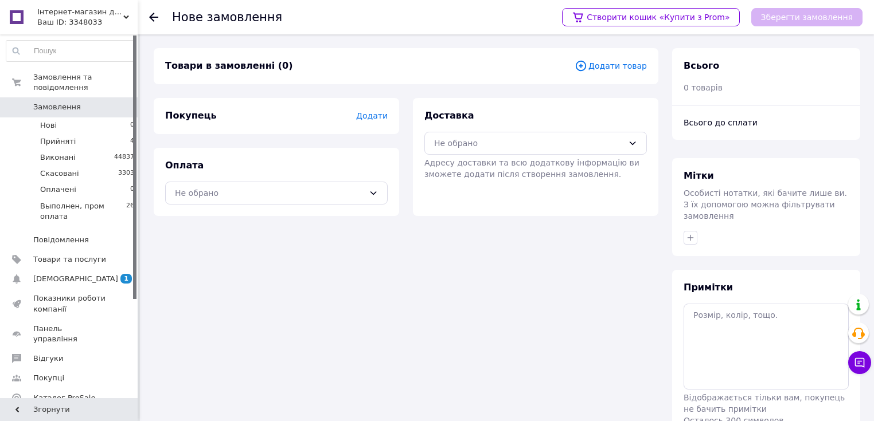
click at [618, 62] on span "Додати товар" at bounding box center [610, 66] width 72 height 13
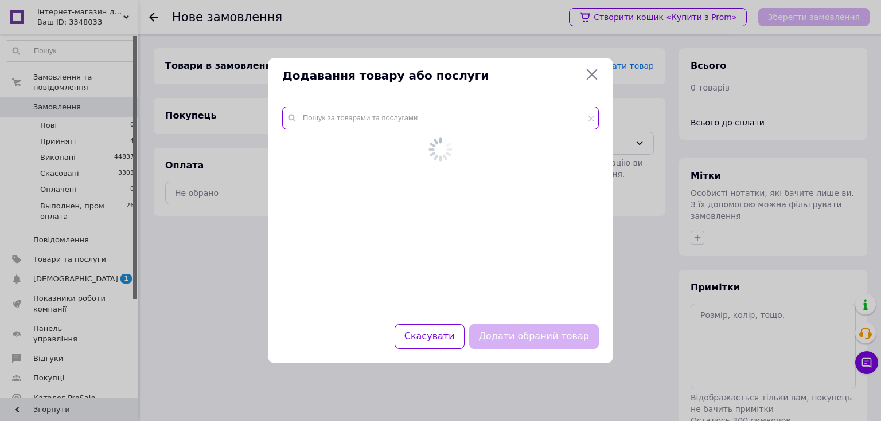
click at [433, 122] on input "text" at bounding box center [440, 118] width 316 height 23
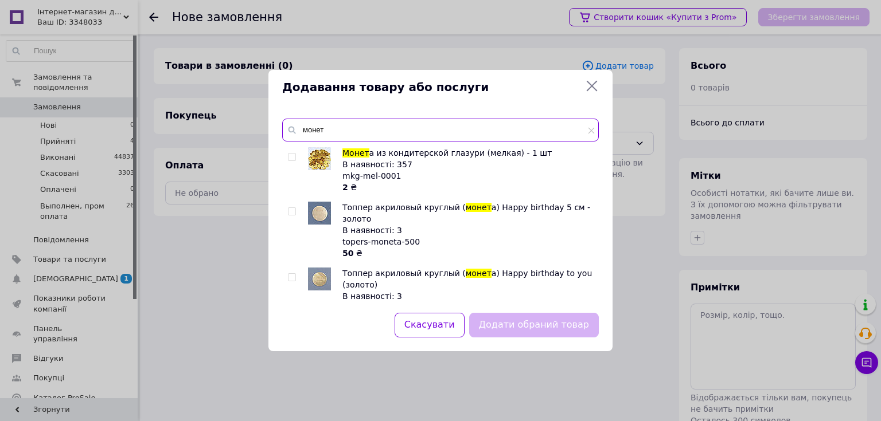
type input "монет"
click at [295, 154] on input "checkbox" at bounding box center [291, 157] width 7 height 7
checkbox input "true"
drag, startPoint x: 340, startPoint y: 133, endPoint x: 298, endPoint y: 133, distance: 41.8
click at [298, 133] on input "монет" at bounding box center [440, 130] width 316 height 23
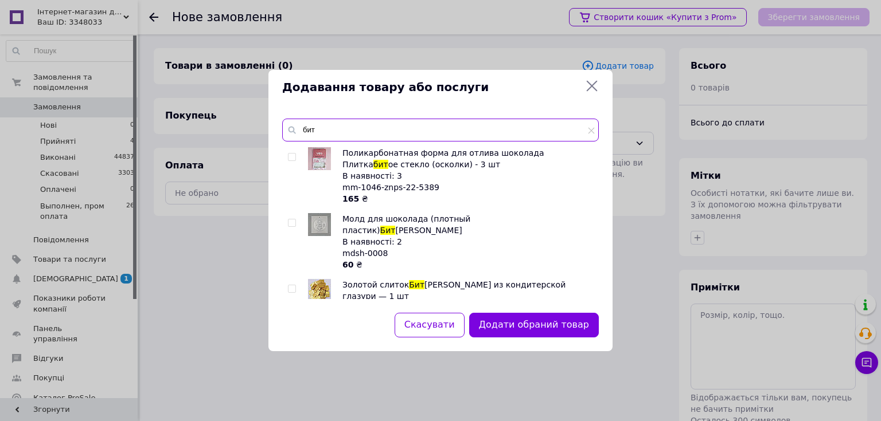
type input "бит"
drag, startPoint x: 295, startPoint y: 277, endPoint x: 295, endPoint y: 268, distance: 9.2
click at [295, 285] on label at bounding box center [292, 289] width 8 height 8
click at [295, 285] on input "checkbox" at bounding box center [291, 288] width 7 height 7
checkbox input "true"
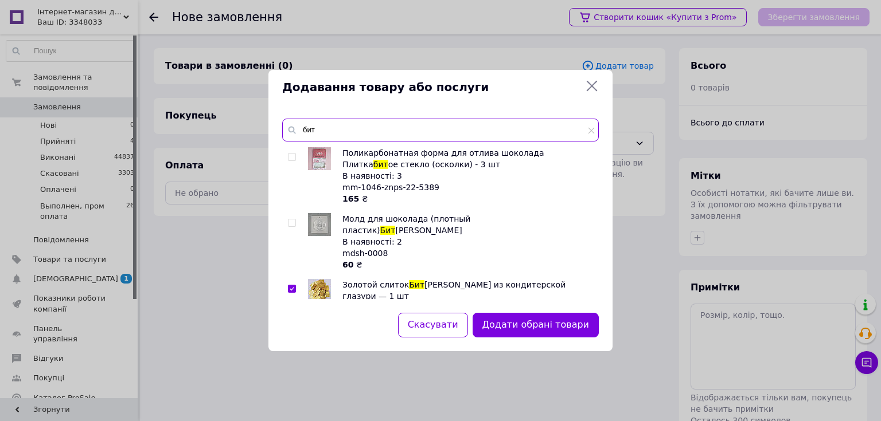
drag, startPoint x: 324, startPoint y: 131, endPoint x: 300, endPoint y: 132, distance: 23.6
click at [300, 132] on input "бит" at bounding box center [440, 130] width 316 height 23
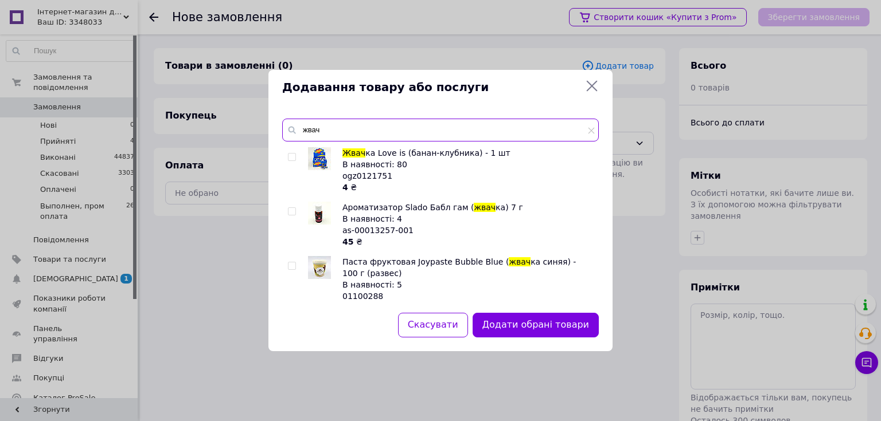
type input "жвач"
click at [292, 159] on input "checkbox" at bounding box center [291, 157] width 7 height 7
checkbox input "true"
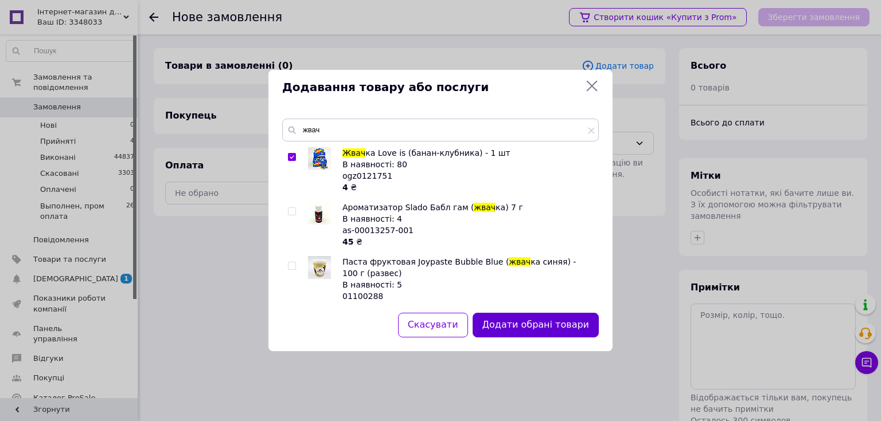
drag, startPoint x: 546, startPoint y: 324, endPoint x: 534, endPoint y: 319, distance: 13.3
click at [545, 324] on button "Додати обрані товари" at bounding box center [535, 325] width 126 height 25
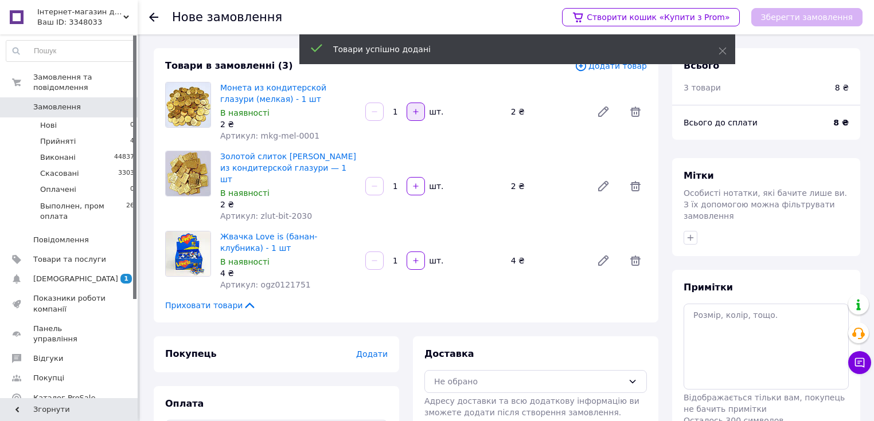
click at [416, 117] on button "button" at bounding box center [415, 112] width 18 height 18
type input "2"
click at [640, 69] on span "Додати товар" at bounding box center [610, 66] width 72 height 13
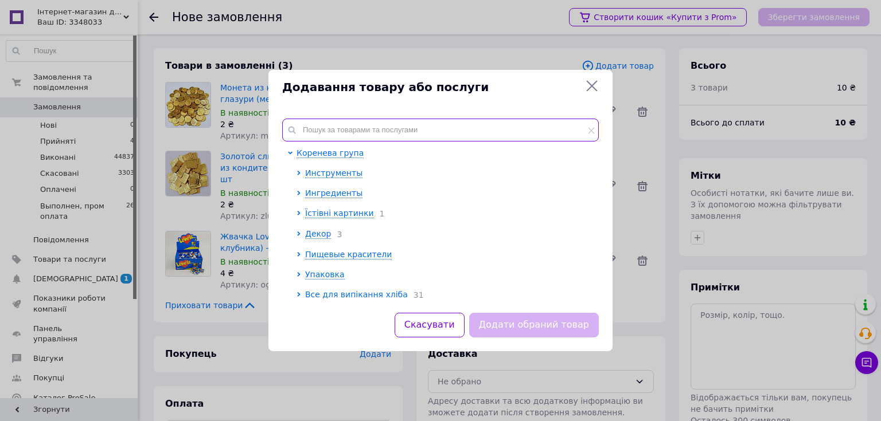
click at [406, 130] on input "text" at bounding box center [440, 130] width 316 height 23
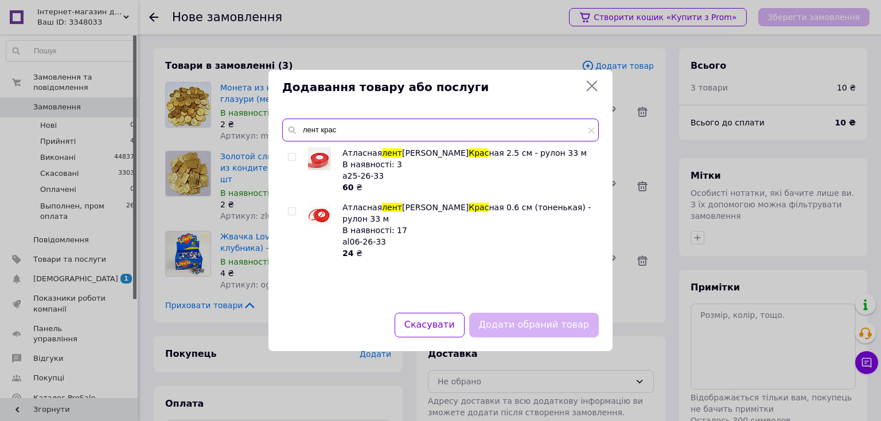
drag, startPoint x: 341, startPoint y: 131, endPoint x: 283, endPoint y: 138, distance: 58.3
click at [283, 138] on input "лент крас" at bounding box center [440, 130] width 316 height 23
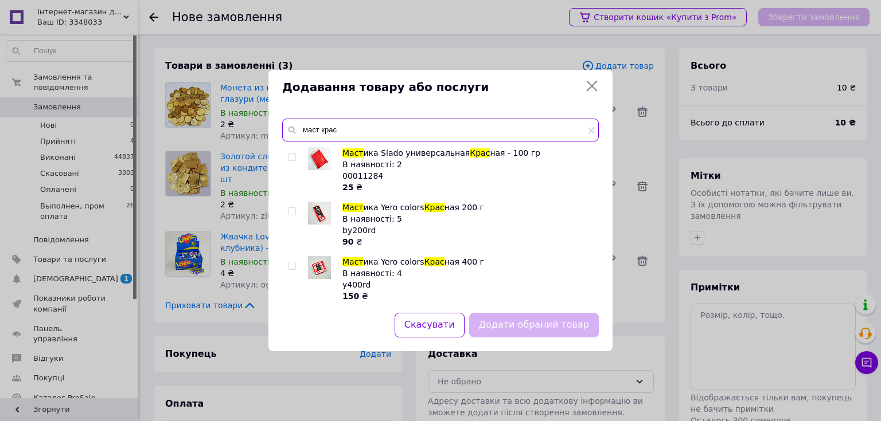
type input "маст крас"
click at [291, 206] on div at bounding box center [293, 225] width 11 height 46
click at [292, 213] on input "checkbox" at bounding box center [291, 211] width 7 height 7
checkbox input "true"
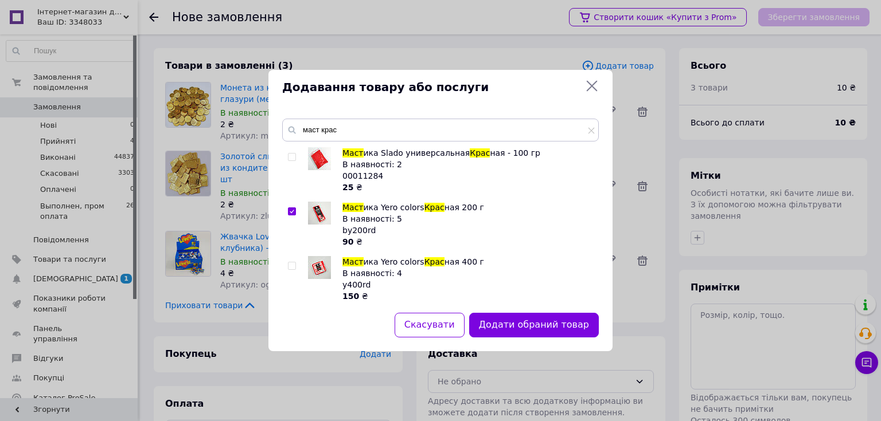
click at [291, 263] on input "checkbox" at bounding box center [291, 266] width 7 height 7
checkbox input "true"
drag, startPoint x: 361, startPoint y: 129, endPoint x: 304, endPoint y: 130, distance: 56.8
click at [304, 130] on input "маст крас" at bounding box center [440, 130] width 316 height 23
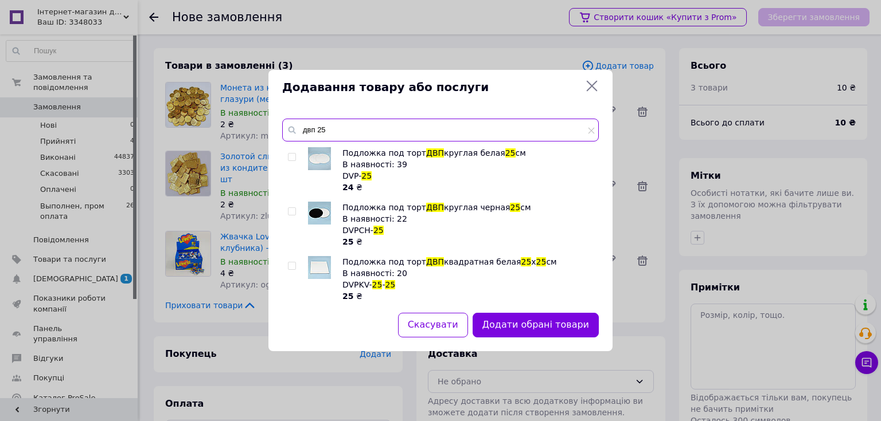
type input "двп 25"
click at [291, 155] on input "checkbox" at bounding box center [291, 157] width 7 height 7
checkbox input "true"
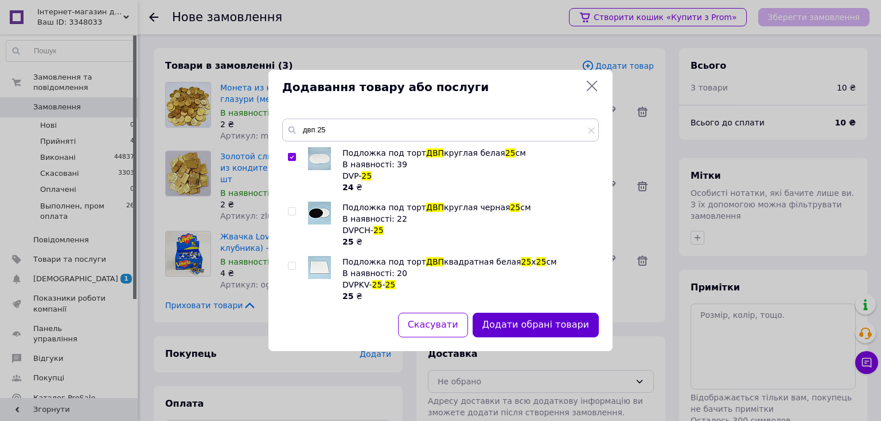
click at [522, 324] on button "Додати обрані товари" at bounding box center [535, 325] width 126 height 25
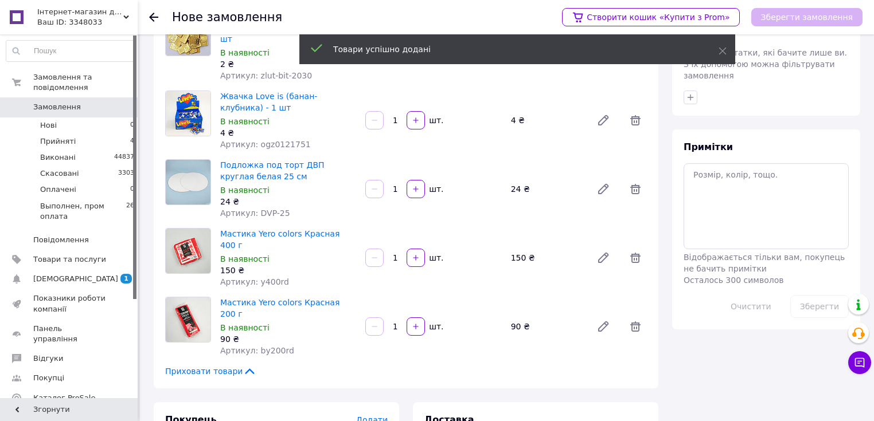
scroll to position [92, 0]
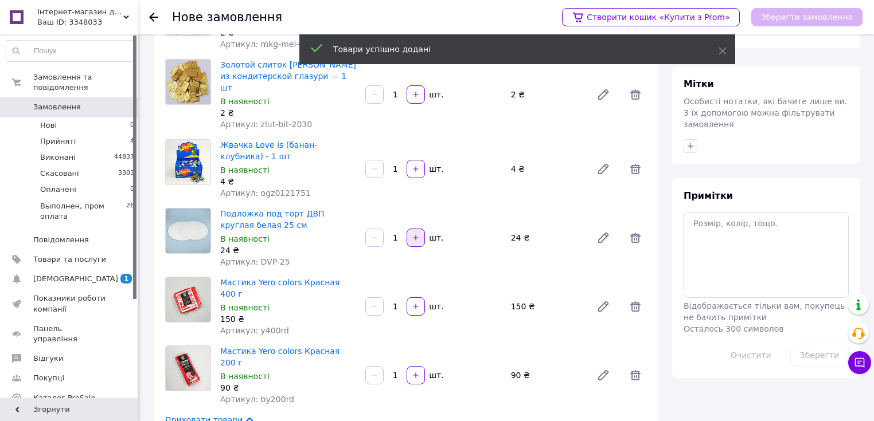
click at [414, 234] on icon "button" at bounding box center [416, 238] width 8 height 8
type input "2"
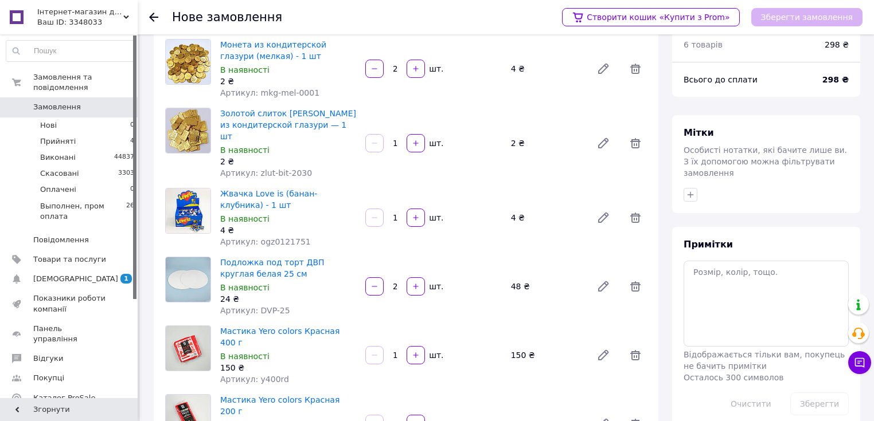
scroll to position [0, 0]
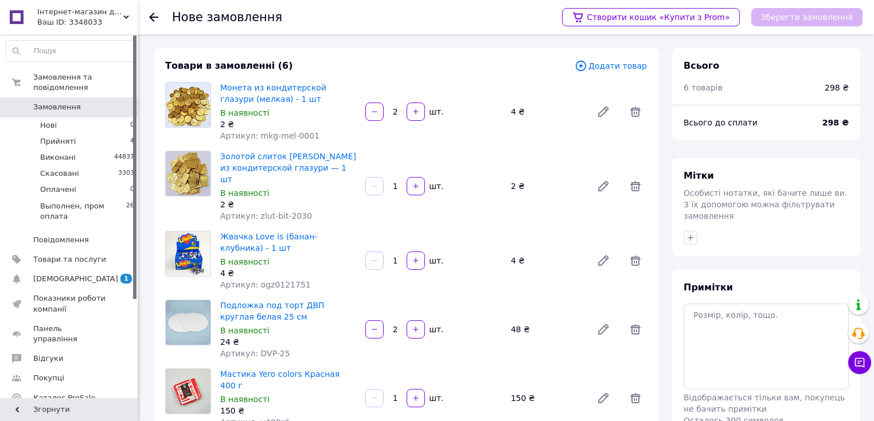
click at [624, 67] on span "Додати товар" at bounding box center [610, 66] width 72 height 13
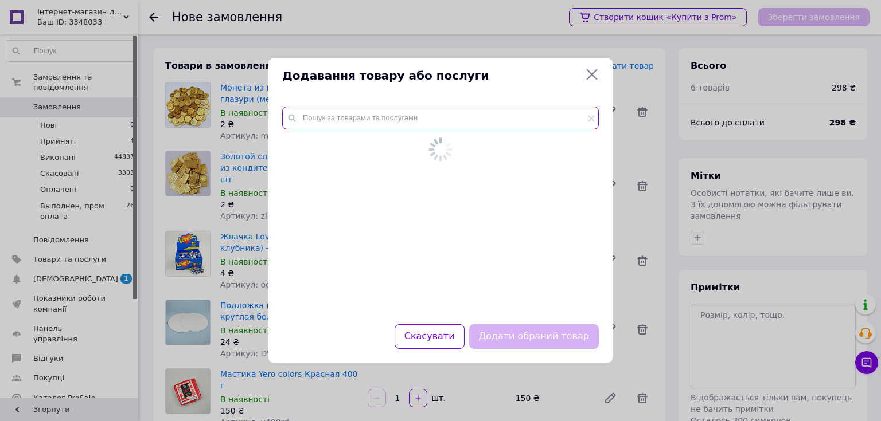
click at [431, 120] on input "text" at bounding box center [440, 118] width 316 height 23
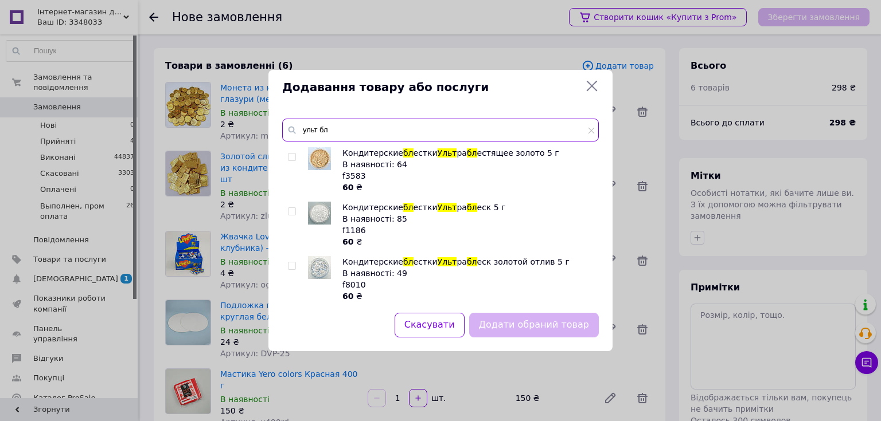
type input "ульт бл"
click at [290, 209] on input "checkbox" at bounding box center [291, 211] width 7 height 7
checkbox input "true"
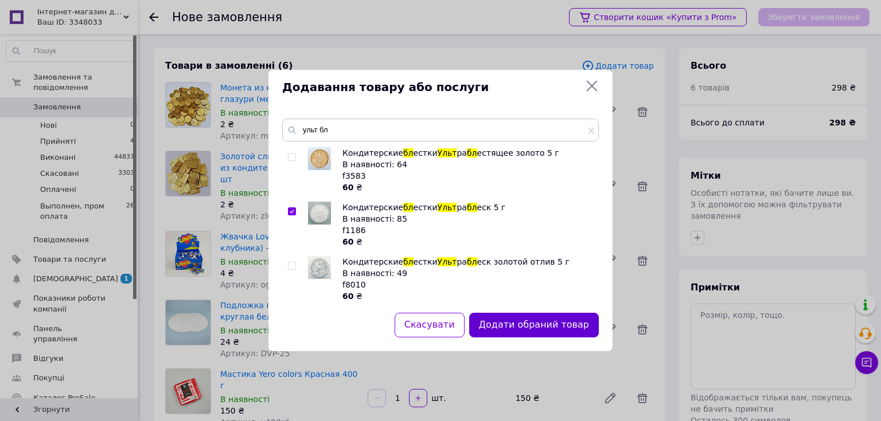
click at [509, 317] on button "Додати обраний товар" at bounding box center [534, 325] width 130 height 25
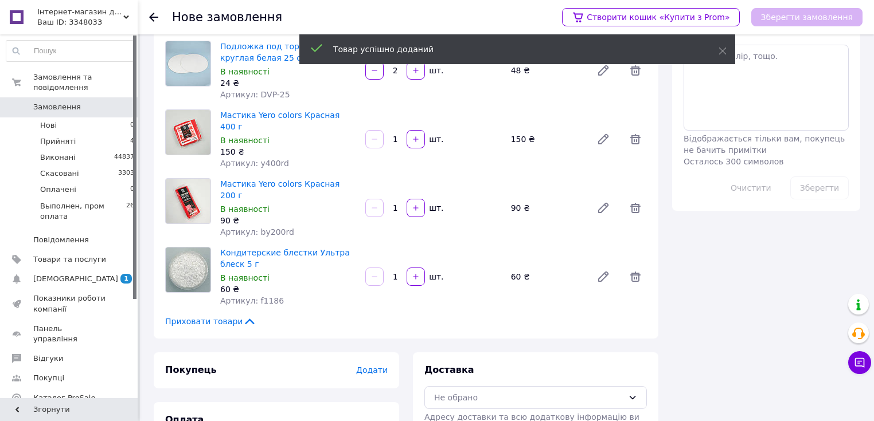
scroll to position [287, 0]
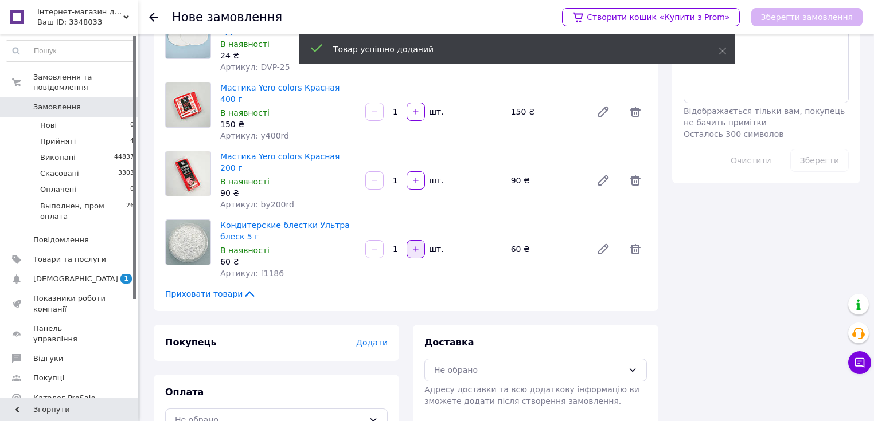
click at [422, 240] on button "button" at bounding box center [415, 249] width 18 height 18
type input "2"
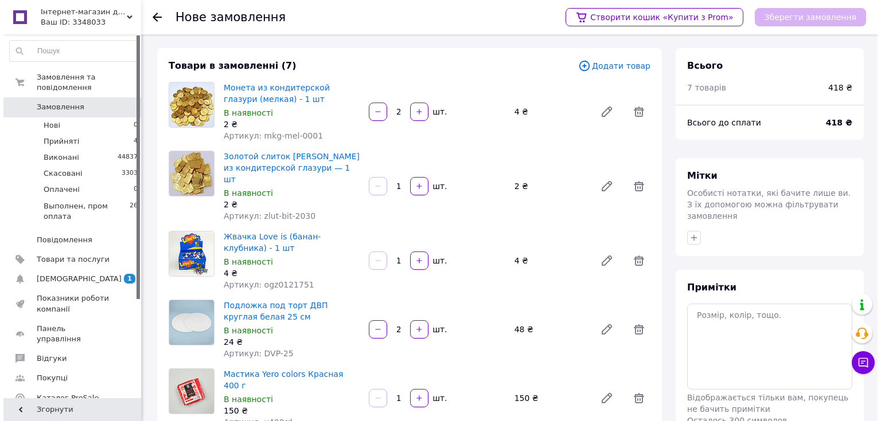
scroll to position [0, 0]
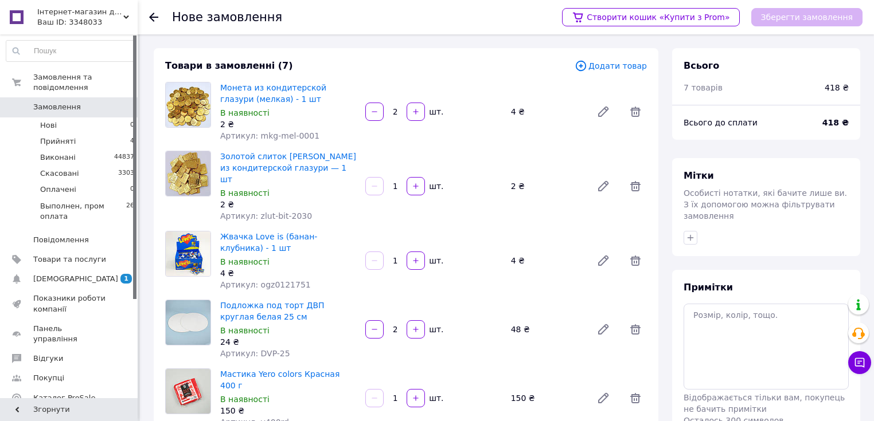
click at [624, 68] on span "Додати товар" at bounding box center [610, 66] width 72 height 13
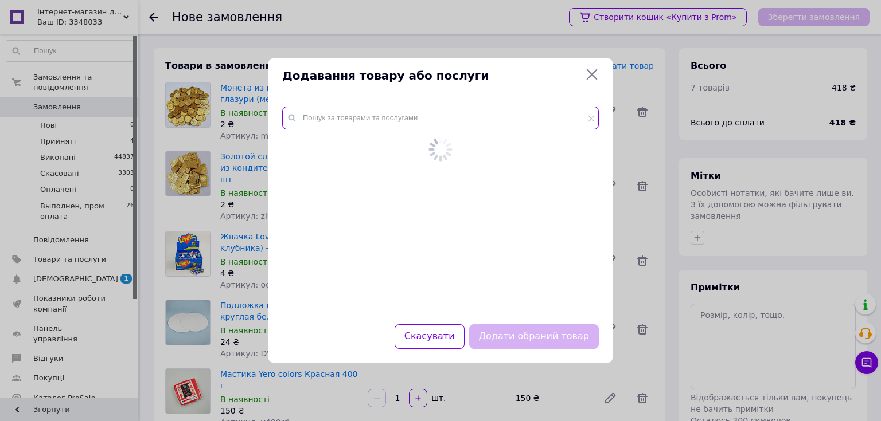
click at [408, 109] on input "text" at bounding box center [440, 118] width 316 height 23
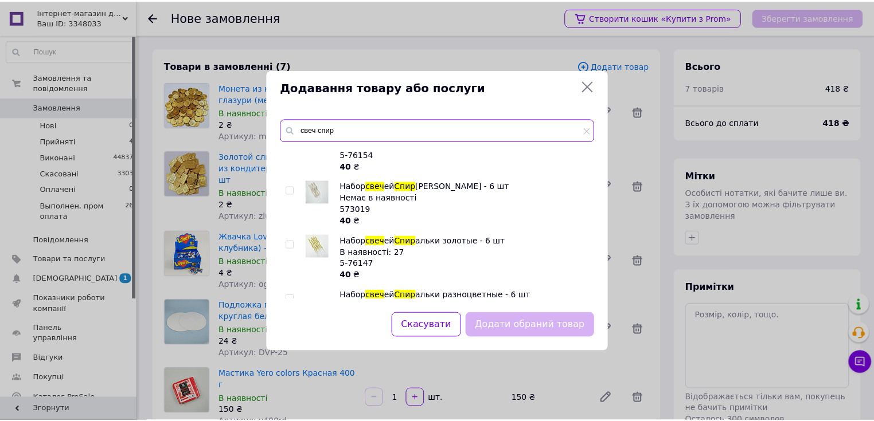
scroll to position [92, 0]
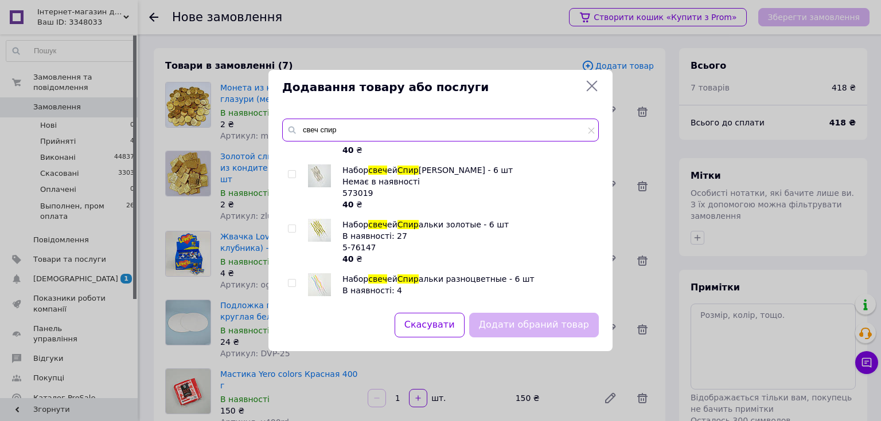
type input "свеч спир"
click at [291, 228] on input "checkbox" at bounding box center [291, 228] width 7 height 7
checkbox input "true"
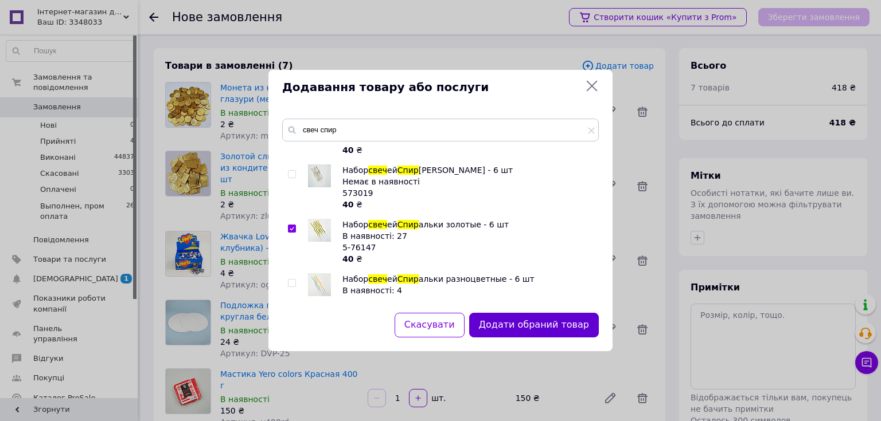
click at [519, 325] on button "Додати обраний товар" at bounding box center [534, 325] width 130 height 25
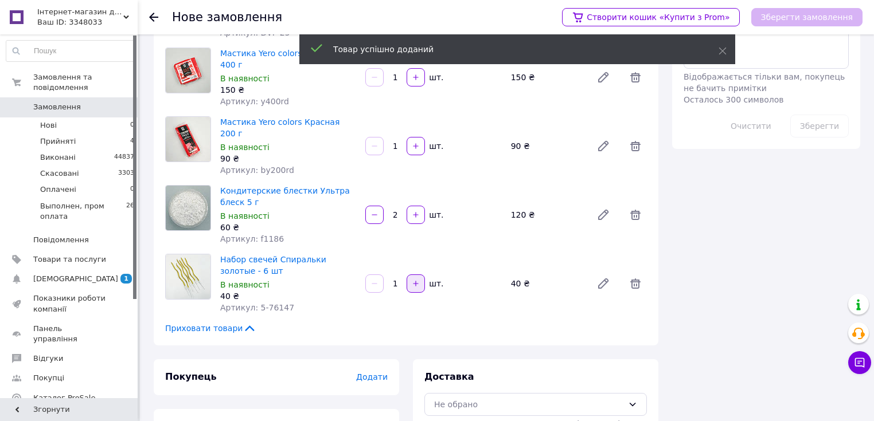
click at [418, 280] on icon "button" at bounding box center [416, 284] width 8 height 8
type input "2"
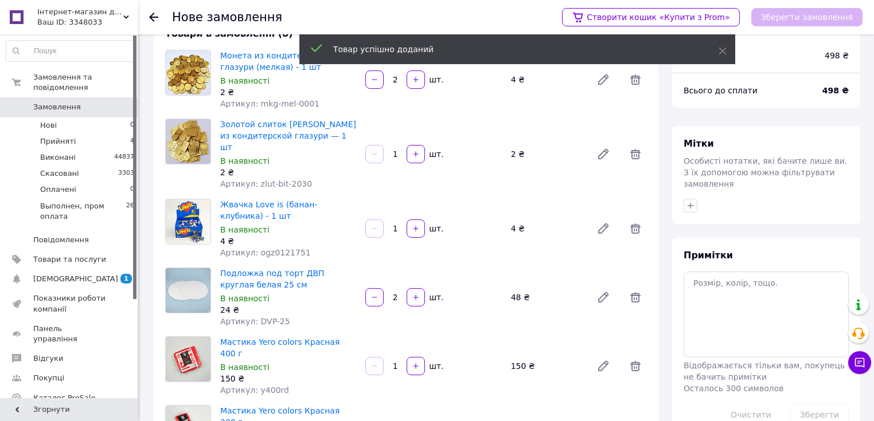
scroll to position [0, 0]
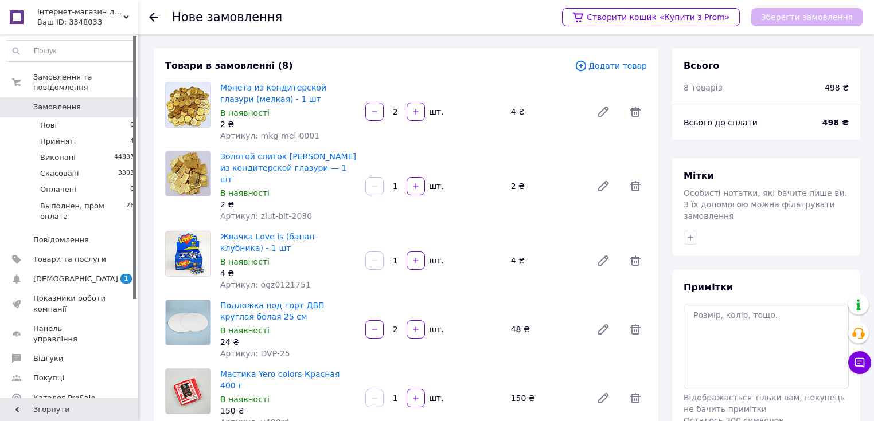
click at [631, 67] on div "Товар успішно доданий" at bounding box center [517, 50] width 436 height 33
click at [619, 62] on span "Додати товар" at bounding box center [610, 66] width 72 height 13
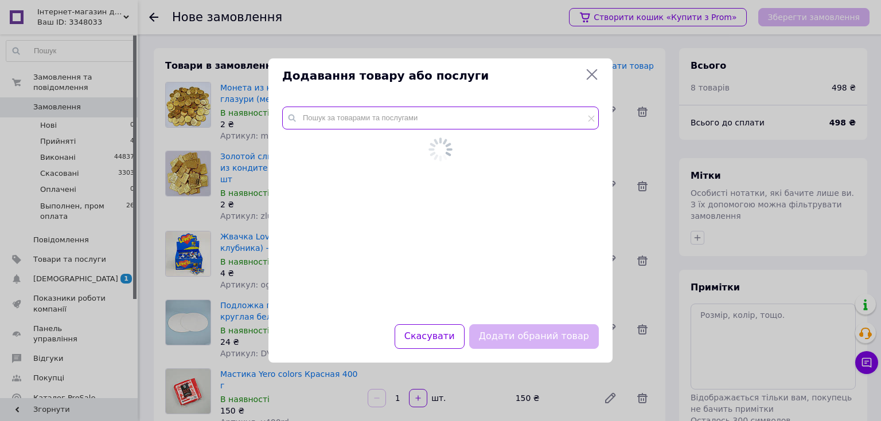
click at [463, 113] on input "text" at bounding box center [440, 118] width 316 height 23
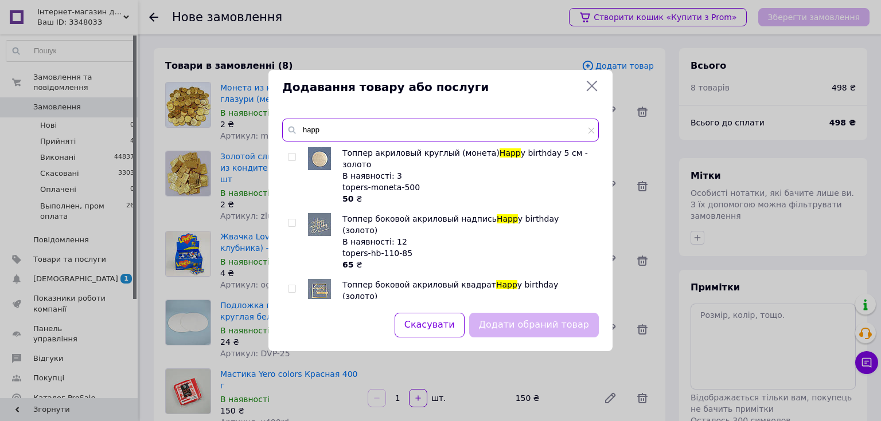
type input "happ"
drag, startPoint x: 291, startPoint y: 209, endPoint x: 388, endPoint y: 260, distance: 109.8
click at [291, 220] on input "checkbox" at bounding box center [291, 223] width 7 height 7
checkbox input "true"
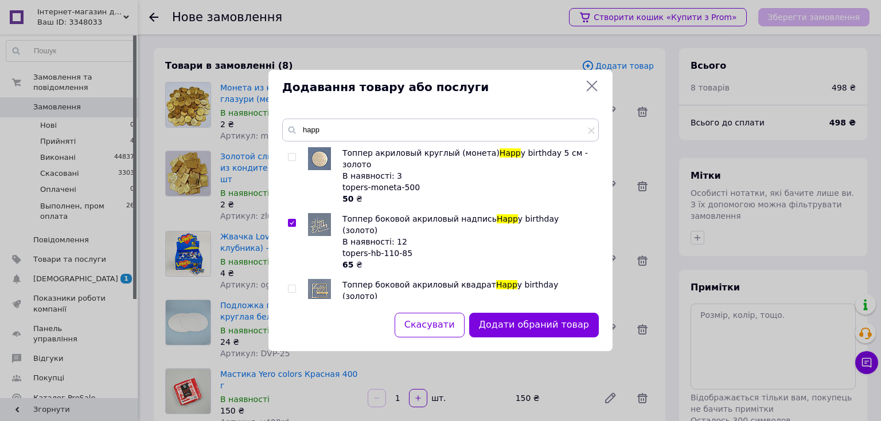
click at [530, 322] on button "Додати обраний товар" at bounding box center [534, 325] width 130 height 25
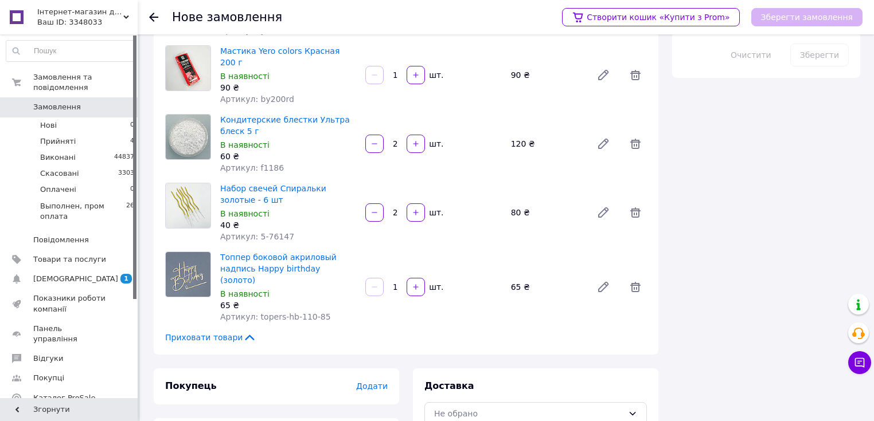
scroll to position [413, 0]
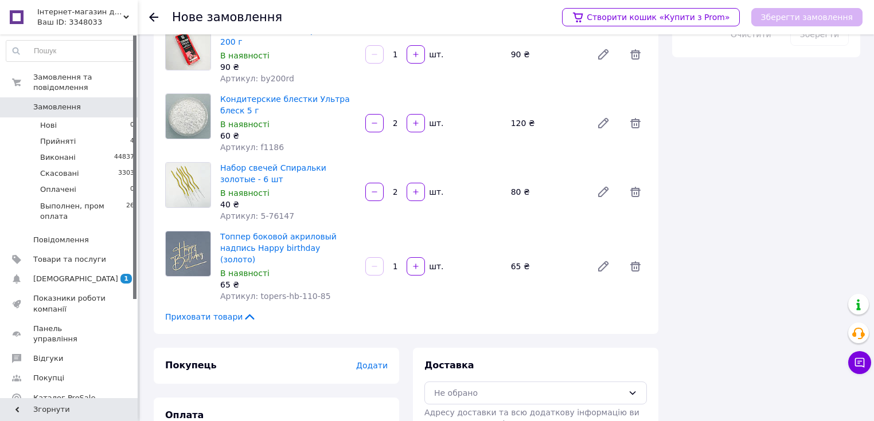
drag, startPoint x: 420, startPoint y: 227, endPoint x: 445, endPoint y: 233, distance: 26.4
click at [420, 257] on button "button" at bounding box center [415, 266] width 18 height 18
type input "2"
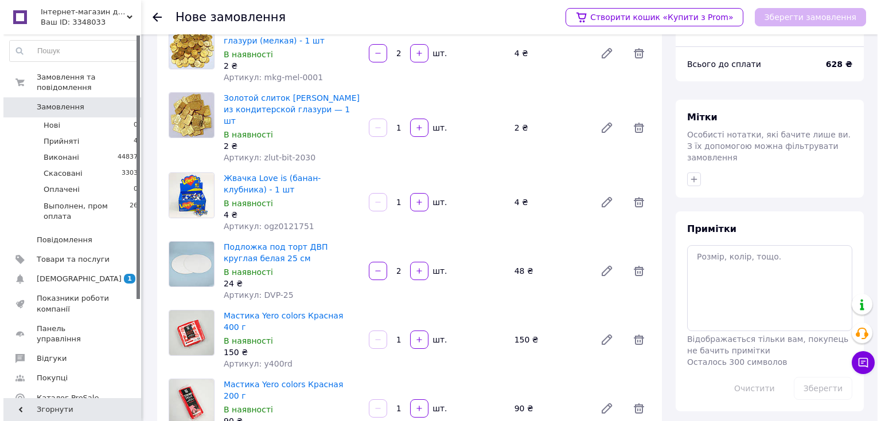
scroll to position [0, 0]
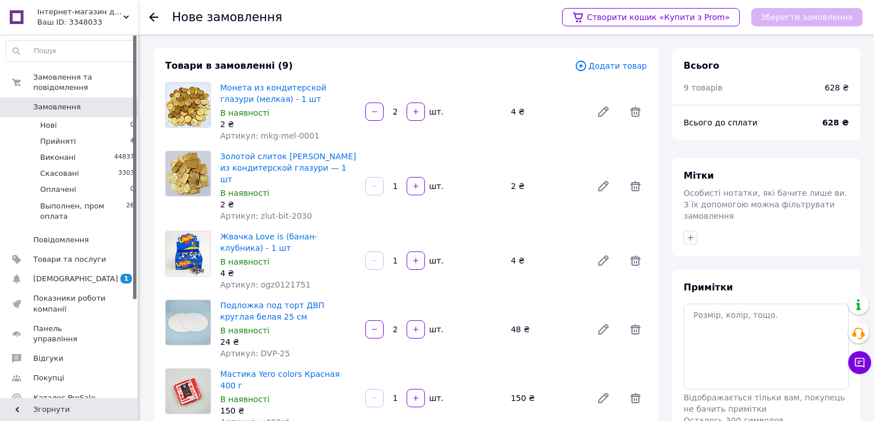
click at [643, 56] on div "Товари в замовленні (9) Додати товар Монета из кондитерской глазури (мелкая) - …" at bounding box center [406, 397] width 504 height 699
click at [633, 67] on span "Додати товар" at bounding box center [610, 66] width 72 height 13
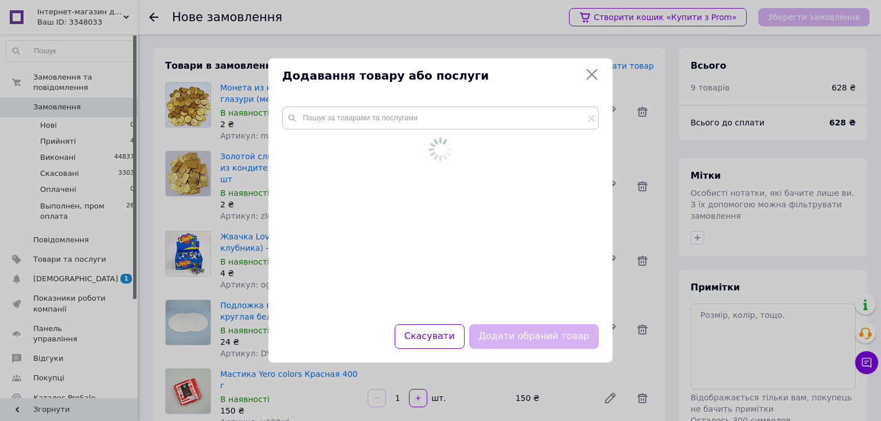
drag, startPoint x: 359, startPoint y: 132, endPoint x: 358, endPoint y: 125, distance: 7.5
click at [359, 130] on div at bounding box center [440, 197] width 316 height 181
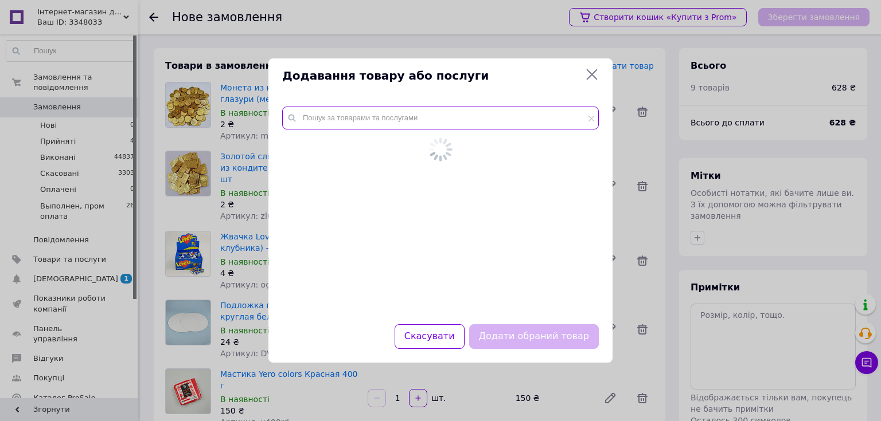
click at [358, 124] on input "text" at bounding box center [440, 118] width 316 height 23
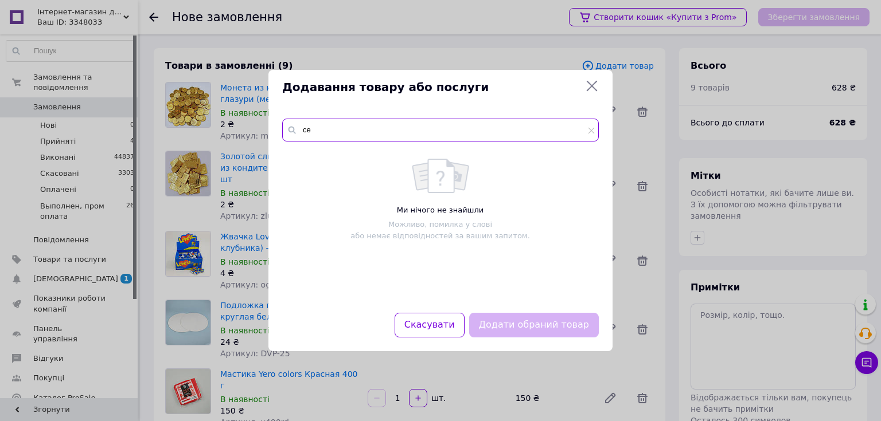
type input "c"
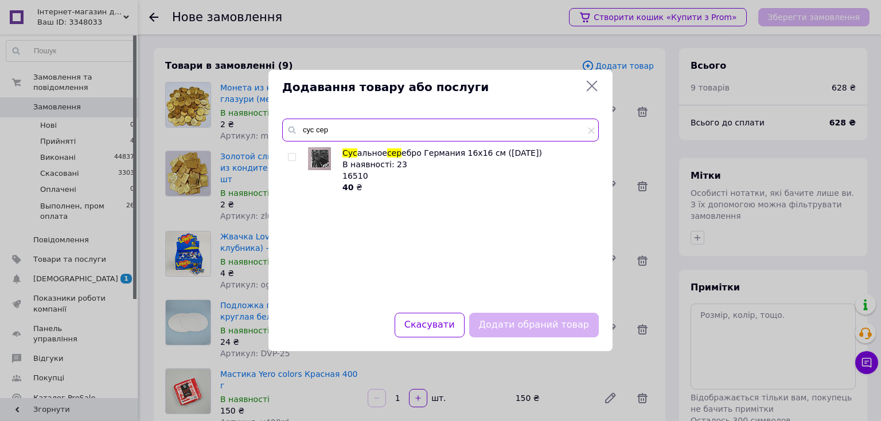
type input "сус сер"
click at [291, 156] on input "checkbox" at bounding box center [291, 157] width 7 height 7
checkbox input "true"
drag, startPoint x: 337, startPoint y: 127, endPoint x: 294, endPoint y: 131, distance: 43.1
click at [294, 131] on div "сус сер" at bounding box center [440, 130] width 316 height 23
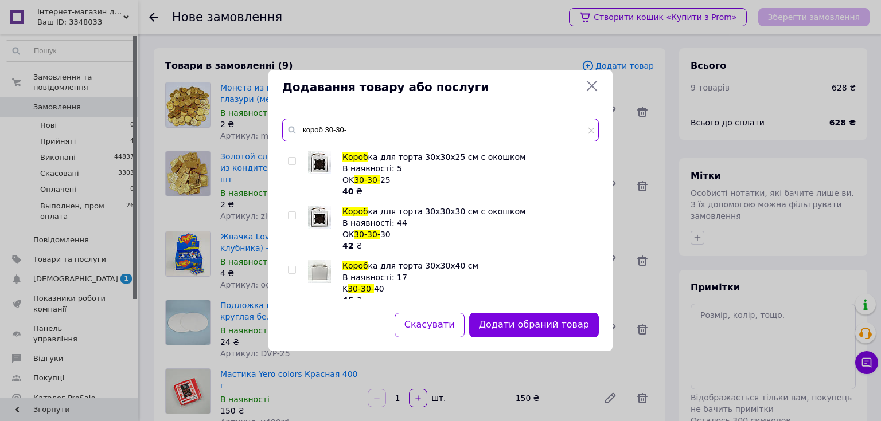
scroll to position [321, 0]
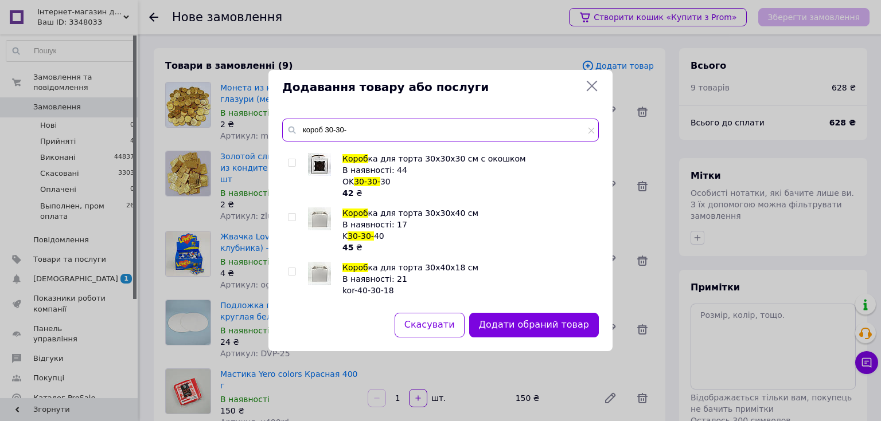
type input "короб 30-30-"
click at [294, 163] on input "checkbox" at bounding box center [291, 162] width 7 height 7
checkbox input "true"
drag, startPoint x: 326, startPoint y: 132, endPoint x: 299, endPoint y: 135, distance: 26.5
click at [299, 135] on input "короб 30-30-" at bounding box center [440, 130] width 316 height 23
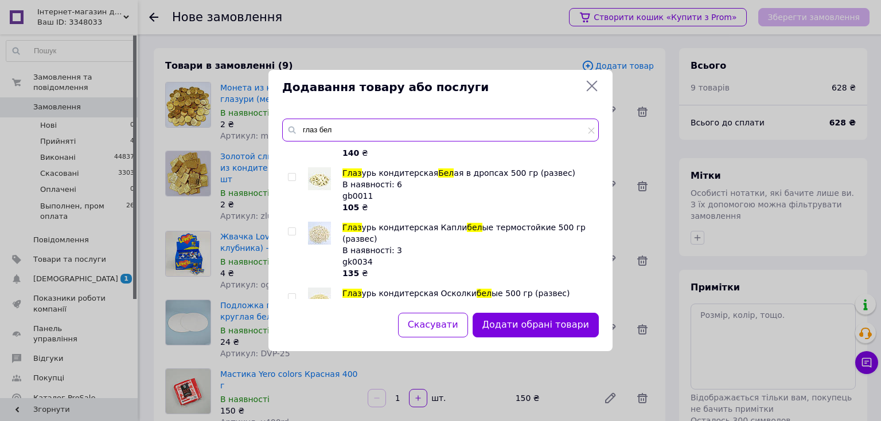
scroll to position [0, 0]
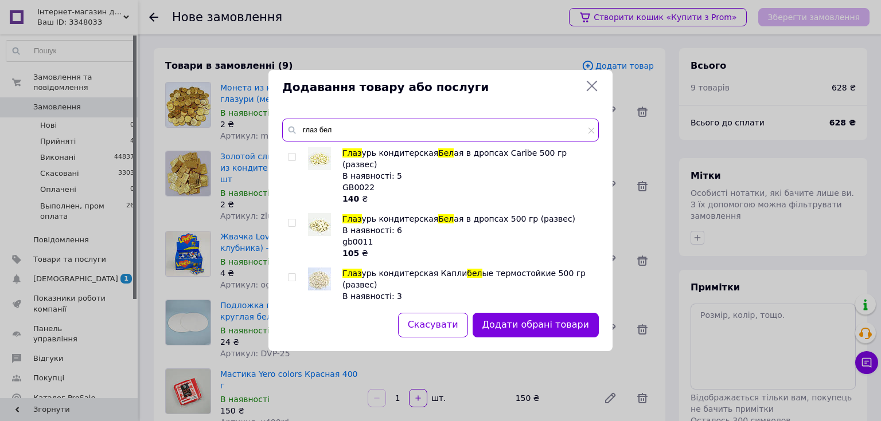
type input "глаз бел"
click at [288, 220] on input "checkbox" at bounding box center [291, 223] width 7 height 7
checkbox input "true"
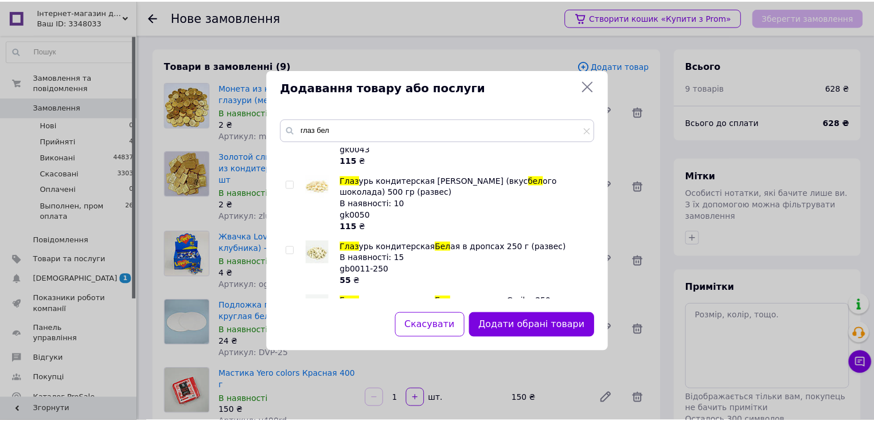
scroll to position [229, 0]
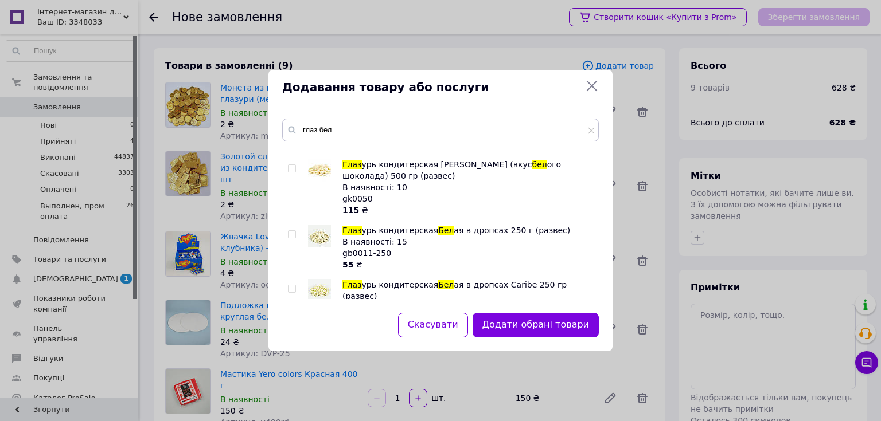
click at [291, 231] on input "checkbox" at bounding box center [291, 234] width 7 height 7
checkbox input "true"
drag, startPoint x: 547, startPoint y: 325, endPoint x: 520, endPoint y: 318, distance: 28.4
click at [547, 325] on button "Додати обрані товари" at bounding box center [535, 325] width 126 height 25
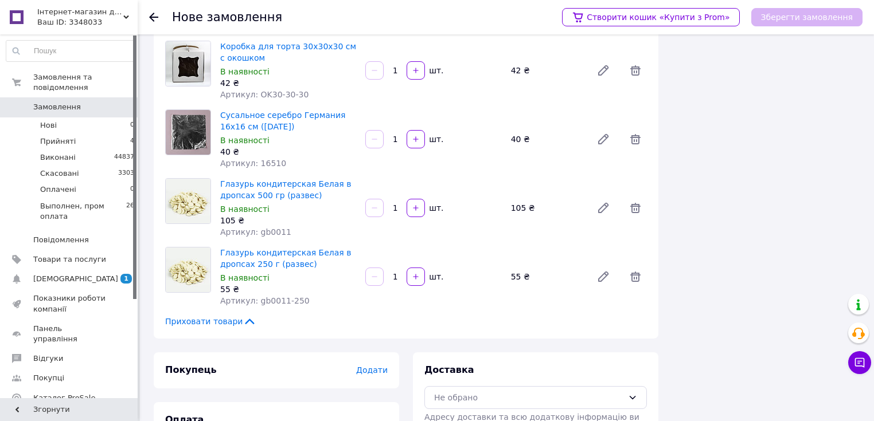
scroll to position [688, 0]
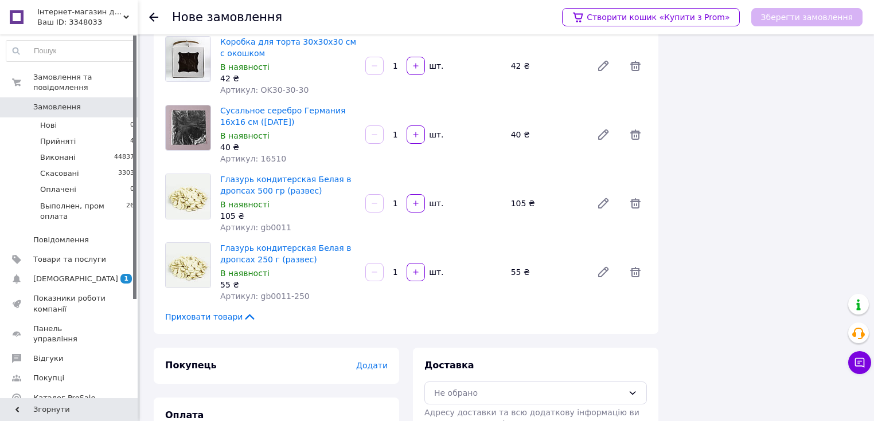
click at [369, 361] on span "Додати" at bounding box center [372, 365] width 32 height 9
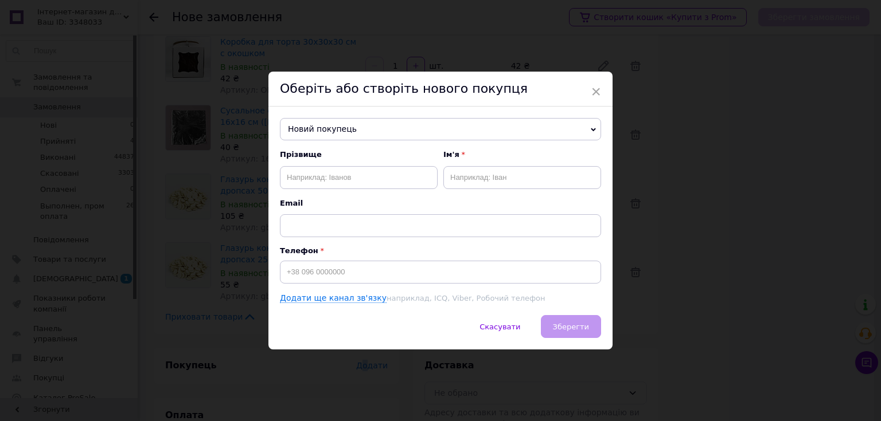
click at [362, 124] on span "Новий покупець" at bounding box center [440, 129] width 321 height 23
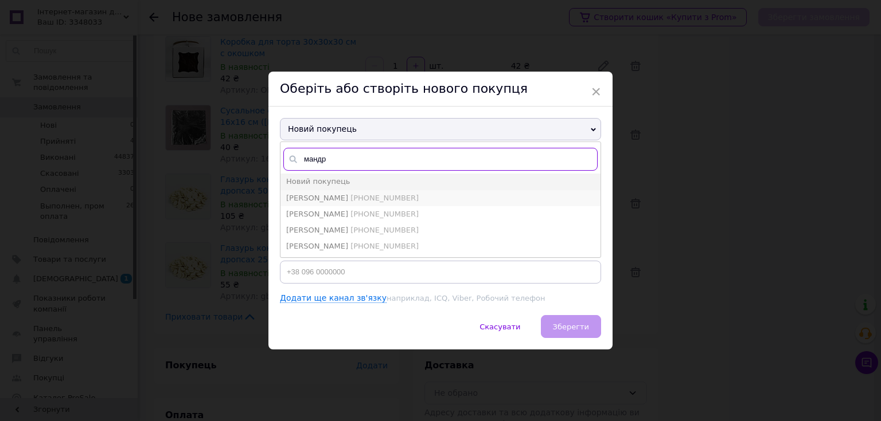
type input "мандр"
click at [348, 195] on span "[PERSON_NAME]" at bounding box center [317, 198] width 62 height 9
type input "[PERSON_NAME]"
type input "[PHONE_NUMBER]"
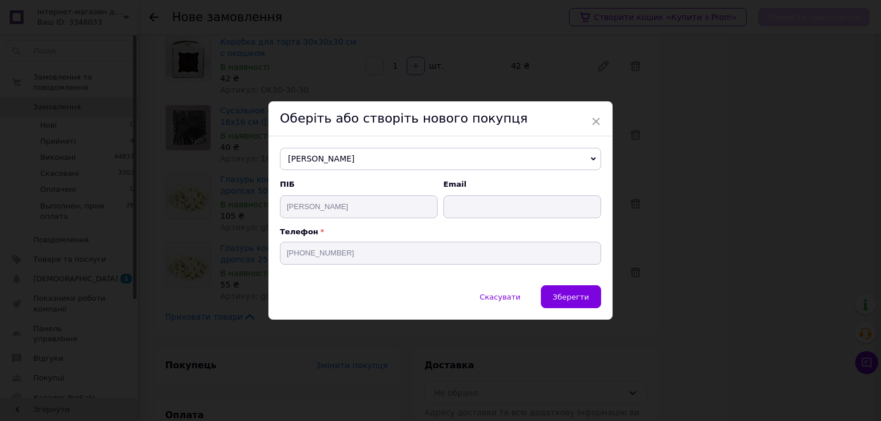
drag, startPoint x: 583, startPoint y: 302, endPoint x: 569, endPoint y: 296, distance: 14.9
click at [582, 302] on span "Зберегти" at bounding box center [571, 297] width 36 height 9
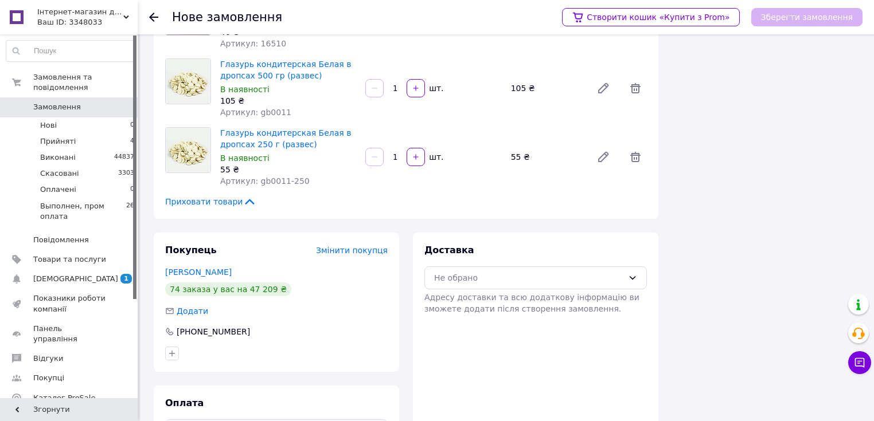
drag, startPoint x: 346, startPoint y: 383, endPoint x: 343, endPoint y: 376, distance: 7.5
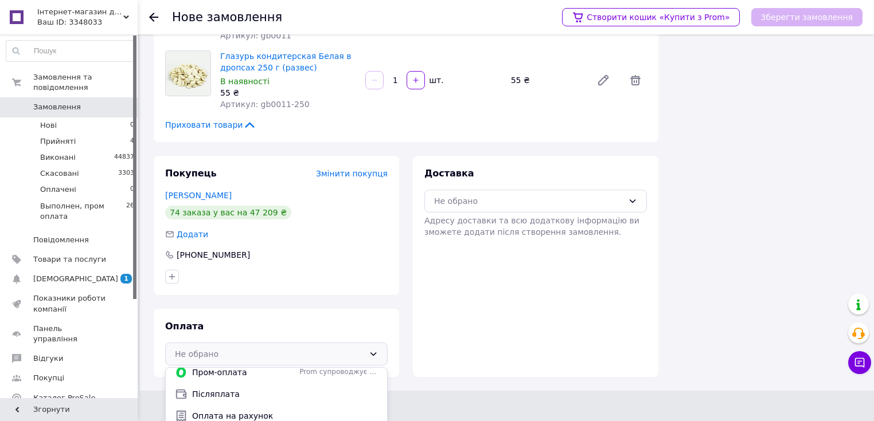
scroll to position [7, 0]
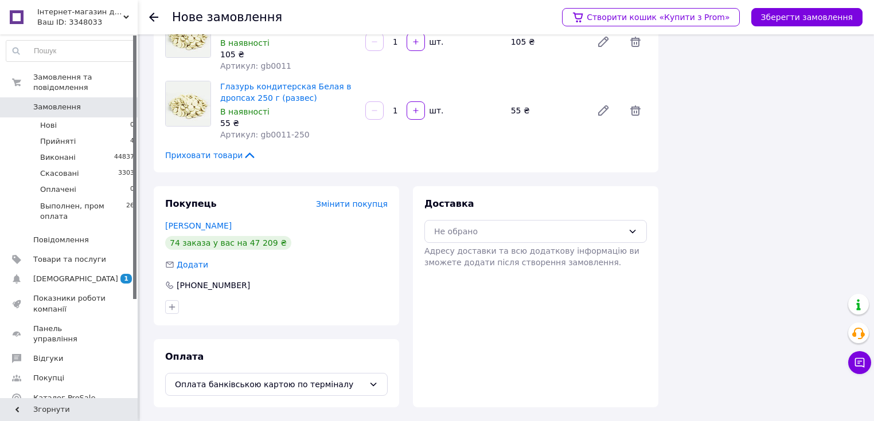
scroll to position [803, 0]
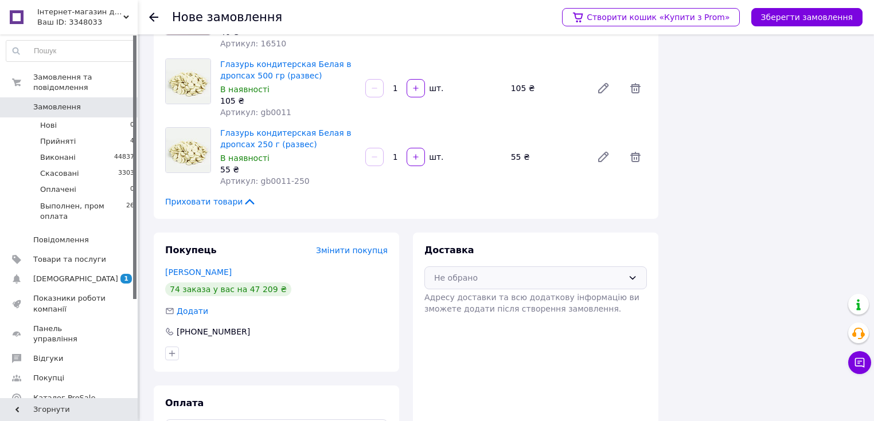
drag, startPoint x: 513, startPoint y: 229, endPoint x: 518, endPoint y: 238, distance: 11.3
click at [513, 272] on div "Не обрано" at bounding box center [528, 278] width 189 height 13
drag, startPoint x: 534, startPoint y: 273, endPoint x: 527, endPoint y: 277, distance: 7.8
click at [534, 319] on span "Самовивіз" at bounding box center [544, 324] width 186 height 11
drag, startPoint x: 814, startPoint y: 6, endPoint x: 809, endPoint y: 11, distance: 6.9
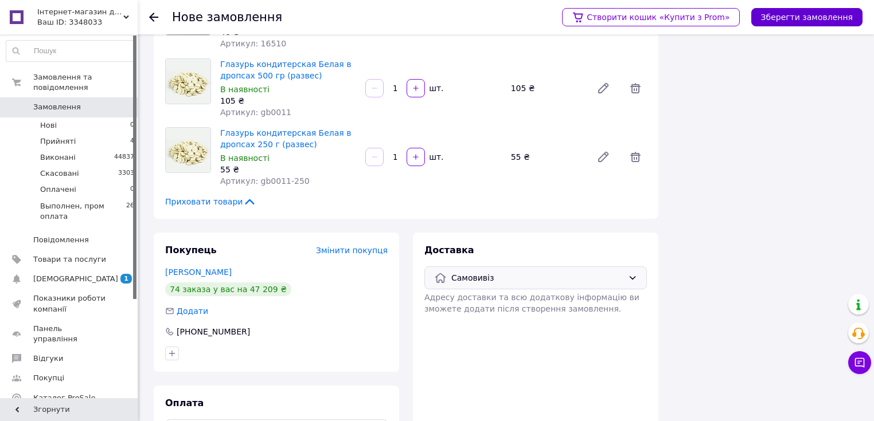
click at [815, 6] on div "Створити кошик «Купити з Prom» Зберегти замовлення" at bounding box center [706, 17] width 312 height 34
drag, startPoint x: 821, startPoint y: 14, endPoint x: 814, endPoint y: 30, distance: 17.5
click at [821, 12] on button "Зберегти замовлення" at bounding box center [806, 17] width 111 height 18
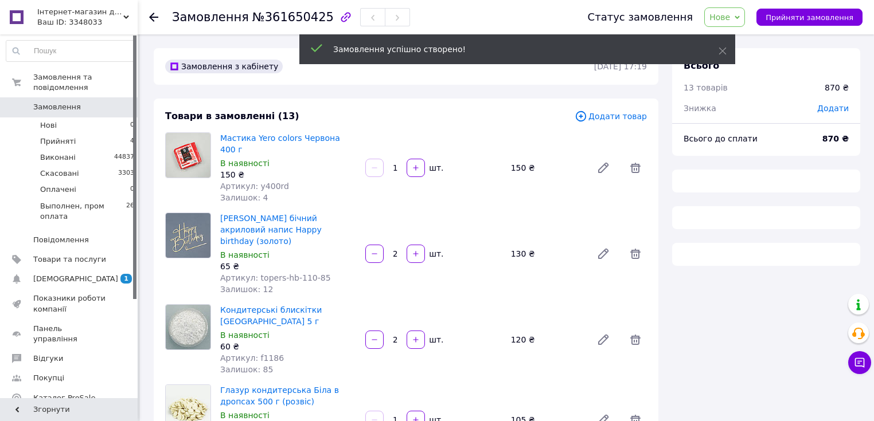
click at [835, 111] on span "Додати" at bounding box center [833, 108] width 32 height 9
click at [763, 157] on input "text" at bounding box center [754, 154] width 68 height 23
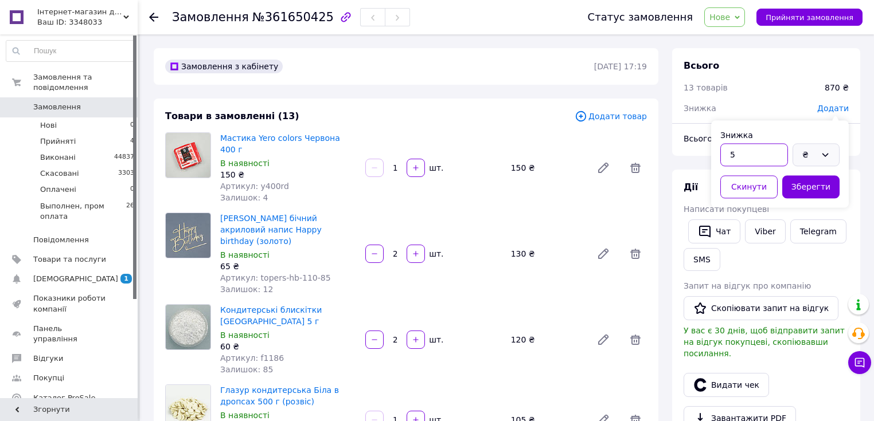
type input "5"
click at [808, 157] on div "₴" at bounding box center [809, 154] width 14 height 13
drag, startPoint x: 806, startPoint y: 199, endPoint x: 809, endPoint y: 185, distance: 14.2
click at [807, 197] on li "%" at bounding box center [816, 201] width 46 height 22
click at [809, 185] on button "Зберегти" at bounding box center [810, 186] width 57 height 23
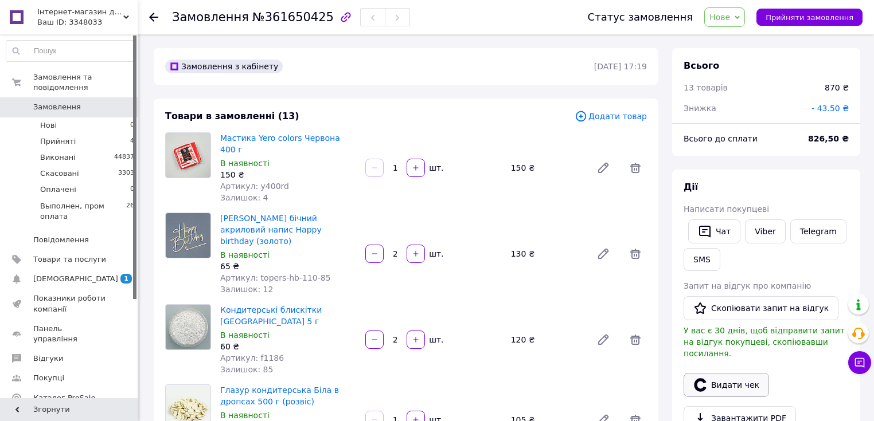
click at [734, 373] on button "Видати чек" at bounding box center [725, 385] width 85 height 24
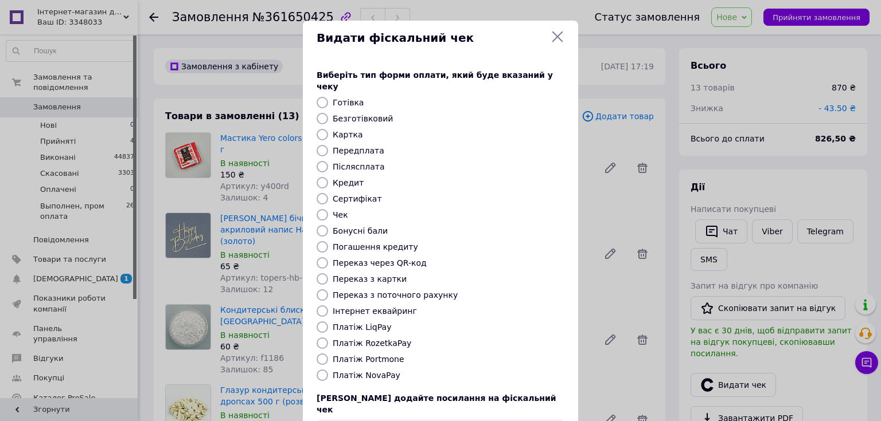
click at [338, 130] on label "Картка" at bounding box center [348, 134] width 30 height 9
click at [328, 129] on input "Картка" at bounding box center [321, 134] width 11 height 11
radio input "true"
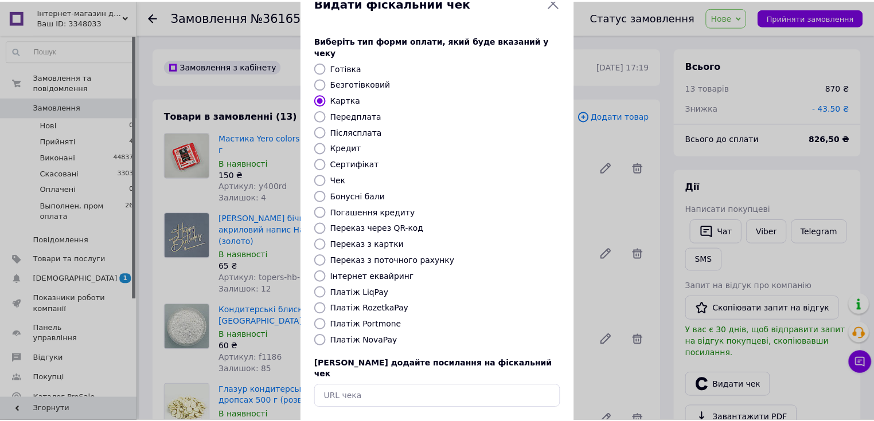
scroll to position [71, 0]
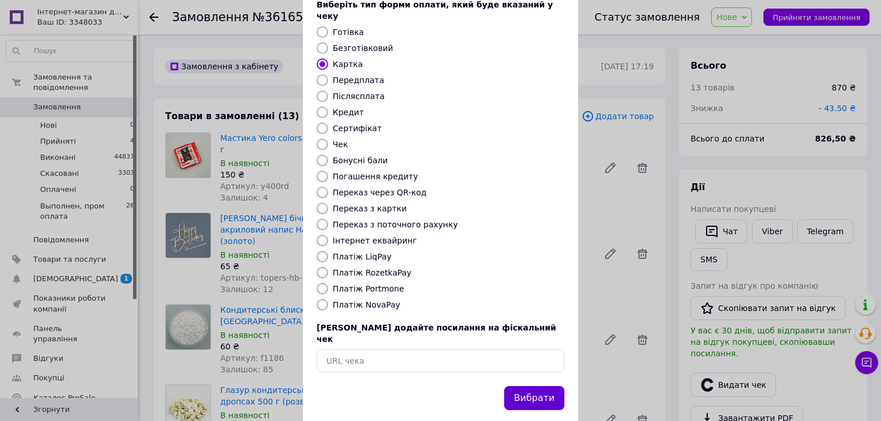
click at [534, 386] on button "Вибрати" at bounding box center [534, 398] width 60 height 25
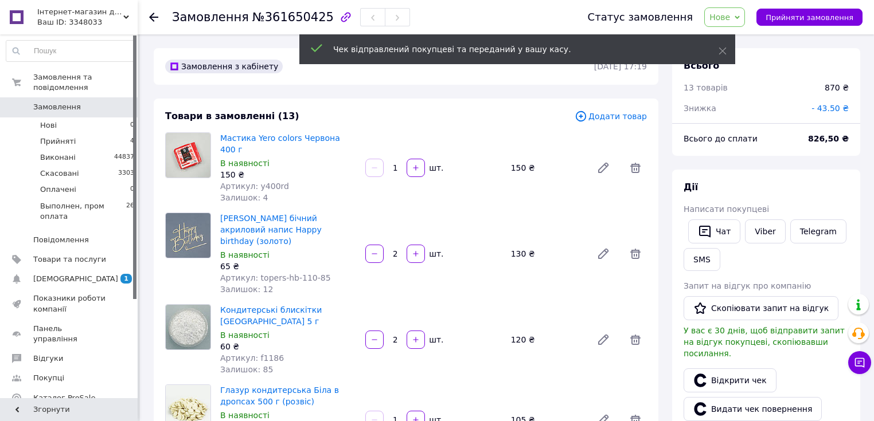
click at [730, 18] on span "Нове" at bounding box center [719, 17] width 21 height 9
click at [748, 55] on li "Виконано" at bounding box center [757, 57] width 105 height 17
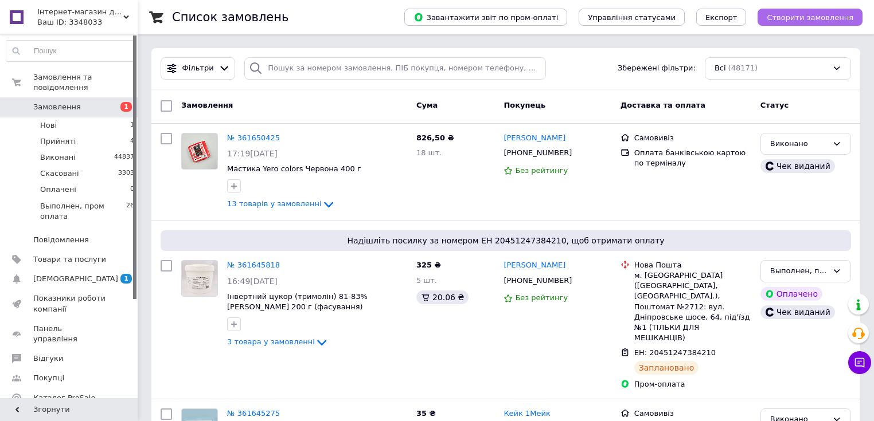
click at [798, 21] on span "Створити замовлення" at bounding box center [809, 17] width 87 height 9
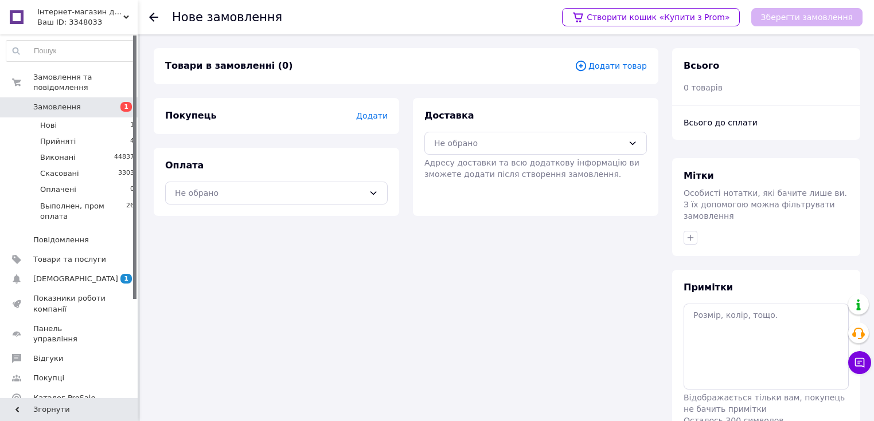
click at [622, 69] on span "Додати товар" at bounding box center [610, 66] width 72 height 13
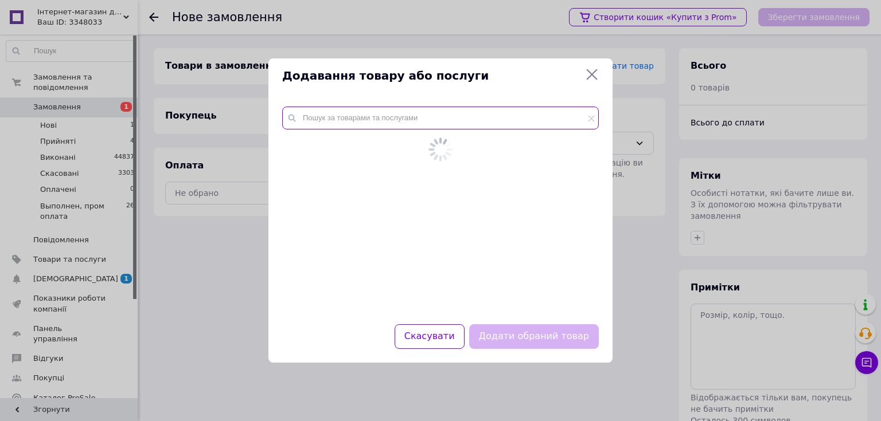
click at [414, 123] on input "text" at bounding box center [440, 118] width 316 height 23
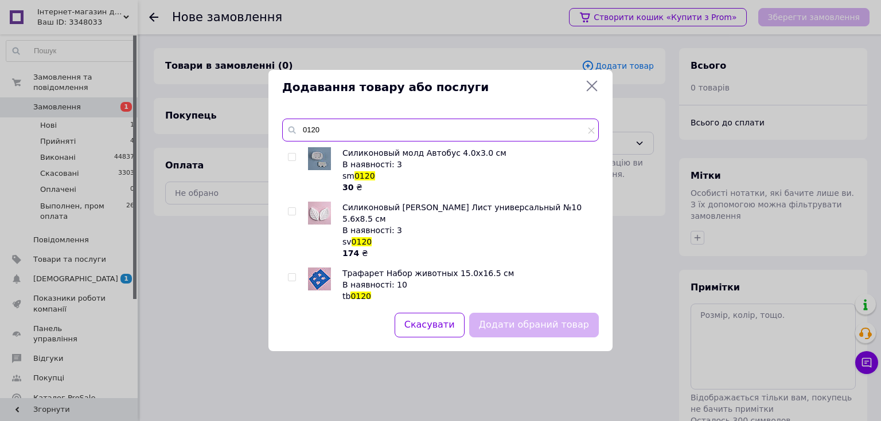
drag, startPoint x: 300, startPoint y: 132, endPoint x: 295, endPoint y: 133, distance: 5.8
click at [295, 133] on div "0120" at bounding box center [440, 130] width 316 height 23
type input "0120"
click at [285, 211] on div "Силиконовый молд Автобус 4.0х3.0 см В наявності: 3 sm 0120 30 ₴ Силиконовый [PE…" at bounding box center [440, 223] width 316 height 152
click at [291, 208] on input "checkbox" at bounding box center [291, 211] width 7 height 7
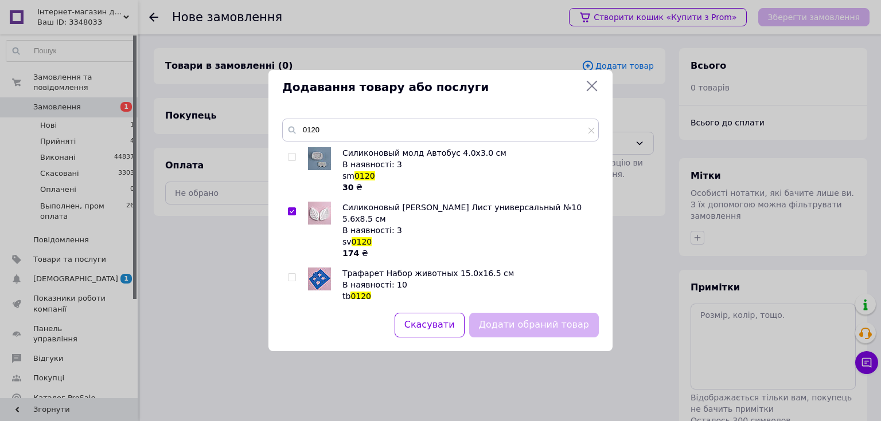
checkbox input "true"
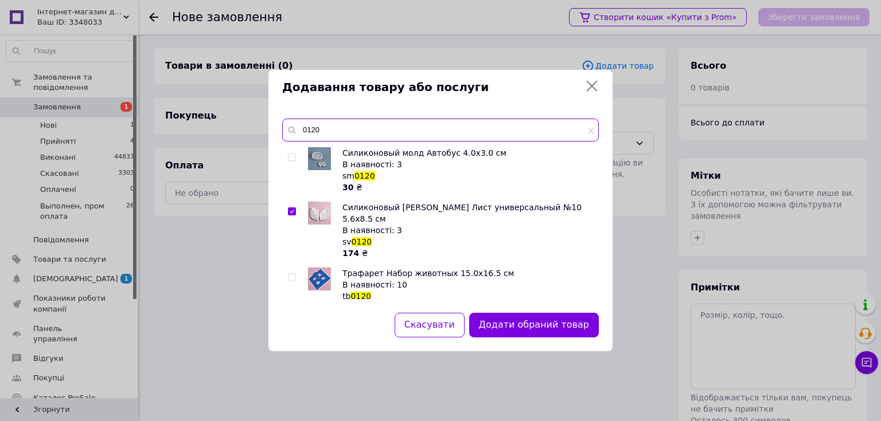
drag, startPoint x: 330, startPoint y: 126, endPoint x: 302, endPoint y: 130, distance: 27.8
click at [302, 130] on input "0120" at bounding box center [440, 130] width 316 height 23
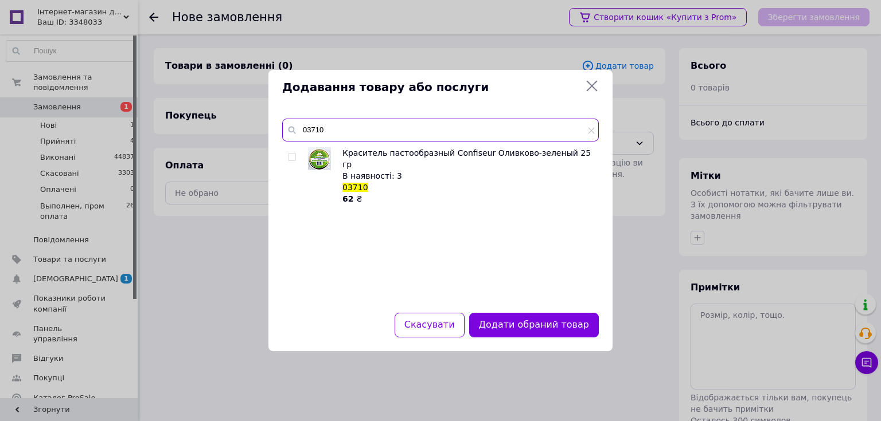
type input "03710"
click at [288, 158] on input "checkbox" at bounding box center [291, 157] width 7 height 7
checkbox input "true"
drag, startPoint x: 339, startPoint y: 127, endPoint x: 300, endPoint y: 134, distance: 39.0
click at [300, 134] on input "03710" at bounding box center [440, 130] width 316 height 23
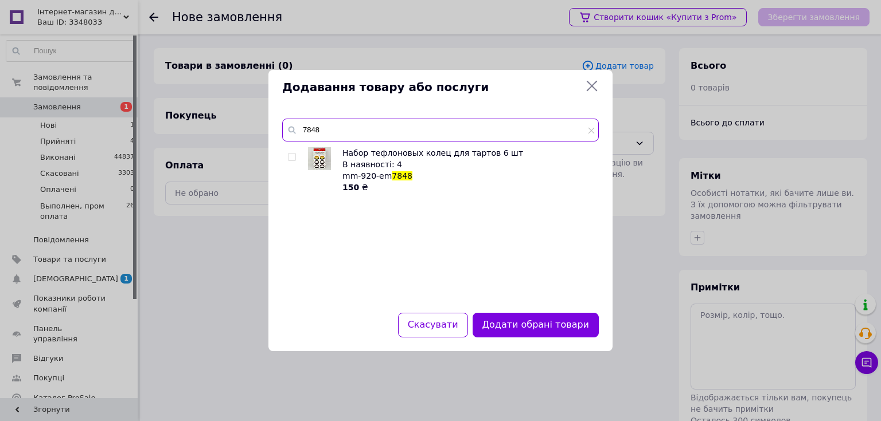
type input "7848"
click at [292, 154] on input "checkbox" at bounding box center [291, 157] width 7 height 7
checkbox input "true"
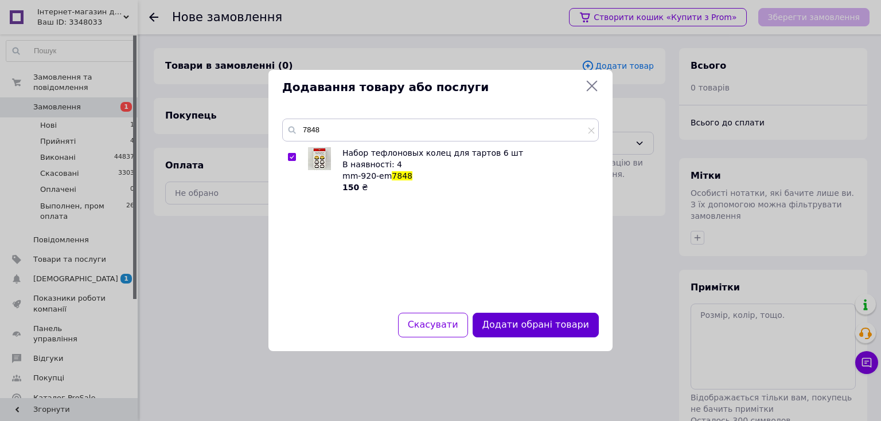
click at [530, 318] on button "Додати обрані товари" at bounding box center [535, 325] width 126 height 25
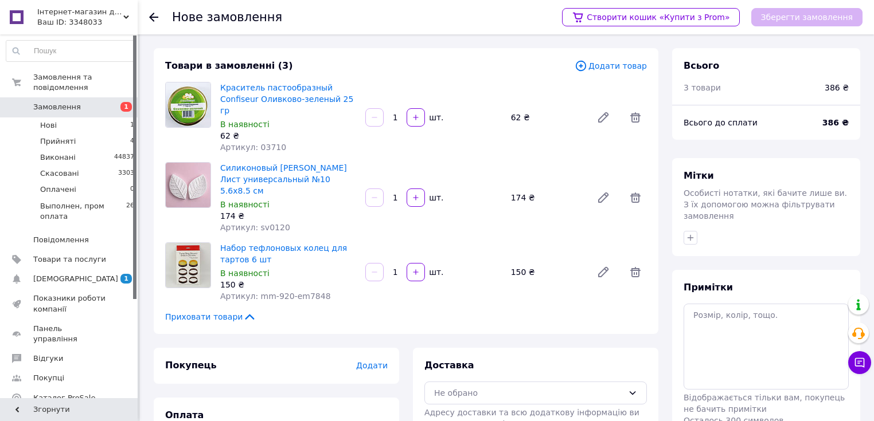
click at [376, 361] on span "Додати" at bounding box center [372, 365] width 32 height 9
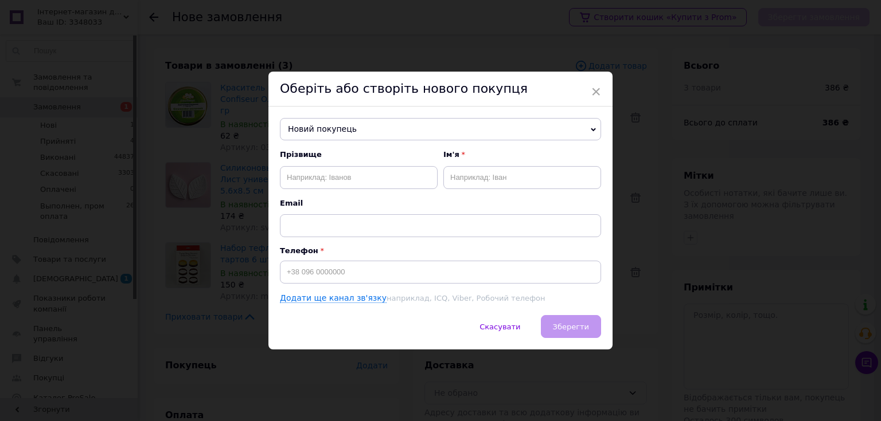
drag, startPoint x: 355, startPoint y: 131, endPoint x: 337, endPoint y: 170, distance: 43.1
click at [355, 131] on span "Новий покупець" at bounding box center [440, 129] width 321 height 23
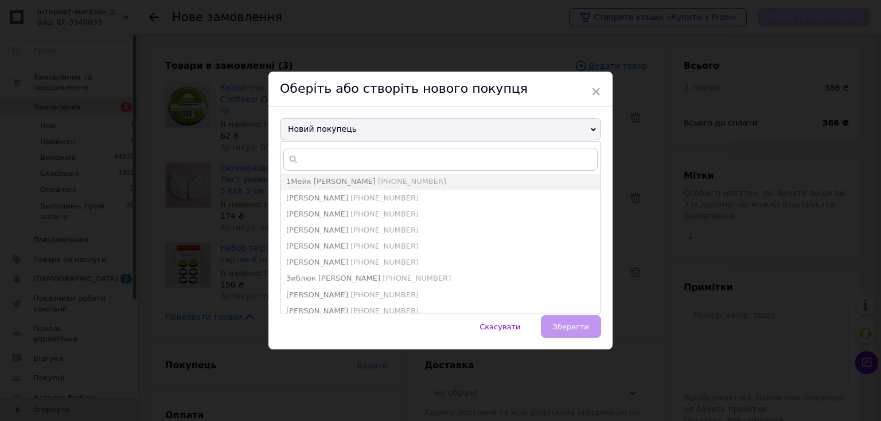
click at [378, 185] on span "[PHONE_NUMBER]" at bounding box center [412, 181] width 68 height 9
type input "1Мейк [PERSON_NAME]"
type input "[PHONE_NUMBER]"
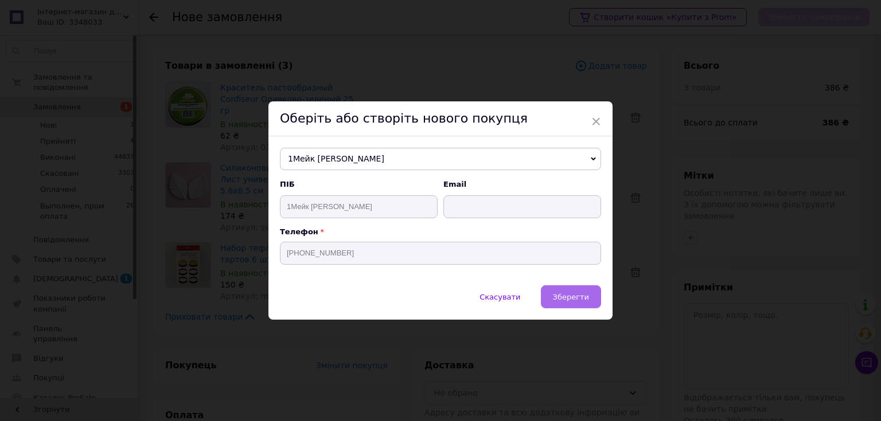
click at [568, 302] on span "Зберегти" at bounding box center [571, 297] width 36 height 9
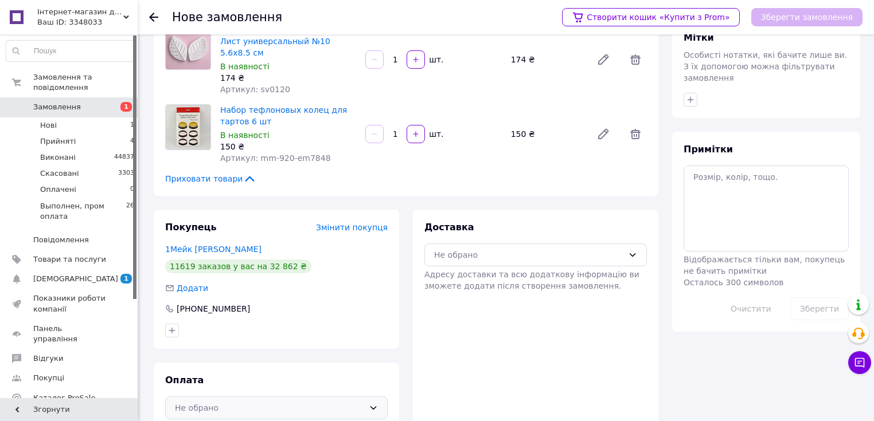
click at [312, 397] on div "Не обрано" at bounding box center [276, 408] width 222 height 23
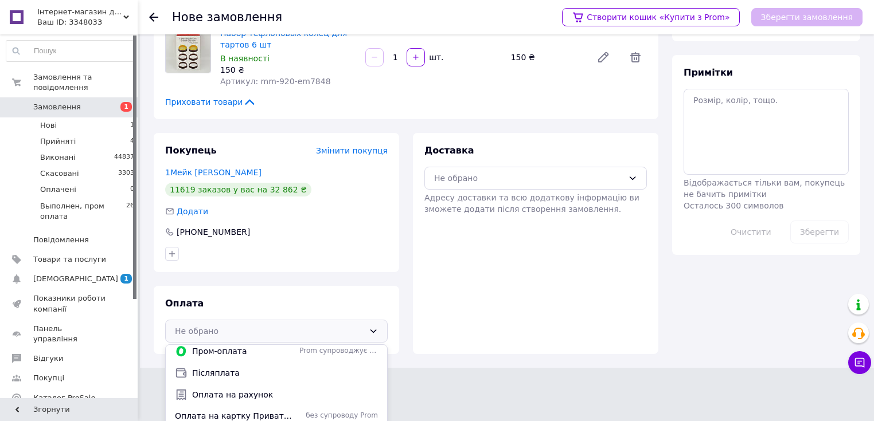
scroll to position [7, 0]
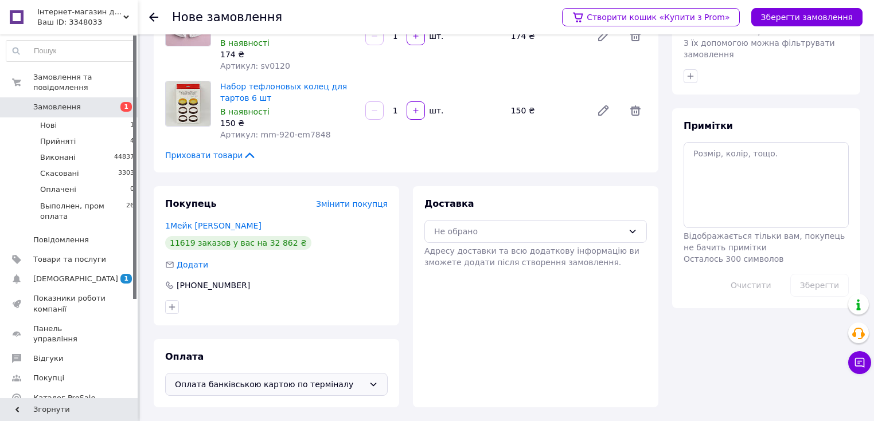
scroll to position [138, 0]
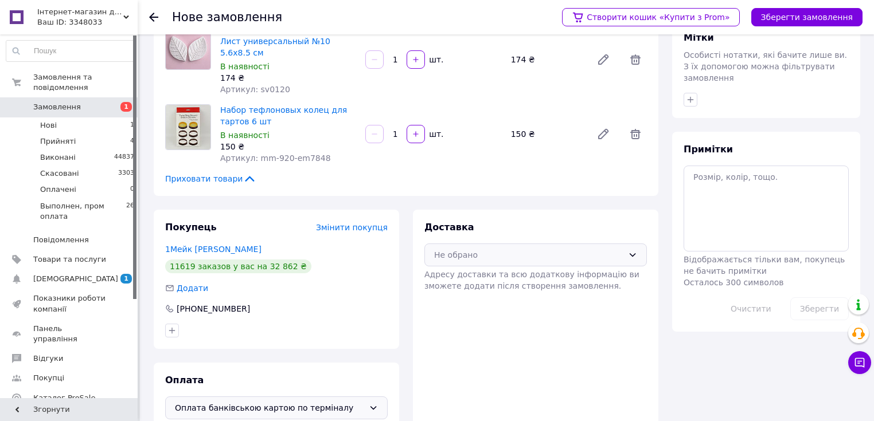
click at [502, 244] on div "Не обрано" at bounding box center [535, 255] width 222 height 23
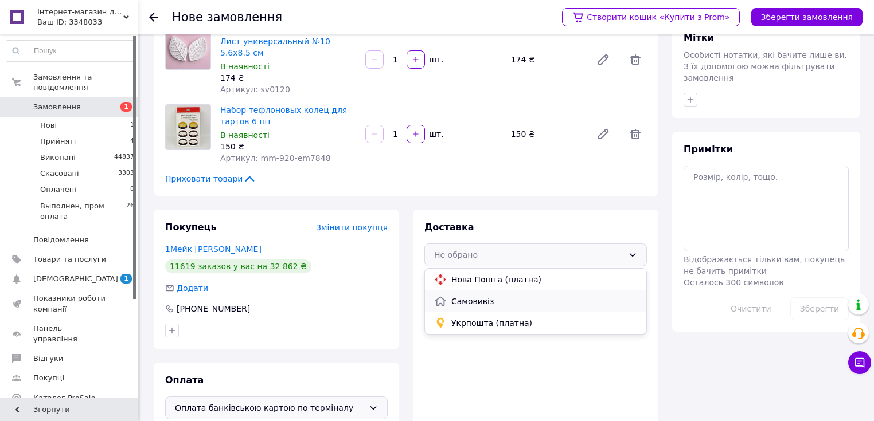
drag, startPoint x: 495, startPoint y: 275, endPoint x: 502, endPoint y: 266, distance: 11.0
click at [496, 296] on span "Самовивіз" at bounding box center [544, 301] width 186 height 11
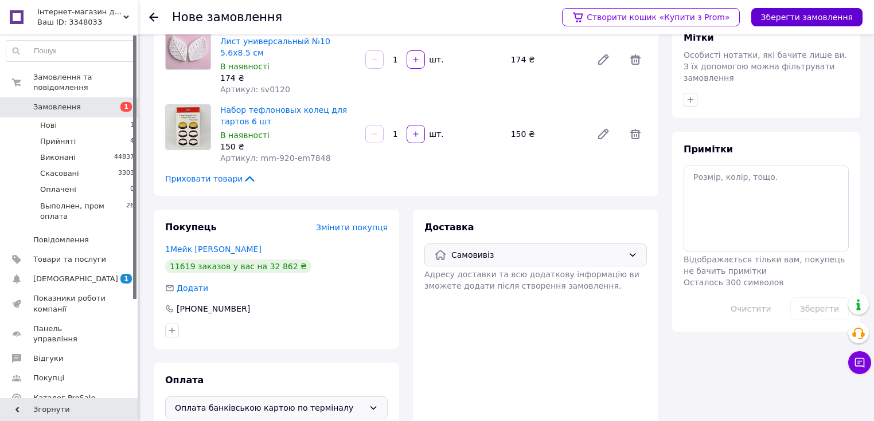
click at [792, 19] on button "Зберегти замовлення" at bounding box center [806, 17] width 111 height 18
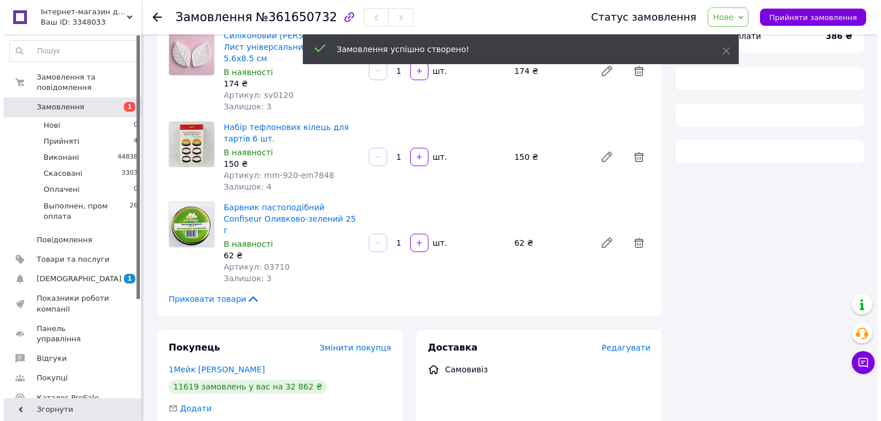
scroll to position [138, 0]
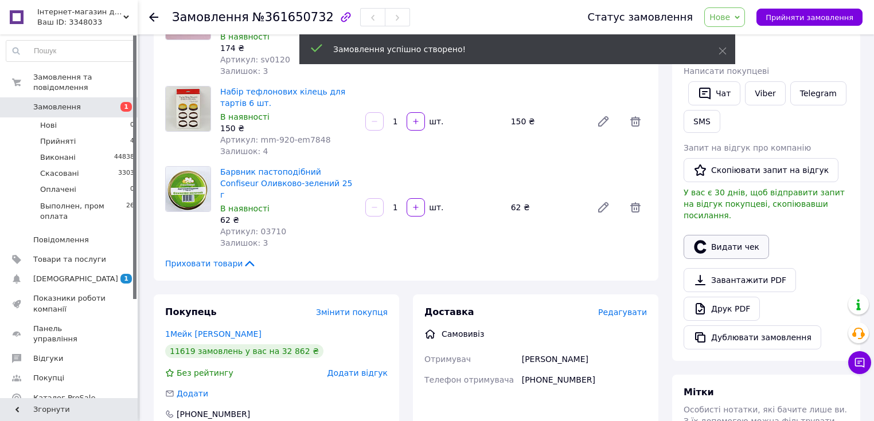
click at [745, 235] on button "Видати чек" at bounding box center [725, 247] width 85 height 24
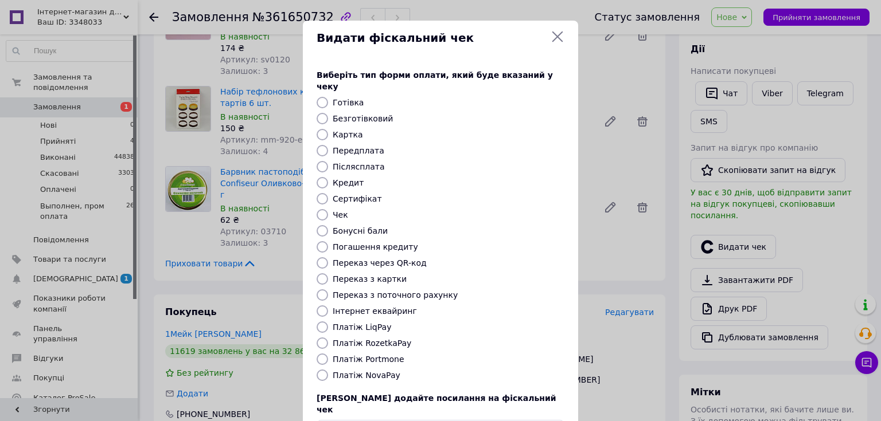
click at [346, 130] on label "Картка" at bounding box center [348, 134] width 30 height 9
click at [328, 129] on input "Картка" at bounding box center [321, 134] width 11 height 11
radio input "true"
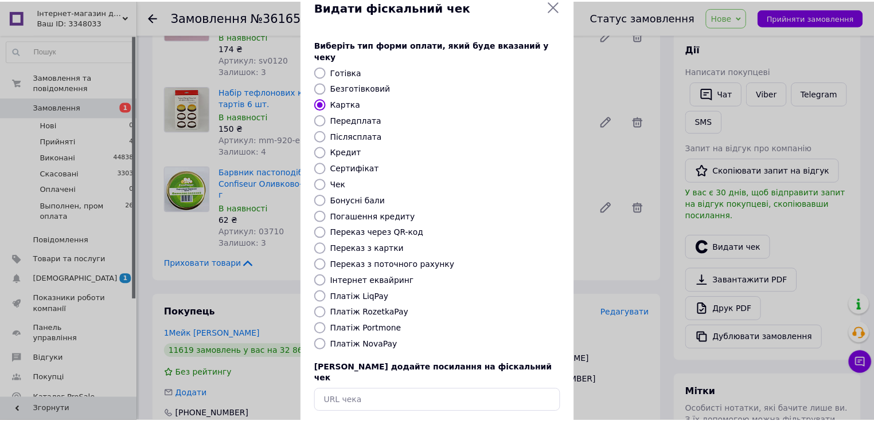
scroll to position [71, 0]
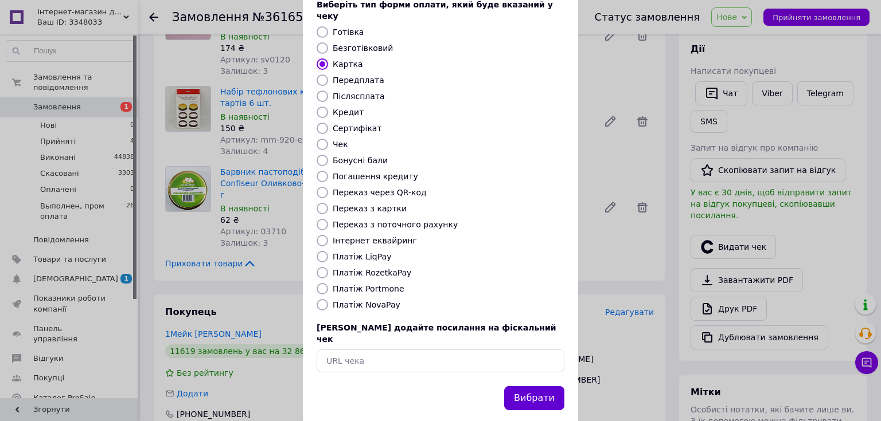
click at [542, 386] on button "Вибрати" at bounding box center [534, 398] width 60 height 25
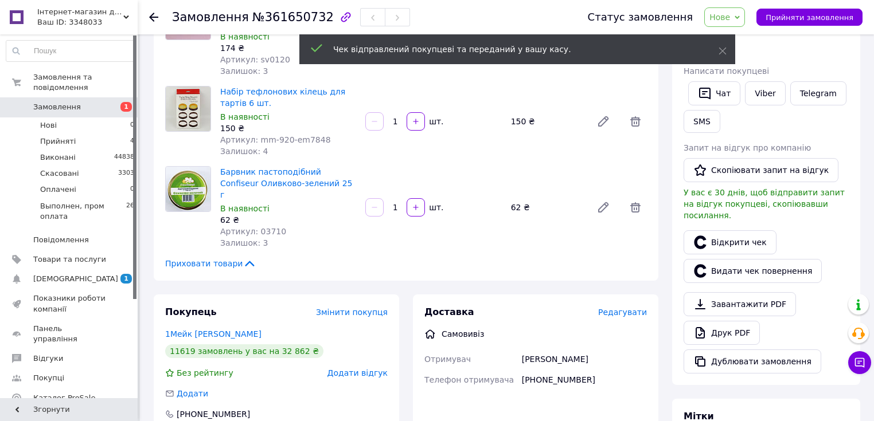
click at [736, 235] on link "Відкрити чек" at bounding box center [729, 242] width 93 height 24
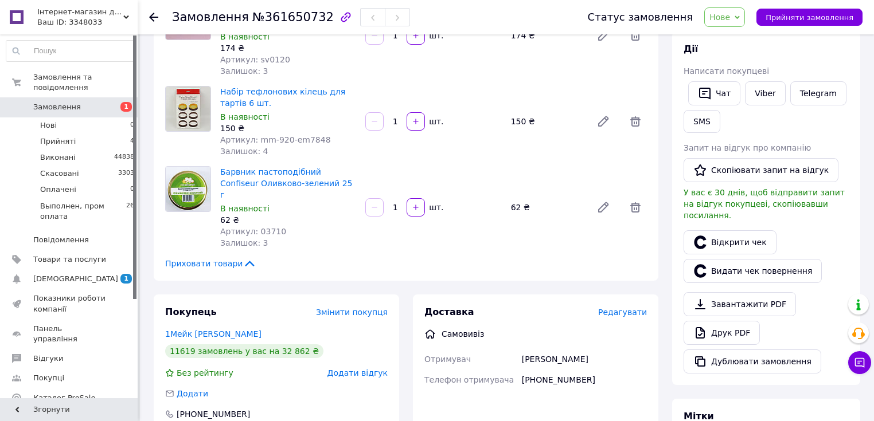
click at [740, 16] on icon at bounding box center [736, 17] width 5 height 5
click at [744, 56] on li "Виконано" at bounding box center [757, 57] width 105 height 17
